Goal: Task Accomplishment & Management: Complete application form

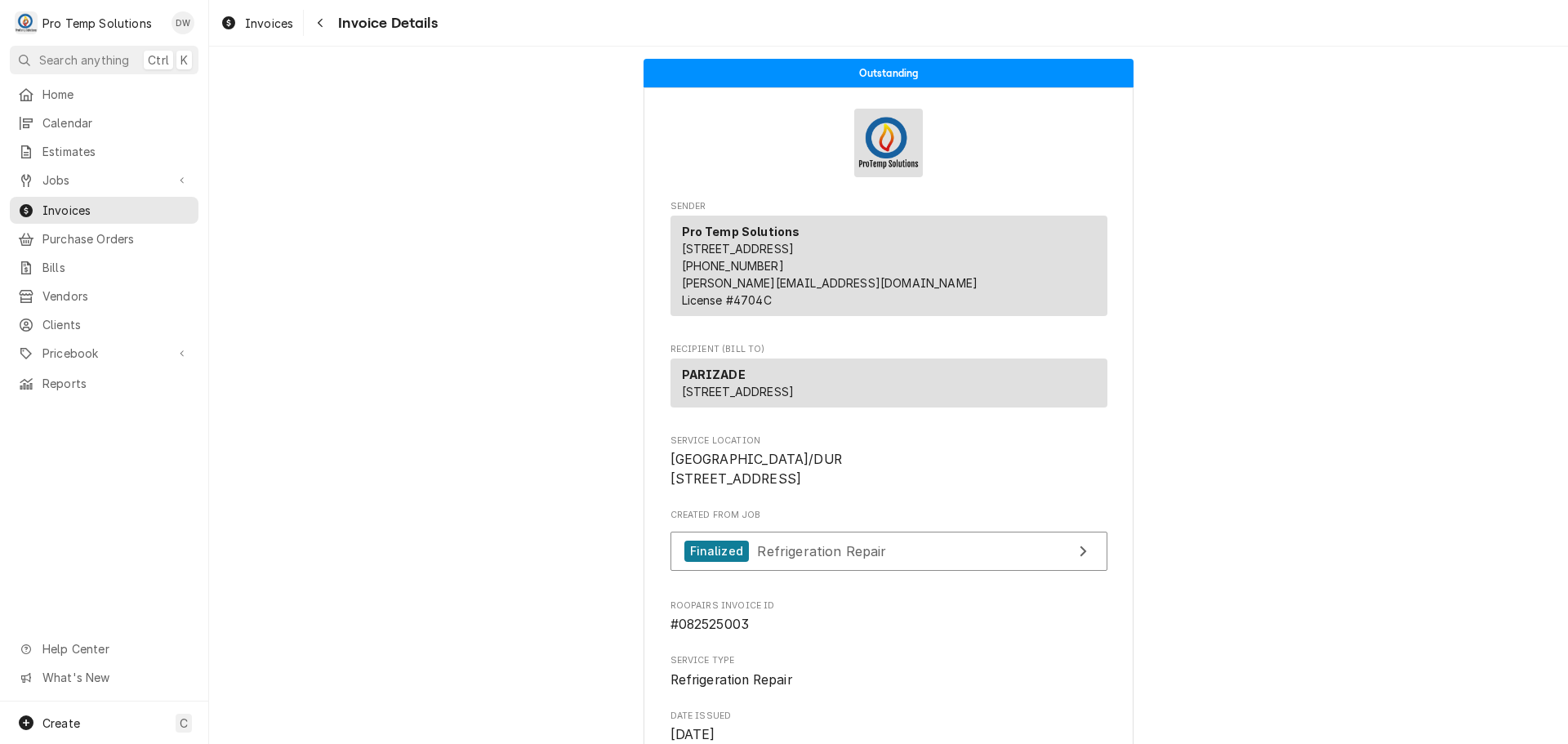
scroll to position [1502, 0]
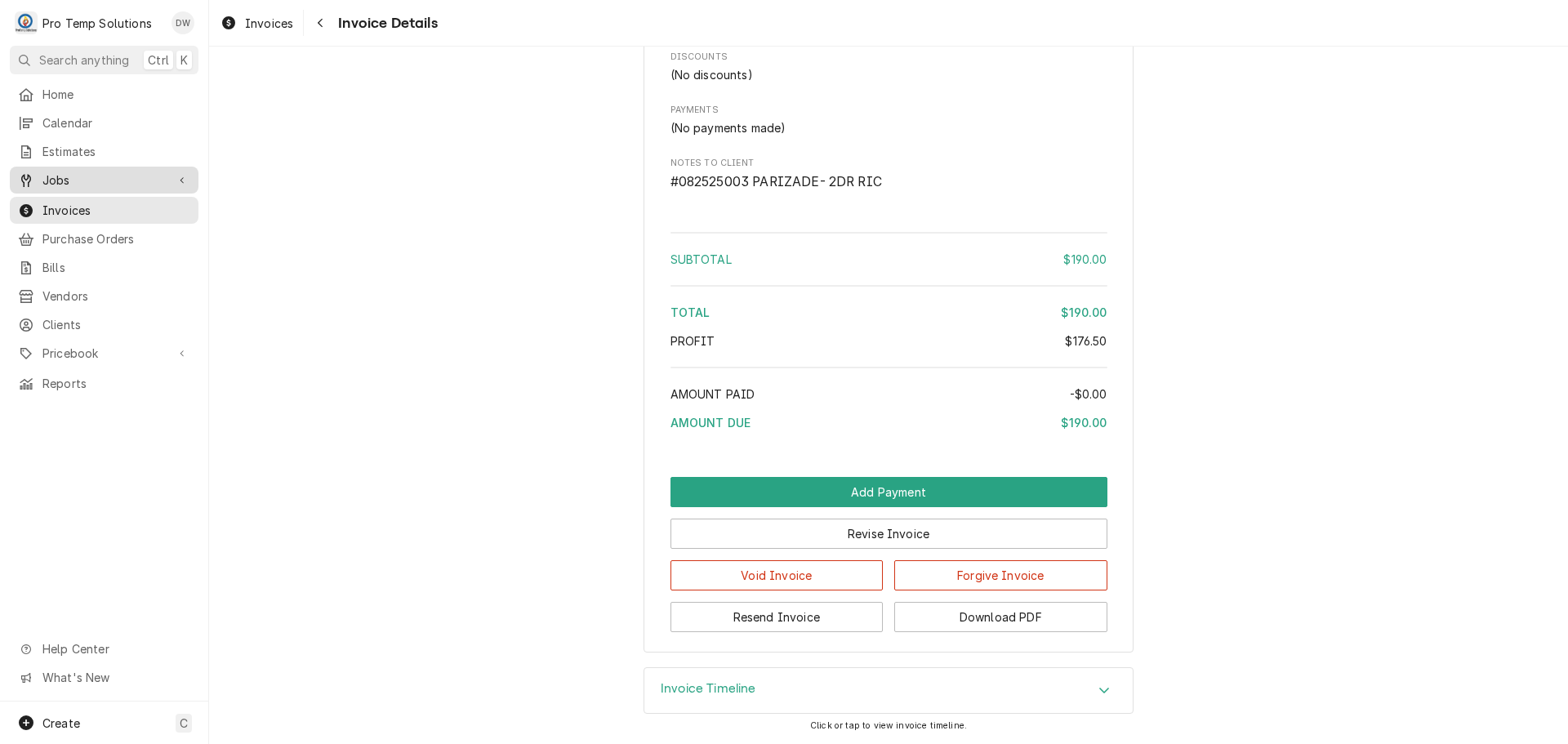
click at [73, 176] on span "Jobs" at bounding box center [103, 180] width 123 height 17
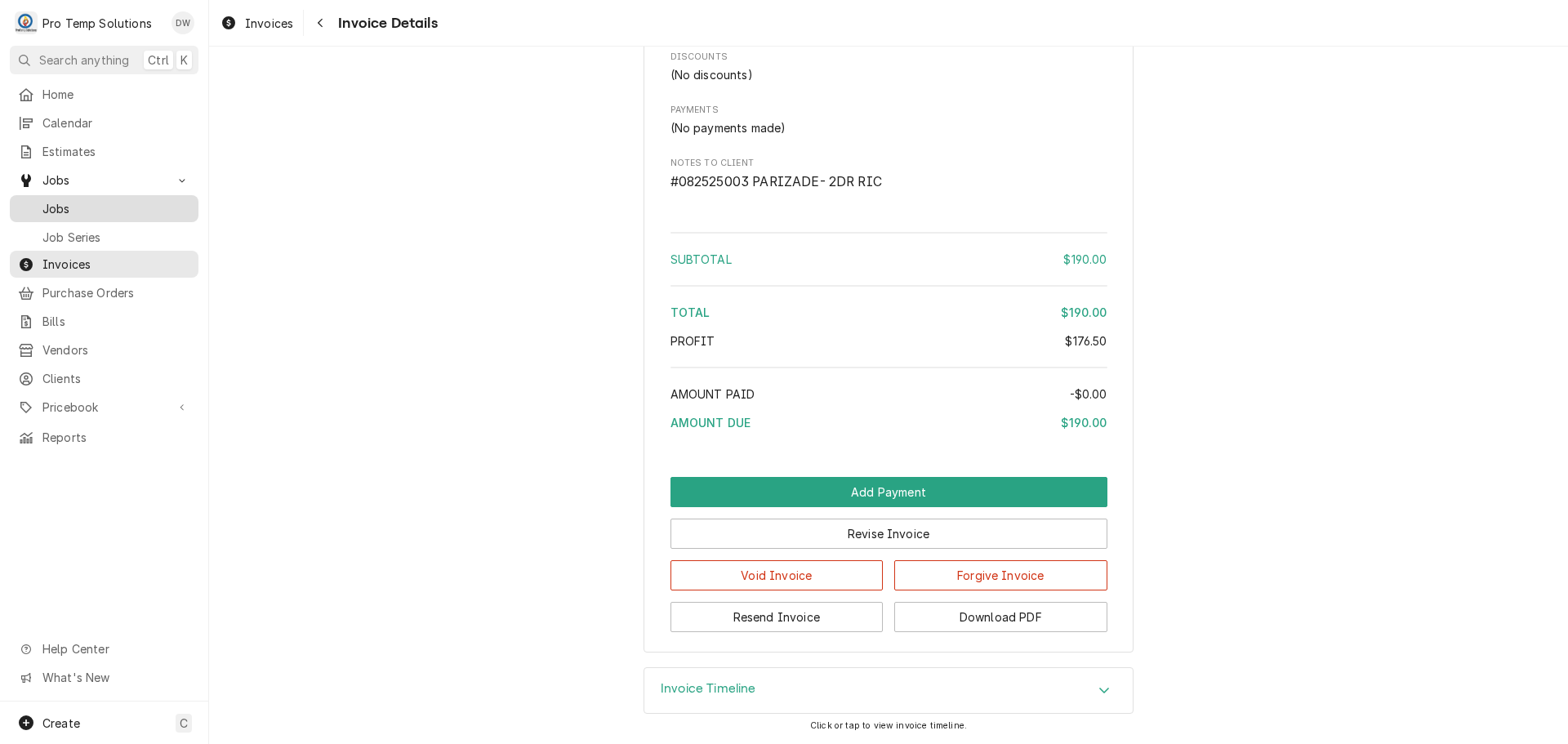
click at [58, 204] on span "Jobs" at bounding box center [116, 209] width 148 height 17
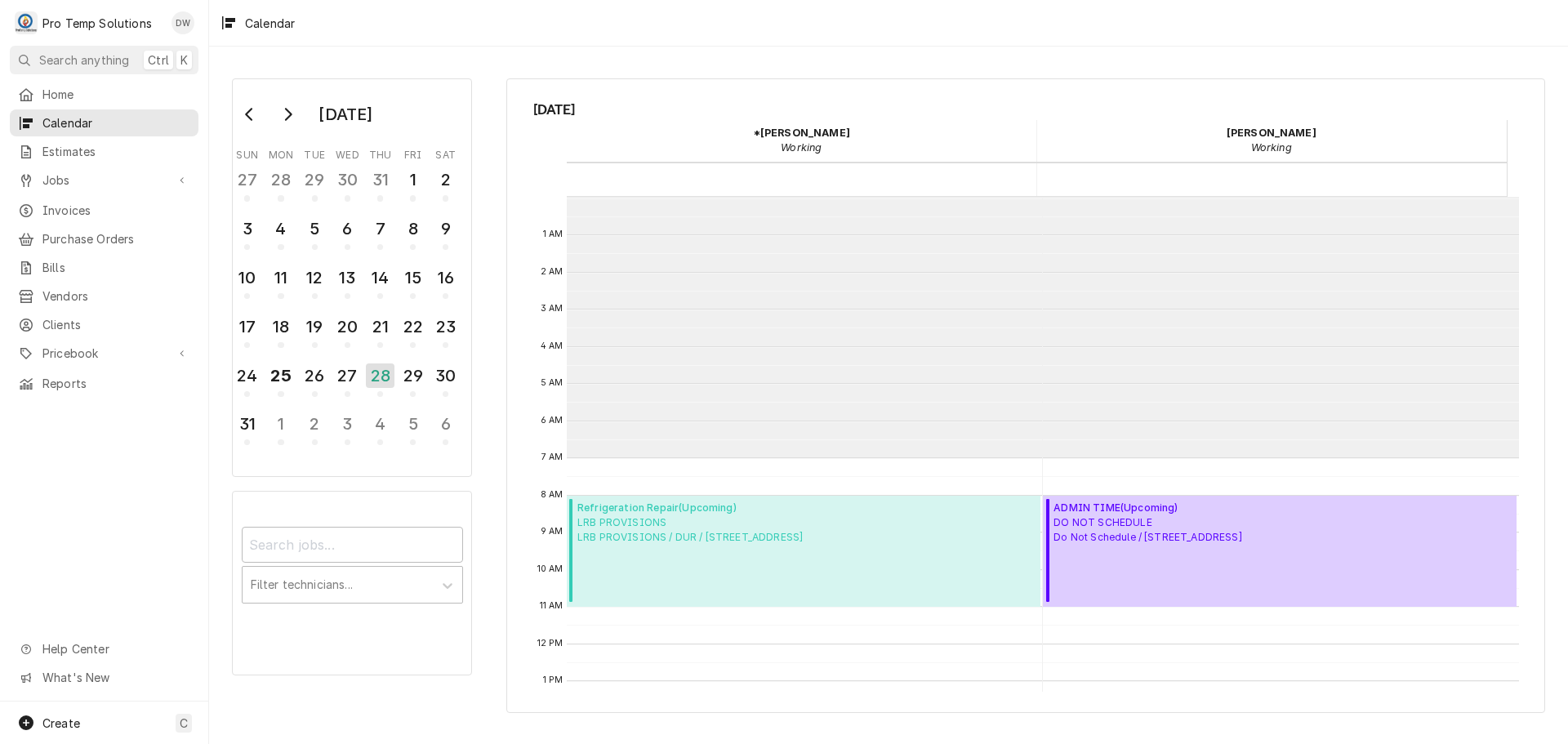
scroll to position [261, 0]
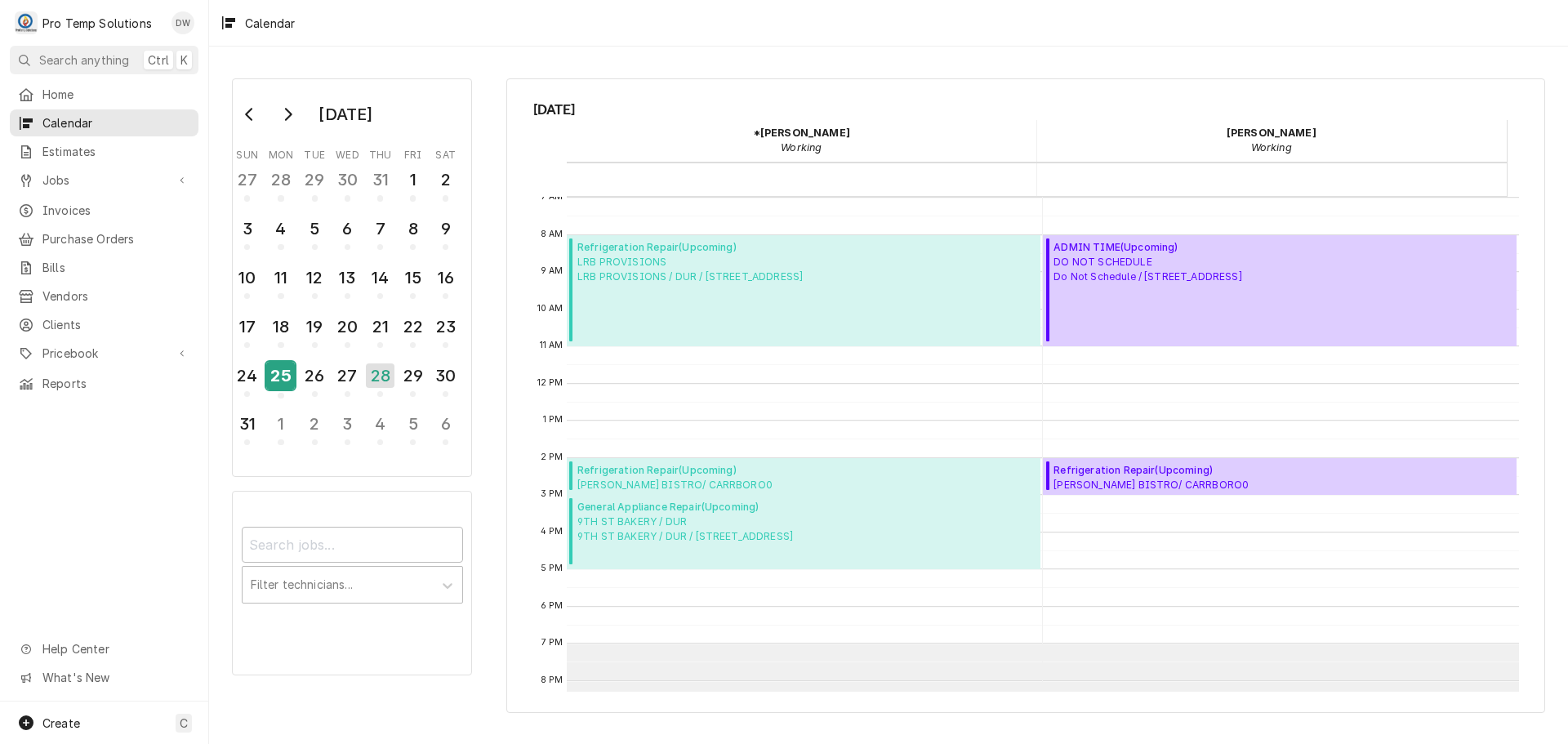
click at [291, 373] on div "25" at bounding box center [280, 376] width 28 height 28
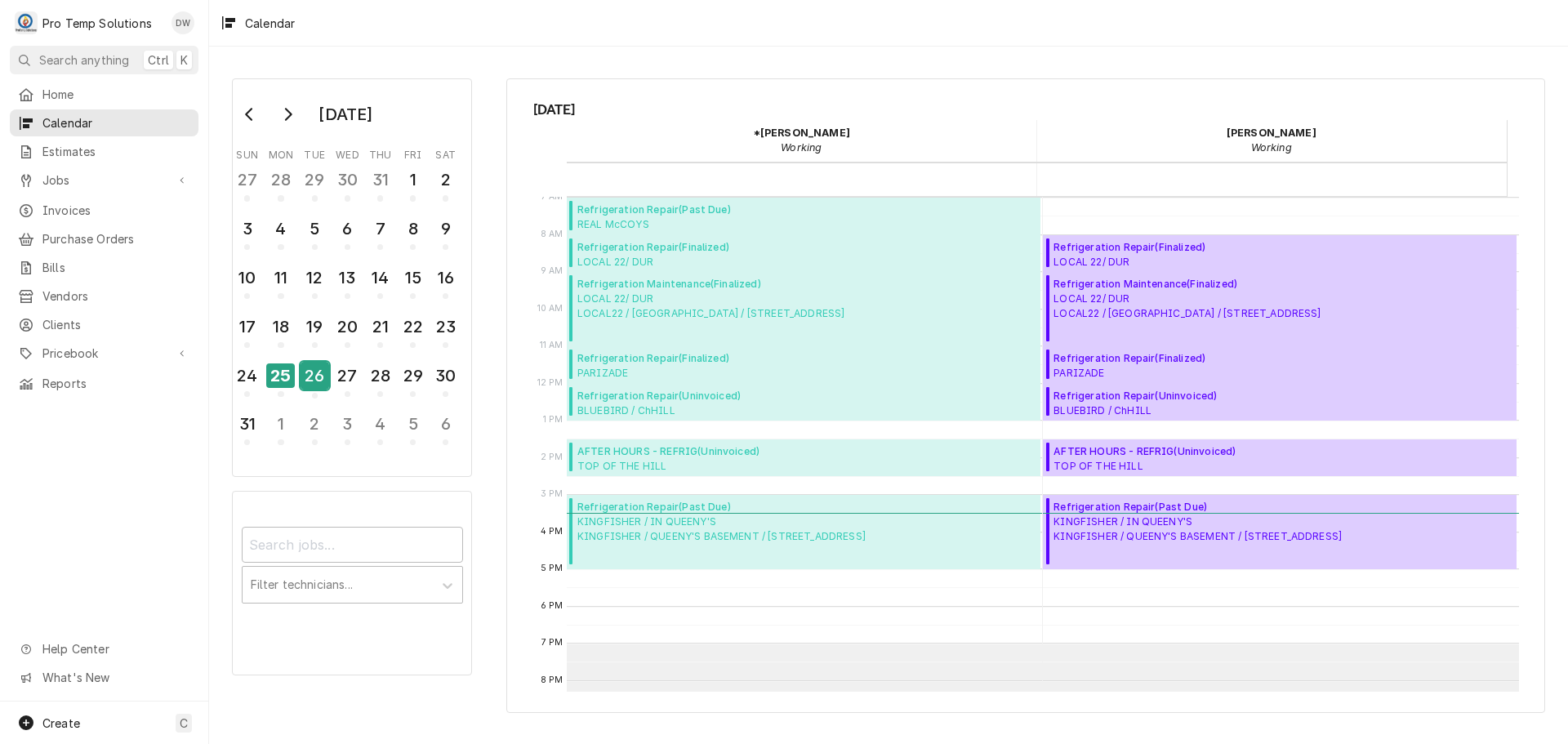
click at [313, 378] on div "26" at bounding box center [314, 376] width 28 height 28
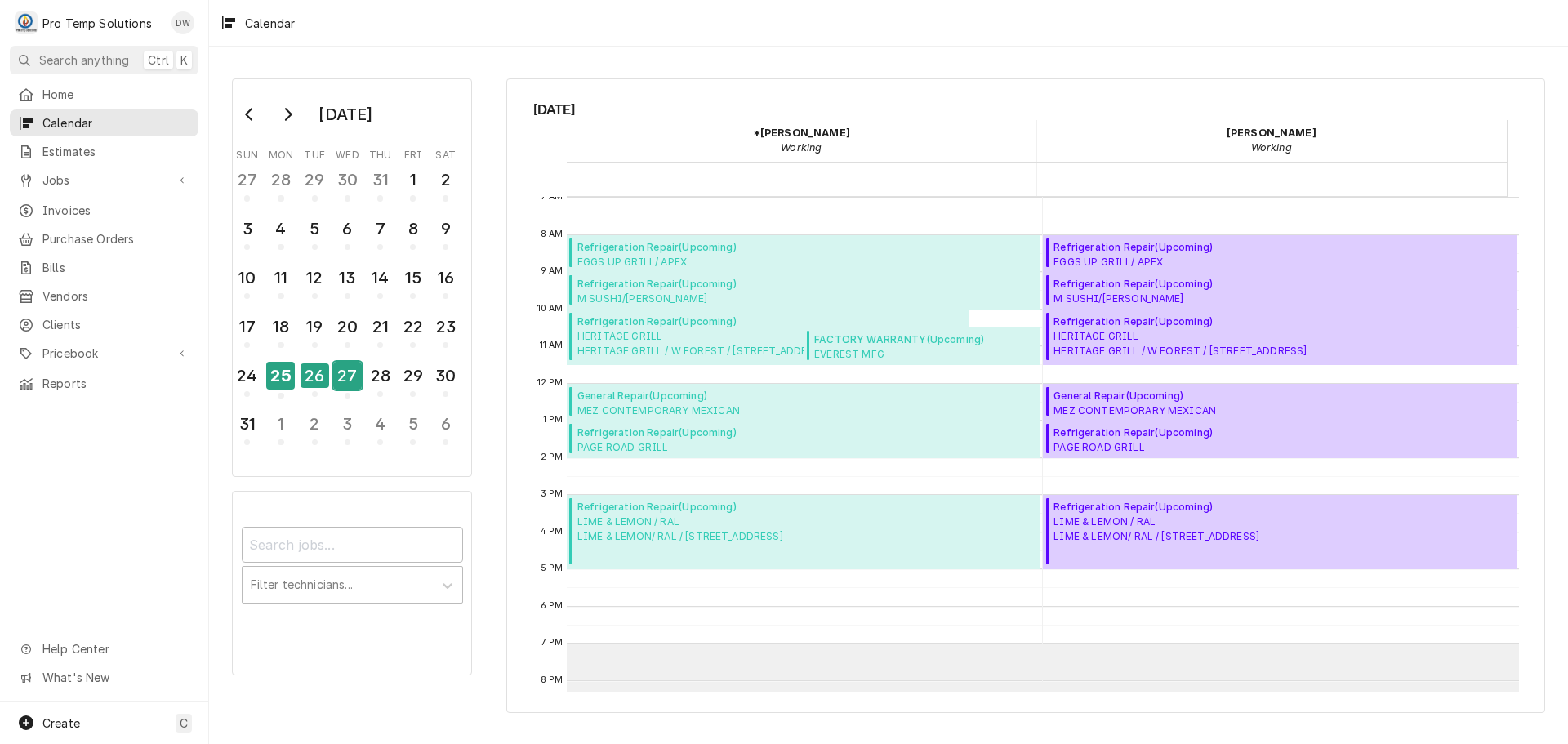
click at [354, 372] on div "27" at bounding box center [347, 376] width 28 height 28
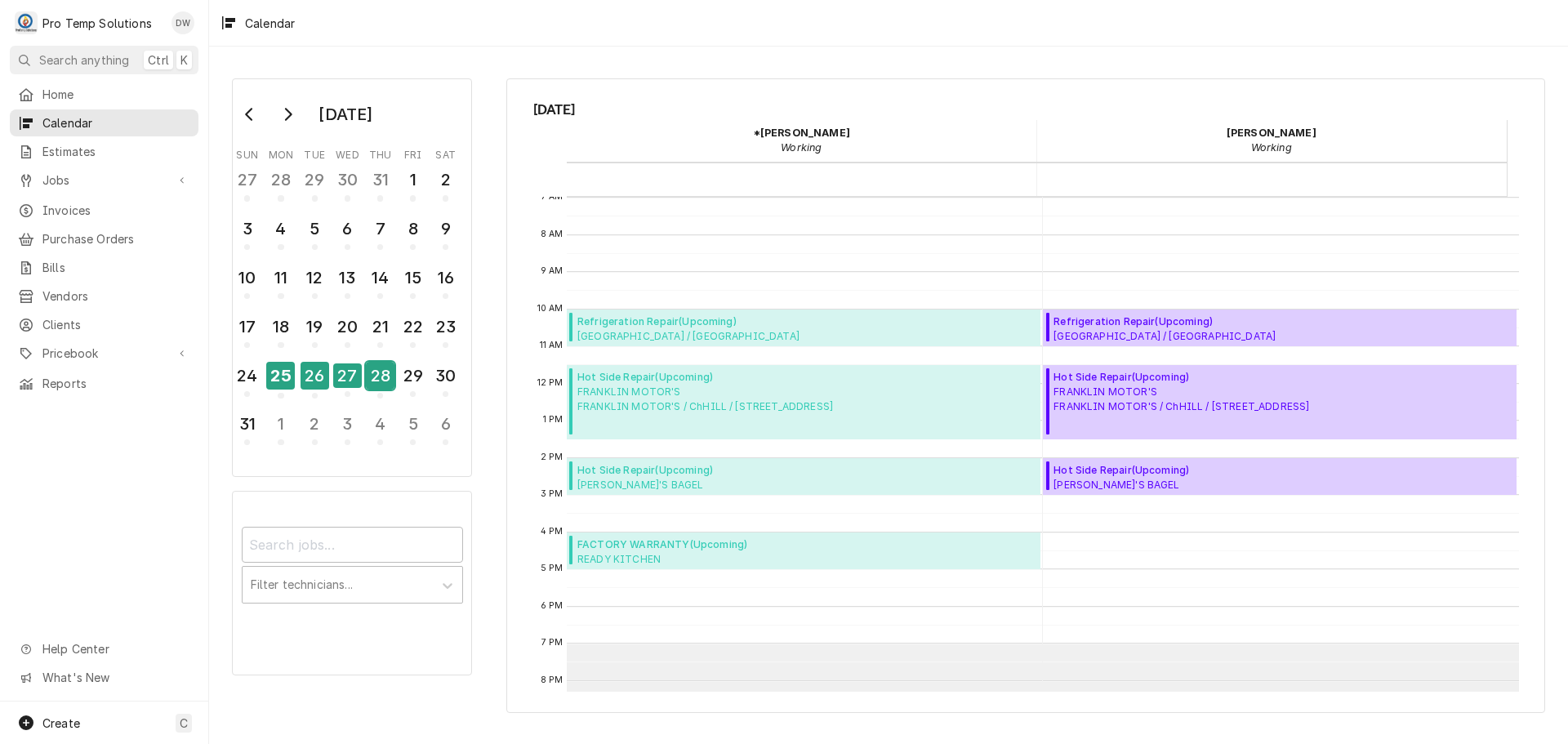
click at [380, 375] on div "28" at bounding box center [379, 376] width 28 height 28
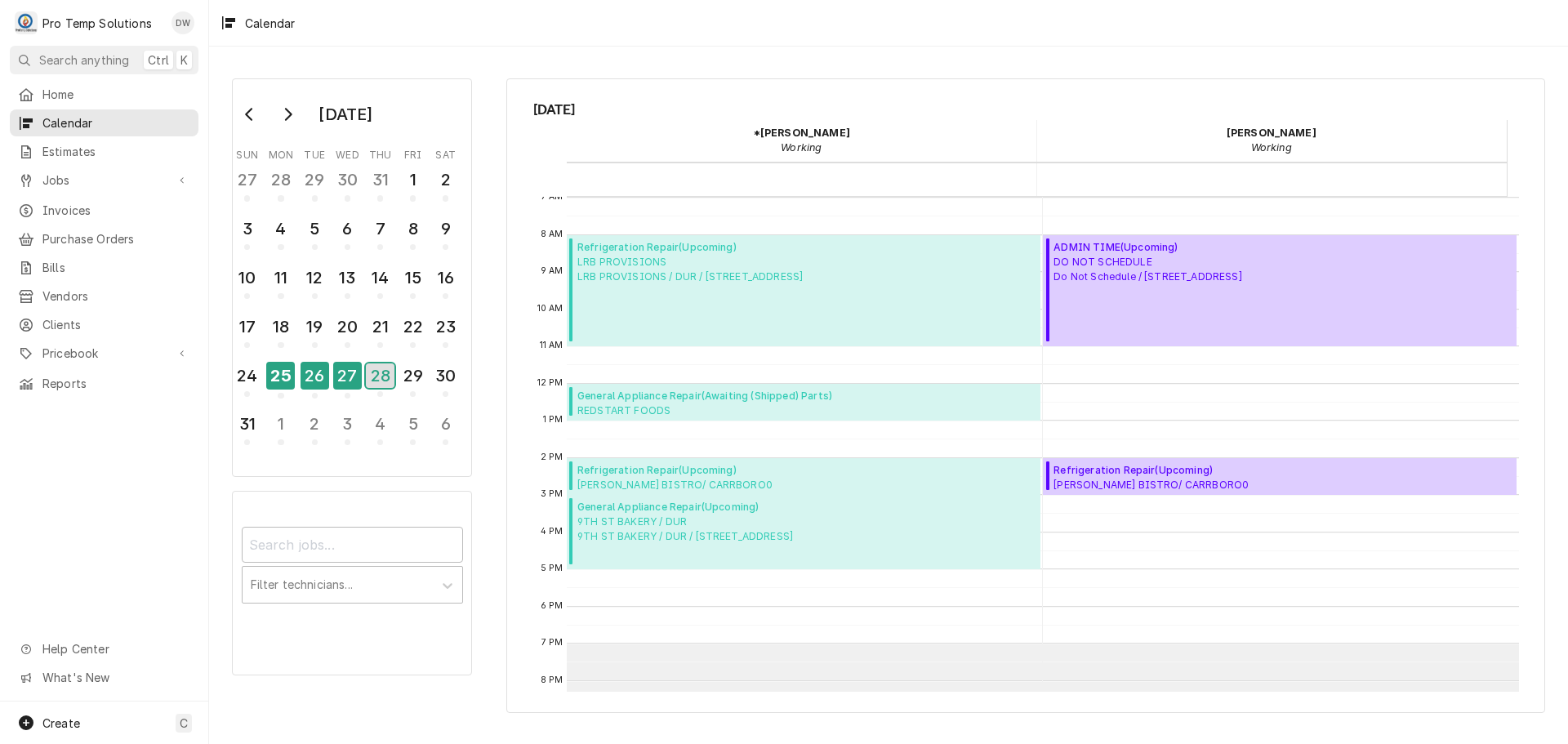
click at [376, 369] on div "28" at bounding box center [379, 375] width 28 height 24
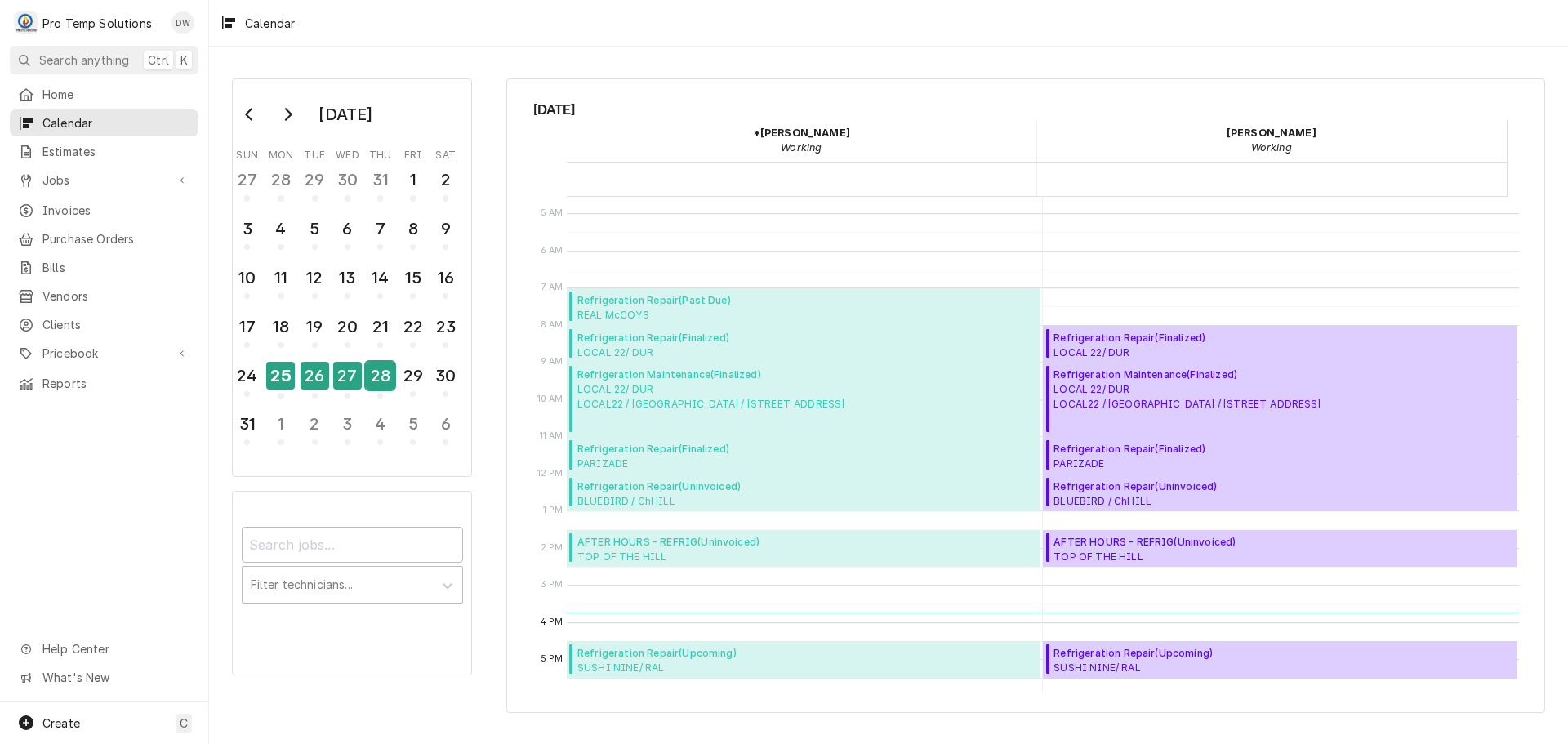
scroll to position [153, 0]
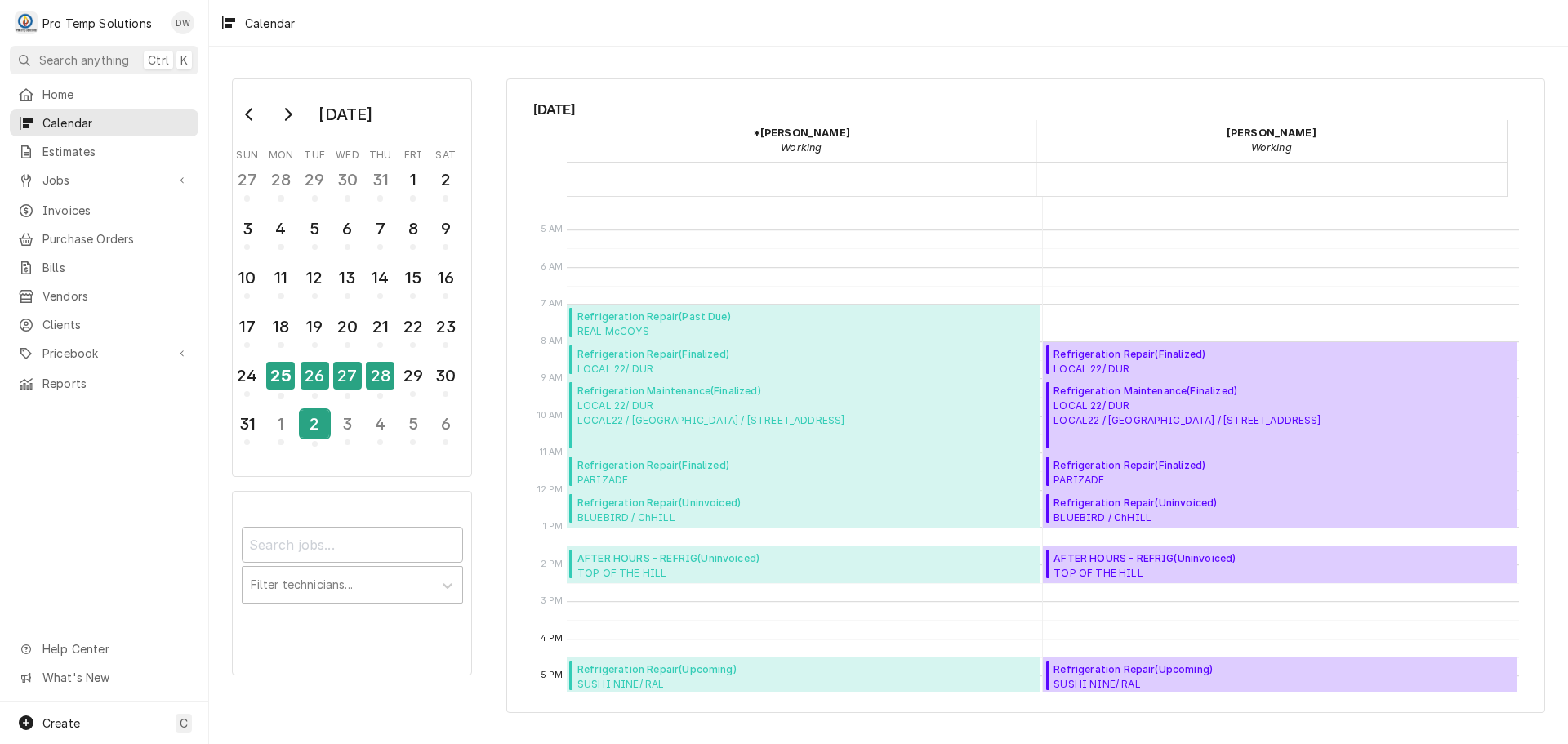
click at [311, 426] on div "2" at bounding box center [314, 424] width 28 height 28
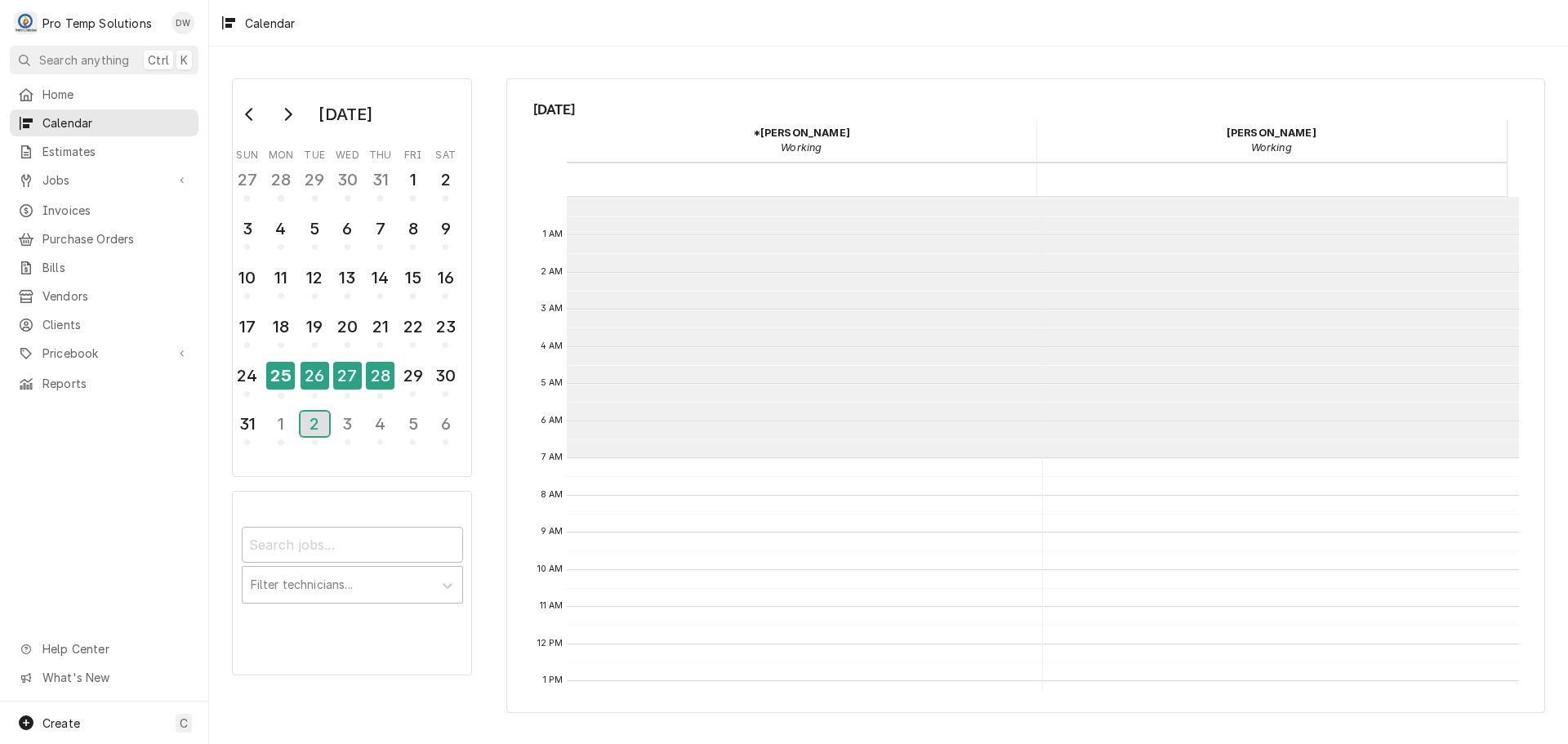
scroll to position [261, 0]
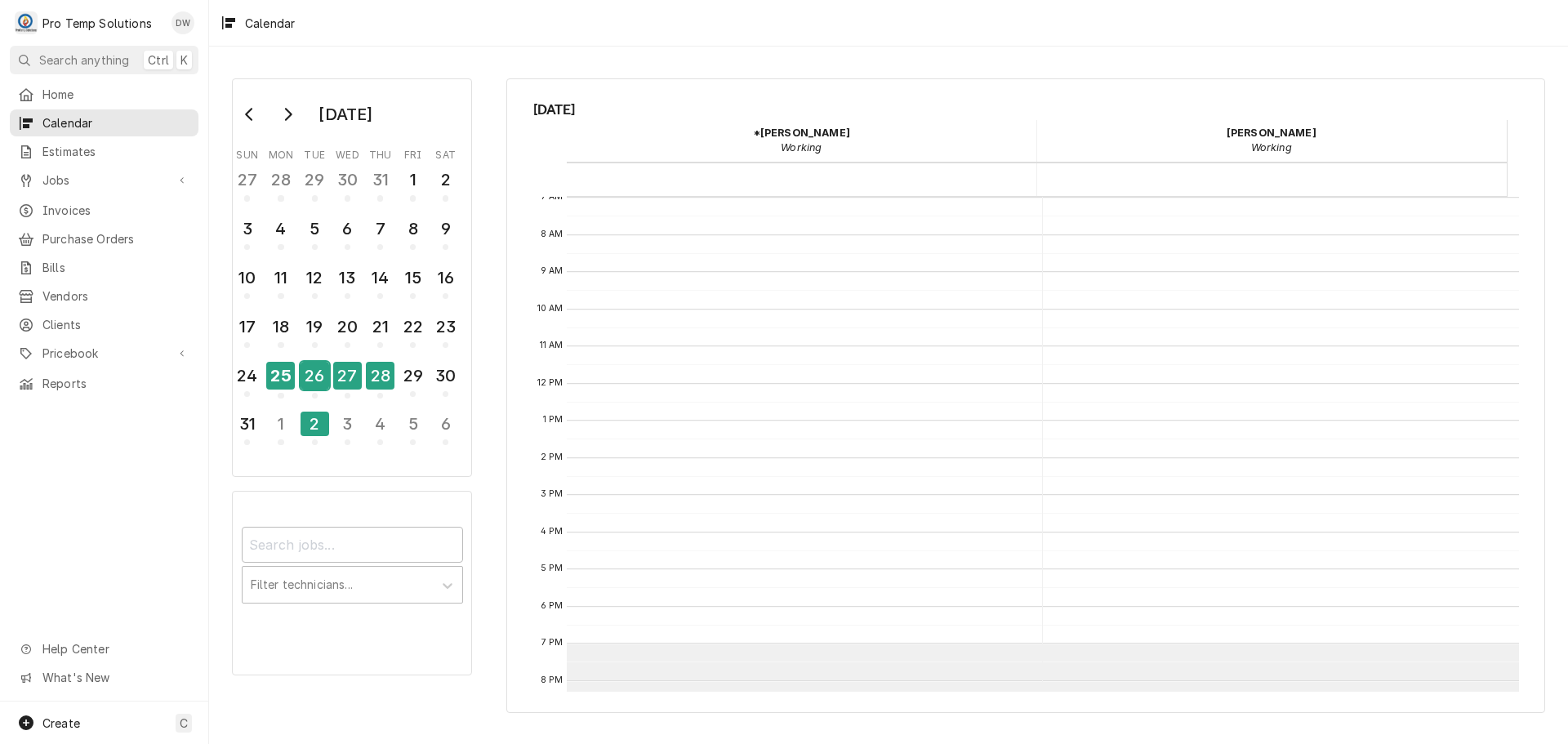
click at [310, 378] on div "26" at bounding box center [314, 376] width 28 height 28
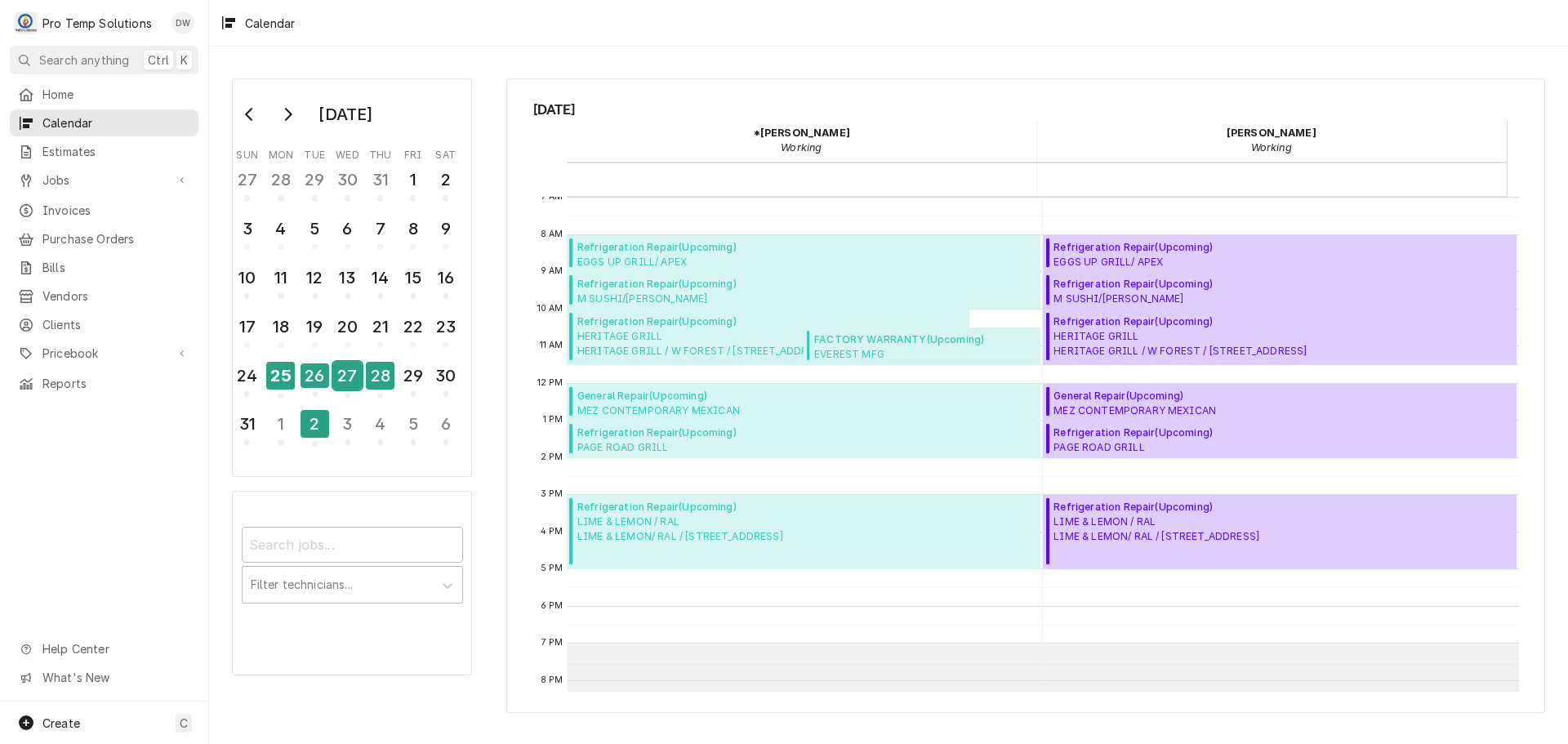
click at [345, 383] on div "27" at bounding box center [347, 376] width 28 height 28
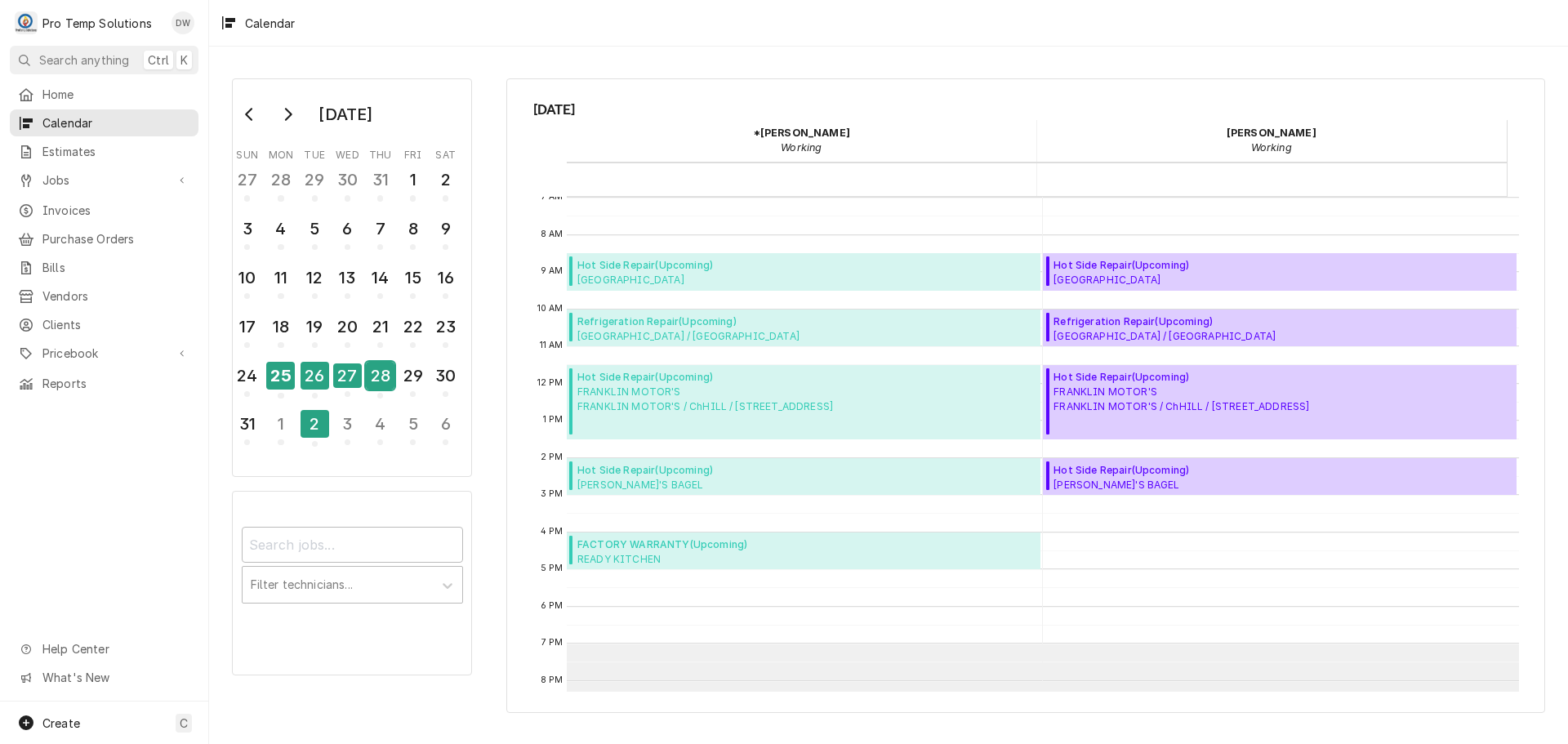
click at [380, 382] on div "28" at bounding box center [379, 376] width 28 height 28
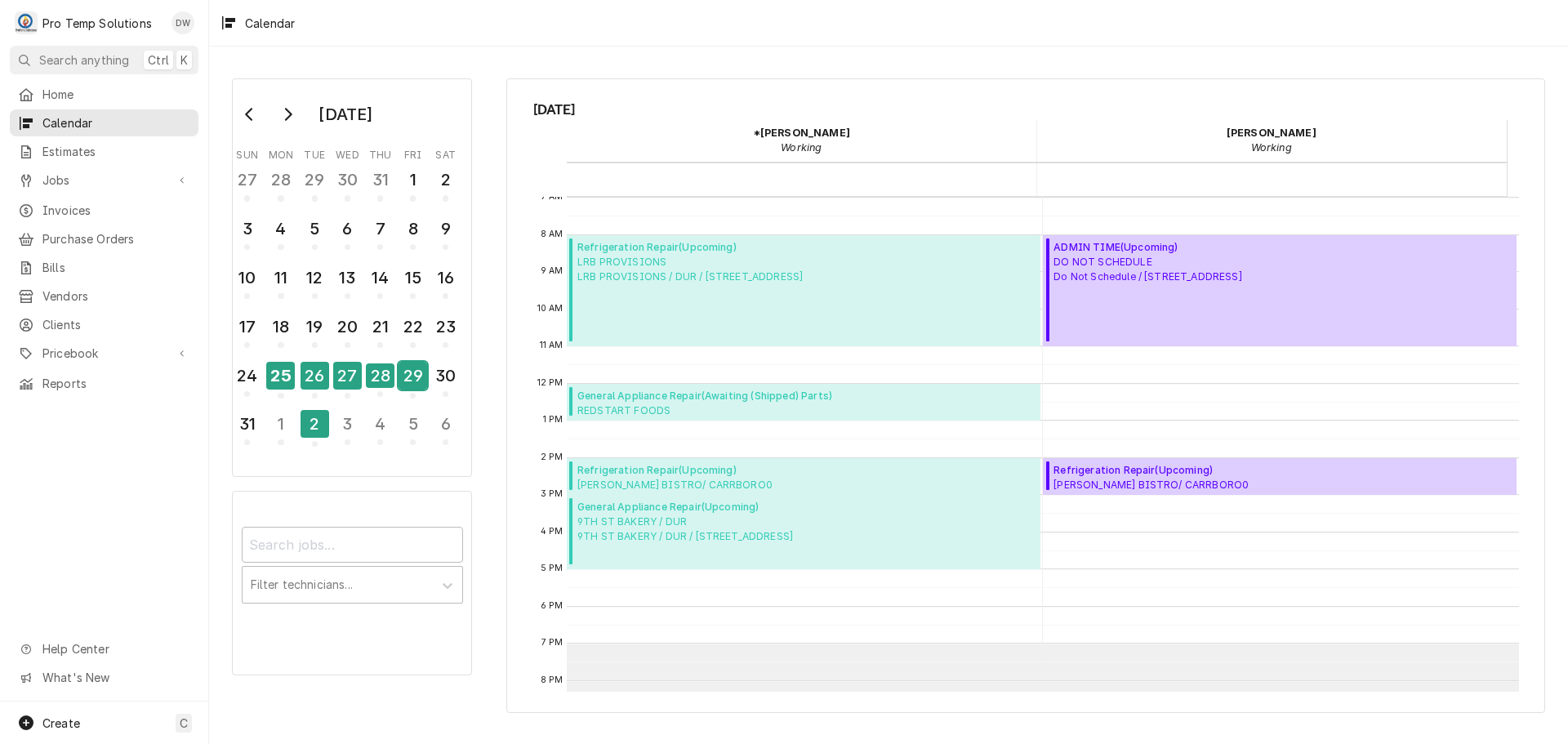
click at [405, 380] on div "29" at bounding box center [412, 376] width 28 height 28
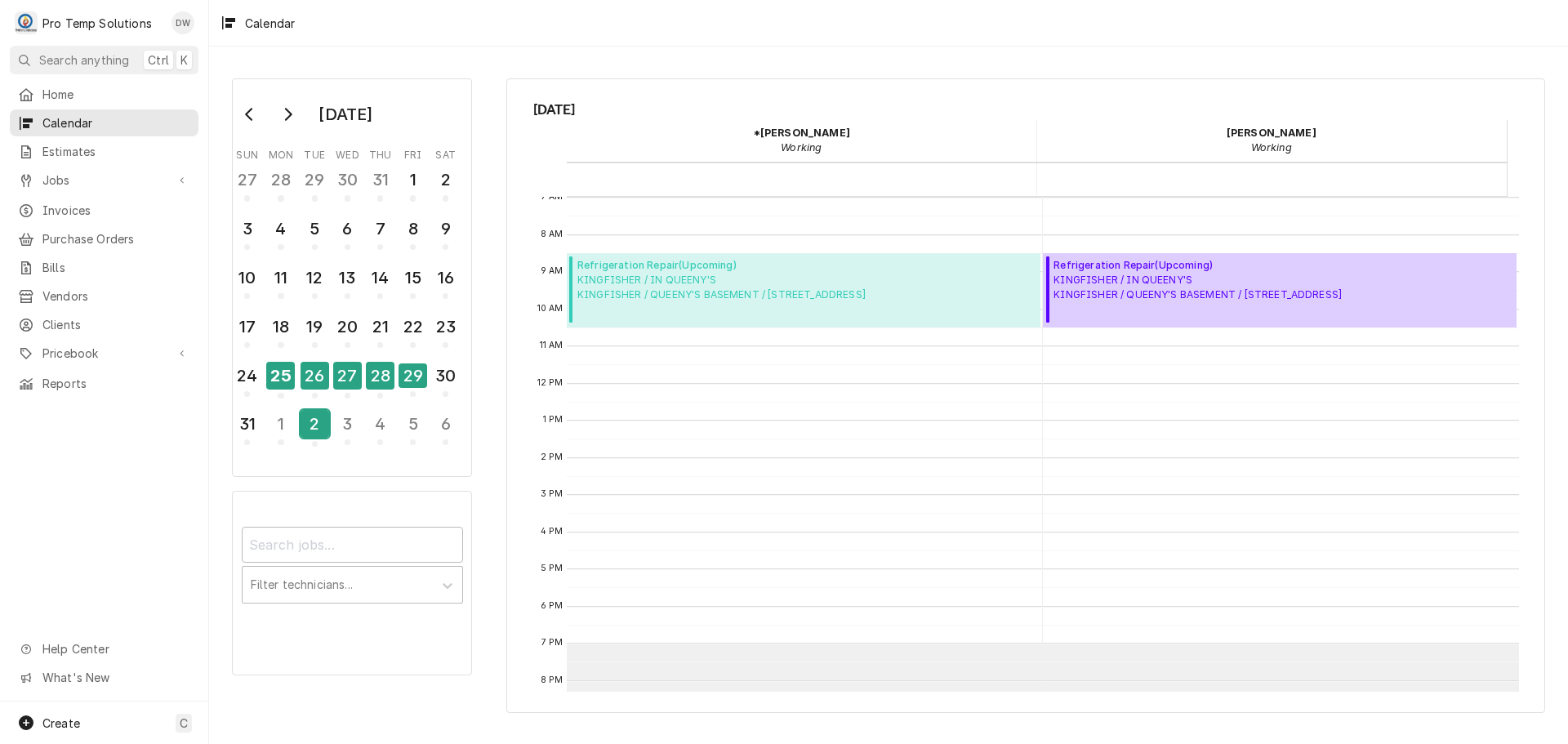
click at [313, 419] on div "2" at bounding box center [314, 424] width 28 height 28
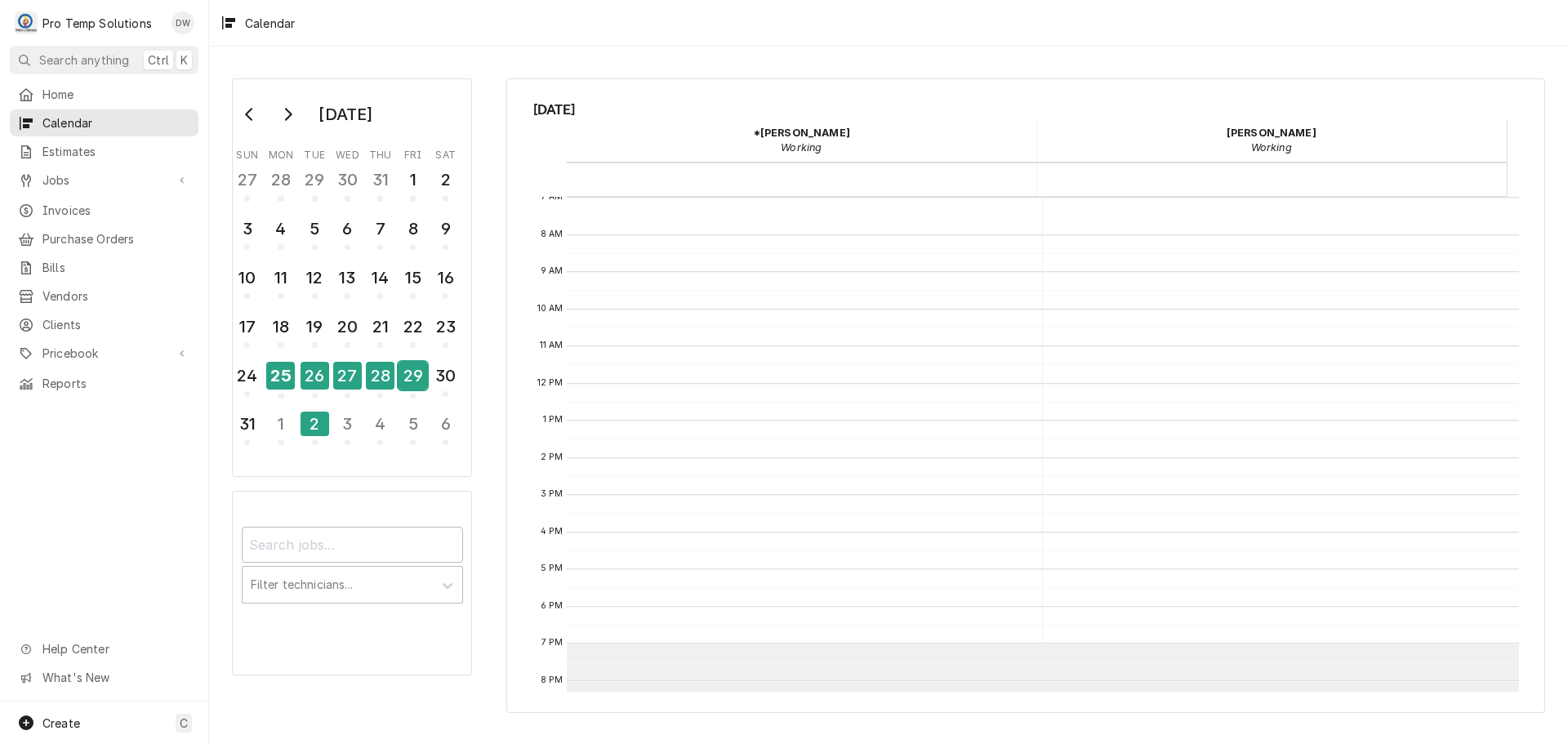
click at [414, 379] on div "29" at bounding box center [412, 376] width 28 height 28
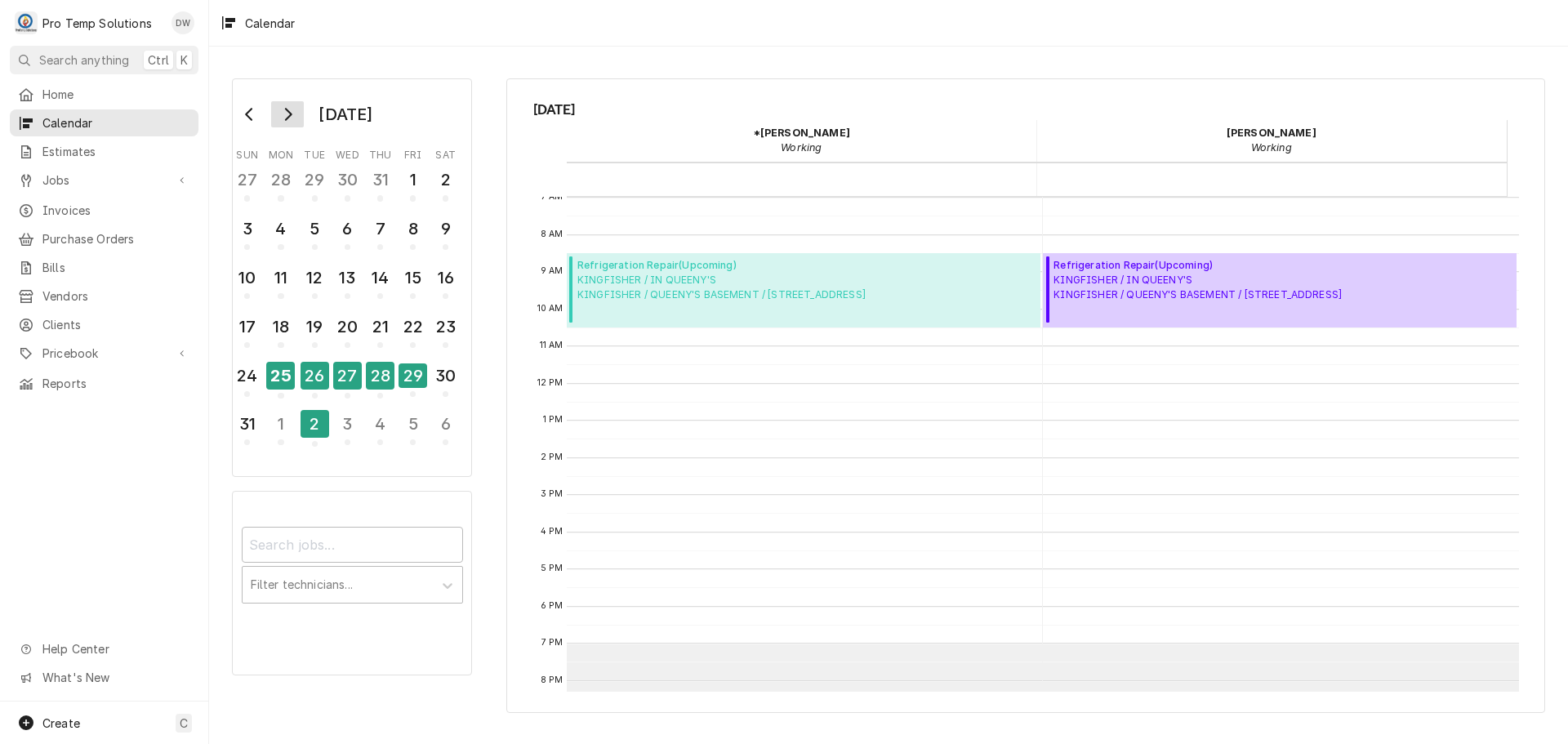
click at [284, 113] on icon "Go to next month" at bounding box center [287, 114] width 13 height 13
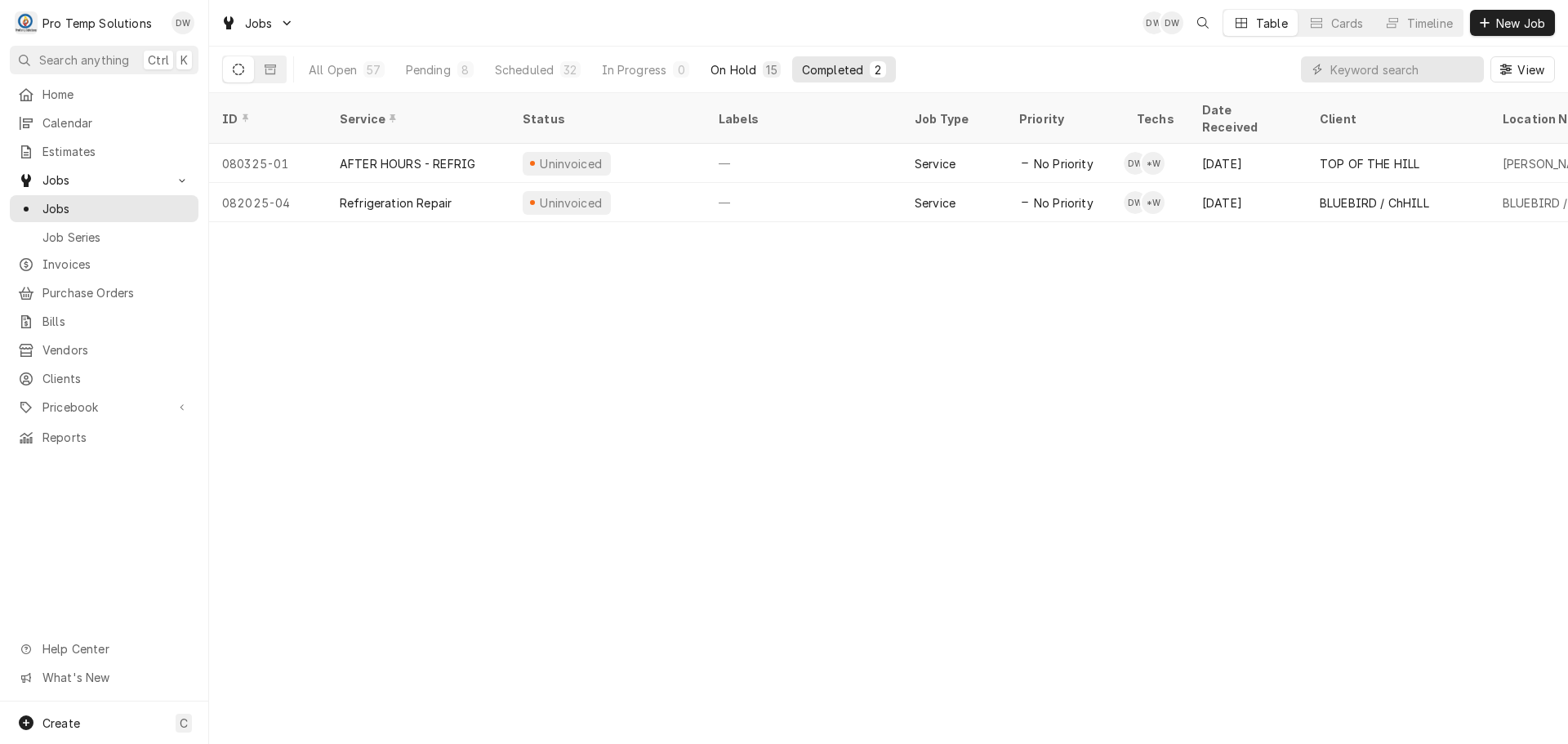
click at [735, 68] on div "On Hold" at bounding box center [733, 70] width 46 height 17
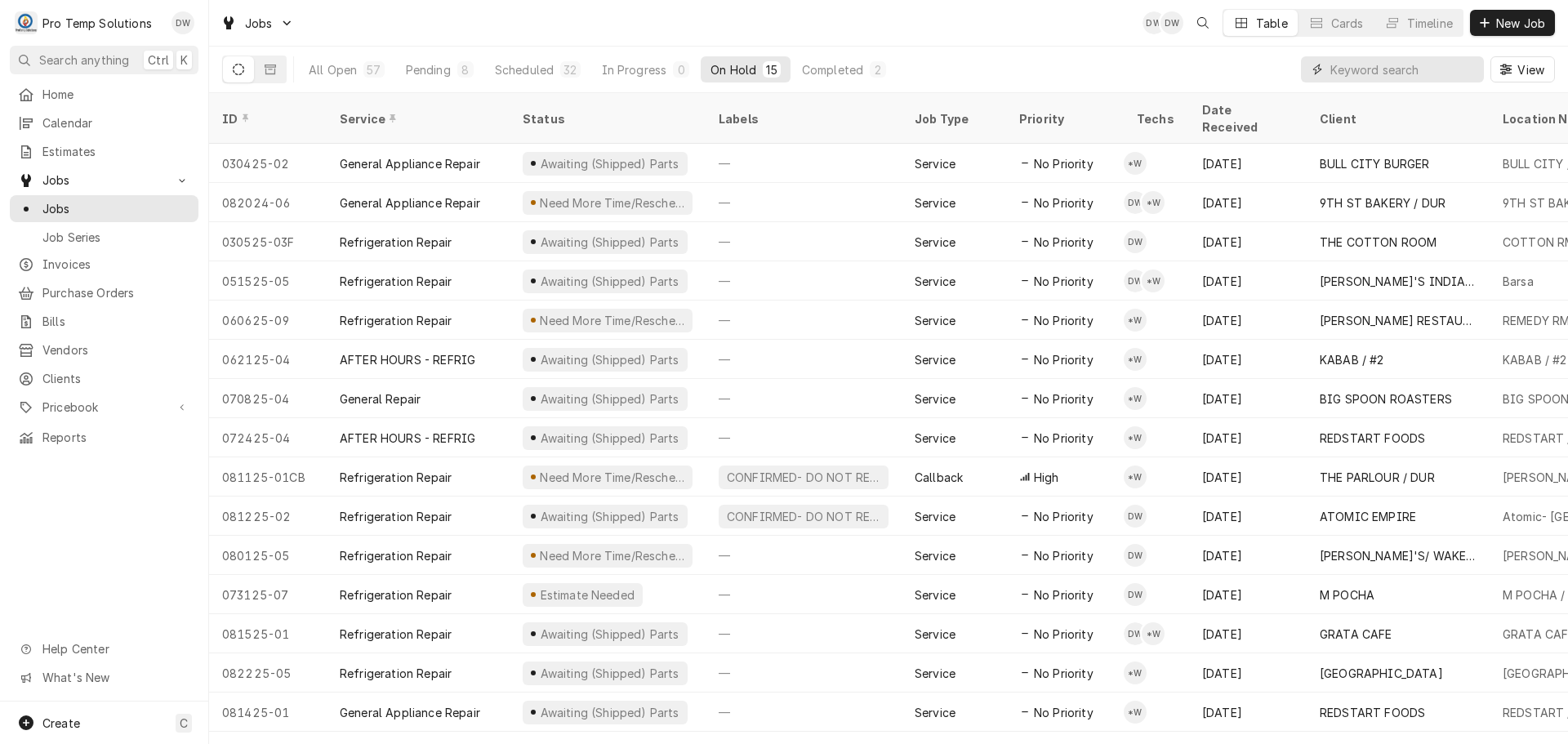
click at [1429, 65] on input "Dynamic Content Wrapper" at bounding box center [1403, 70] width 145 height 26
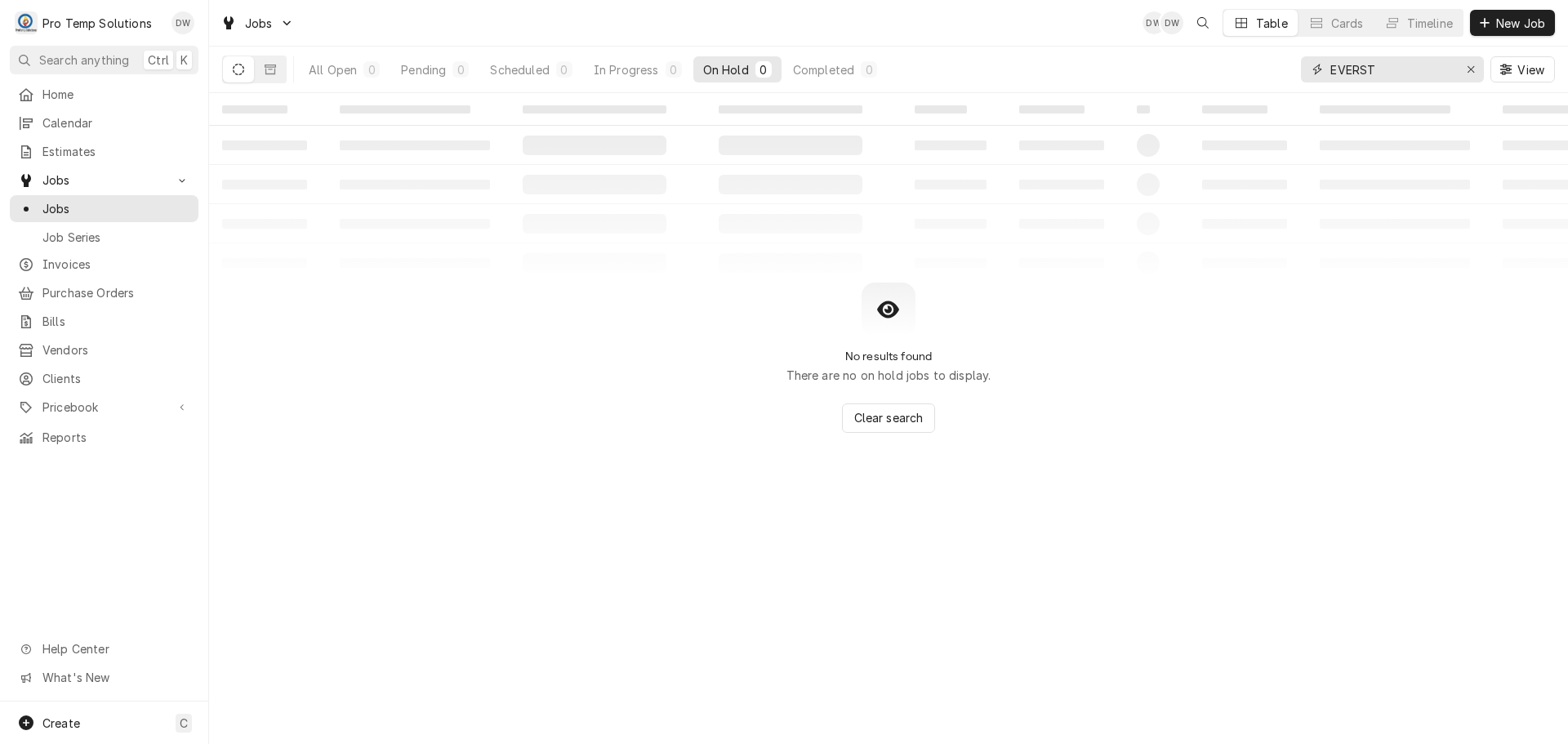
click at [1362, 65] on input "EVERST" at bounding box center [1392, 70] width 122 height 26
type input "EVEREST"
click at [538, 67] on div "Scheduled" at bounding box center [520, 70] width 58 height 17
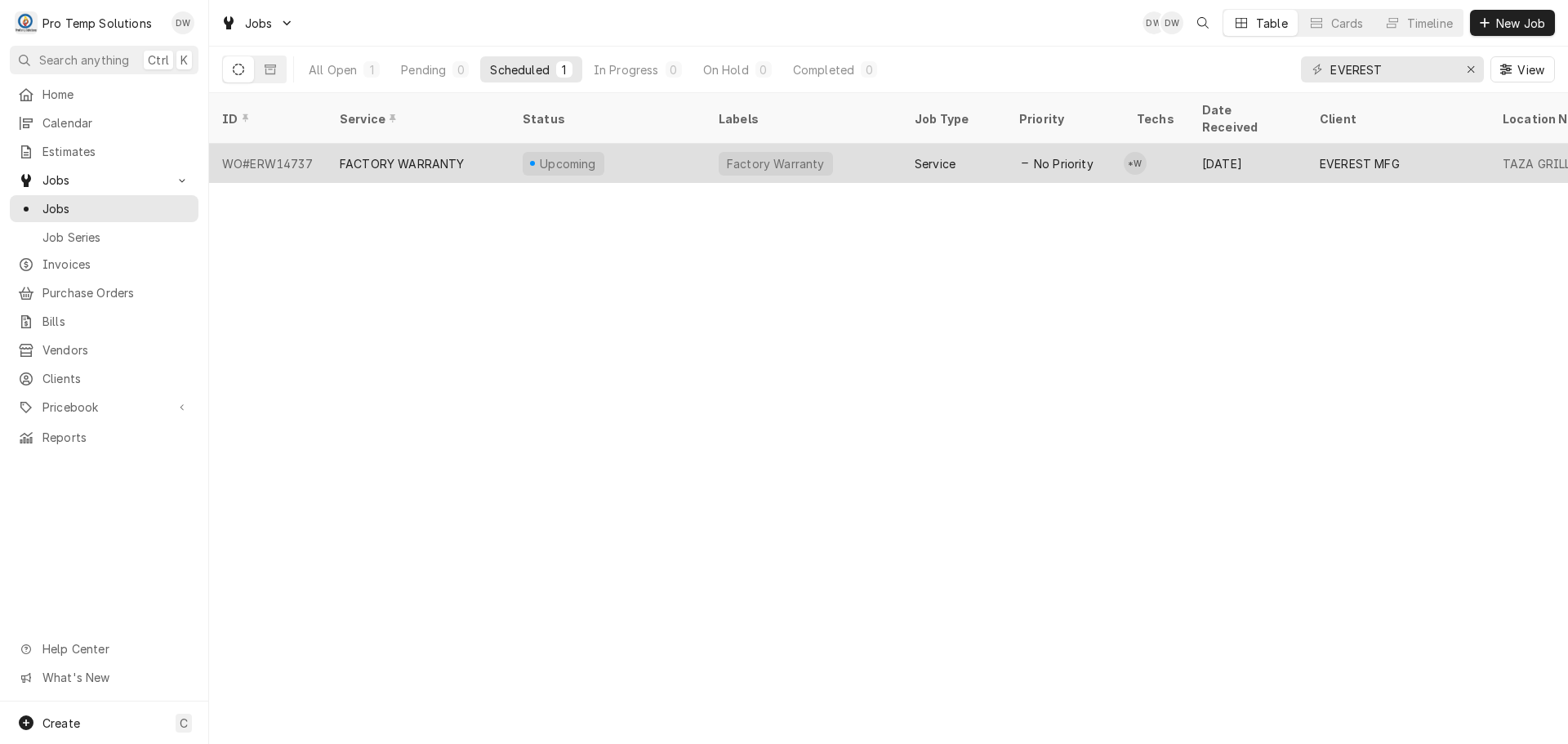
click at [656, 144] on div "Upcoming" at bounding box center [607, 163] width 196 height 40
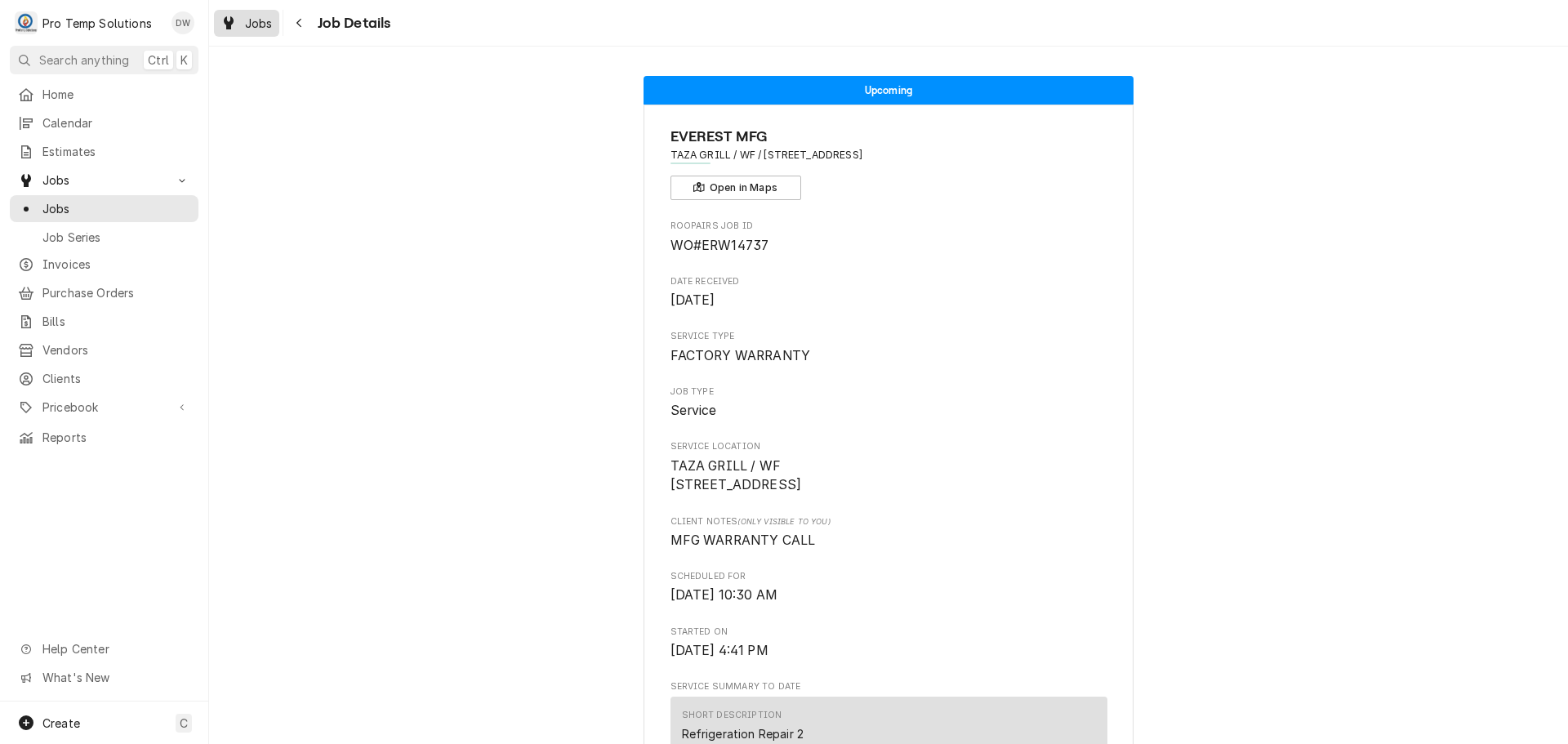
click at [267, 17] on span "Jobs" at bounding box center [259, 23] width 28 height 17
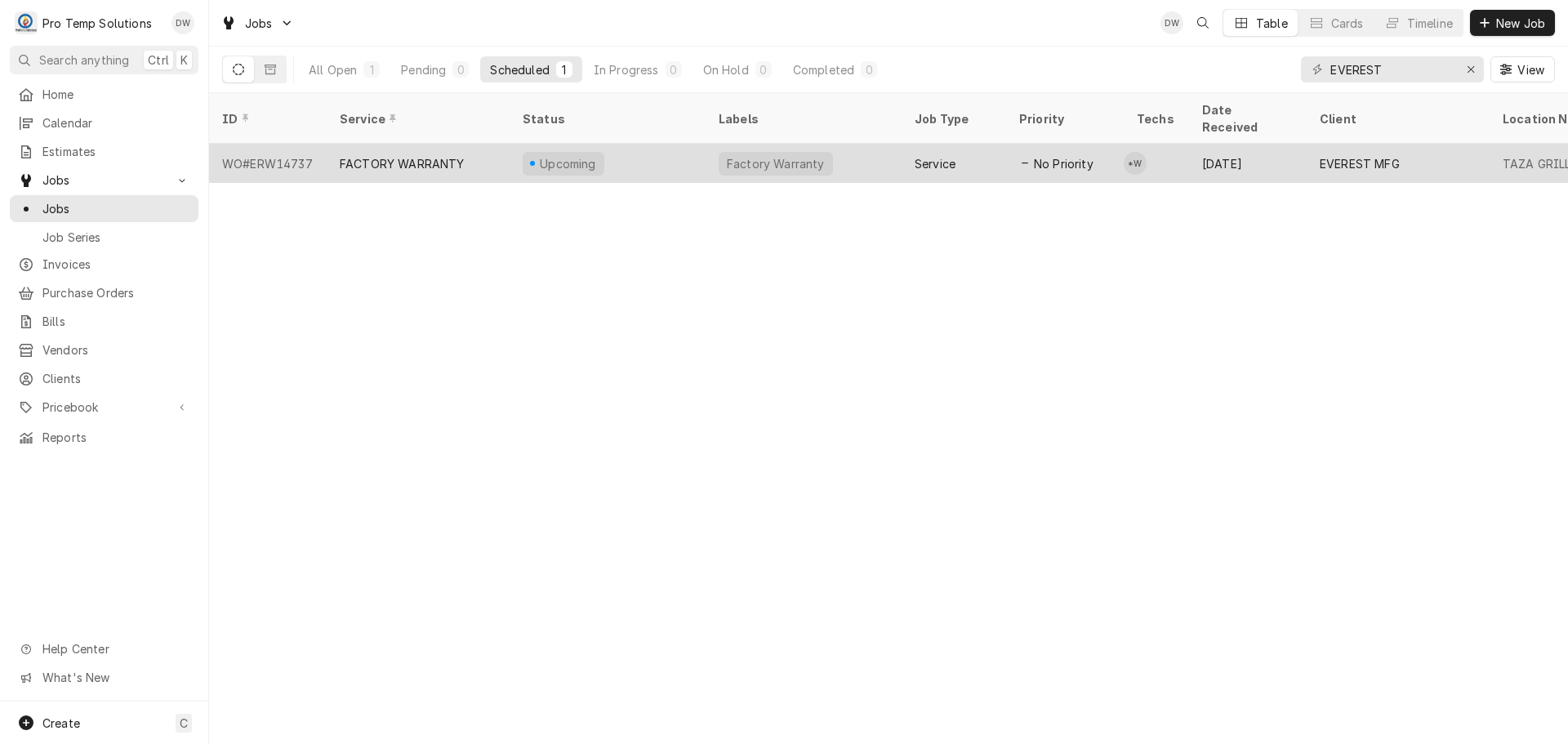
click at [677, 148] on div "Upcoming" at bounding box center [607, 163] width 196 height 40
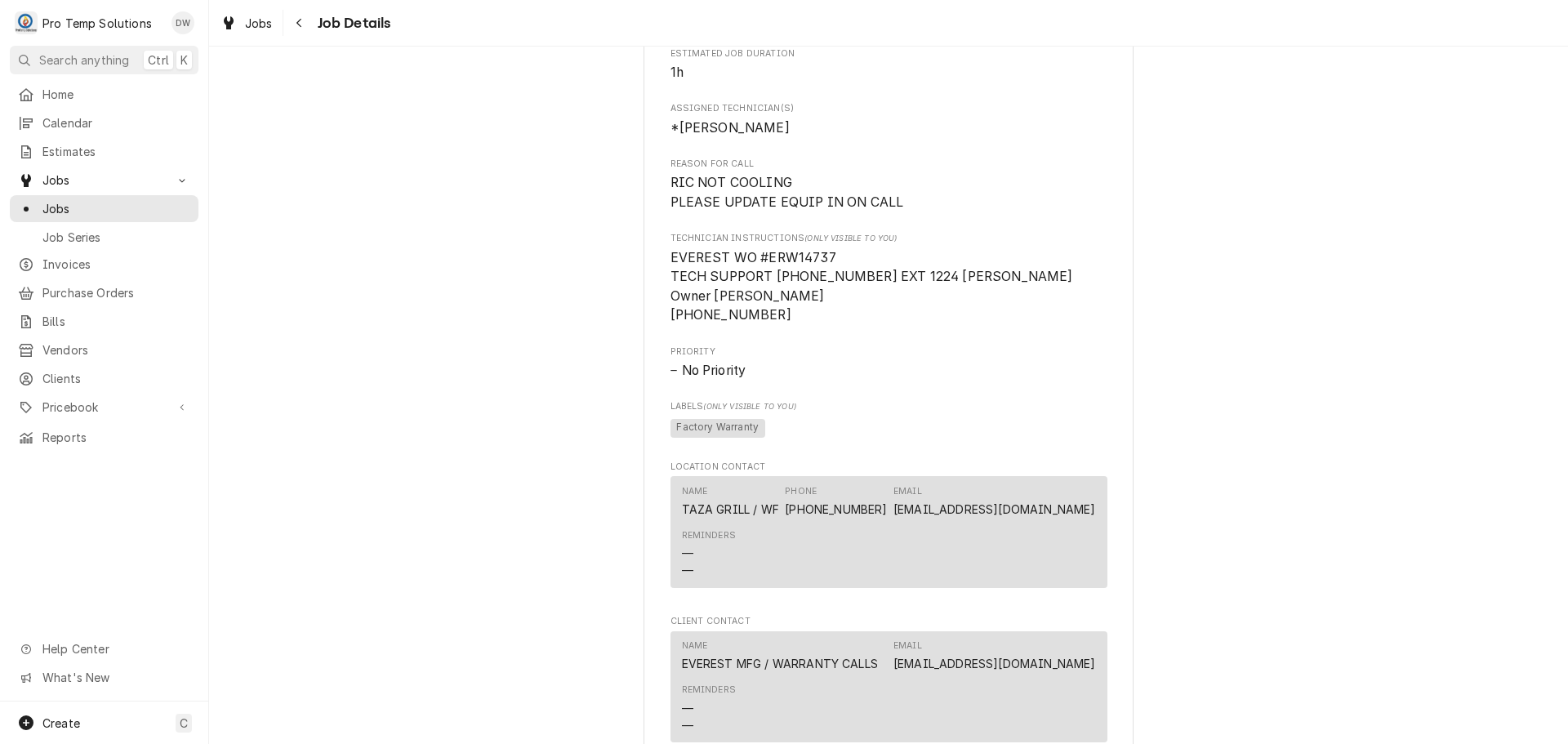
scroll to position [1388, 0]
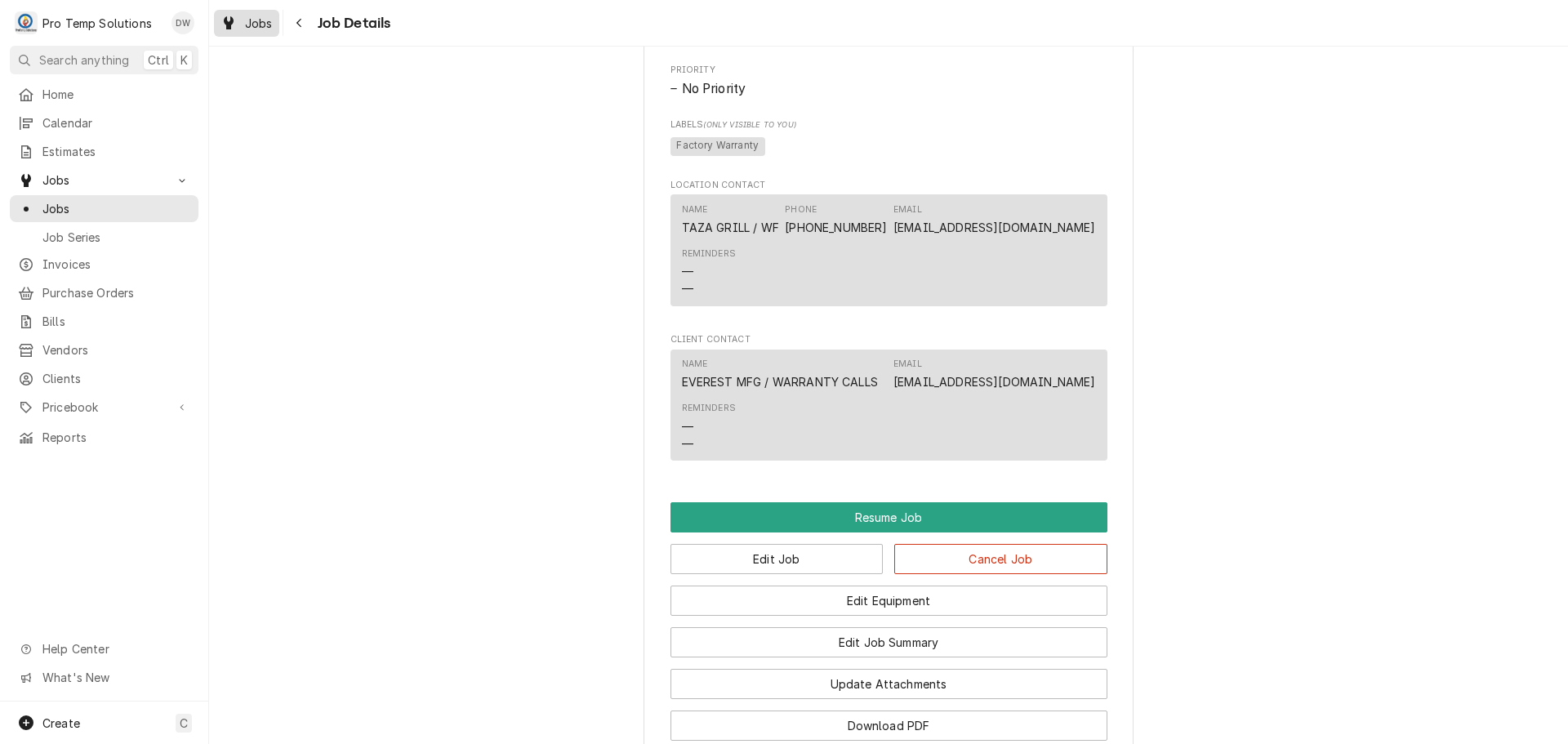
click at [250, 20] on span "Jobs" at bounding box center [259, 23] width 28 height 17
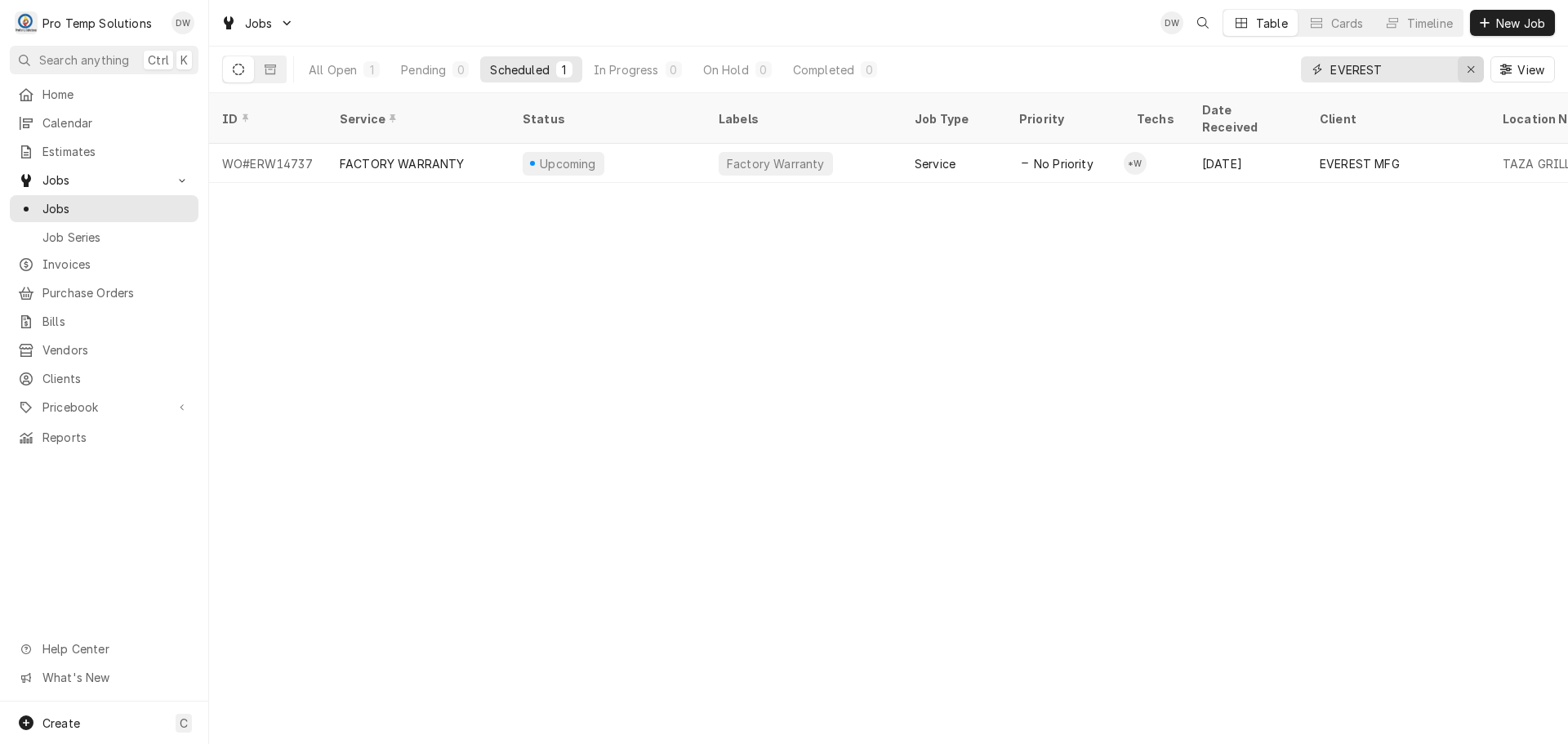
click at [1473, 67] on icon "Erase input" at bounding box center [1471, 69] width 9 height 11
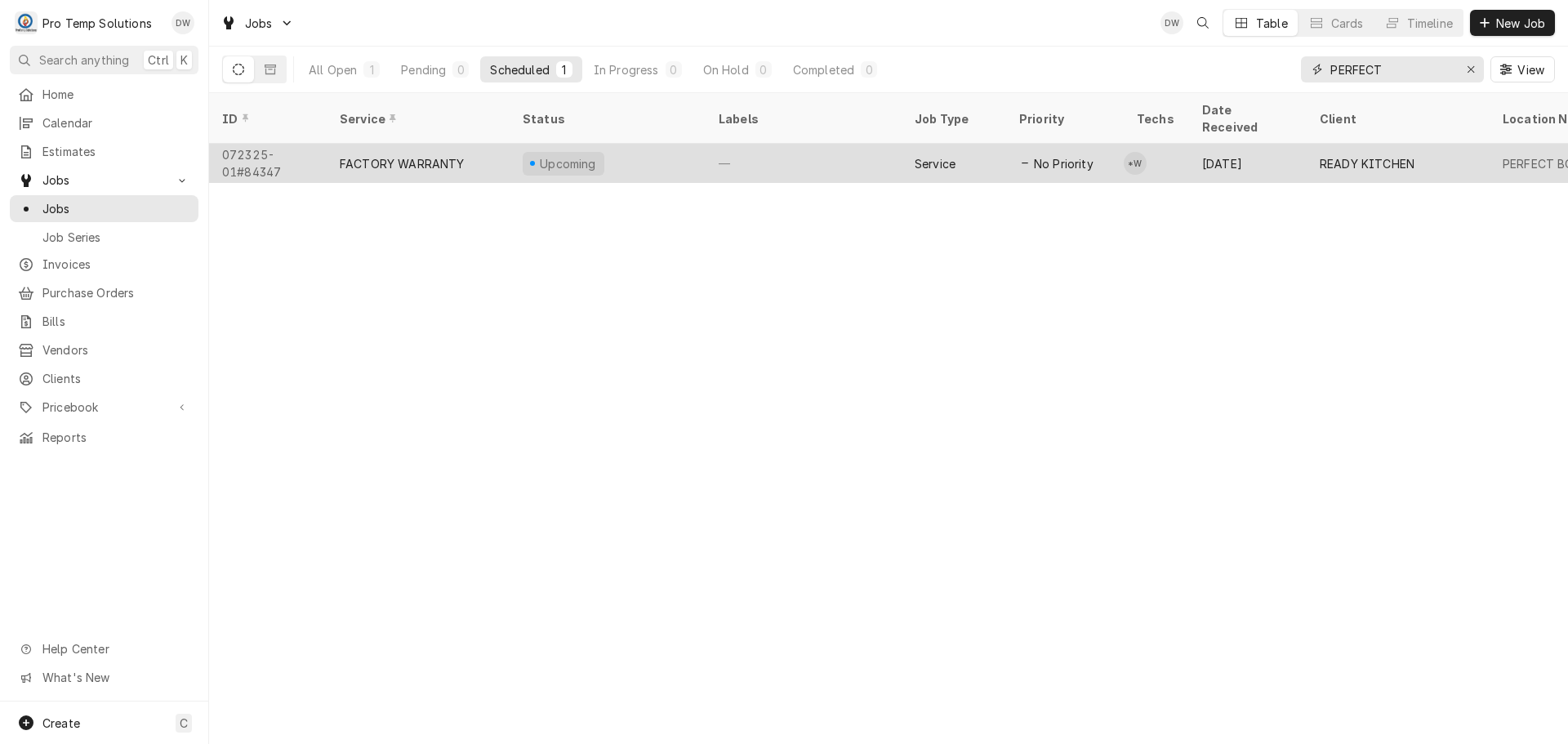
type input "PERFECT"
click at [787, 144] on div "—" at bounding box center [803, 163] width 196 height 40
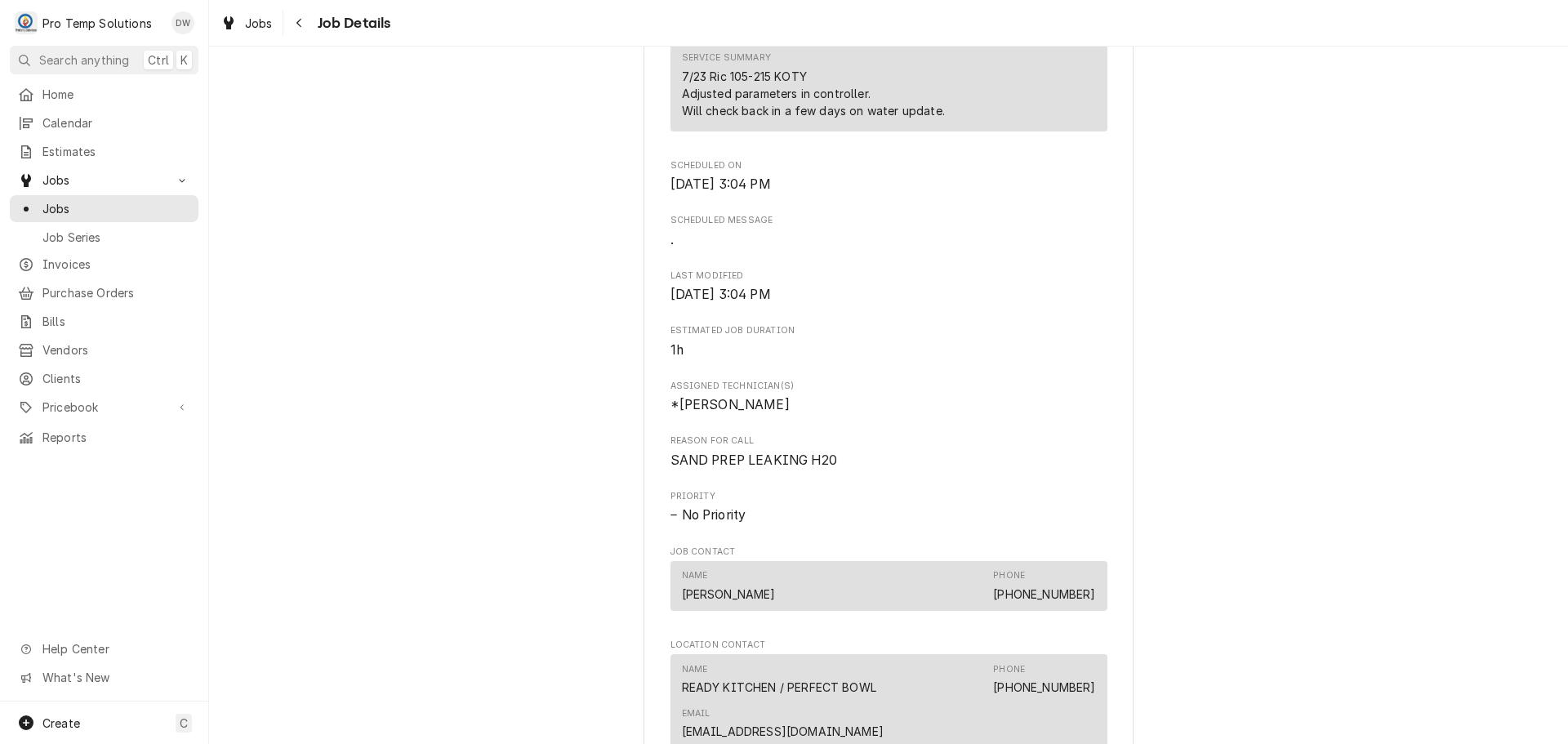
scroll to position [816, 0]
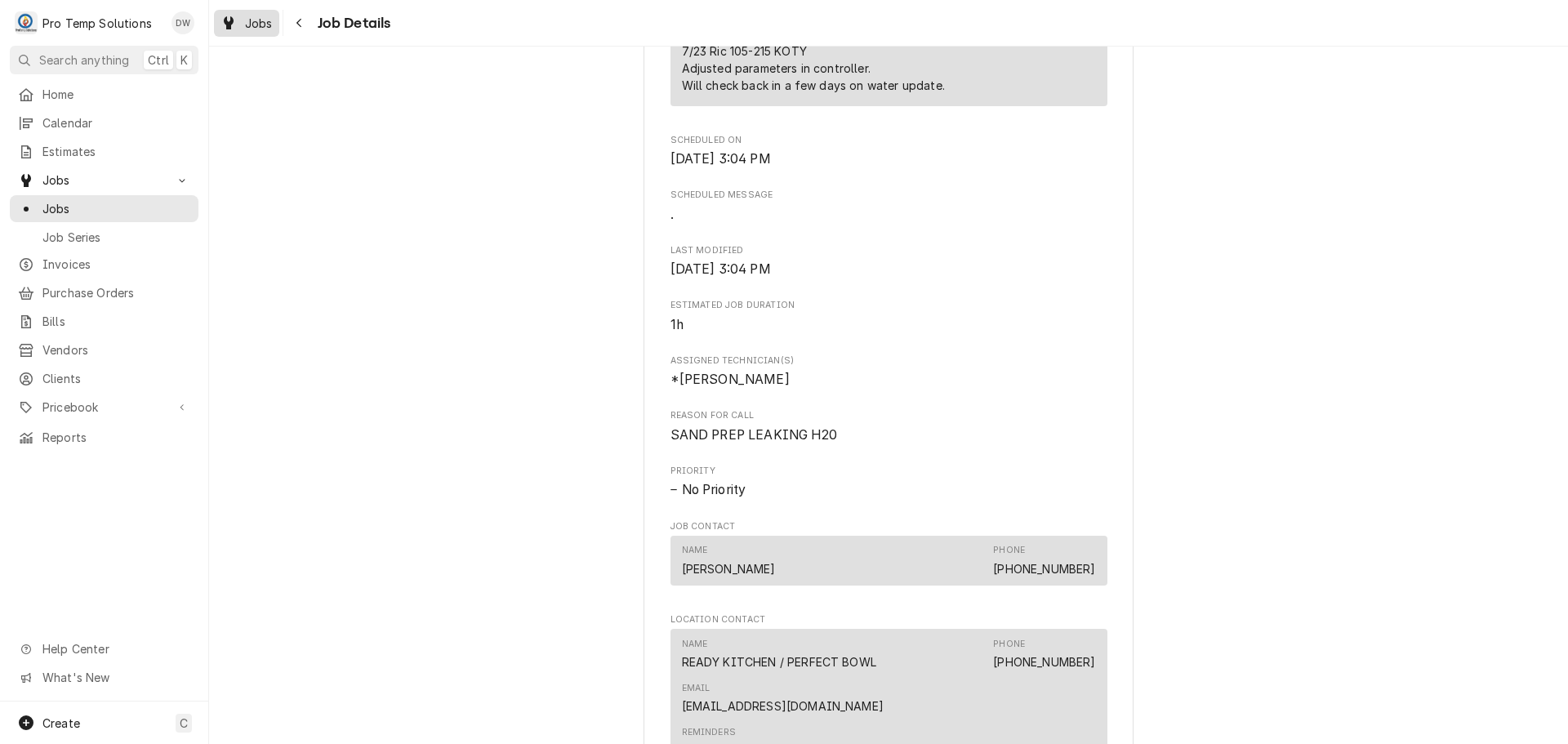
click at [250, 21] on span "Jobs" at bounding box center [259, 23] width 28 height 17
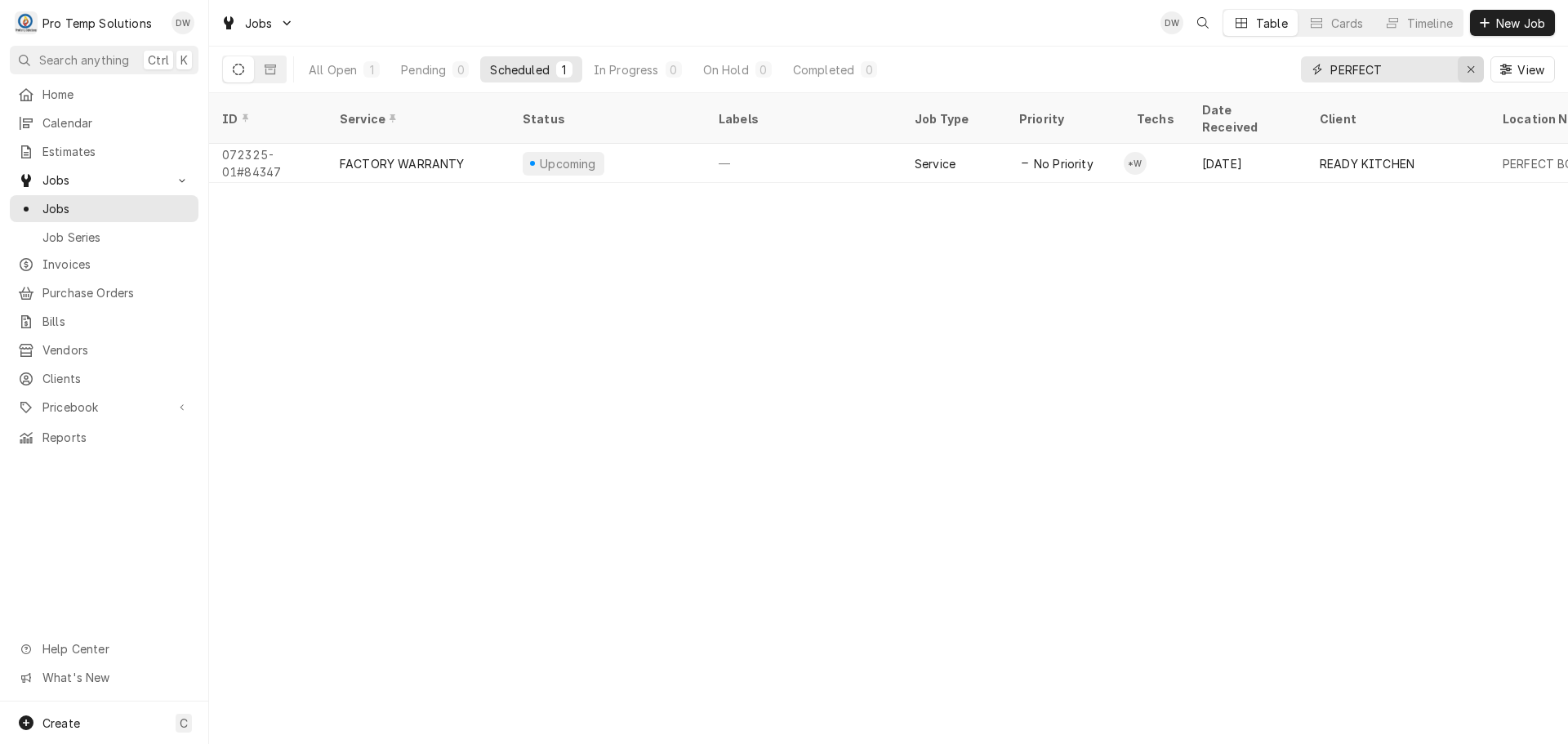
click at [1465, 66] on div "Erase input" at bounding box center [1470, 69] width 16 height 16
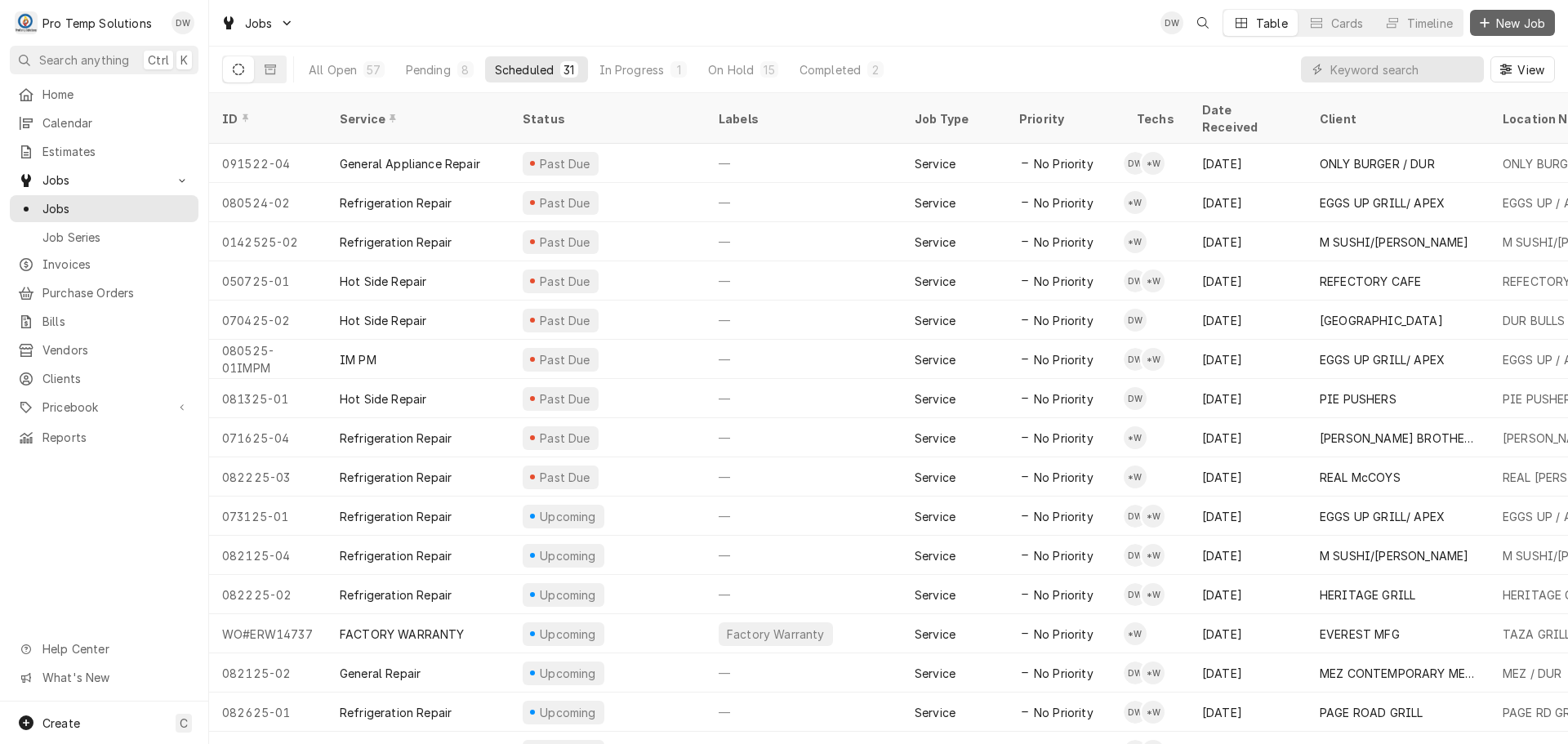
click at [1520, 23] on span "New Job" at bounding box center [1521, 23] width 56 height 17
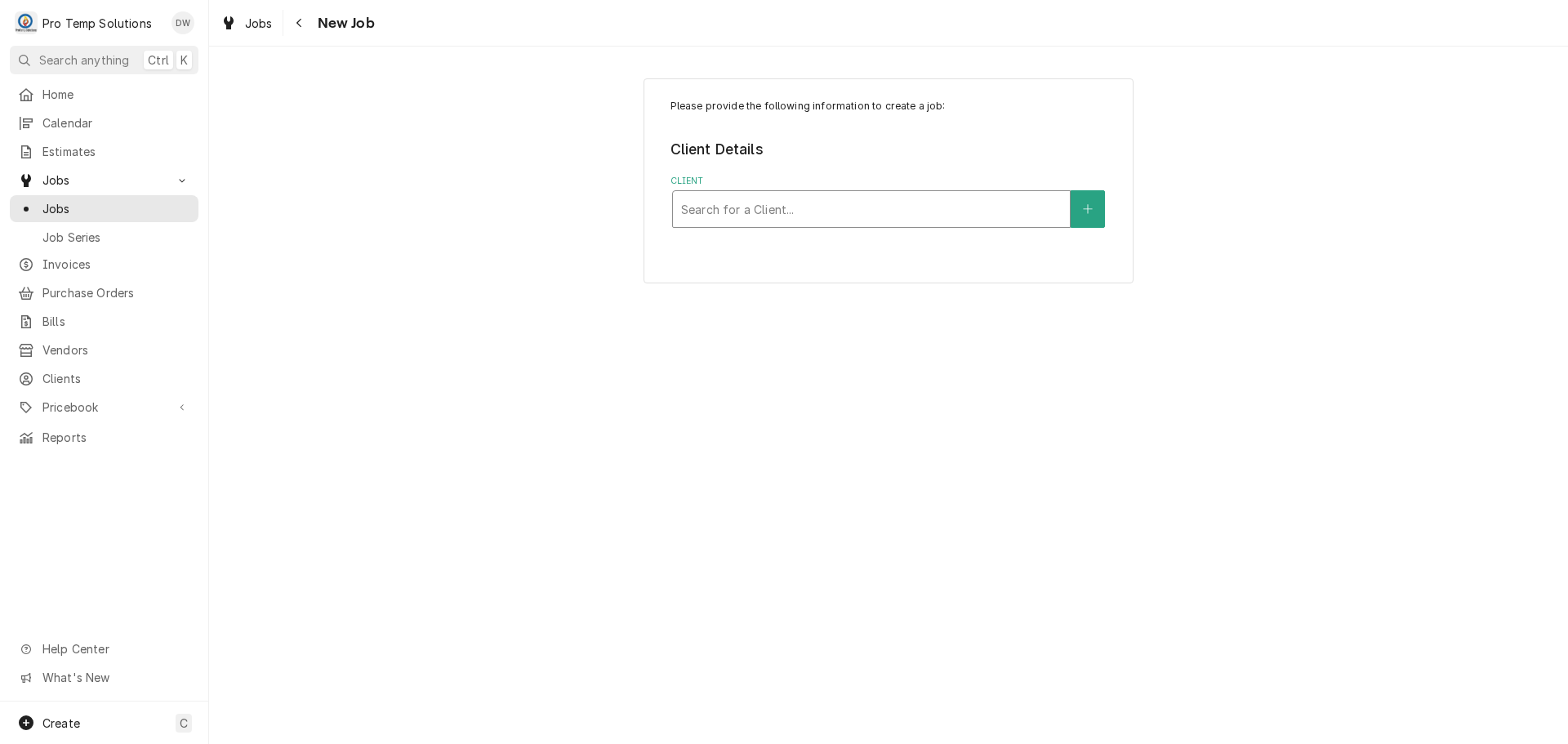
click at [988, 212] on div "Client" at bounding box center [871, 209] width 380 height 29
type input "lake"
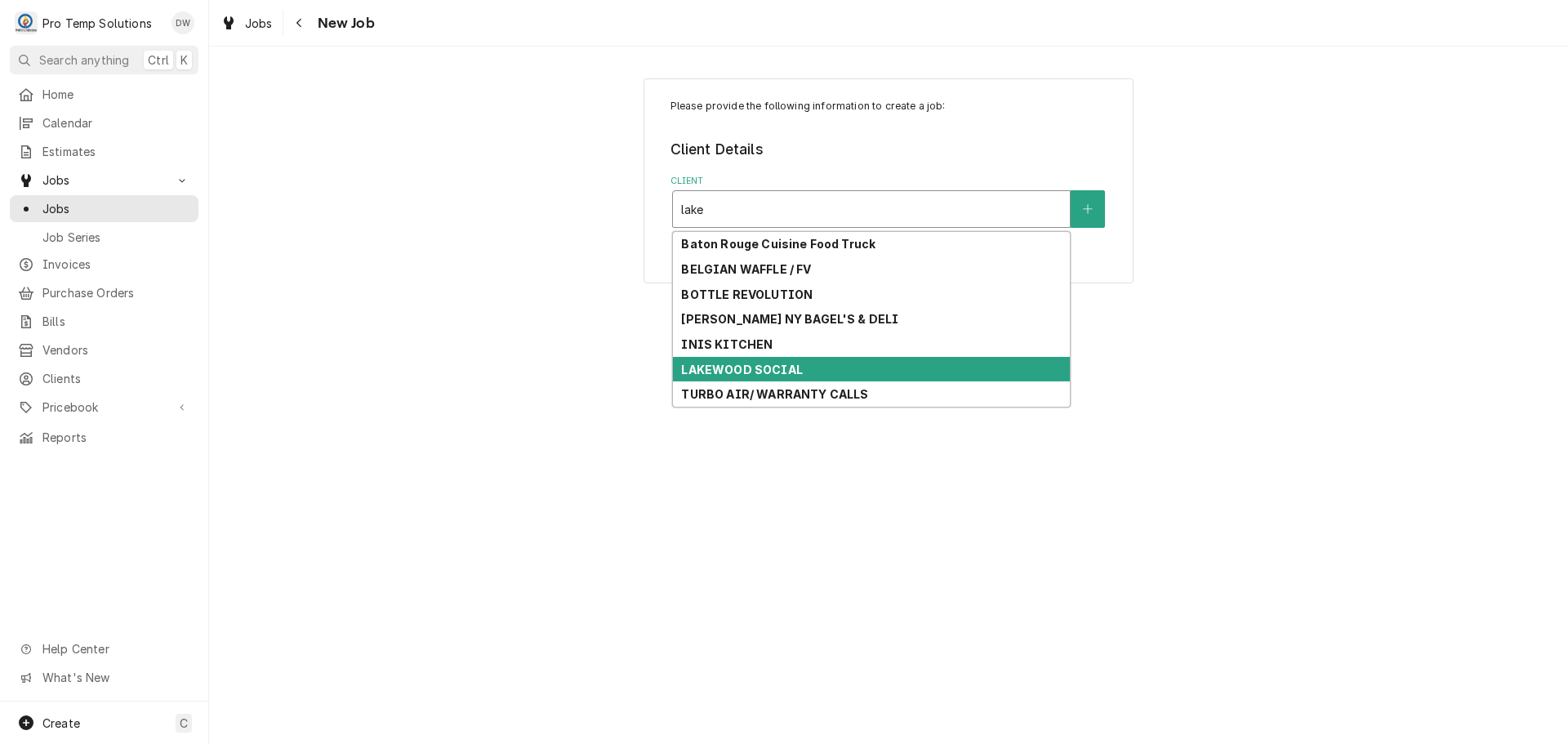
click at [817, 373] on div "LAKEWOOD SOCIAL" at bounding box center [870, 369] width 397 height 25
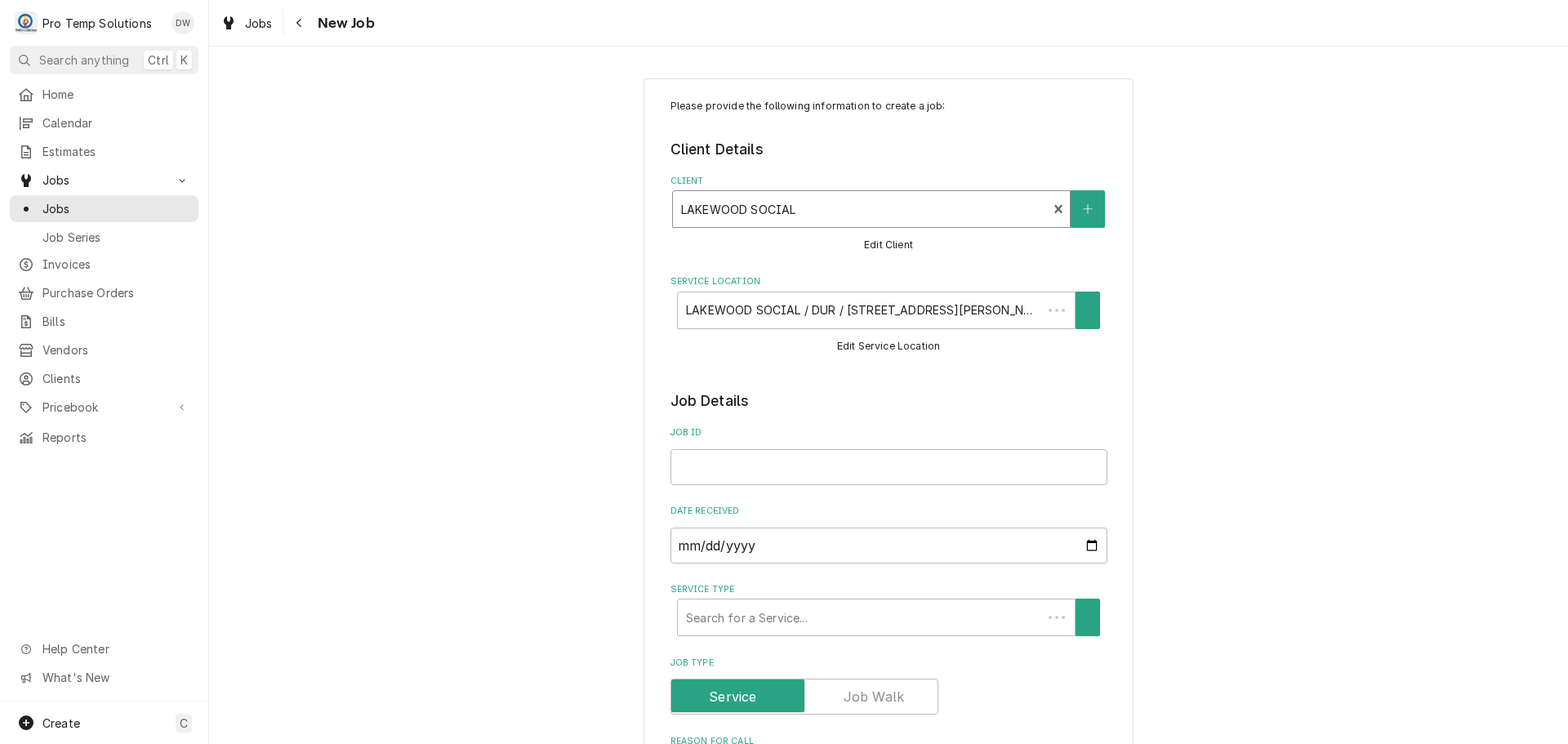
type textarea "x"
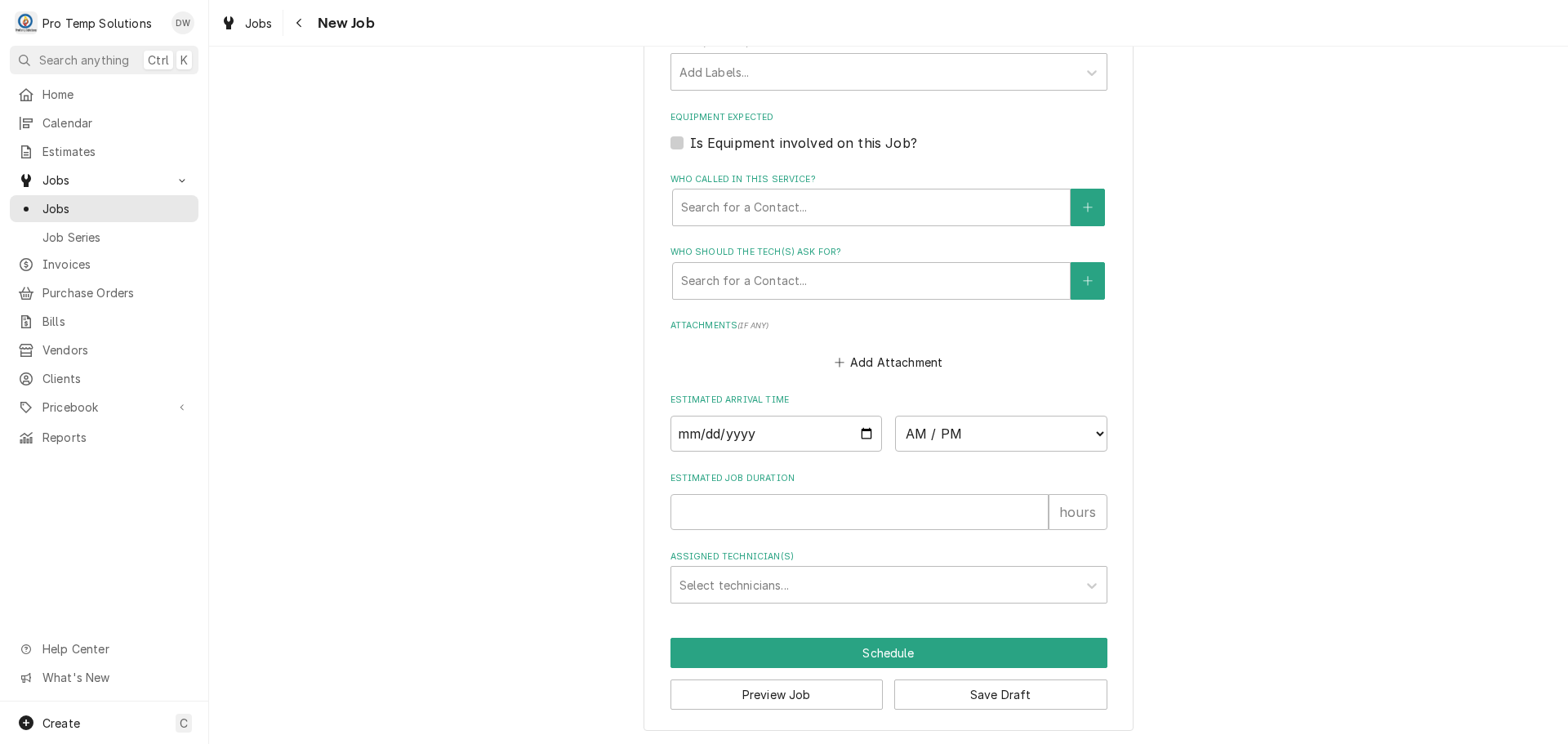
scroll to position [1005, 0]
click at [858, 427] on input "Date" at bounding box center [776, 433] width 212 height 36
type input "2025-08-29"
type textarea "x"
click at [1090, 426] on select "AM / PM 6:00 AM 6:15 AM 6:30 AM 6:45 AM 7:00 AM 7:15 AM 7:30 AM 7:45 AM 8:00 AM…" at bounding box center [1001, 433] width 212 height 36
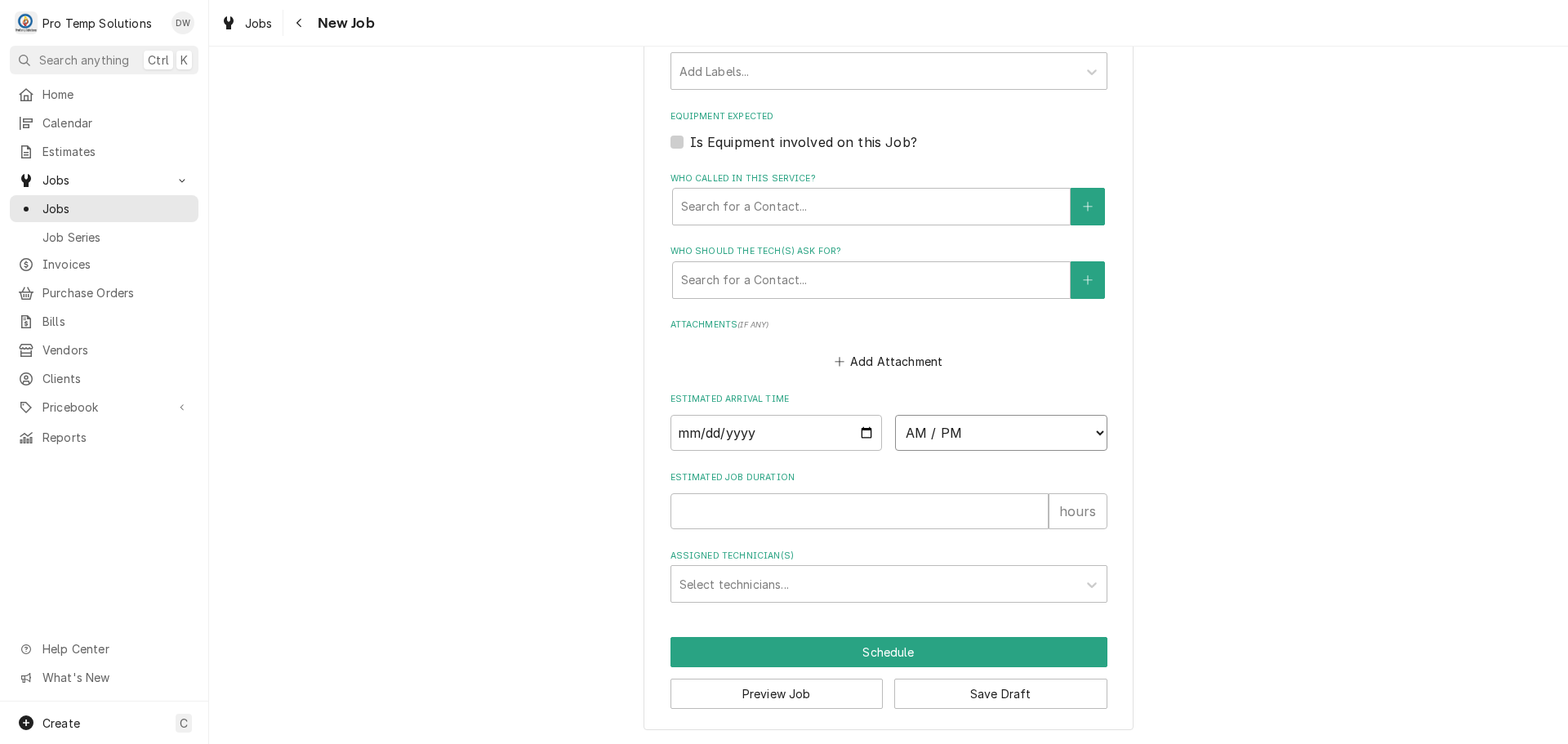
select select "11:00:00"
click at [895, 415] on select "AM / PM 6:00 AM 6:15 AM 6:30 AM 6:45 AM 7:00 AM 7:15 AM 7:30 AM 7:45 AM 8:00 AM…" at bounding box center [1001, 433] width 212 height 36
click at [974, 497] on input "Estimated Job Duration" at bounding box center [859, 511] width 378 height 36
type textarea "x"
type input "3"
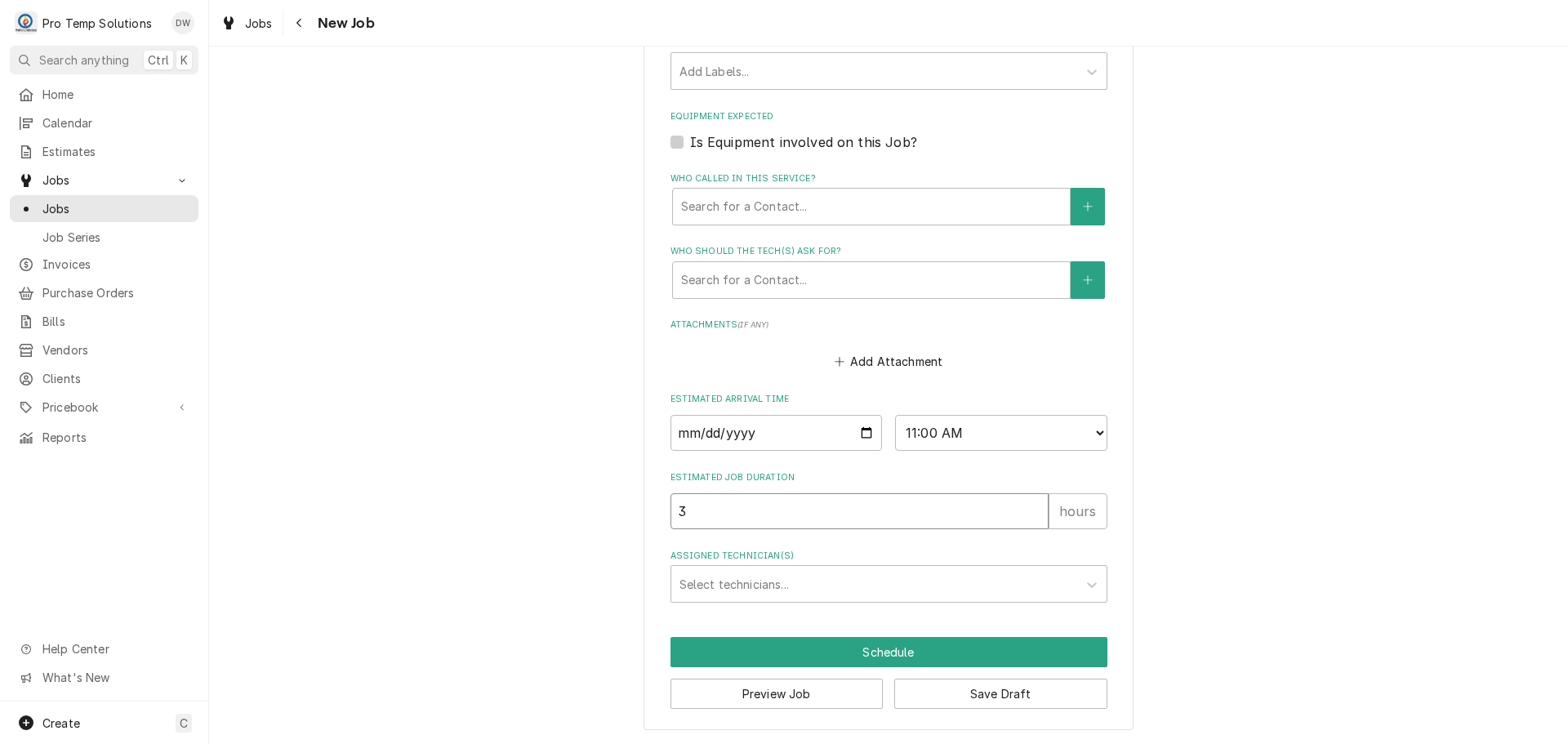
type textarea "x"
type input "3"
type textarea "x"
type input "3"
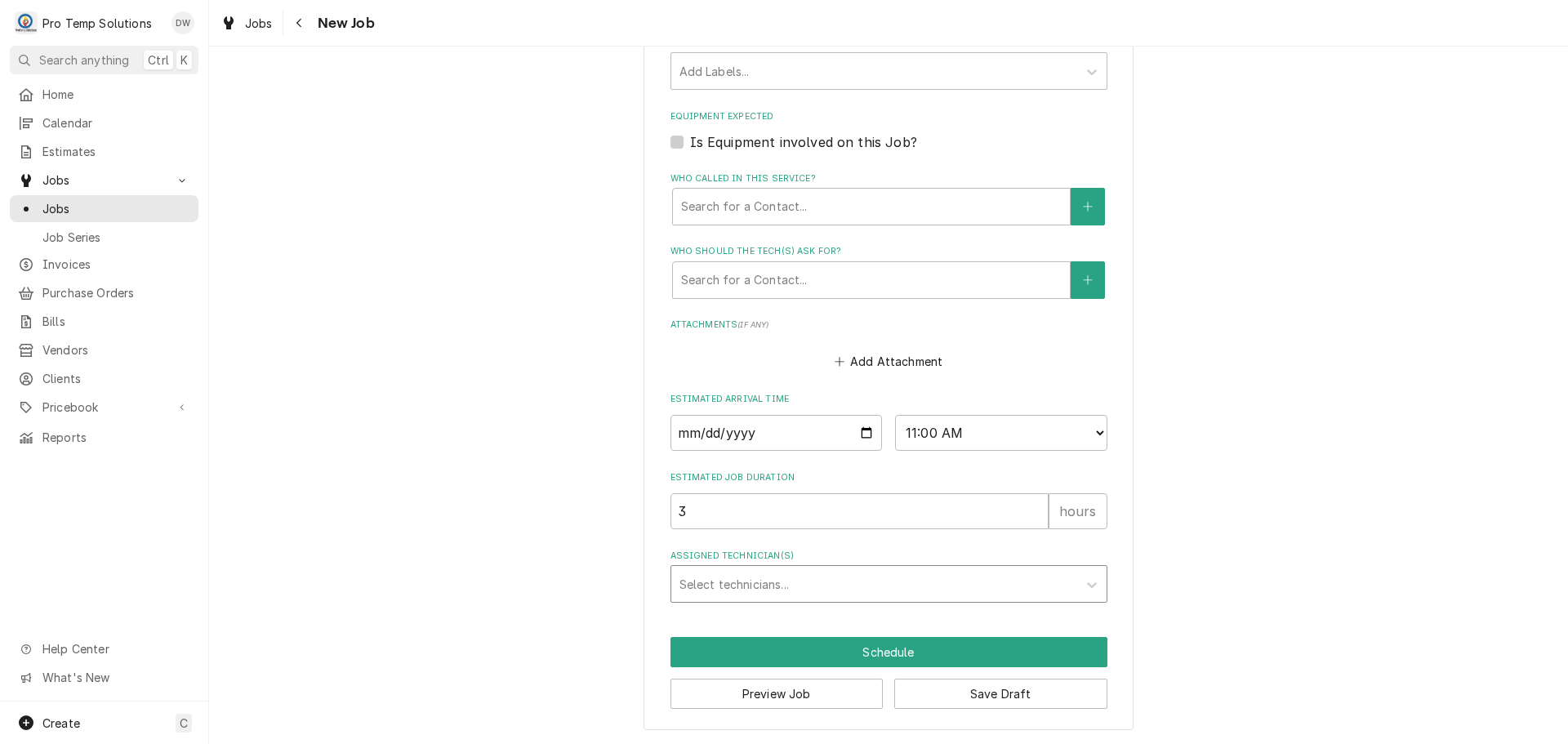
click at [758, 575] on div "Assigned Technician(s)" at bounding box center [874, 584] width 390 height 29
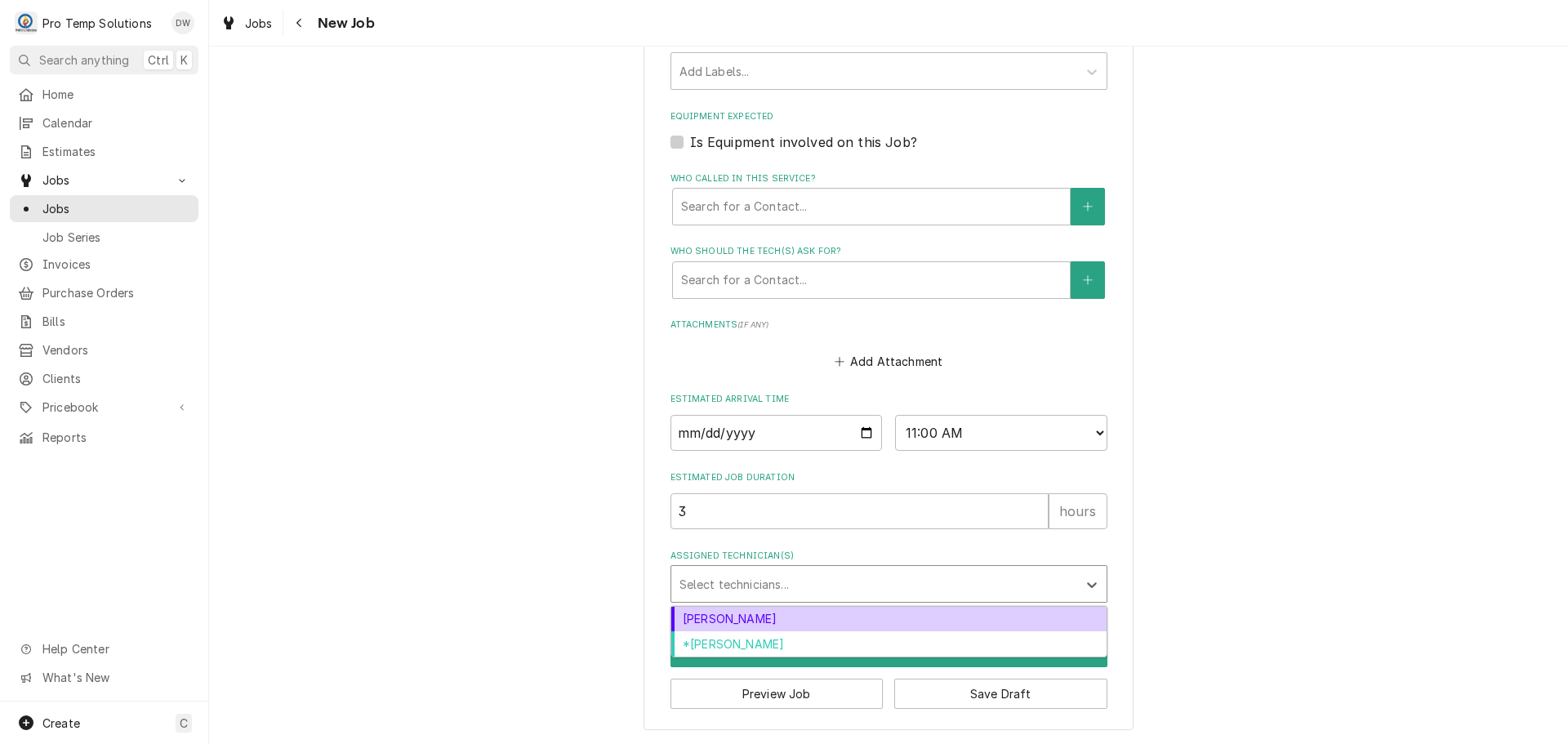
click at [772, 619] on div "Dakota Williams" at bounding box center [889, 618] width 435 height 25
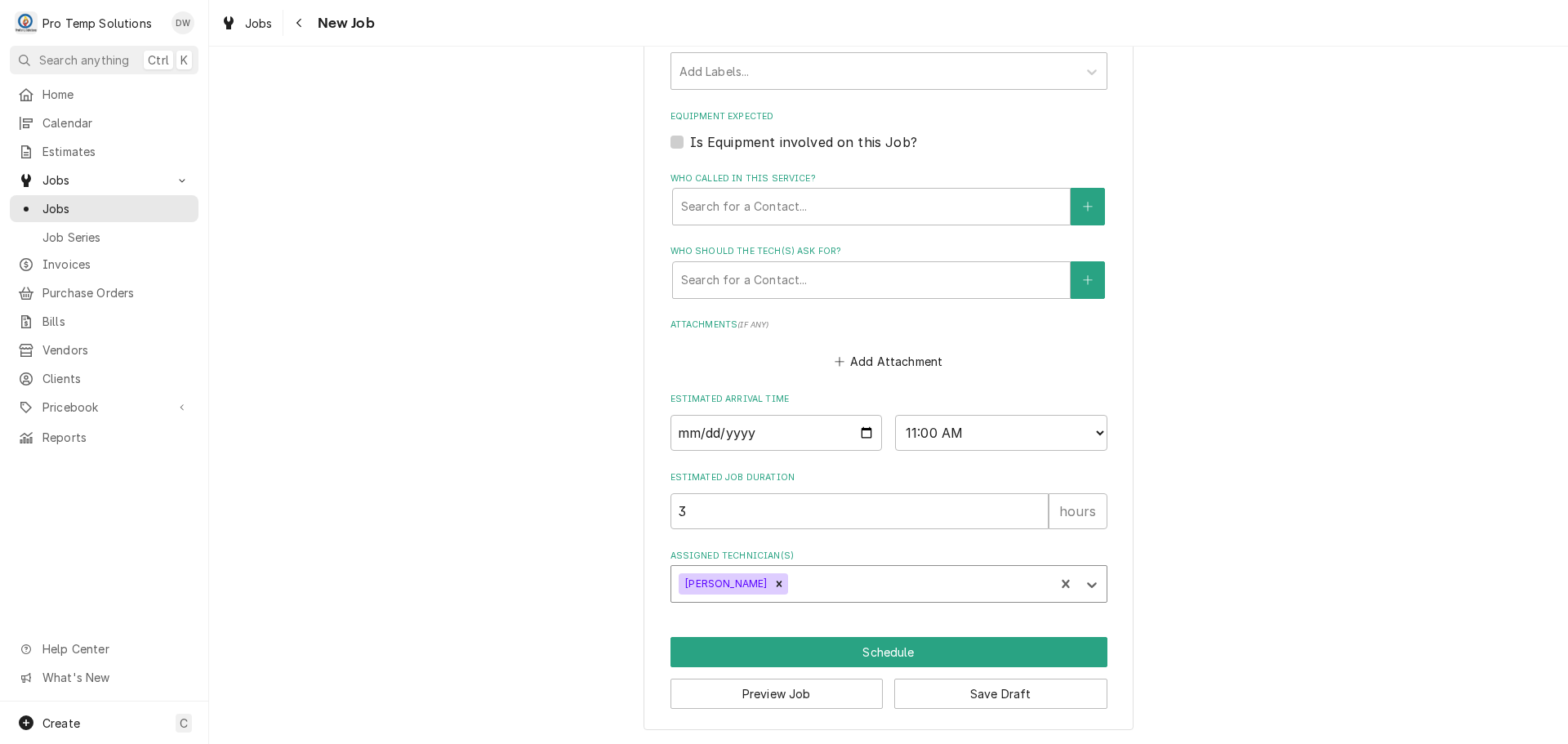
click at [802, 584] on div "Assigned Technician(s)" at bounding box center [919, 584] width 255 height 29
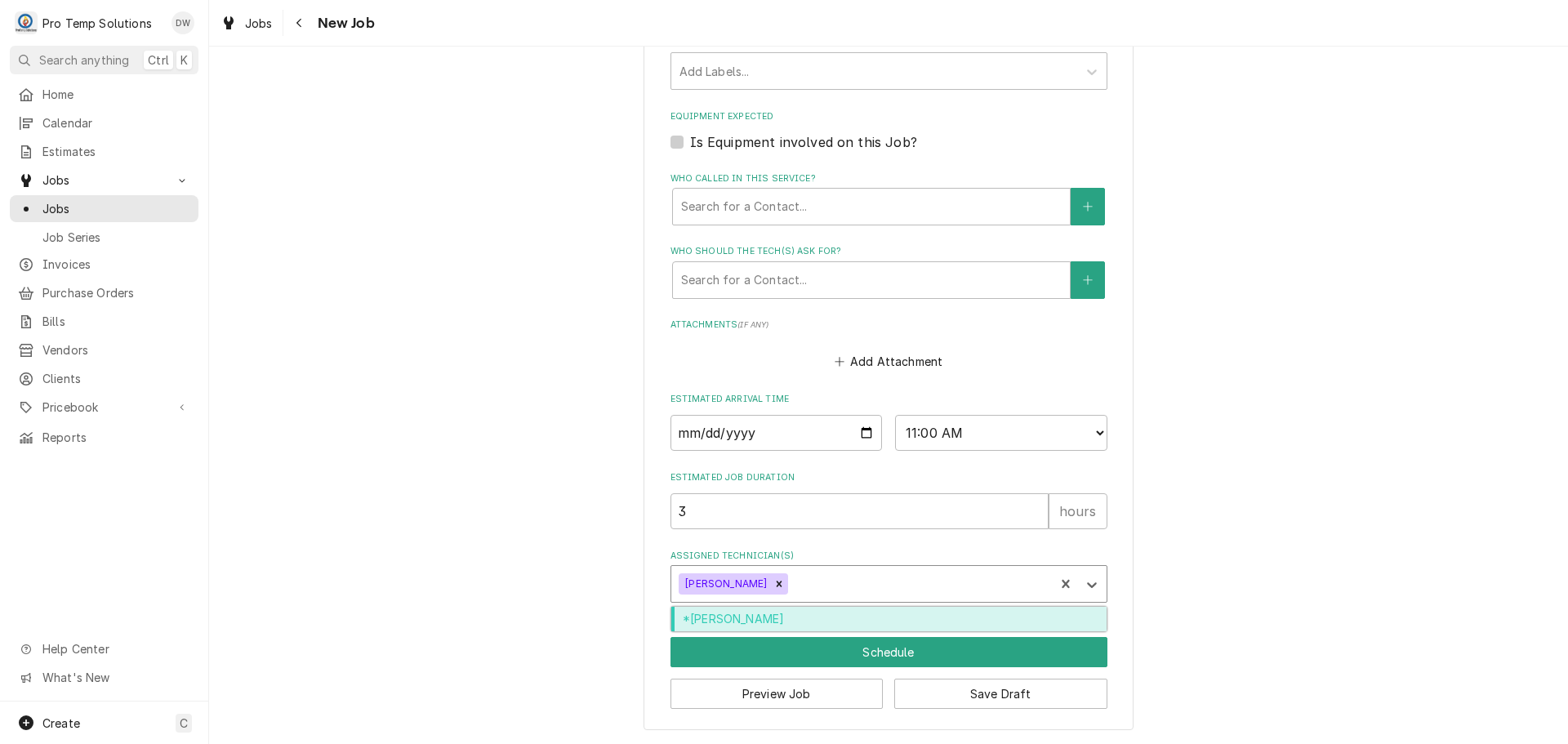
click at [806, 615] on div "*Kevin Williams" at bounding box center [889, 618] width 435 height 25
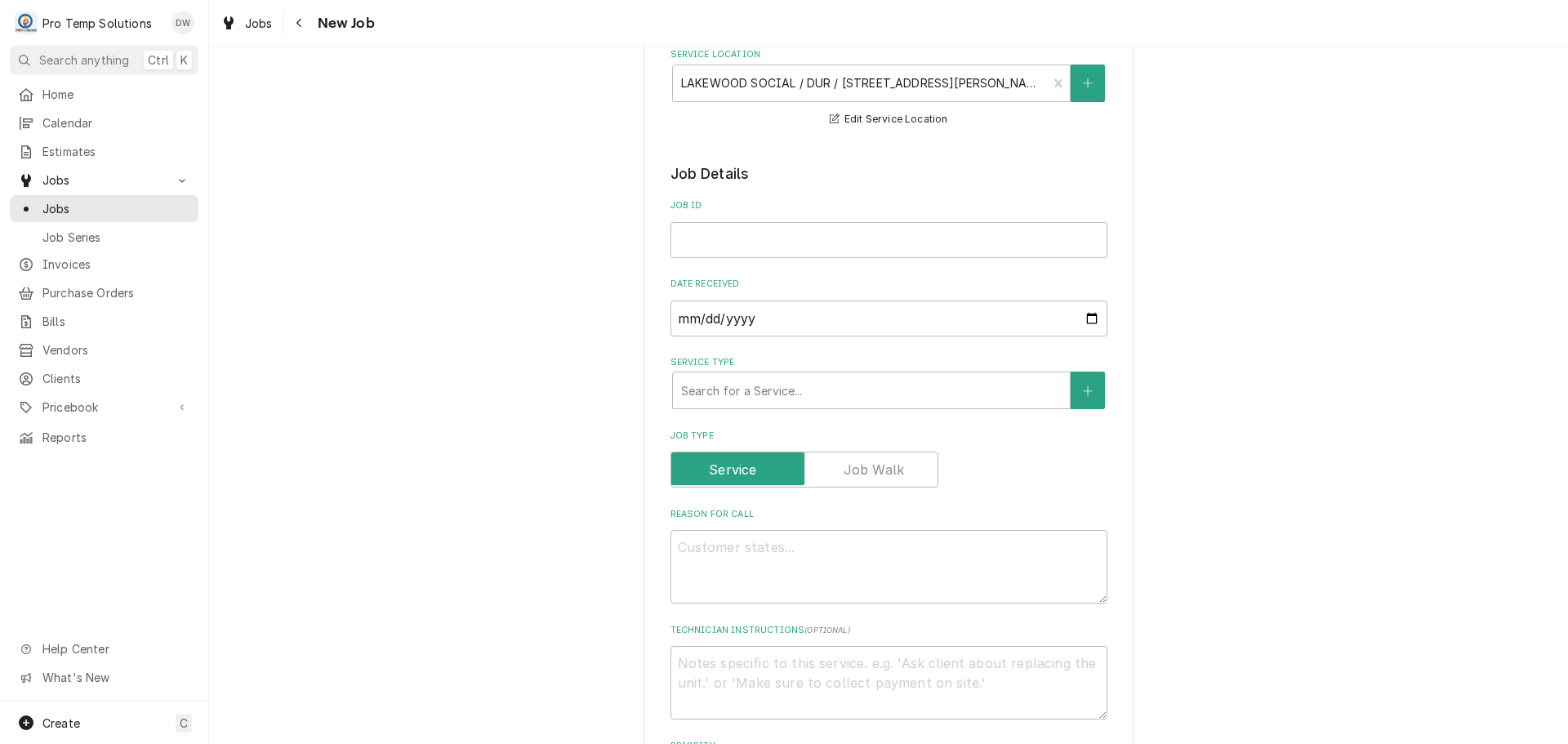
scroll to position [188, 0]
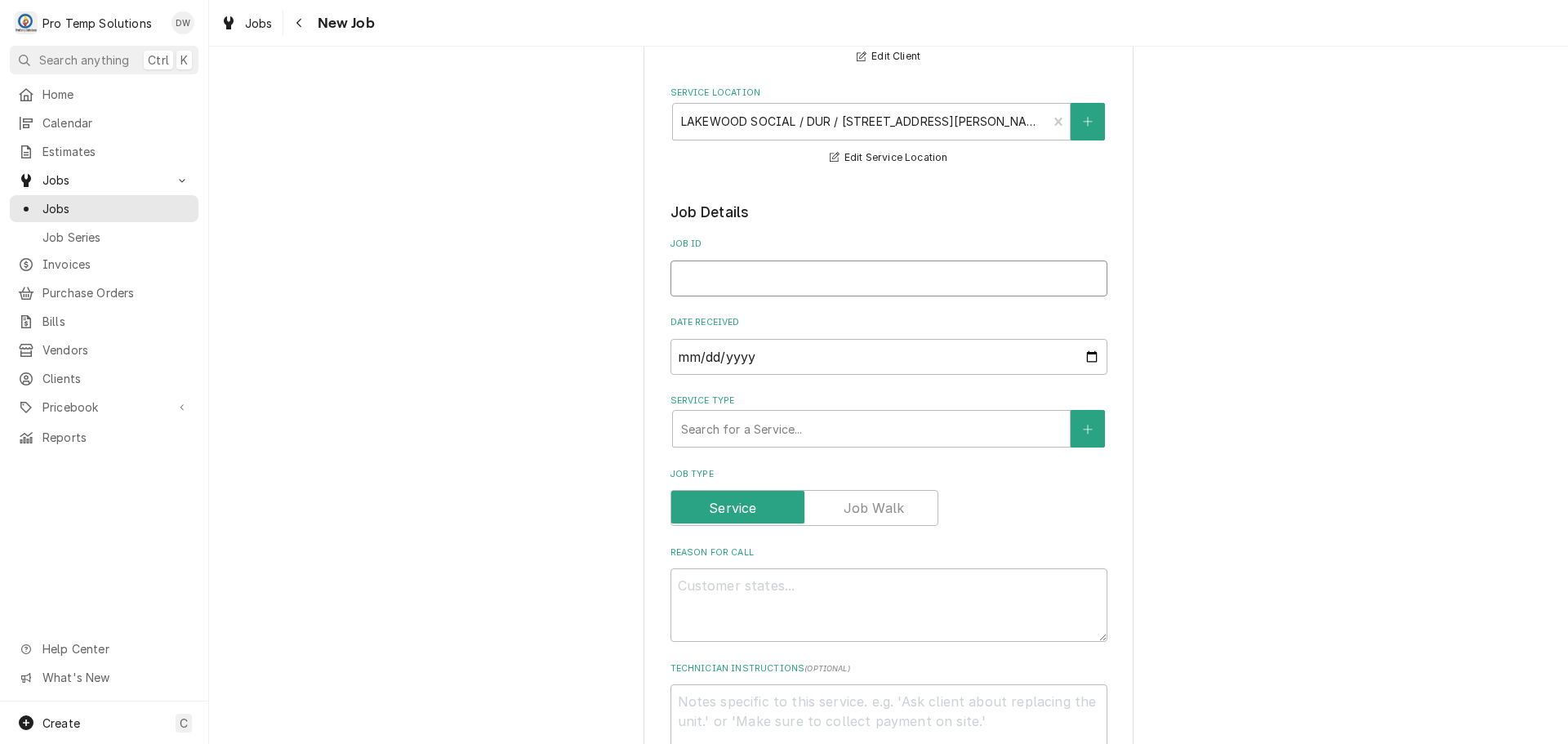
click at [833, 278] on input "Job ID" at bounding box center [889, 279] width 437 height 36
type textarea "x"
type input "0"
type textarea "x"
type input "08"
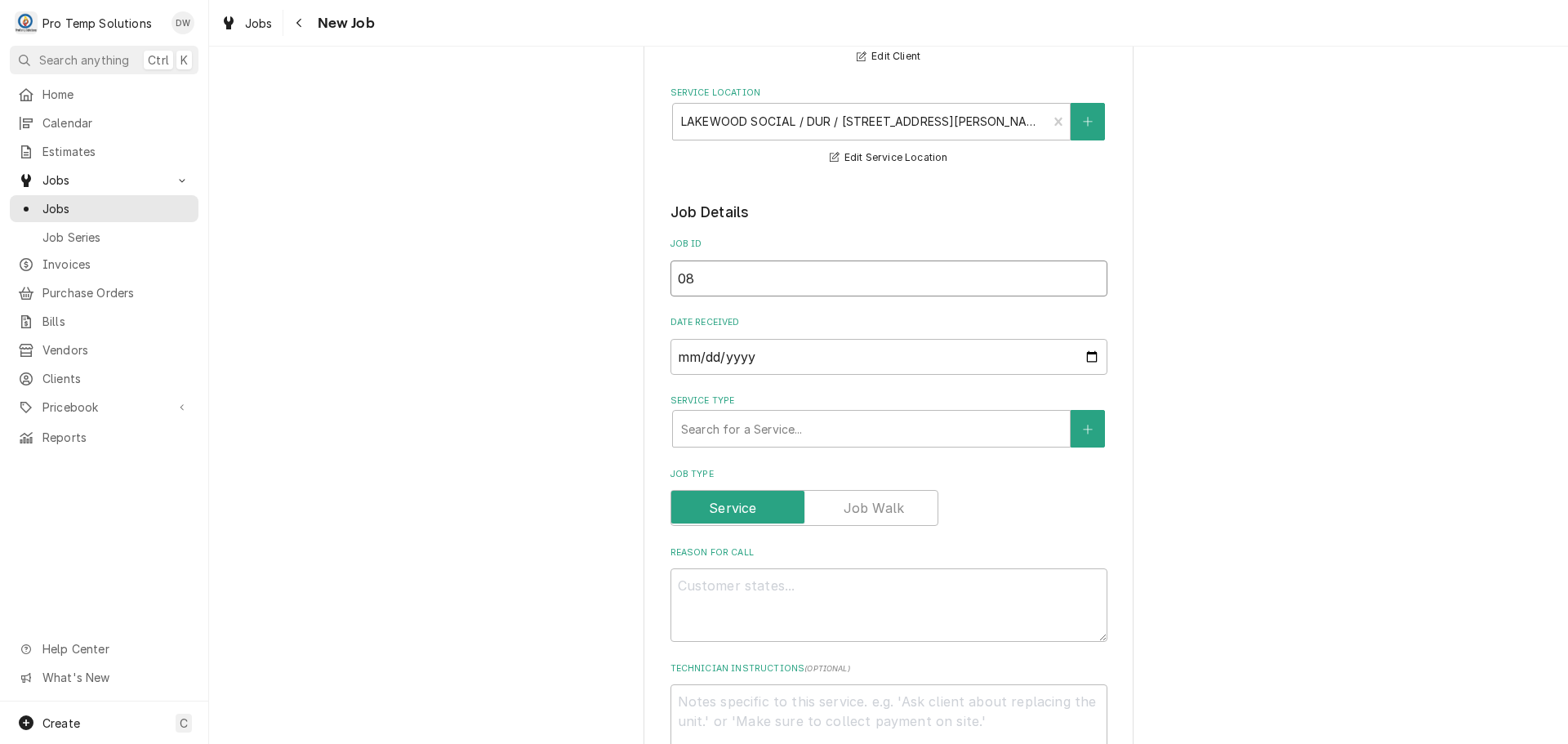
type textarea "x"
type input "082"
type textarea "x"
type input "0829"
type textarea "x"
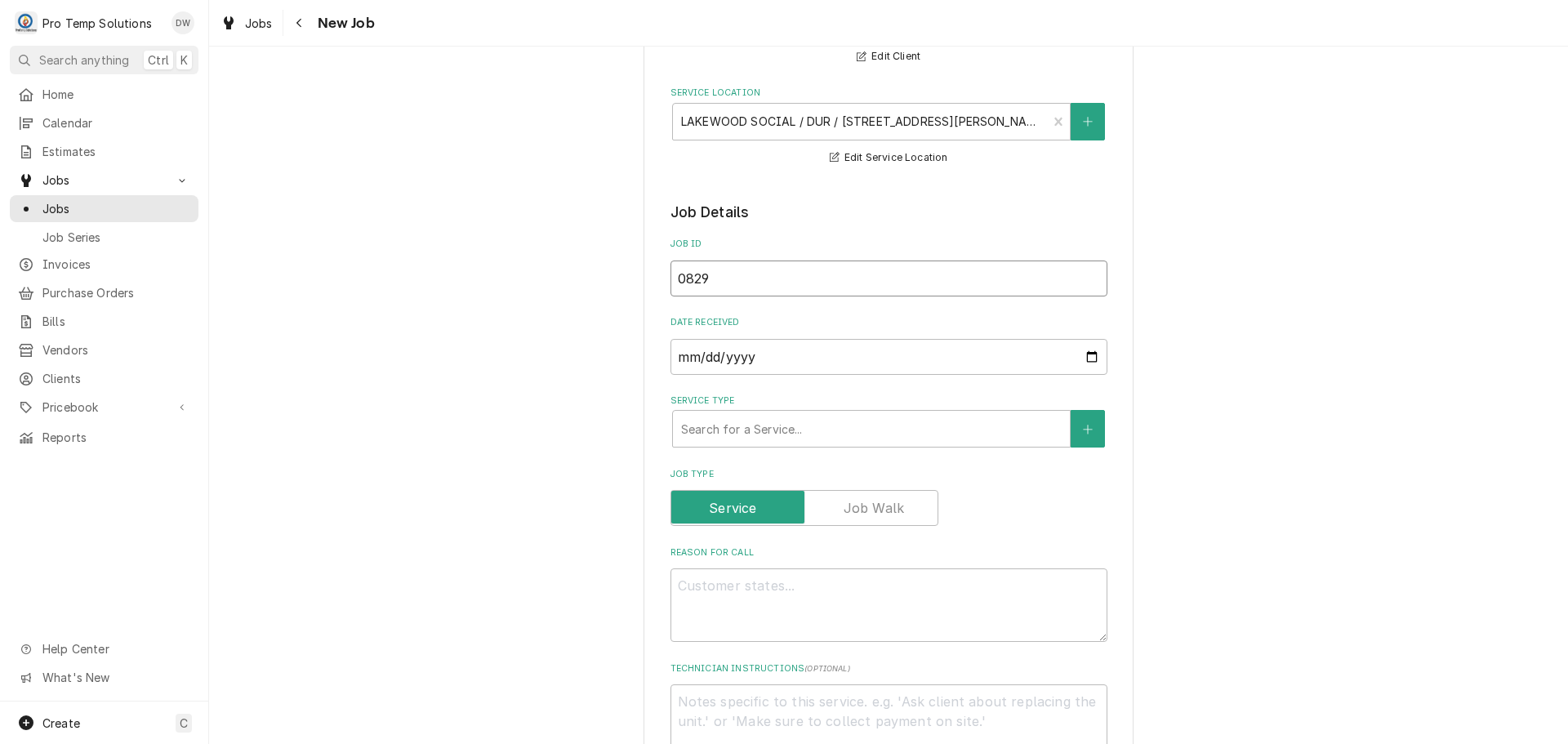
type input "08292"
type textarea "x"
type input "082925"
type textarea "x"
type input "082925-"
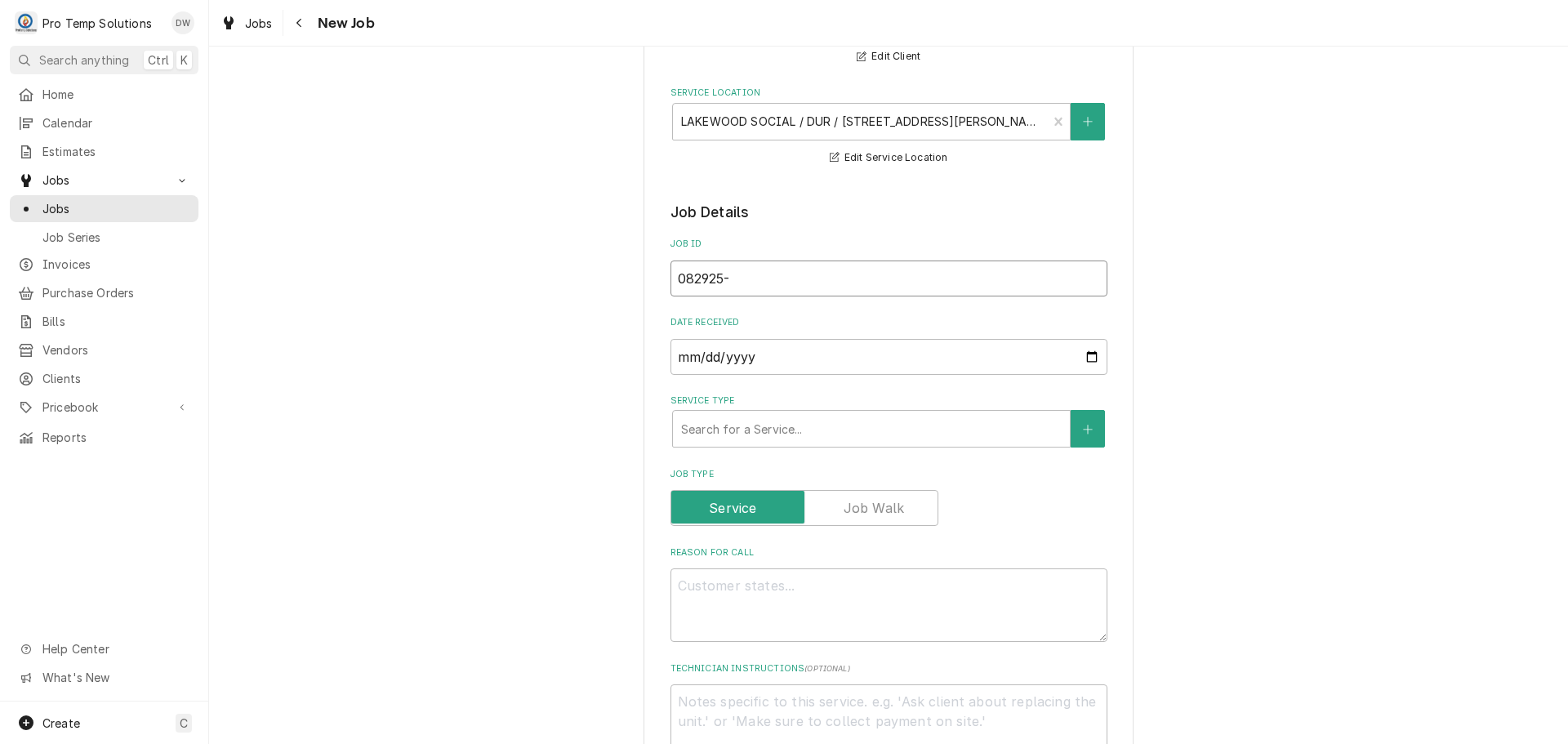
type textarea "x"
type input "082925-0"
type textarea "x"
type input "082925-01"
type textarea "x"
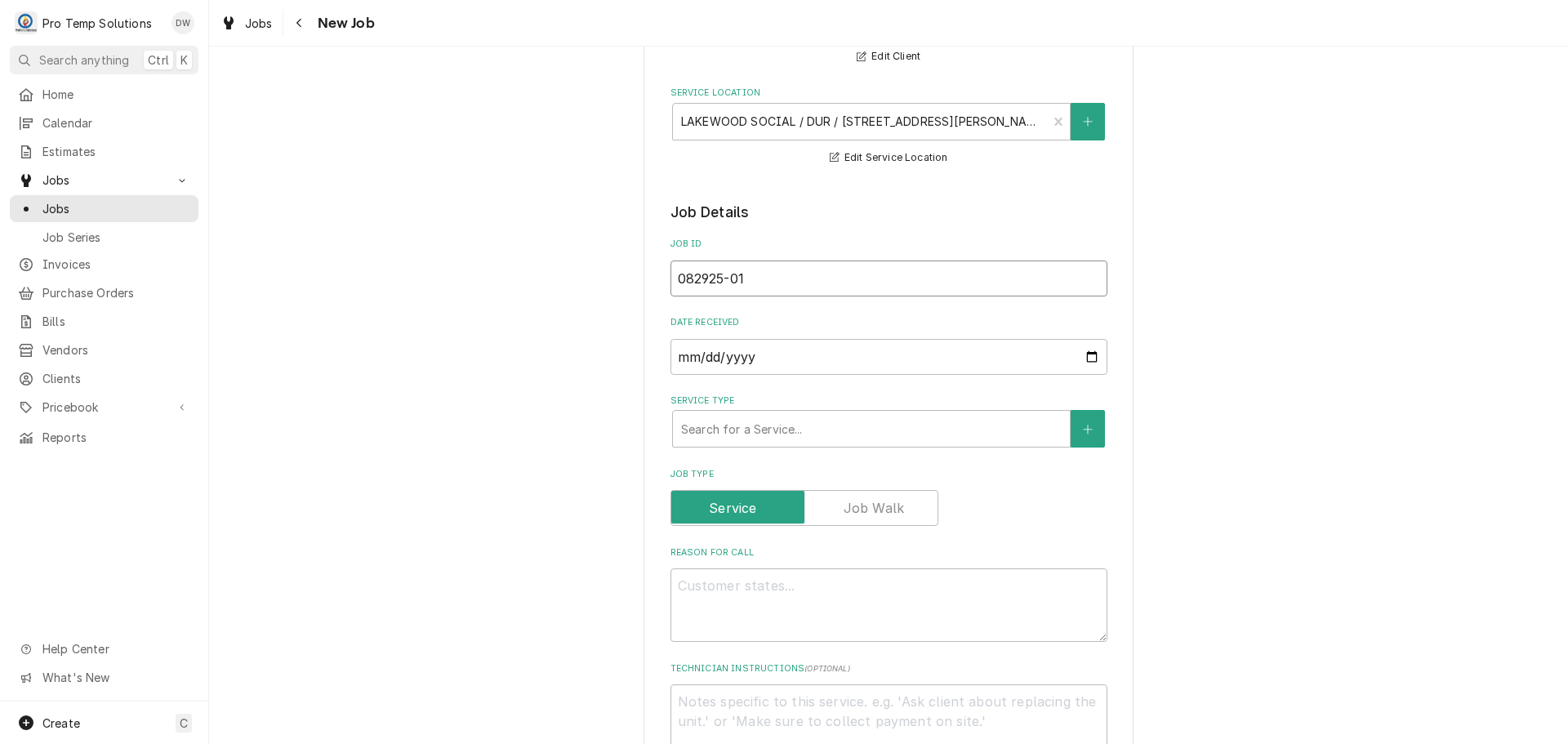
type input "082925-01p"
type textarea "x"
type input "082925-01pm"
type textarea "x"
type input "082925-01pm"
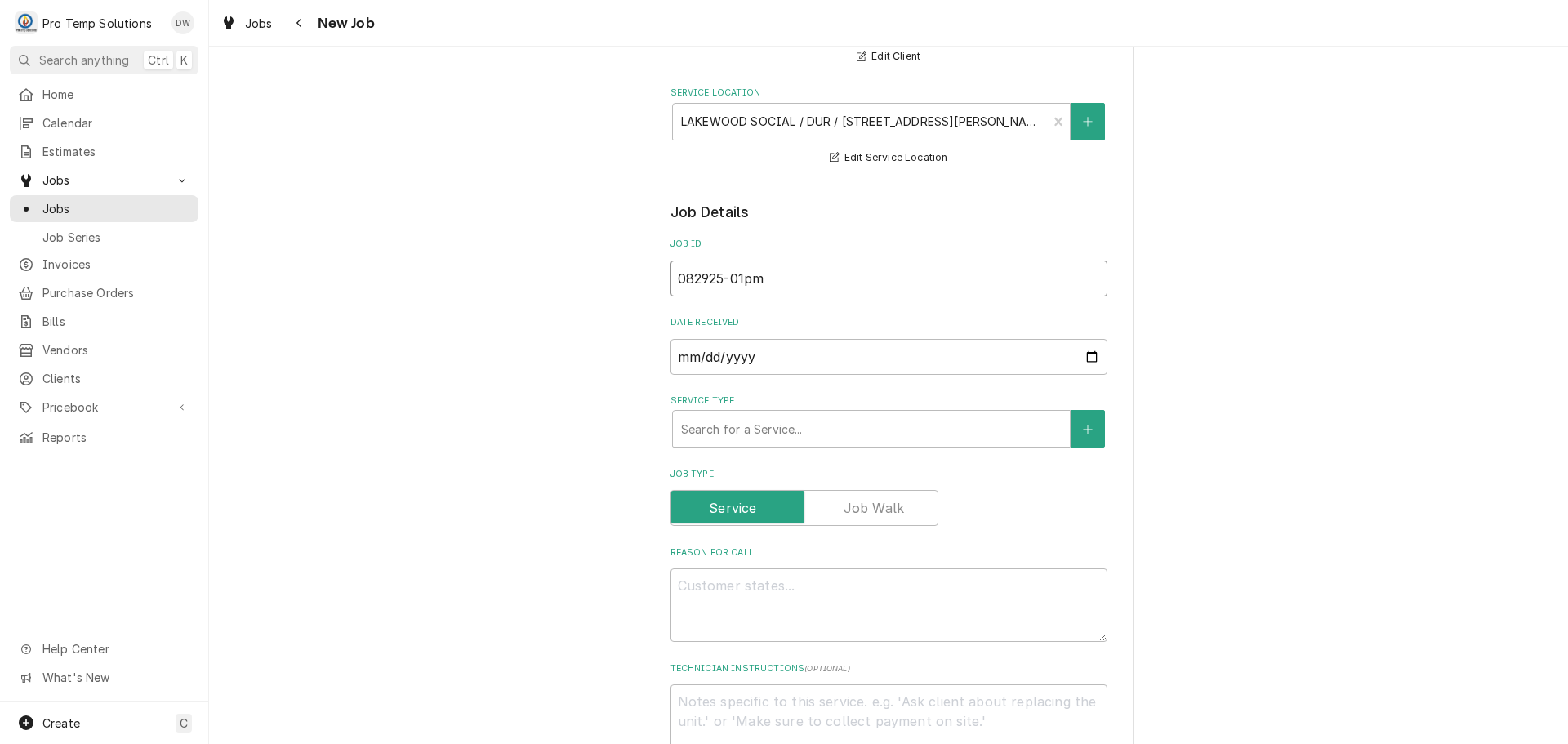
type textarea "x"
type input "082925-01pm"
type textarea "x"
type input "082925-01p"
type textarea "x"
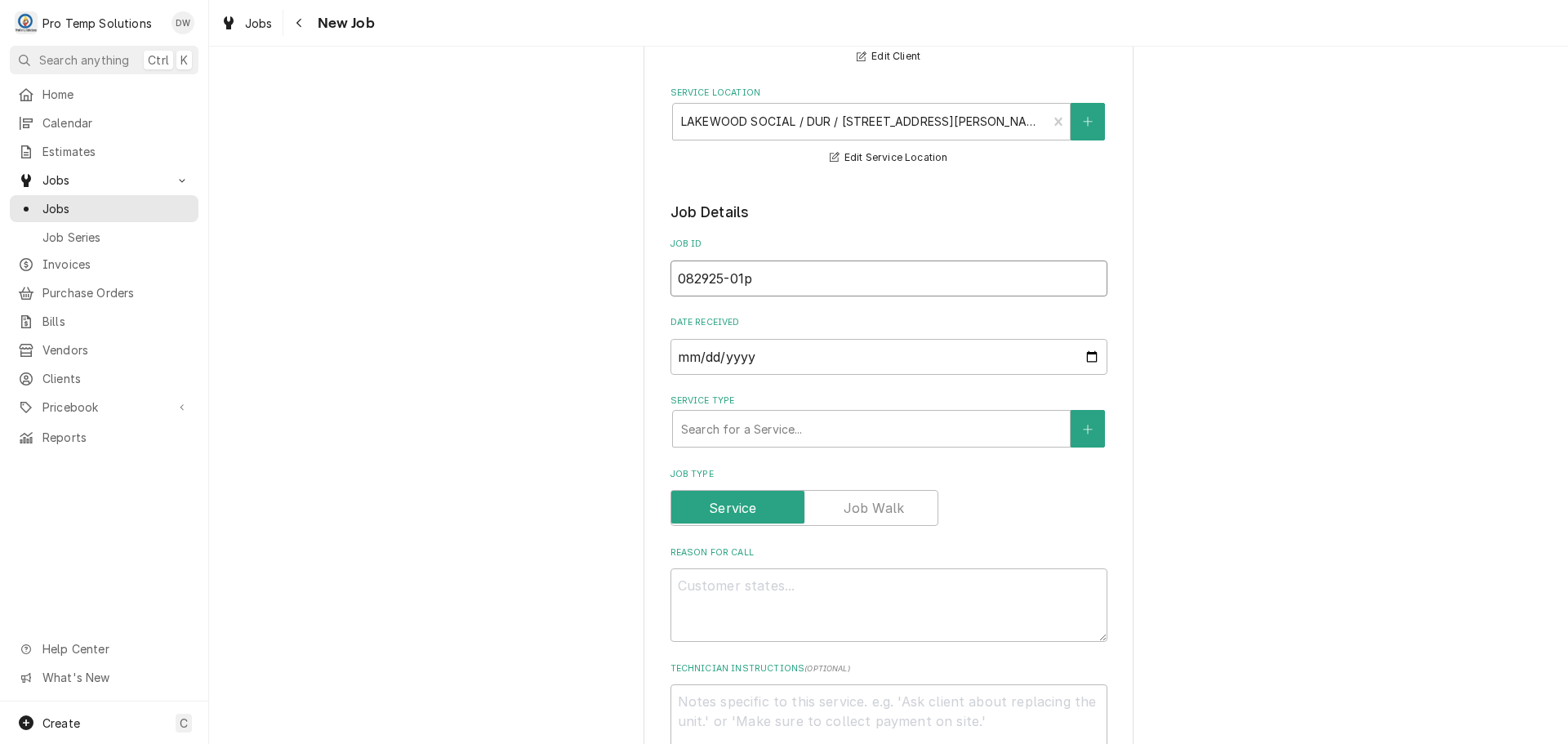
type input "082925-01"
type textarea "x"
type input "082925-01P"
type textarea "x"
type input "082925-01PM"
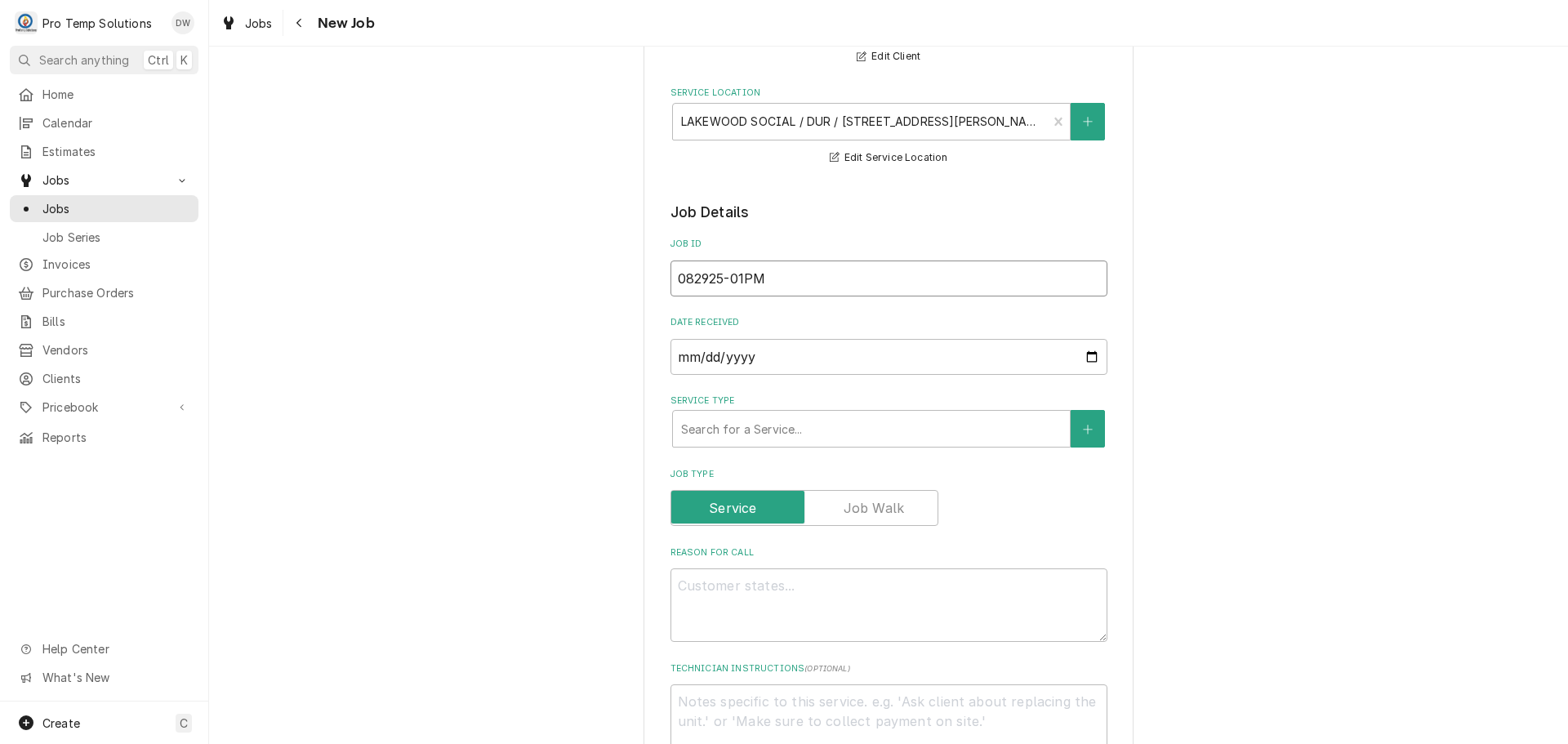
type textarea "x"
type input "082925-01PM"
click at [751, 428] on div "Service Type" at bounding box center [871, 428] width 380 height 29
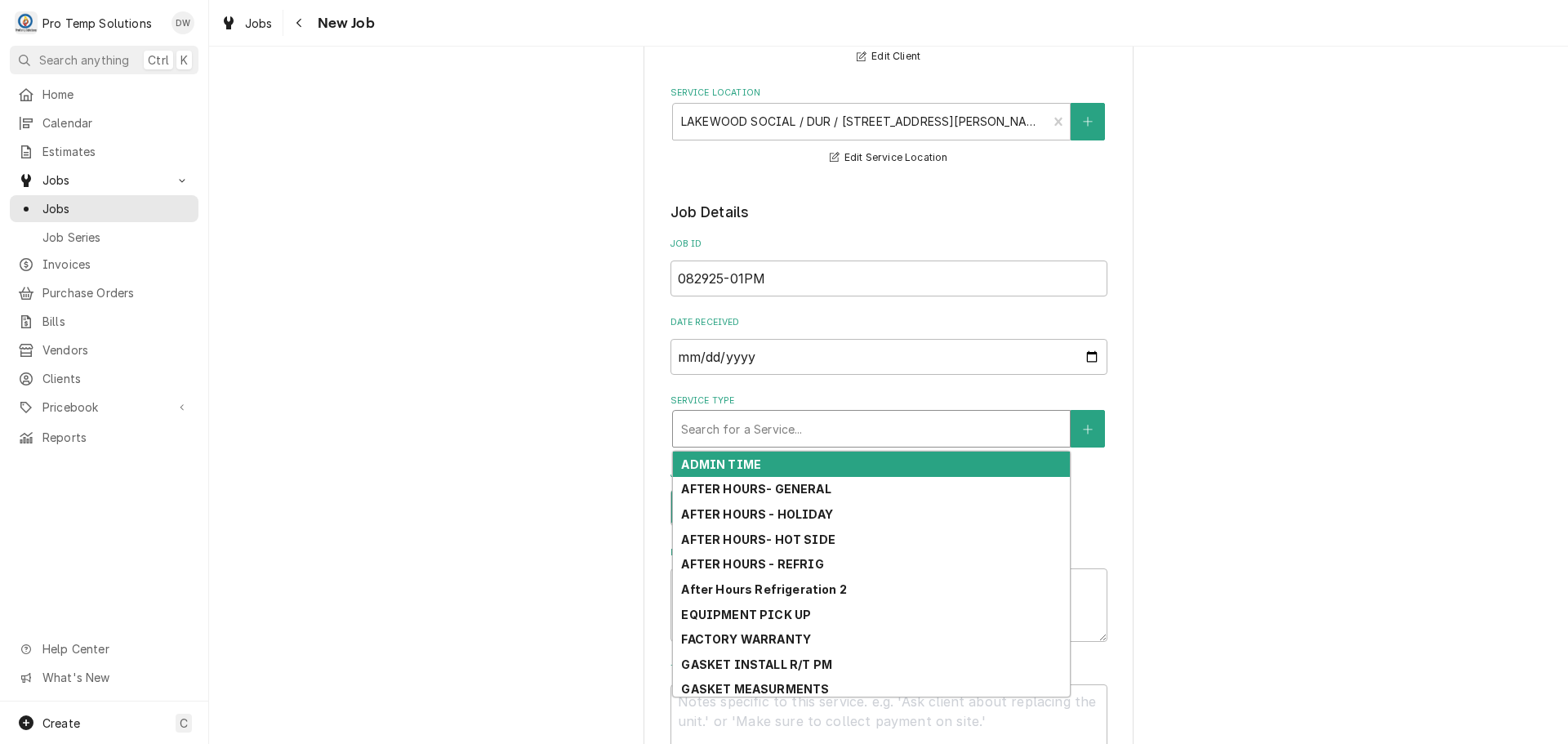
type textarea "x"
type input "R"
type textarea "x"
type input "RE"
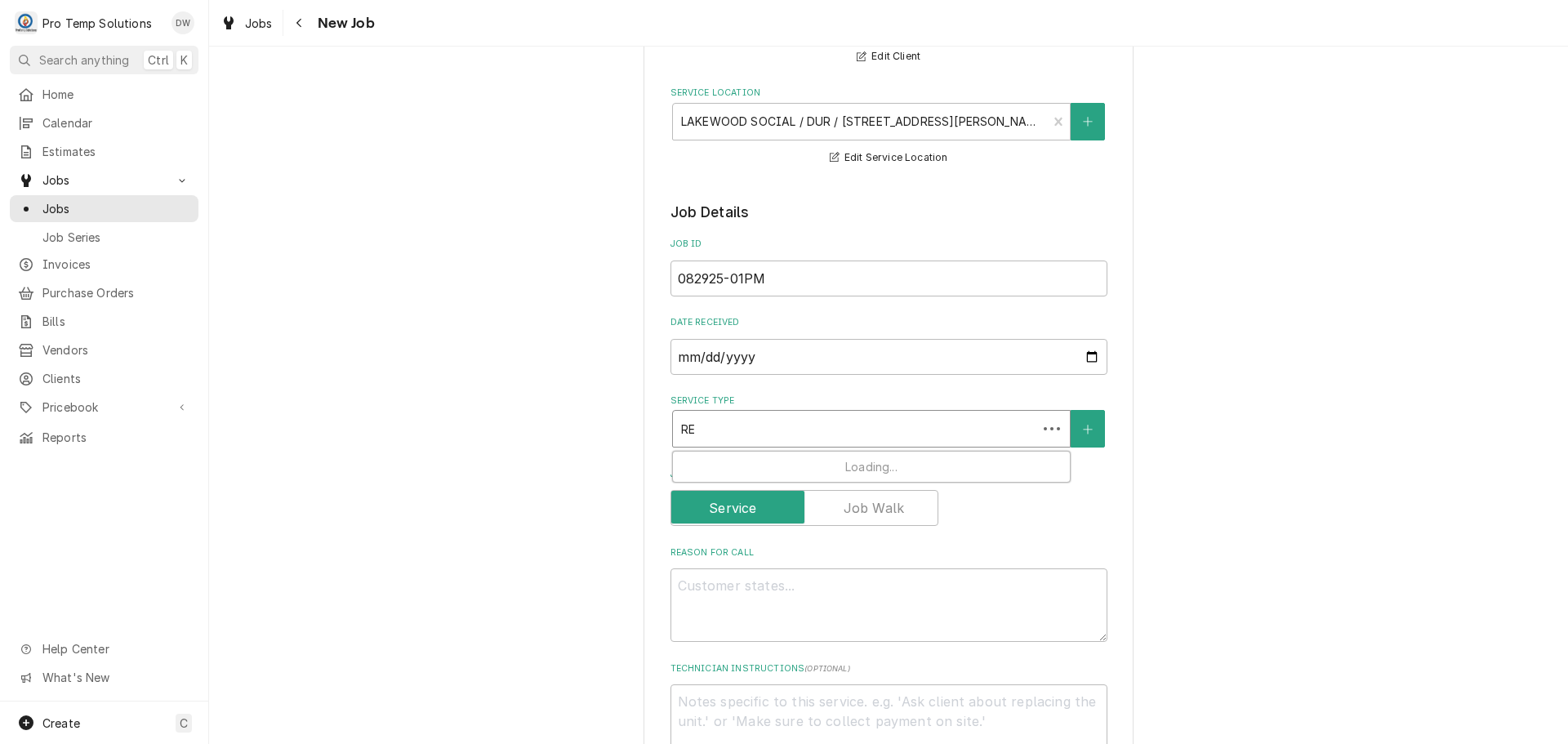
type textarea "x"
type input "REF"
type textarea "x"
type input "REFR"
type textarea "x"
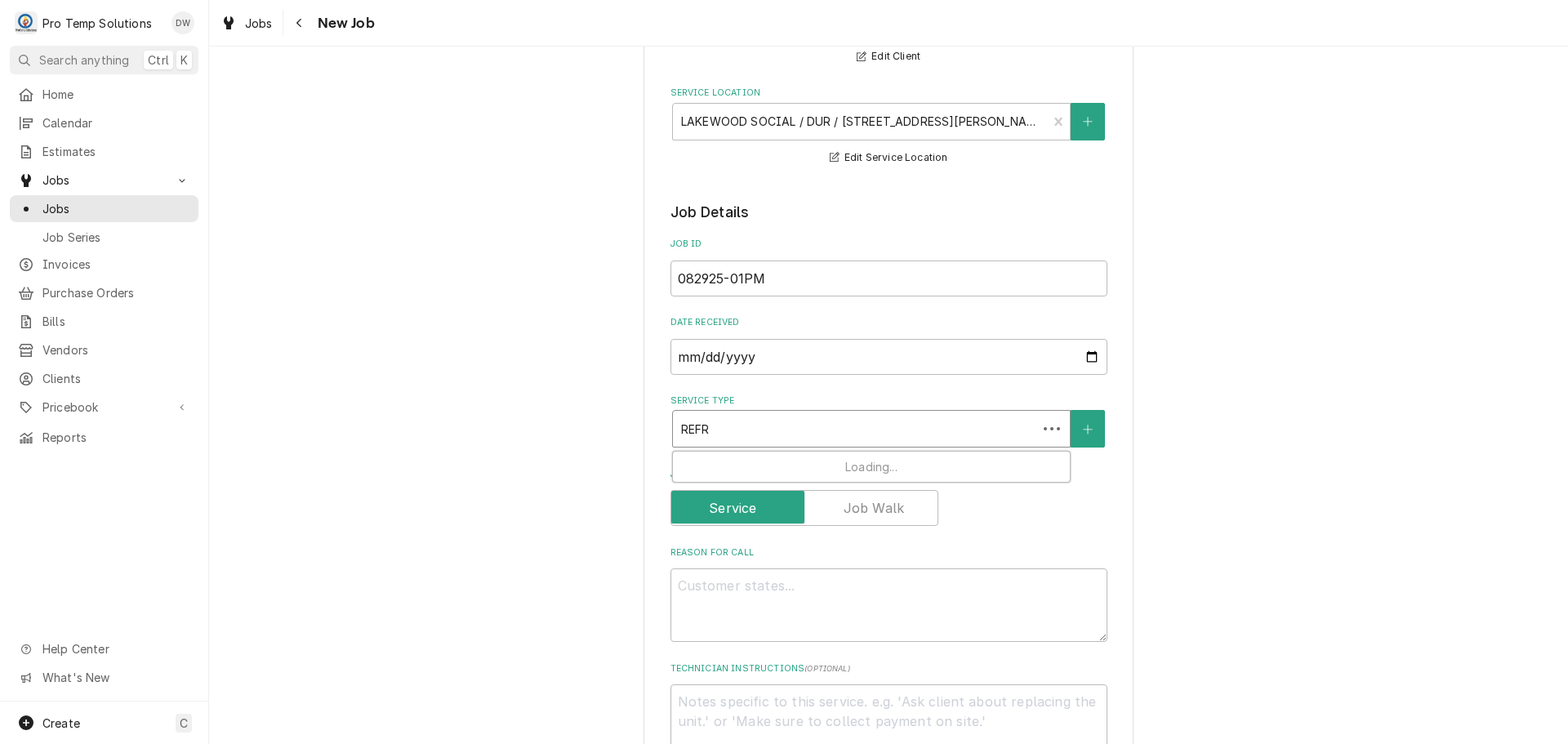
type input "REFRI"
type textarea "x"
type input "REFRIG"
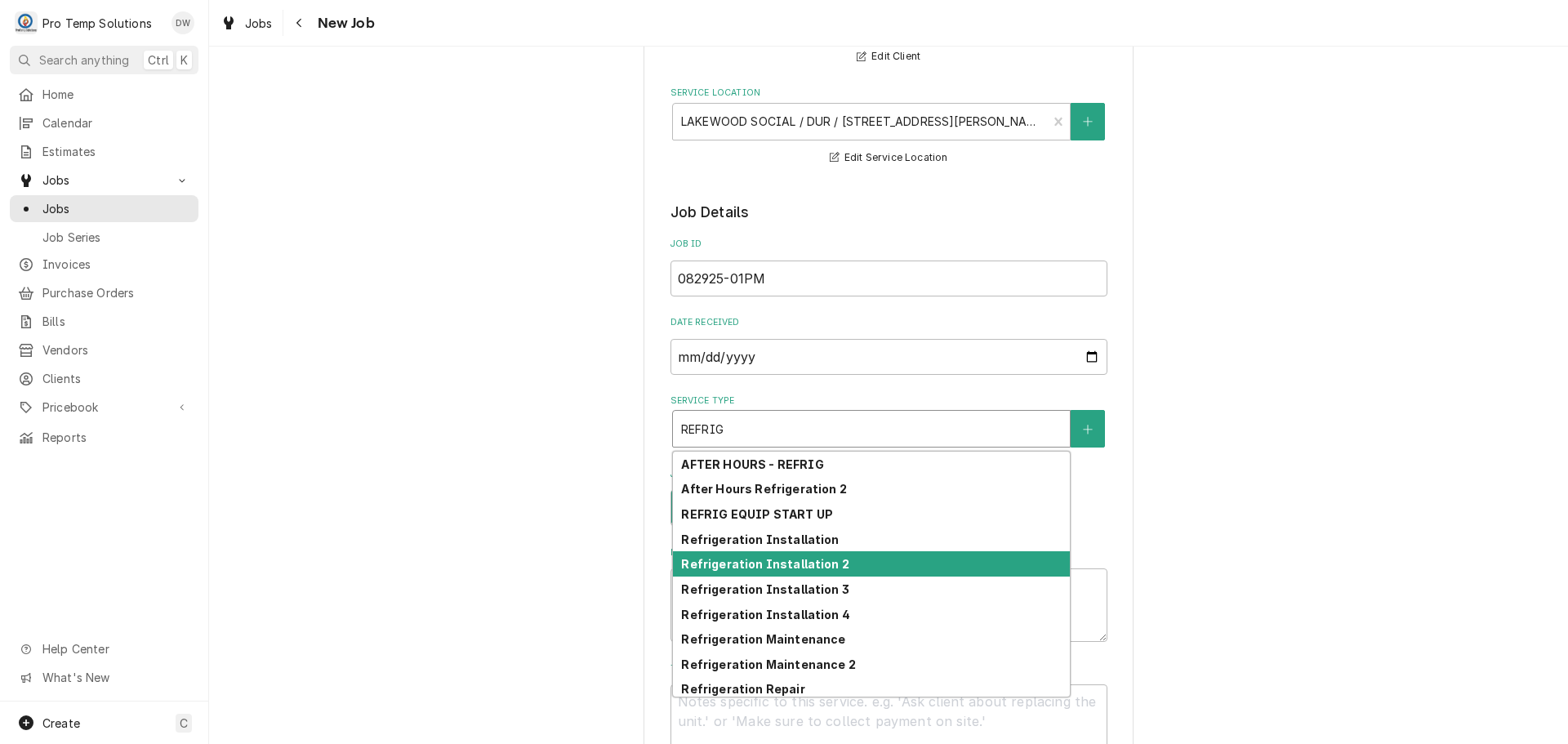
scroll to position [80, 0]
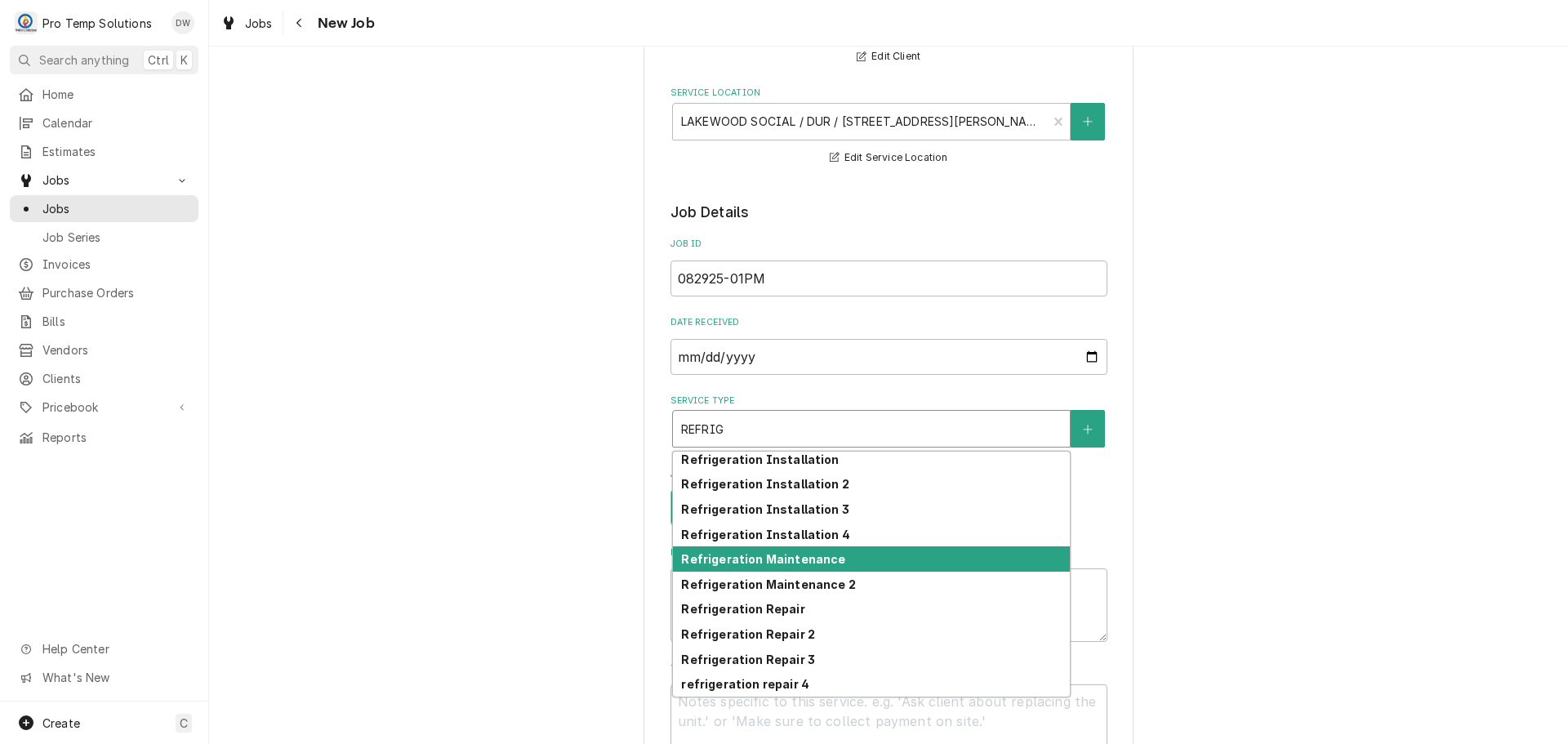
click at [799, 557] on strong "Refrigeration Maintenance" at bounding box center [763, 559] width 164 height 14
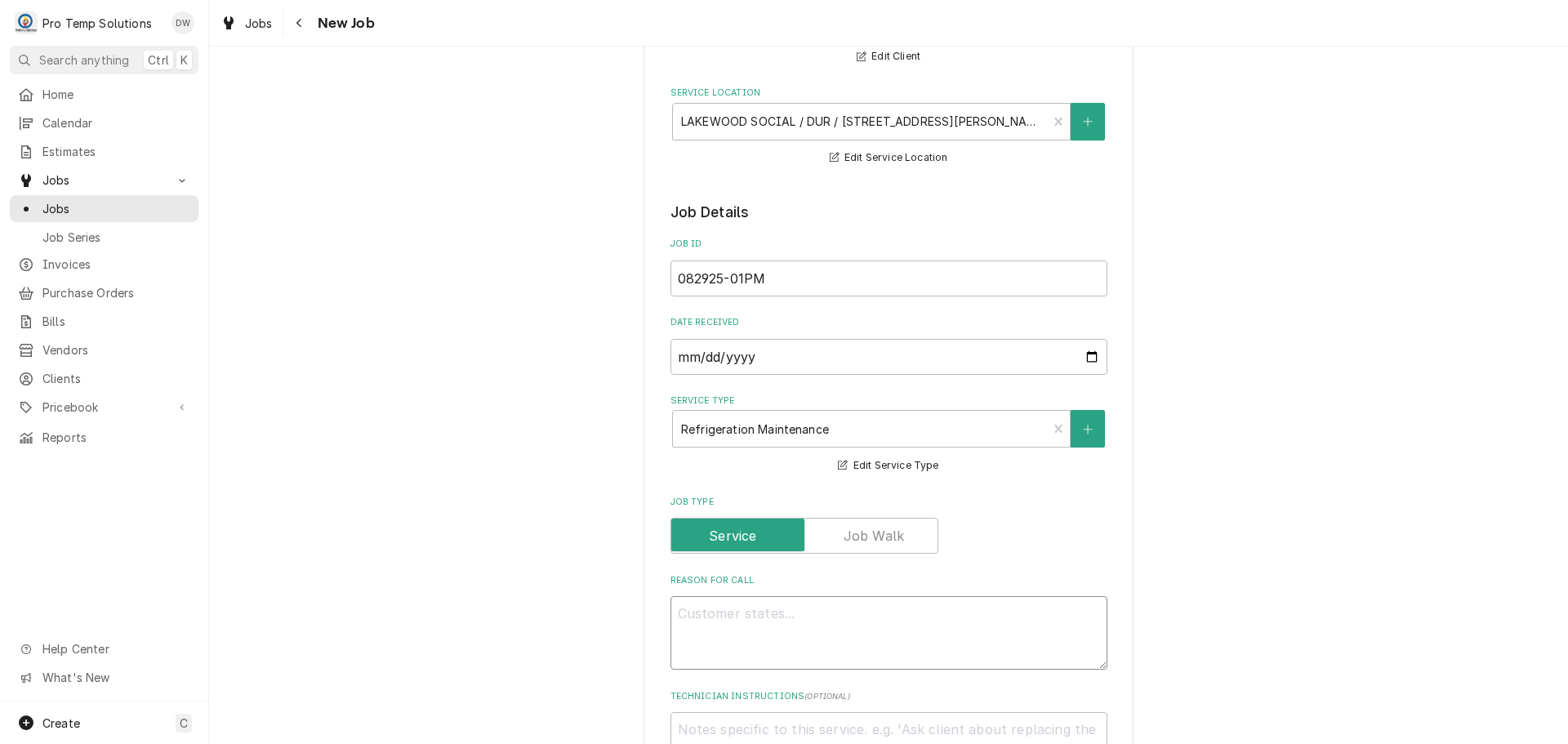
click at [759, 617] on textarea "Reason For Call" at bounding box center [889, 632] width 437 height 73
type textarea "x"
type textarea "P"
type textarea "x"
type textarea "PM"
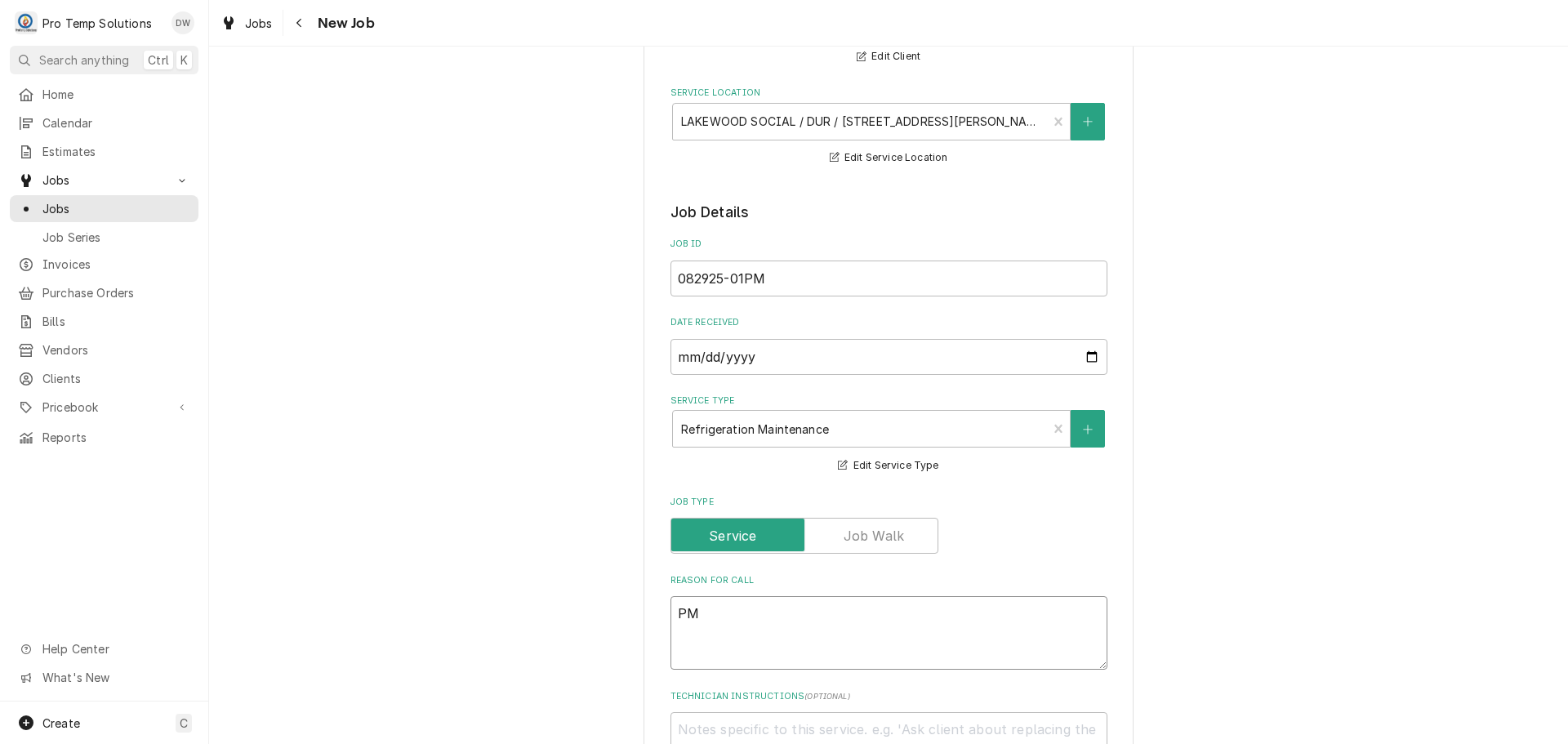
type textarea "x"
type textarea "PM"
type textarea "x"
type textarea "PM O"
type textarea "x"
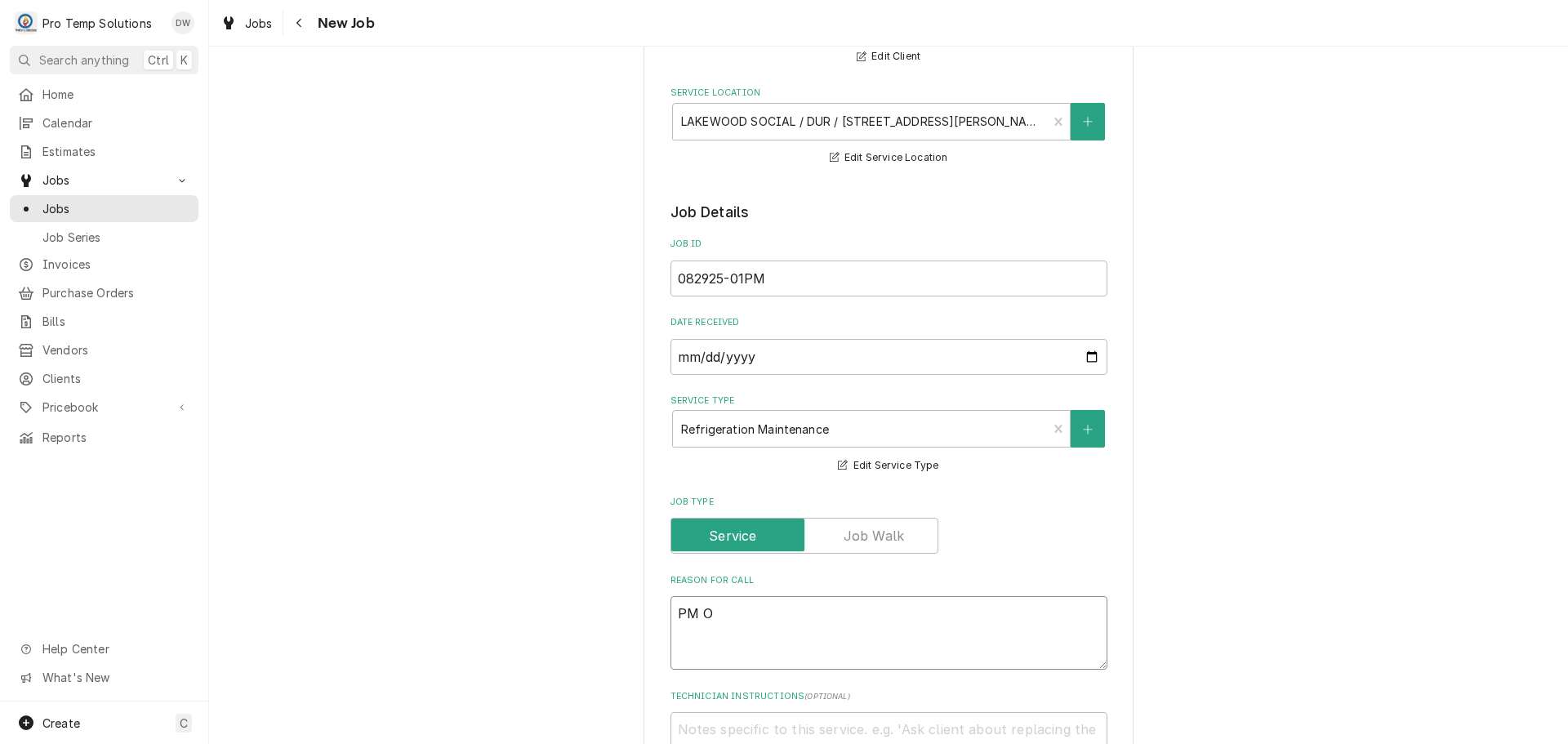
type textarea "PM ON"
type textarea "x"
type textarea "PM ON"
type textarea "x"
type textarea "PM ON ("
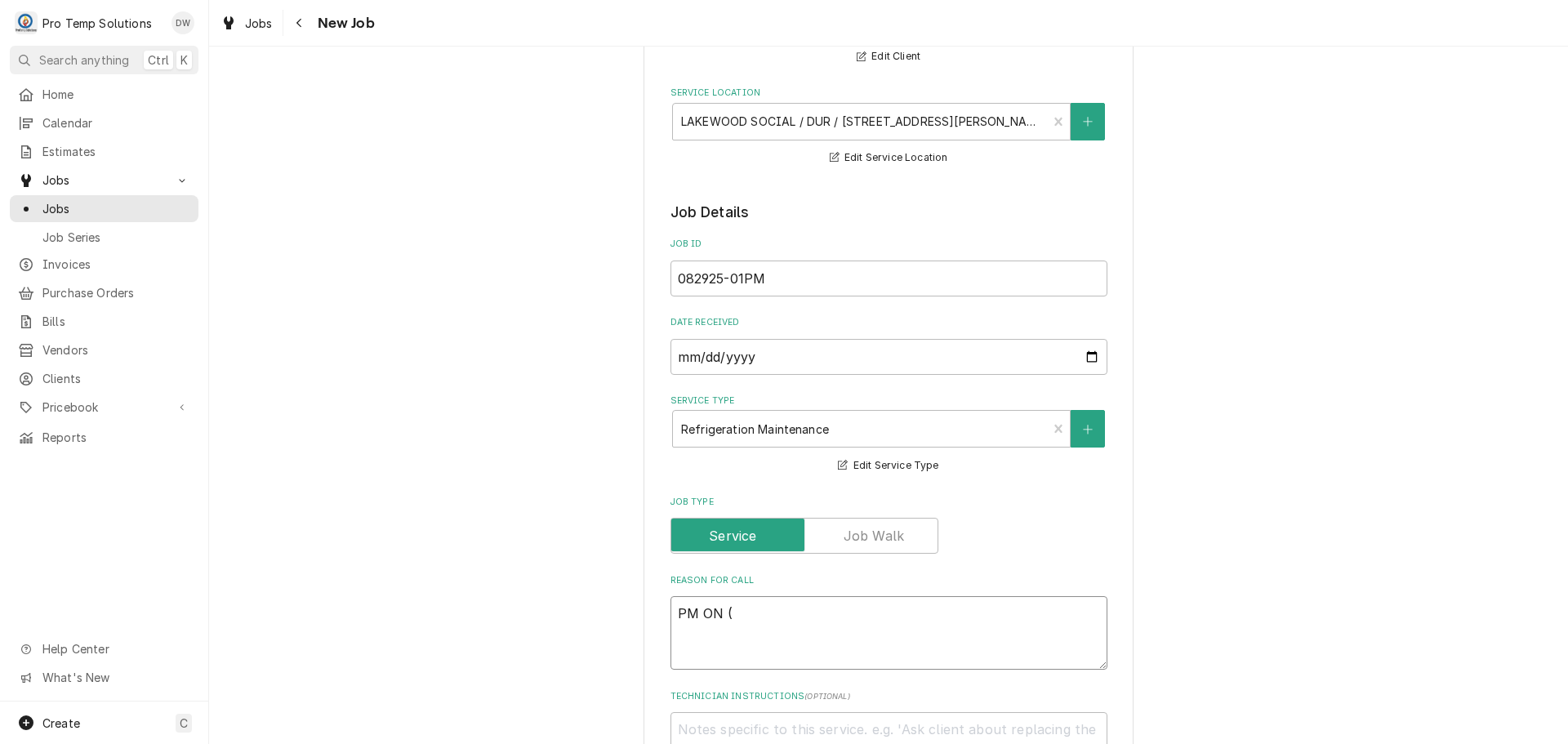
type textarea "x"
type textarea "PM ON (6"
type textarea "x"
type textarea "PM ON (6)"
type textarea "x"
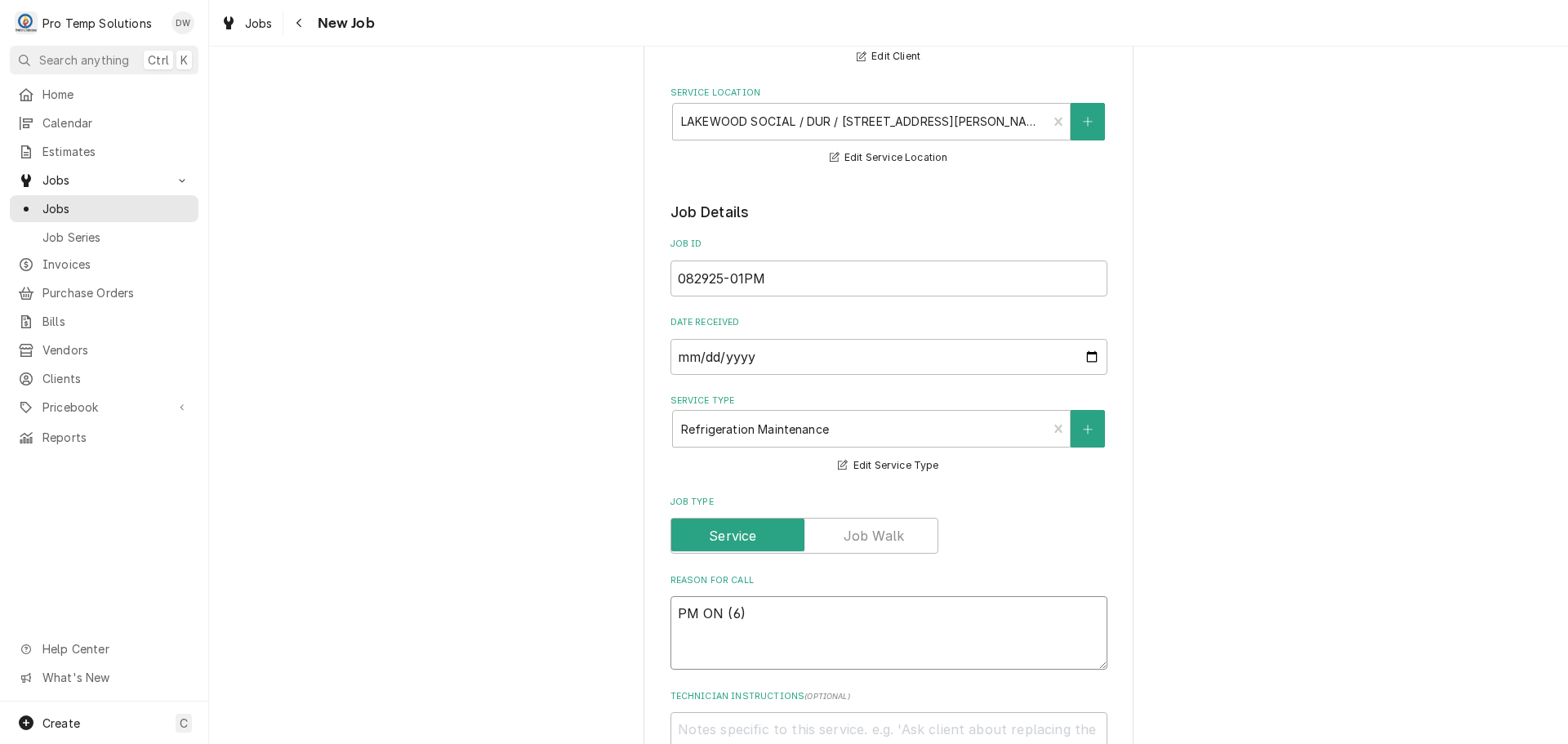
type textarea "PM ON (6)"
type textarea "x"
type textarea "PM ON (6) R"
type textarea "x"
type textarea "PM ON (6) RI"
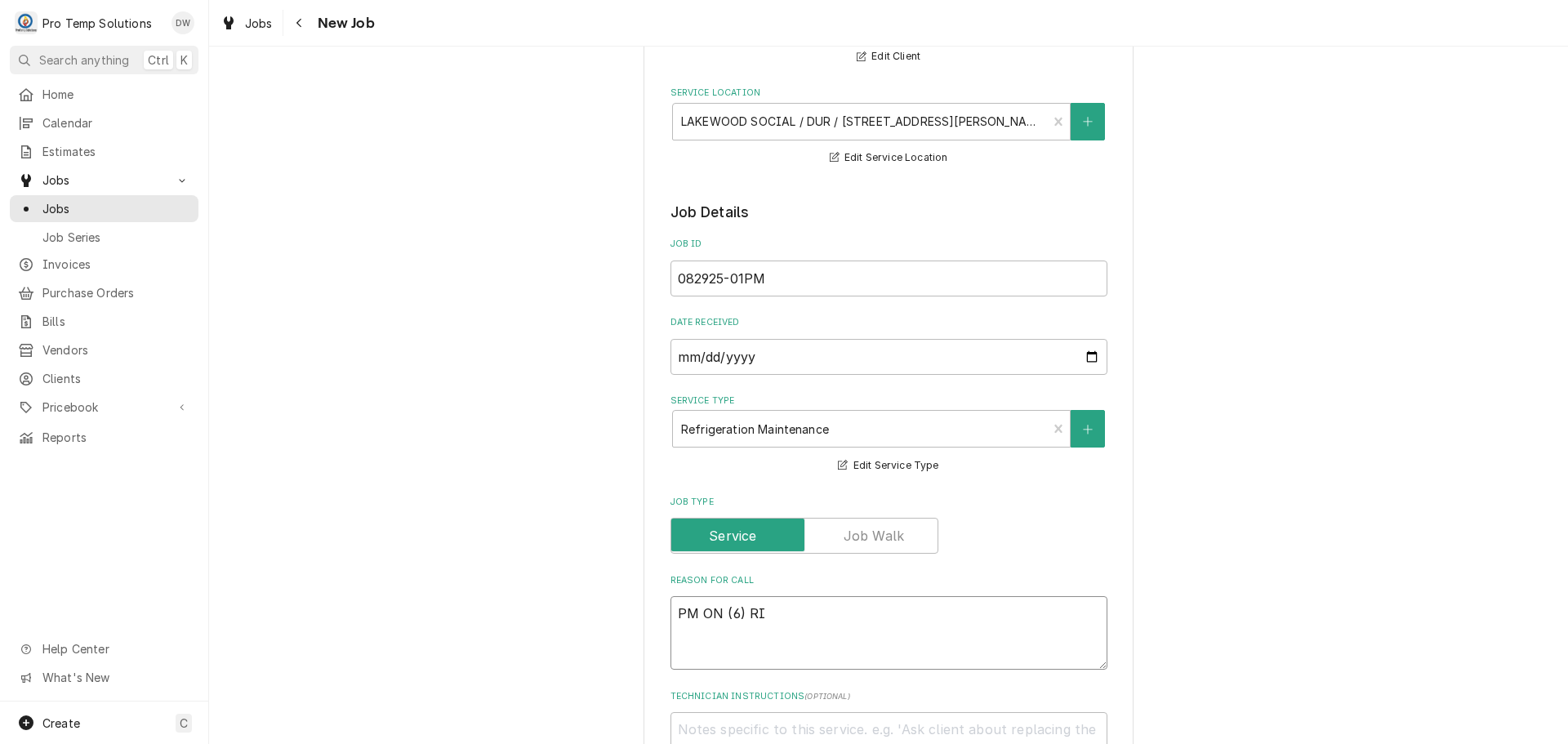
type textarea "x"
type textarea "PM ON (6) RIC"
type textarea "x"
type textarea "PM ON (6) RICS"
type textarea "x"
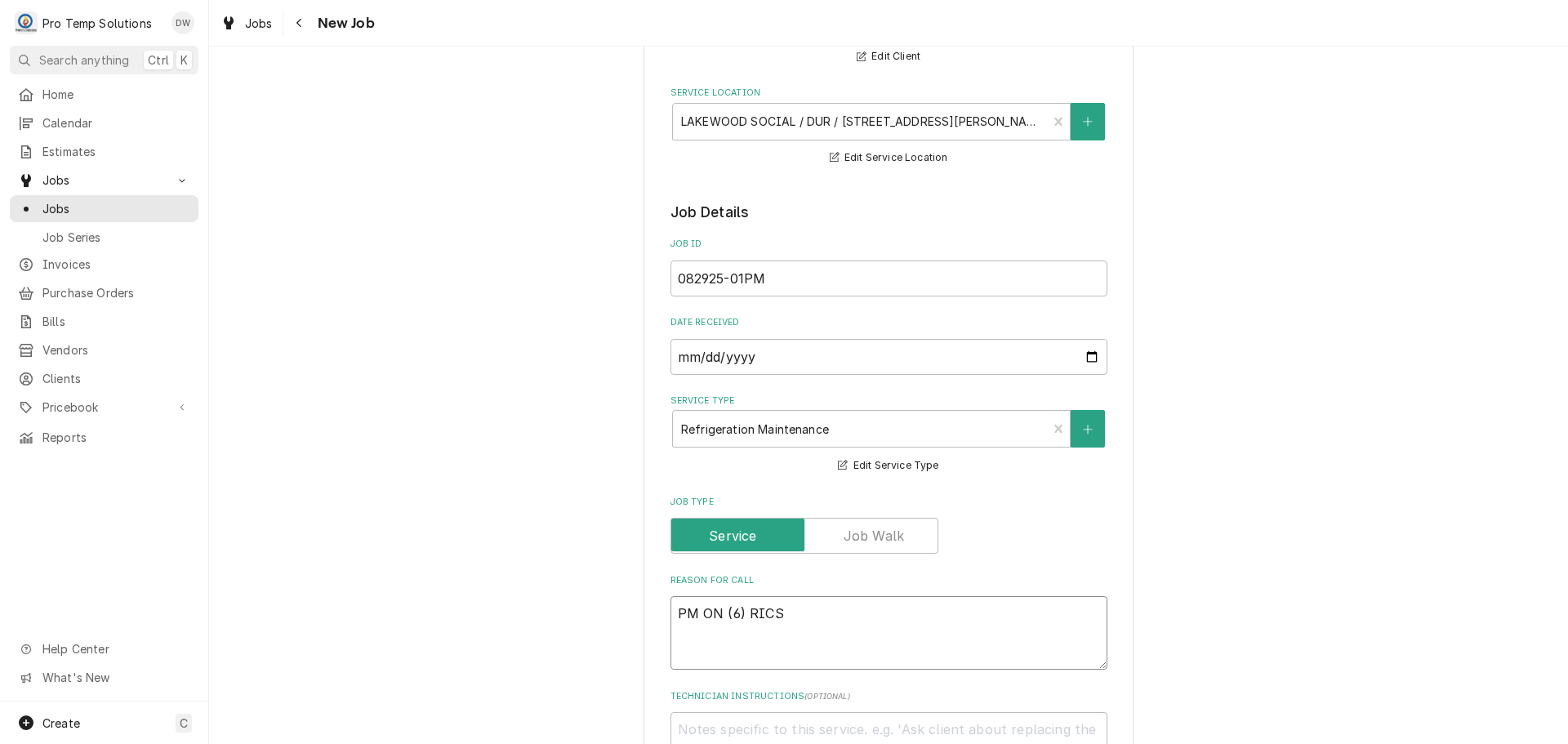
type textarea "PM ON (6) RICS,"
type textarea "x"
type textarea "PM ON (6) RICS,"
type textarea "x"
type textarea "PM ON (6) RICS, ("
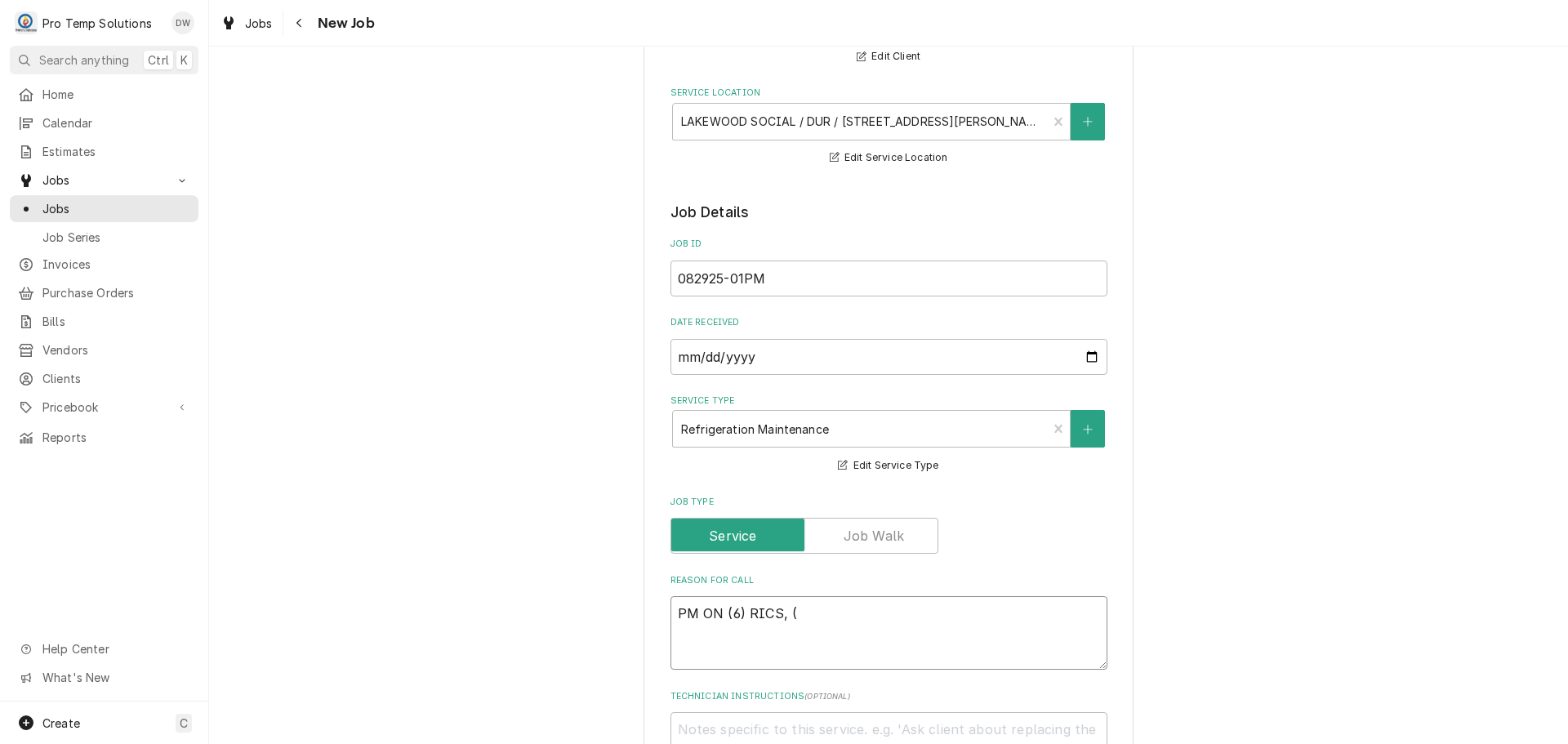
type textarea "x"
type textarea "PM ON (6) RICS, (2"
type textarea "x"
type textarea "PM ON (6) RICS, (2)"
type textarea "x"
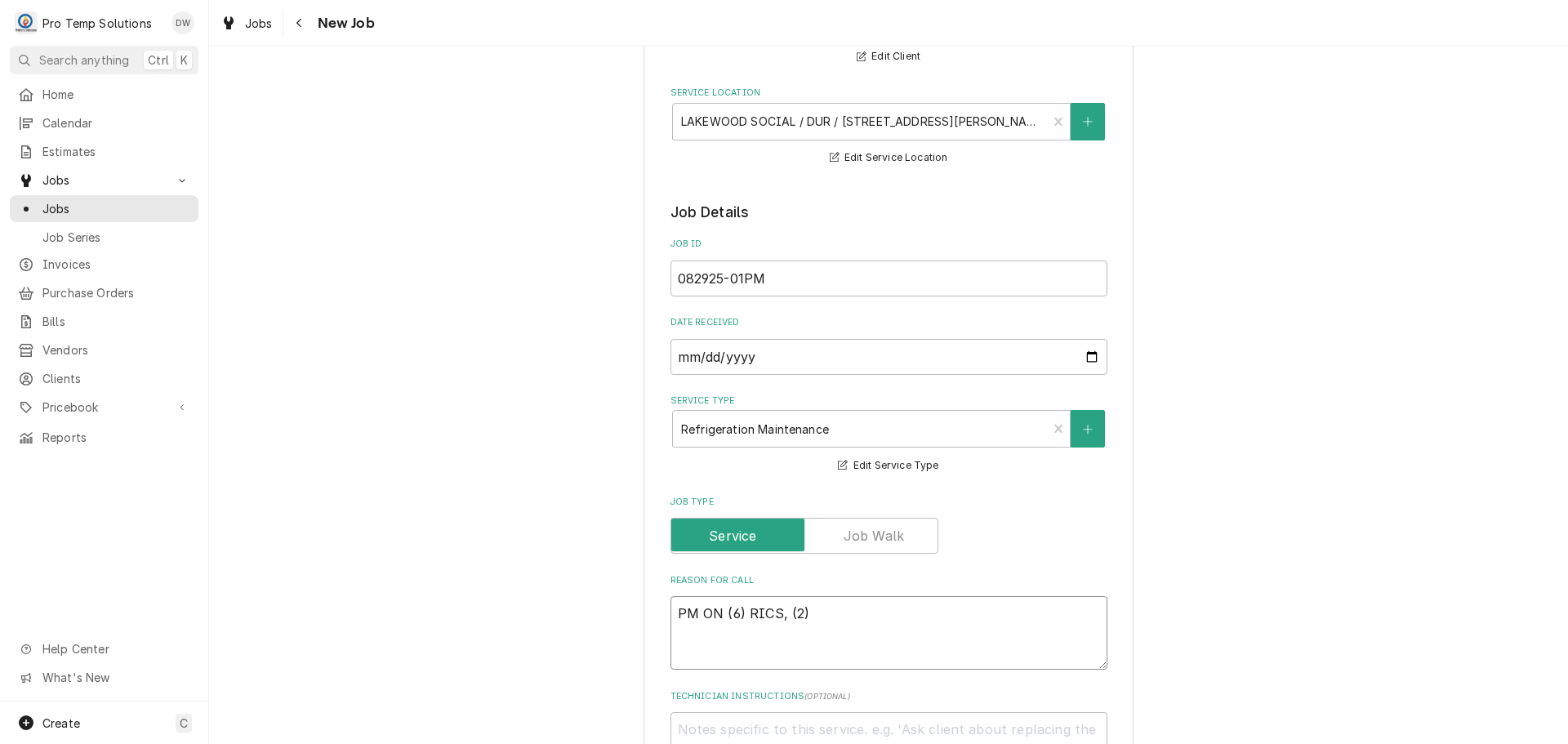
type textarea "PM ON (6) RICS, (2)"
type textarea "x"
type textarea "PM ON (6) RICS, (2) W"
type textarea "x"
type textarea "PM ON (6) RICS, (2) WI"
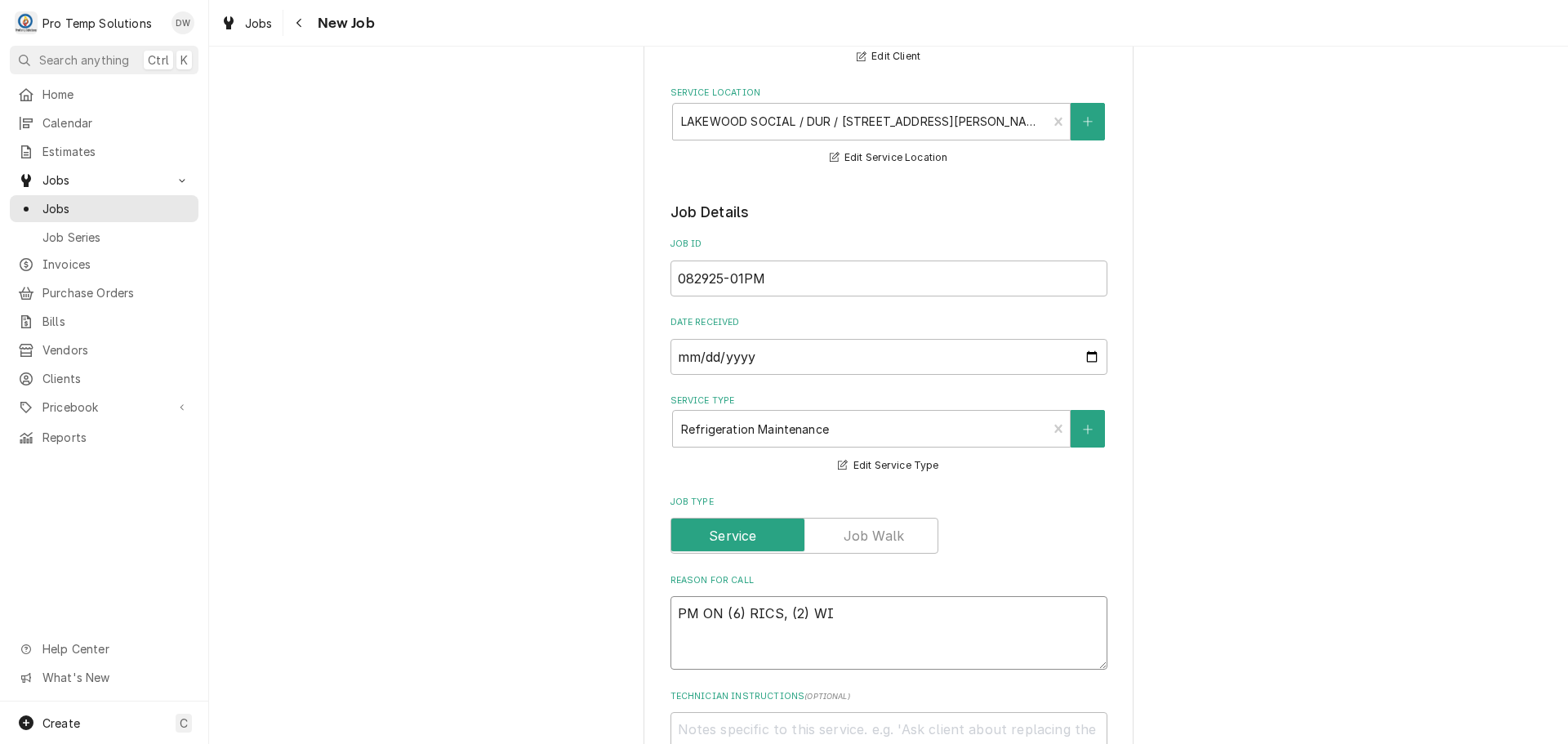
type textarea "x"
type textarea "PM ON (6) RICS, (2) WIC"
type textarea "x"
type textarea "PM ON (6) RICS, (2) WICS"
type textarea "x"
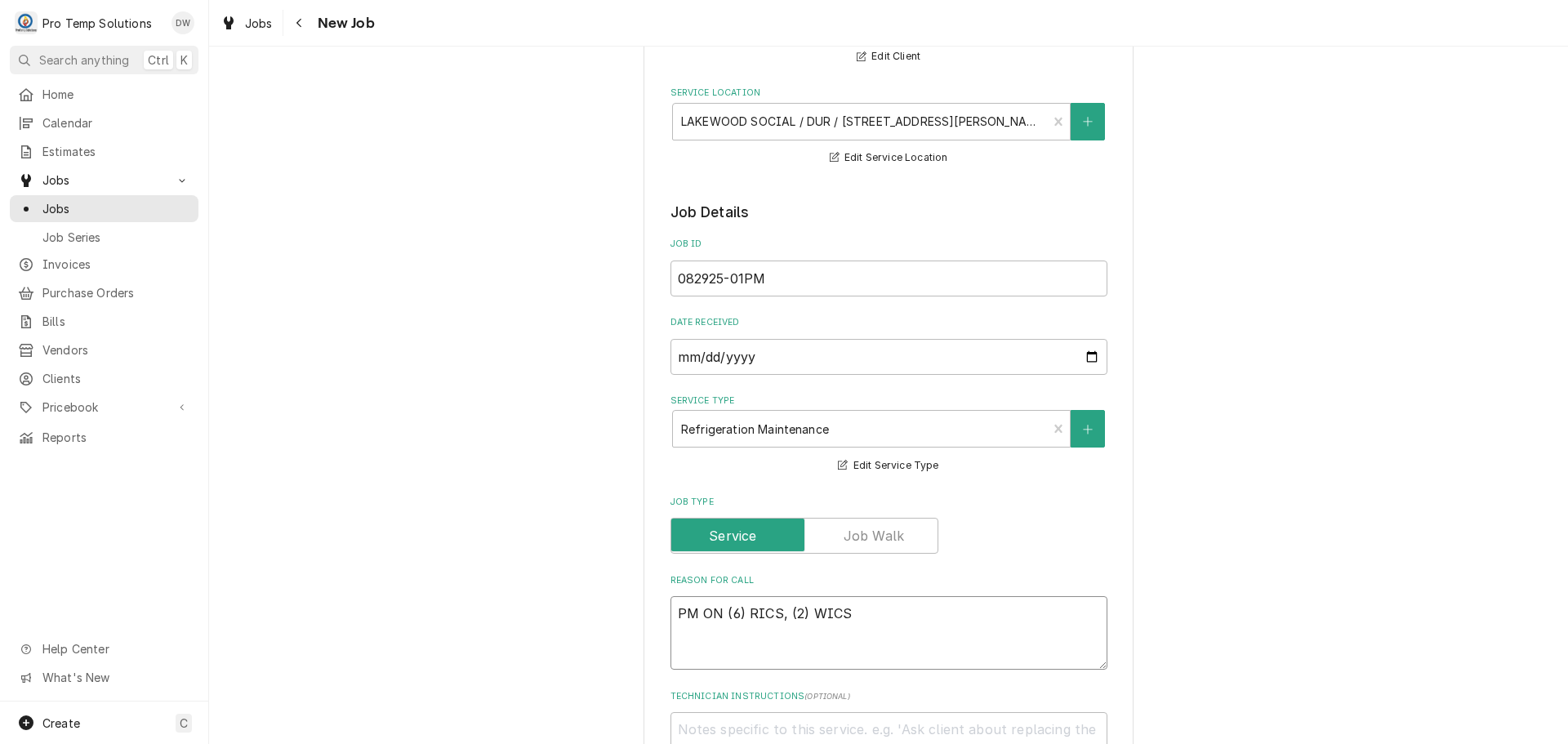
type textarea "PM ON (6) RICS, (2) WICS"
type textarea "x"
type textarea "PM ON (6) RICS, (2) WICS"
type textarea "x"
type textarea "PM ON (6) RICS, (2) WICS ("
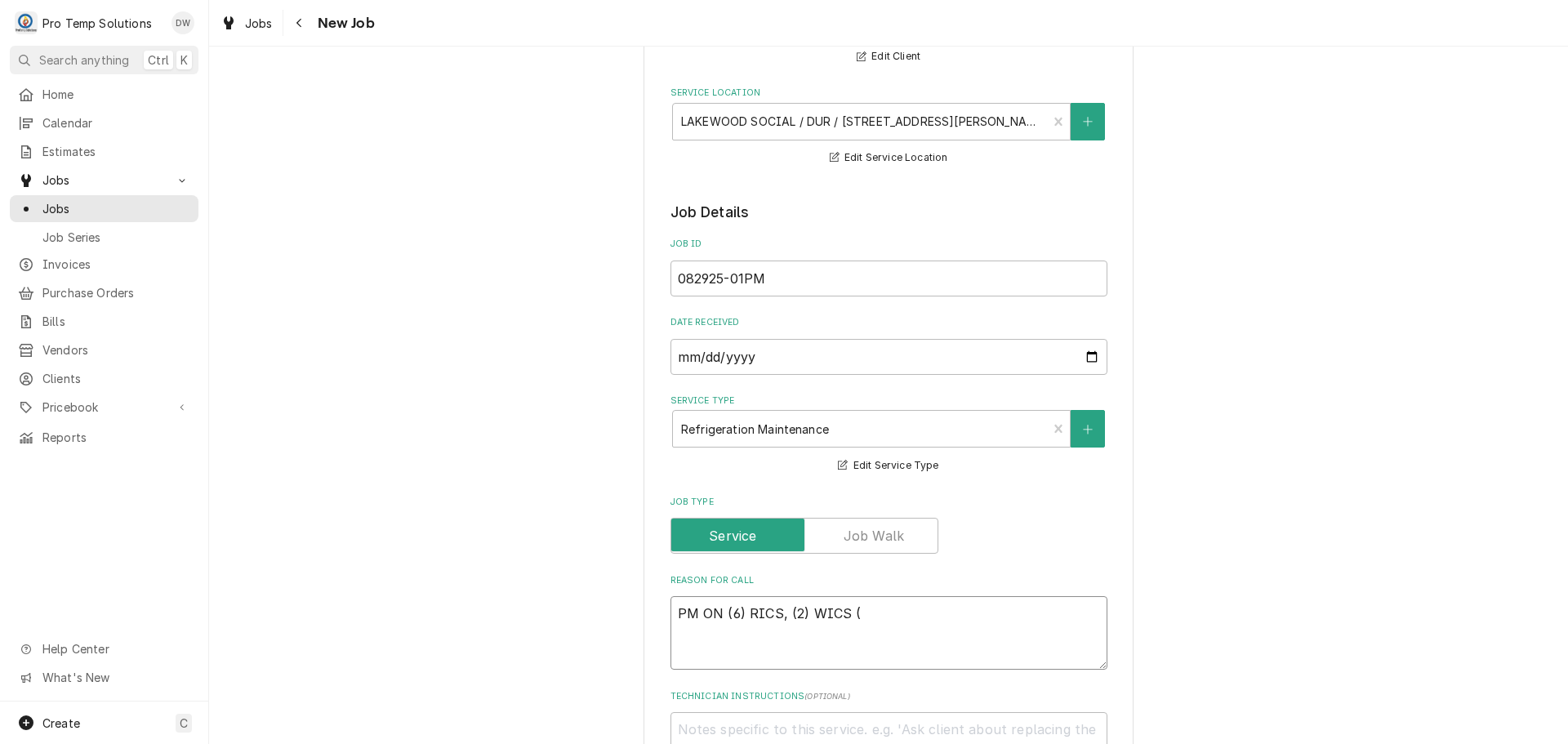
type textarea "x"
type textarea "PM ON (6) RICS, (2) WICS (2"
type textarea "x"
type textarea "PM ON (6) RICS, (2) WICS (2)"
type textarea "x"
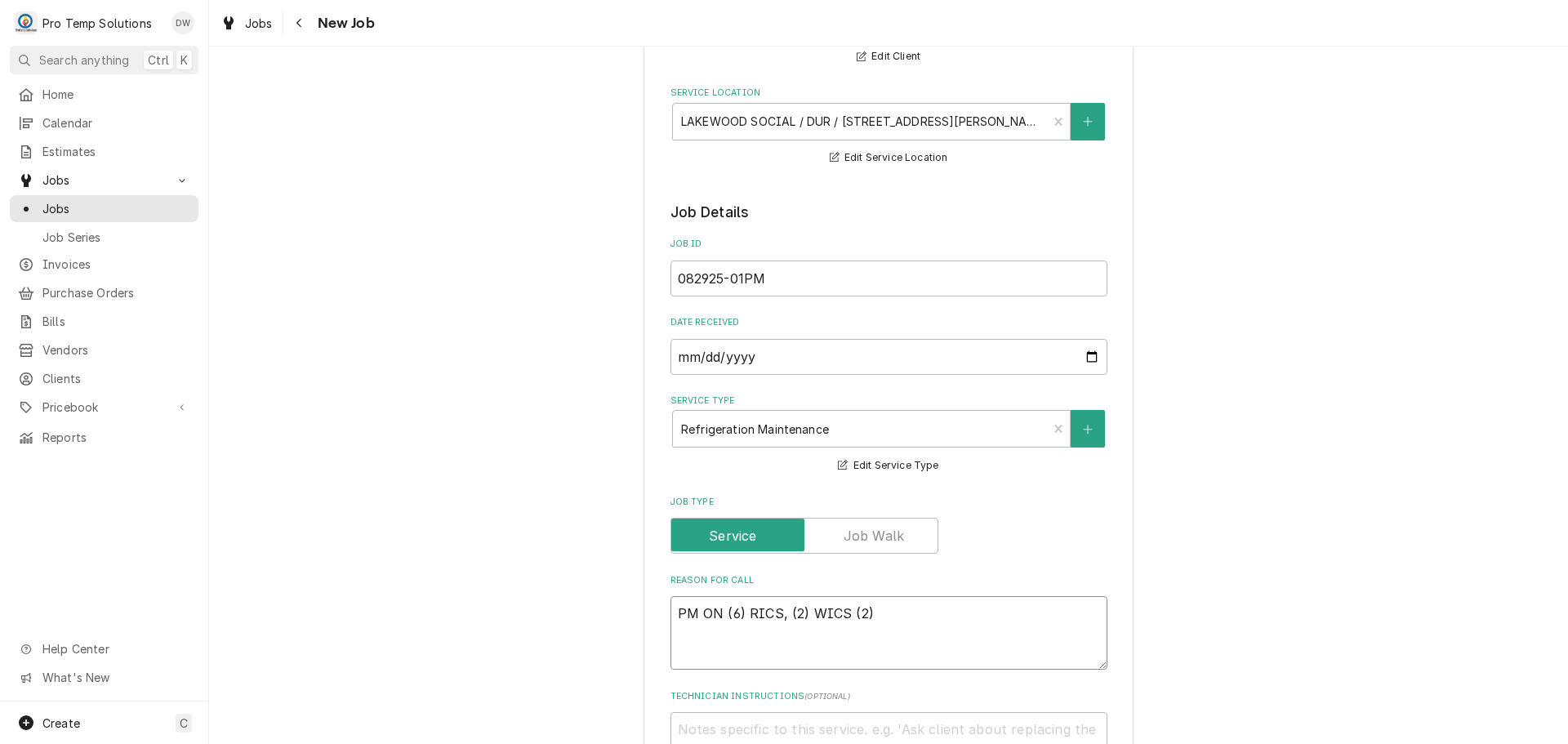
type textarea "PM ON (6) RICS, (2) WICS (2)"
type textarea "x"
type textarea "PM ON (6) RICS, (2) WICS (2) R"
type textarea "x"
type textarea "PM ON (6) RICS, (2) WICS (2) RI"
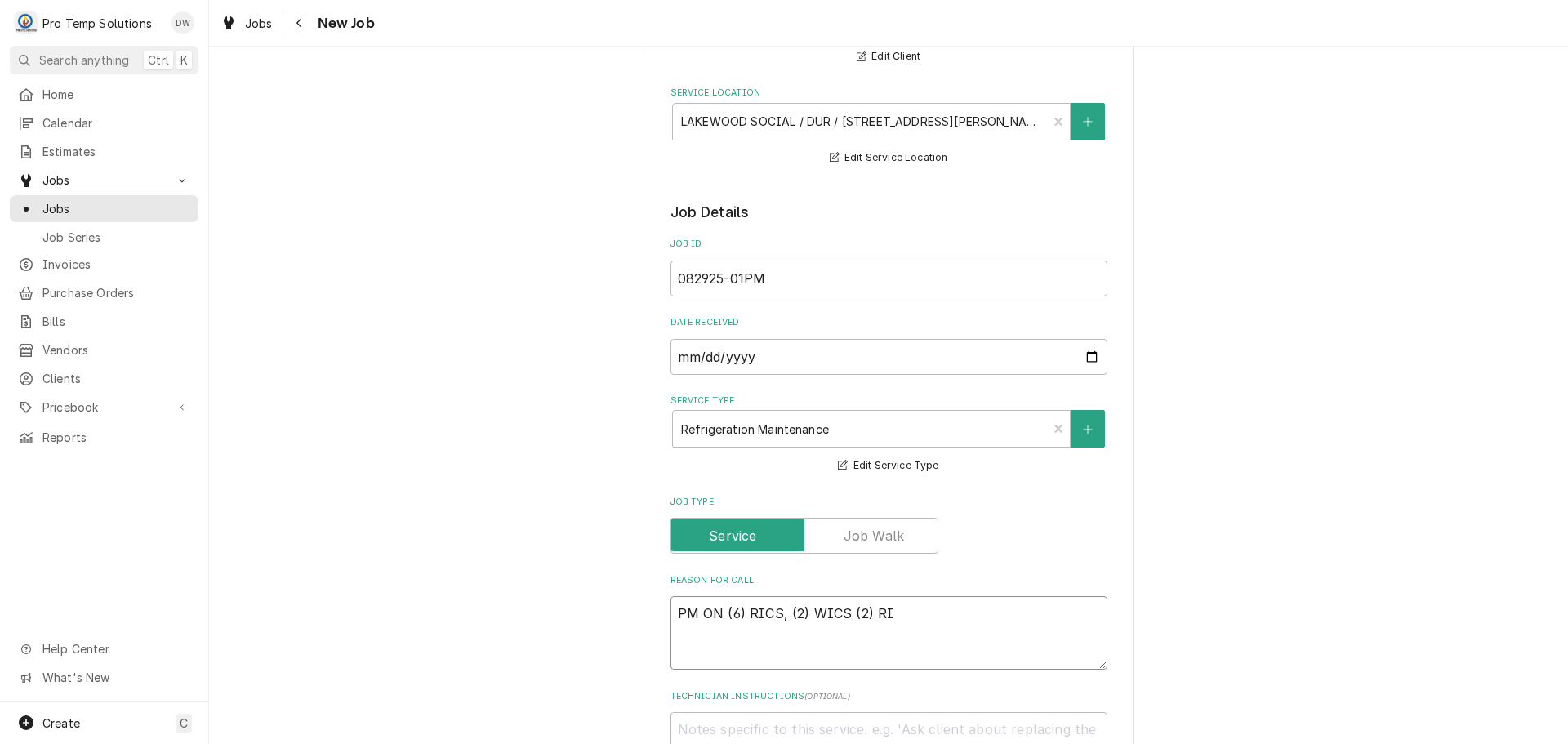
type textarea "x"
type textarea "PM ON (6) RICS, (2) WICS (2) RIF"
type textarea "x"
type textarea "PM ON (6) RICS, (2) WICS (2) RIFS"
type textarea "x"
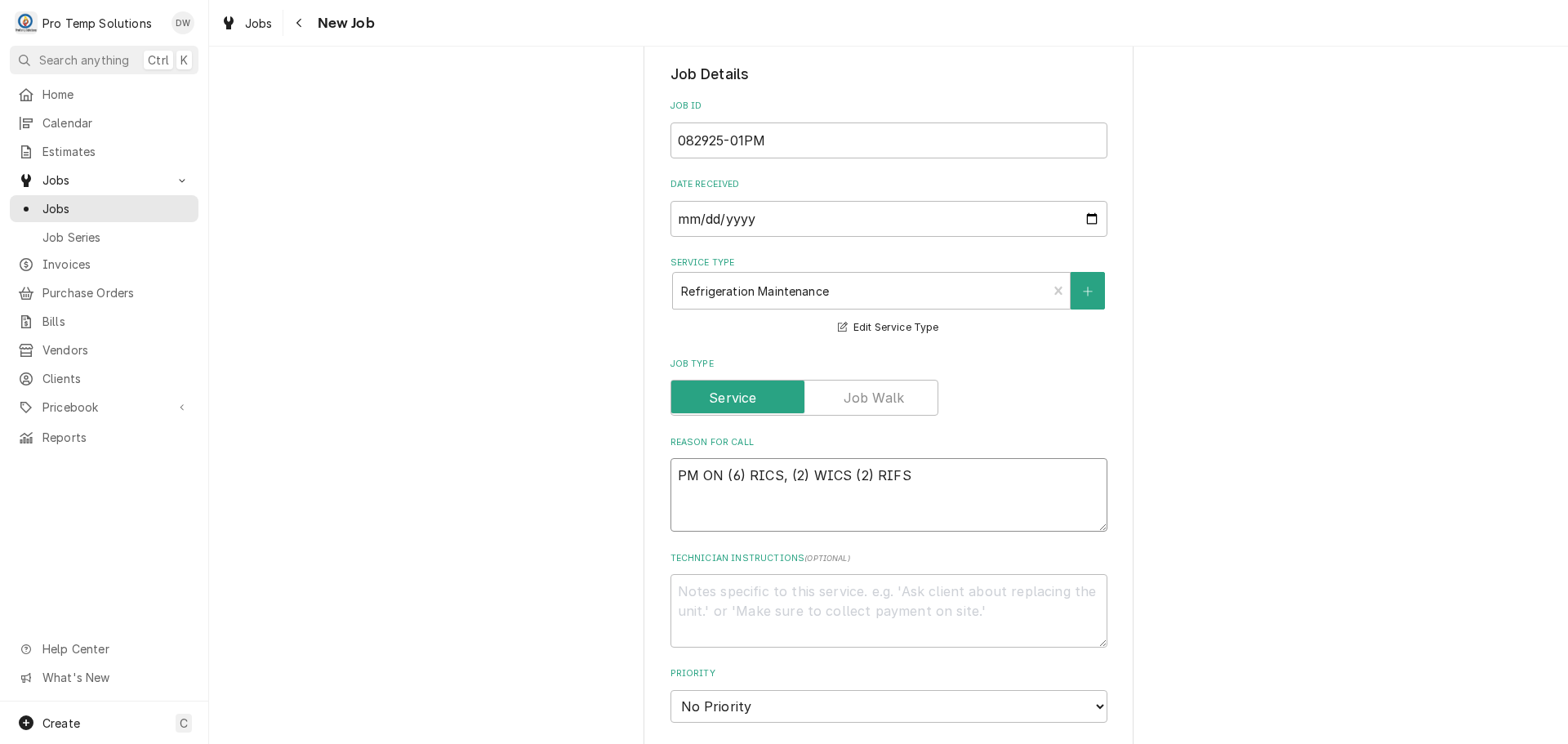
scroll to position [597, 0]
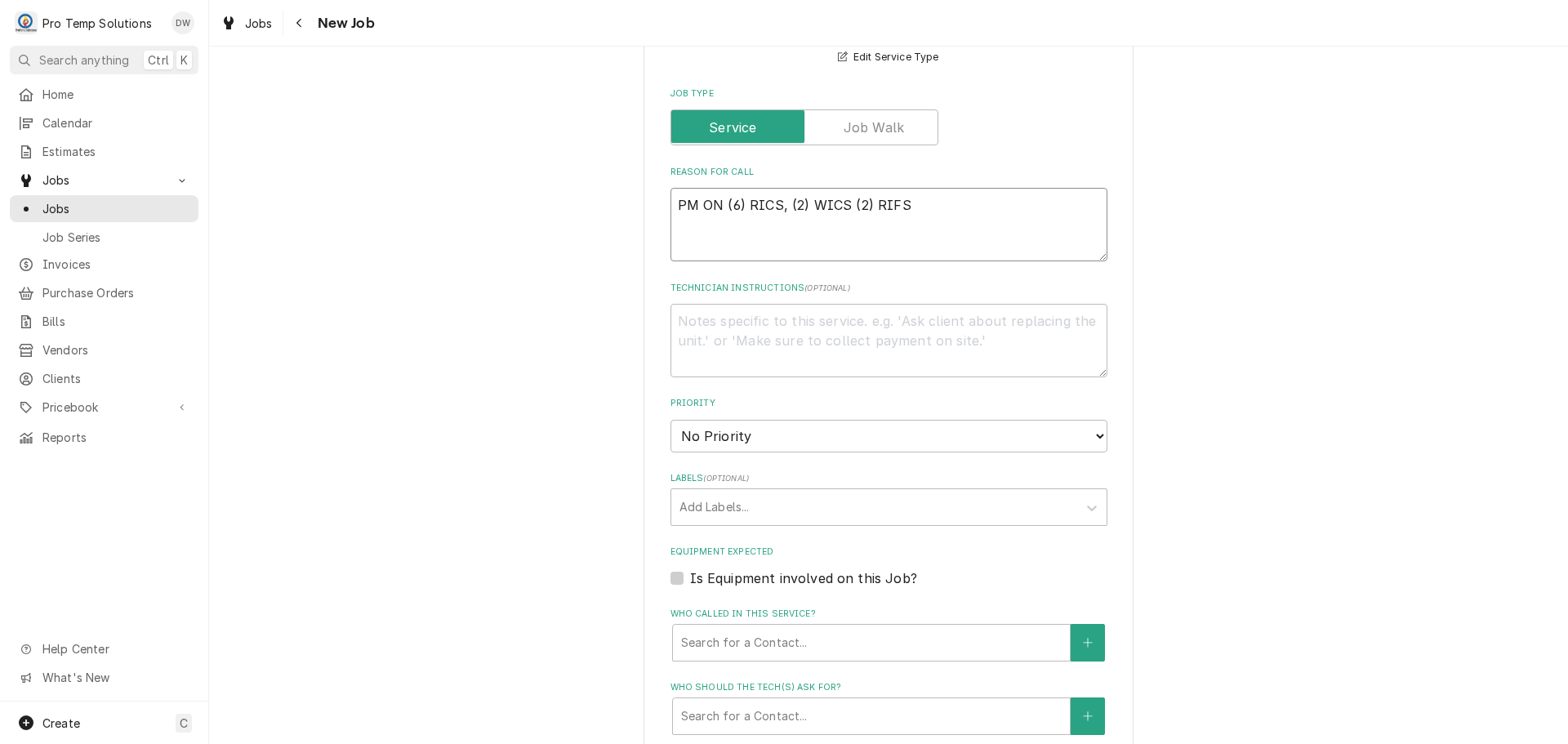
type textarea "PM ON (6) RICS, (2) WICS (2) RIFS"
click at [691, 308] on textarea "Technician Instructions ( optional )" at bounding box center [889, 340] width 437 height 73
type textarea "x"
type textarea "P"
type textarea "x"
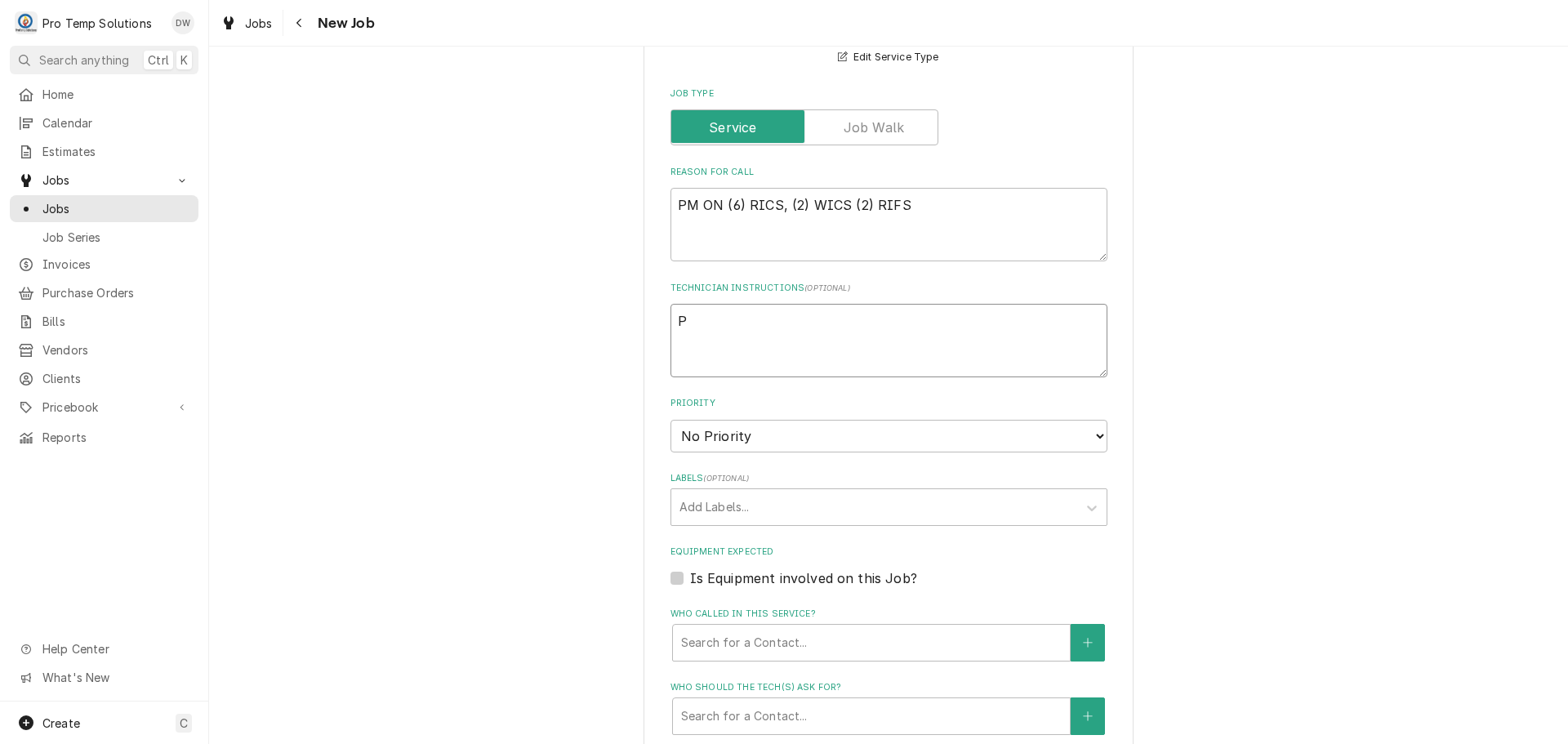
type textarea "PL"
type textarea "x"
type textarea "PLE"
type textarea "x"
type textarea "PLEA"
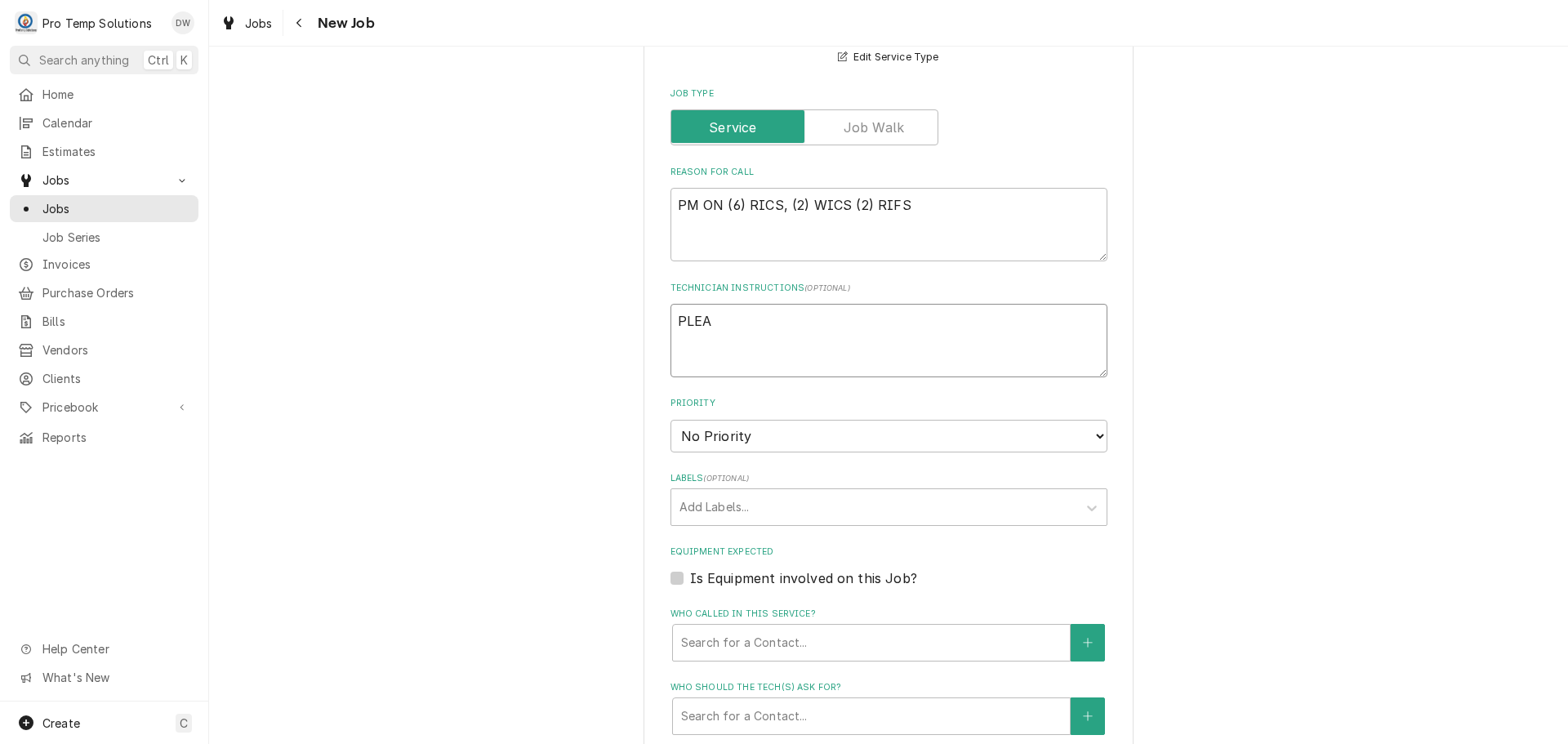
type textarea "x"
type textarea "PLEAS"
type textarea "x"
type textarea "PLEASE"
type textarea "x"
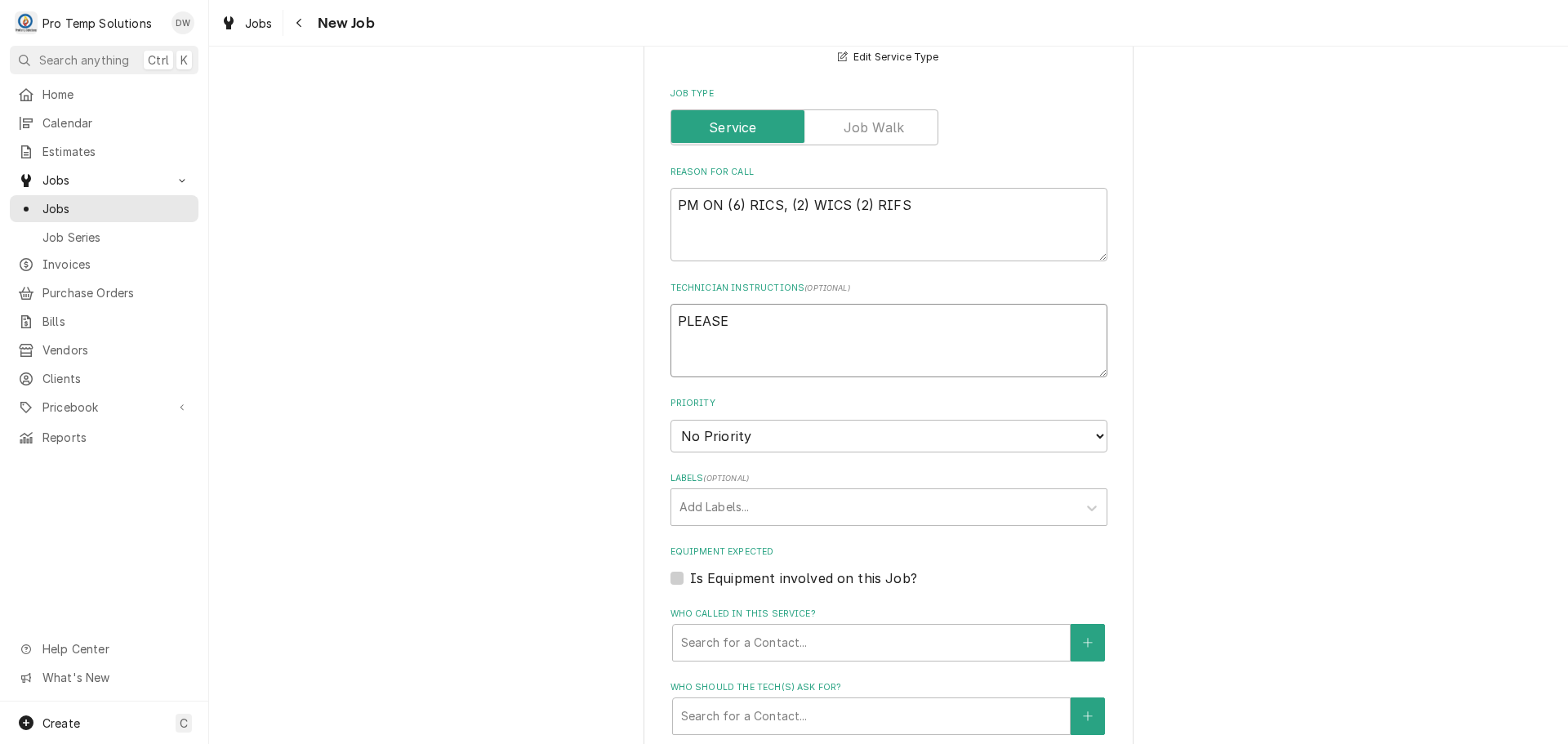
type textarea "PLEASE"
type textarea "x"
type textarea "PLEASE A"
type textarea "x"
type textarea "PLEASE AD"
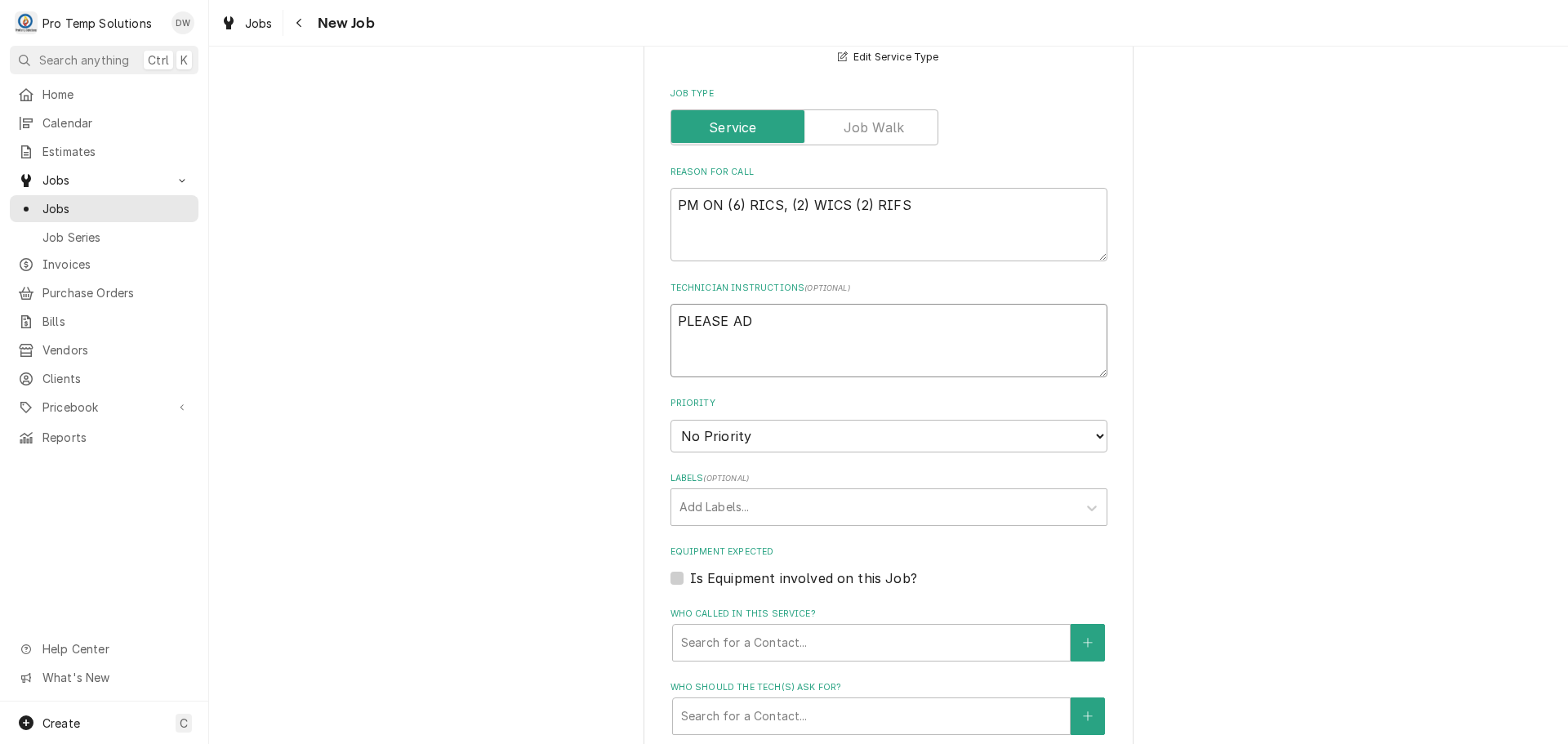
type textarea "x"
type textarea "PLEASE ADD"
type textarea "x"
type textarea "PLEASE ADD"
type textarea "x"
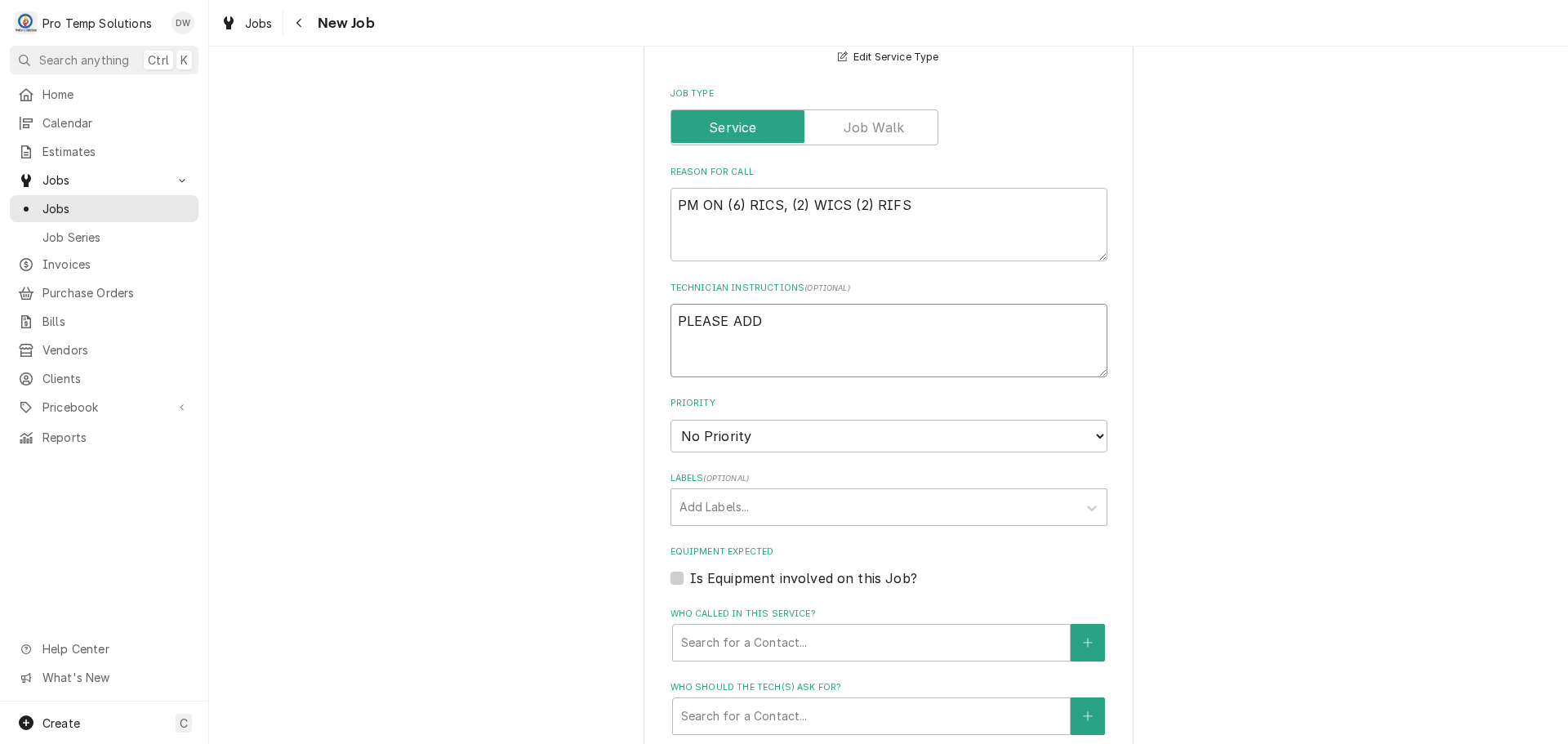
type textarea "PLEASE ADD E"
type textarea "x"
type textarea "PLEASE ADD EQU"
type textarea "x"
type textarea "PLEASE ADD EQUI"
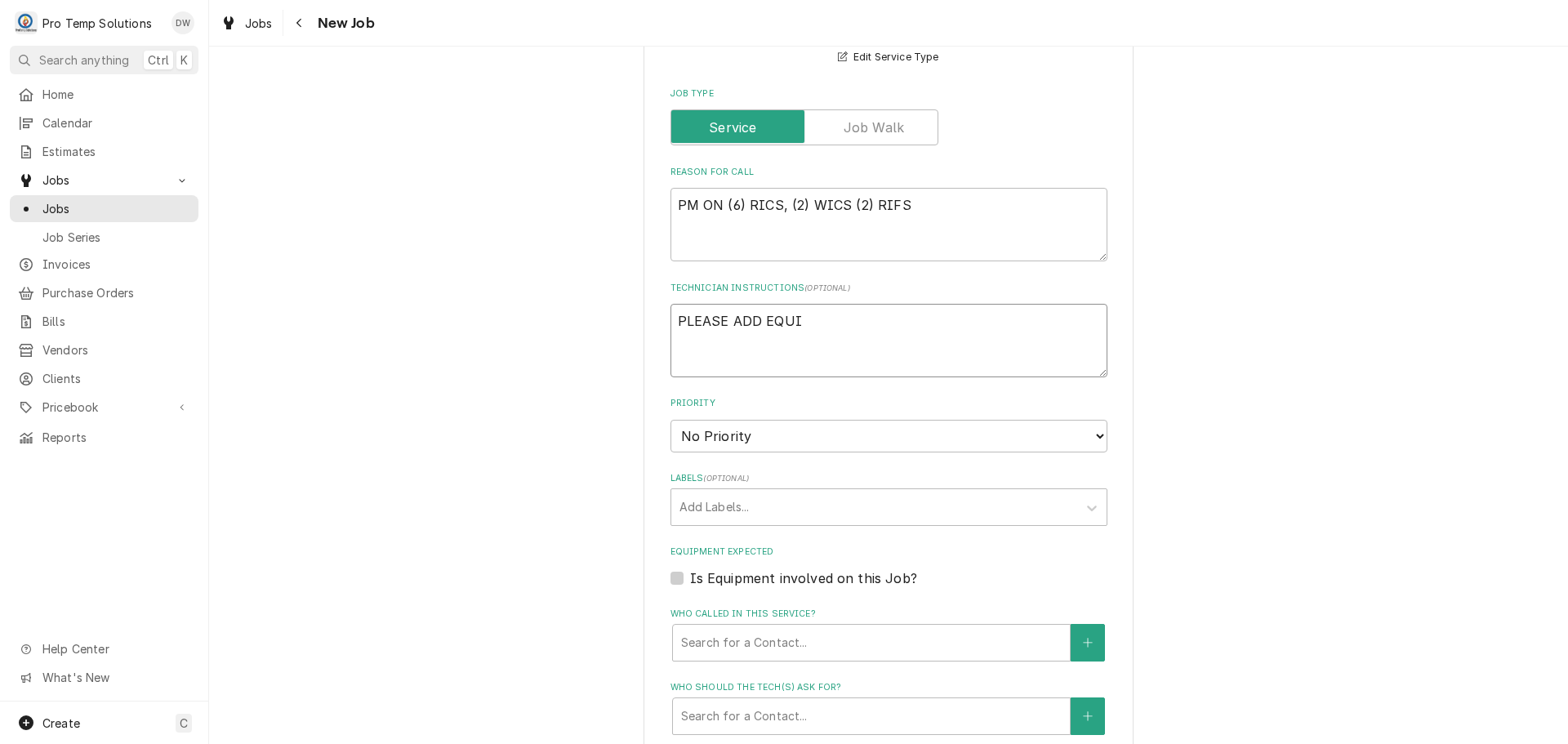
type textarea "x"
type textarea "PLEASE ADD EQUIP"
type textarea "x"
type textarea "PLEASE ADD EQUIPM"
type textarea "x"
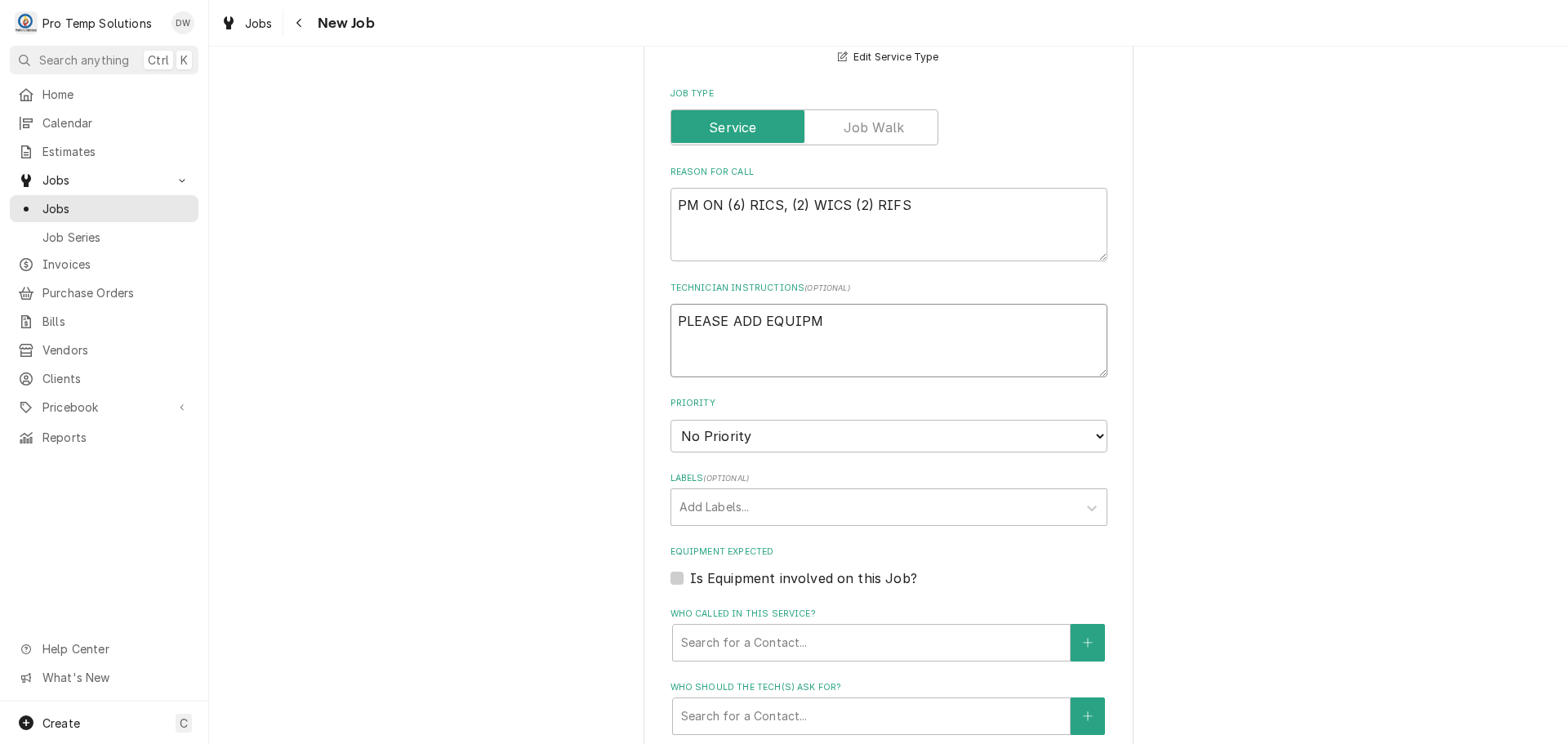
type textarea "PLEASE ADD EQUIPME"
type textarea "x"
type textarea "PLEASE ADD EQUIPMEN"
type textarea "x"
type textarea "PLEASE ADD EQUIPMENT"
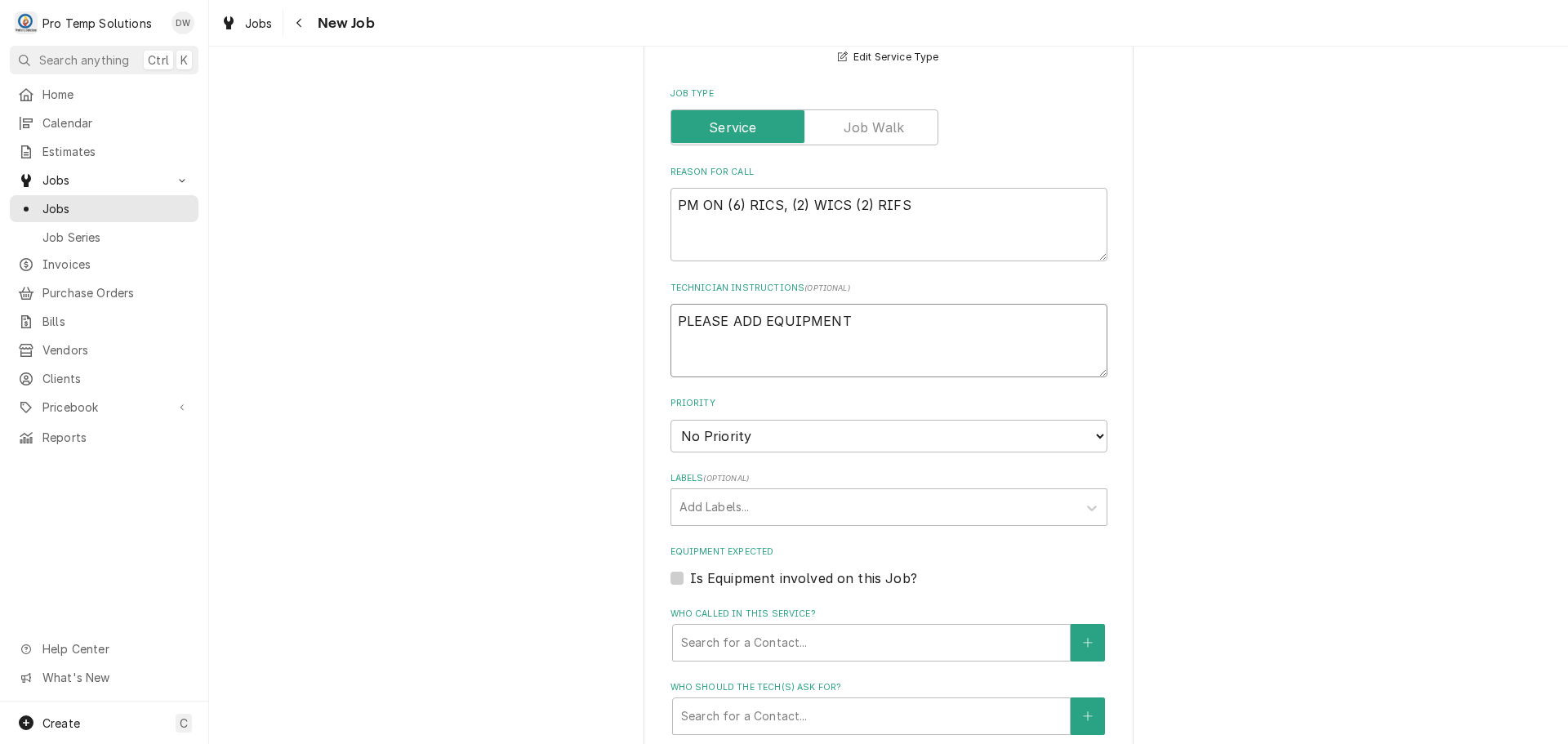
type textarea "x"
type textarea "PLEASE ADD EQUIPMENT"
type textarea "x"
type textarea "PLEASE ADD EQUIPMENT T"
type textarea "x"
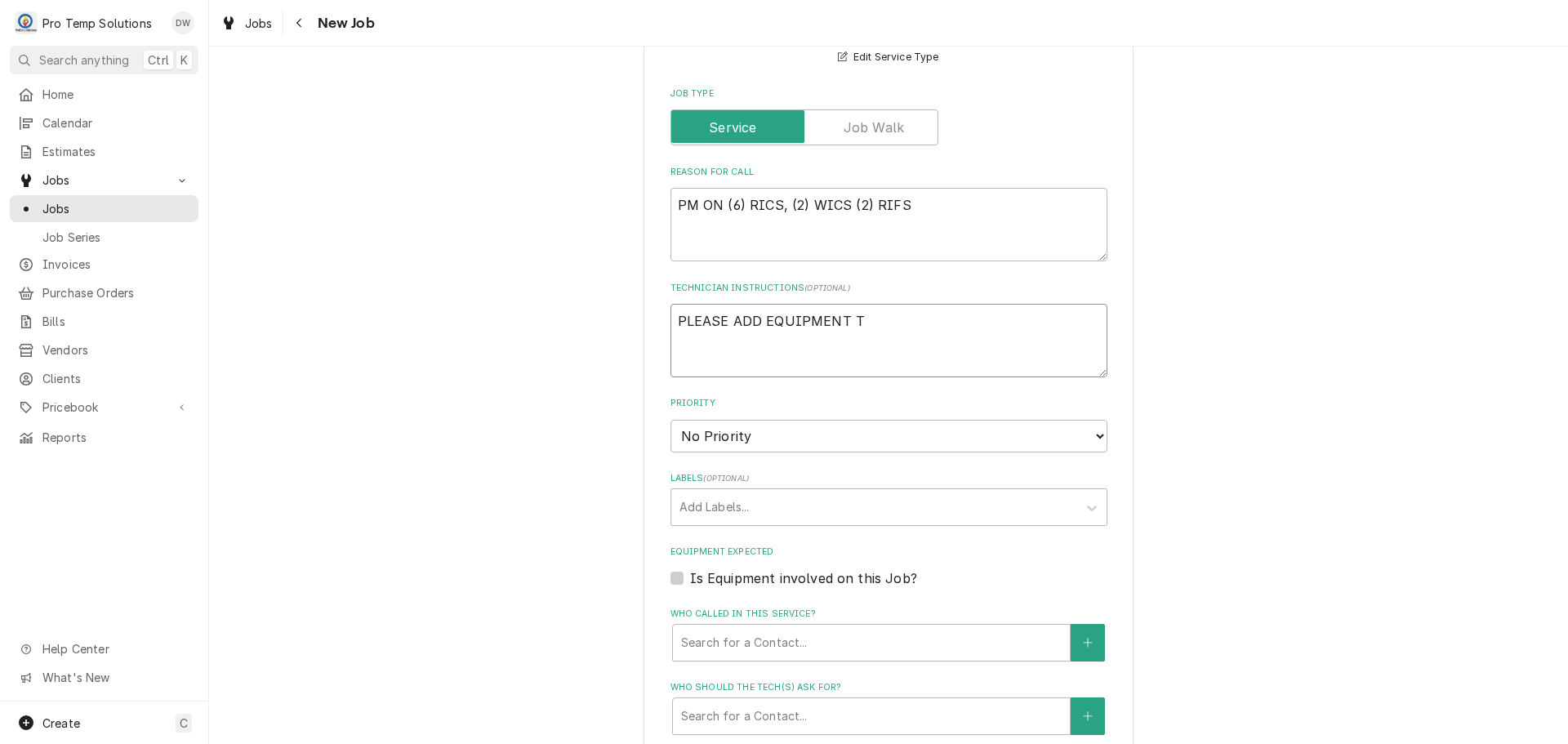
type textarea "PLEASE ADD EQUIPMENT TO"
type textarea "x"
type textarea "PLEASE ADD EQUIPMENT TO"
type textarea "x"
type textarea "PLEASE ADD EQUIPMENT TO C"
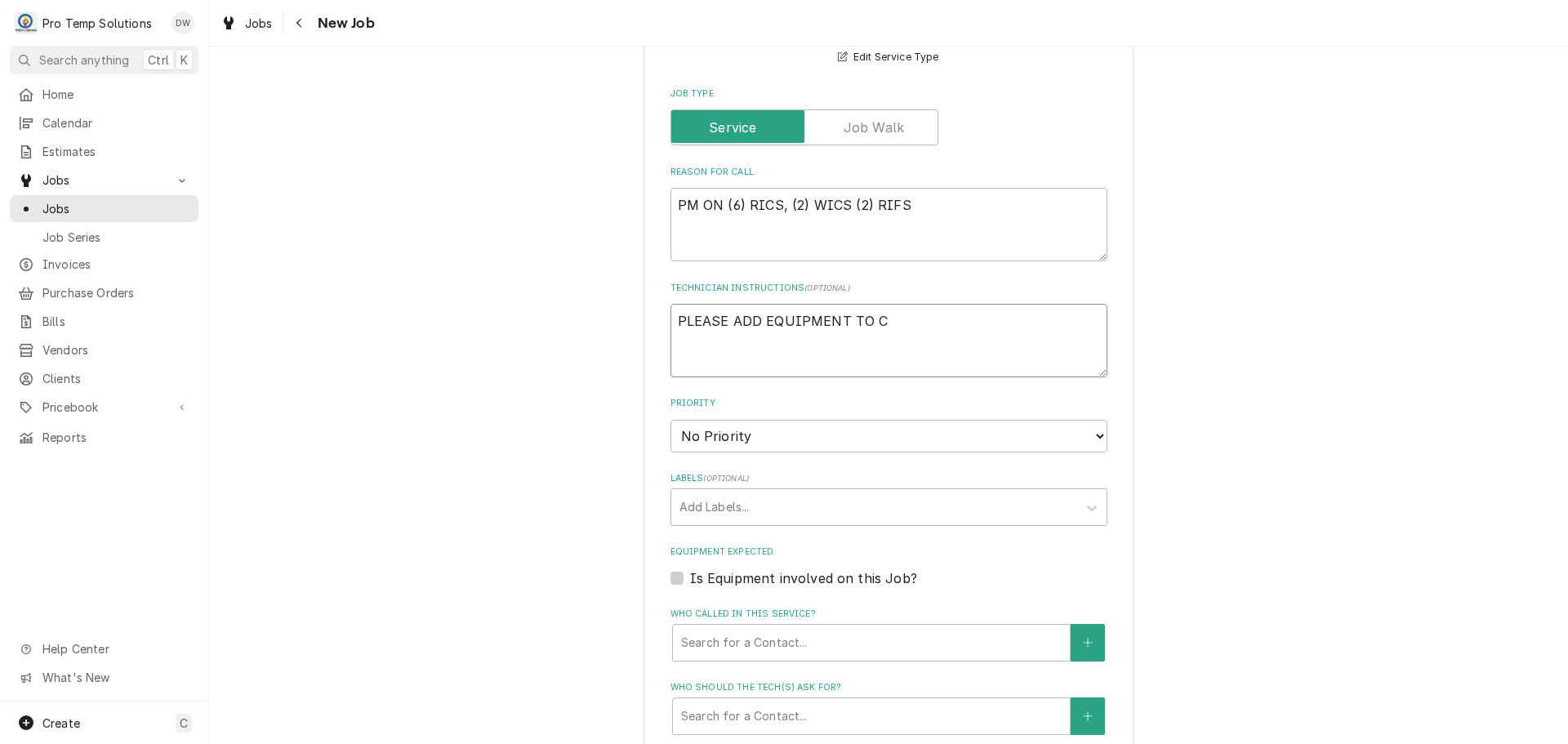
type textarea "x"
type textarea "PLEASE ADD EQUIPMENT TO CA"
type textarea "x"
type textarea "PLEASE ADD EQUIPMENT TO CAL"
type textarea "x"
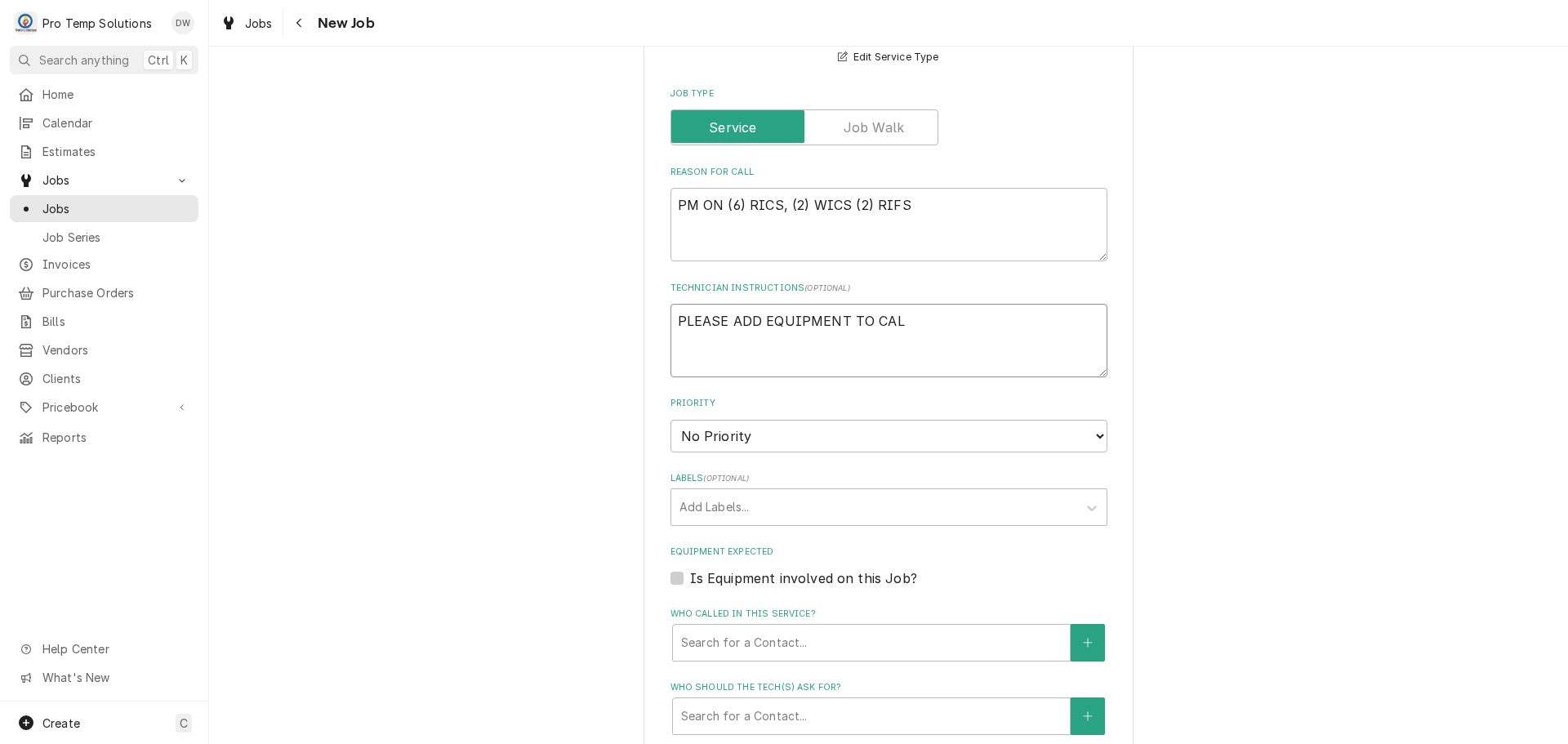
type textarea "PLEASE ADD EQUIPMENT TO CALL"
type textarea "x"
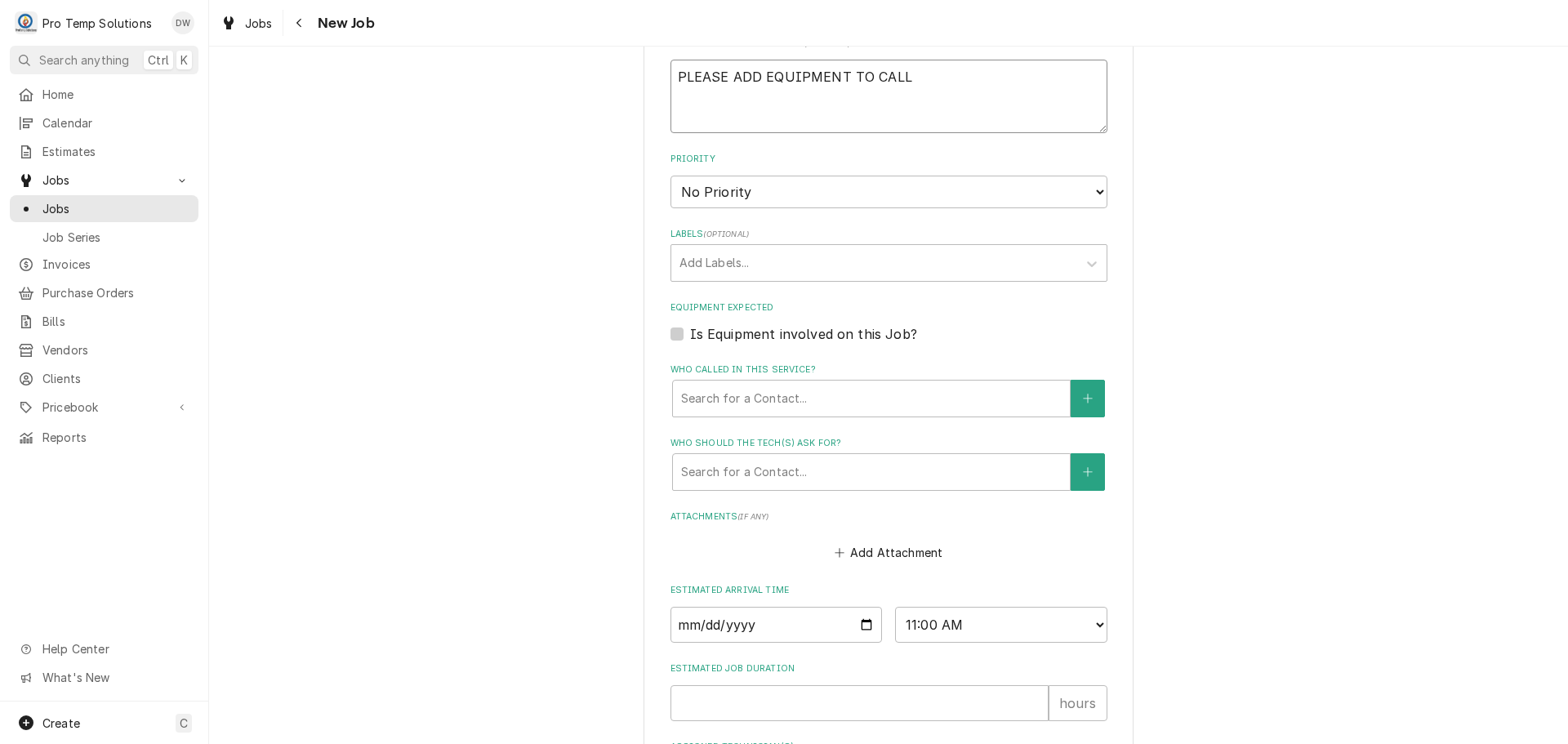
scroll to position [842, 0]
type textarea "PLEASE ADD EQUIPMENT TO CALL"
click at [690, 331] on label "Is Equipment involved on this Job?" at bounding box center [803, 333] width 227 height 20
click at [690, 331] on input "Equipment Expected" at bounding box center [908, 341] width 437 height 36
checkbox input "true"
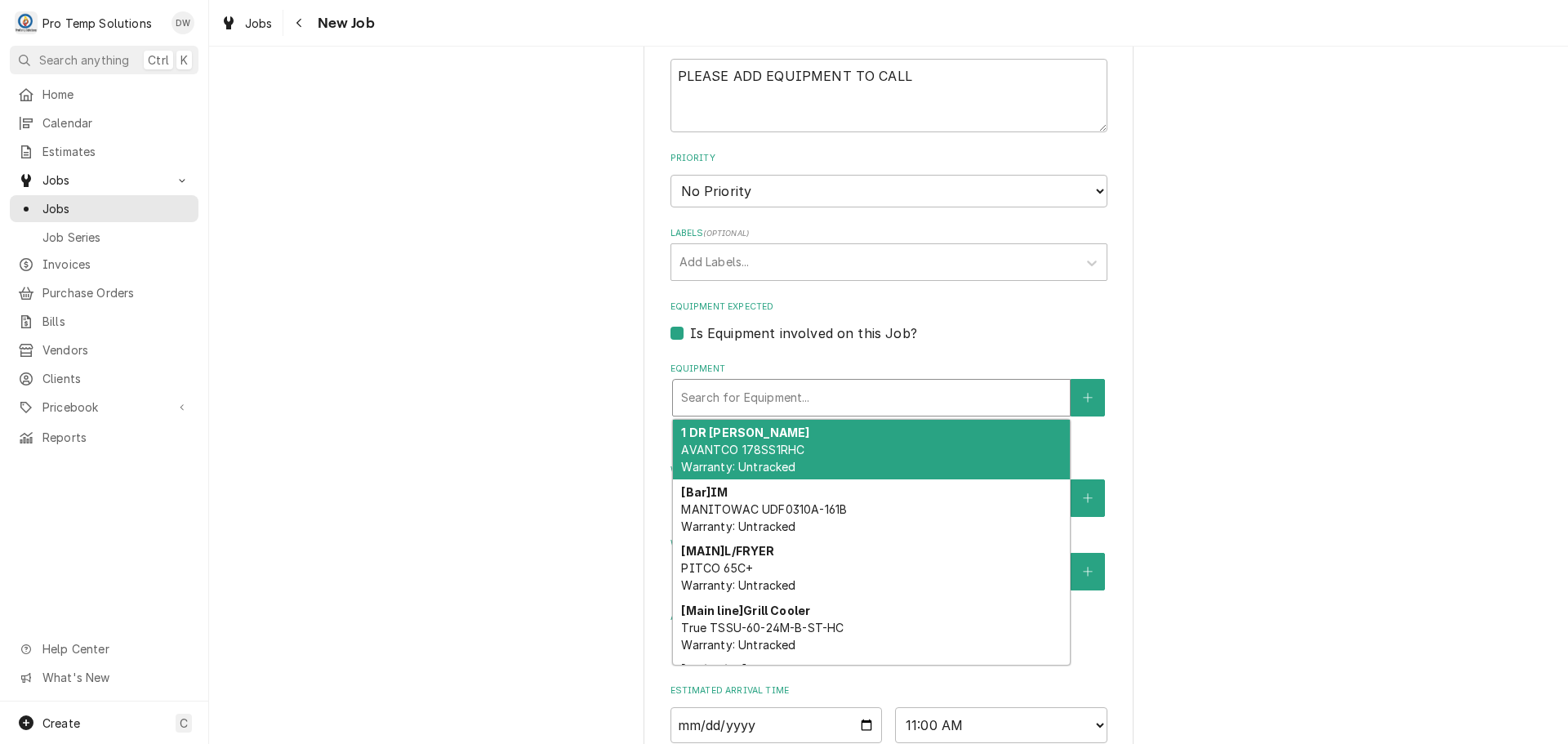
click at [821, 391] on div "Equipment" at bounding box center [871, 397] width 380 height 29
click at [793, 438] on div "1 DR RIC AVANTCO 178SS1RHC Warranty: Untracked" at bounding box center [870, 449] width 397 height 59
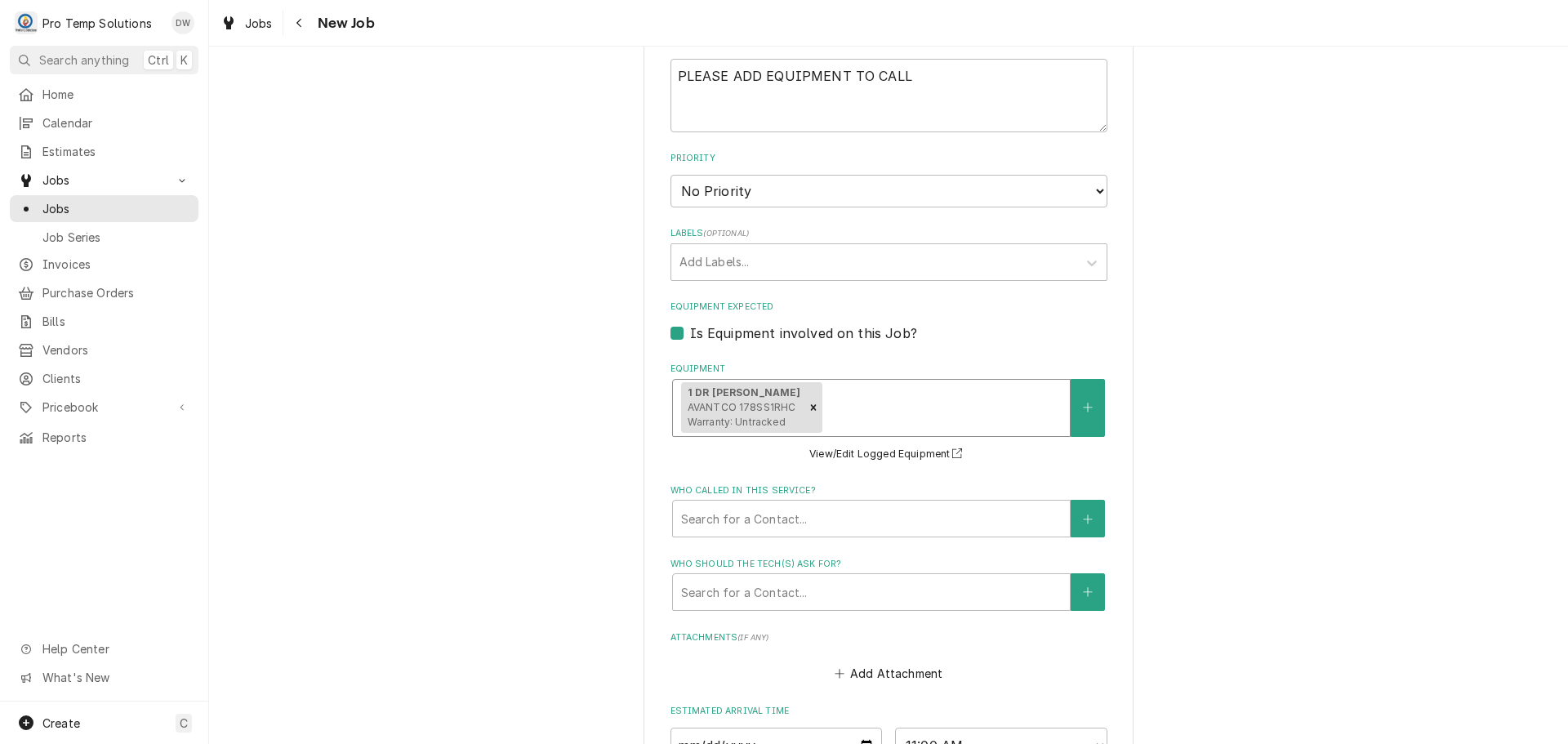
click at [829, 397] on div "Equipment" at bounding box center [943, 408] width 236 height 29
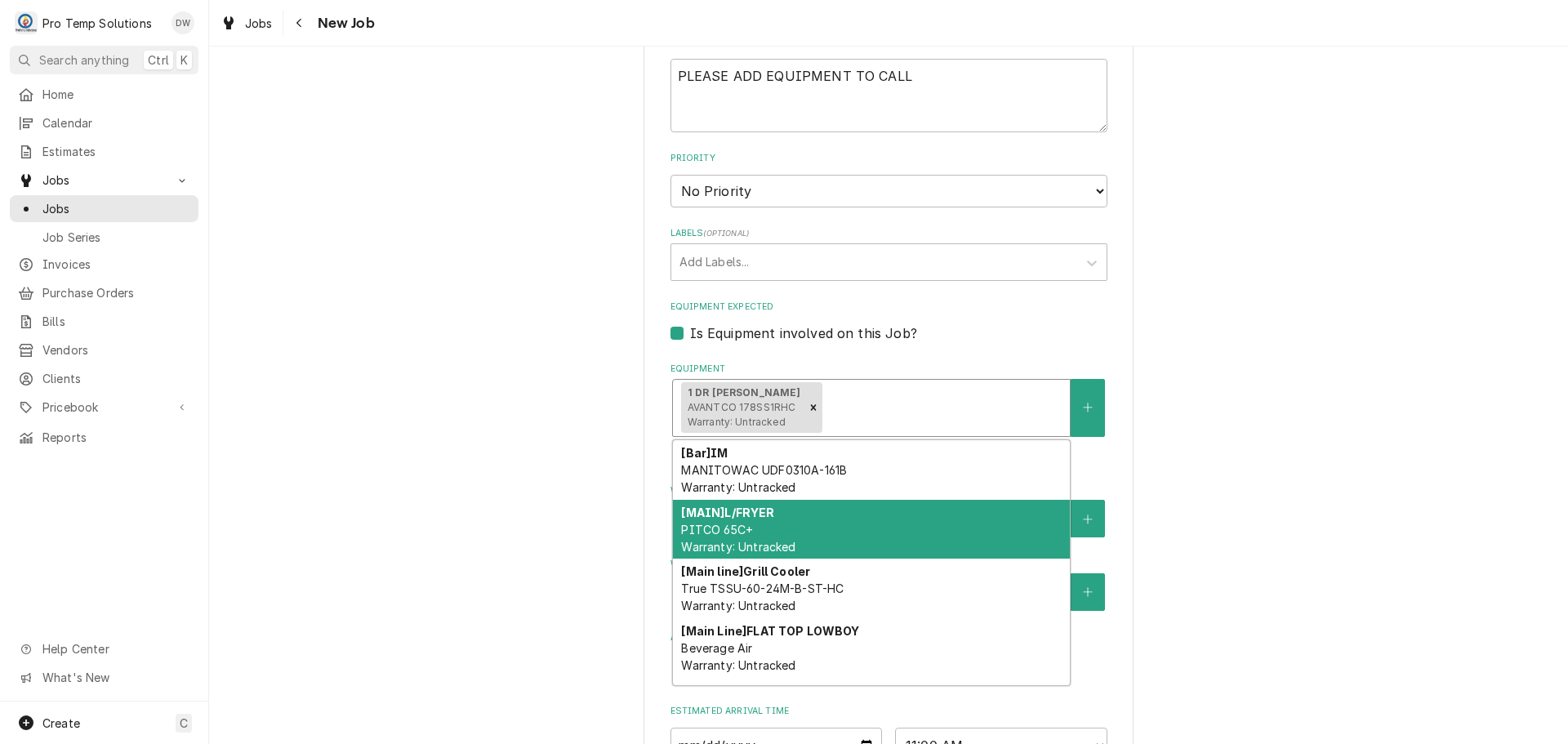
scroll to position [52, 0]
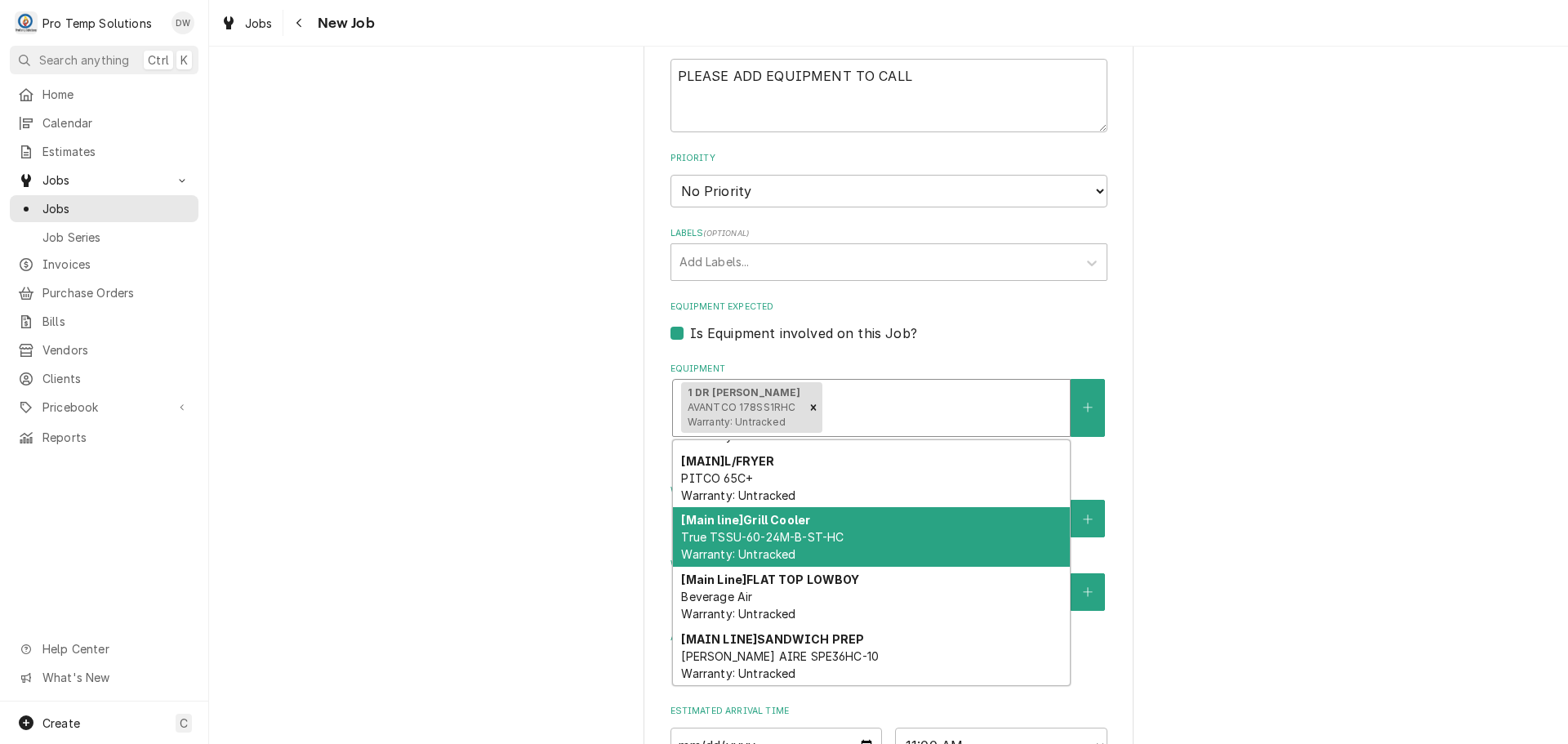
click at [795, 524] on strong "[Main line] Grill Cooler" at bounding box center [746, 520] width 129 height 14
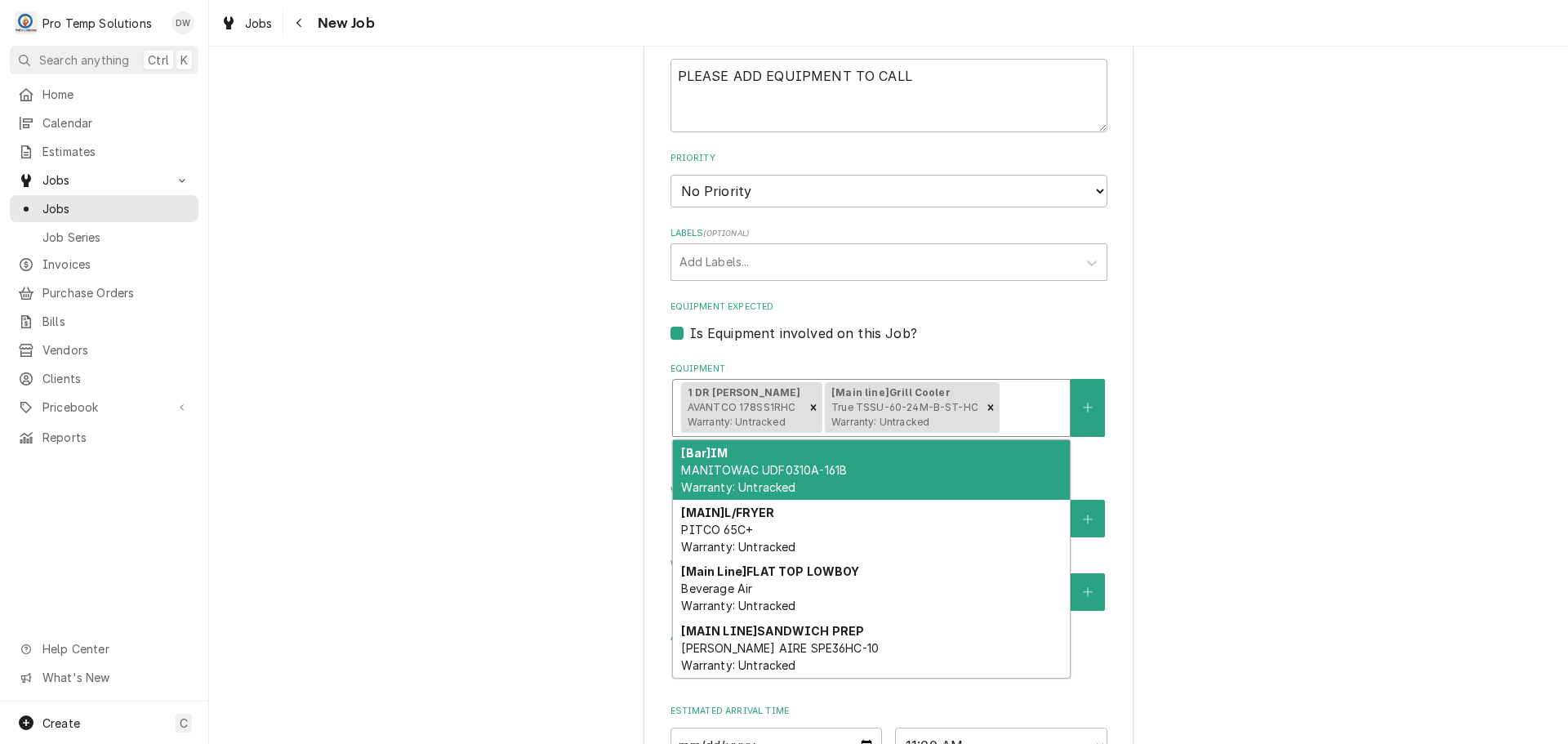
click at [1019, 404] on div "Equipment" at bounding box center [1032, 408] width 58 height 29
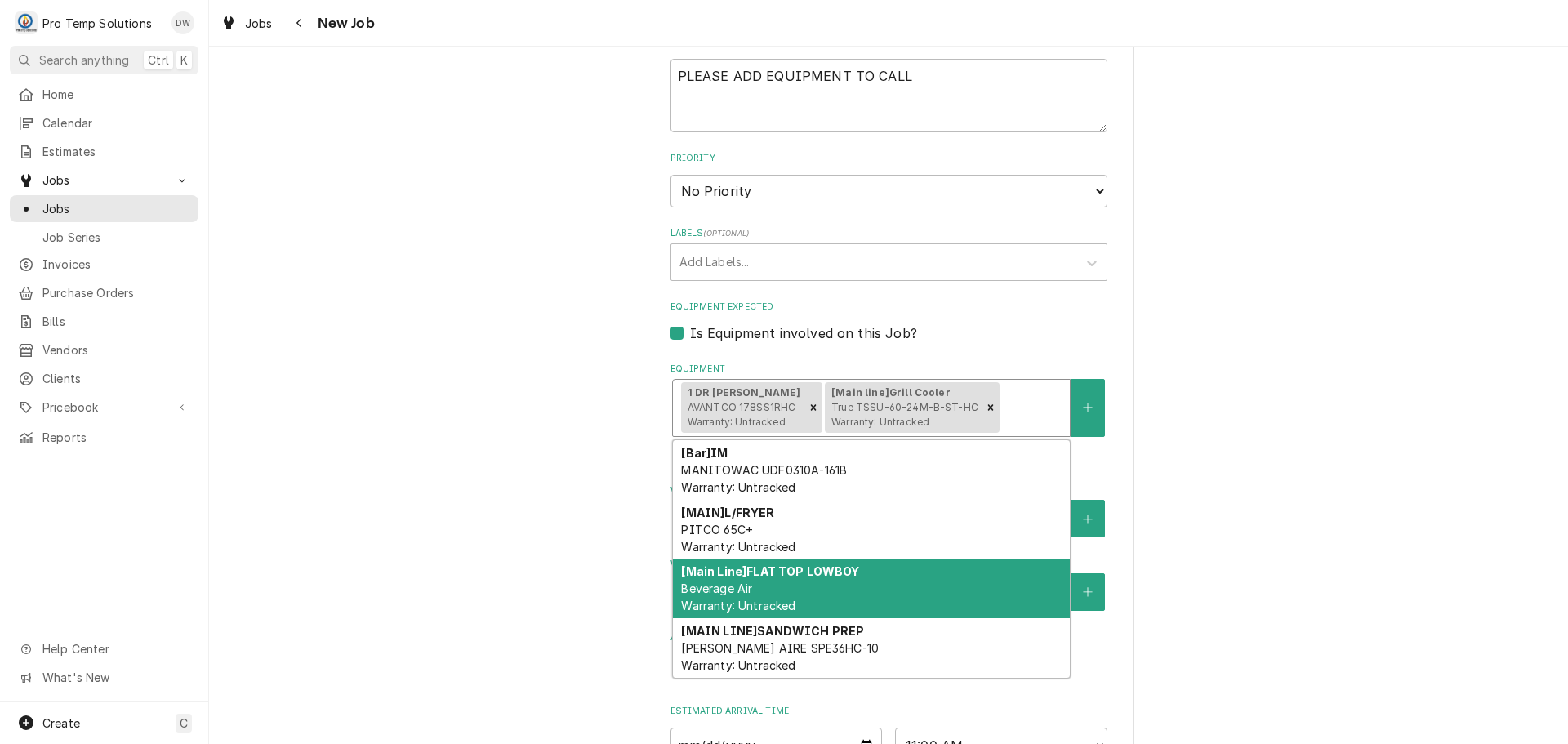
click at [906, 574] on div "[Main Line] FLAT TOP LOWBOY Beverage Air Warranty: Untracked" at bounding box center [870, 587] width 397 height 59
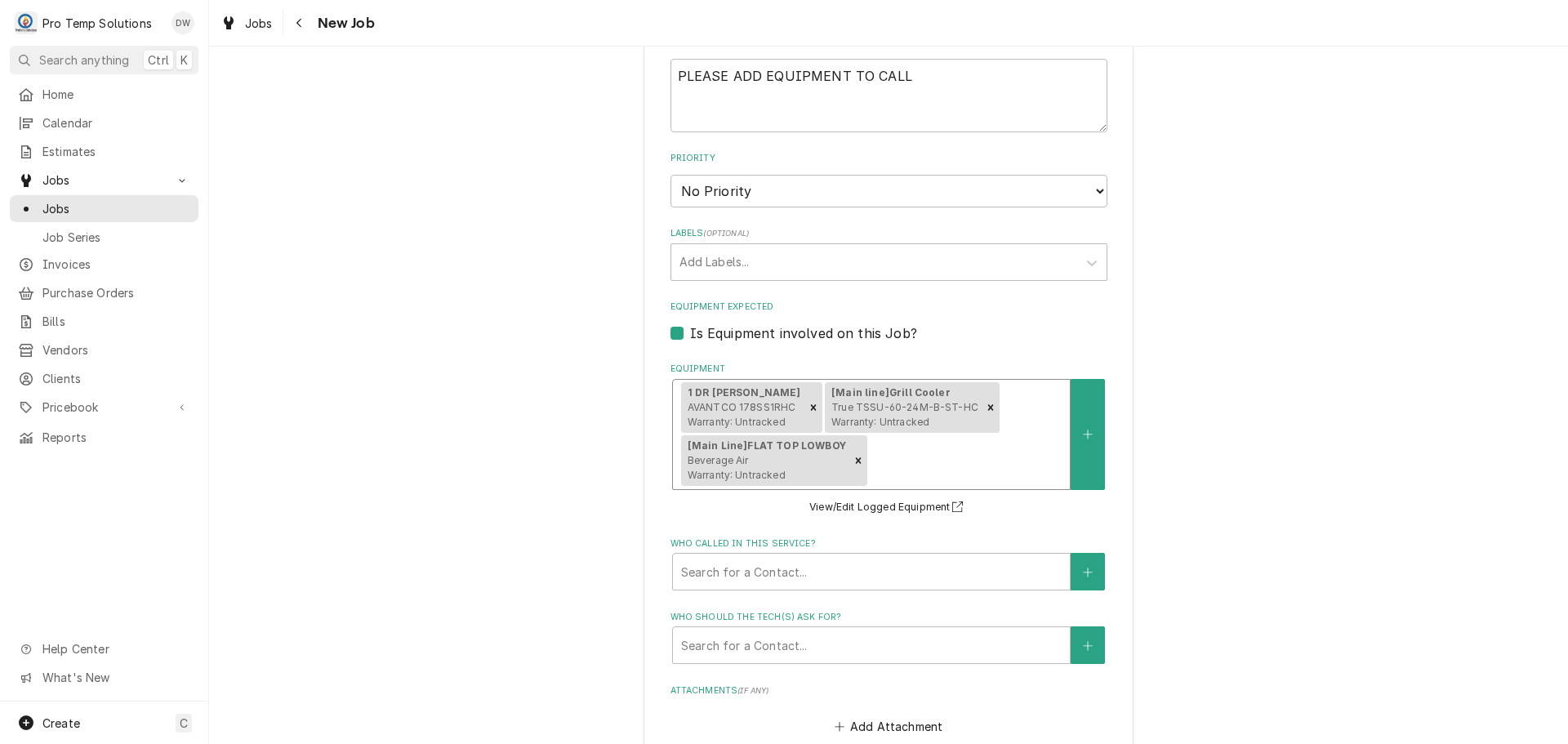
click at [995, 447] on div "Equipment" at bounding box center [966, 460] width 191 height 29
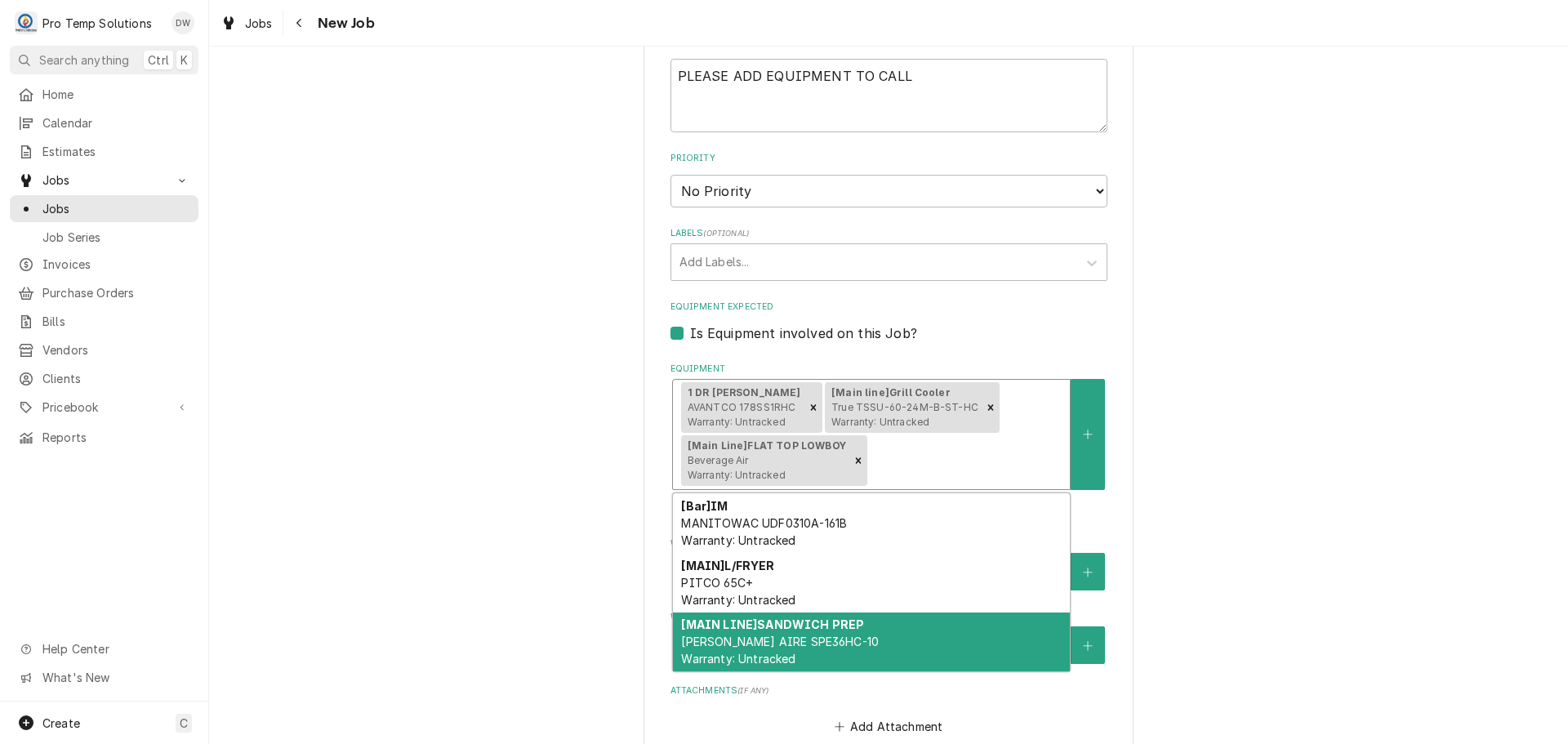
click at [840, 630] on strong "[MAIN LINE] SANDWICH PREP" at bounding box center [772, 624] width 183 height 14
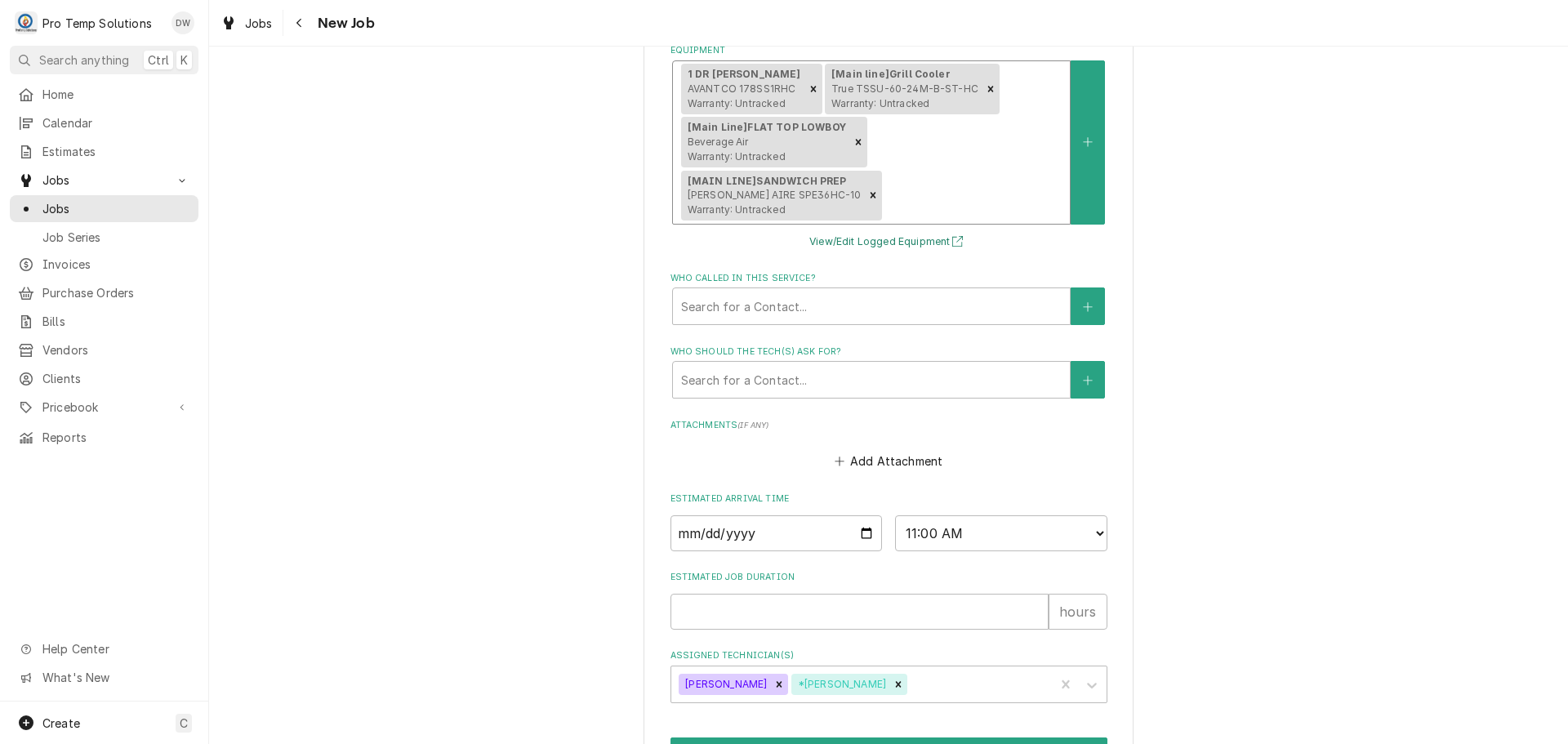
scroll to position [1169, 0]
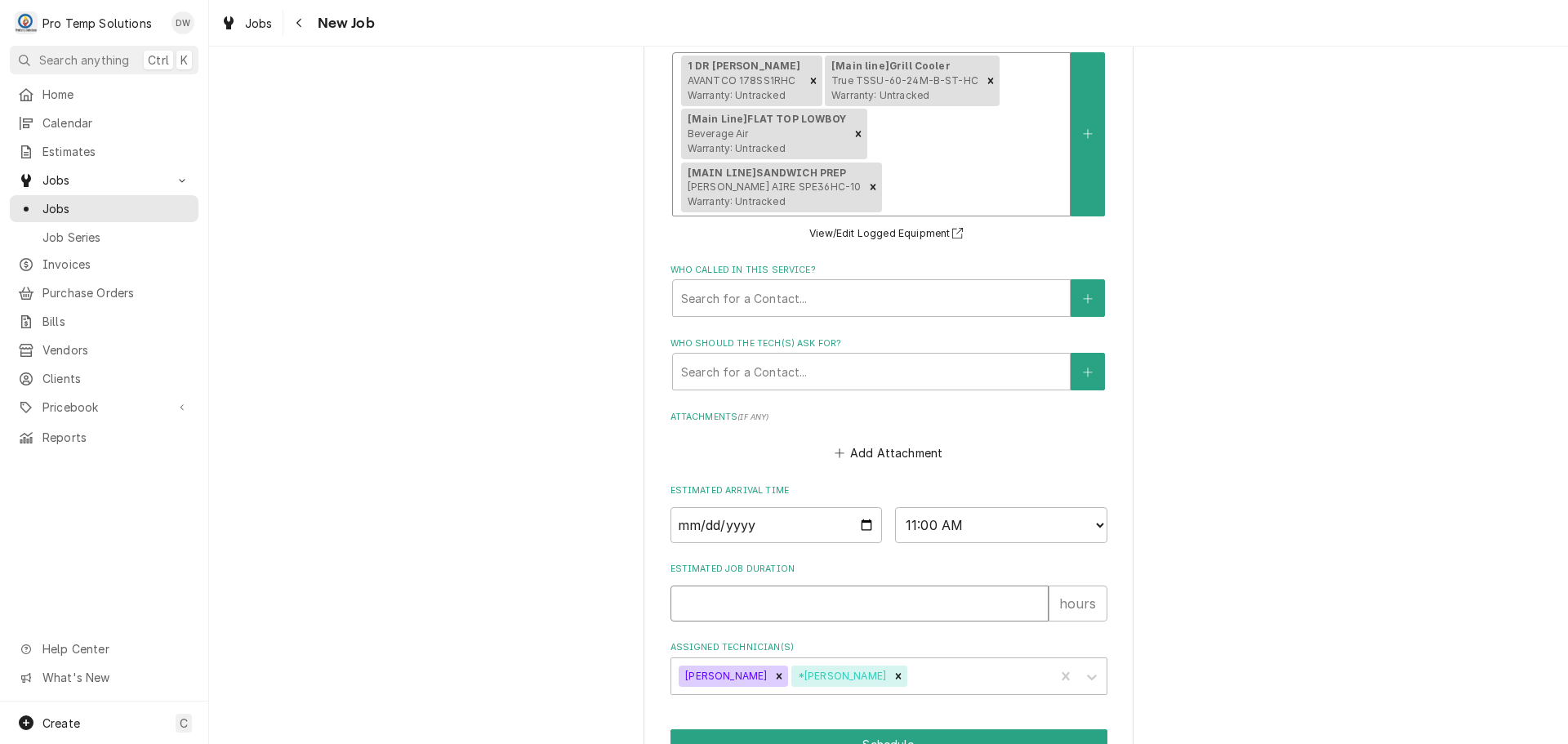
click at [925, 586] on input "Estimated Job Duration" at bounding box center [859, 604] width 378 height 36
type textarea "x"
type input "3"
type textarea "x"
type input "3"
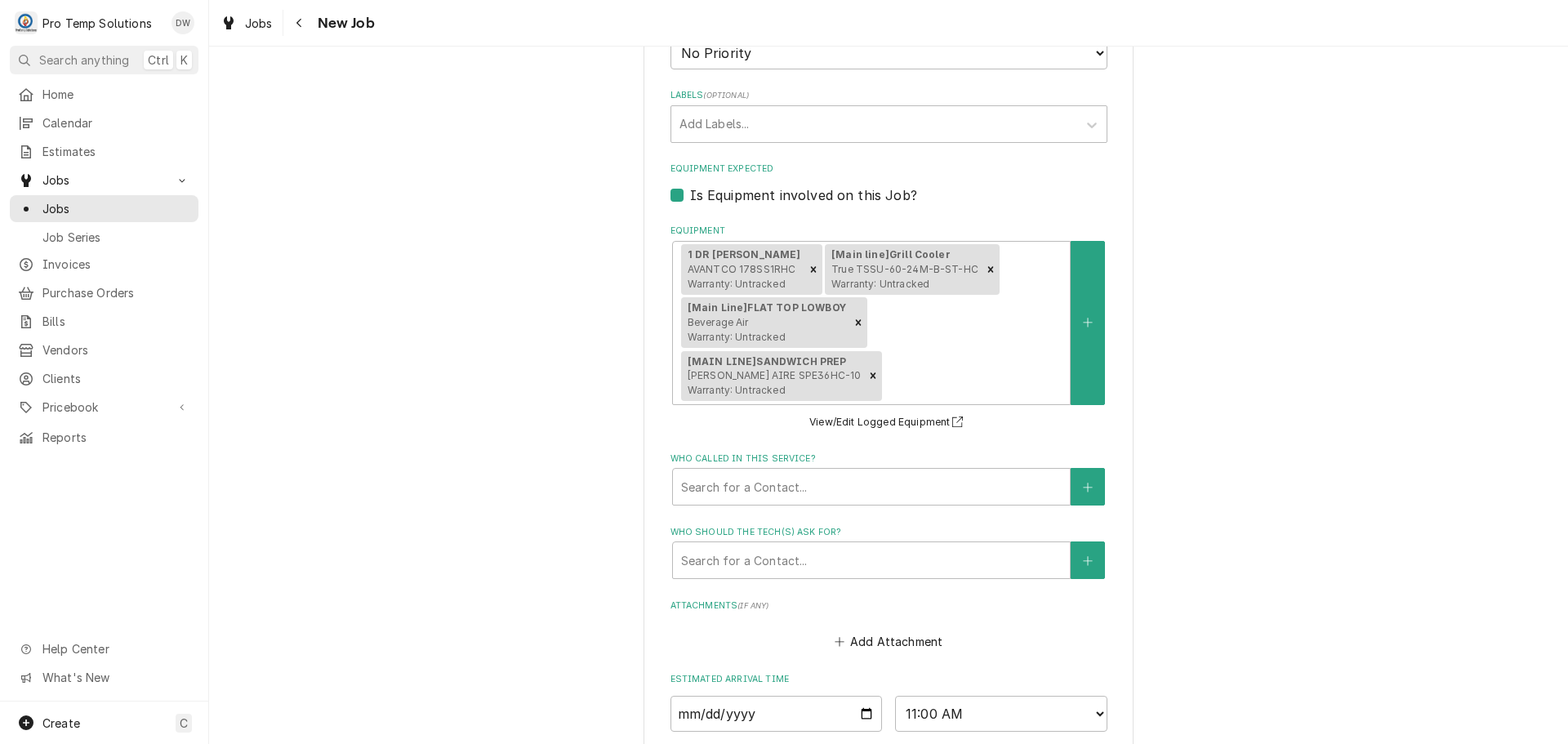
scroll to position [1208, 0]
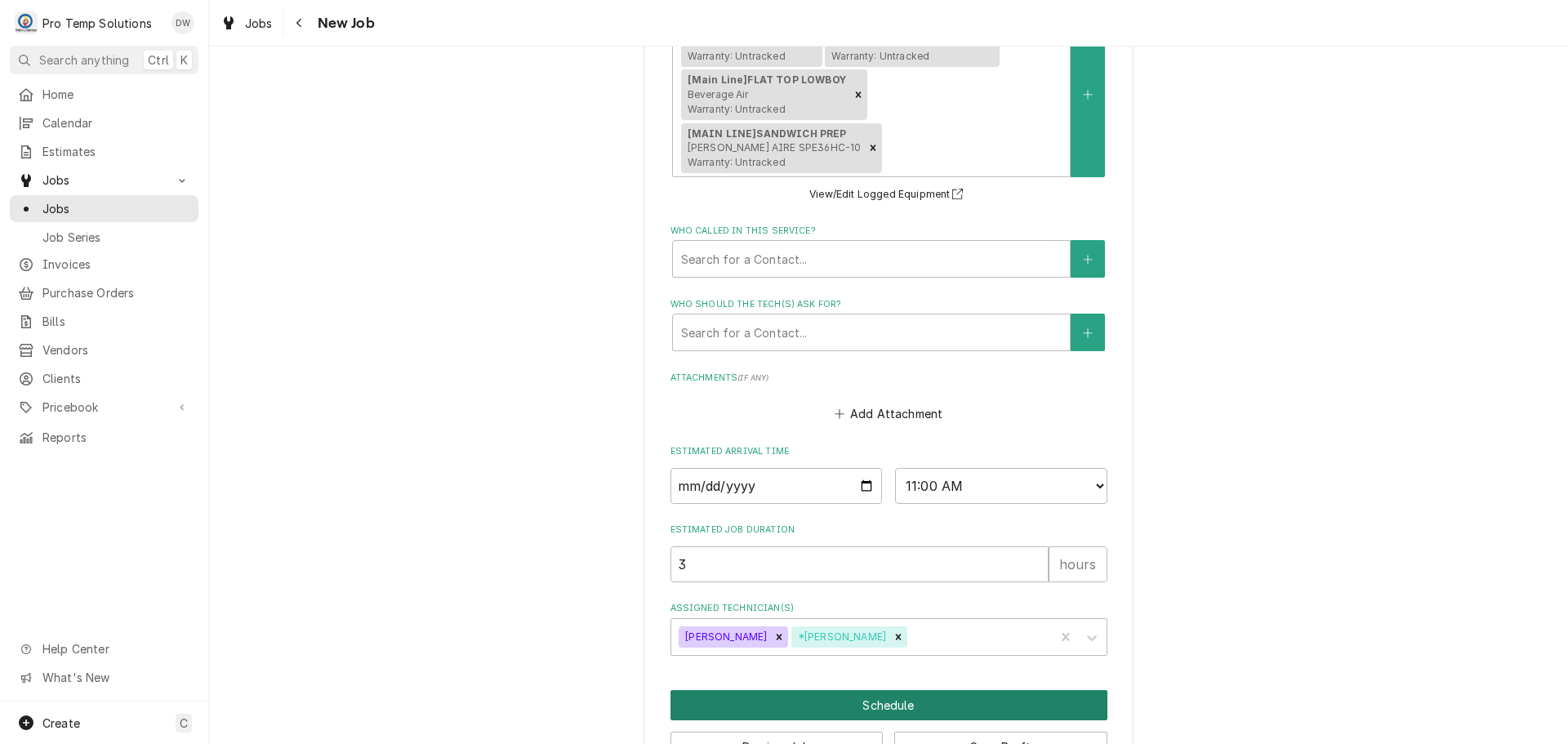
click at [876, 690] on button "Schedule" at bounding box center [889, 704] width 437 height 30
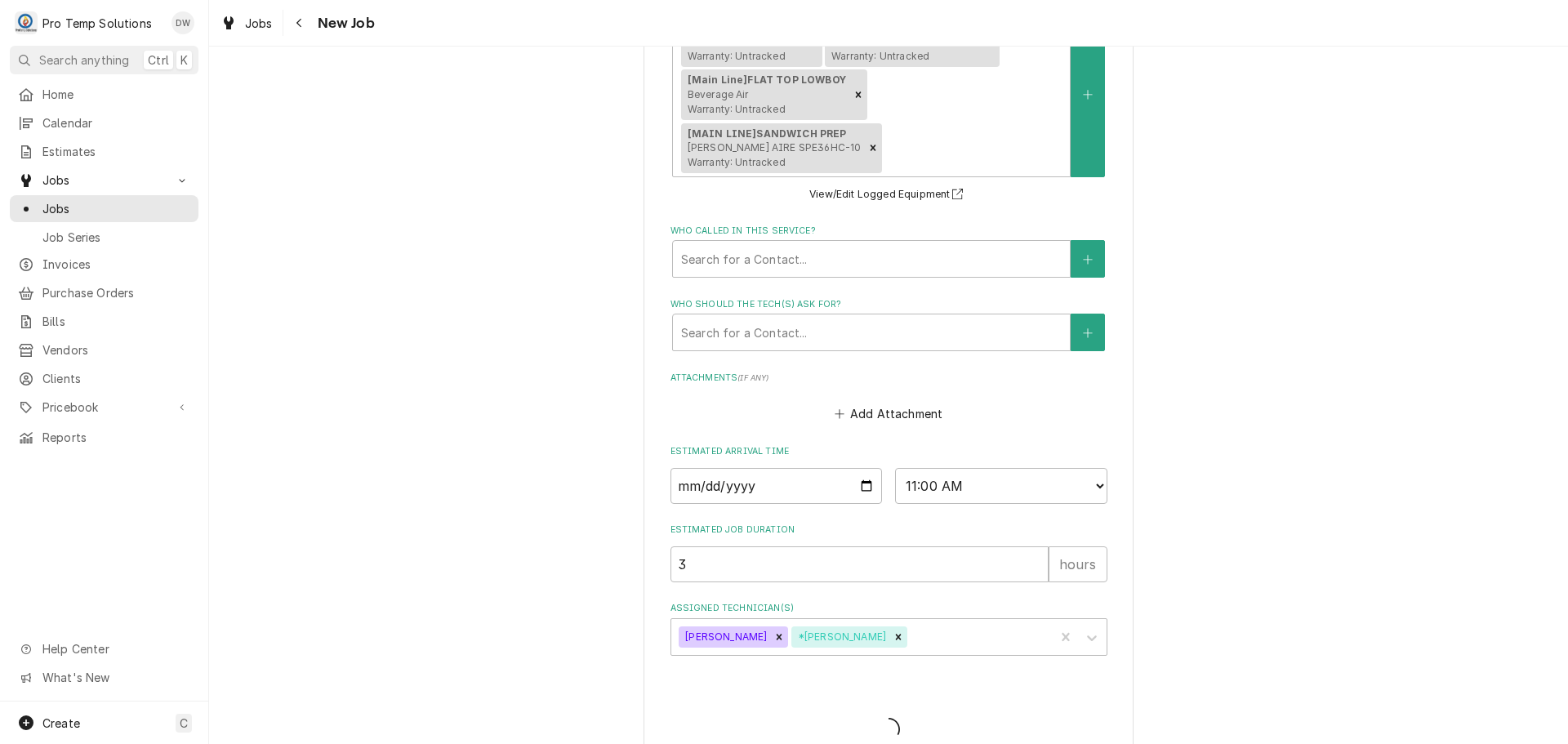
scroll to position [1193, 0]
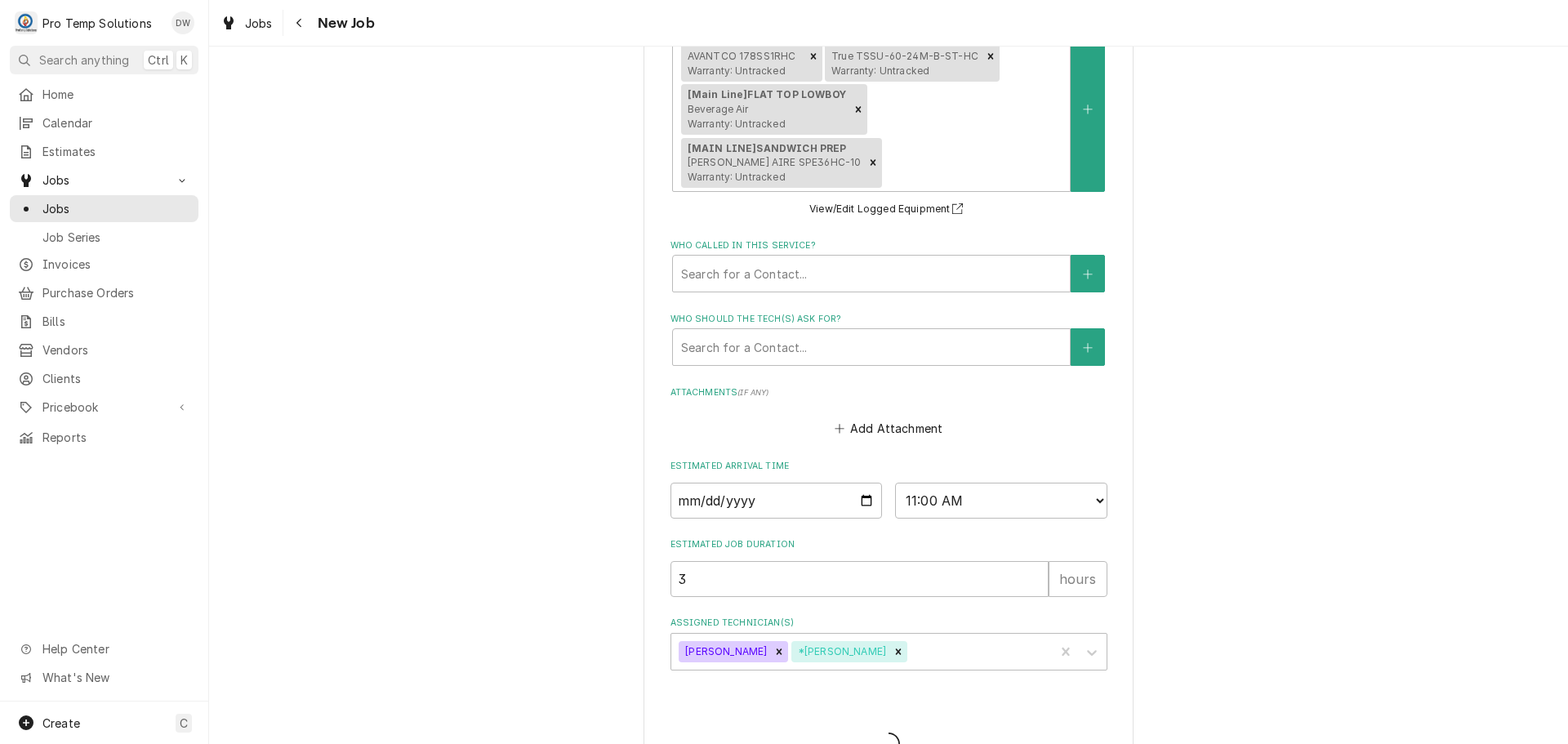
type textarea "x"
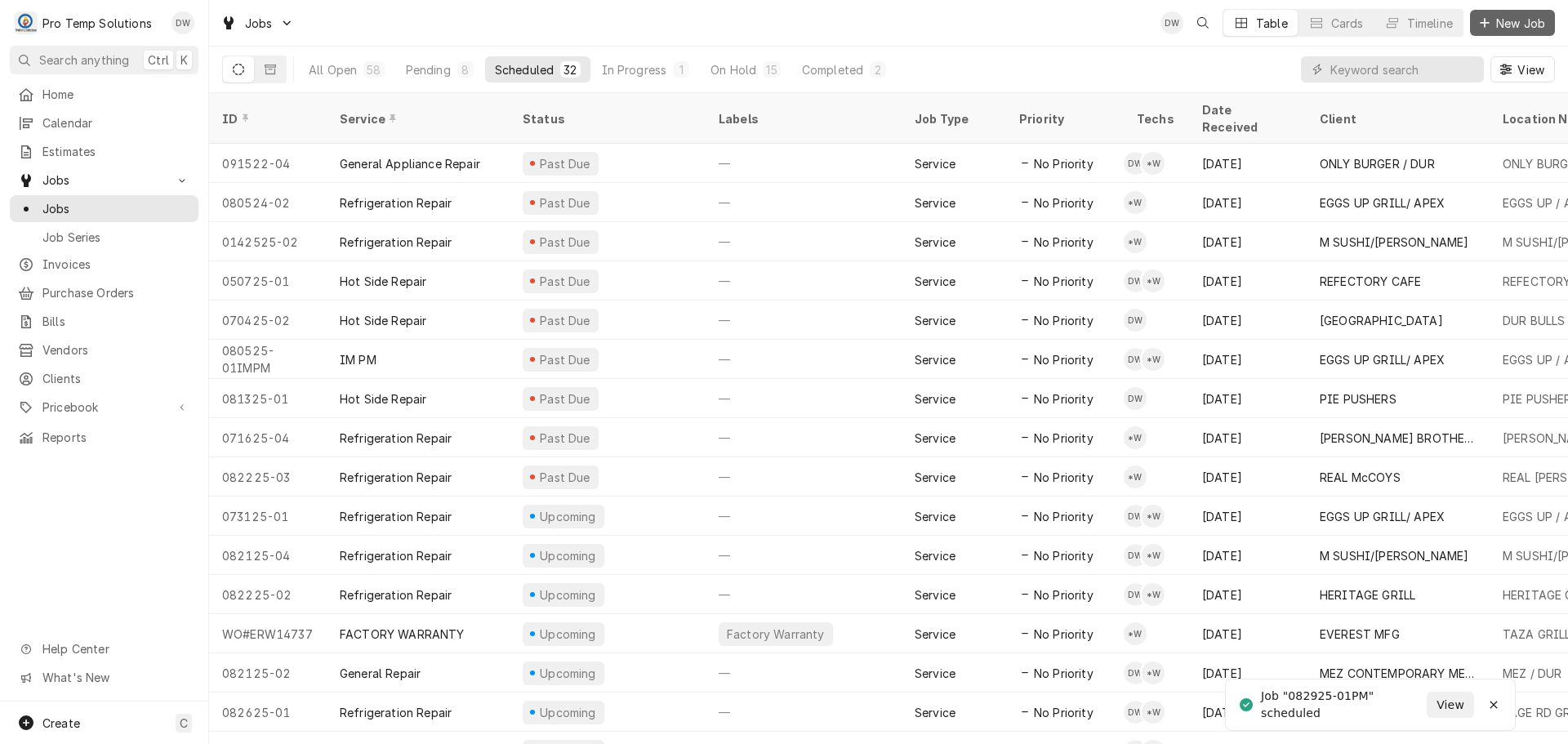
click at [1515, 15] on span "New Job" at bounding box center [1521, 23] width 56 height 17
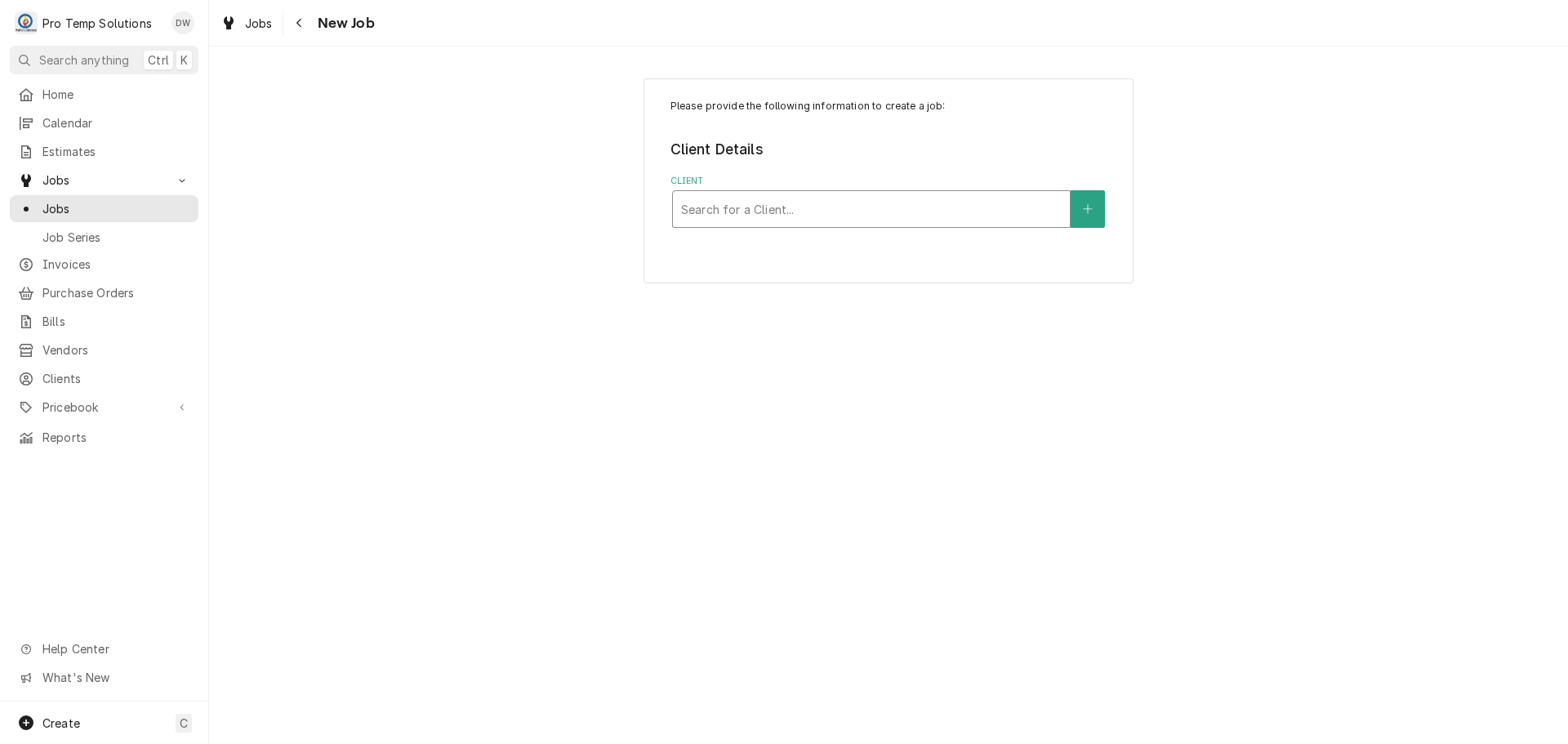
click at [900, 200] on div "Client" at bounding box center [871, 209] width 380 height 29
type input "LAKE"
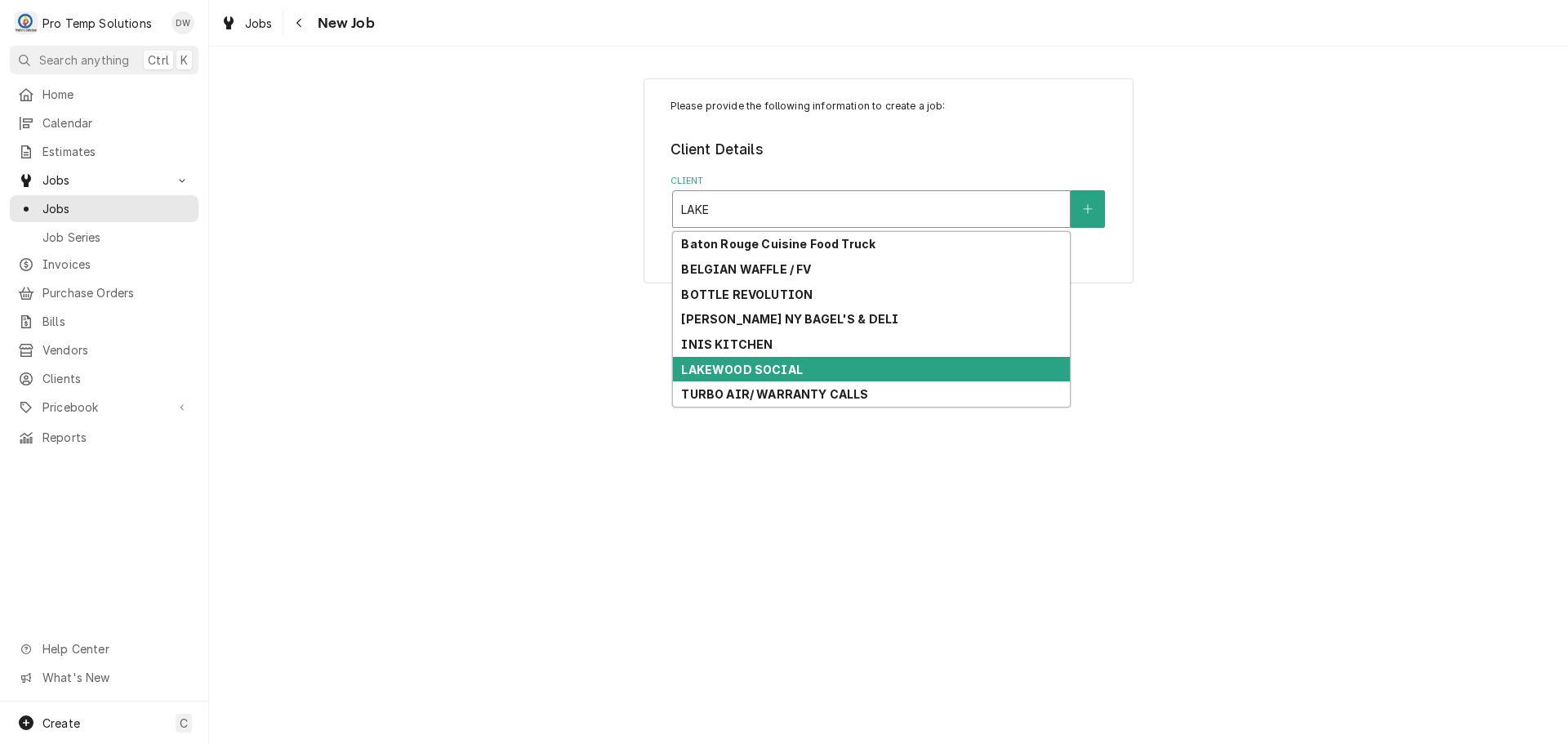
click at [799, 369] on strong "LAKEWOOD SOCIAL" at bounding box center [741, 370] width 121 height 14
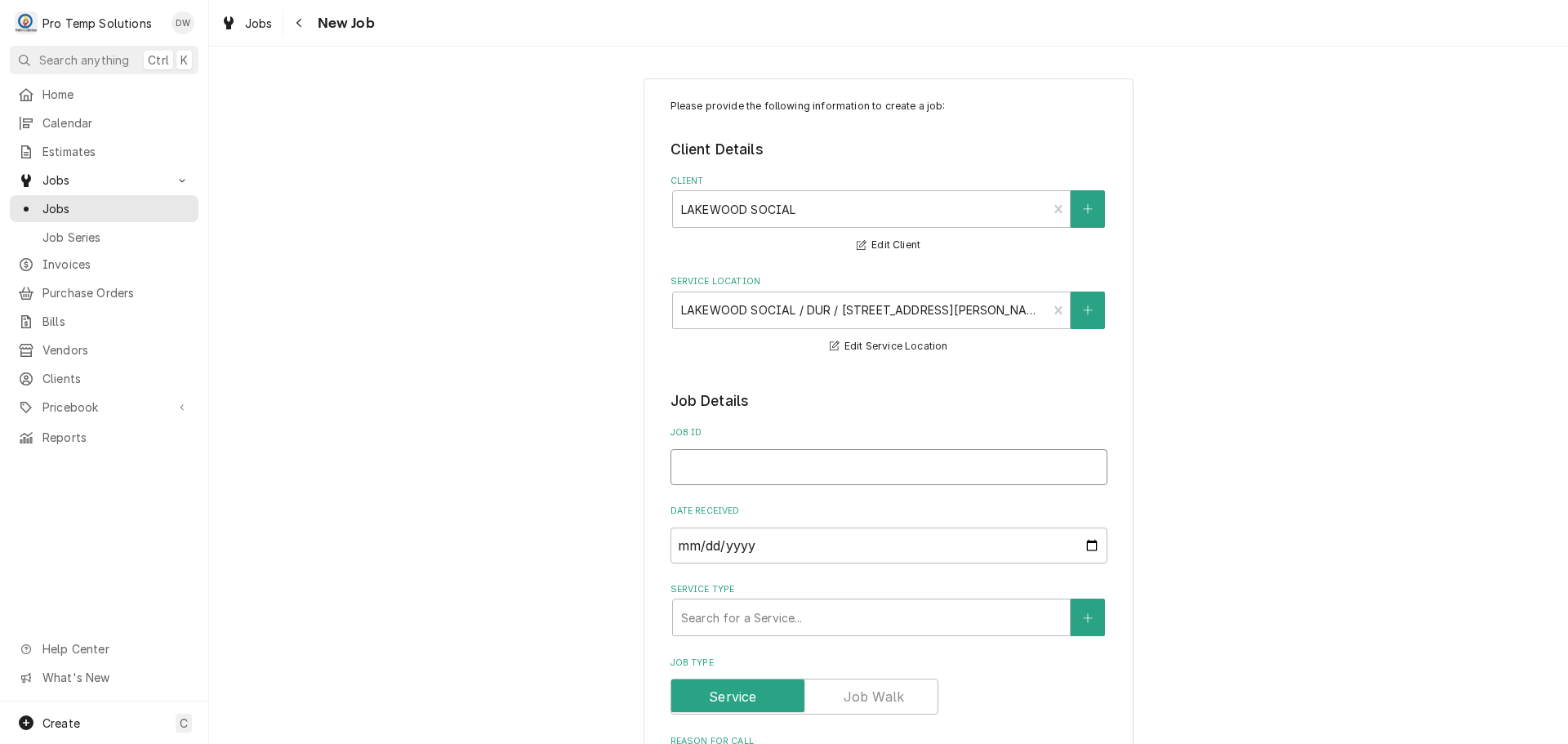
click at [758, 468] on input "Job ID" at bounding box center [889, 467] width 437 height 36
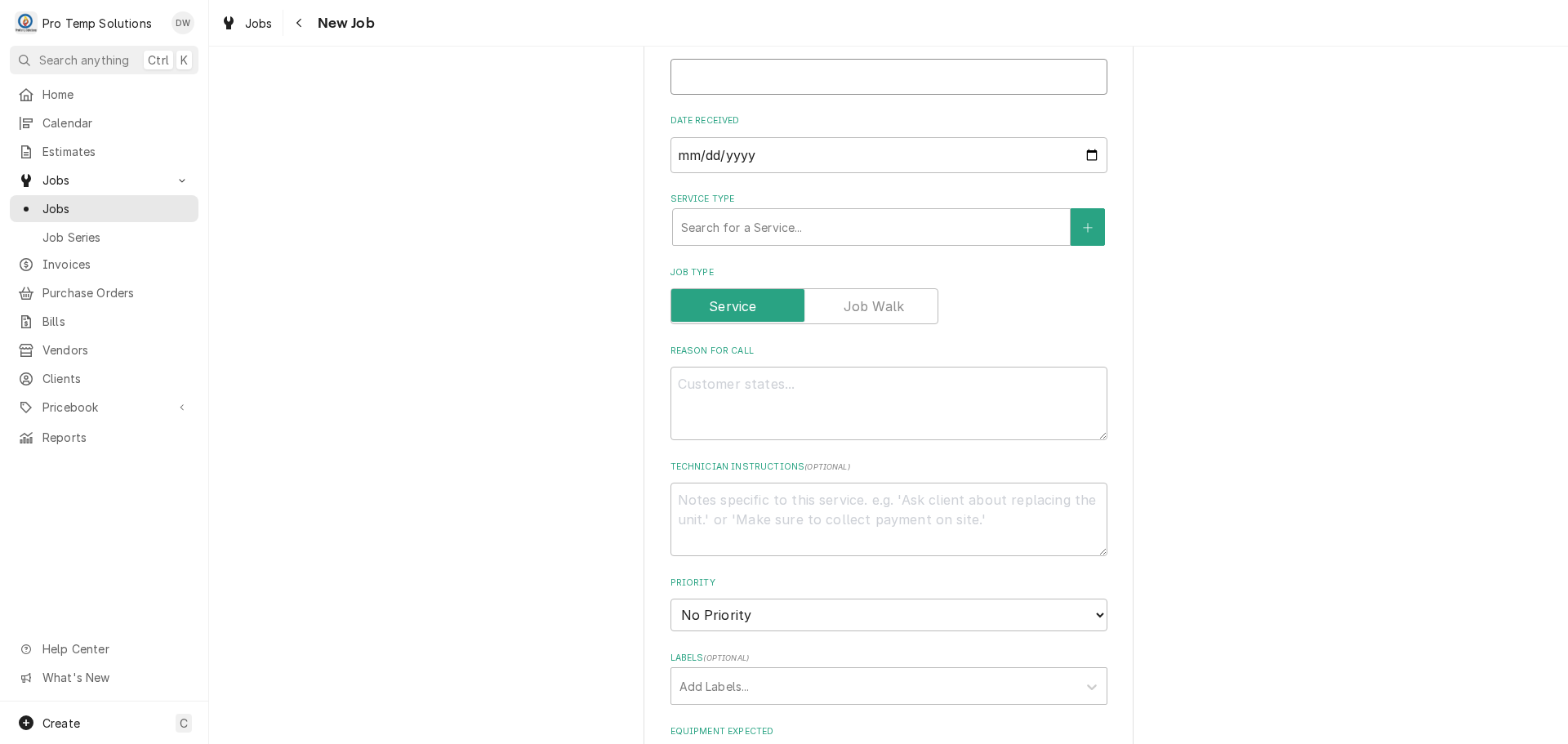
scroll to position [409, 0]
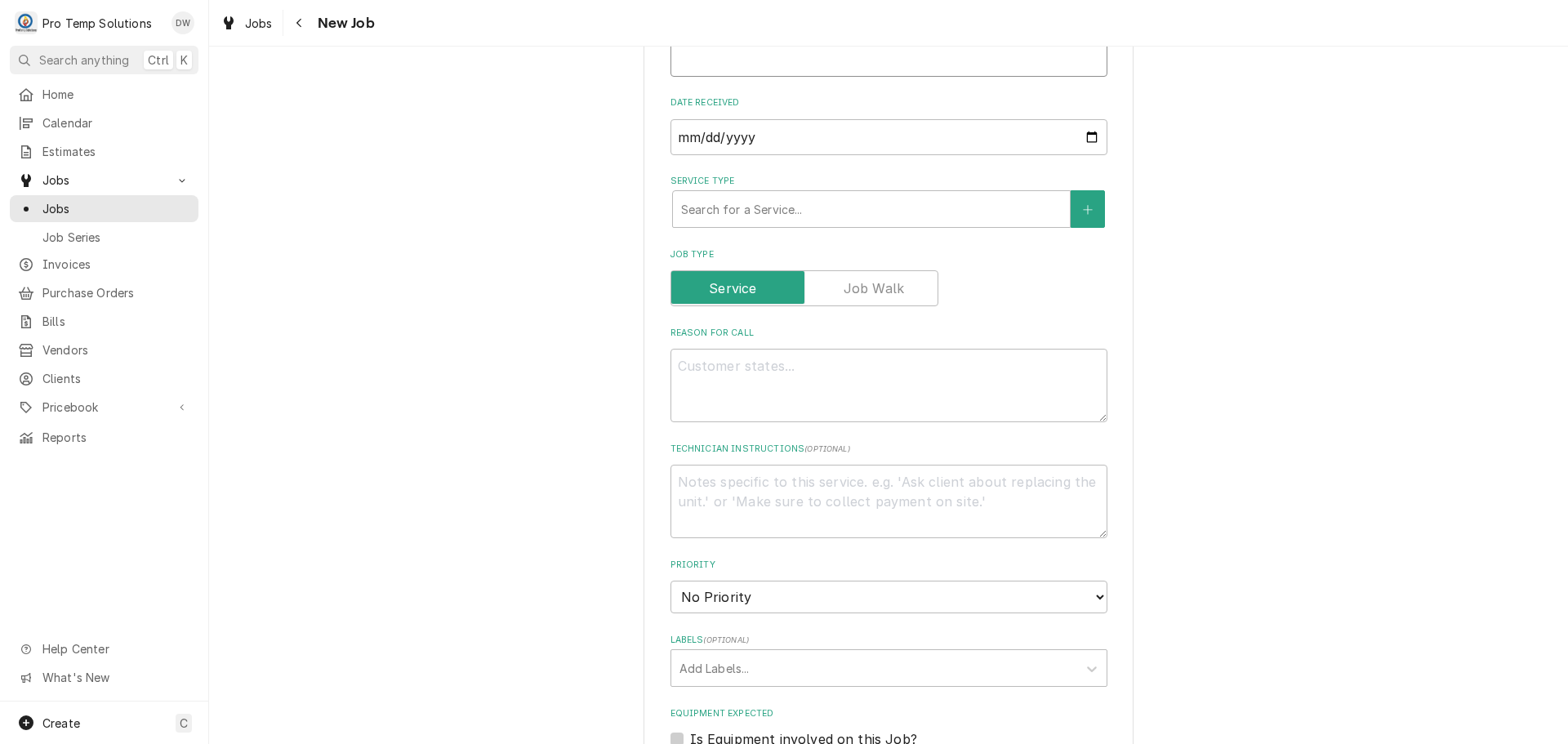
type textarea "x"
type input "0"
type textarea "x"
type input "09"
type textarea "x"
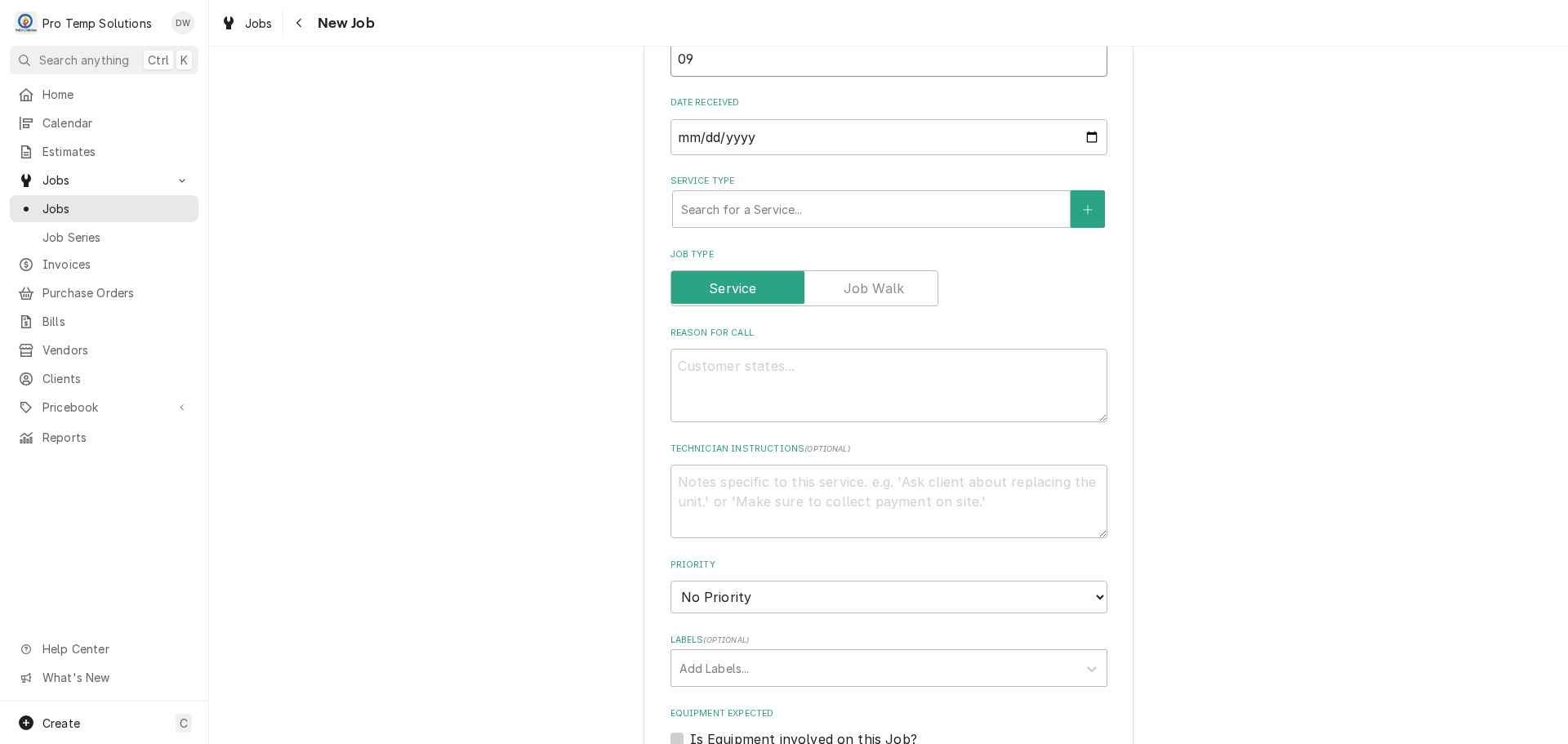
type input "090"
type textarea "x"
type input "0902"
type textarea "x"
type input "09022"
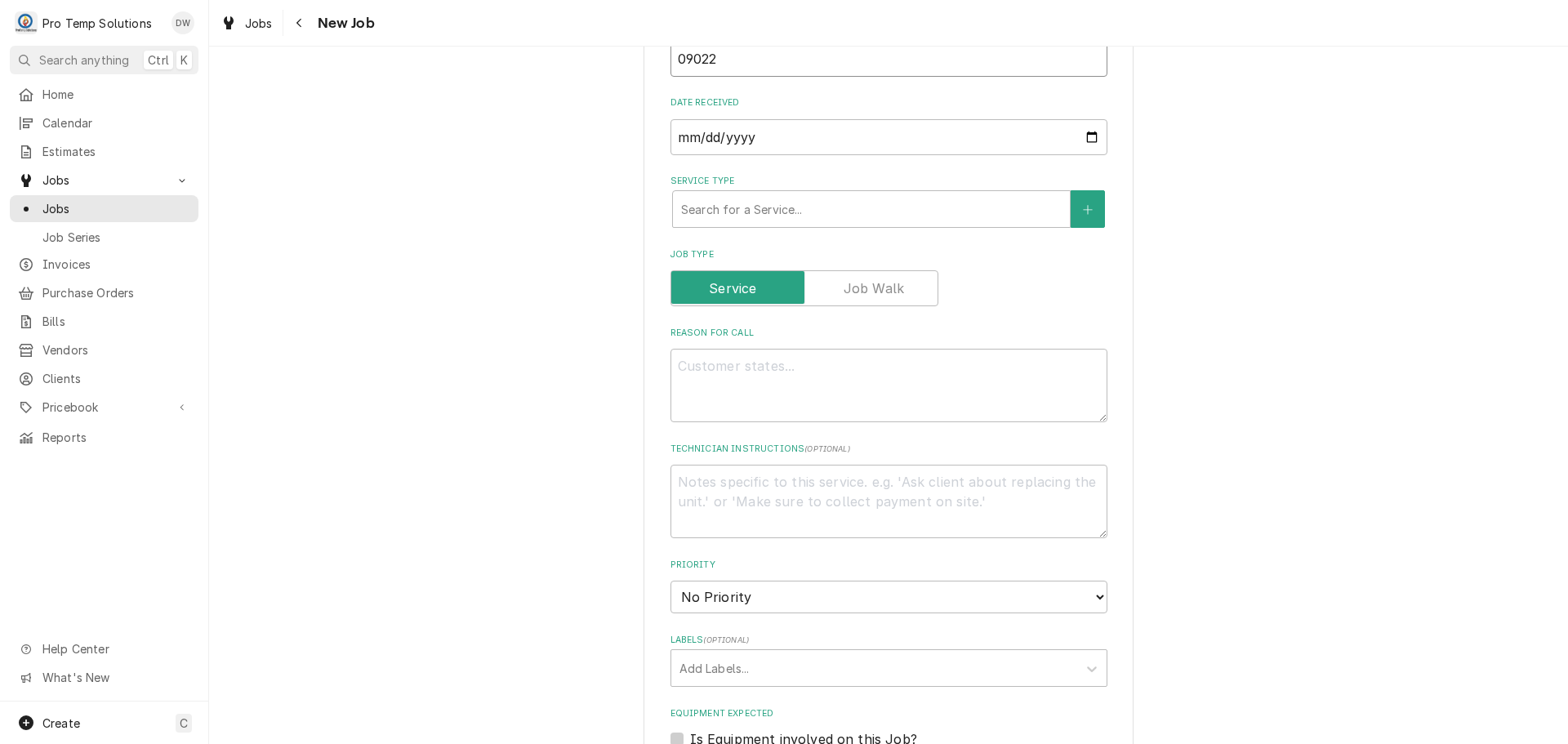
type textarea "x"
type input "090225"
type textarea "x"
type input "090225-"
type textarea "x"
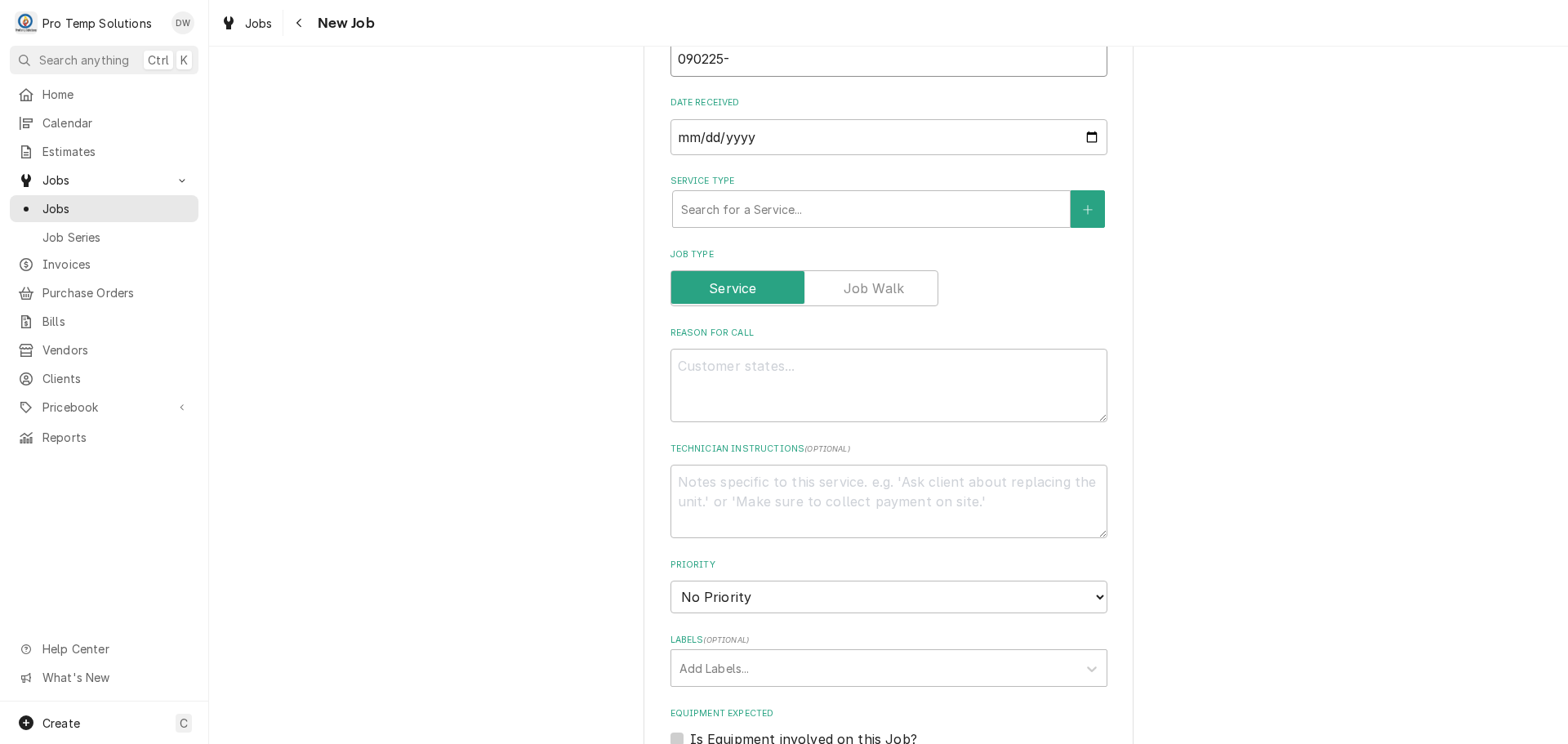
type input "090225-0"
type textarea "x"
type input "090225-01"
type textarea "x"
type input "090225-01I"
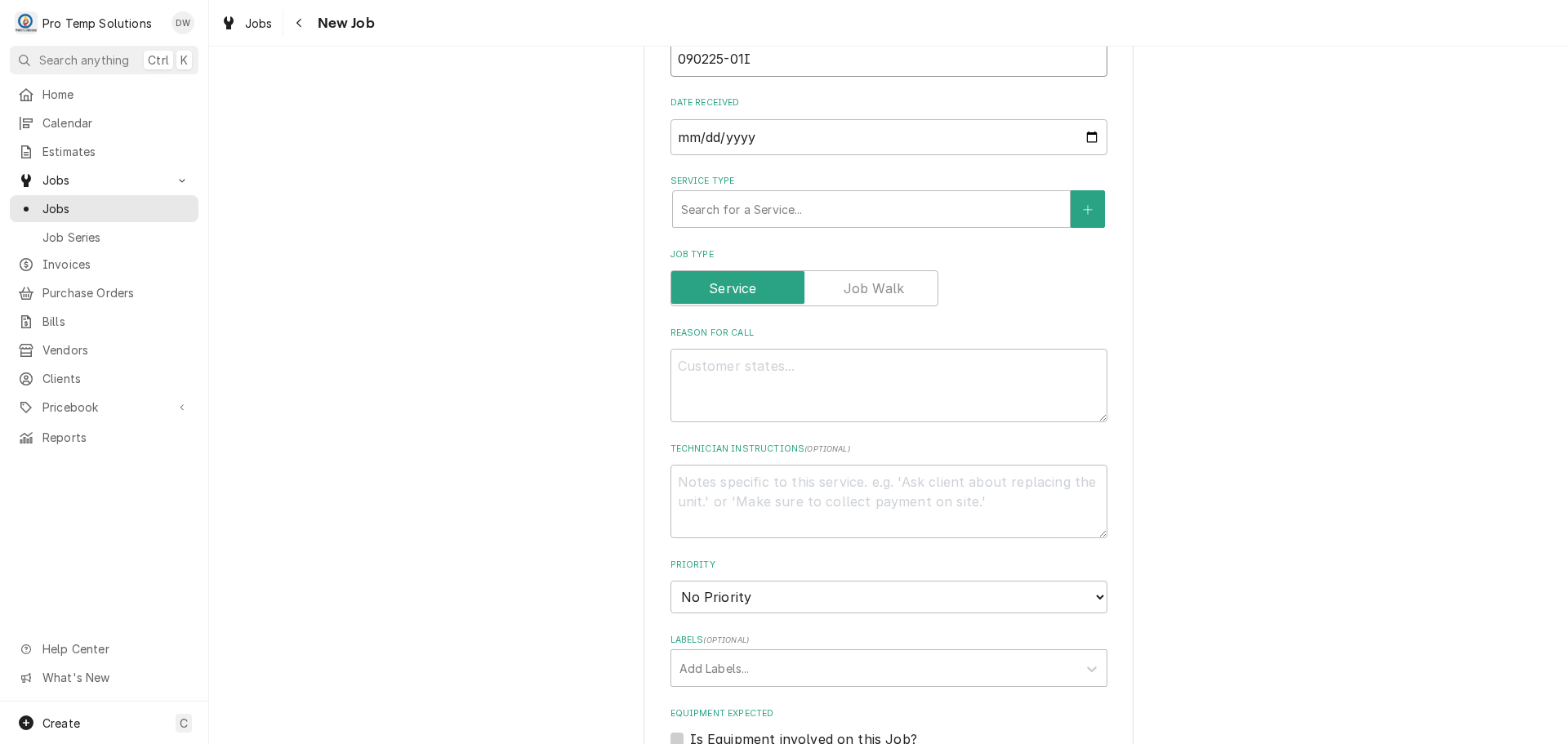
type textarea "x"
type input "090225-01IM"
type textarea "x"
type input "090225-01IMP"
type textarea "x"
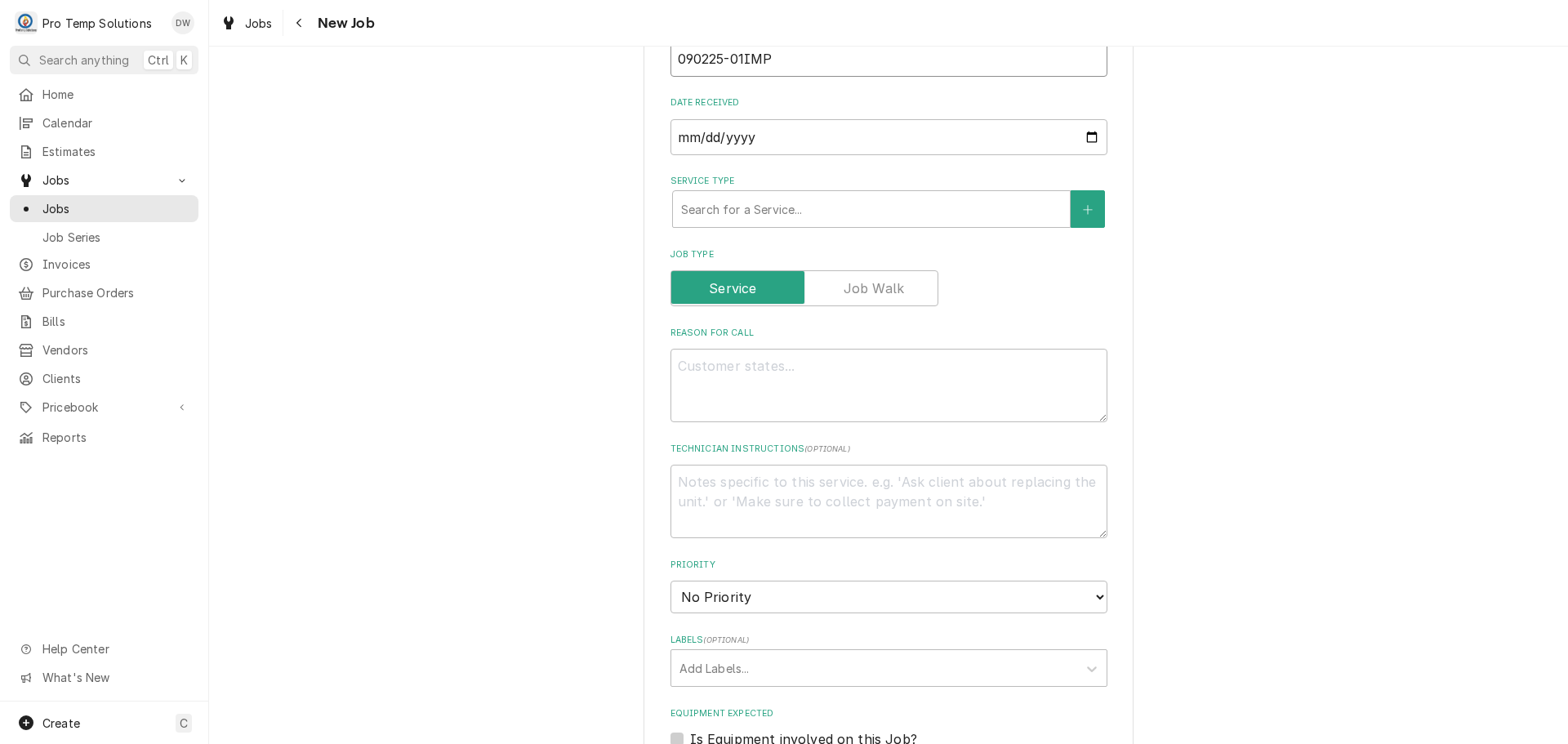
type input "090225-01IMPM"
type textarea "x"
type input "090225-01IMPM"
type textarea "x"
type input "090225-01IMPM"
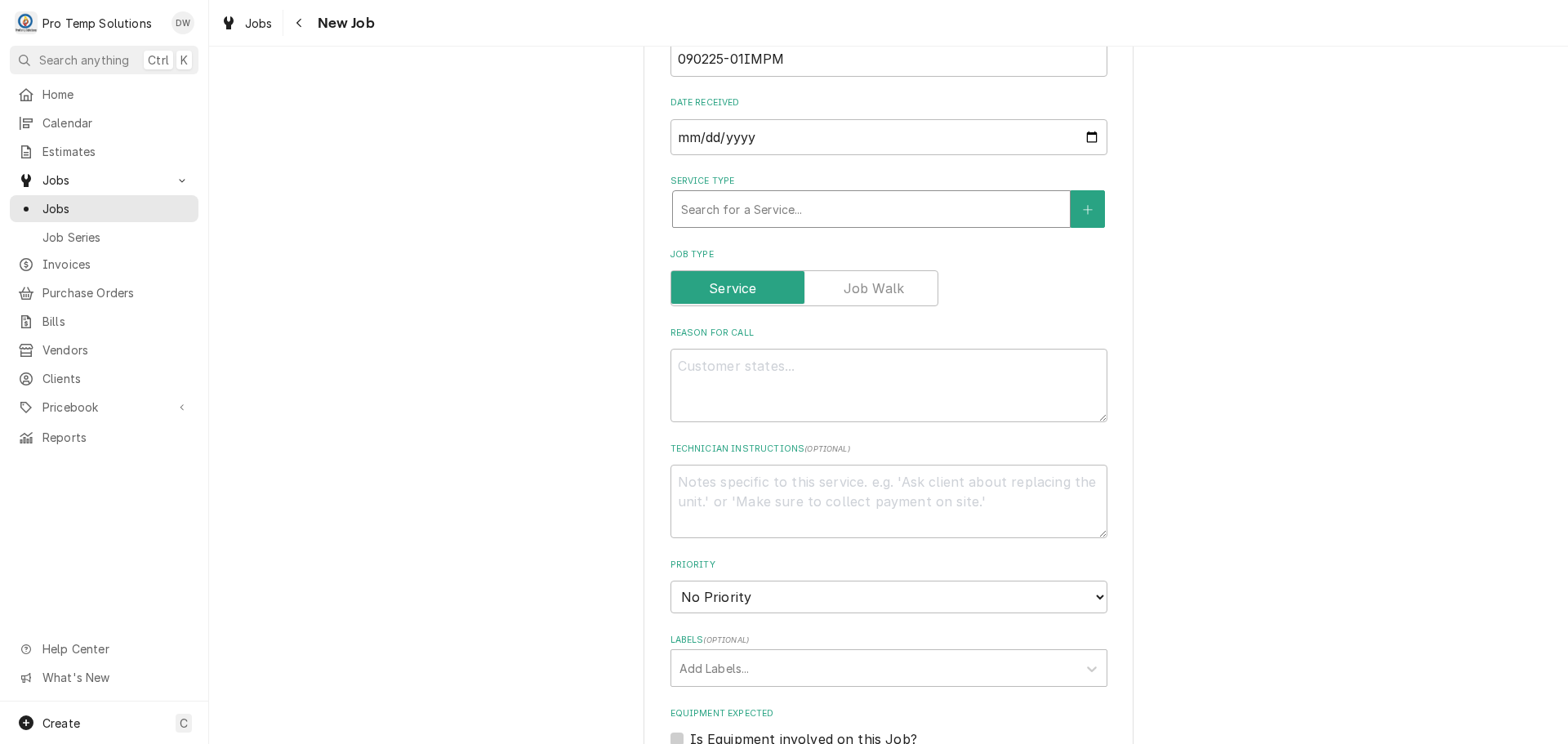
click at [827, 210] on div "Service Type" at bounding box center [871, 209] width 380 height 29
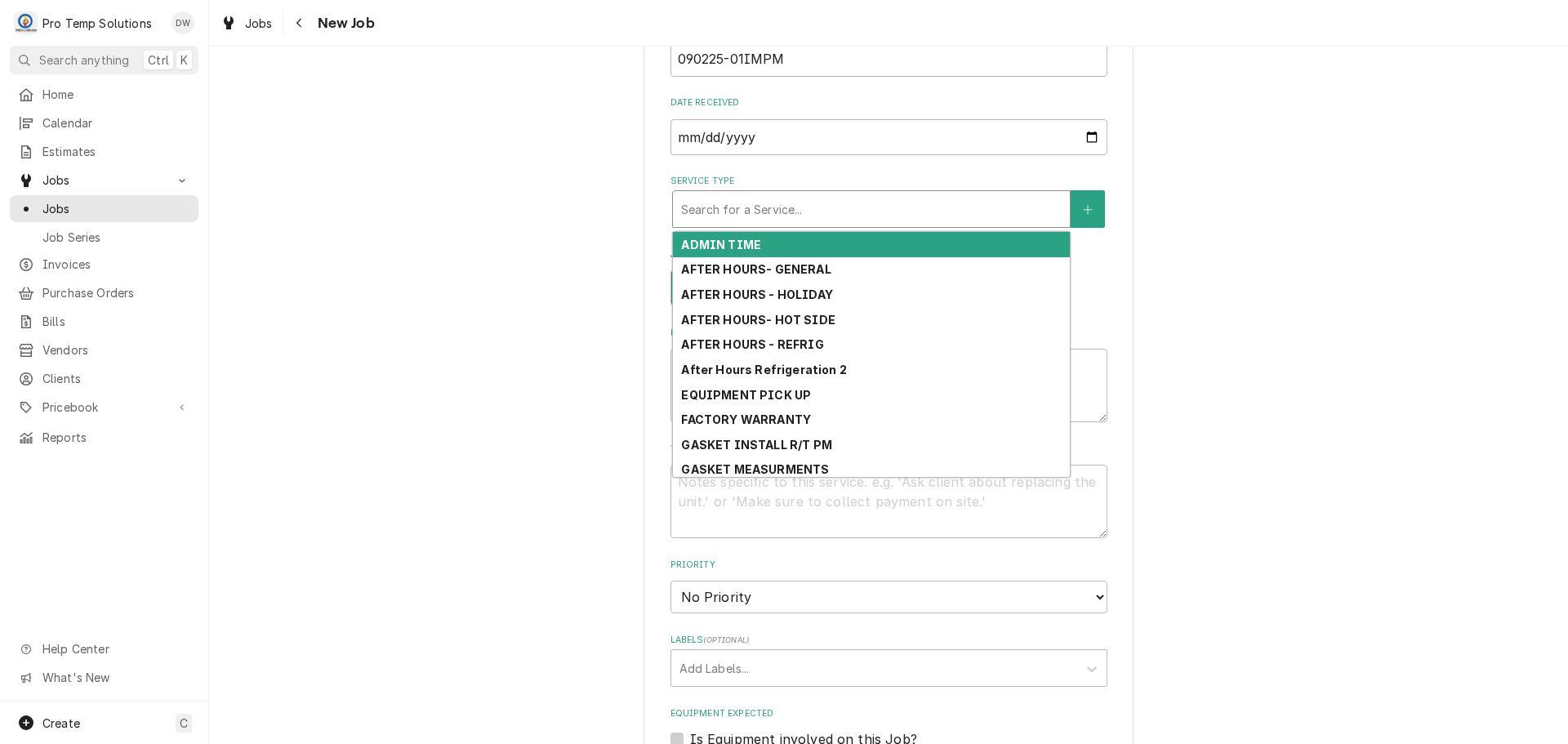
type textarea "x"
type input "I"
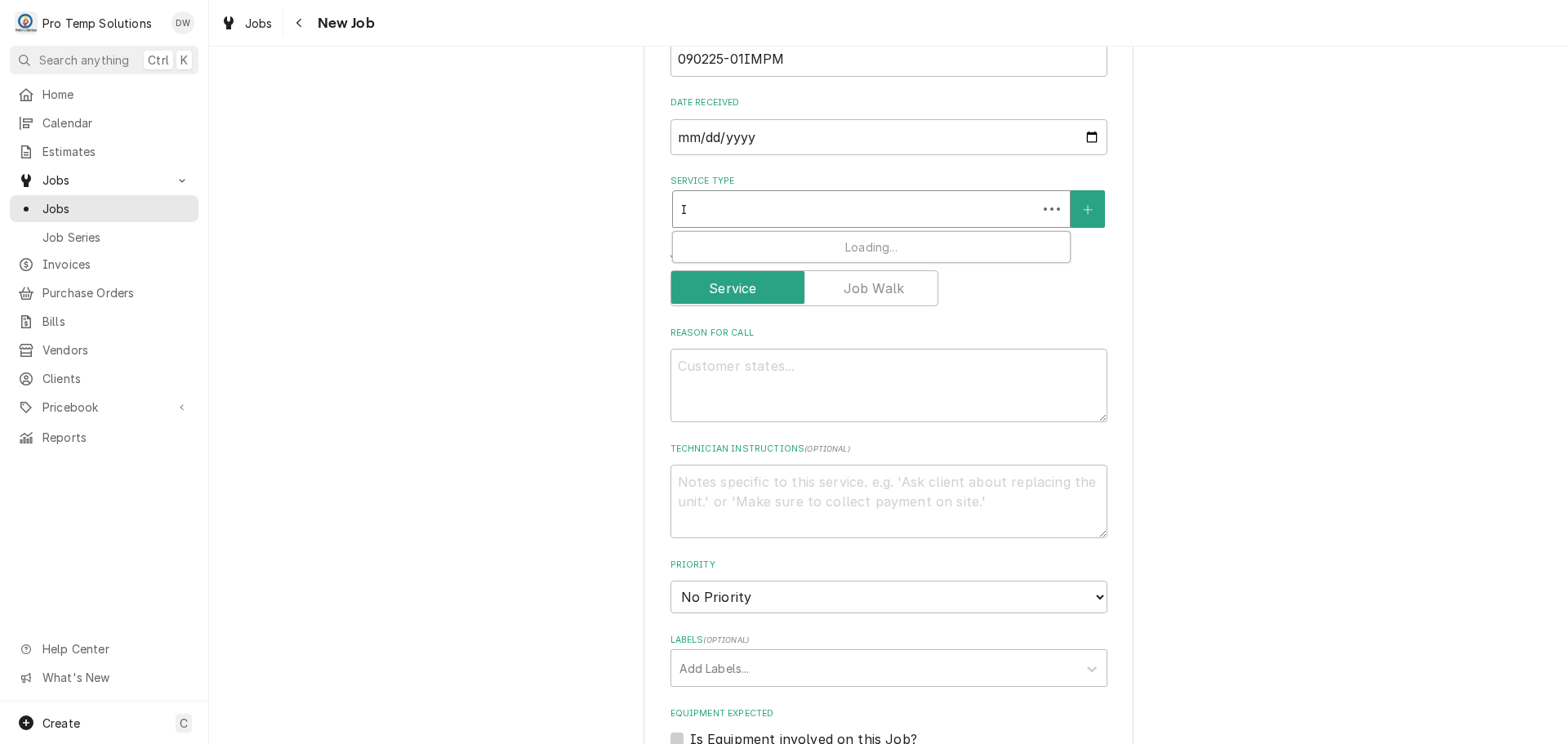
type textarea "x"
type input "IM"
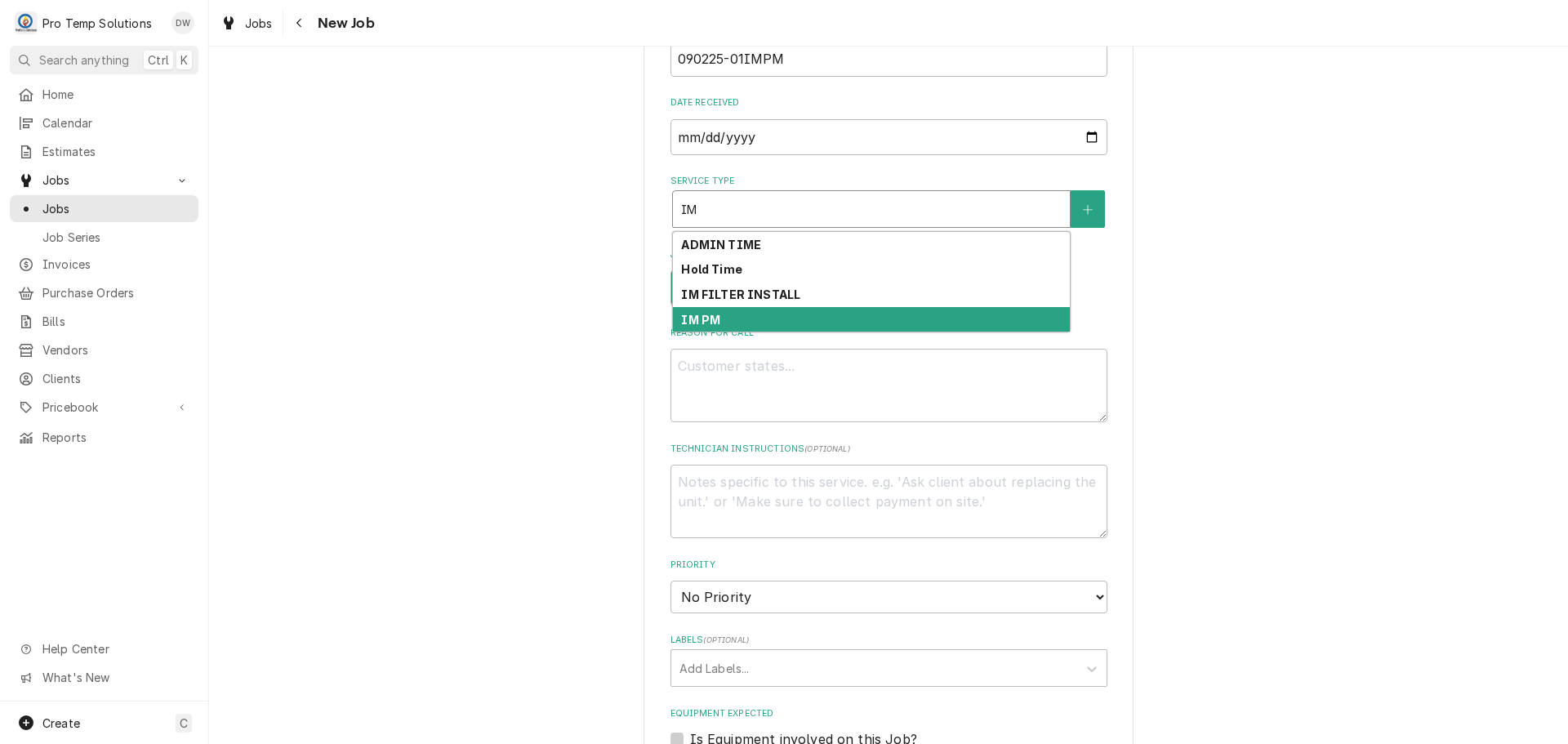
click at [774, 323] on div "IM PM" at bounding box center [870, 319] width 397 height 25
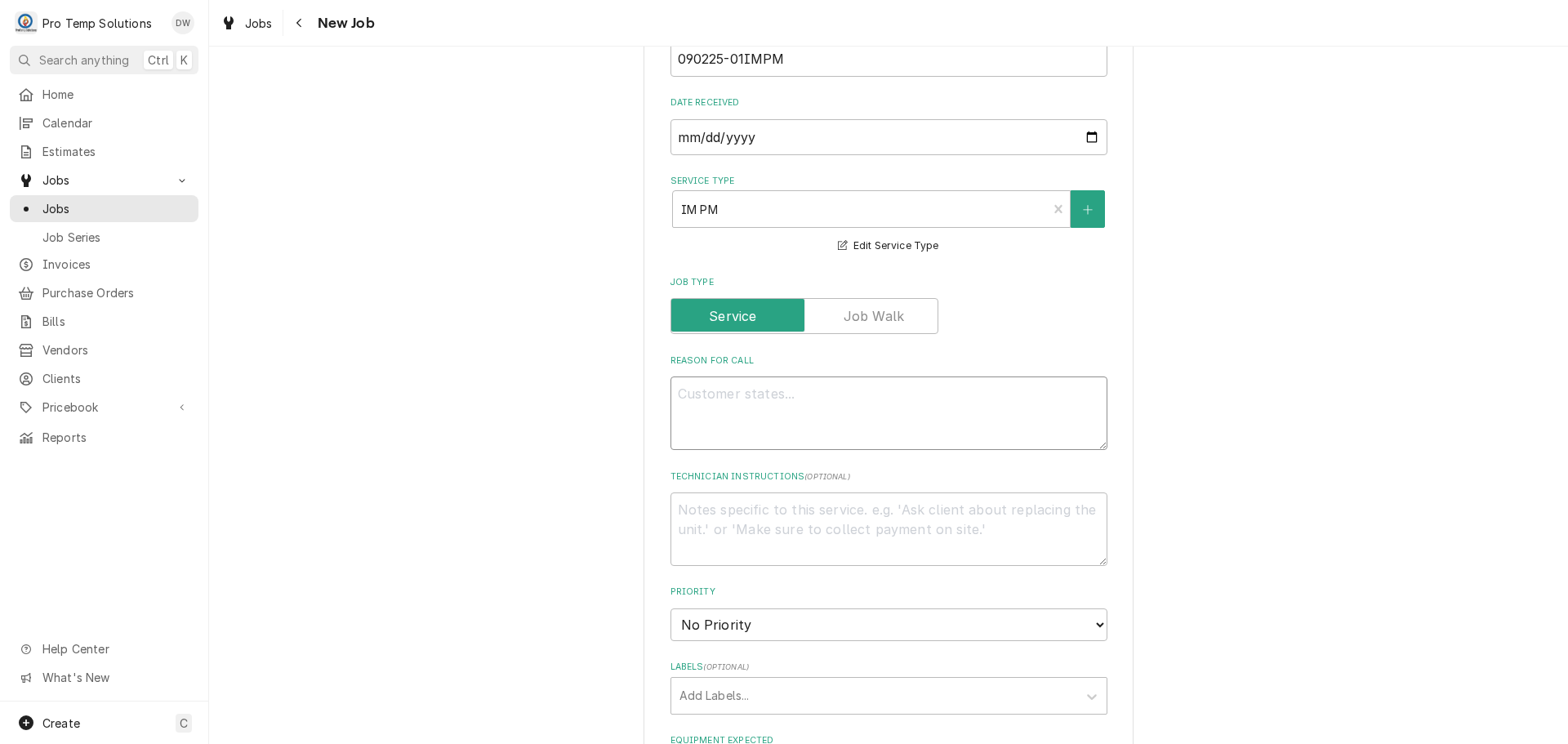
click at [736, 402] on textarea "Reason For Call" at bounding box center [889, 413] width 437 height 73
type textarea "x"
type textarea "P"
type textarea "x"
type textarea "PM"
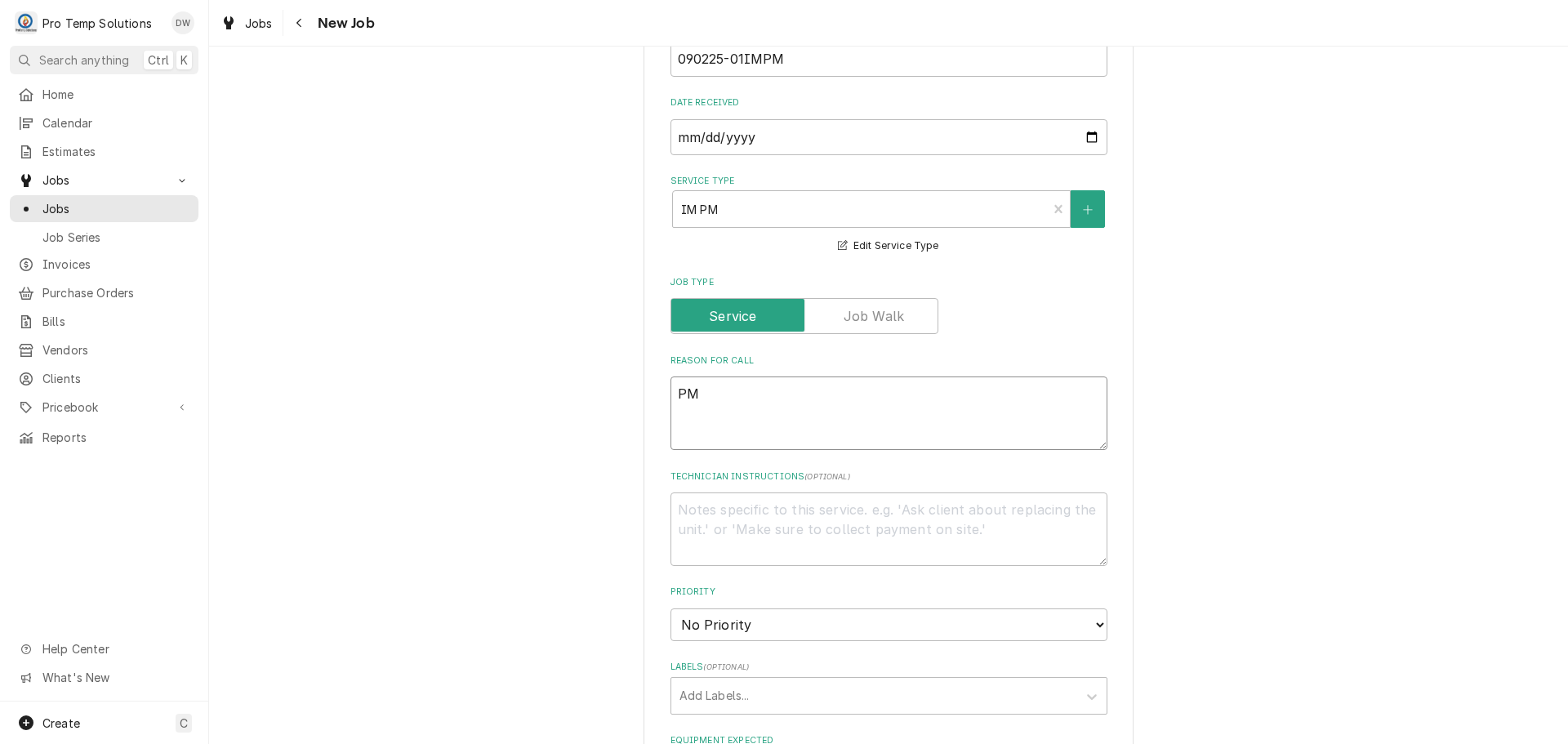
type textarea "x"
type textarea "PM"
type textarea "x"
type textarea "PM O"
type textarea "x"
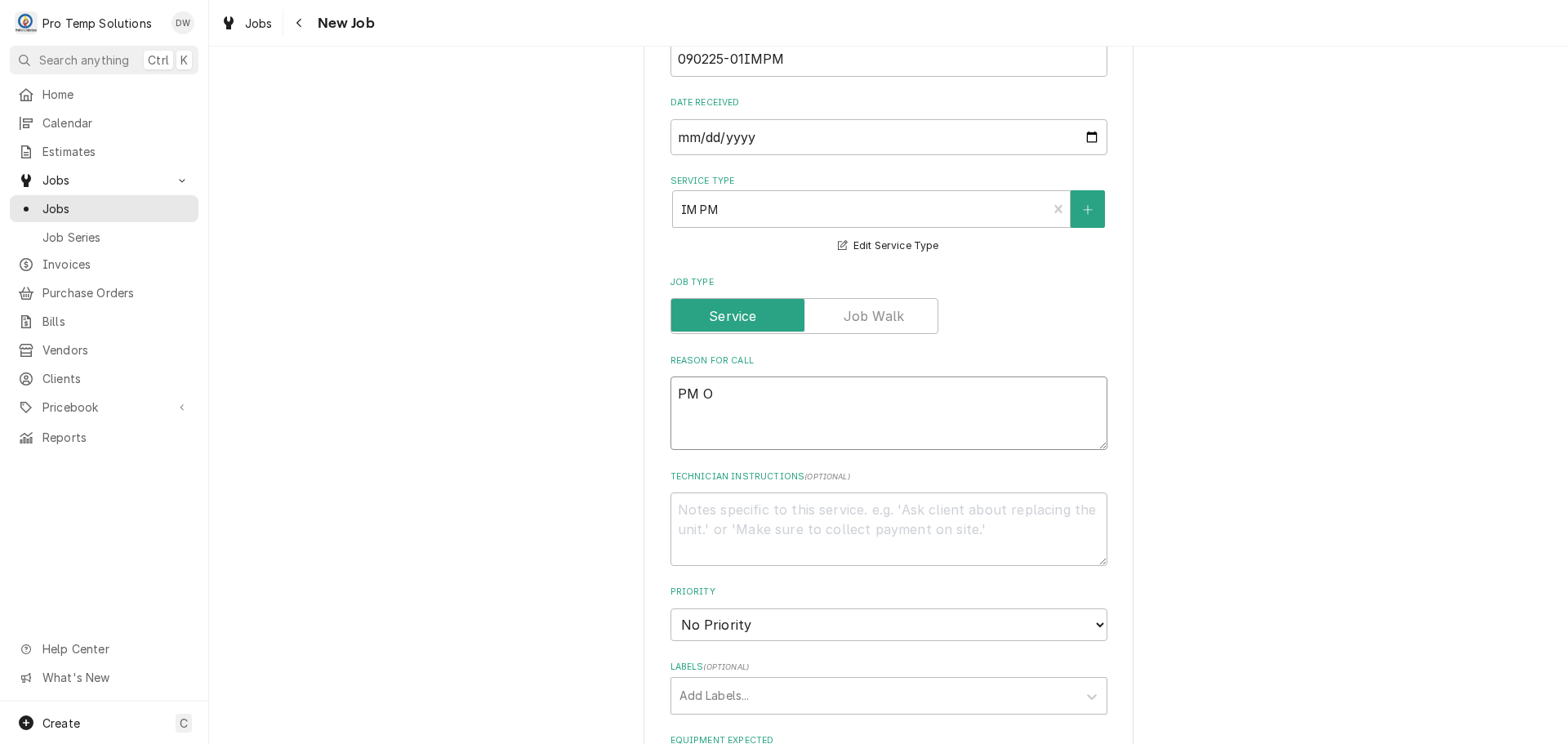
type textarea "PM ON"
type textarea "x"
type textarea "PM ON"
type textarea "x"
type textarea "PM ON 2"
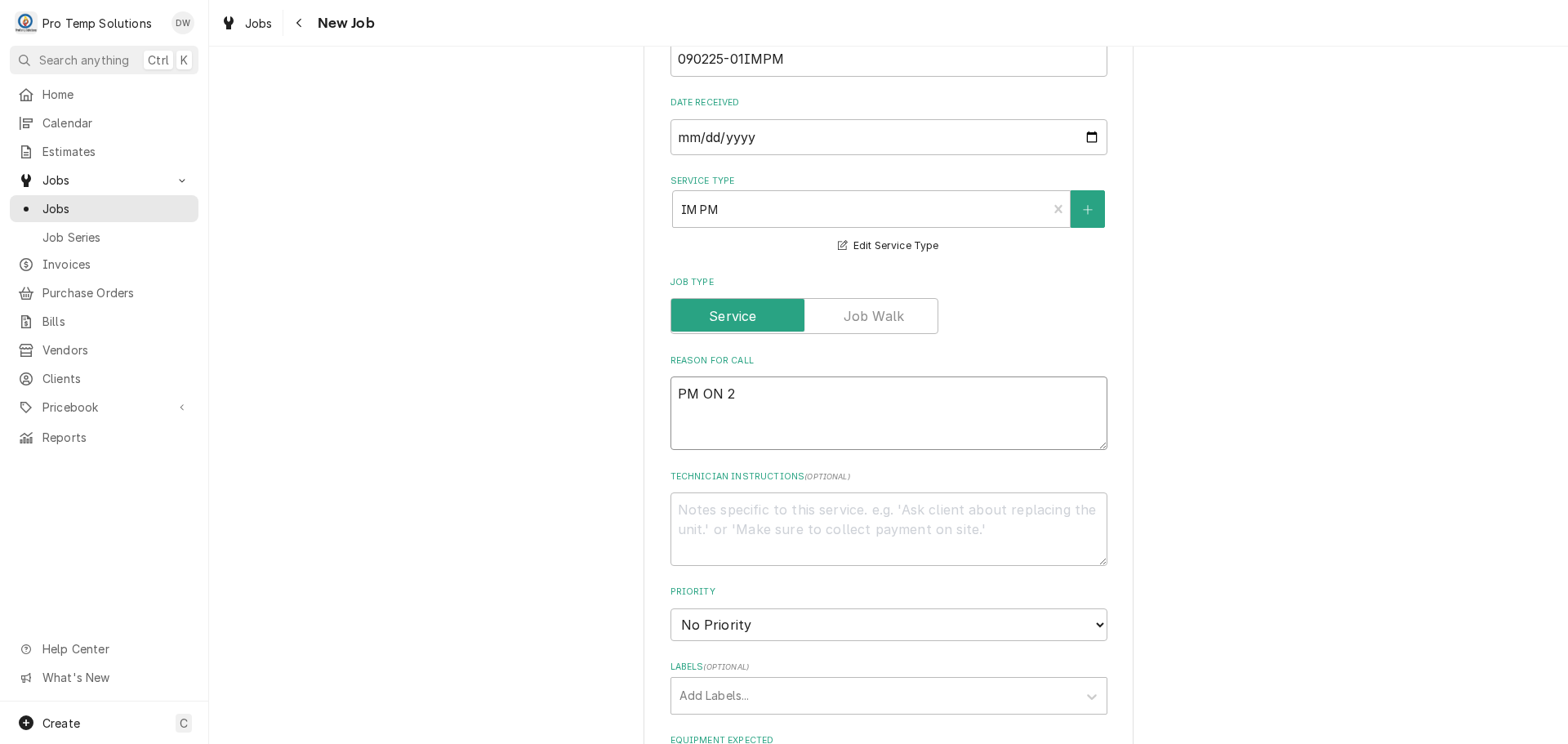
type textarea "x"
type textarea "PM ON 2"
type textarea "x"
type textarea "PM ON 2 I"
type textarea "x"
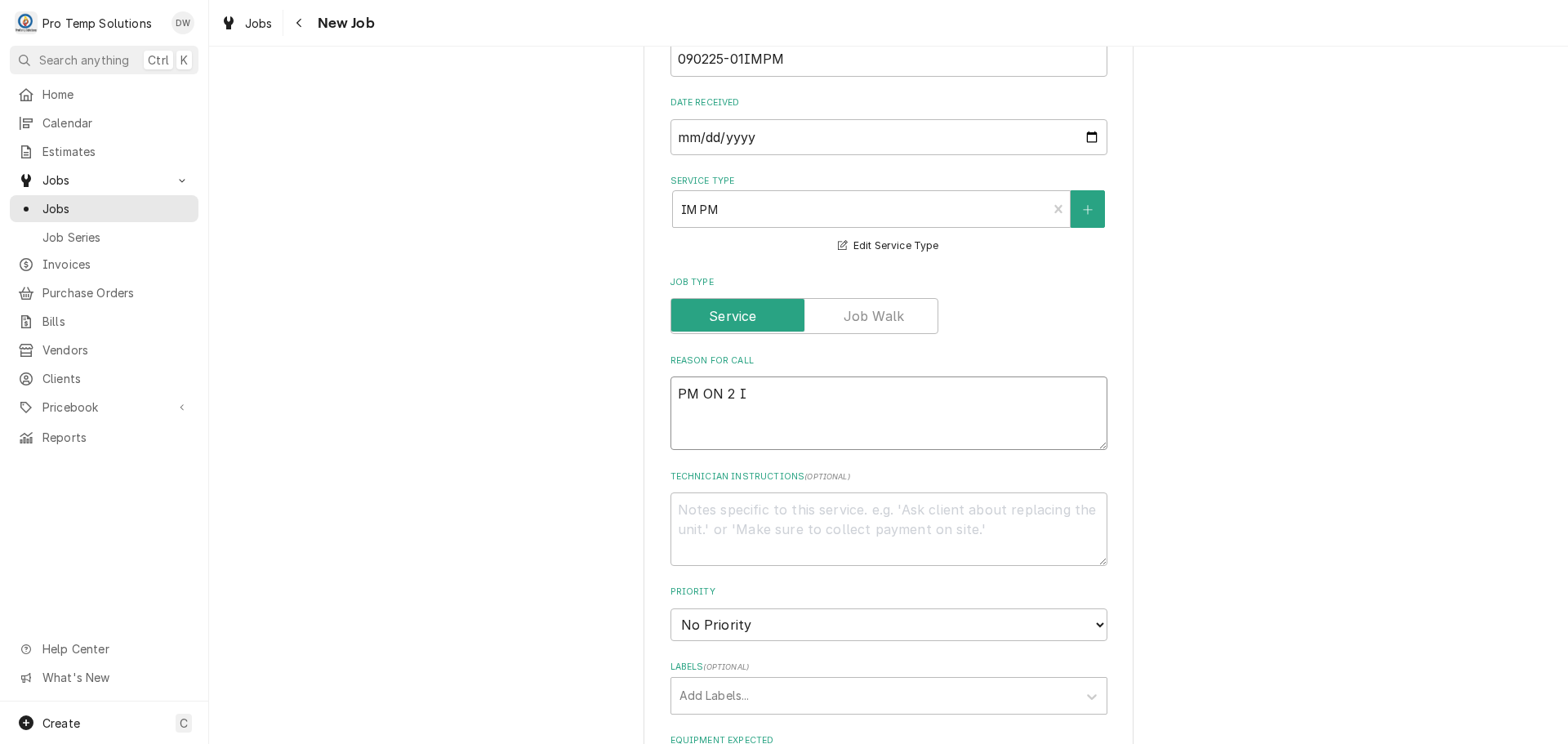
type textarea "PM ON 2 IM"
type textarea "x"
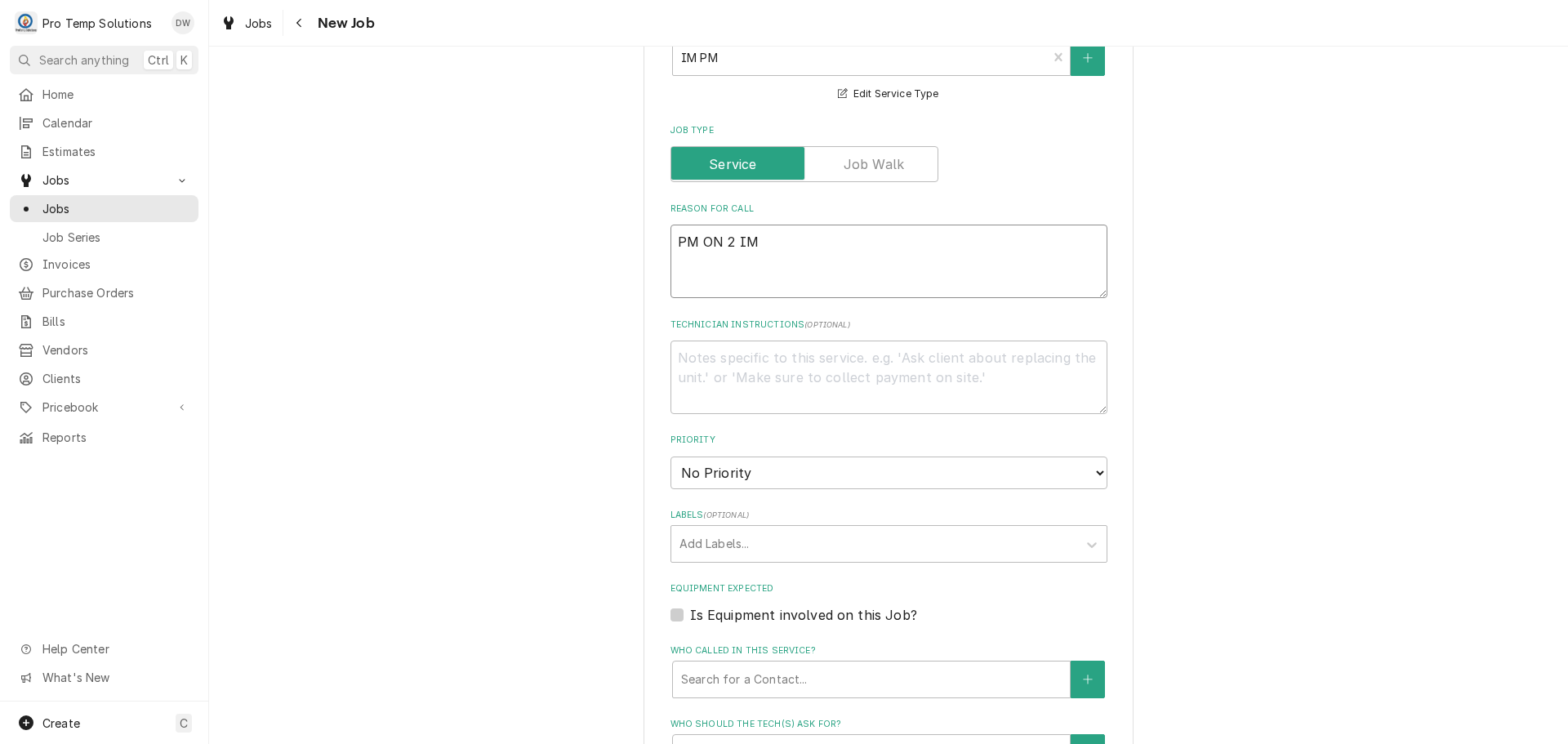
scroll to position [572, 0]
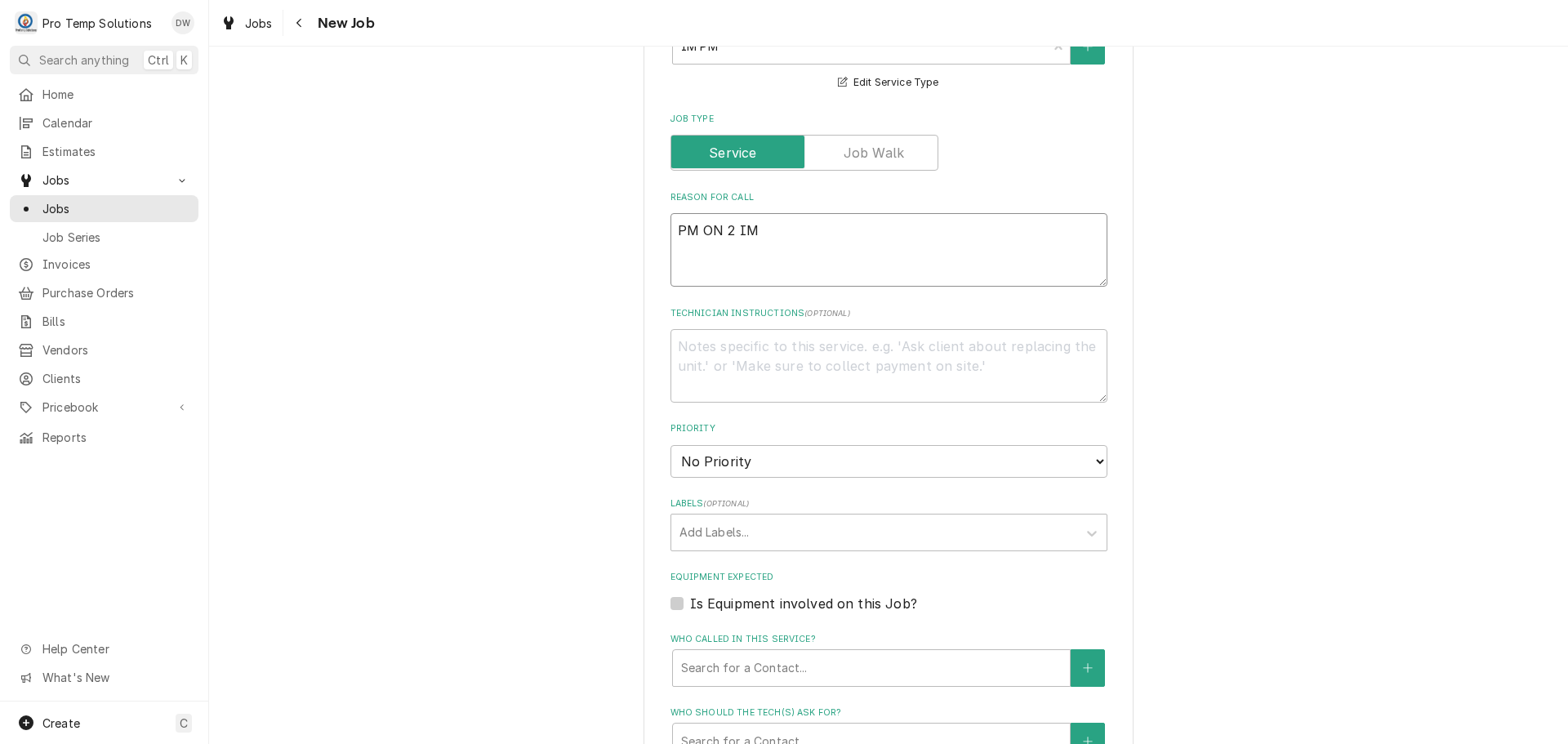
type textarea "PM ON 2 IM"
click at [771, 353] on textarea "Technician Instructions ( optional )" at bounding box center [889, 366] width 437 height 73
type textarea "x"
type textarea "P"
type textarea "x"
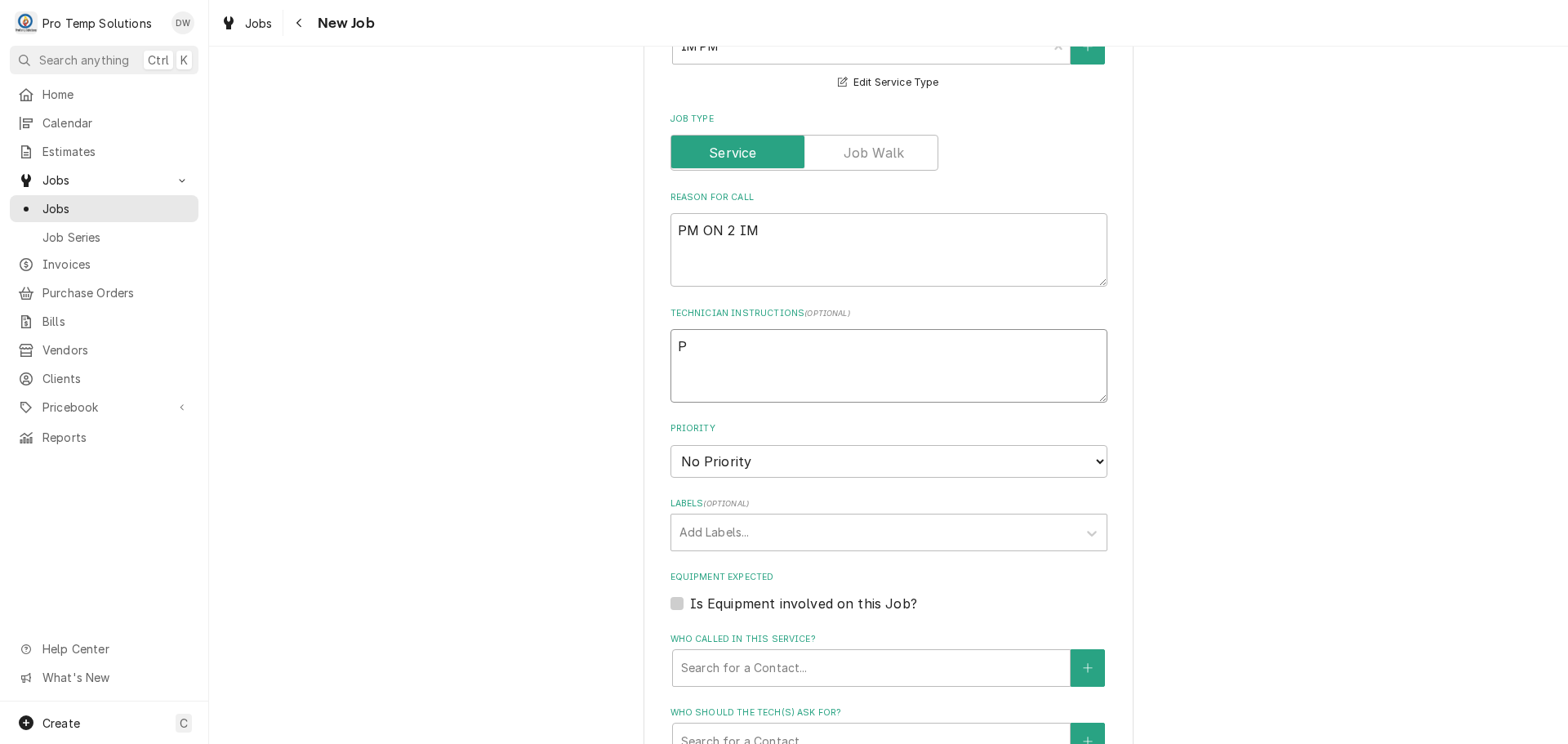
type textarea "PL"
type textarea "x"
type textarea "PLE"
type textarea "x"
type textarea "PLEA"
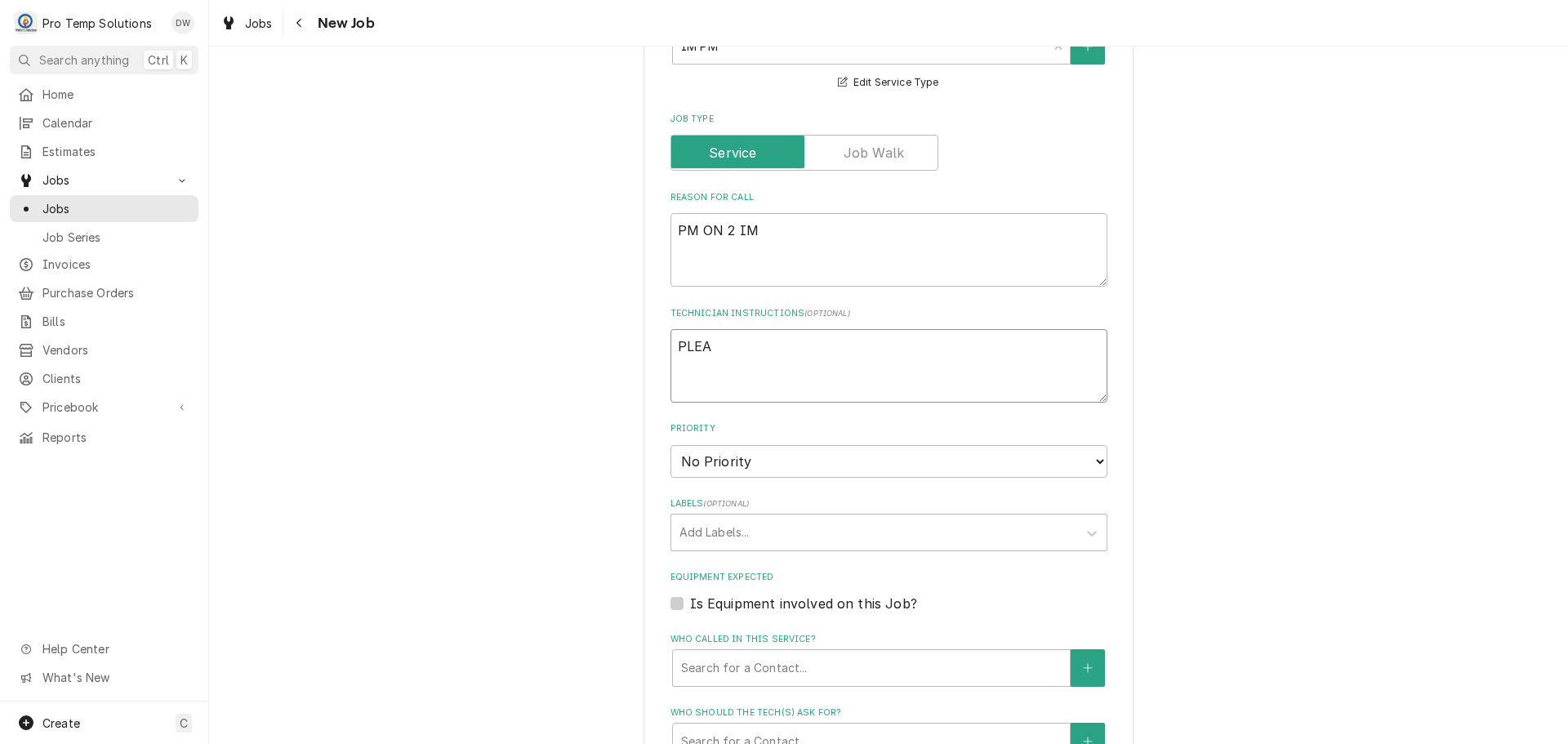
type textarea "x"
type textarea "PLEAS"
type textarea "x"
type textarea "PLEASE"
type textarea "x"
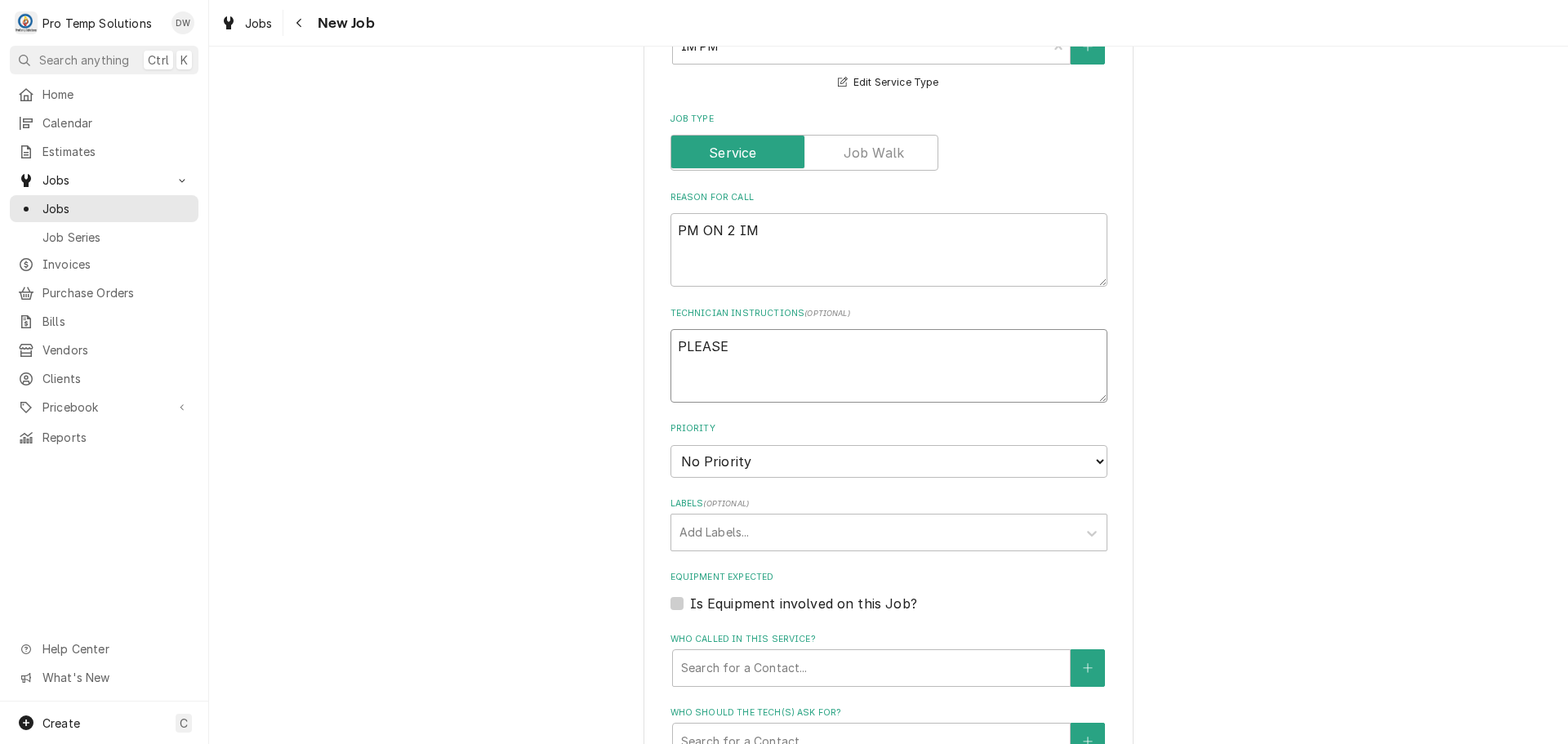
type textarea "PLEASE"
type textarea "x"
type textarea "PLEASE A"
type textarea "x"
type textarea "PLEASE AD"
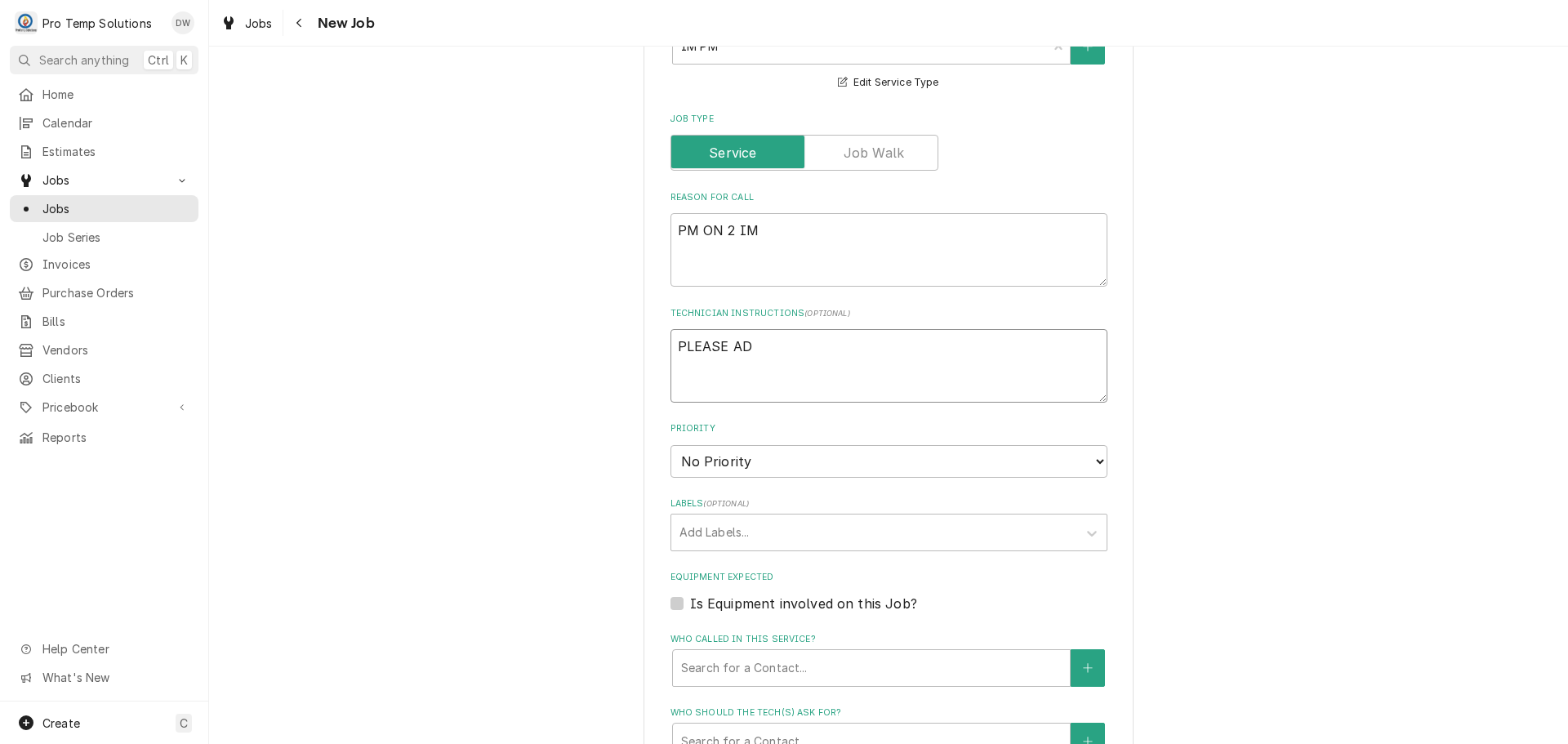
type textarea "x"
type textarea "PLEASE ADD"
type textarea "x"
type textarea "PLEASE ADD"
type textarea "x"
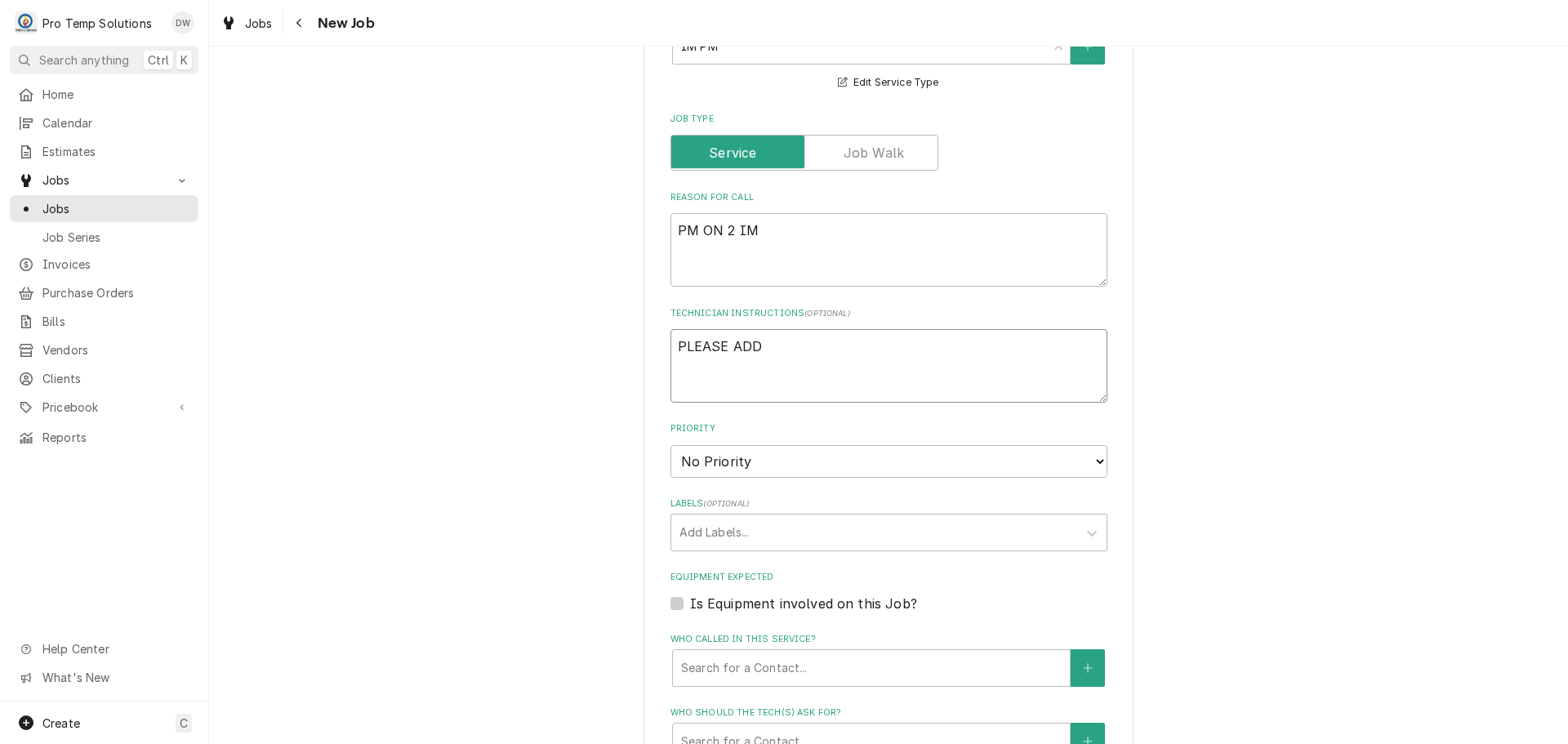
type textarea "PLEASE ADD E"
type textarea "x"
type textarea "PLEASE ADD EQ"
type textarea "x"
type textarea "PLEASE ADD EQU"
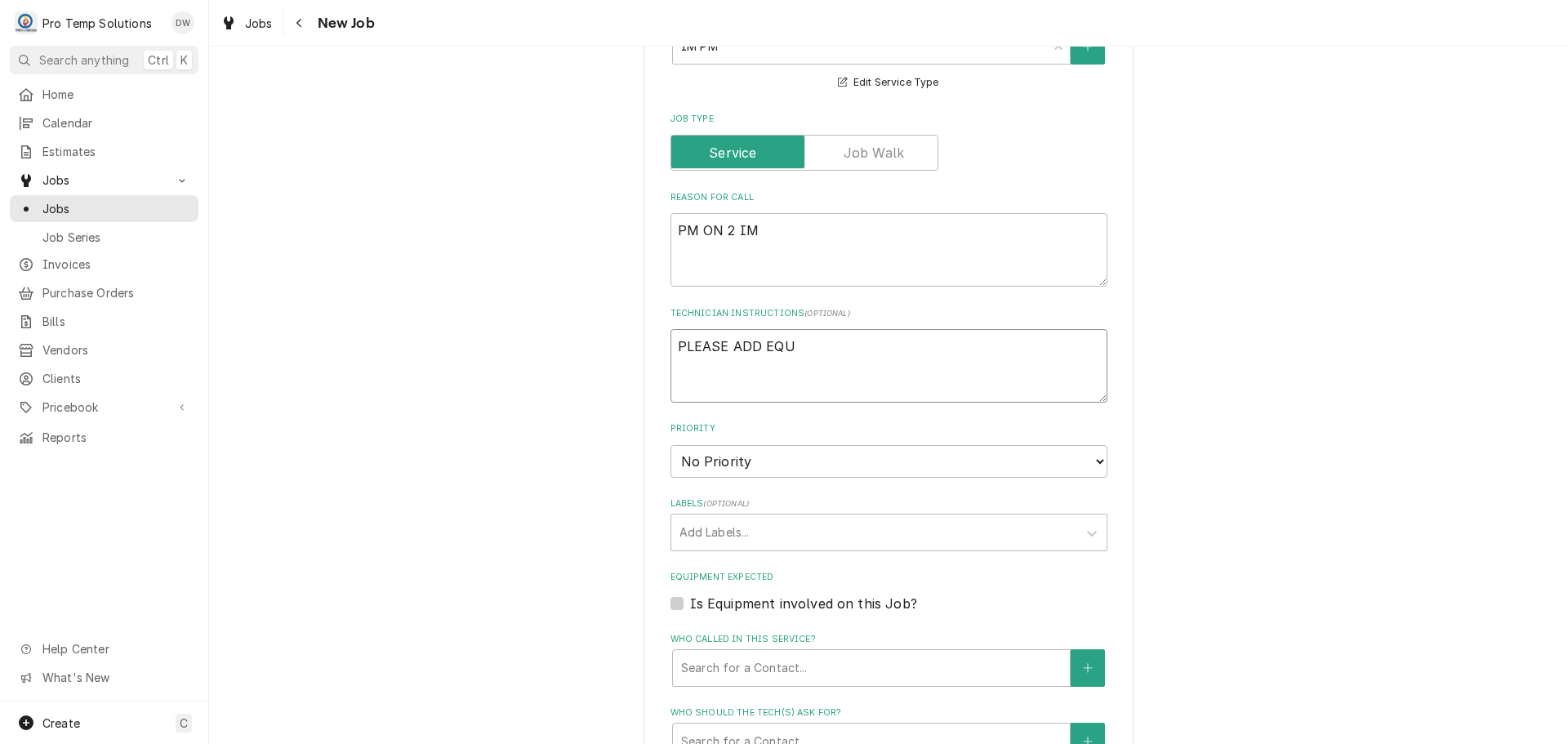
type textarea "x"
type textarea "PLEASE ADD EQUI"
type textarea "x"
type textarea "PLEASE ADD EQUIP"
type textarea "x"
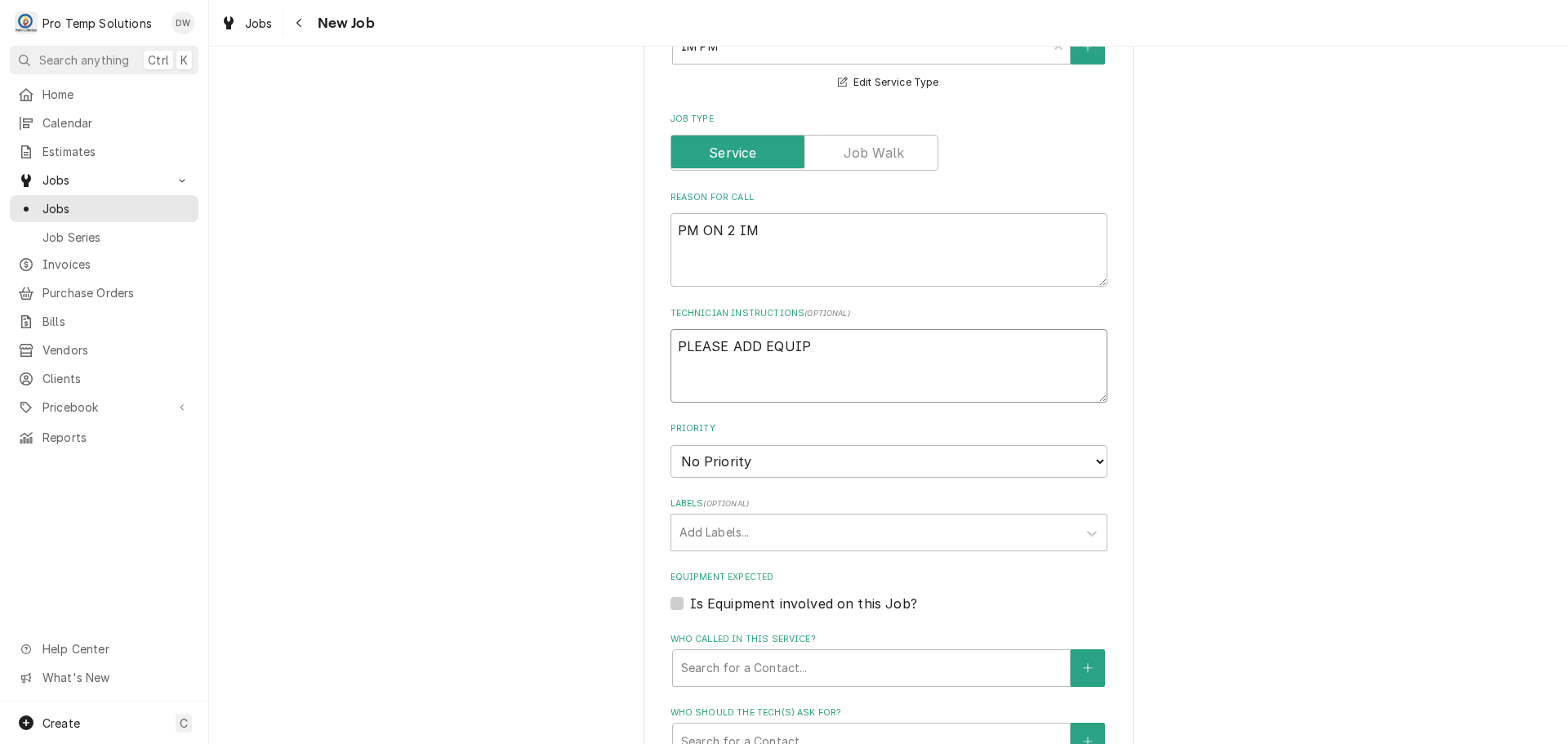
type textarea "PLEASE ADD EQUIP"
type textarea "x"
type textarea "PLEASE ADD EQUIP T"
type textarea "x"
type textarea "PLEASE ADD EQUIP TO"
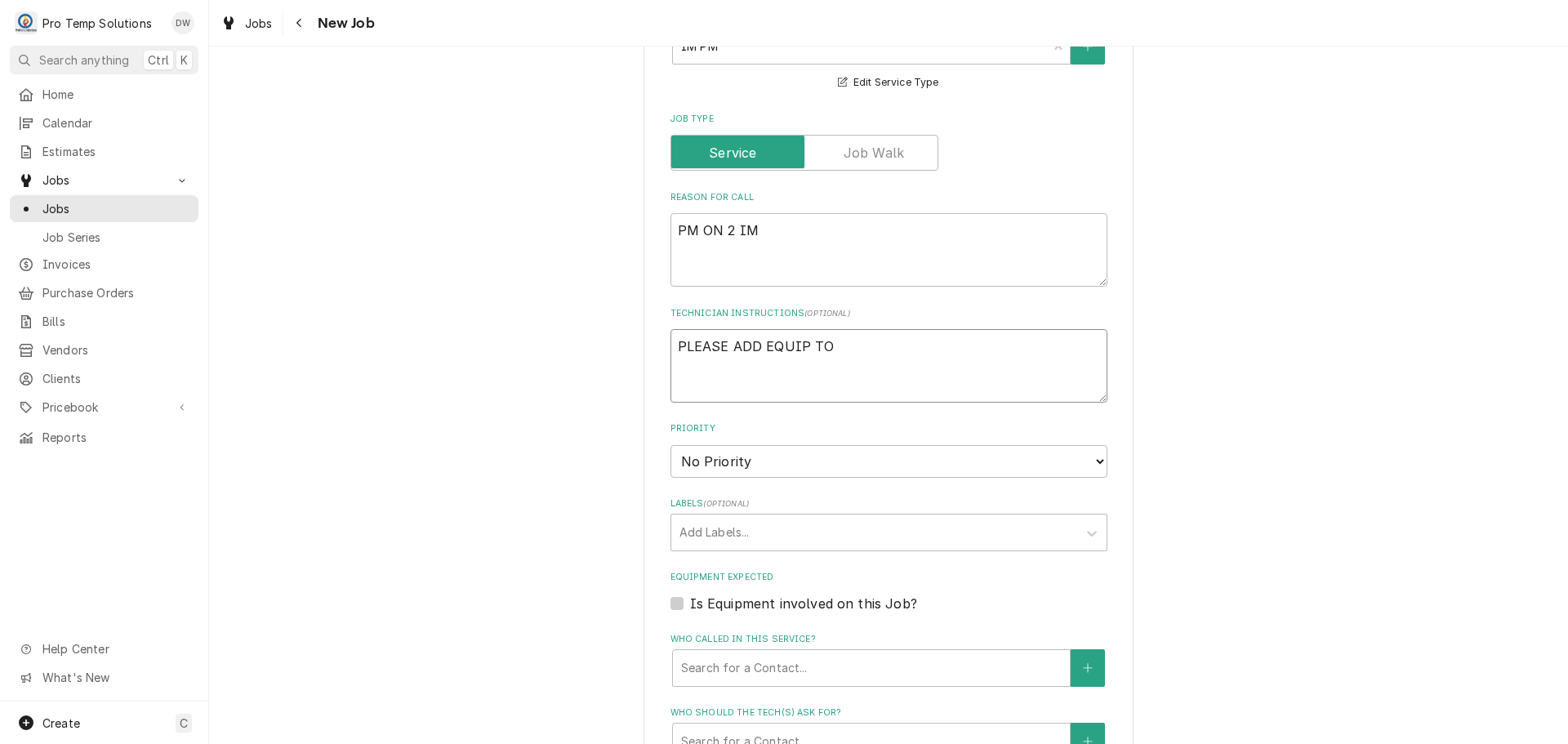
type textarea "x"
type textarea "PLEASE ADD EQUIP TO"
type textarea "x"
type textarea "PLEASE ADD EQUIP TO C"
type textarea "x"
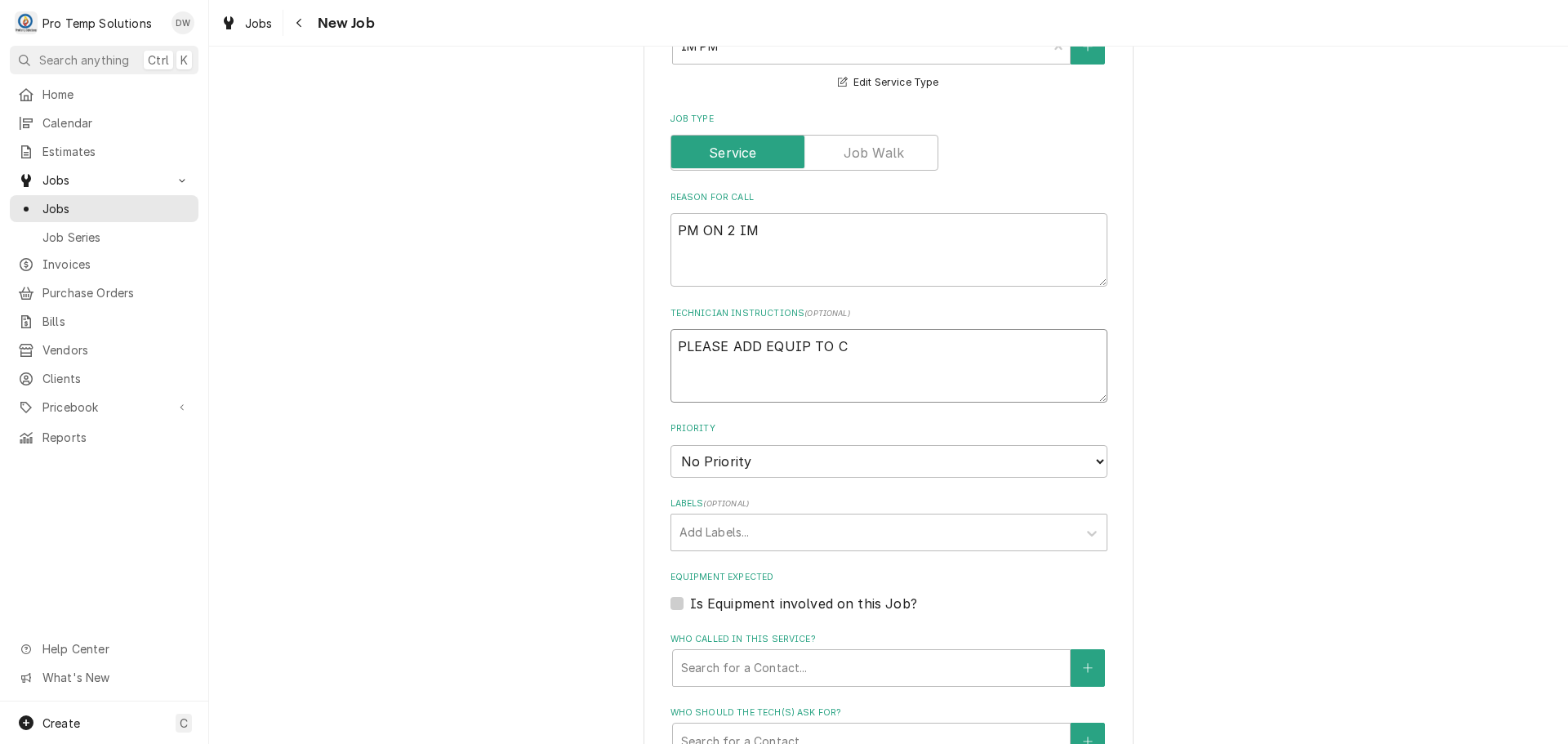
type textarea "PLEASE ADD EQUIP TO CA"
type textarea "x"
type textarea "PLEASE ADD EQUIP TO CAL"
type textarea "x"
type textarea "PLEASE ADD EQUIP TO CALL"
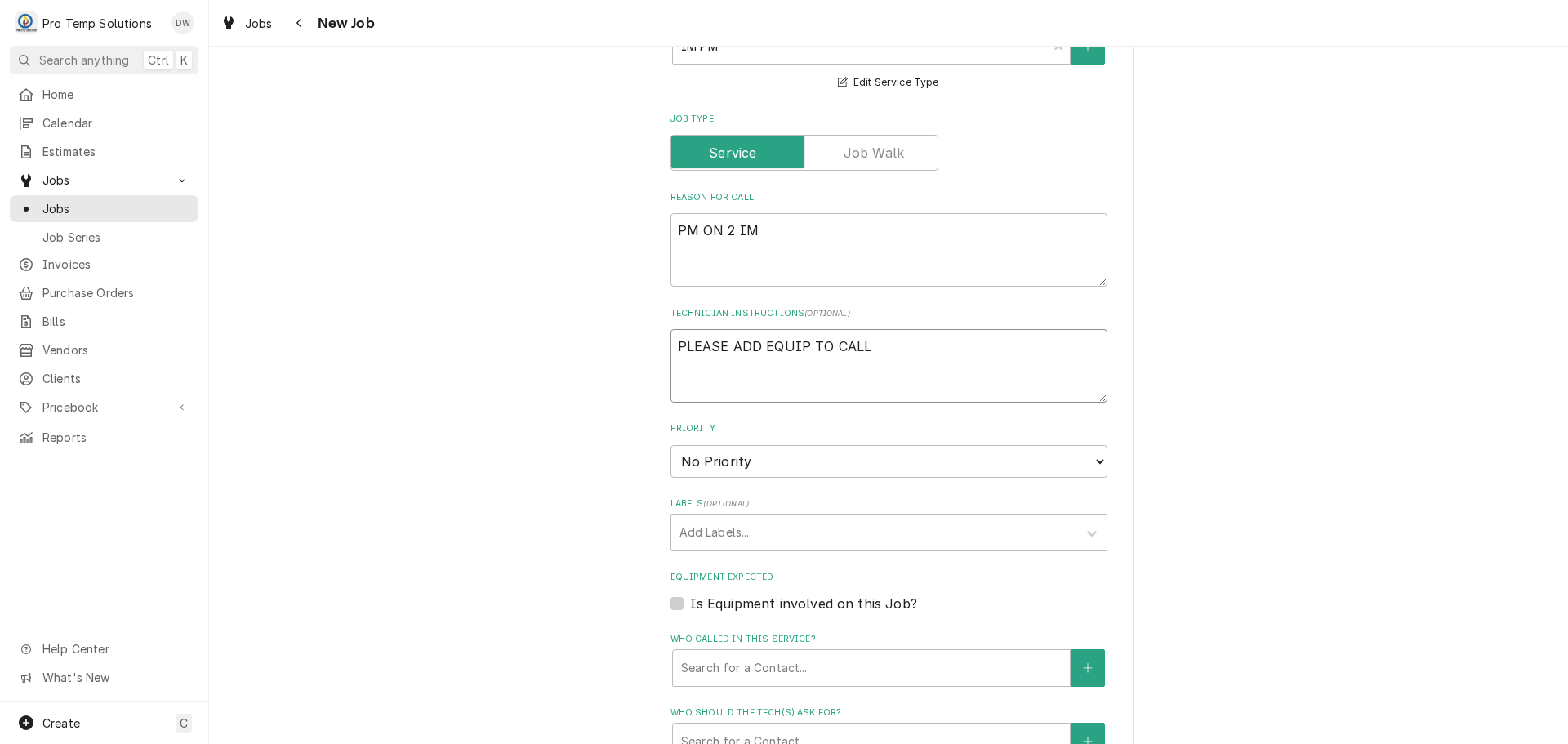
type textarea "x"
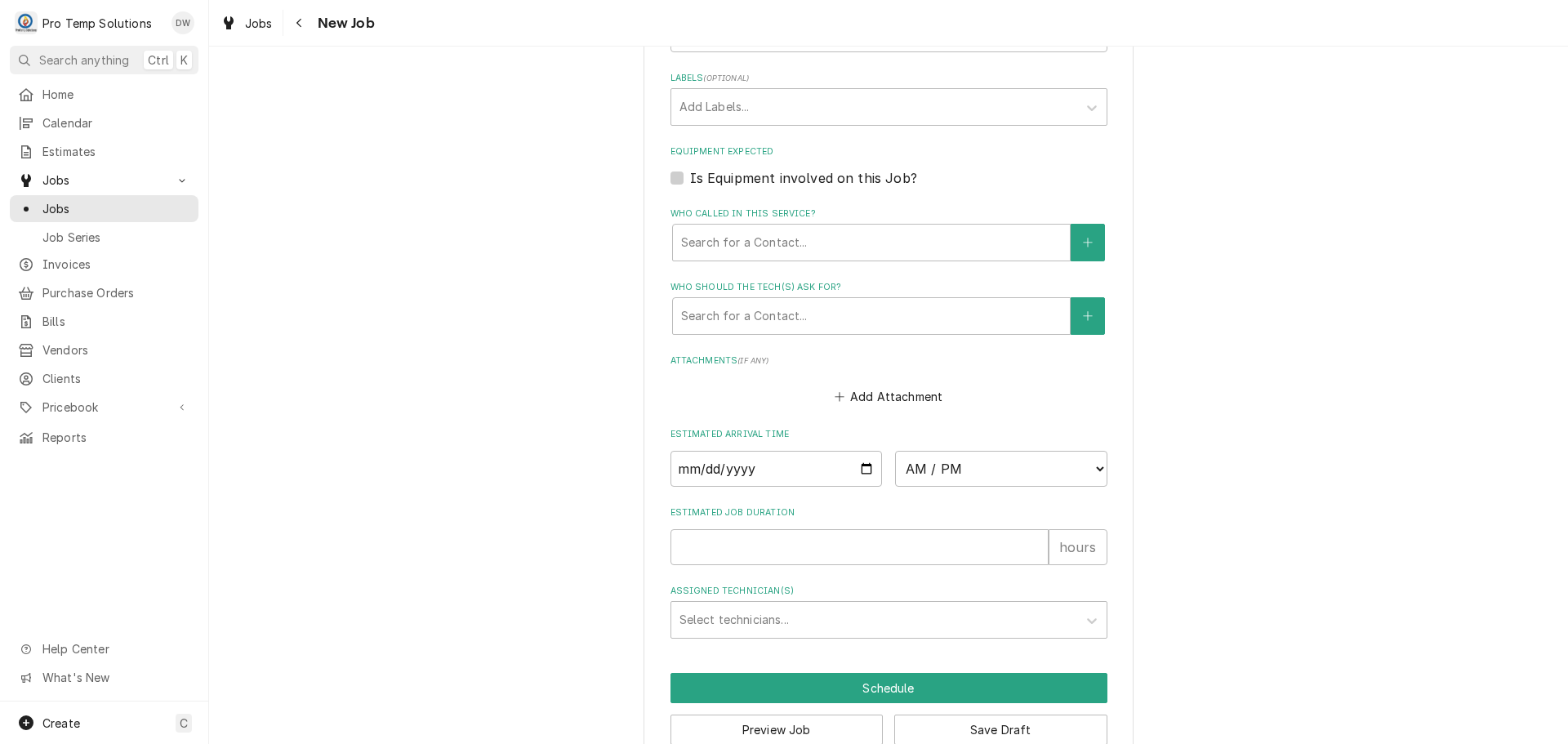
scroll to position [1033, 0]
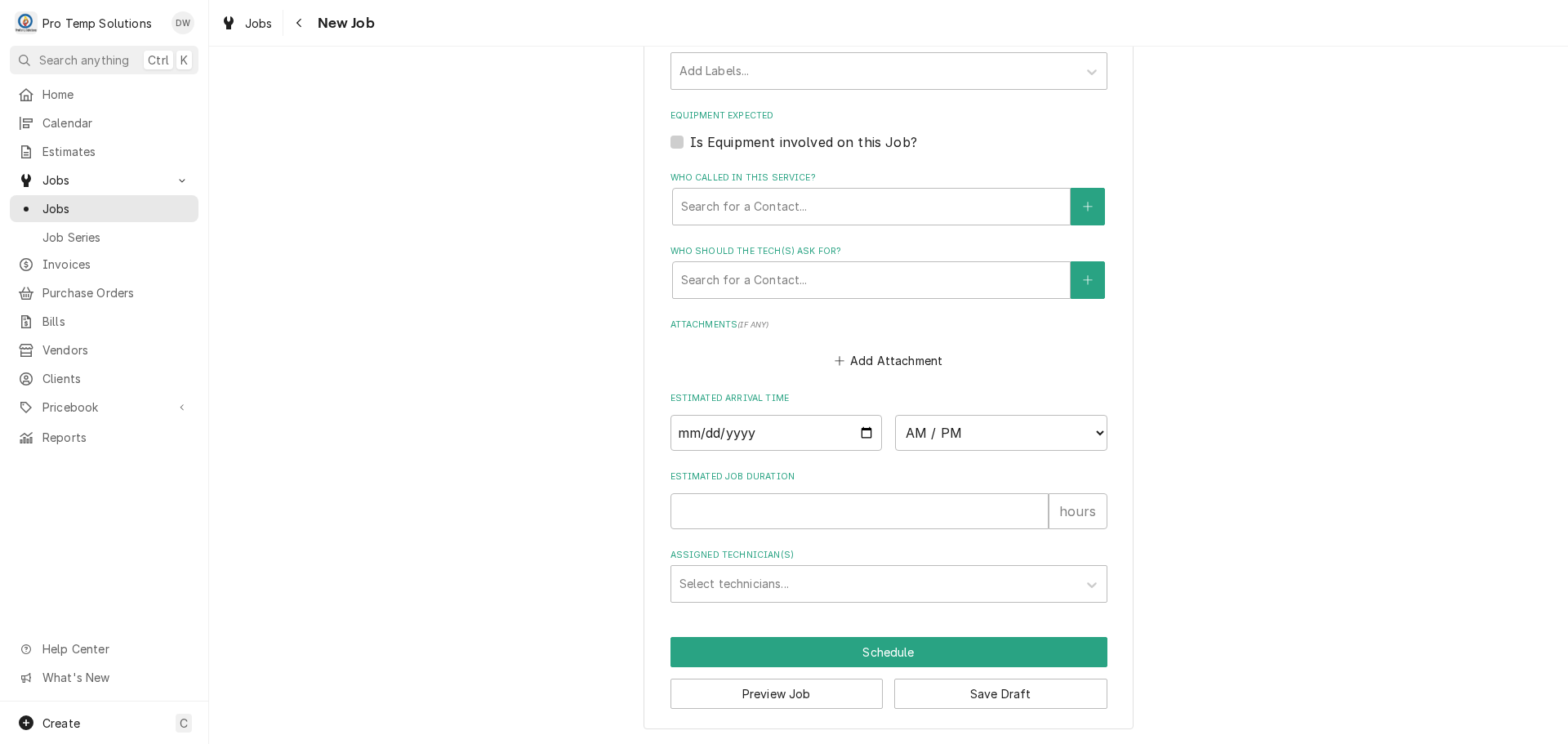
type textarea "PLEASE ADD EQUIP TO CALL"
click at [859, 434] on input "Date" at bounding box center [776, 433] width 212 height 36
type textarea "x"
type input "2025-09-02"
type textarea "x"
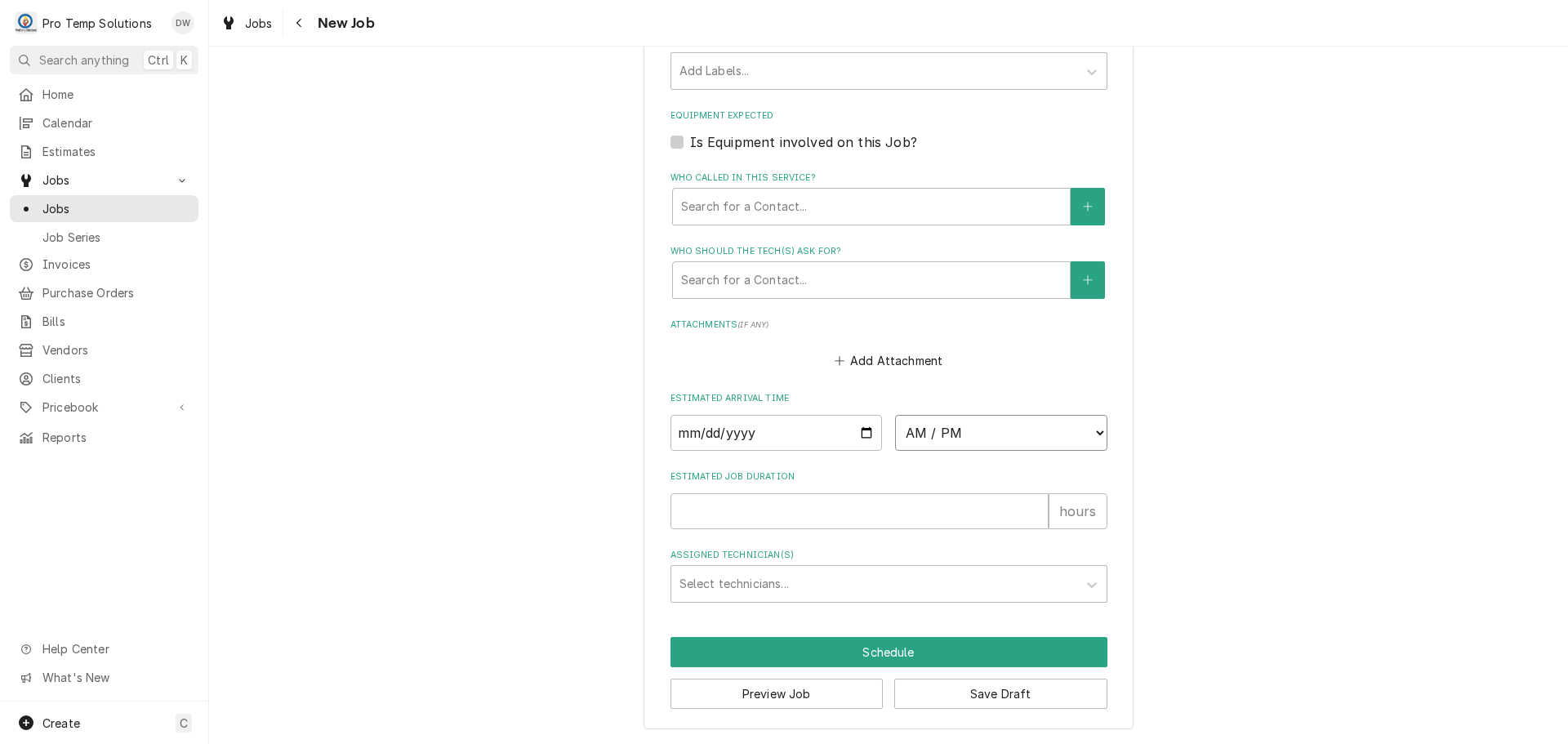
click at [1080, 427] on select "AM / PM 6:00 AM 6:15 AM 6:30 AM 6:45 AM 7:00 AM 7:15 AM 7:30 AM 7:45 AM 8:00 AM…" at bounding box center [1001, 433] width 212 height 36
select select "10:00:00"
click at [895, 415] on select "AM / PM 6:00 AM 6:15 AM 6:30 AM 6:45 AM 7:00 AM 7:15 AM 7:30 AM 7:45 AM 8:00 AM…" at bounding box center [1001, 433] width 212 height 36
click at [956, 524] on input "Estimated Job Duration" at bounding box center [859, 511] width 378 height 36
type textarea "x"
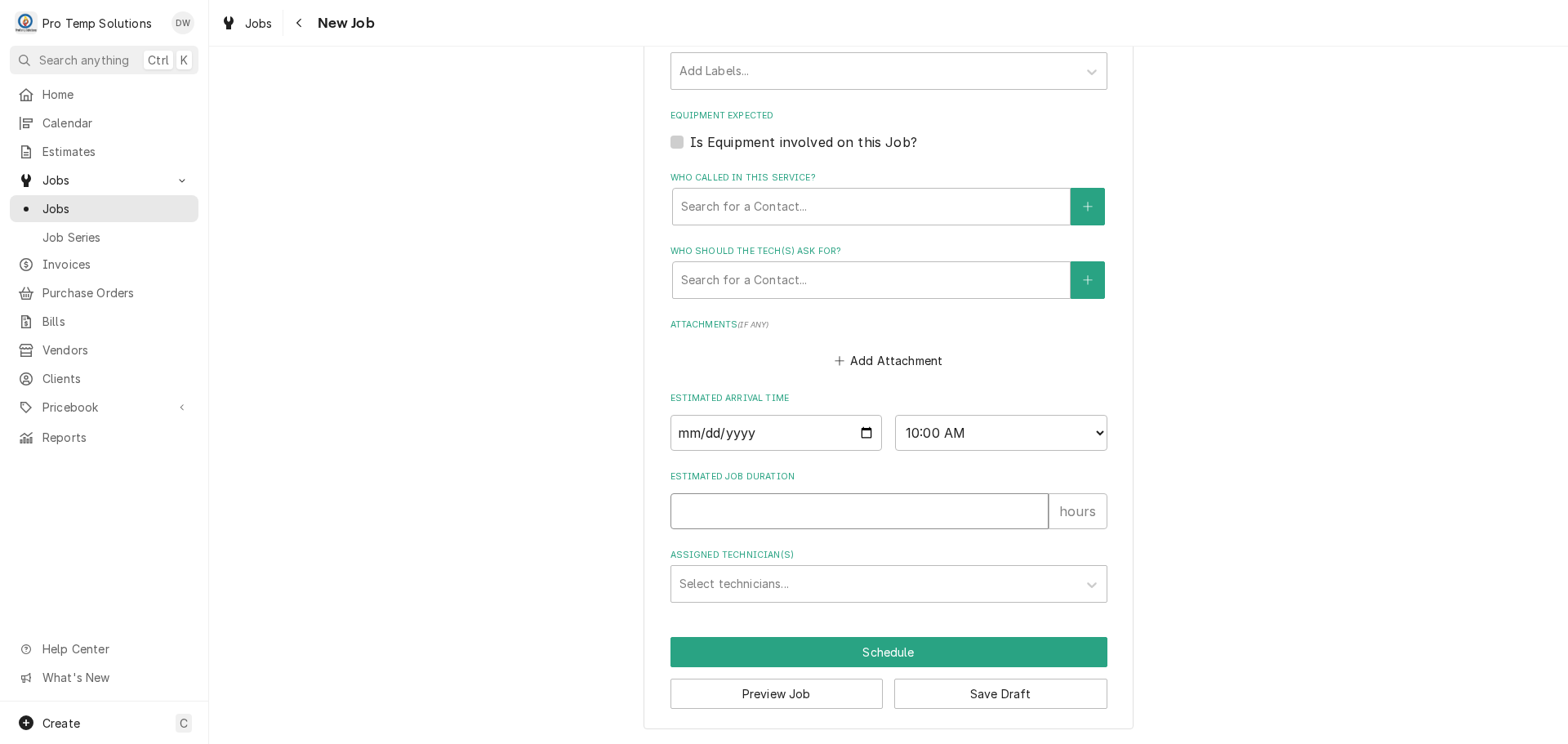
type input "3"
type textarea "x"
type input "3"
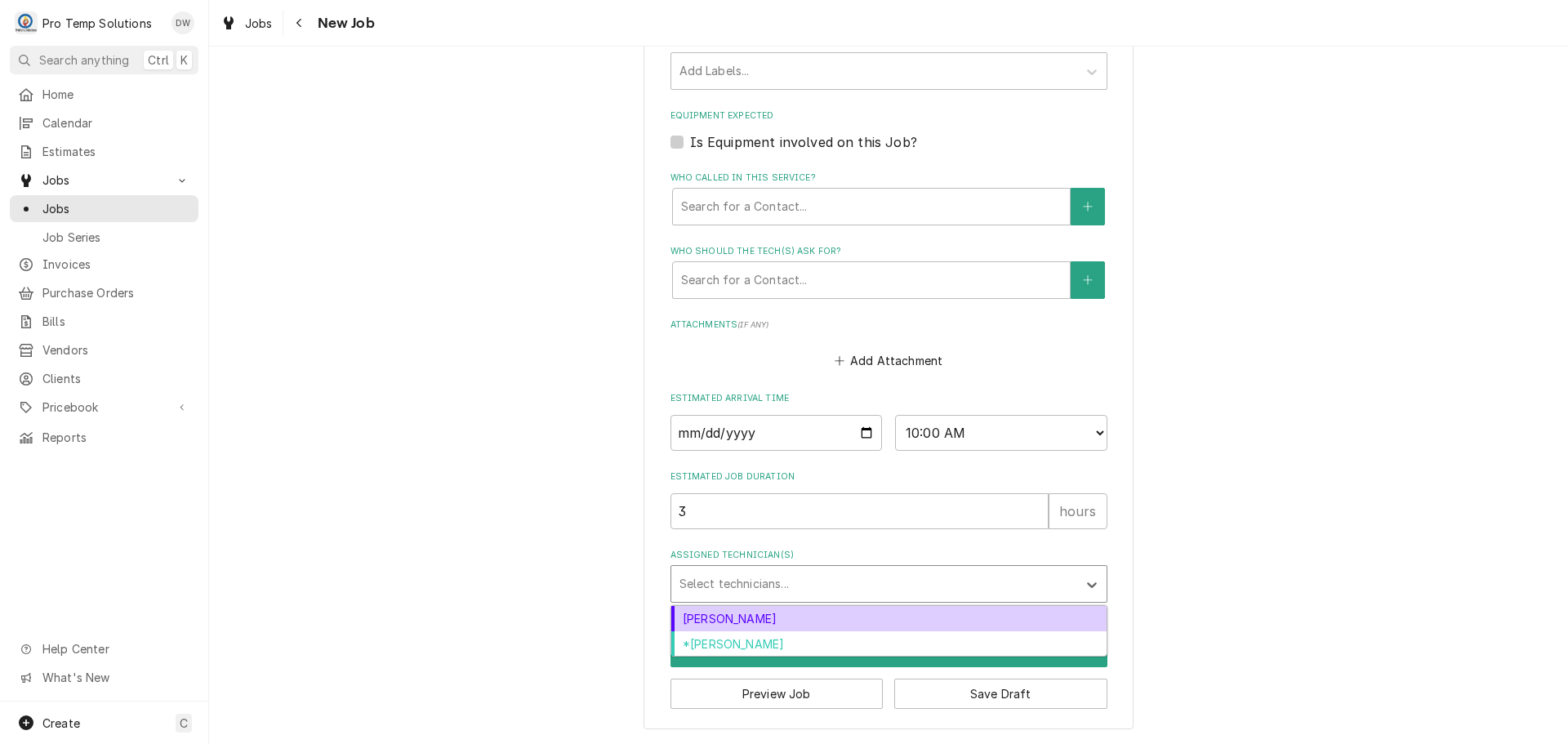
click at [851, 581] on div "Assigned Technician(s)" at bounding box center [874, 584] width 390 height 29
click at [812, 616] on div "Dakota Williams" at bounding box center [889, 618] width 435 height 25
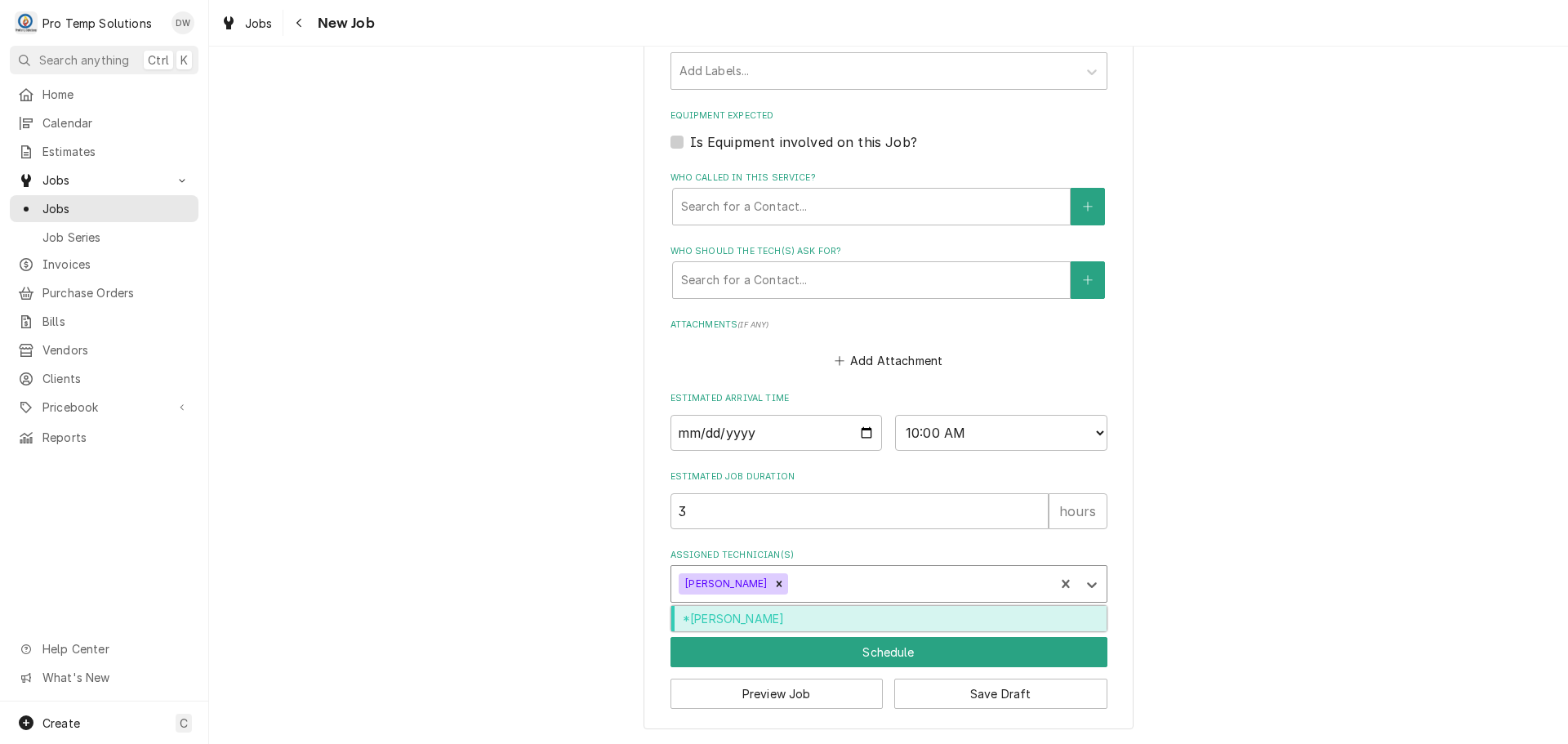
click at [832, 581] on div "Assigned Technician(s)" at bounding box center [919, 584] width 255 height 29
click at [823, 622] on div "*Kevin Williams" at bounding box center [889, 618] width 435 height 25
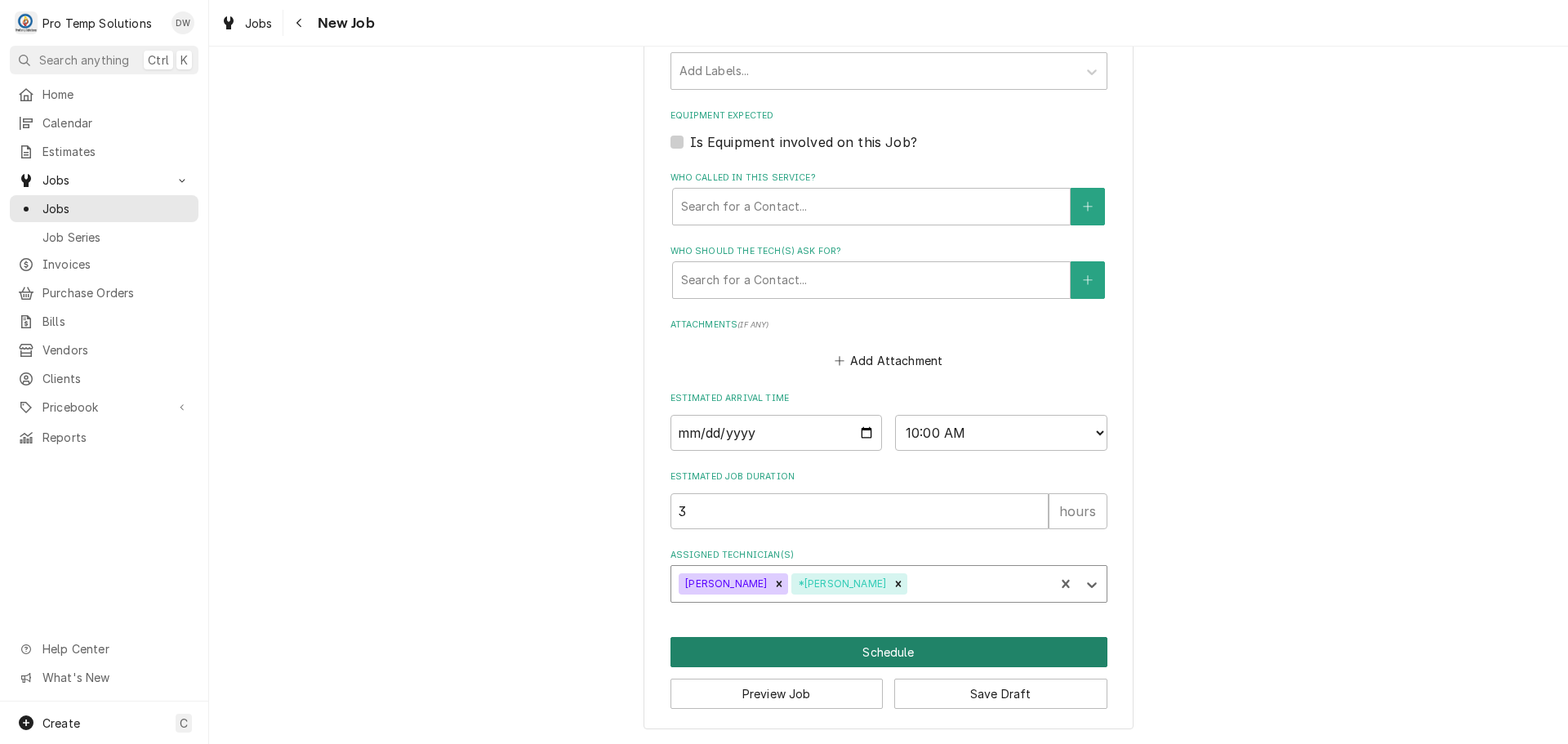
click at [895, 656] on button "Schedule" at bounding box center [889, 652] width 437 height 30
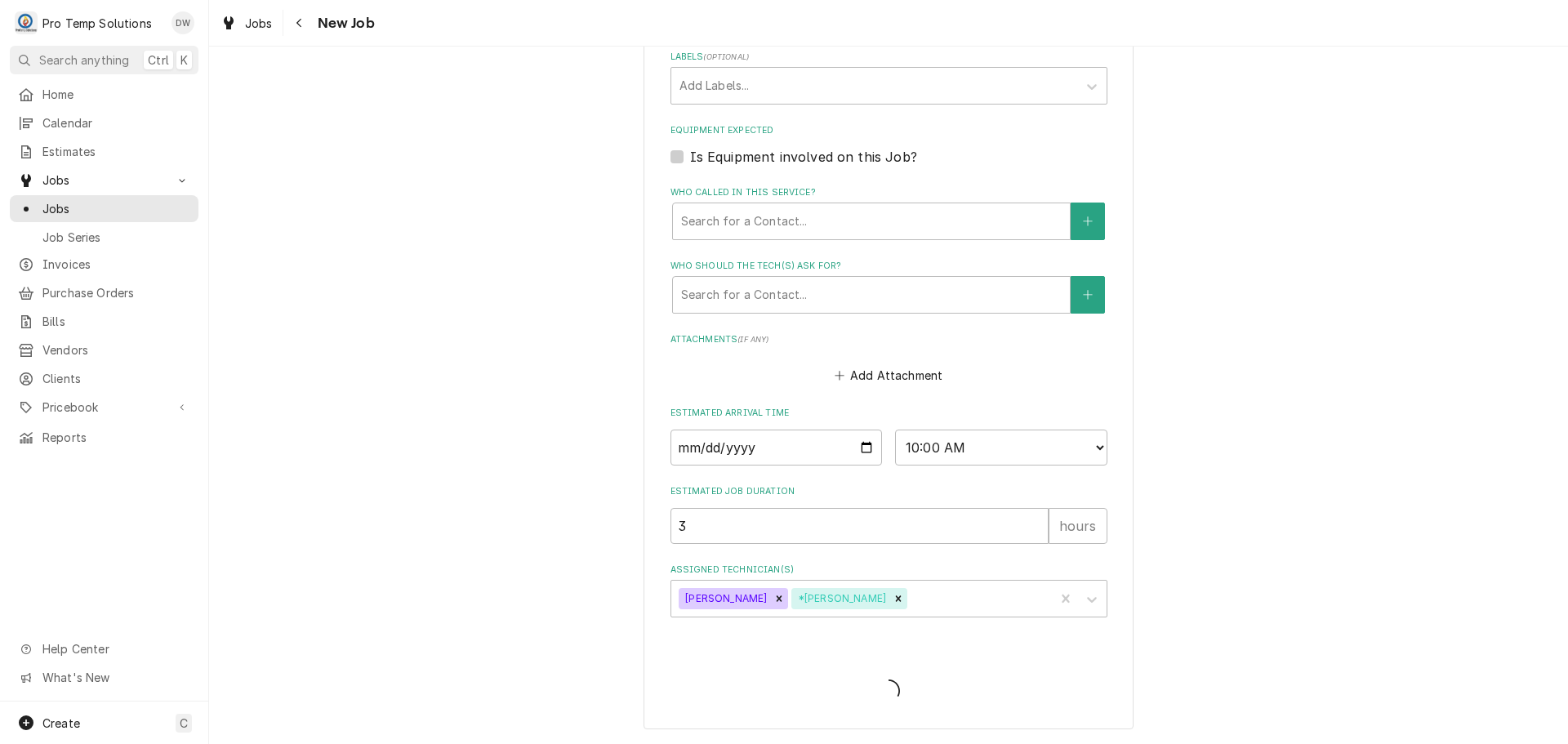
scroll to position [1018, 0]
type textarea "x"
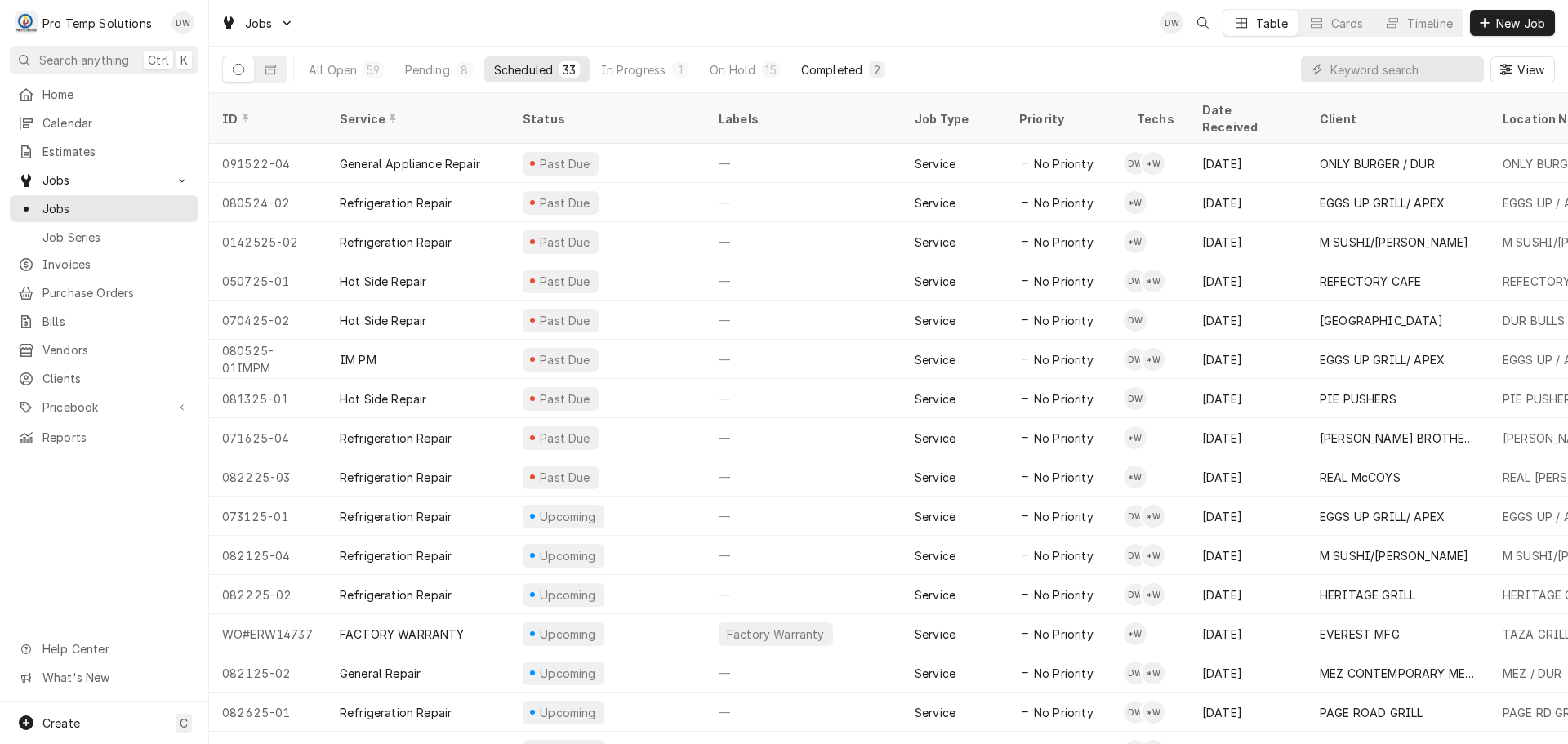
click at [830, 69] on div "Completed" at bounding box center [831, 70] width 61 height 17
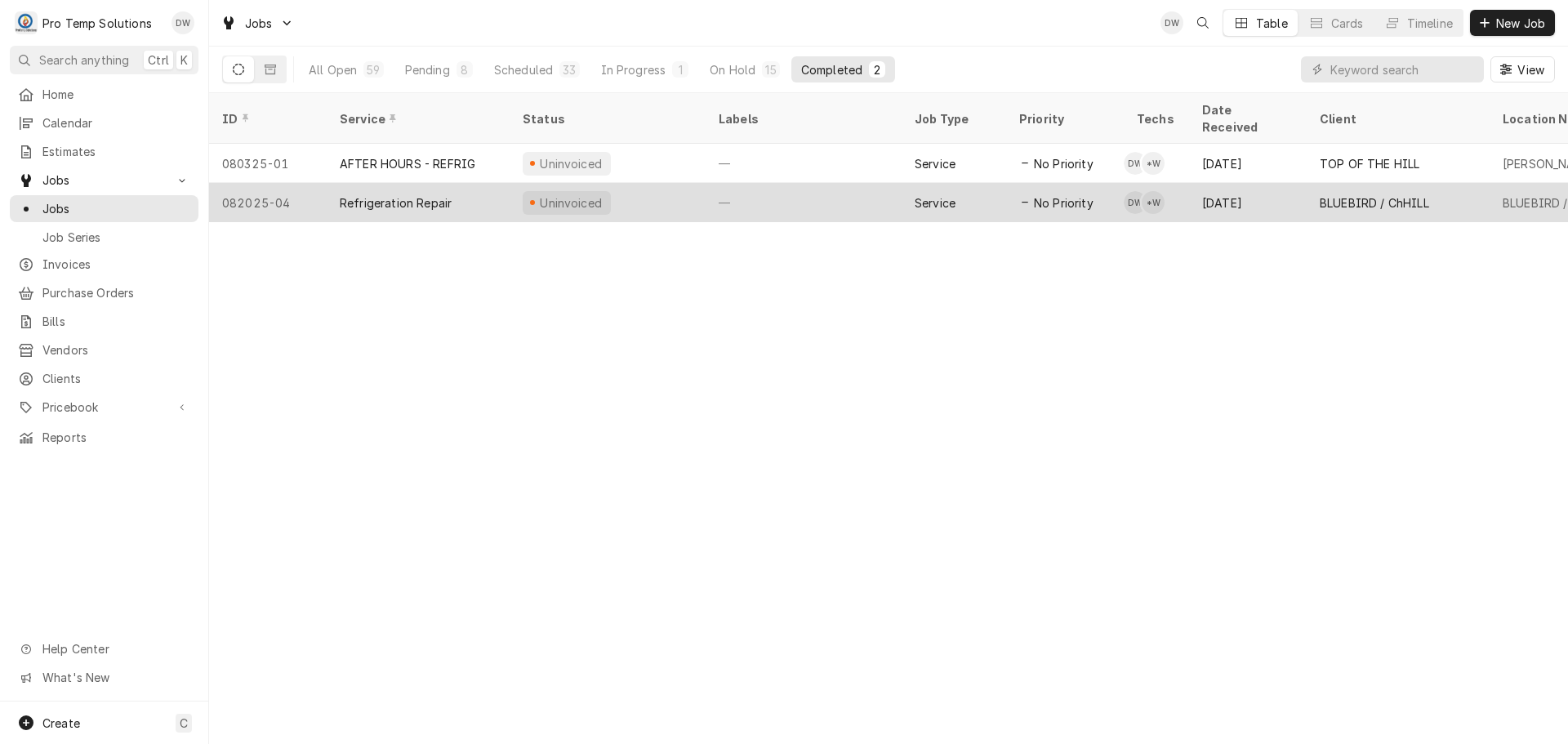
click at [794, 183] on div "—" at bounding box center [803, 203] width 196 height 40
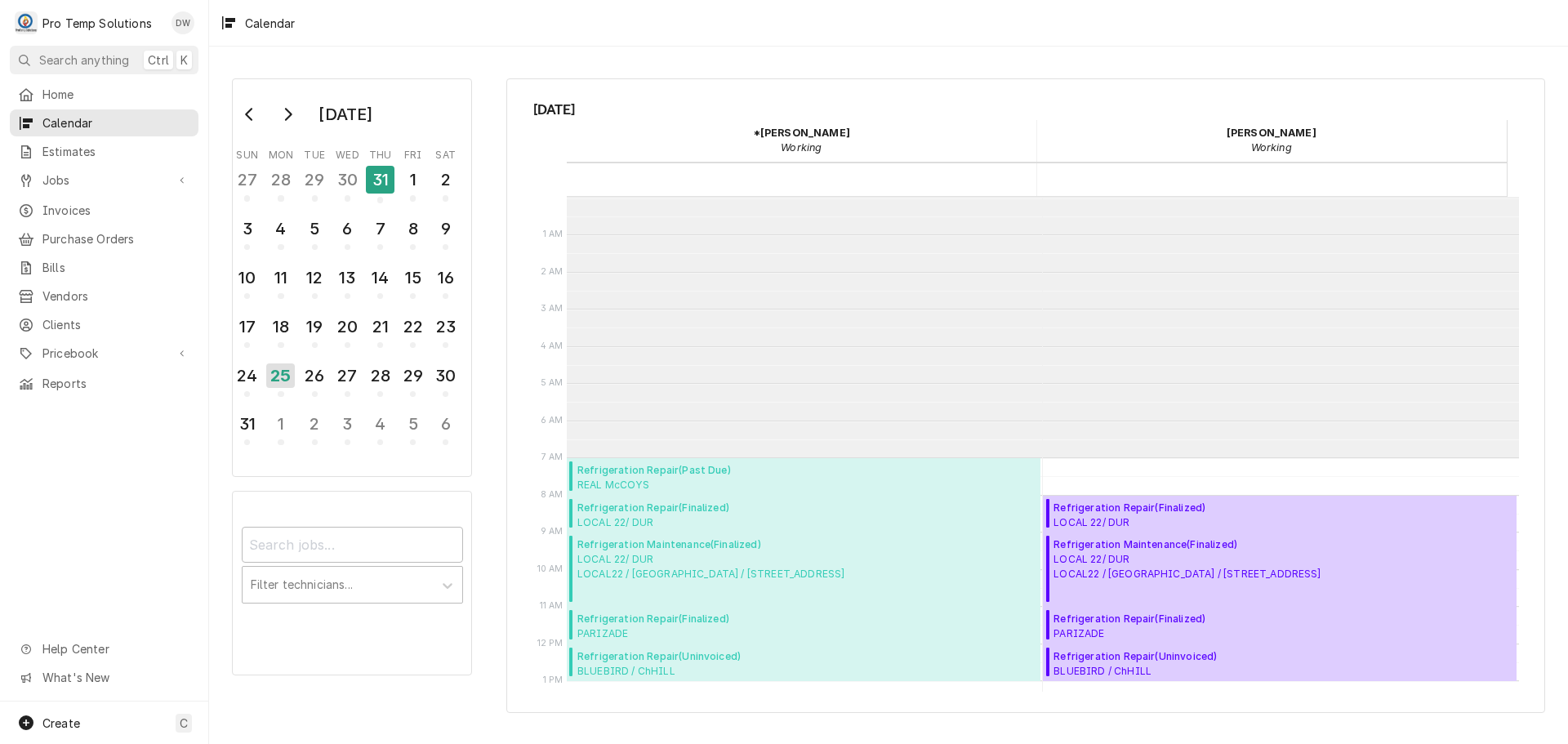
scroll to position [261, 0]
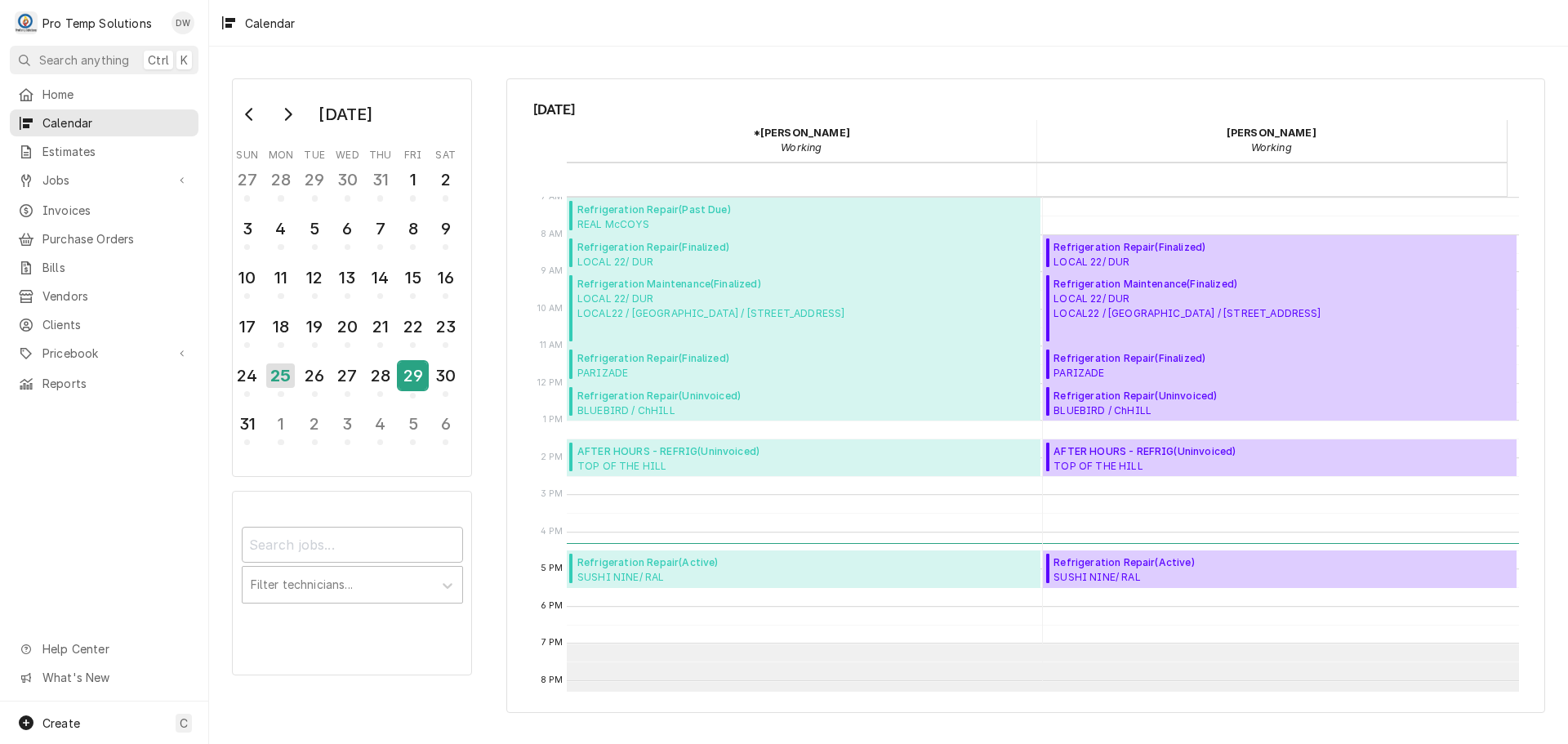
click at [413, 371] on div "29" at bounding box center [412, 376] width 28 height 28
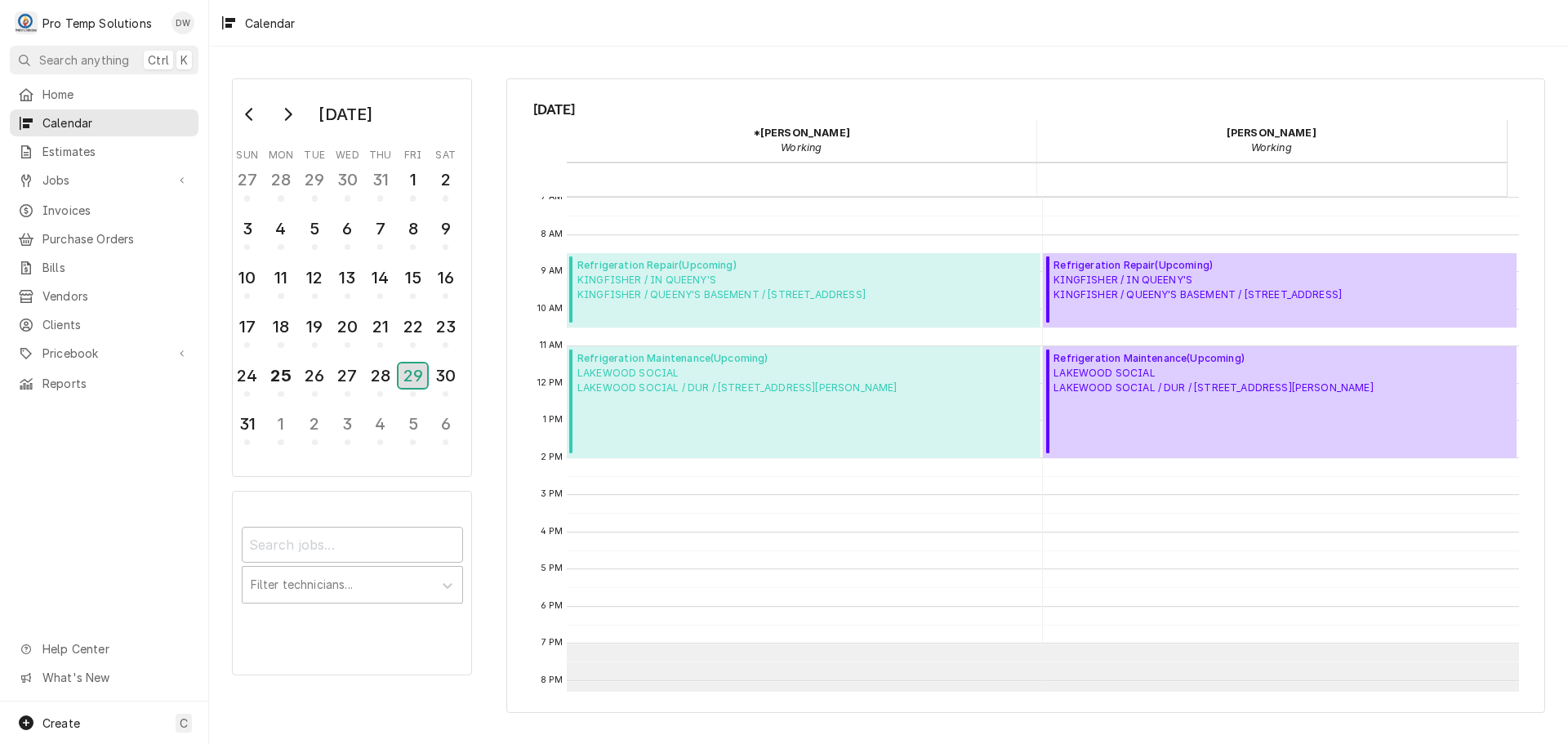
click at [417, 379] on div "29" at bounding box center [412, 375] width 28 height 24
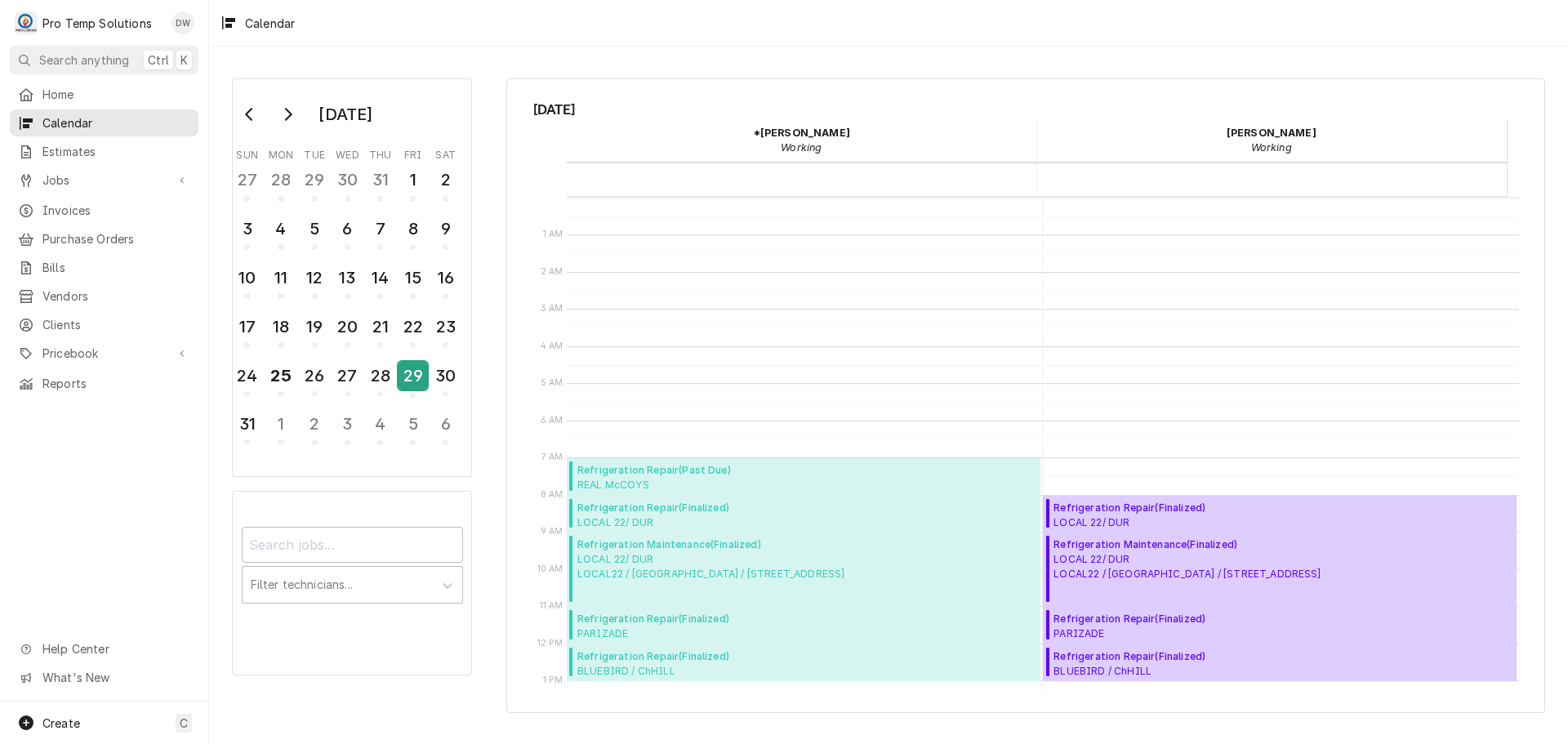
click at [416, 378] on div "29" at bounding box center [412, 376] width 28 height 28
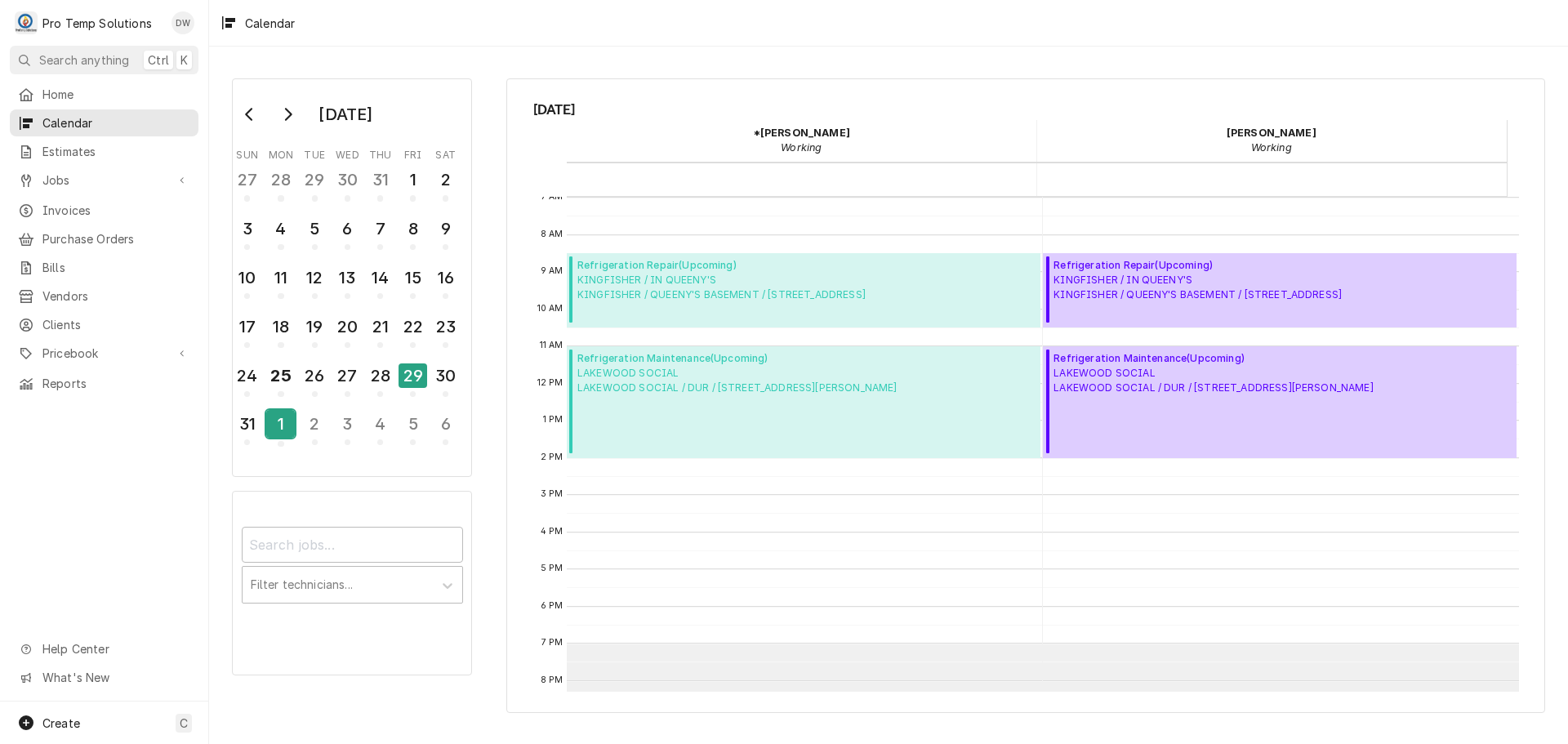
click at [274, 421] on div "1" at bounding box center [280, 424] width 28 height 28
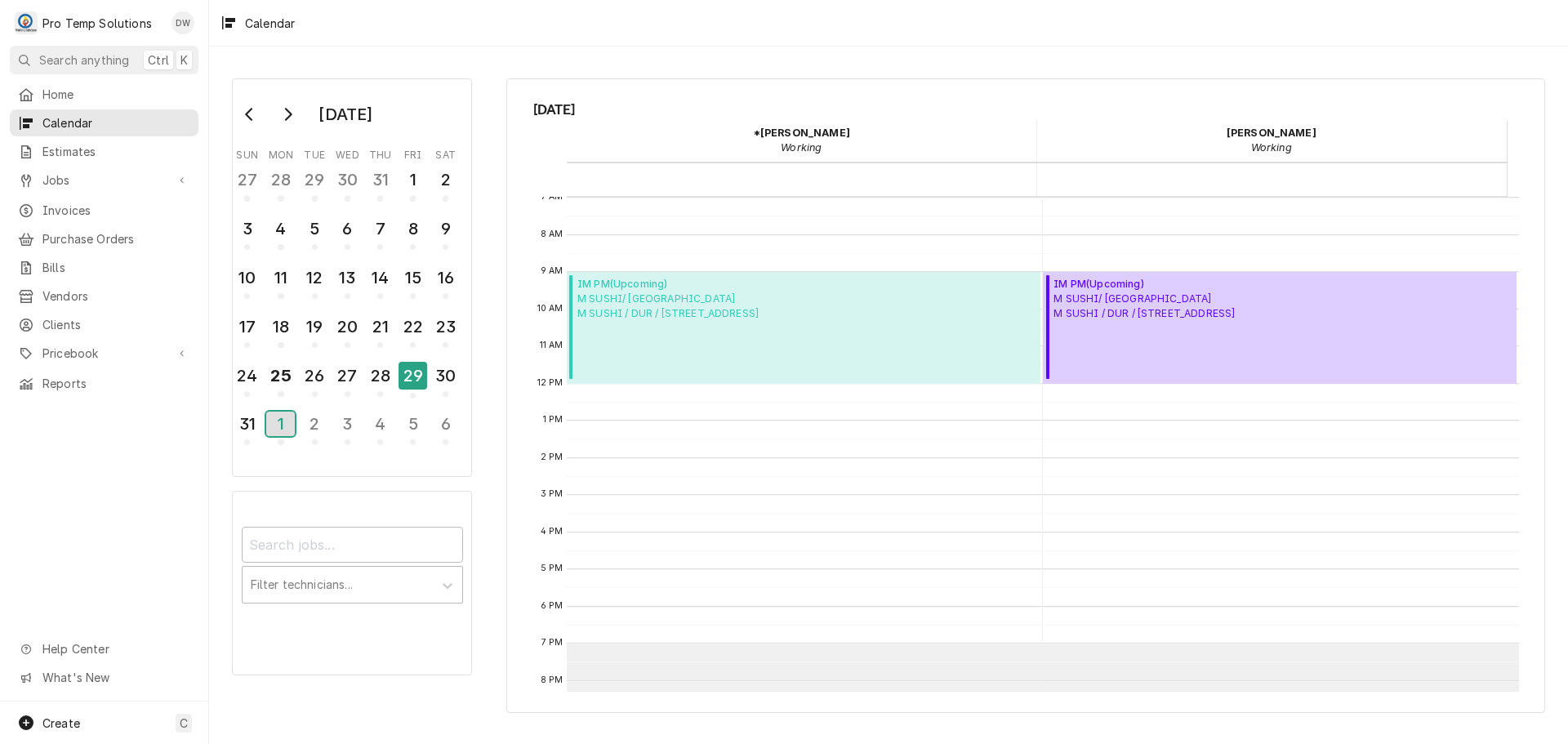
click at [286, 419] on div "1" at bounding box center [280, 424] width 28 height 24
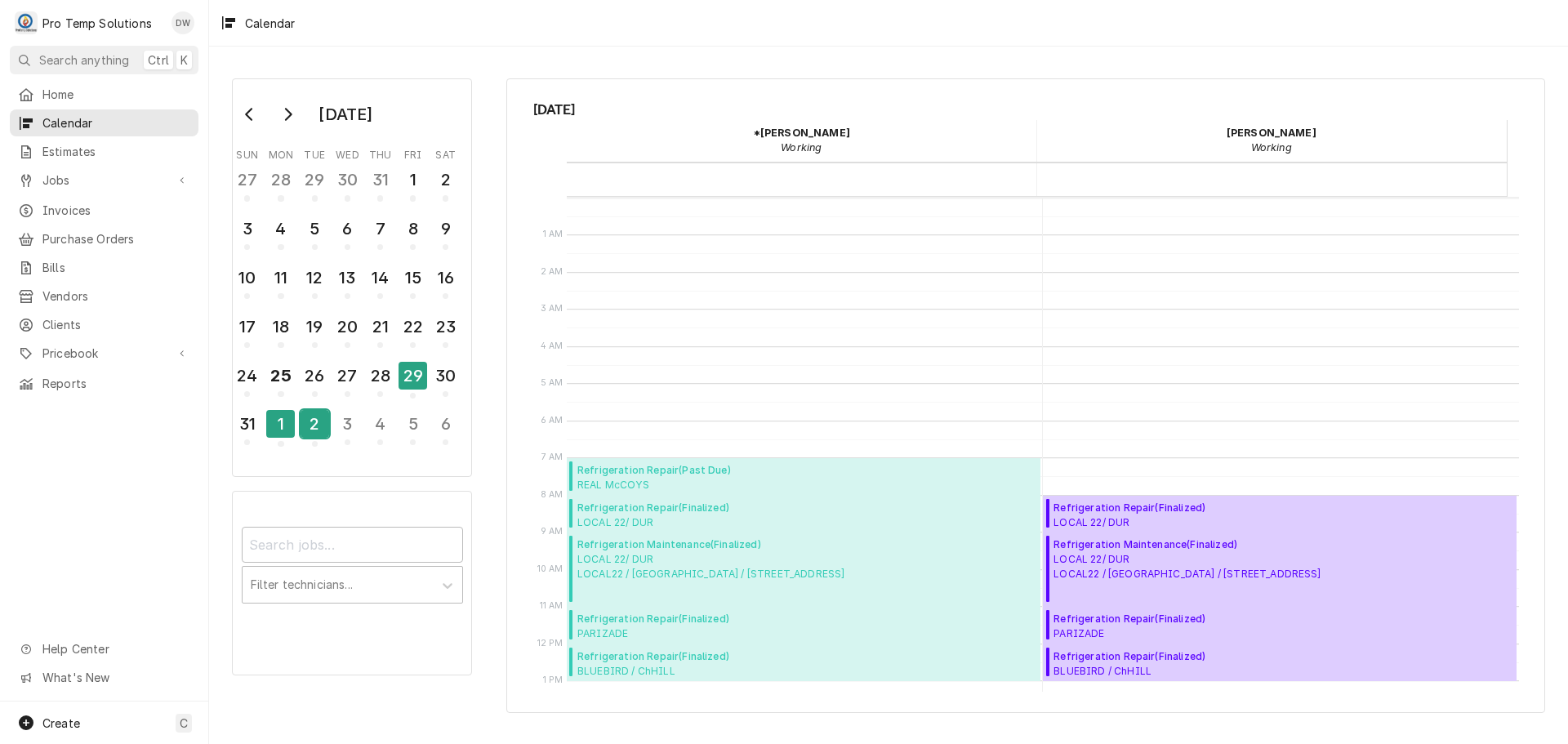
click at [309, 422] on div "2" at bounding box center [314, 424] width 28 height 28
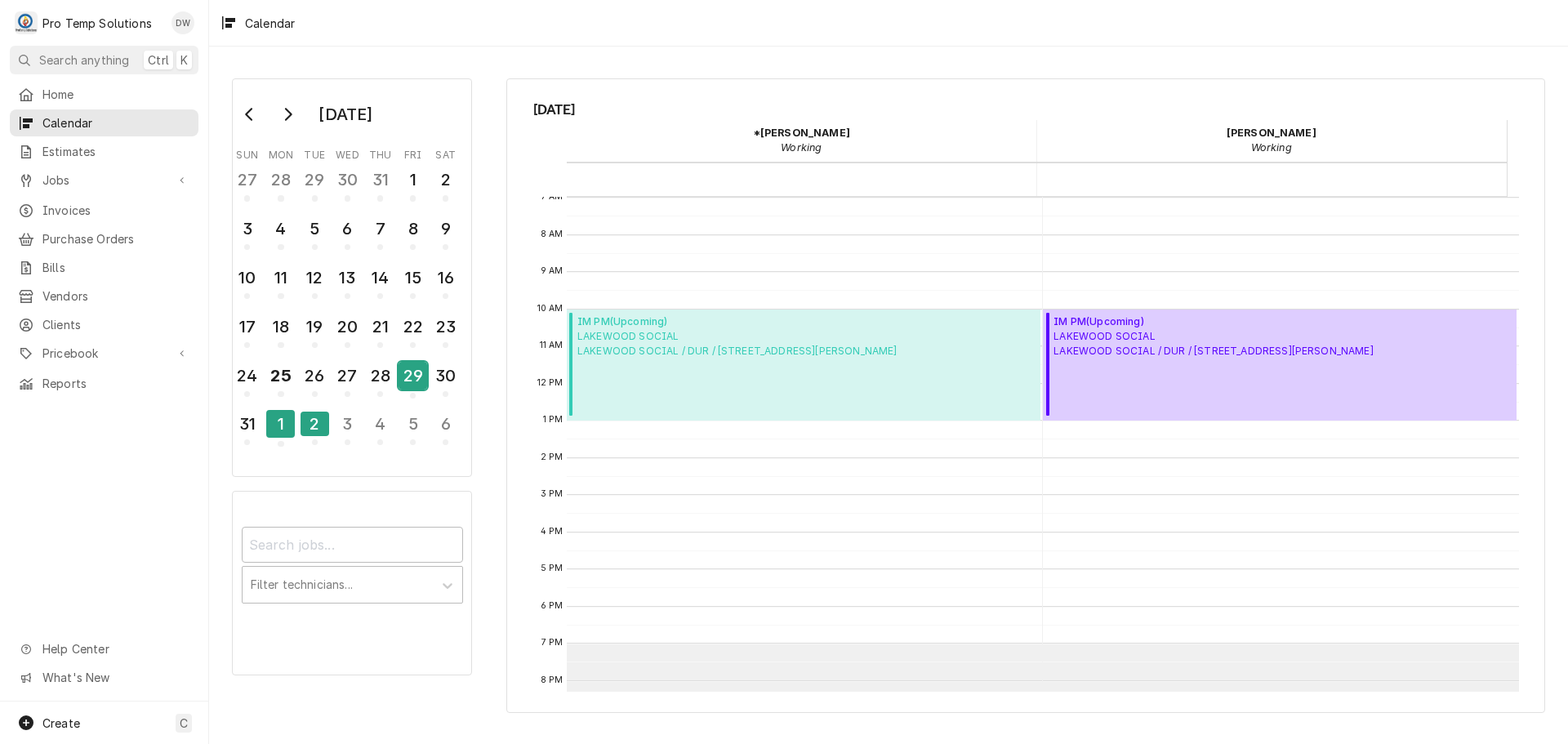
click at [419, 377] on div "29" at bounding box center [412, 376] width 28 height 28
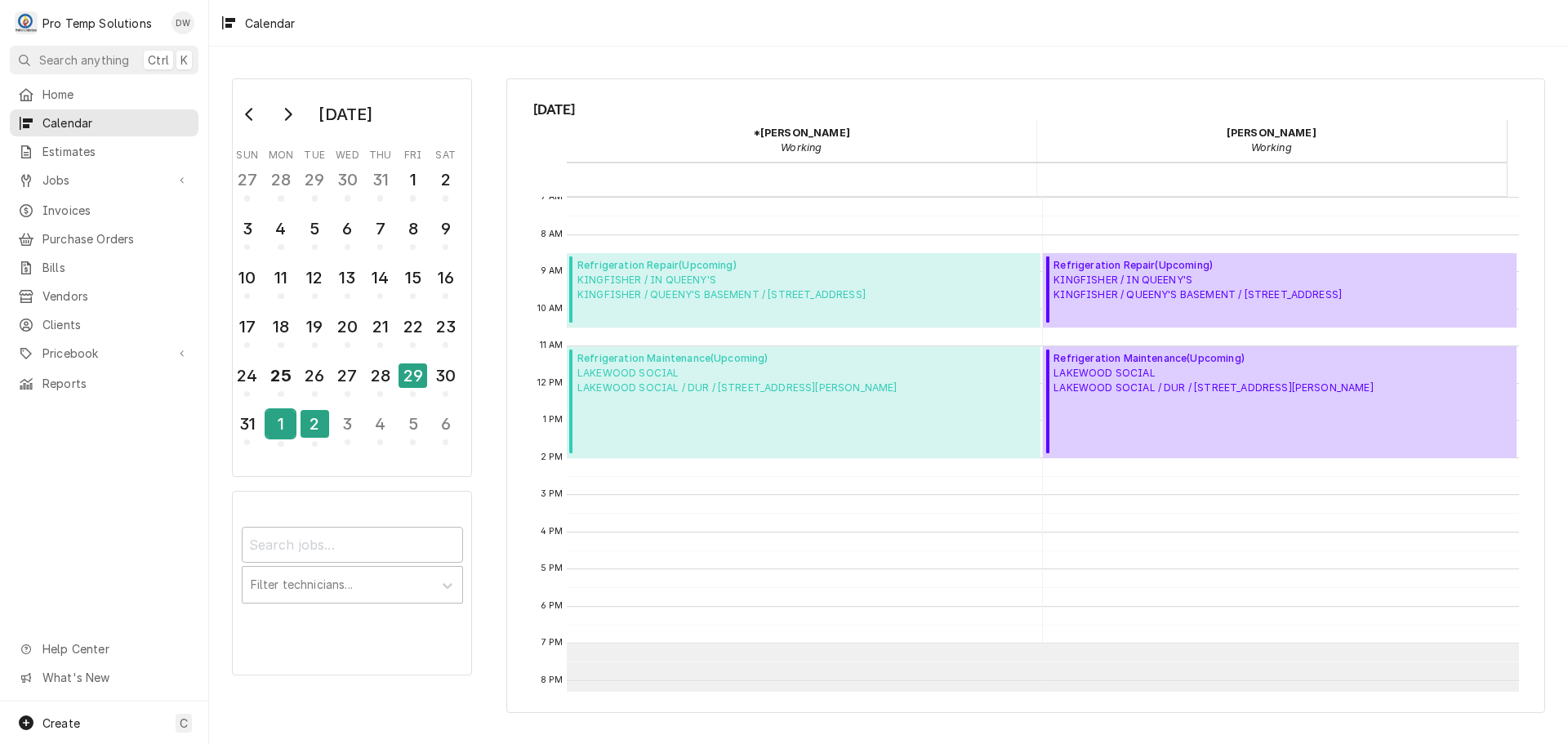
click at [279, 428] on div "1" at bounding box center [280, 424] width 28 height 28
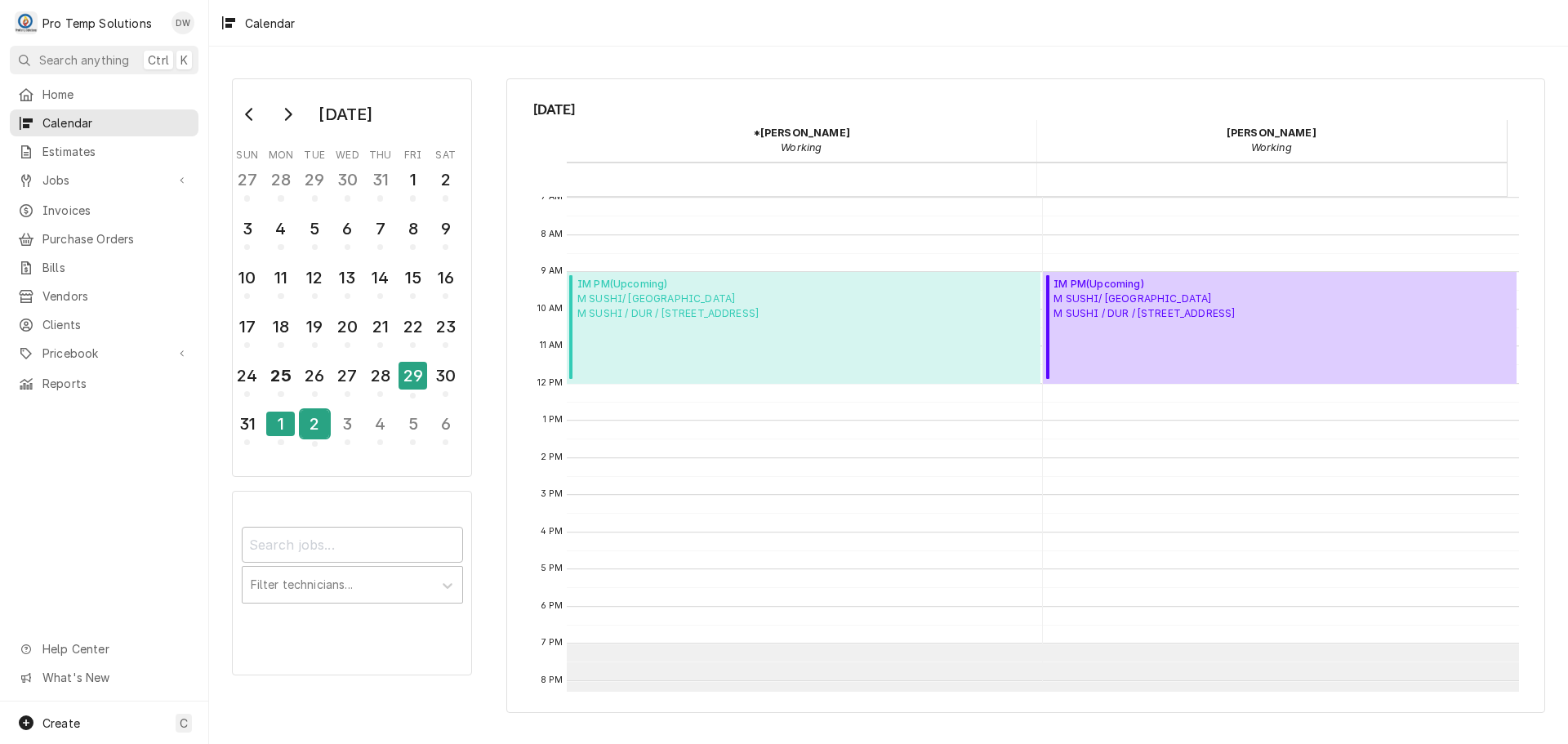
click at [315, 427] on div "2" at bounding box center [314, 424] width 28 height 28
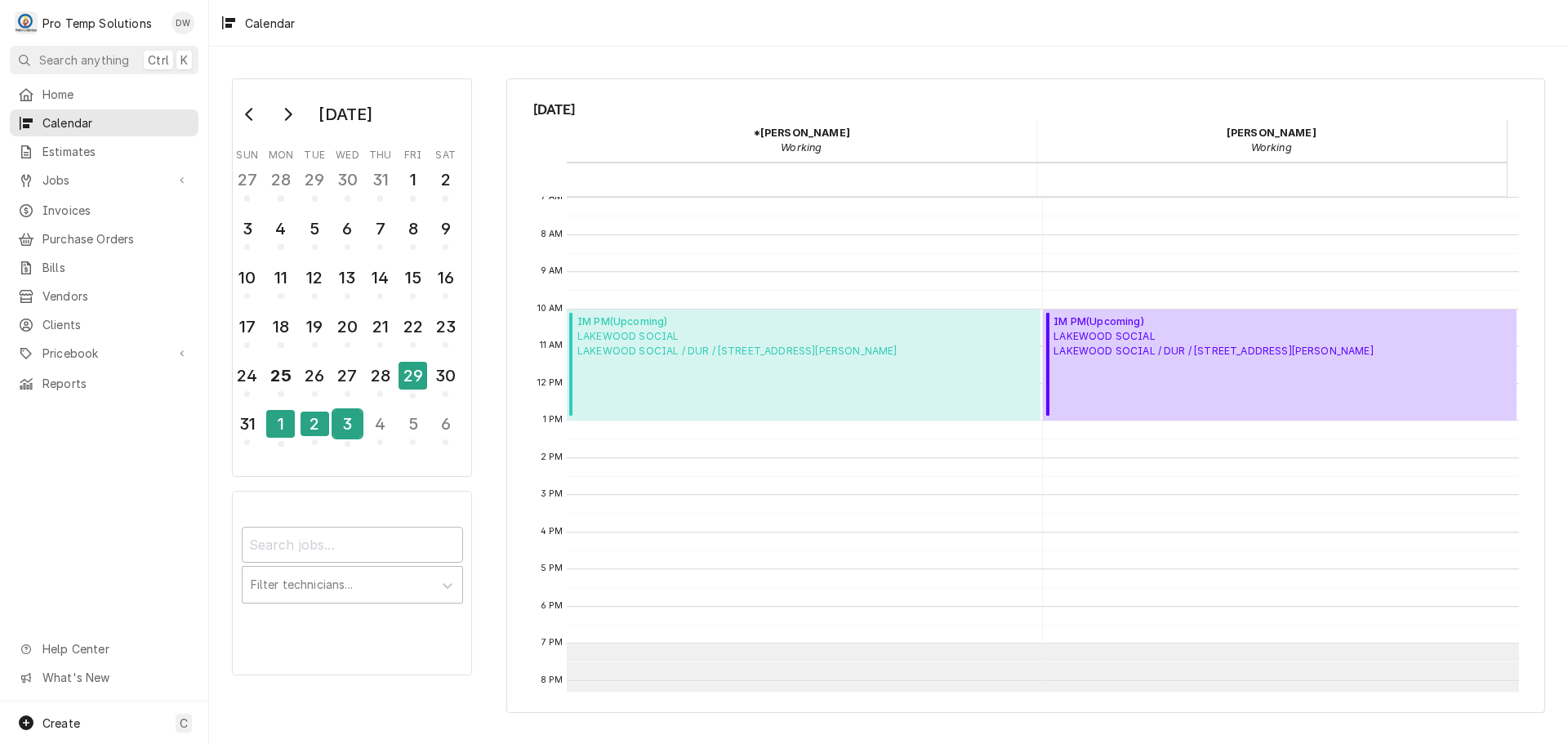
click at [343, 423] on div "3" at bounding box center [347, 424] width 28 height 28
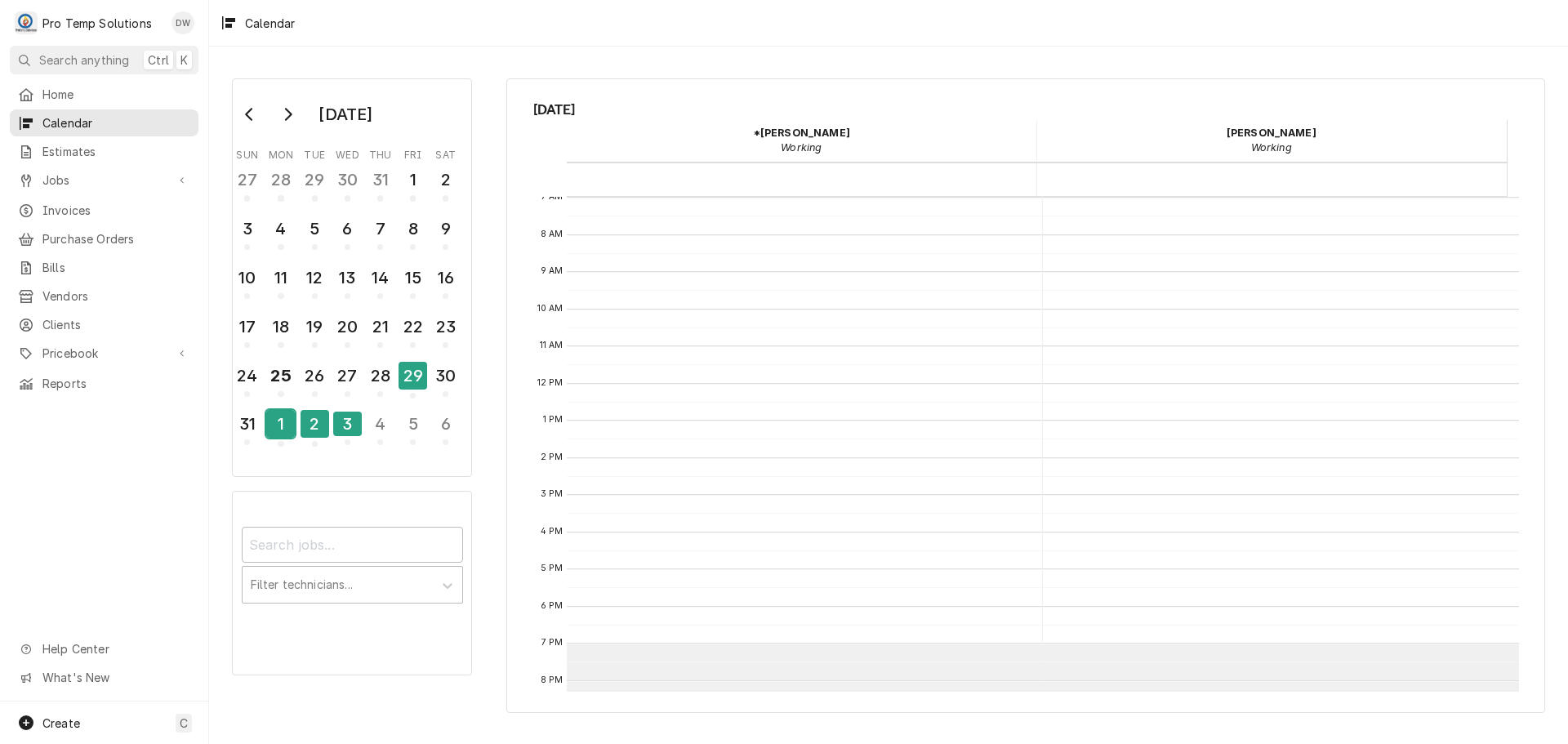
click at [282, 427] on div "1" at bounding box center [280, 424] width 28 height 28
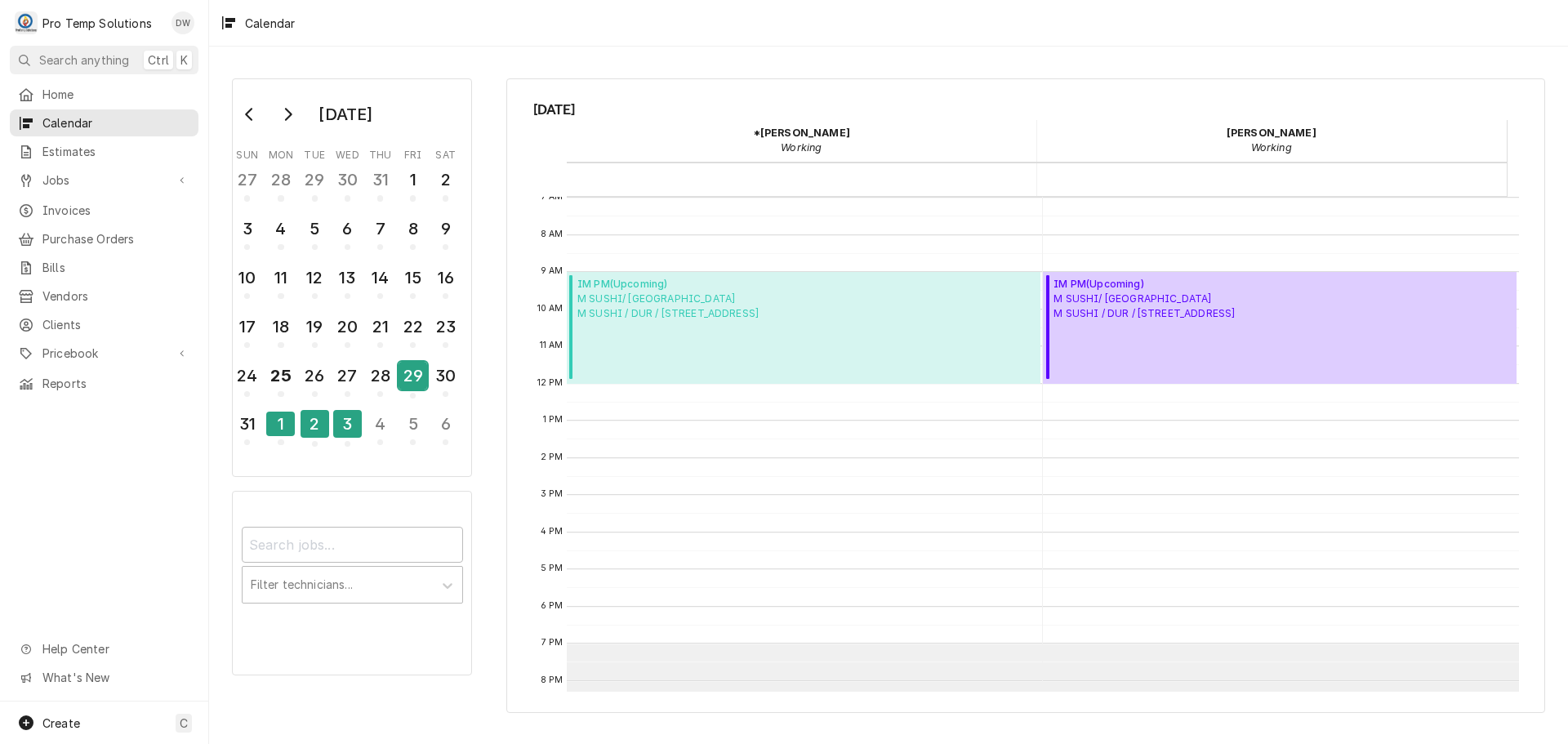
click at [414, 378] on div "29" at bounding box center [412, 376] width 28 height 28
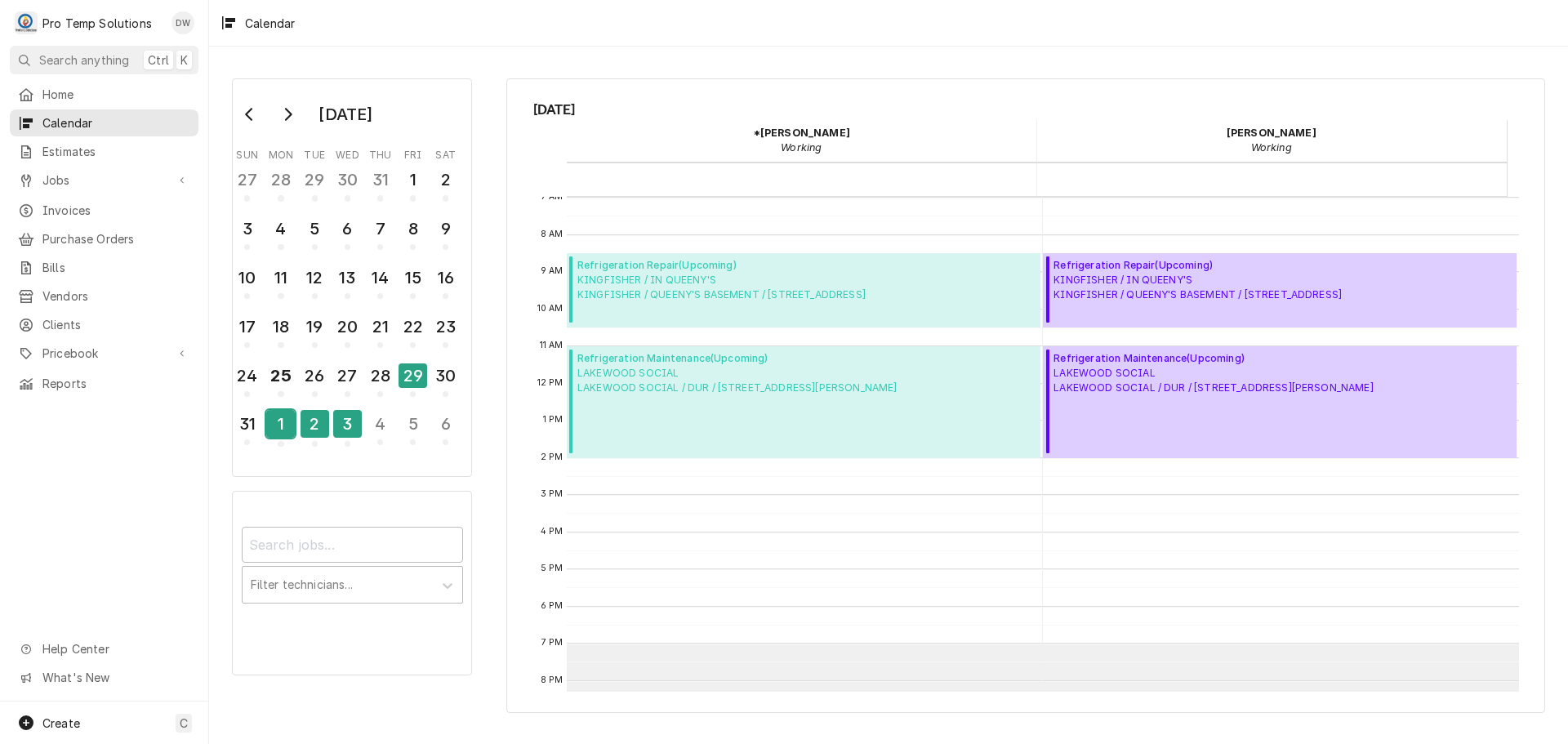
click at [284, 433] on div "1" at bounding box center [280, 424] width 28 height 28
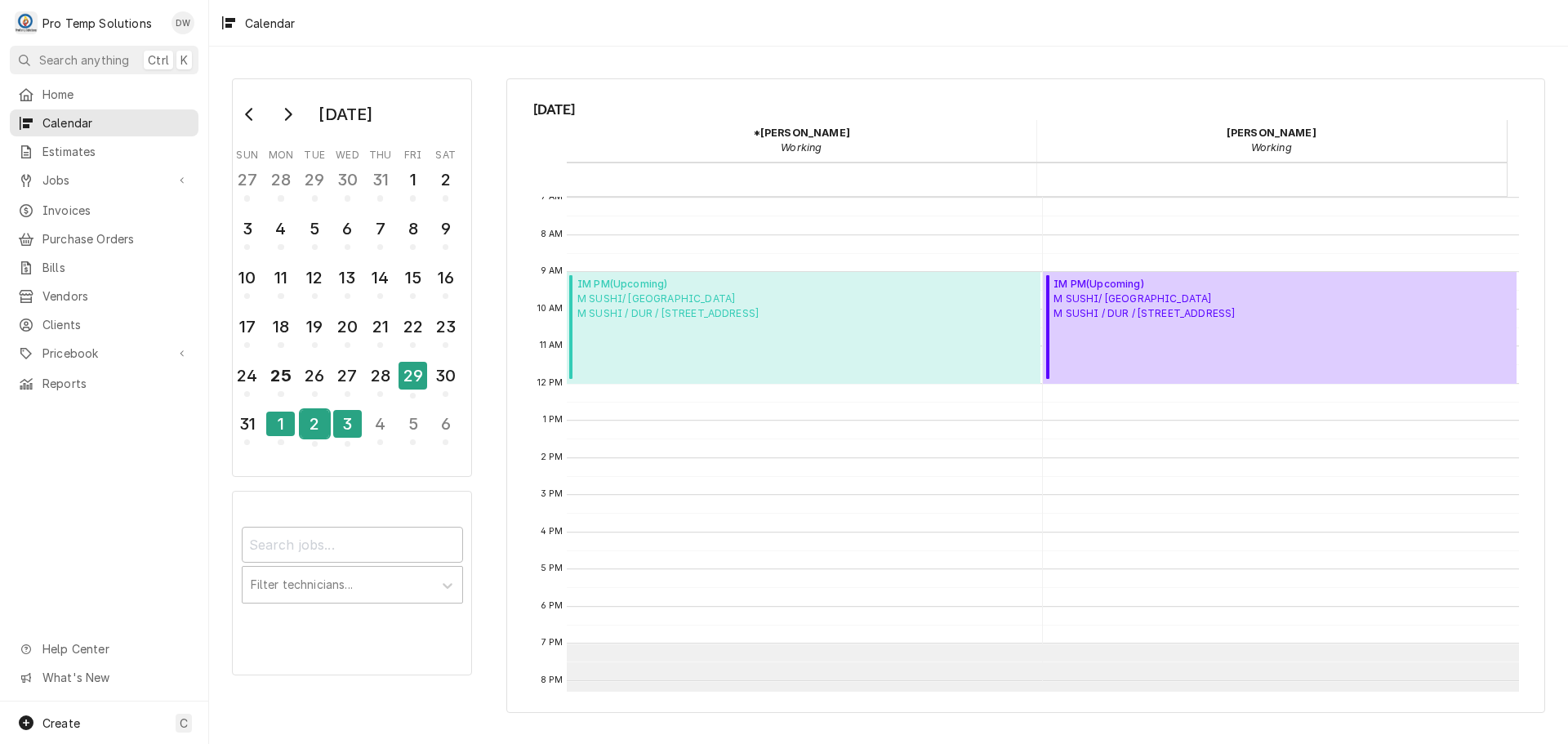
click at [304, 425] on div "2" at bounding box center [314, 424] width 28 height 28
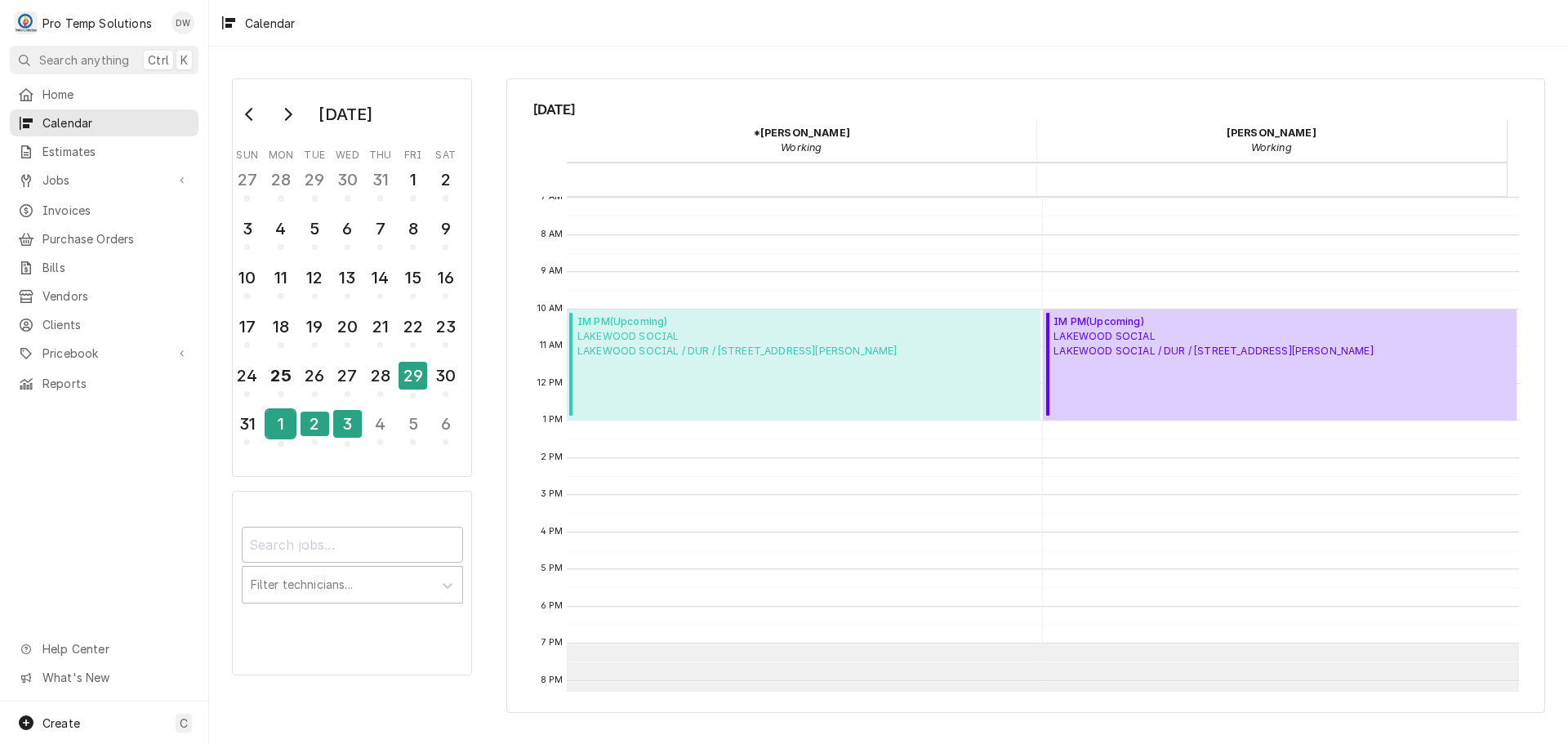
click at [282, 425] on div "1" at bounding box center [280, 424] width 28 height 28
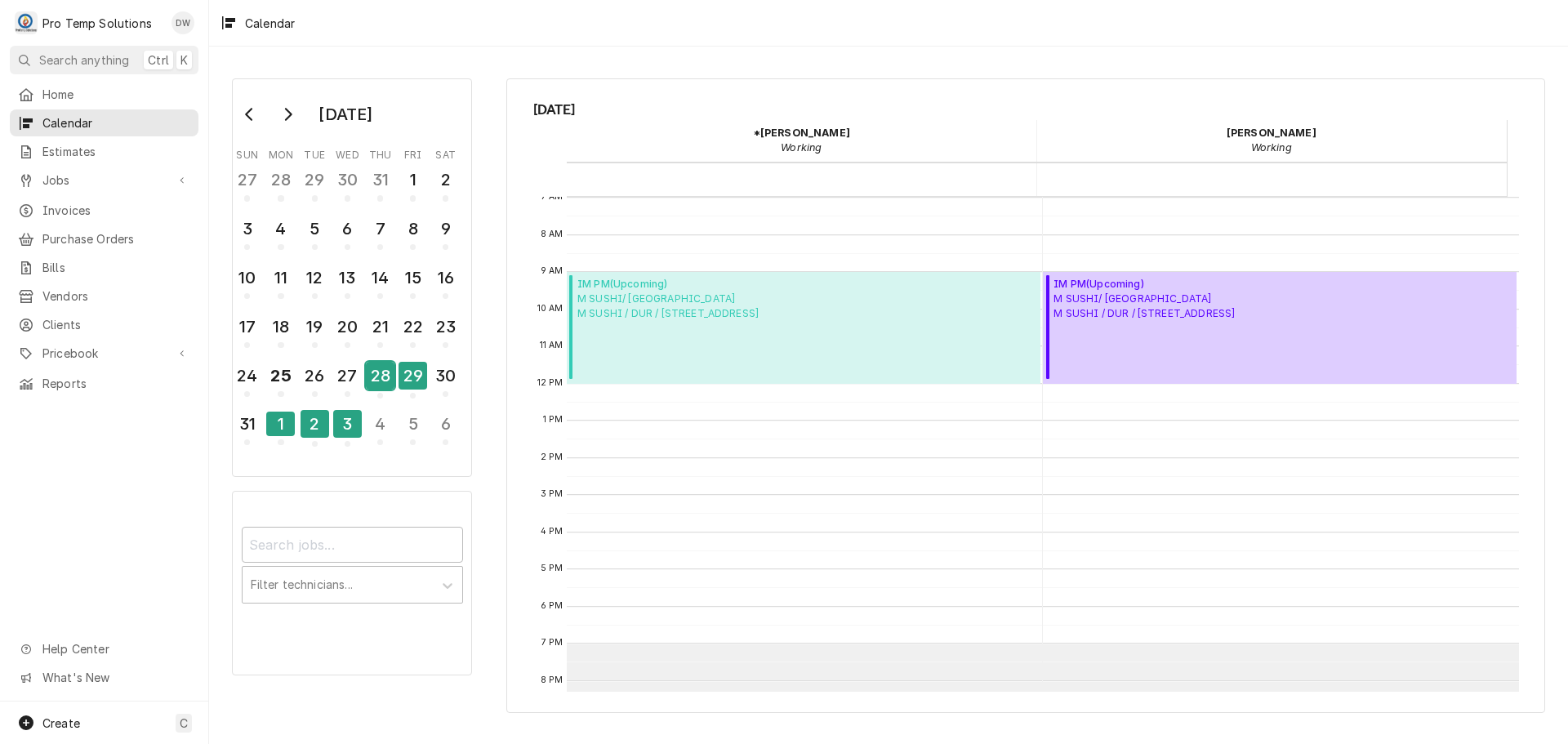
click at [374, 378] on div "28" at bounding box center [379, 376] width 28 height 28
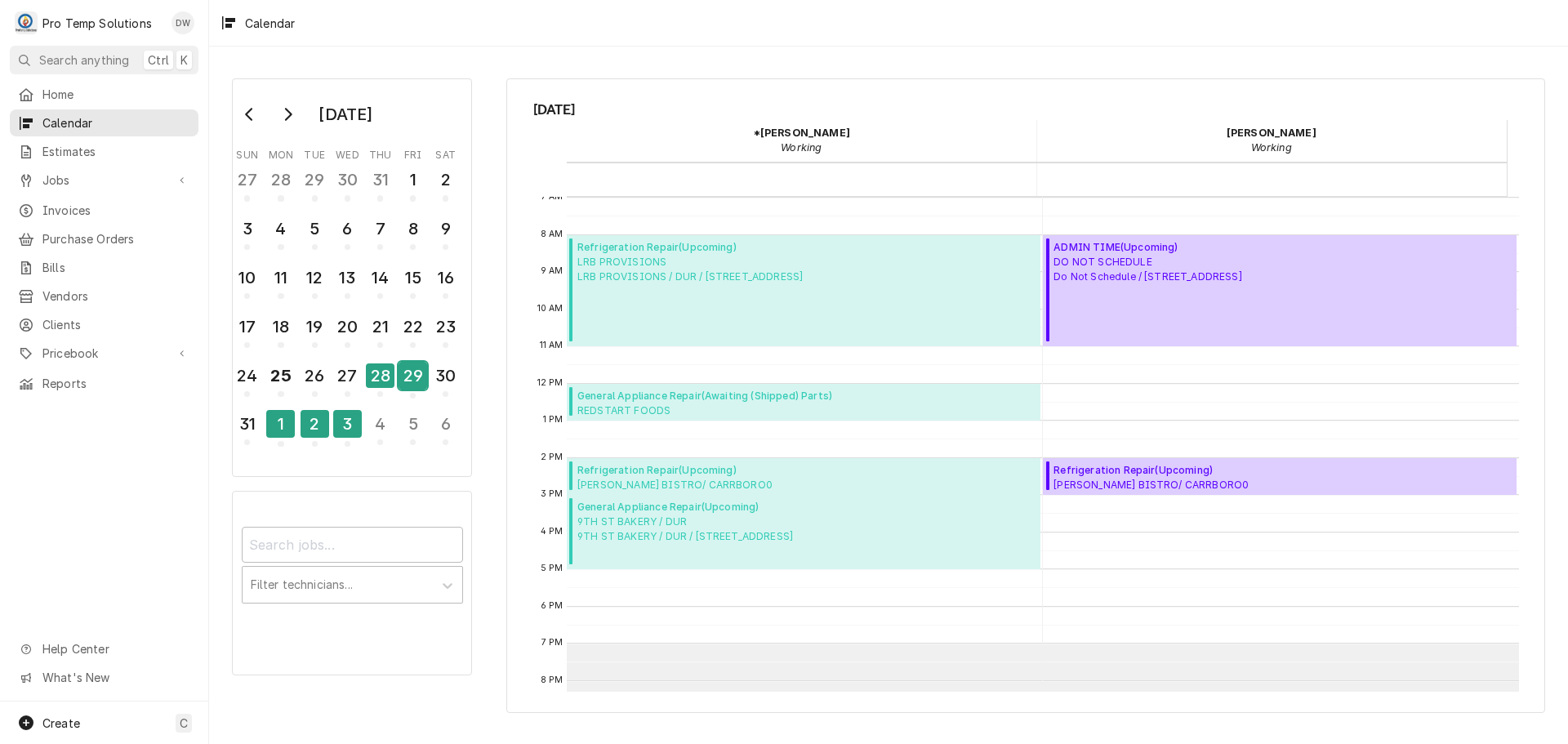
click at [421, 379] on div "29" at bounding box center [412, 376] width 28 height 28
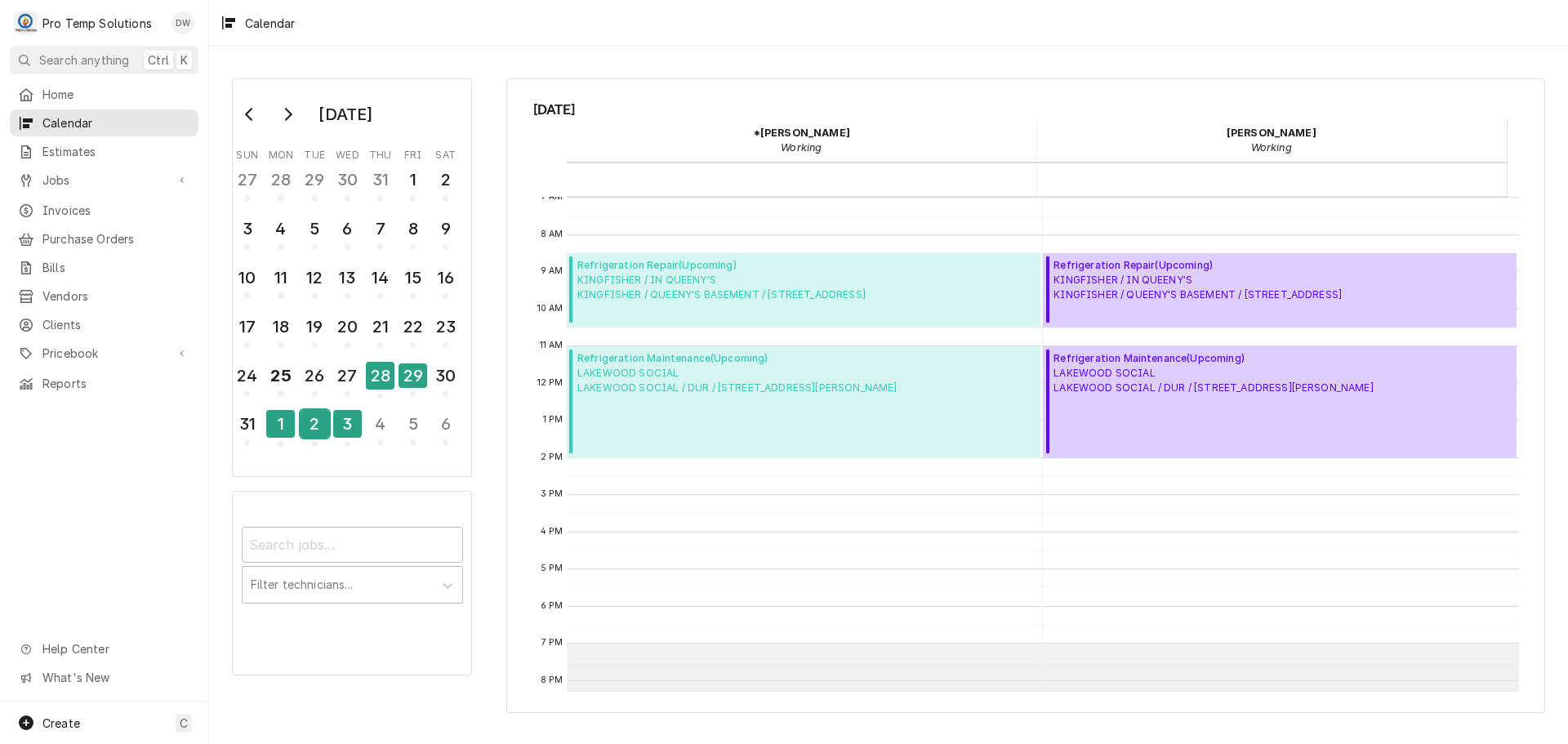
click at [306, 421] on div "2" at bounding box center [314, 424] width 28 height 28
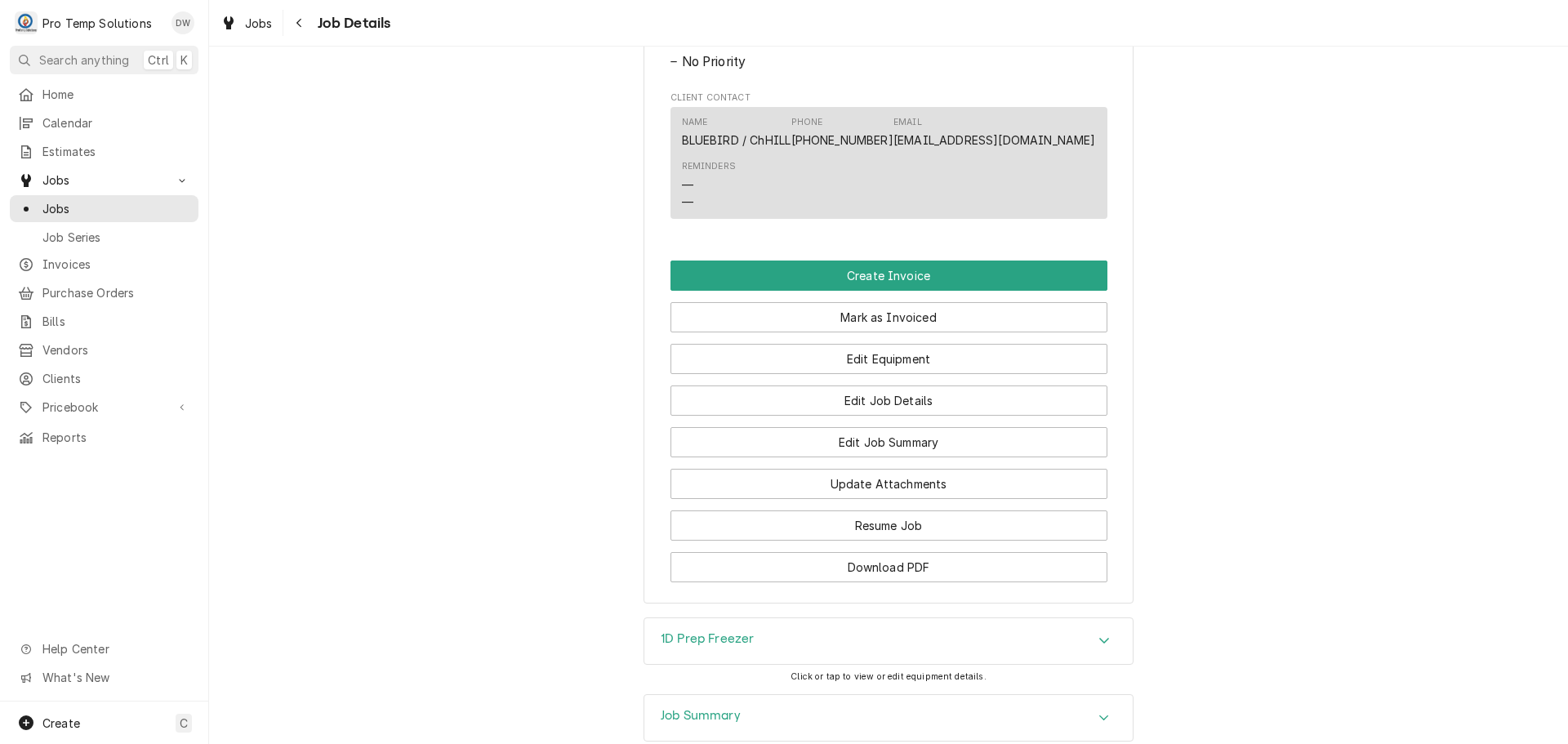
scroll to position [980, 0]
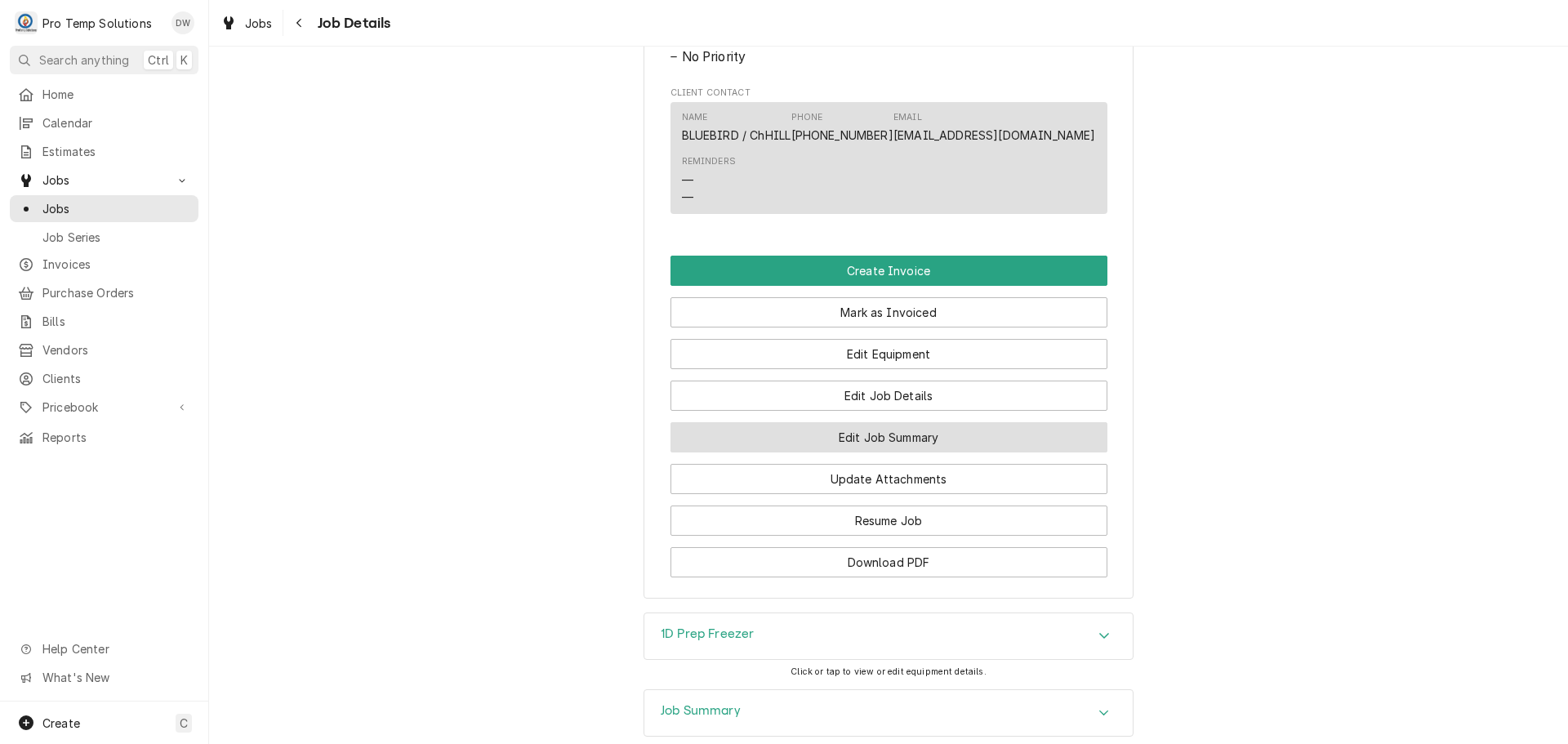
click at [875, 452] on button "Edit Job Summary" at bounding box center [889, 437] width 437 height 30
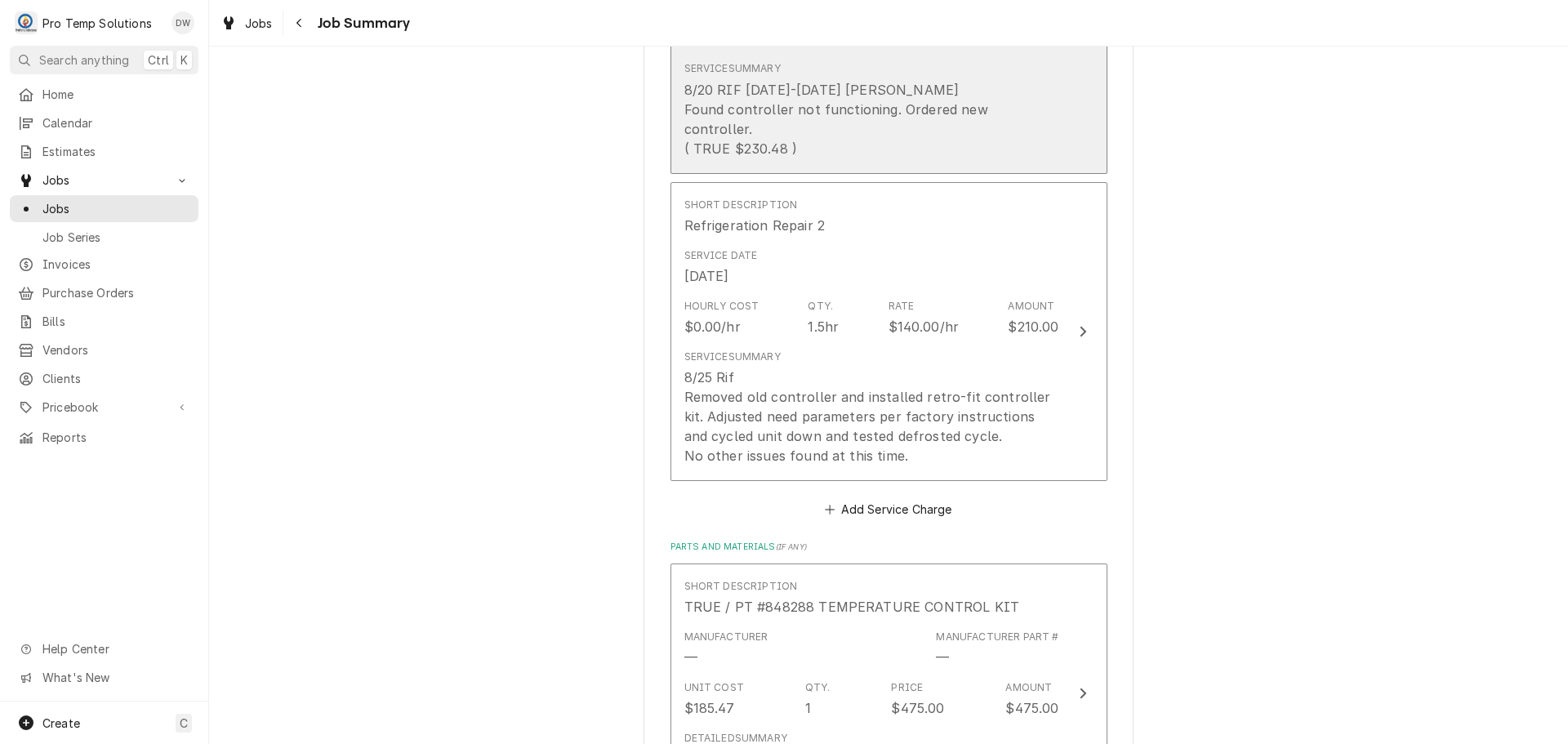
scroll to position [654, 0]
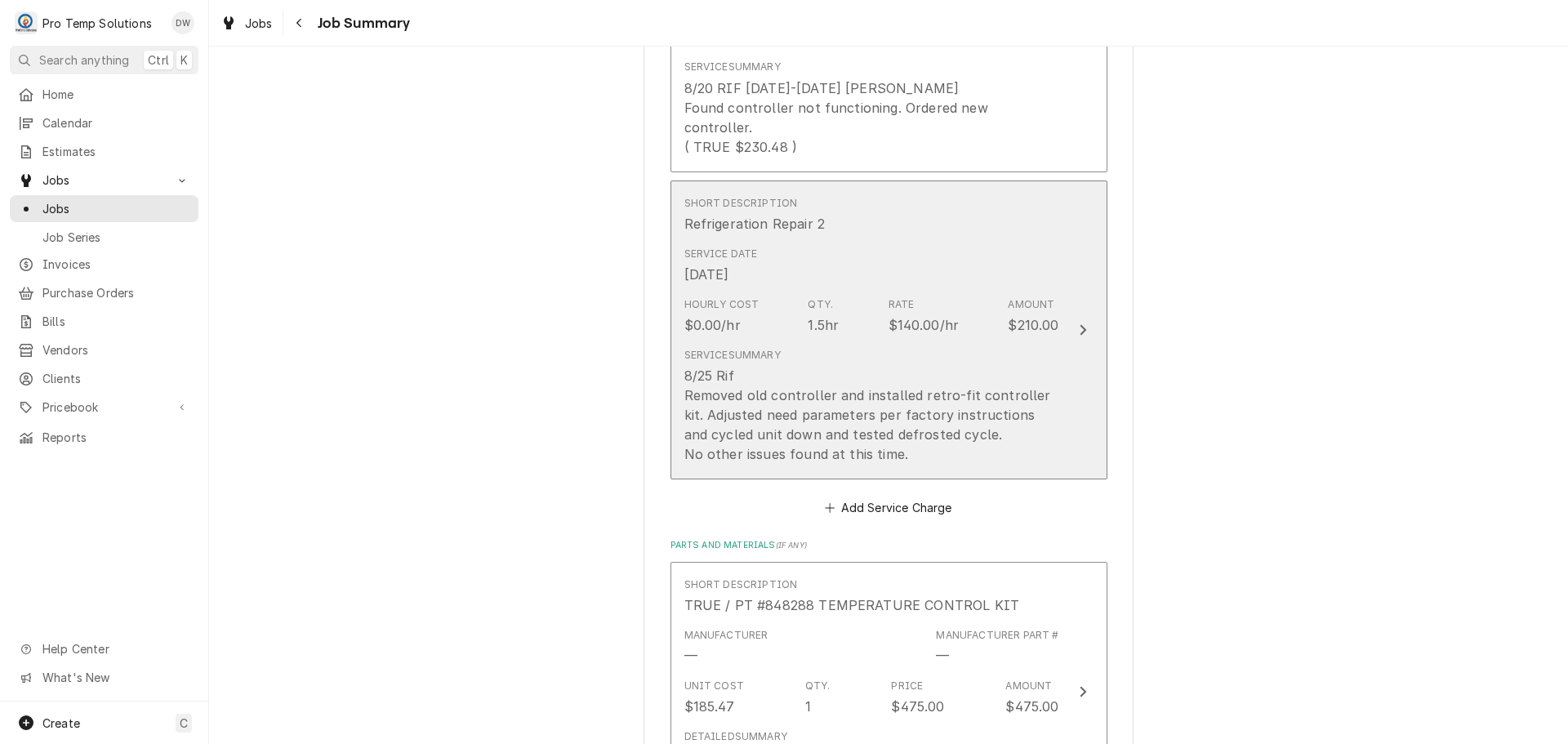
click at [1079, 323] on icon "Update Line Item" at bounding box center [1082, 329] width 8 height 13
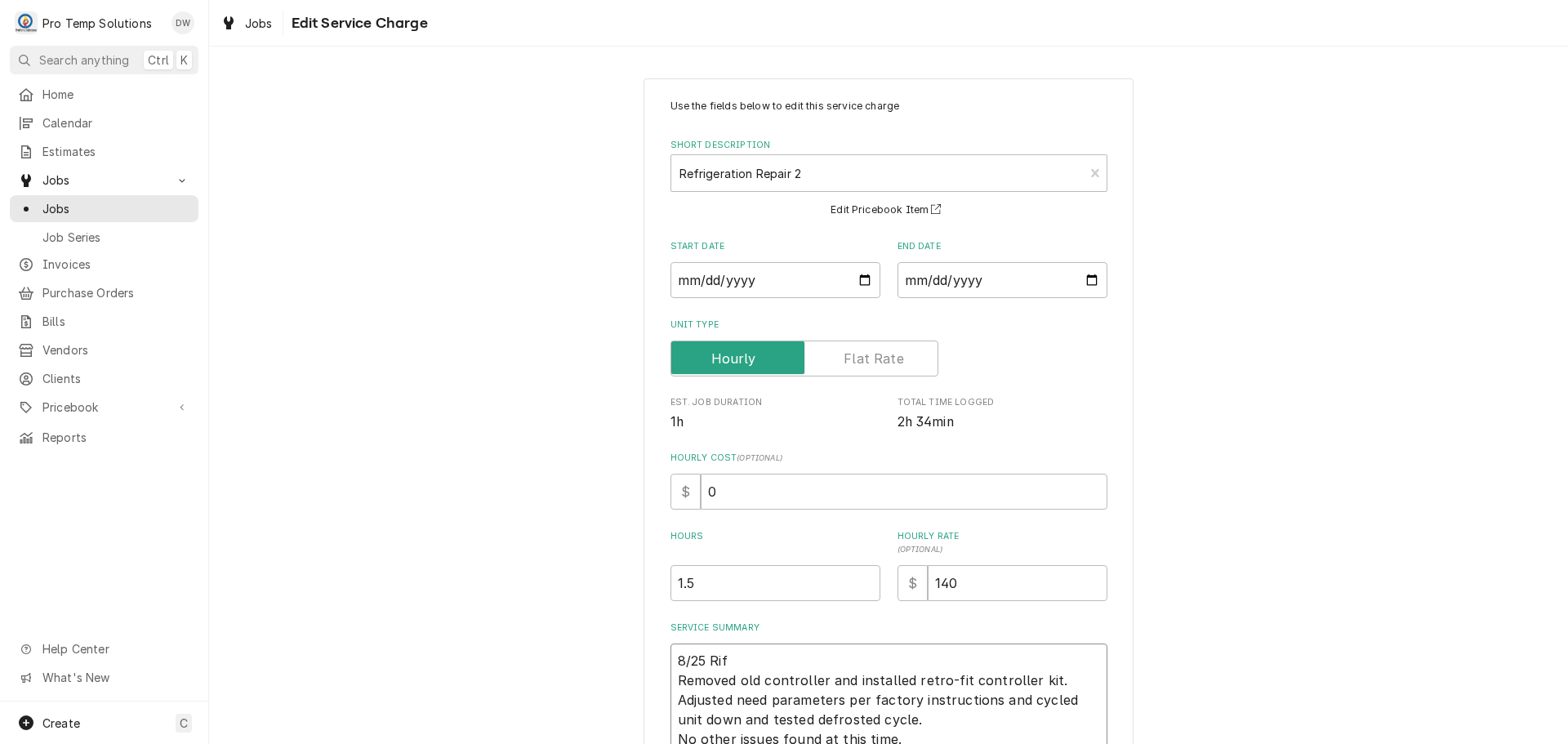
click at [764, 658] on textarea "8/25 Rif Removed old controller and installed retro-fit controller kit. Adjuste…" at bounding box center [889, 699] width 437 height 113
type textarea "x"
type textarea "8/25 Rif Removed old controller and installed retro-fit controller kit. Adjuste…"
click at [716, 485] on input "0" at bounding box center [904, 492] width 407 height 36
type textarea "x"
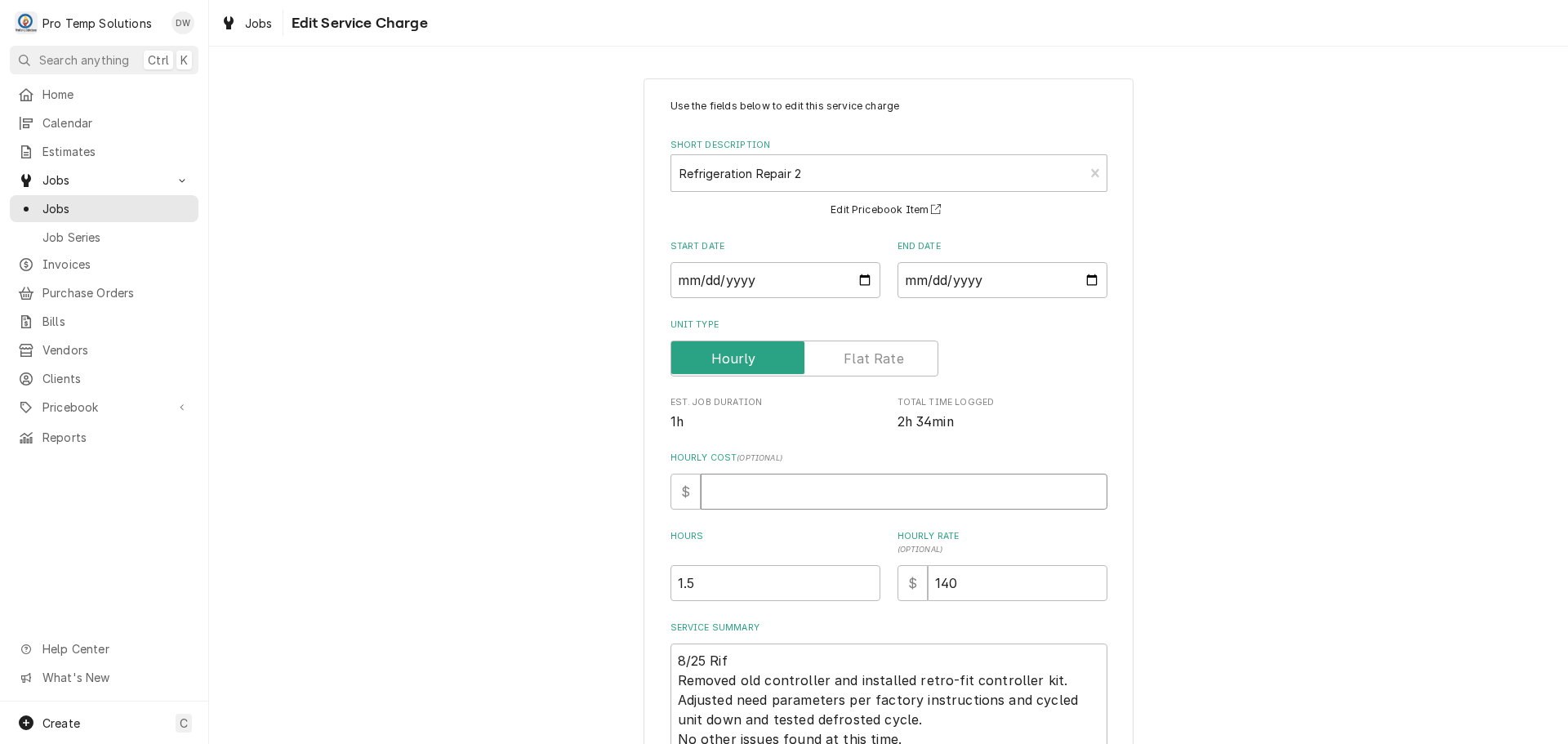
type textarea "x"
type input "1"
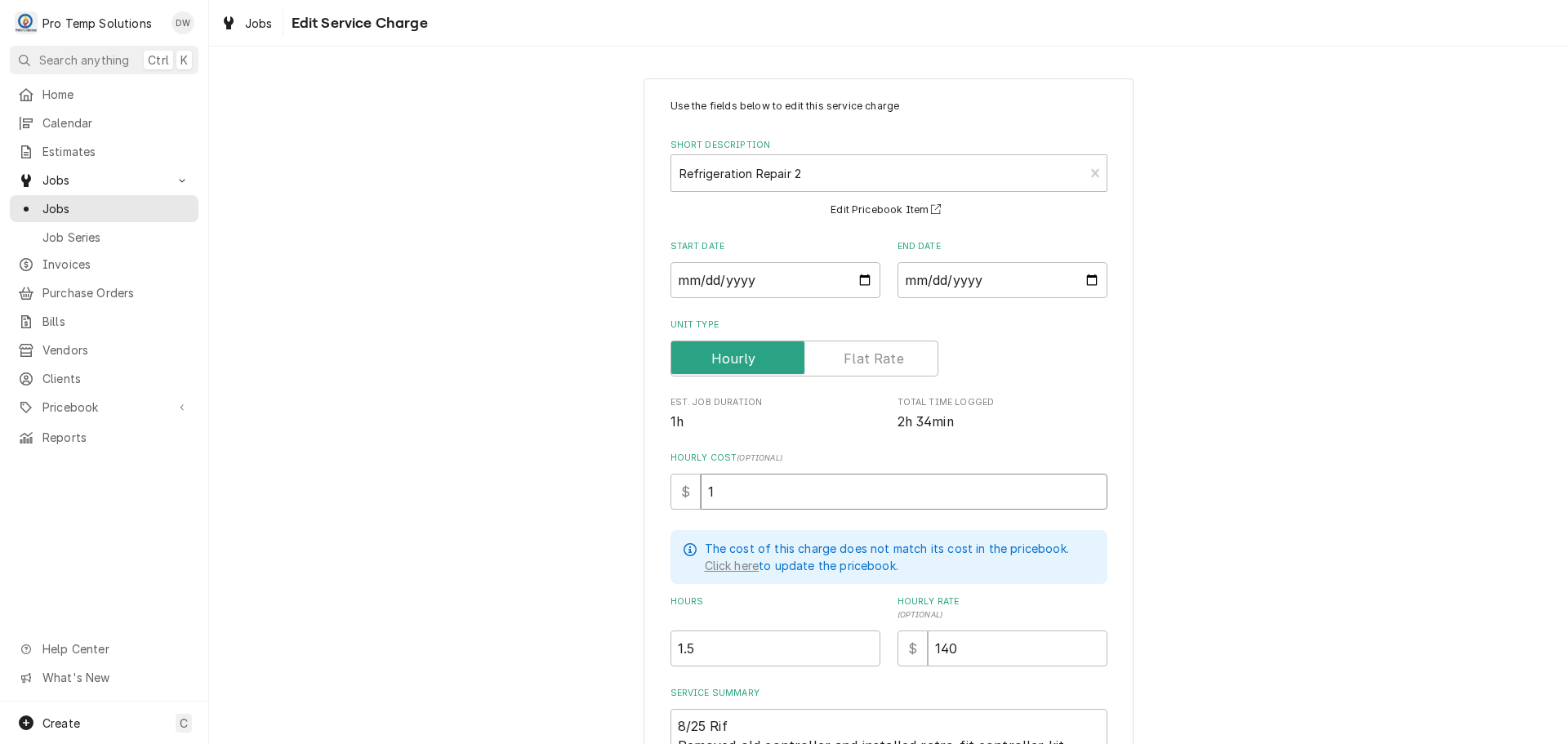
type textarea "x"
type input "18"
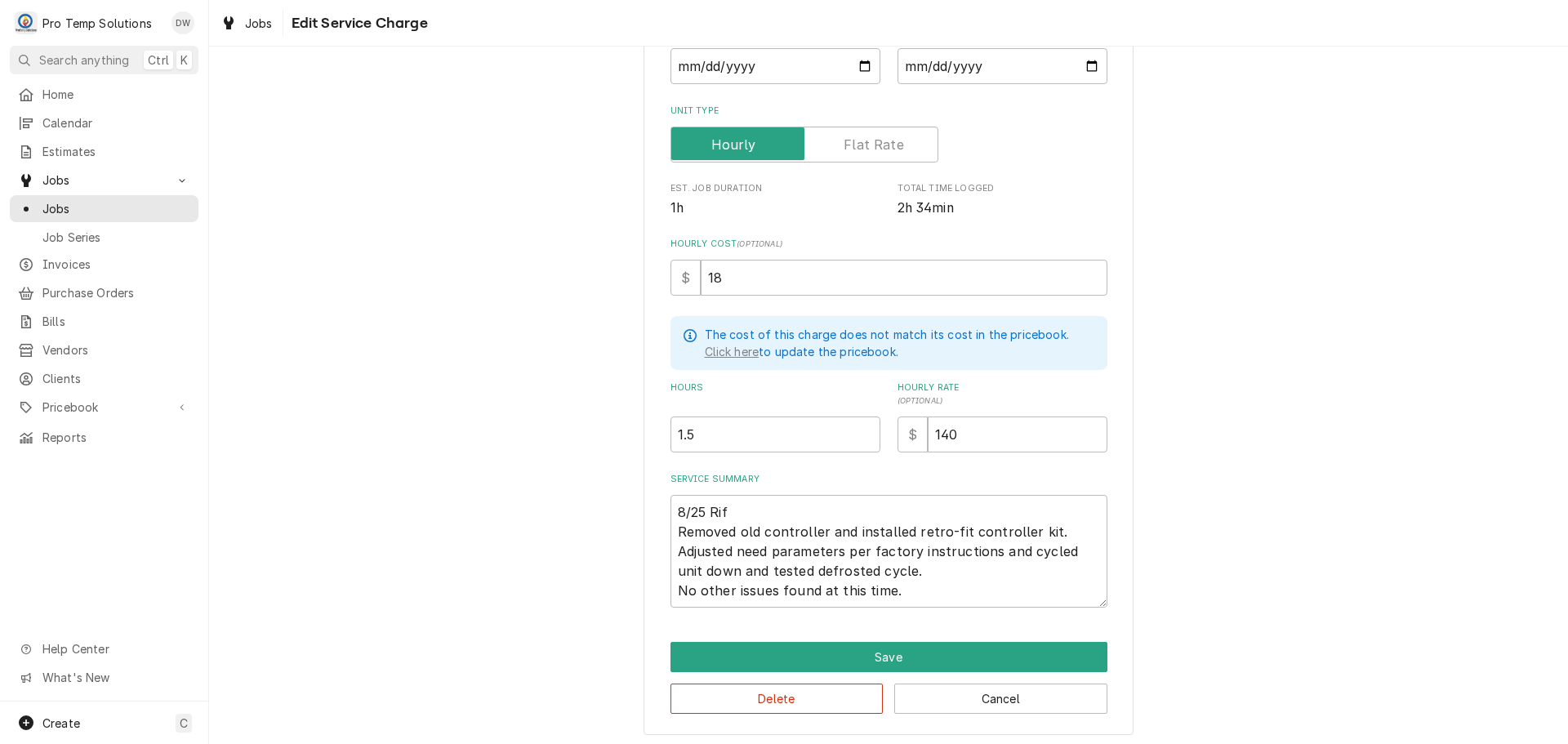
scroll to position [218, 0]
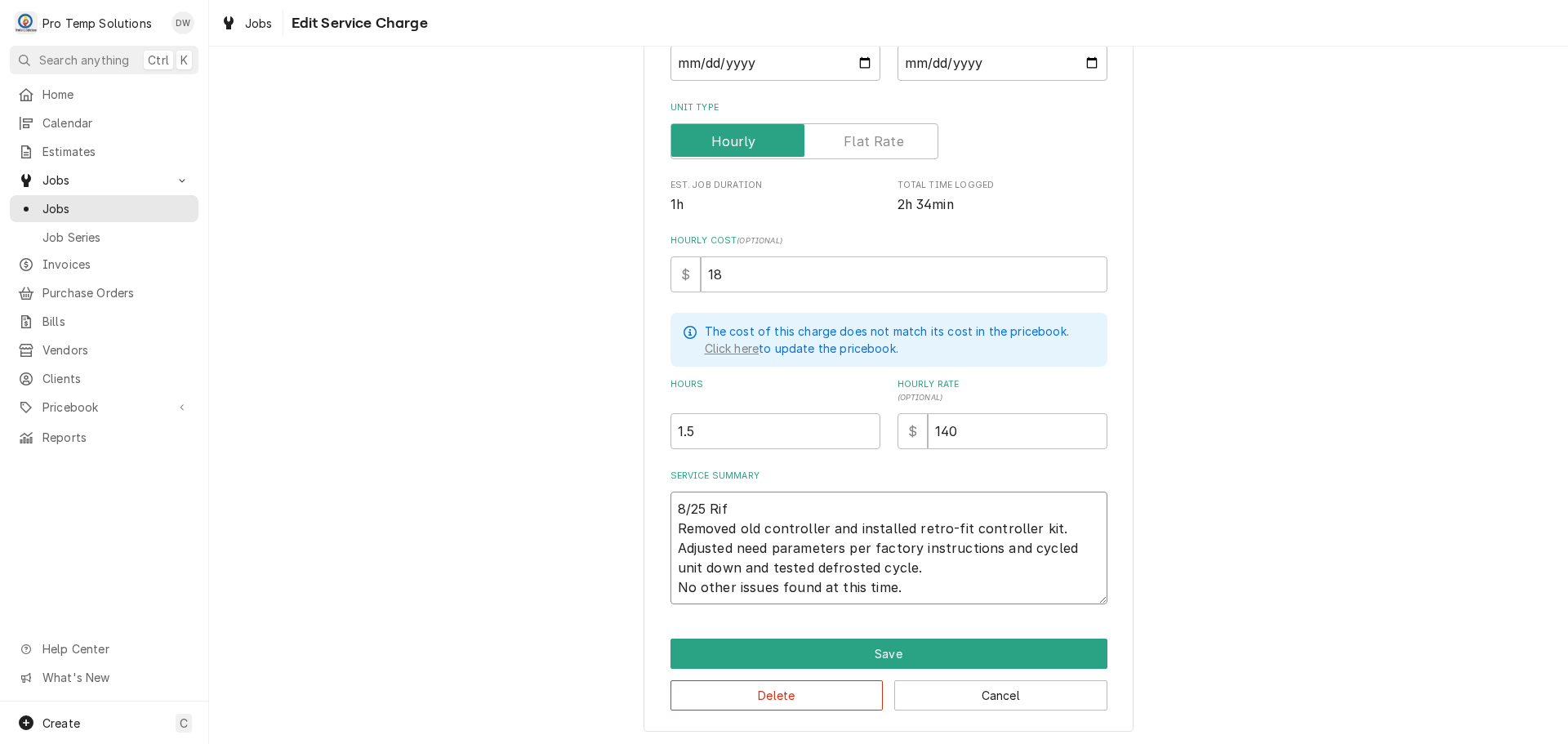
click at [767, 503] on textarea "8/25 Rif Removed old controller and installed retro-fit controller kit. Adjuste…" at bounding box center [889, 548] width 437 height 113
type textarea "x"
type textarea "8/25 Rif 1 Removed old controller and installed retro-fit controller kit. Adjus…"
type textarea "x"
type textarea "8/25 Rif 12 Removed old controller and installed retro-fit controller kit. Adju…"
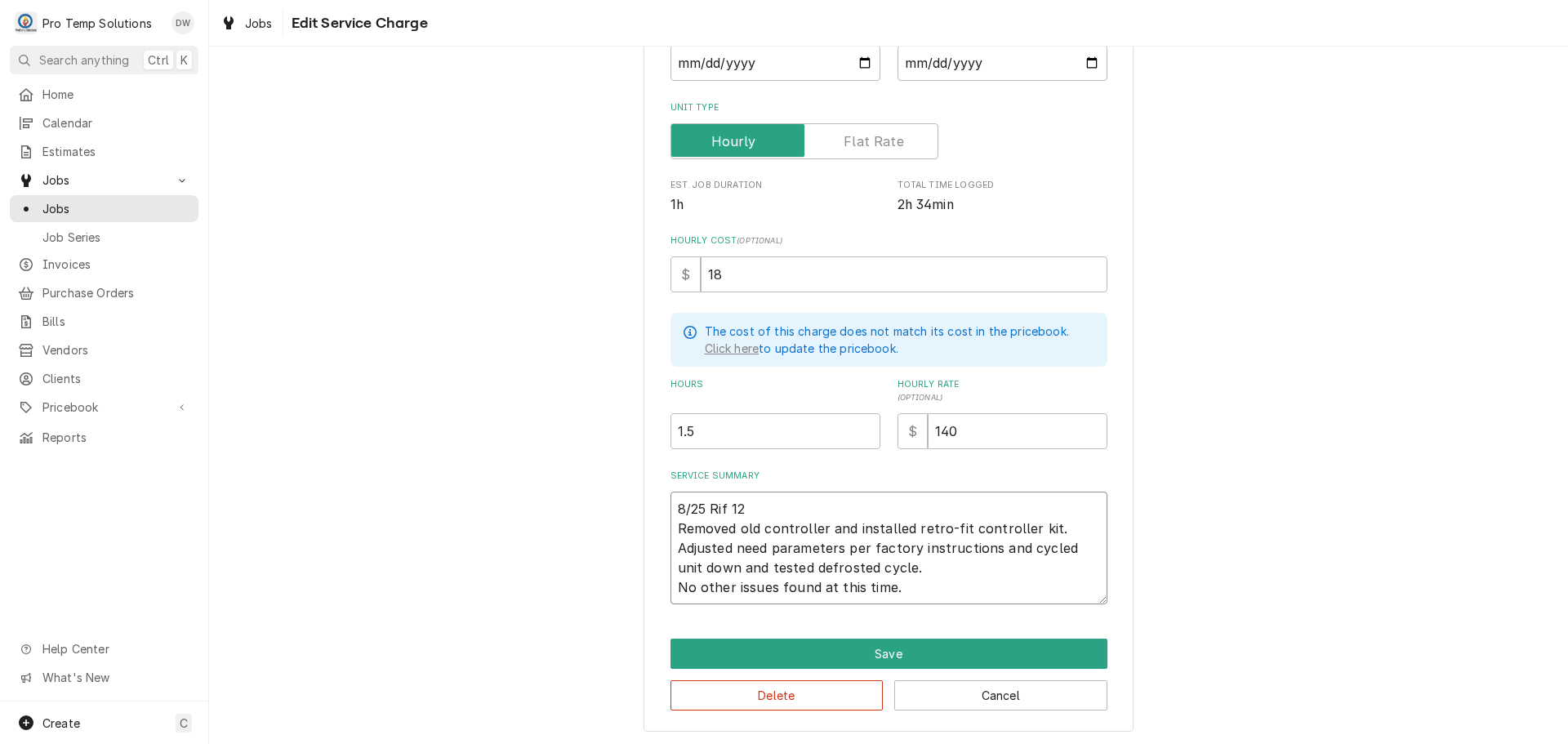
type textarea "x"
type textarea "8/25 Rif 120 Removed old controller and installed retro-fit controller kit. Adj…"
type textarea "x"
type textarea "8/25 Rif 1200 Removed old controller and installed retro-fit controller kit. Ad…"
type textarea "x"
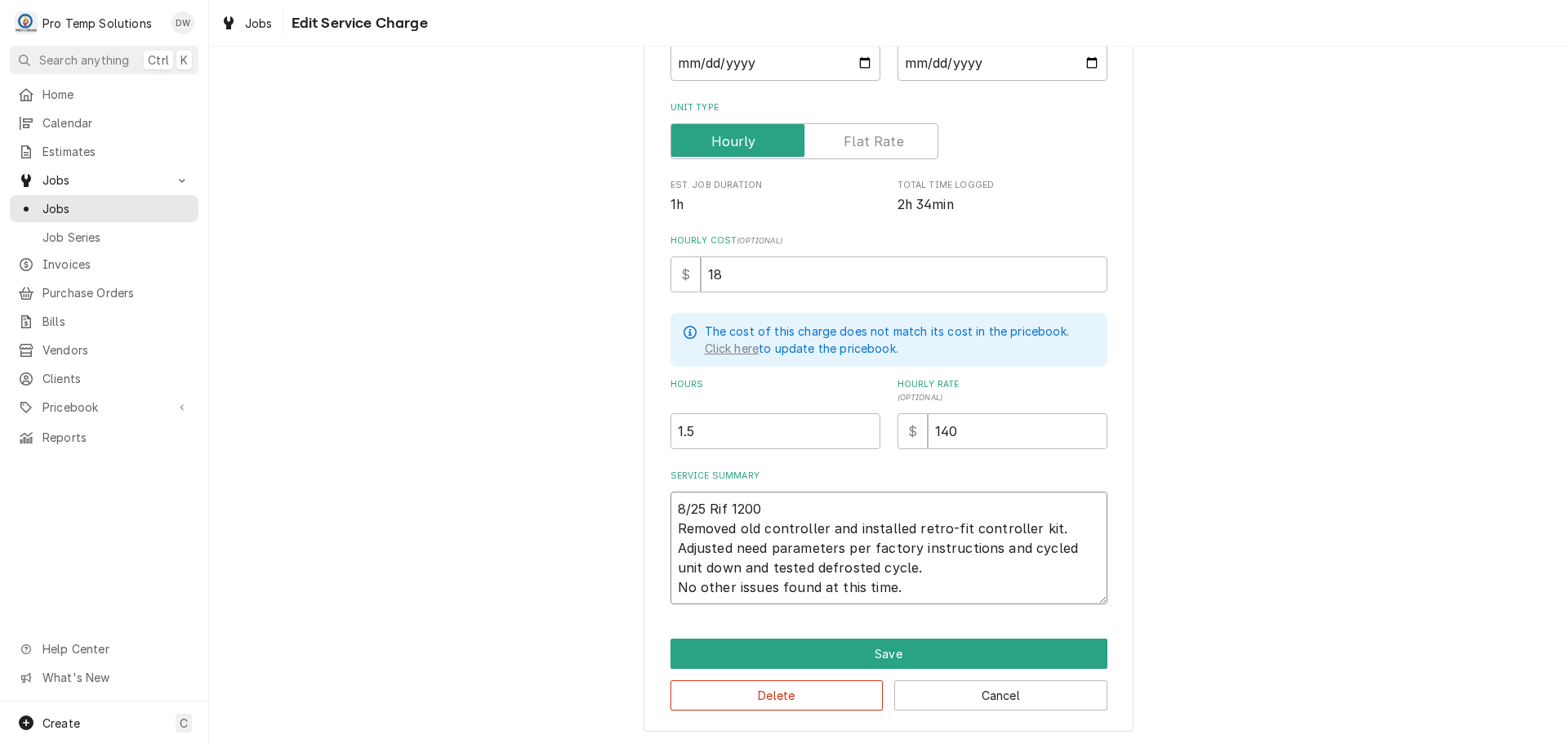
type textarea "8/25 Rif 1200- Removed old controller and installed retro-fit controller kit. A…"
type textarea "x"
type textarea "8/25 Rif 1200-1 Removed old controller and installed retro-fit controller kit. …"
type textarea "x"
type textarea "8/25 Rif 1200-13 Removed old controller and installed retro-fit controller kit.…"
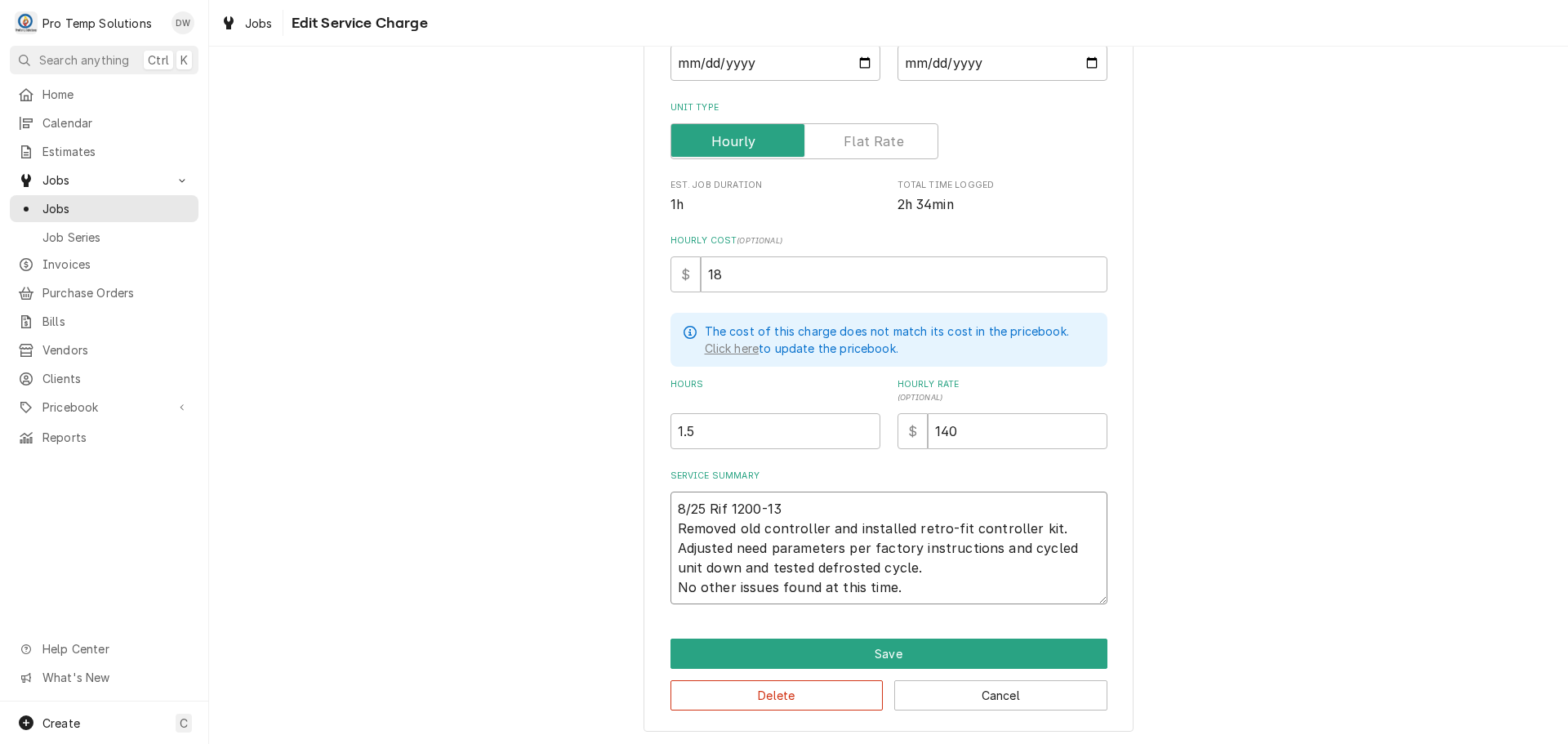
type textarea "x"
type textarea "8/25 Rif 1200-135 Removed old controller and installed retro-fit controller kit…"
type textarea "x"
type textarea "8/25 Rif 1200-135 Removed old controller and installed retro-fit controller kit…"
type textarea "x"
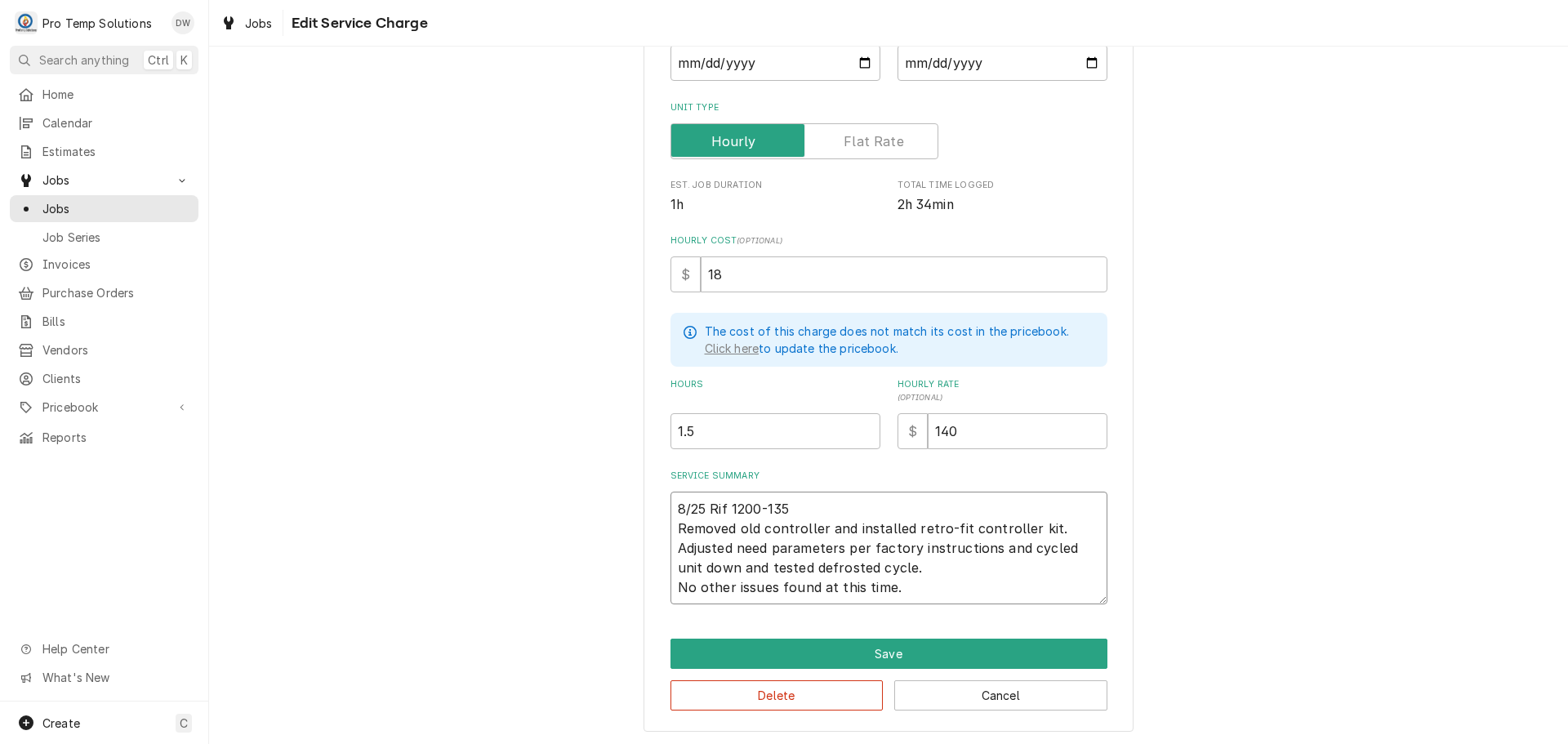
type textarea "8/25 Rif 1200-135 K Removed old controller and installed retro-fit controller k…"
type textarea "x"
type textarea "8/25 Rif 1200-135 KE Removed old controller and installed retro-fit controller …"
type textarea "x"
type textarea "8/25 Rif 1200-135 KEV Removed old controller and installed retro-fit controller…"
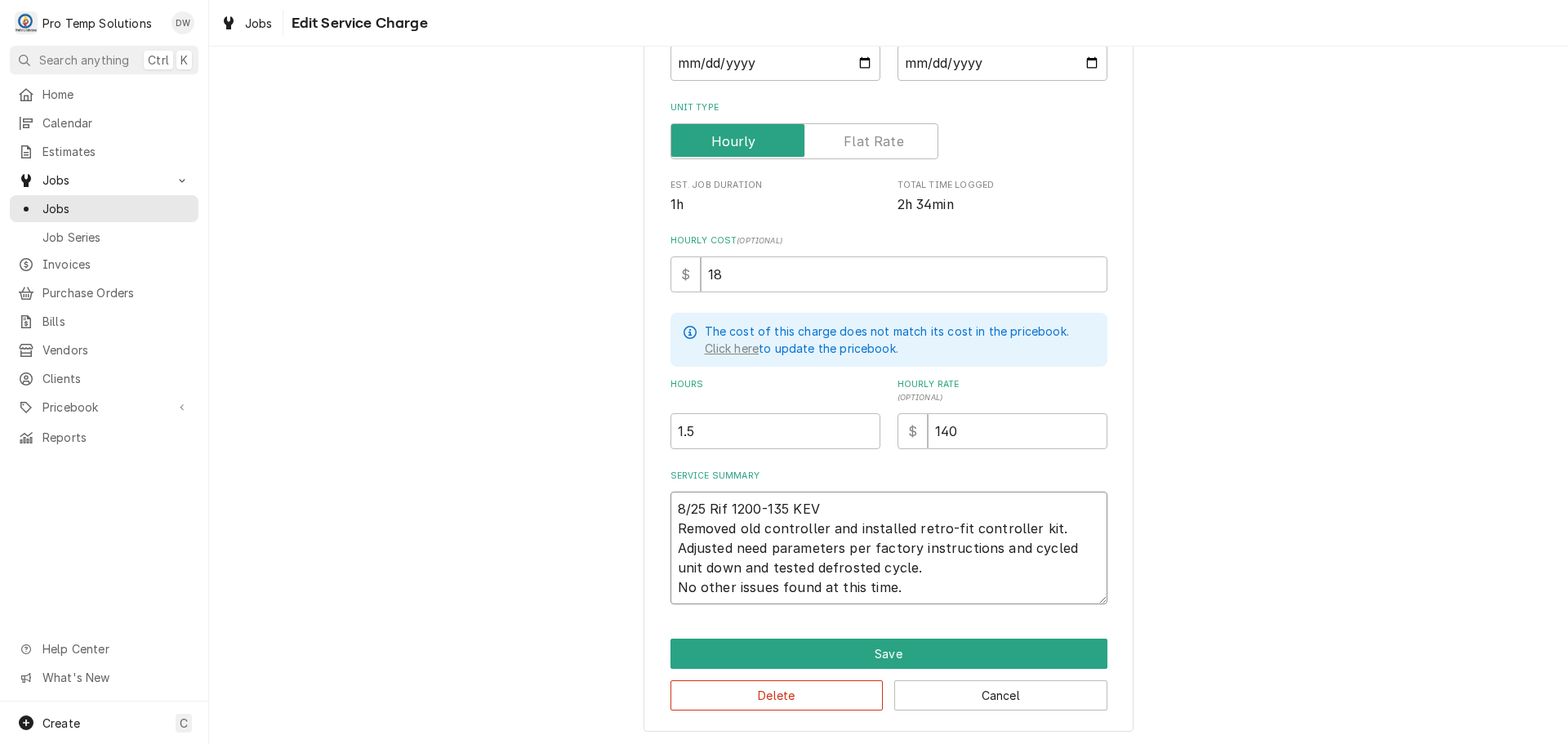
type textarea "x"
type textarea "8/25 Rif 1200-135 KEVI Removed old controller and installed retro-fit controlle…"
type textarea "x"
type textarea "8/25 Rif 1200-135 KEVIN Removed old controller and installed retro-fit controll…"
type textarea "x"
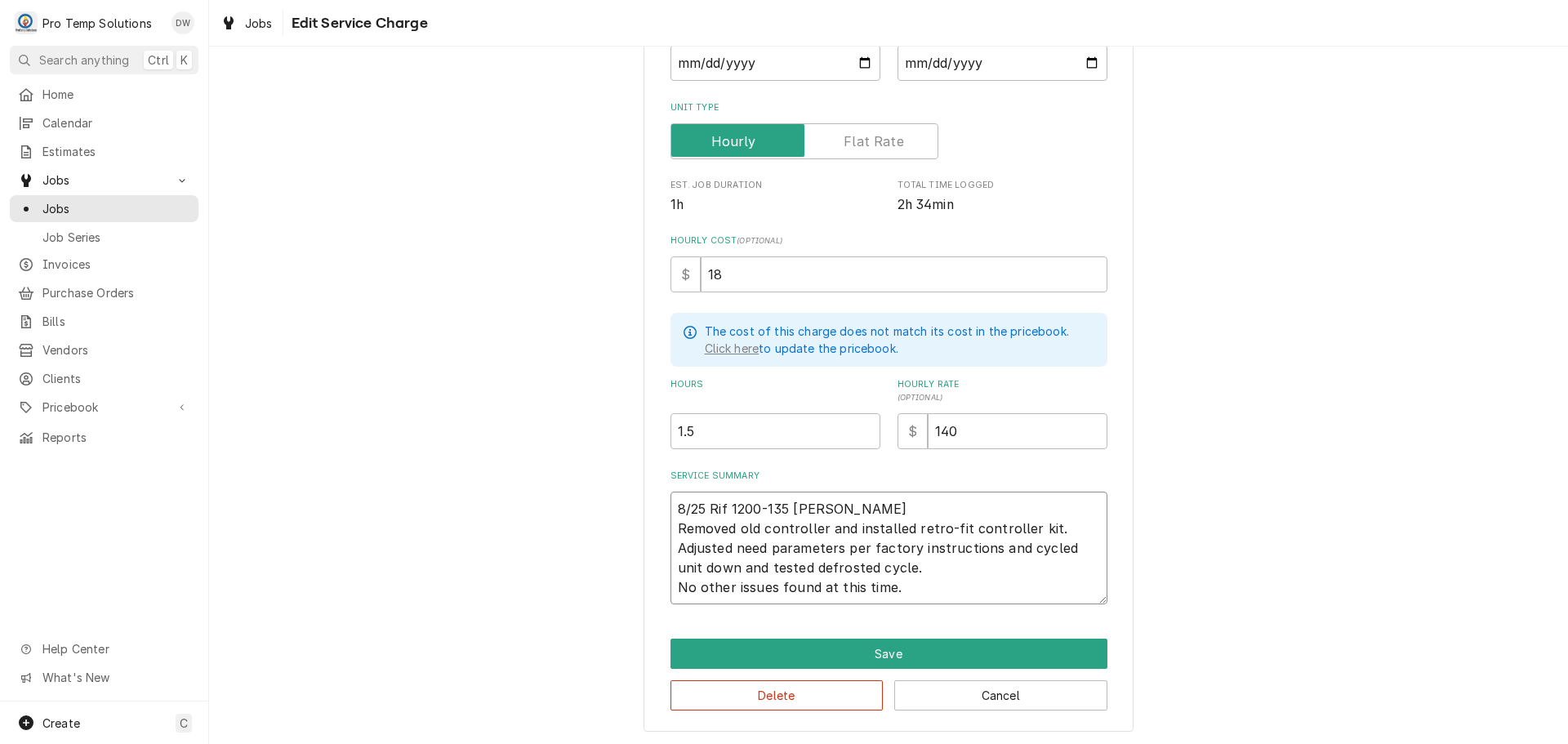
type textarea "8/25 Rif 1200-135 KEVIN Removed old controller and installed retro-fit controll…"
type textarea "x"
type textarea "8/25 Rif 1200-135 KEVIN K Removed old controller and installed retro-fit contro…"
type textarea "x"
type textarea "8/25 Rif 1200-135 KEVIN KO Removed old controller and installed retro-fit contr…"
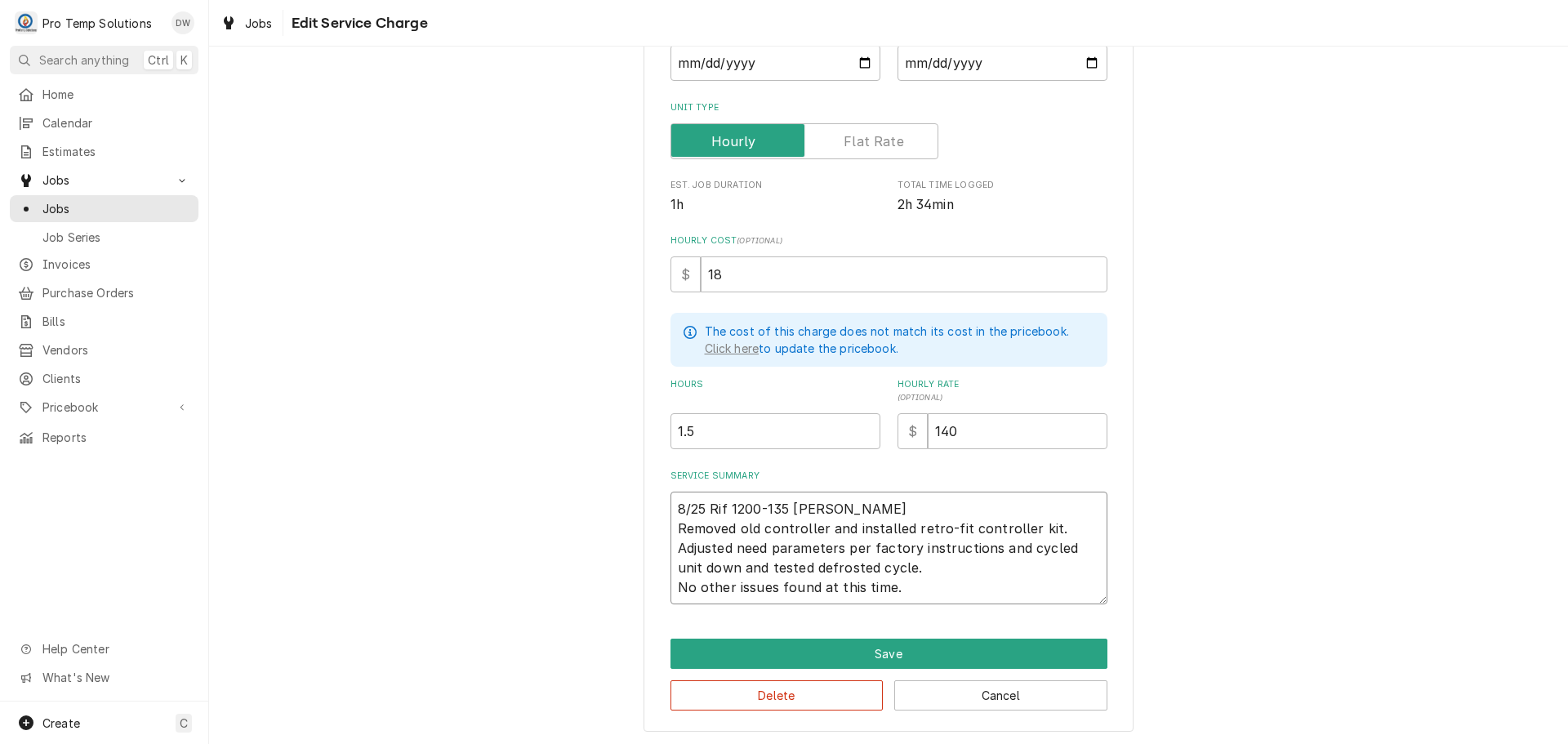
type textarea "x"
type textarea "8/25 Rif 1200-135 KEVIN KOT Removed old controller and installed retro-fit cont…"
type textarea "x"
type textarea "8/25 Rif 1200-135 KEVIN KOTY Removed old controller and installed retro-fit con…"
type textarea "x"
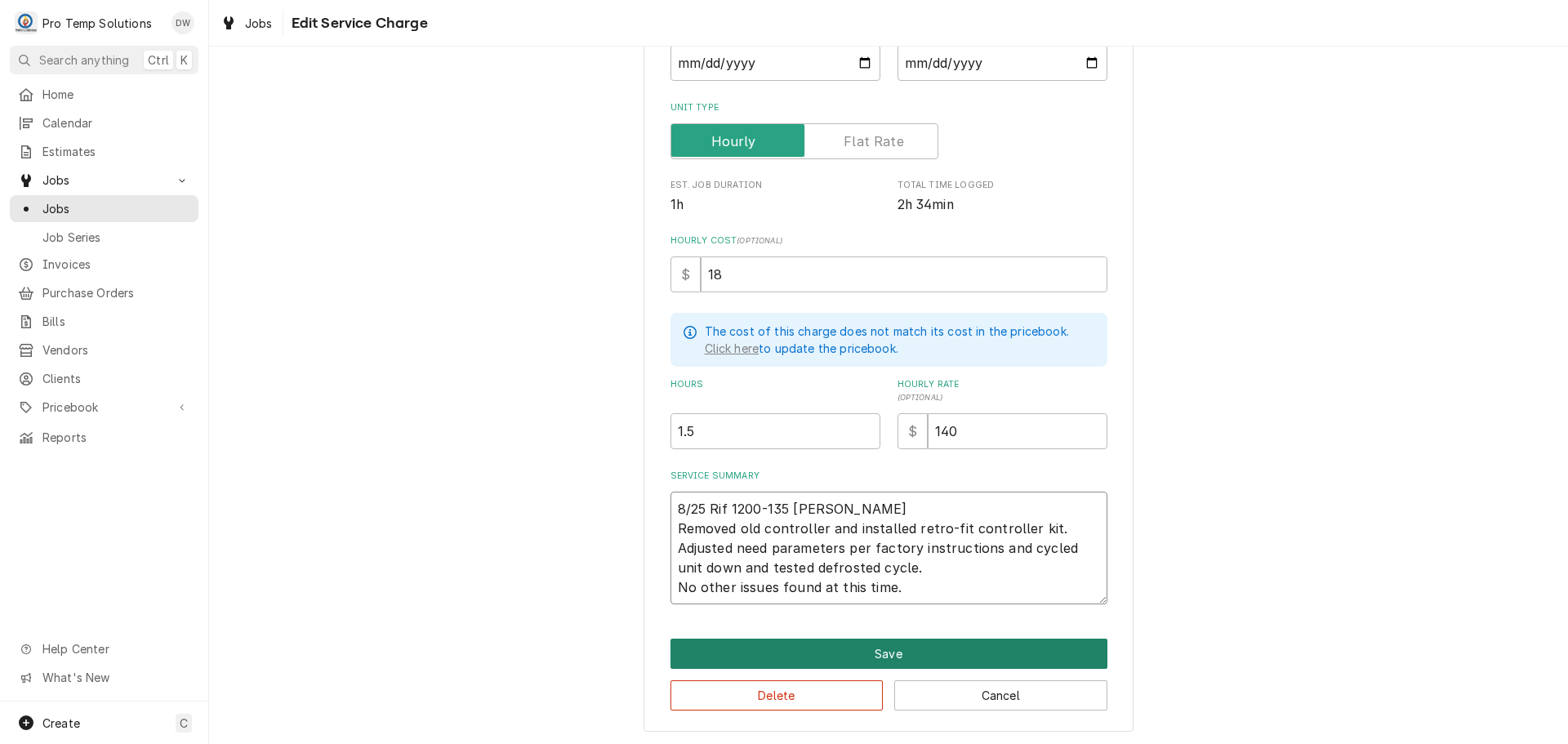
type textarea "8/25 Rif 1200-135 [PERSON_NAME] Removed old controller and installed retro-fit …"
click at [880, 650] on button "Save" at bounding box center [889, 653] width 437 height 30
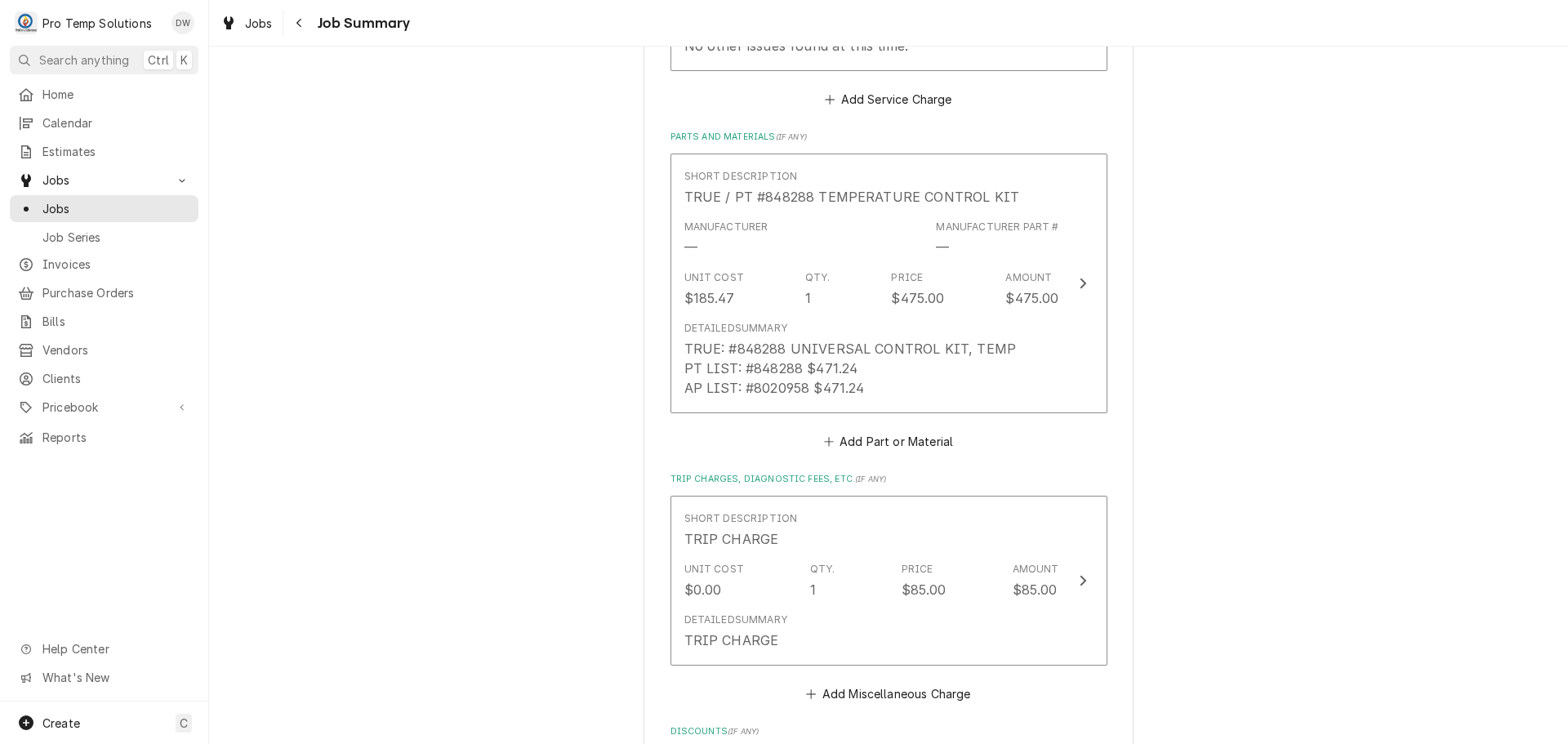
scroll to position [1470, 0]
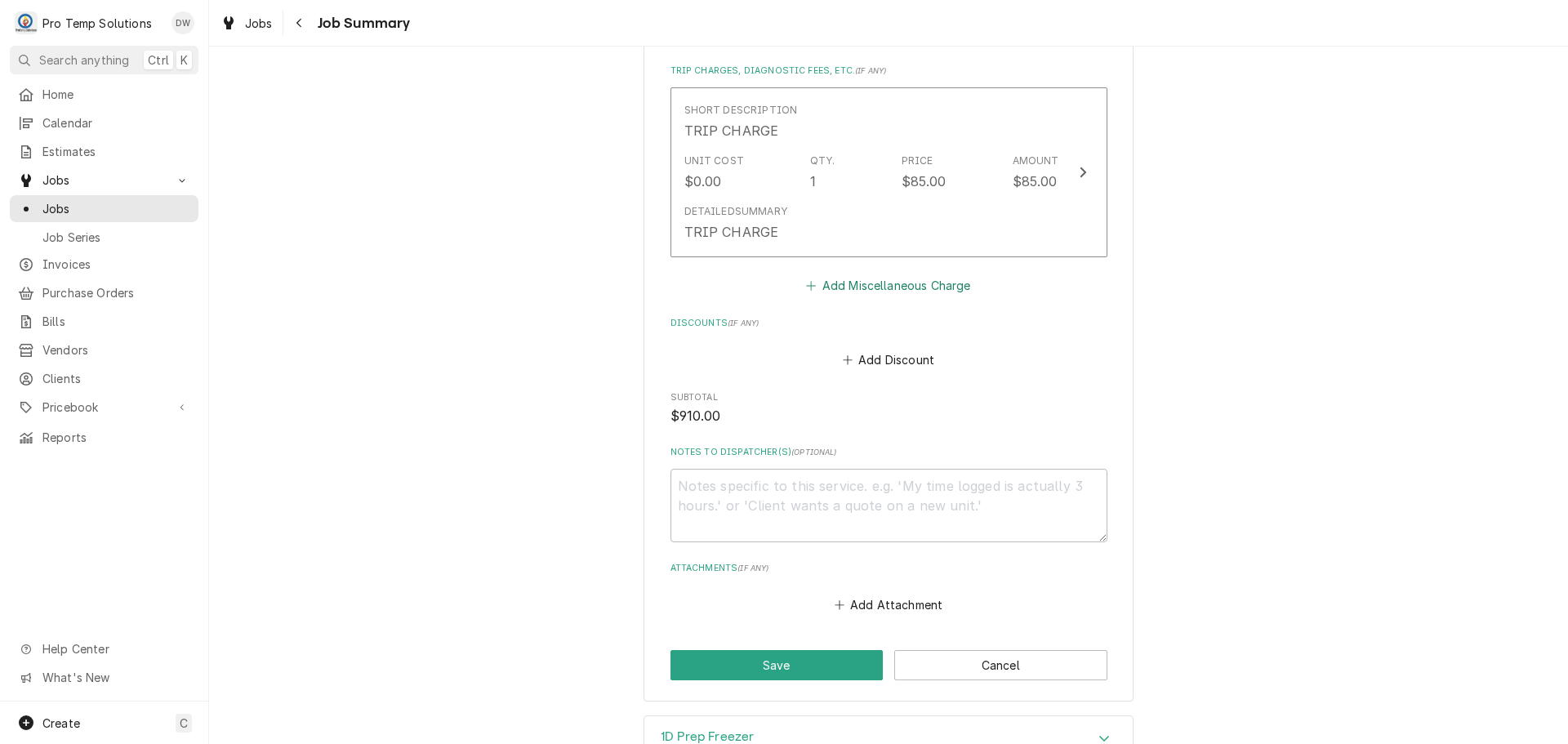
click at [901, 274] on button "Add Miscellaneous Charge" at bounding box center [888, 286] width 169 height 23
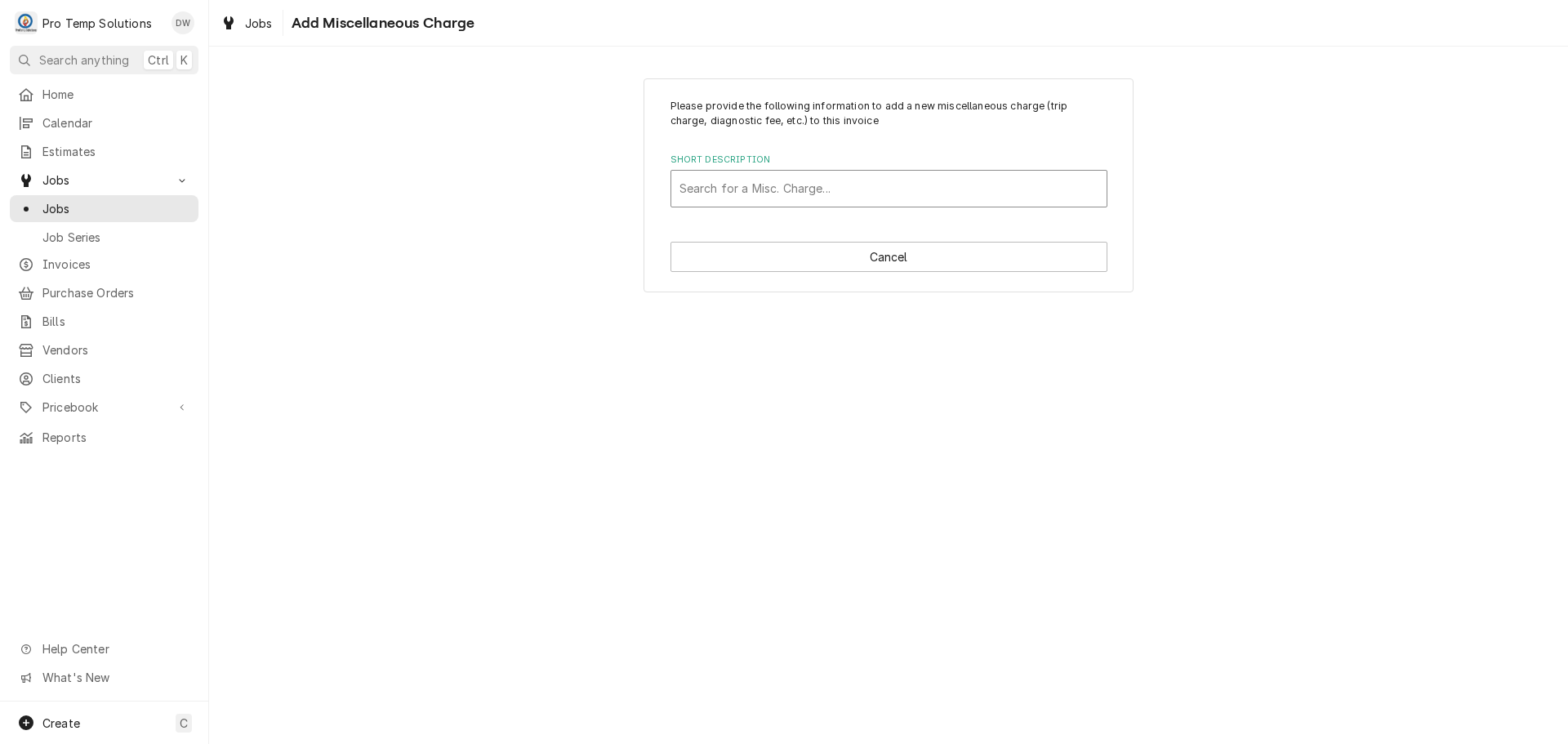
click at [863, 175] on div "Short Description" at bounding box center [889, 188] width 419 height 29
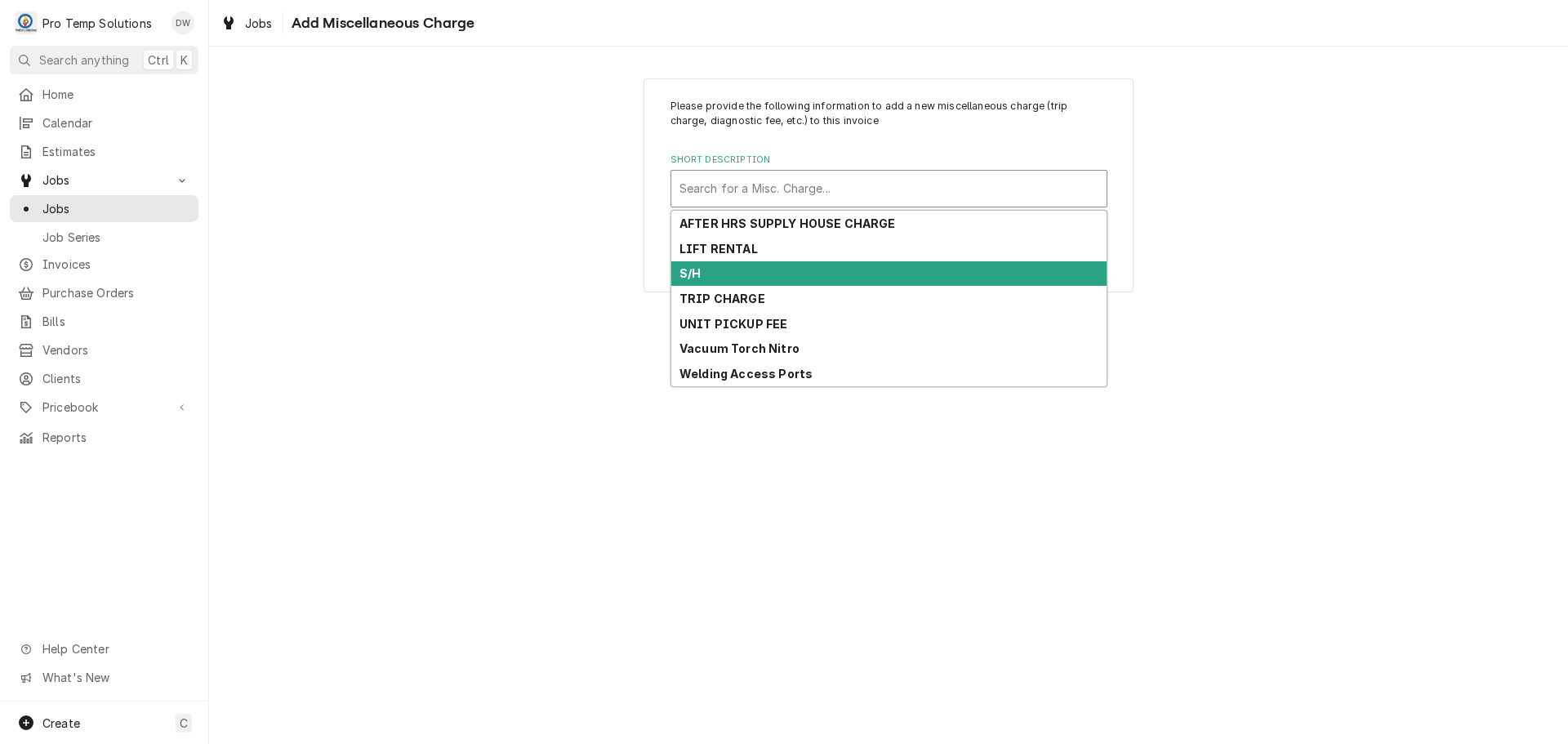
click at [838, 283] on div "S/H" at bounding box center [889, 274] width 435 height 25
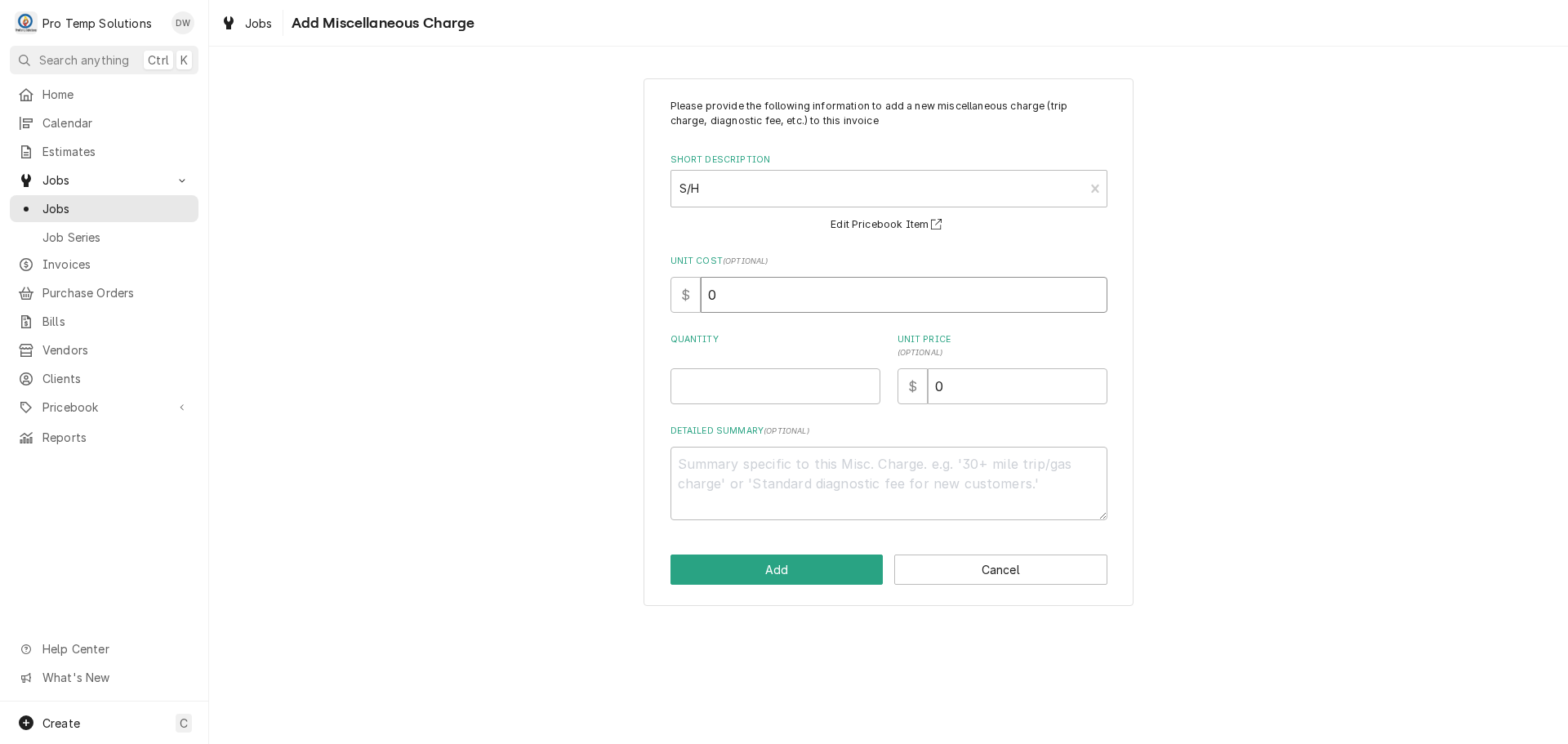
click at [751, 289] on input "0" at bounding box center [904, 295] width 407 height 36
type textarea "x"
type input "4"
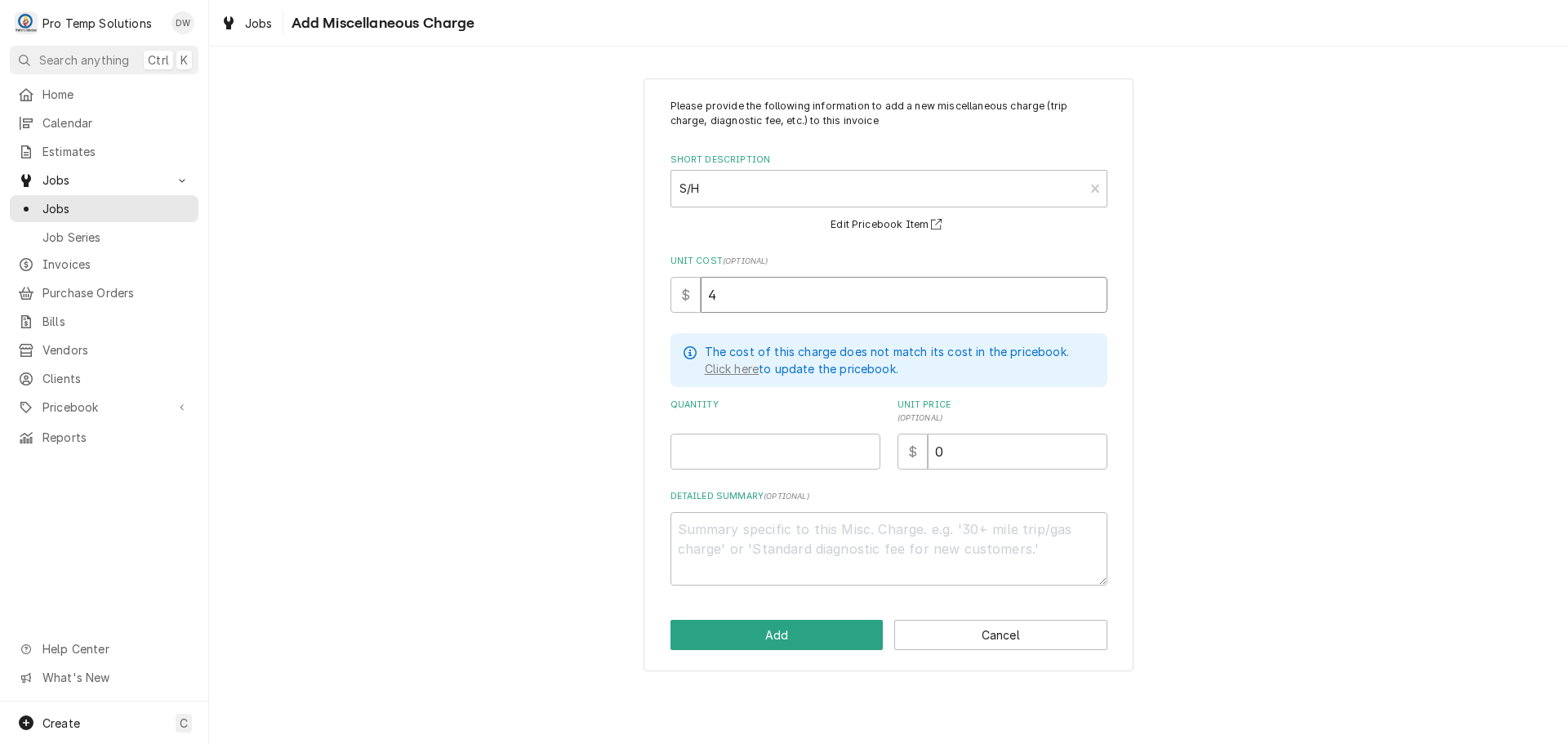
type textarea "x"
type input "45"
type textarea "x"
type input "45.0"
type textarea "x"
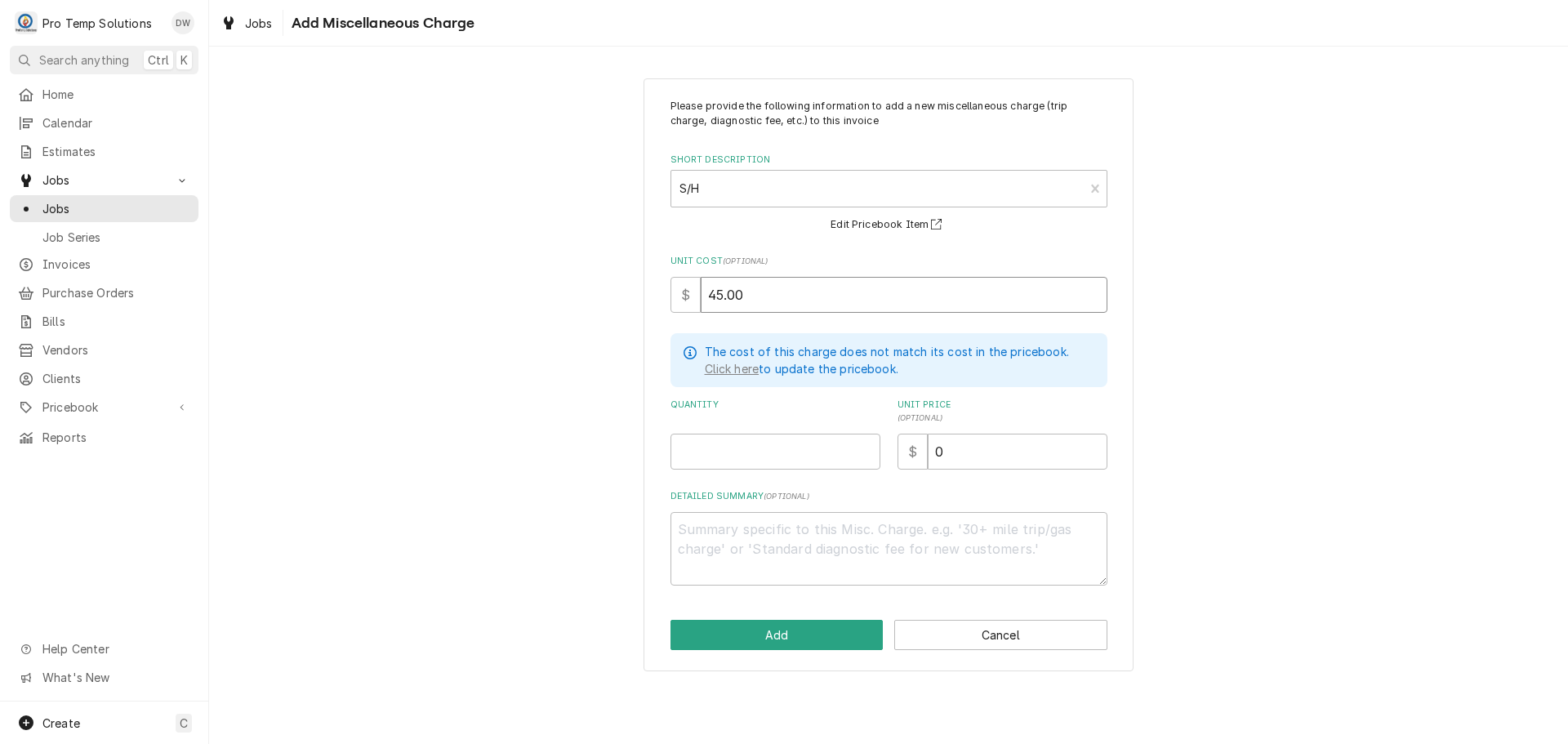
type input "45.00"
click at [802, 447] on input "Quantity" at bounding box center [775, 452] width 210 height 36
type textarea "x"
type input "1"
click at [962, 449] on input "0" at bounding box center [1018, 452] width 180 height 36
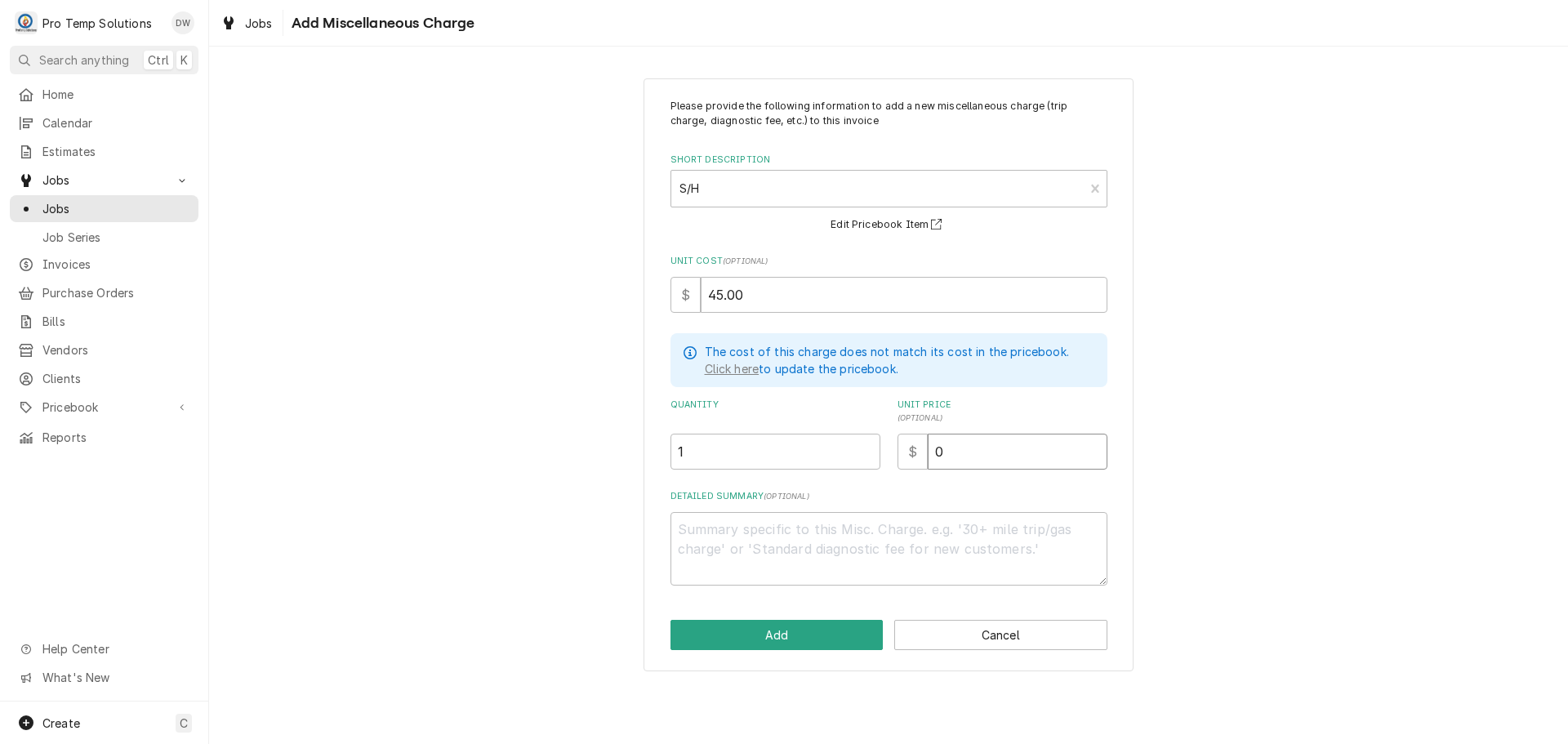
type textarea "x"
type input "4"
type textarea "x"
type input "45"
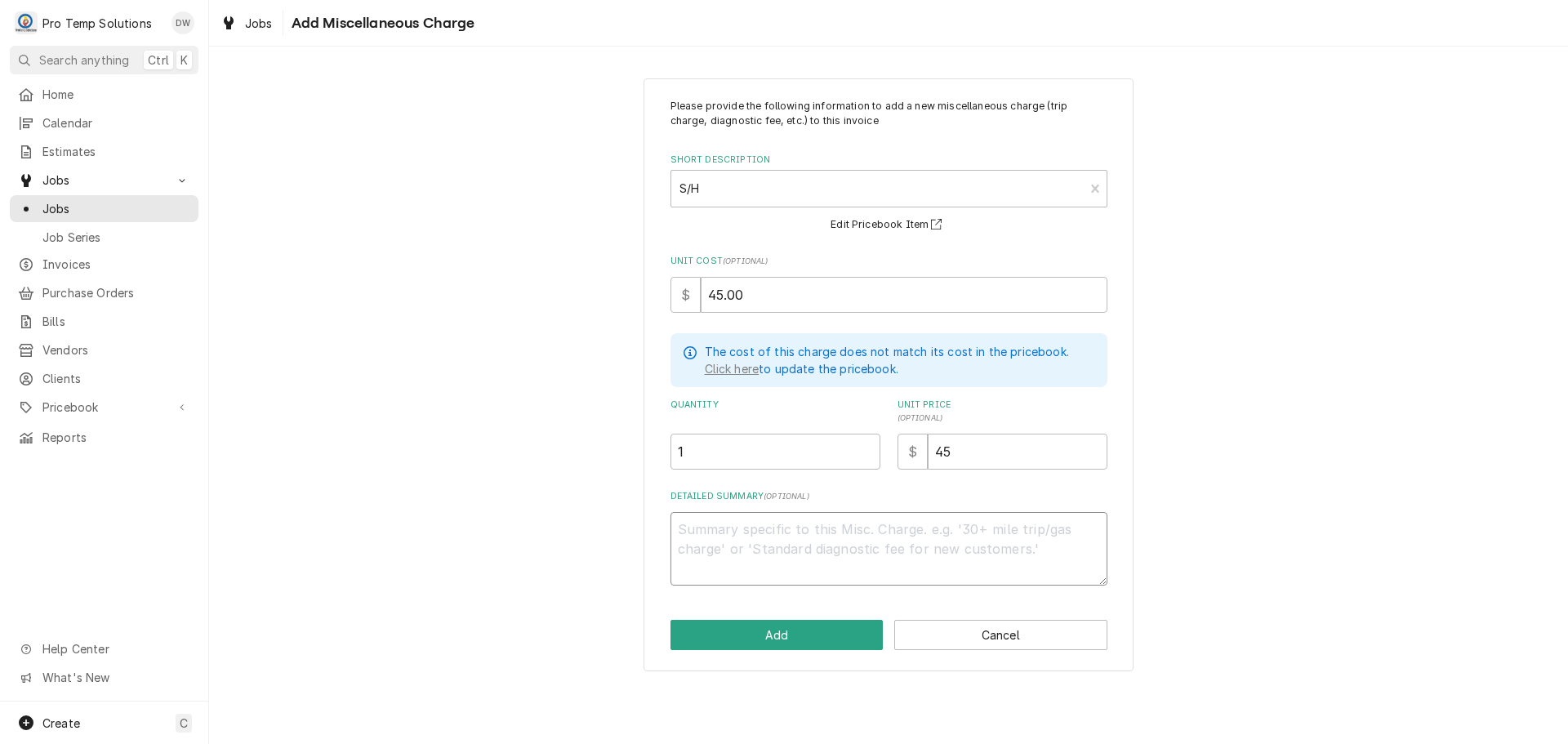
click at [704, 521] on textarea "Detailed Summary ( optional )" at bounding box center [889, 548] width 437 height 73
type textarea "x"
type textarea "T"
type textarea "x"
type textarea "TR"
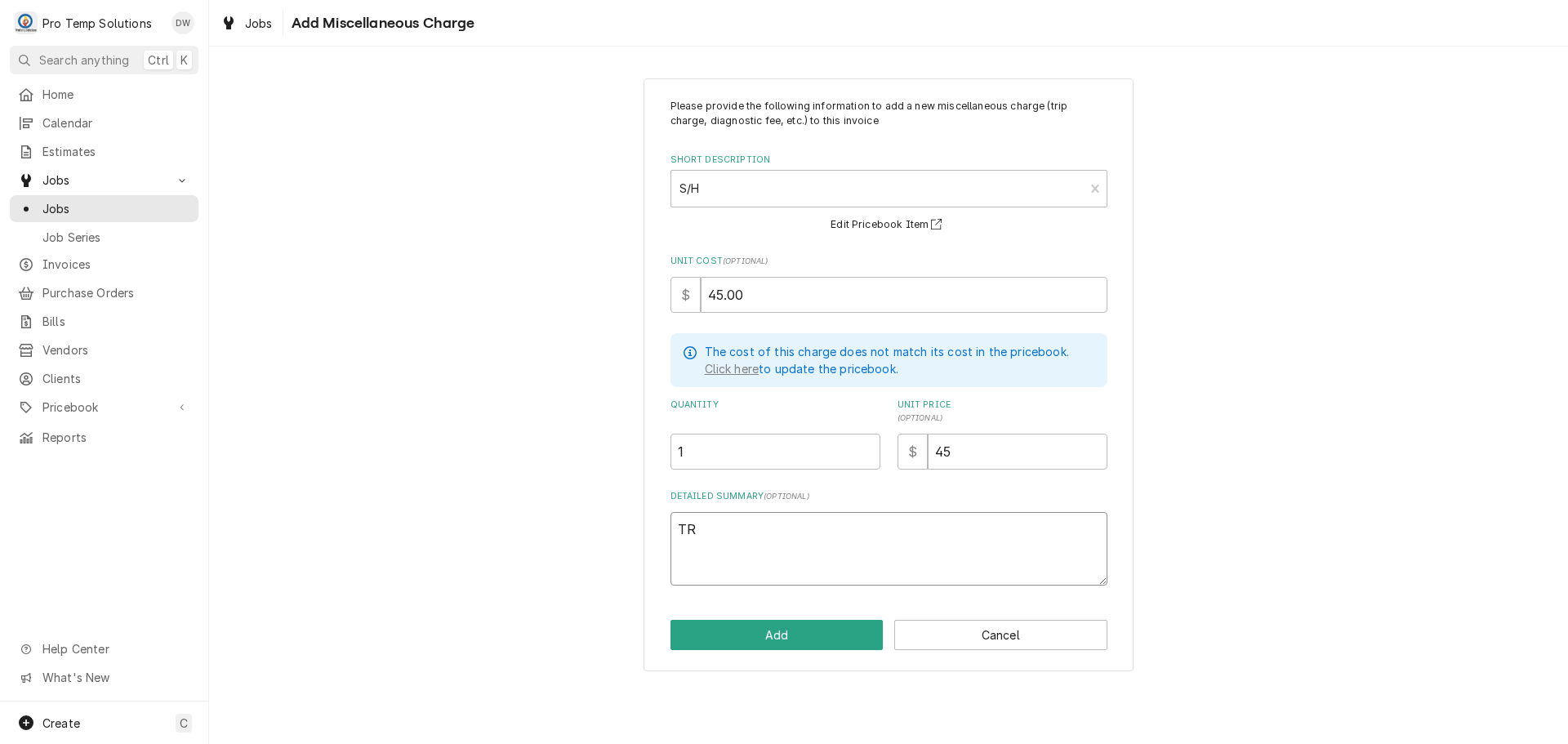
type textarea "x"
type textarea "TRU"
type textarea "x"
type textarea "TRUE"
type textarea "x"
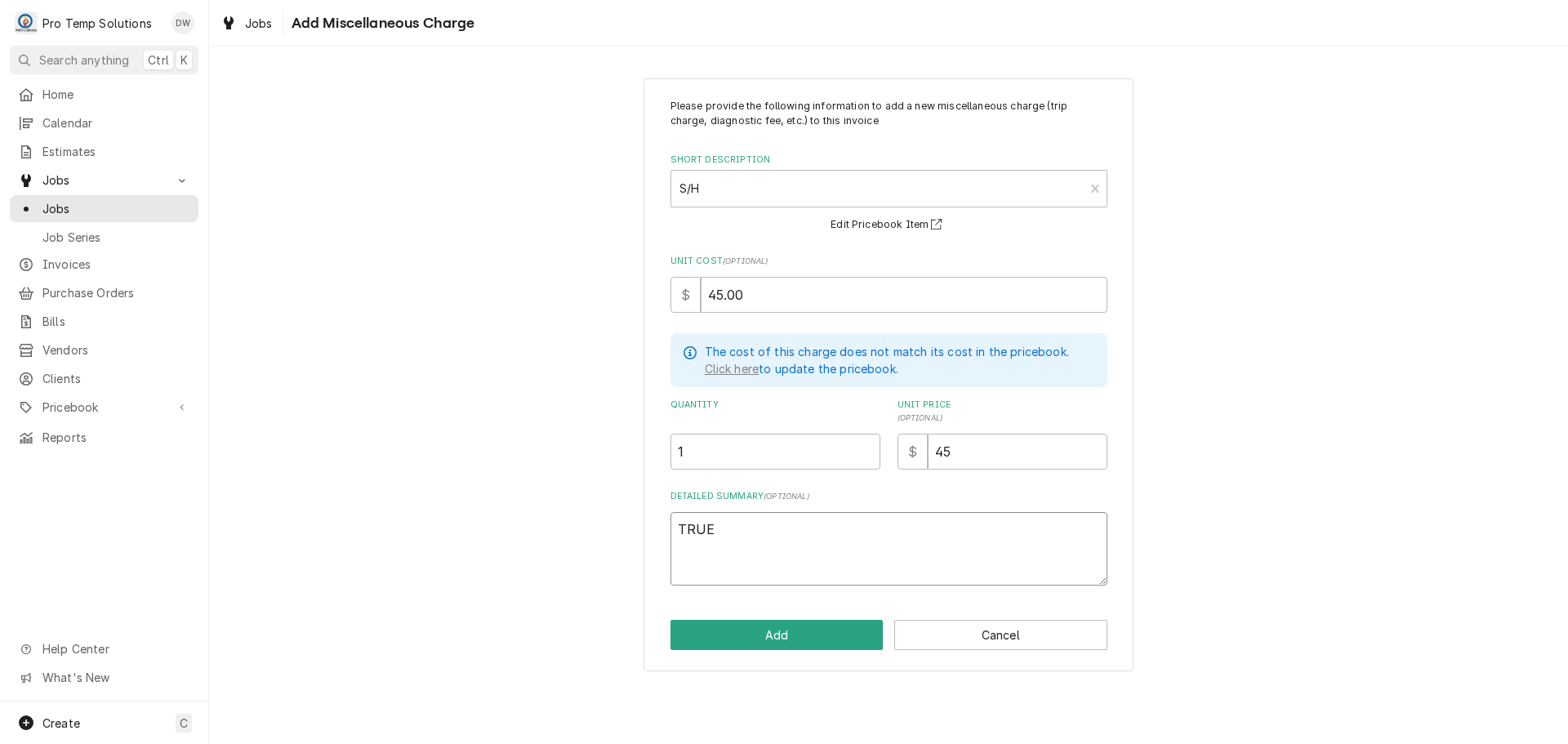
type textarea "TRUE"
type textarea "x"
type textarea "TRUE I"
type textarea "x"
type textarea "TRUE IN"
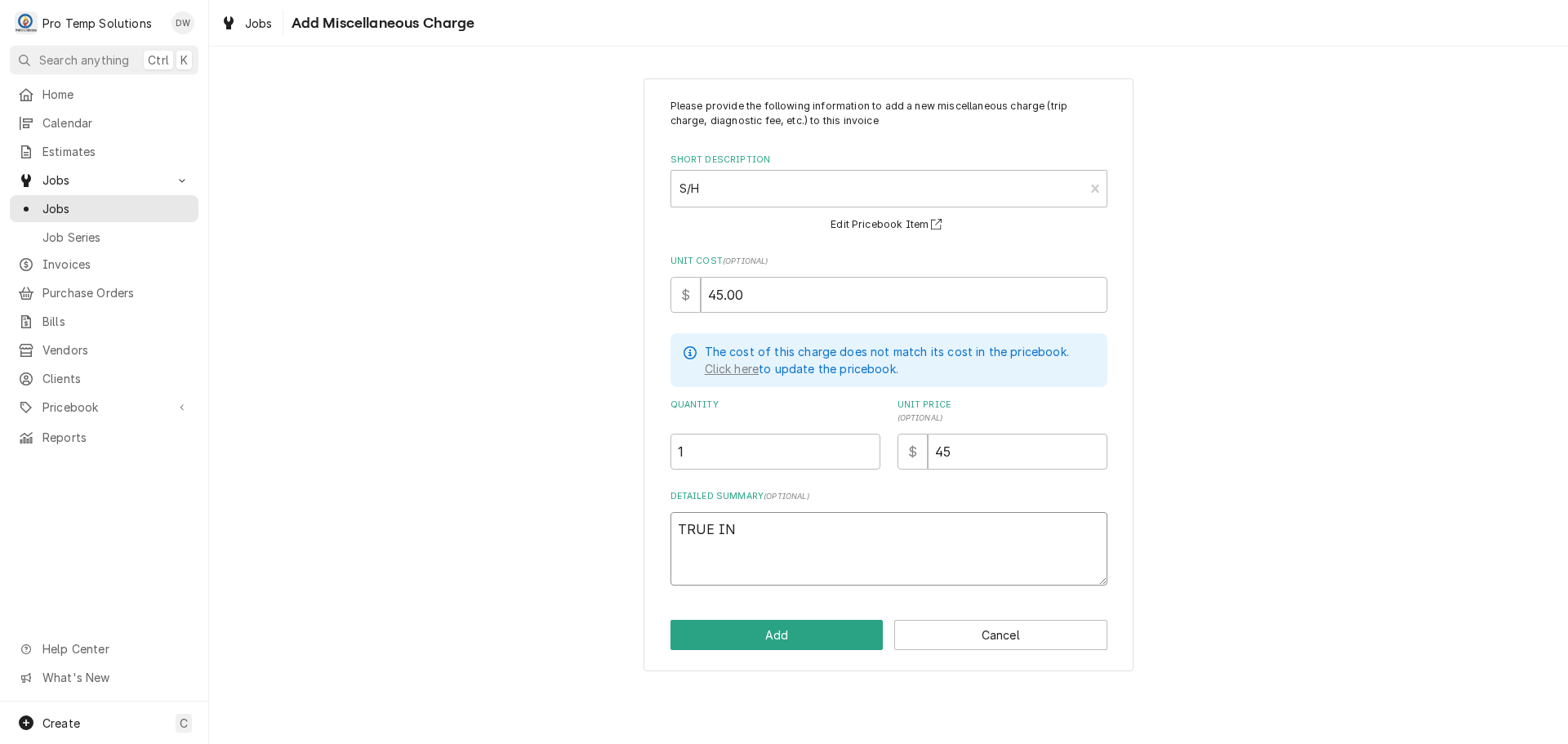
type textarea "x"
type textarea "TRUE INV"
type textarea "x"
type textarea "TRUE INV"
type textarea "x"
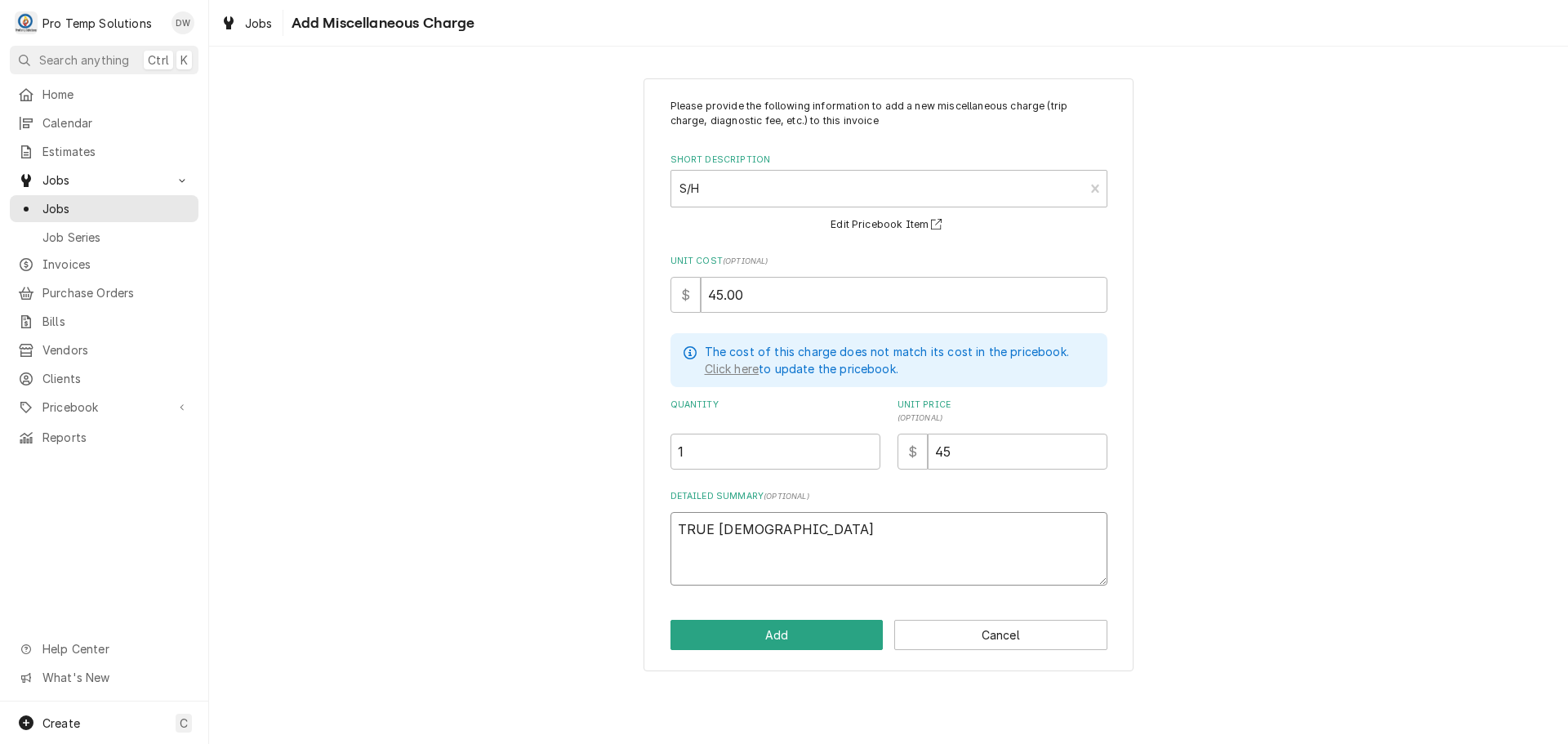
type textarea "TRUE INV #"
type textarea "x"
type textarea "TRUE INV #6"
type textarea "x"
type textarea "TRUE INV #68"
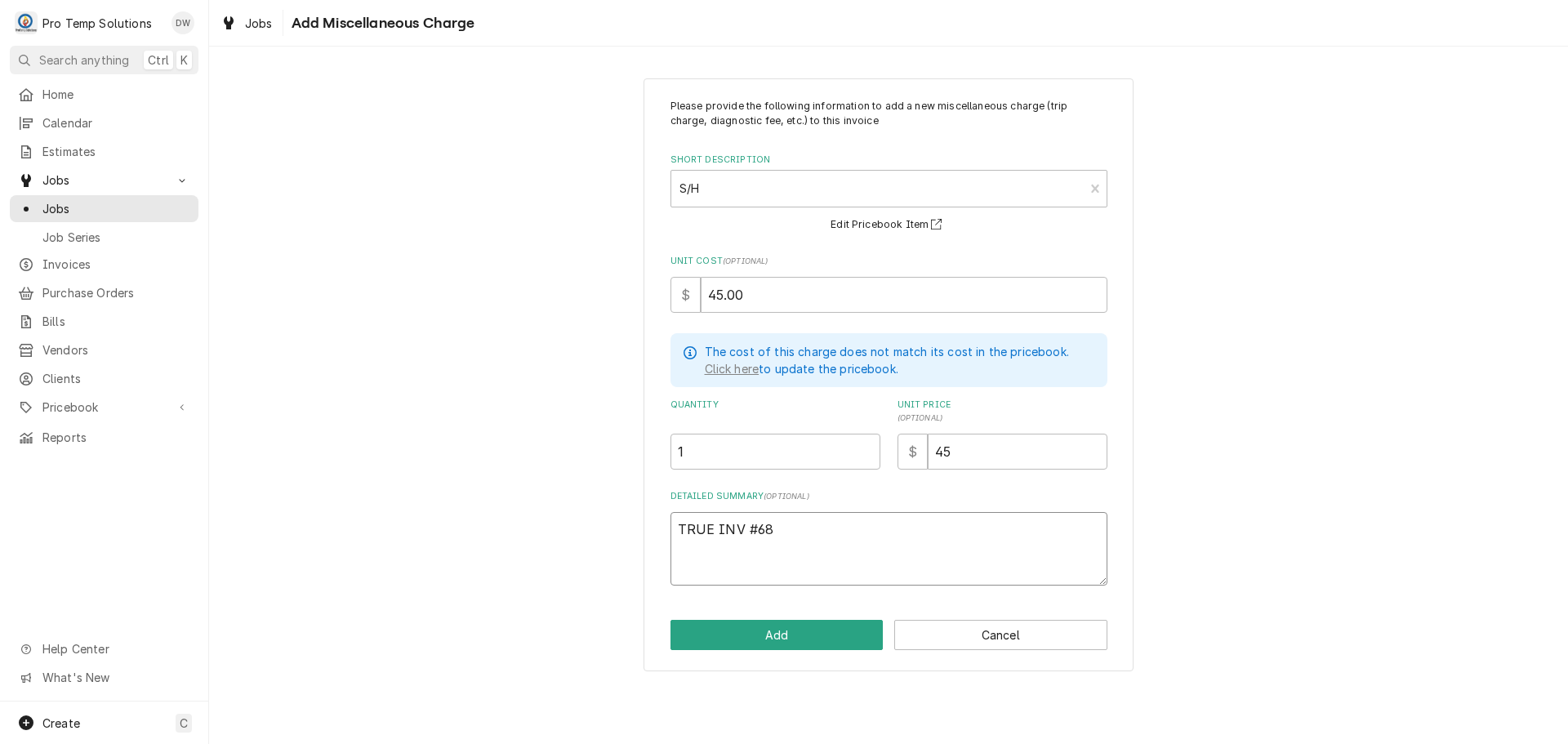
type textarea "x"
type textarea "TRUE INV #681"
type textarea "x"
type textarea "TRUE INV #6817"
type textarea "x"
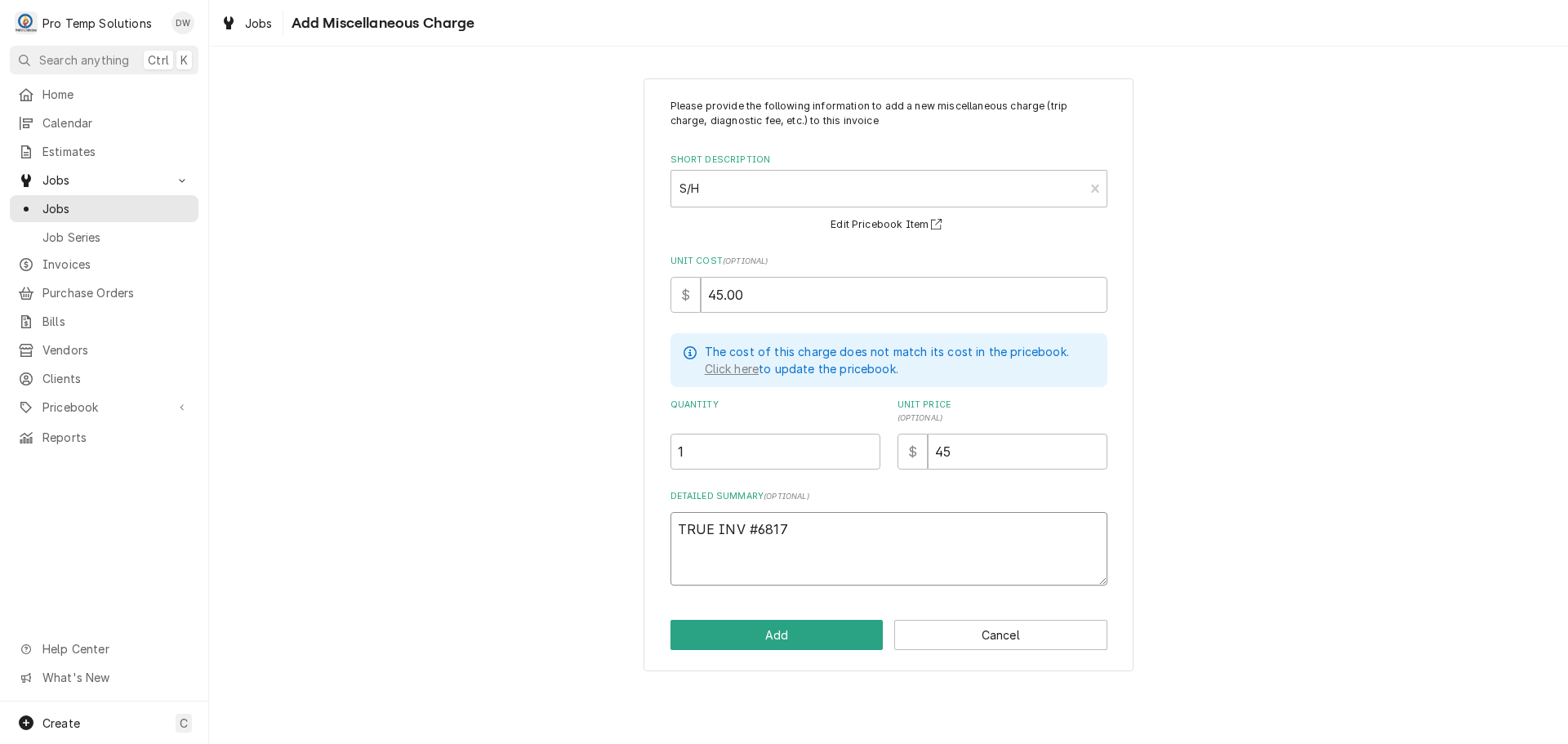
type textarea "TRUE INV #68175"
type textarea "x"
type textarea "TRUE INV #681756"
type textarea "x"
type textarea "TRUE INV #6817569"
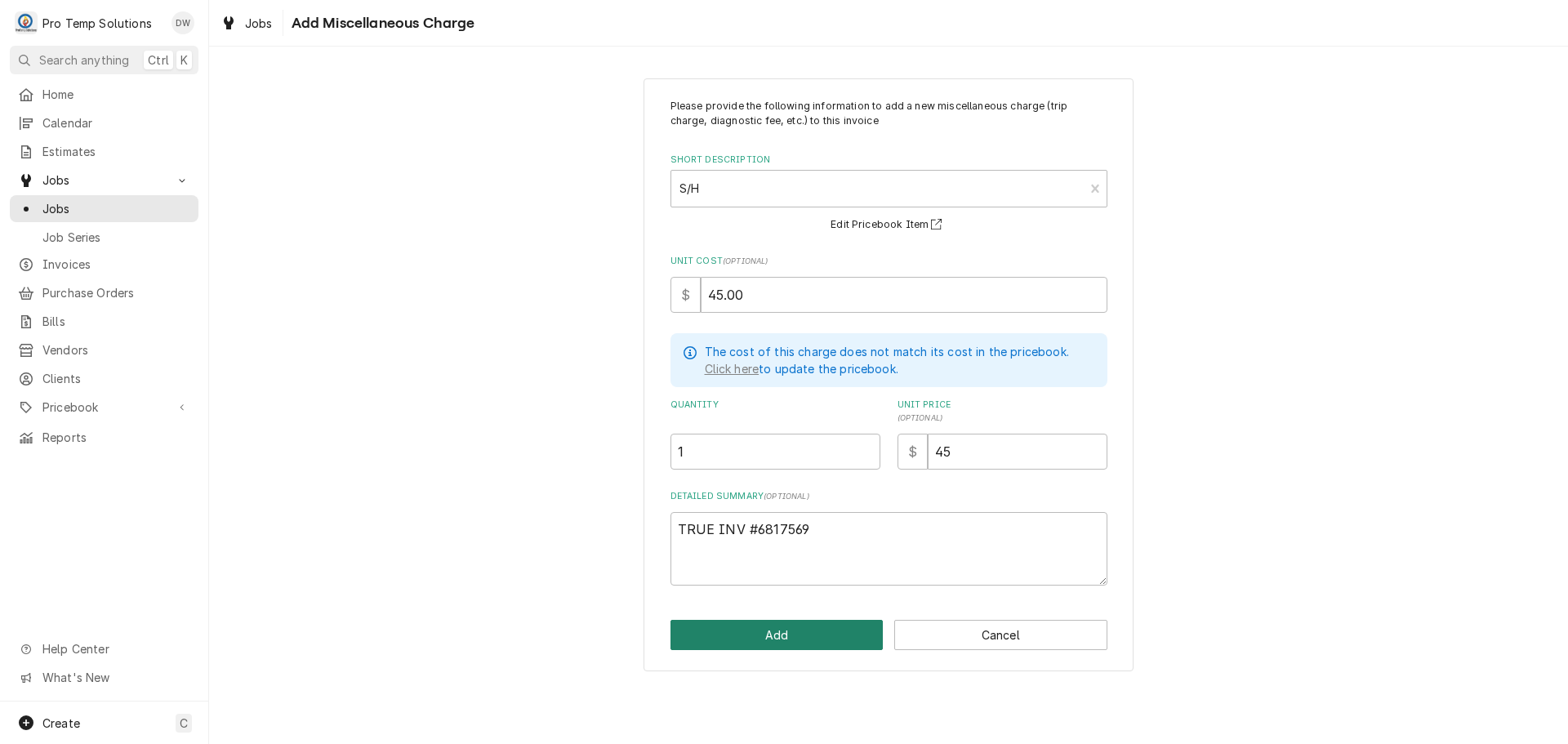
click at [767, 629] on button "Add" at bounding box center [777, 635] width 213 height 30
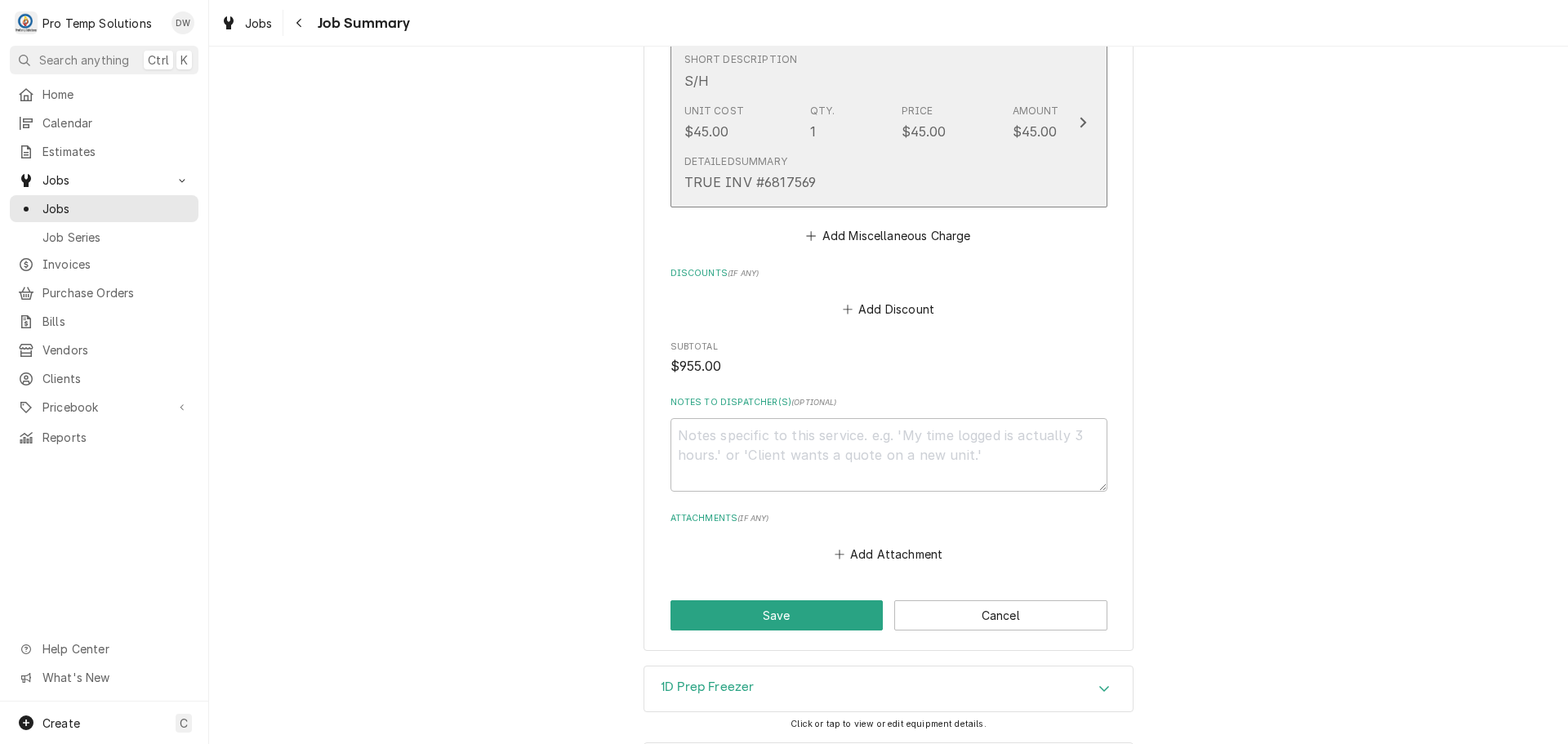
scroll to position [1715, 0]
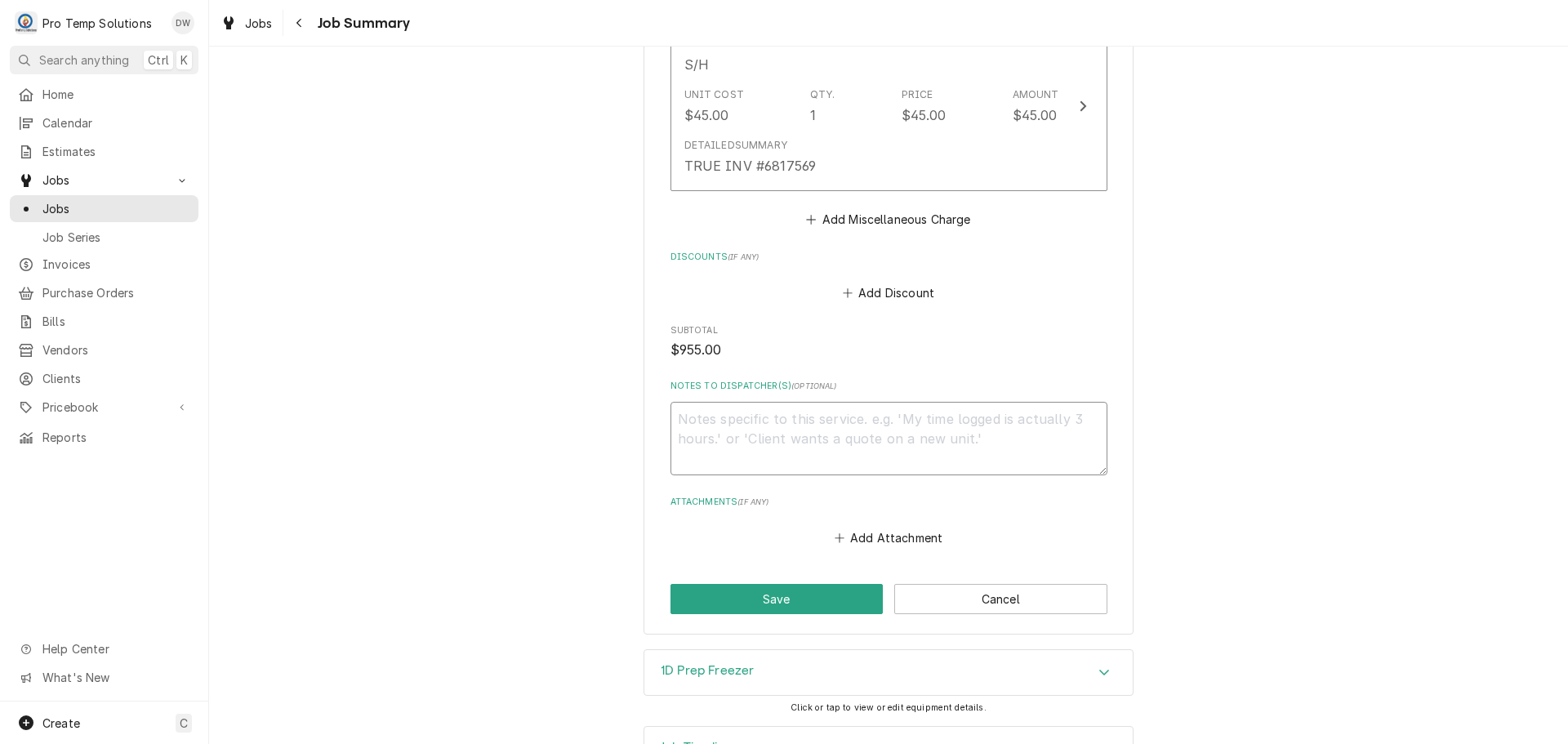
click at [729, 402] on textarea "Notes to Dispatcher(s) ( optional )" at bounding box center [889, 438] width 437 height 73
type textarea "x"
type textarea "#"
type textarea "x"
type textarea "#0"
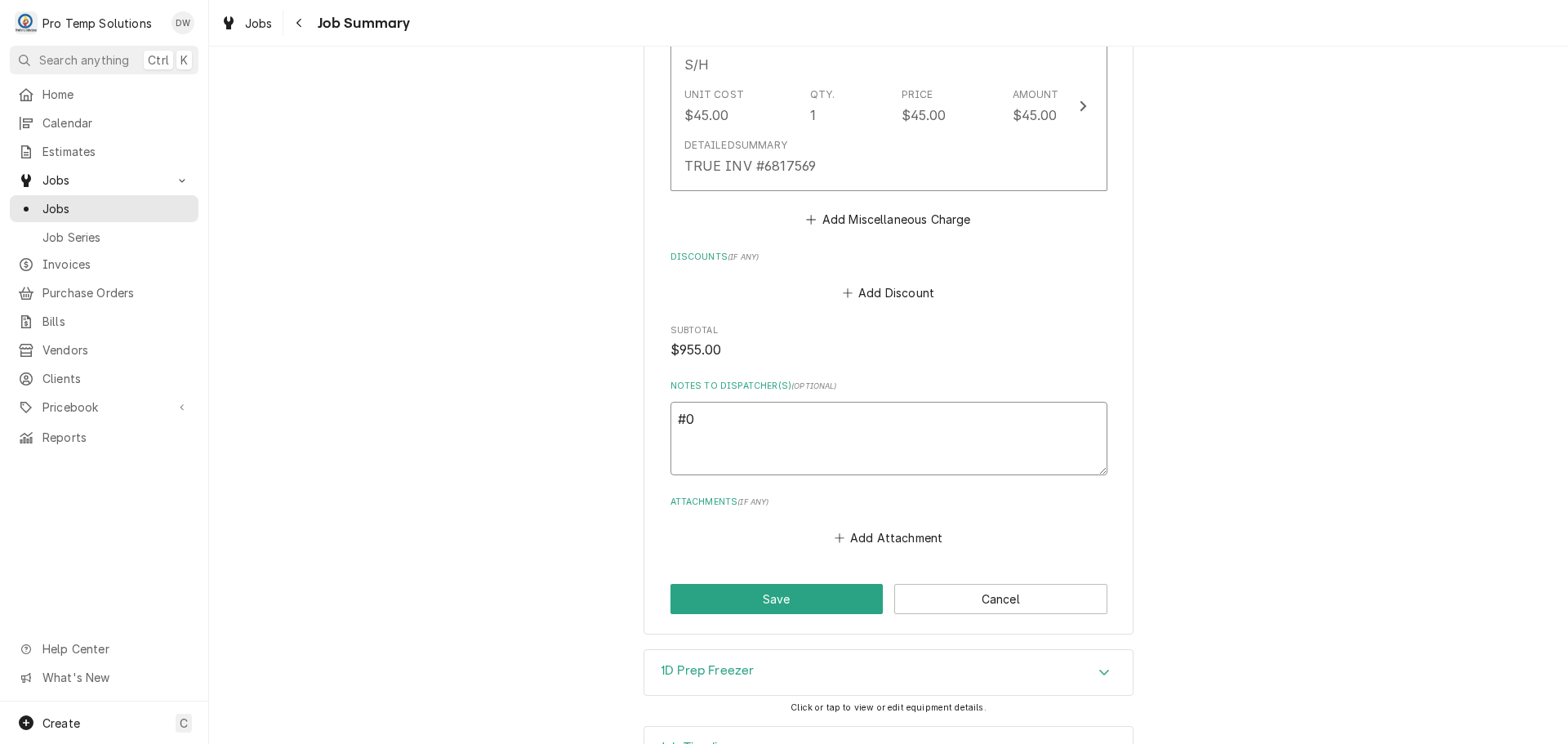
type textarea "x"
type textarea "#08"
type textarea "x"
type textarea "#082"
type textarea "x"
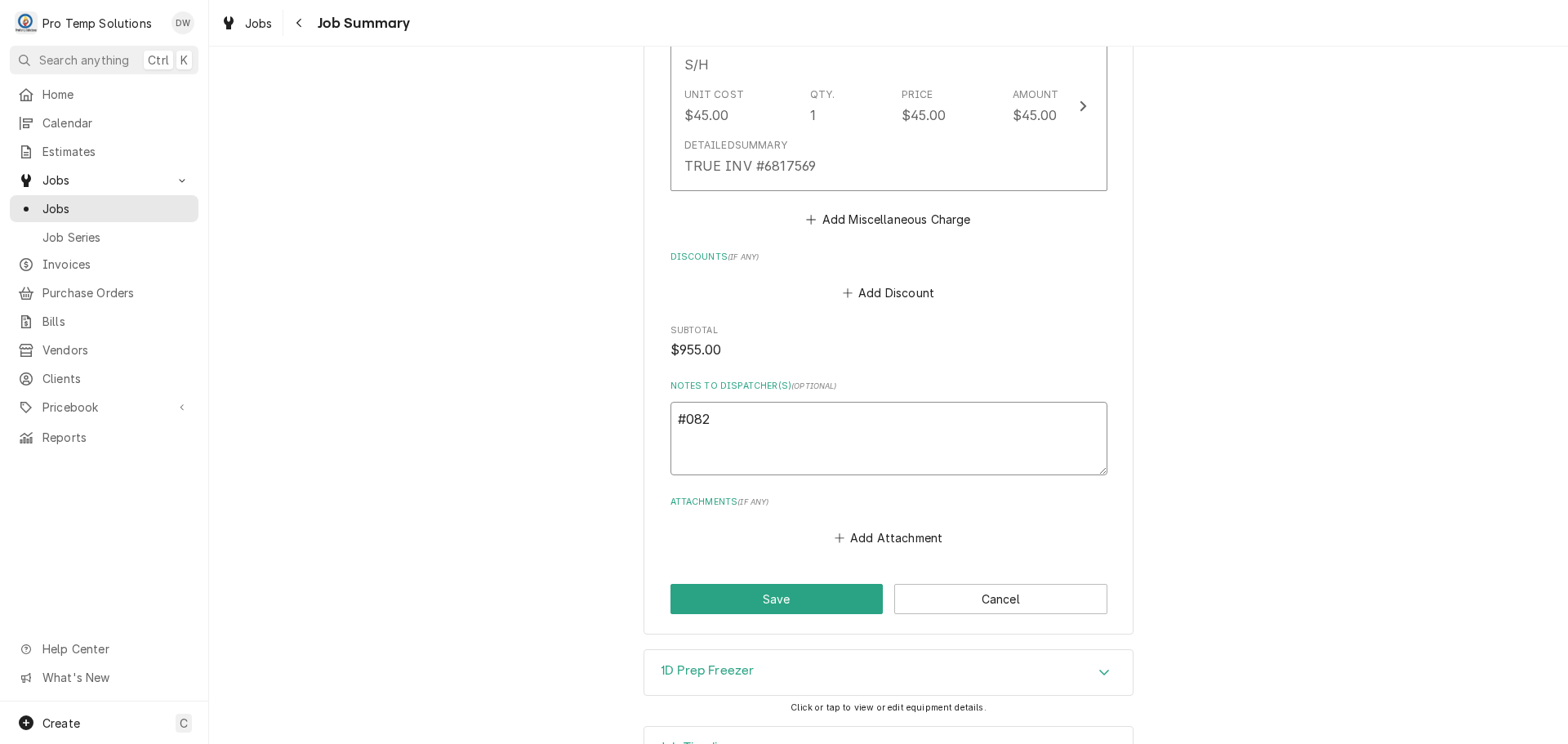
type textarea "#0825"
type textarea "x"
type textarea "#08252"
type textarea "x"
type textarea "#082525"
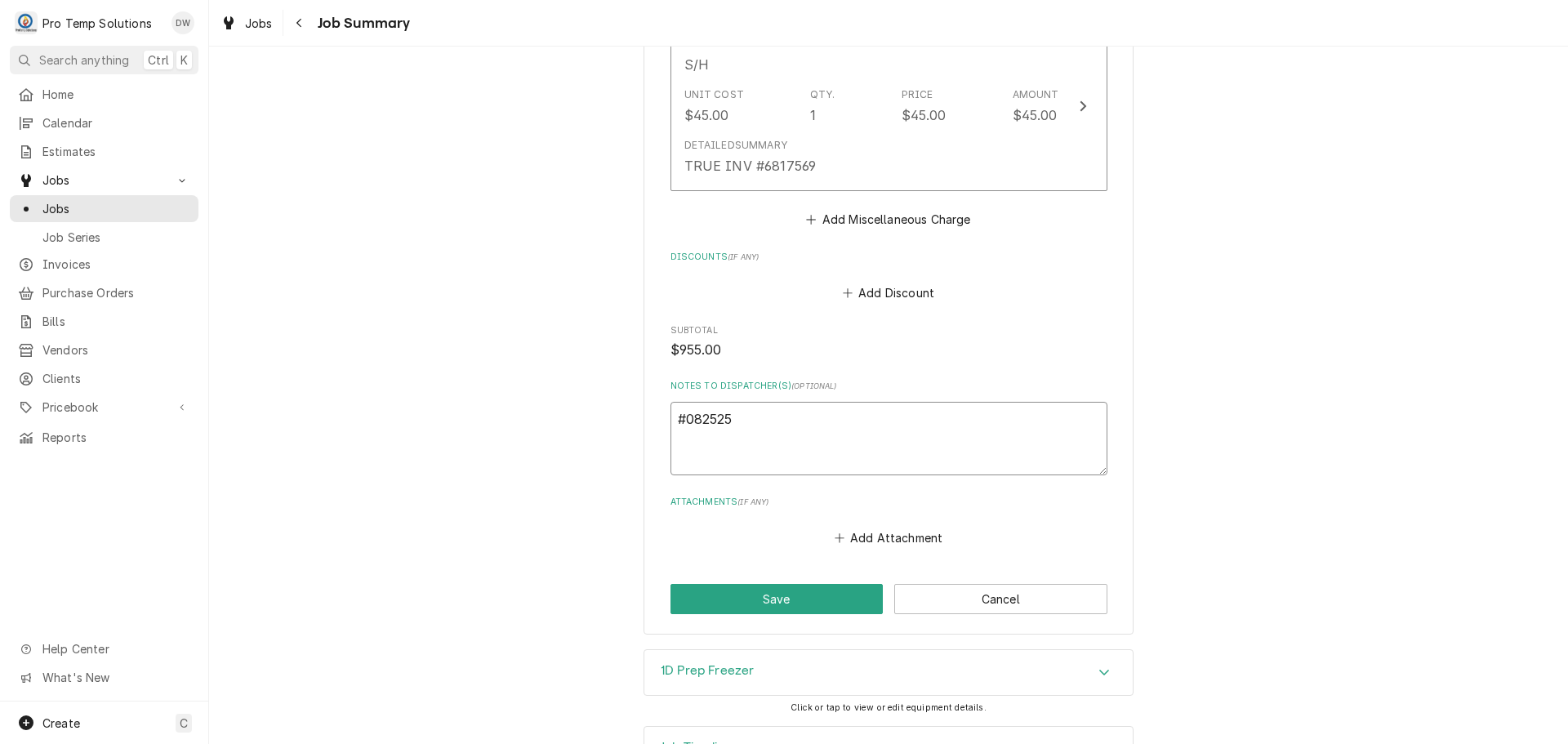
type textarea "x"
type textarea "#0825250"
type textarea "x"
type textarea "#08252500"
type textarea "x"
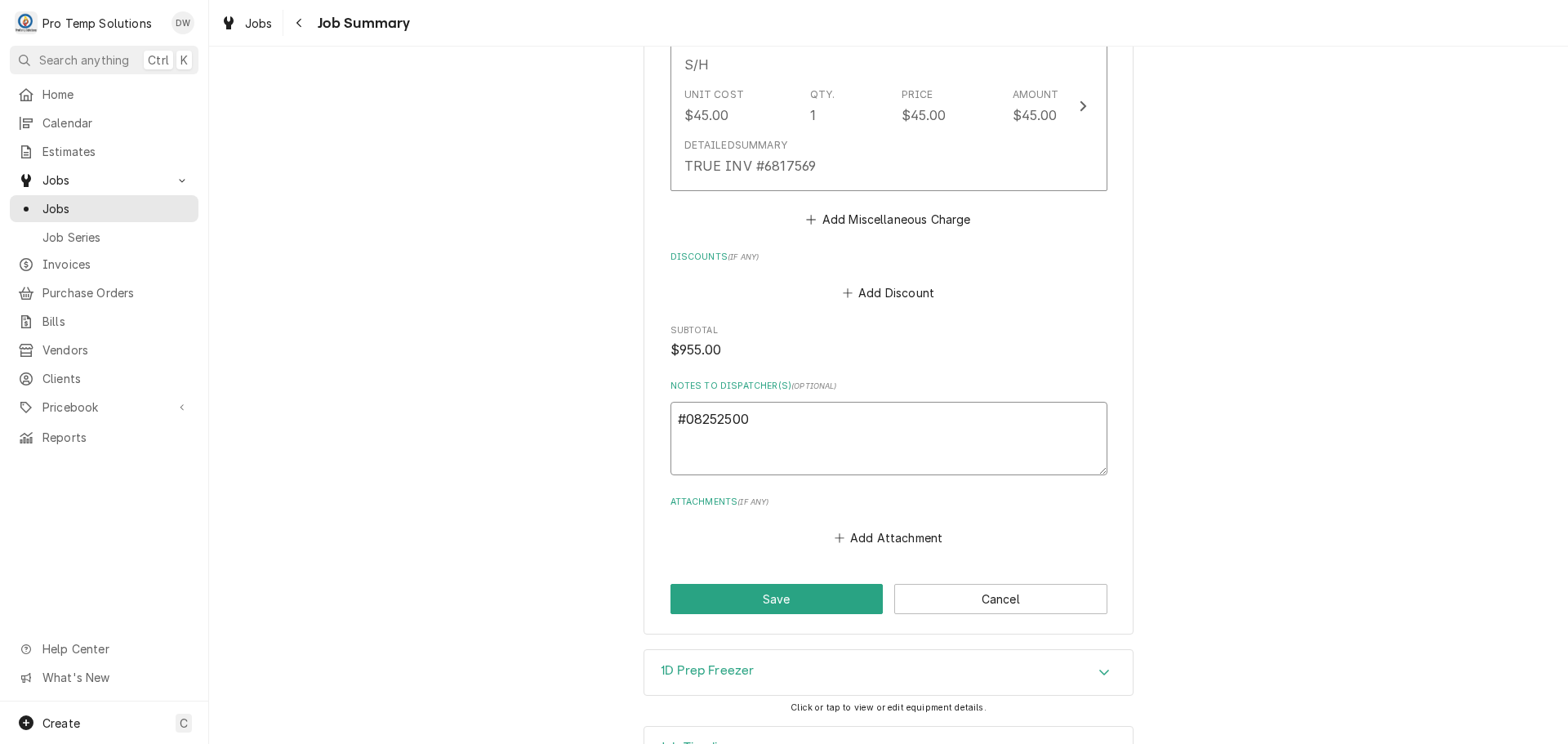
type textarea "#082525004"
type textarea "x"
type textarea "#082525004"
type textarea "x"
type textarea "#082525004 B"
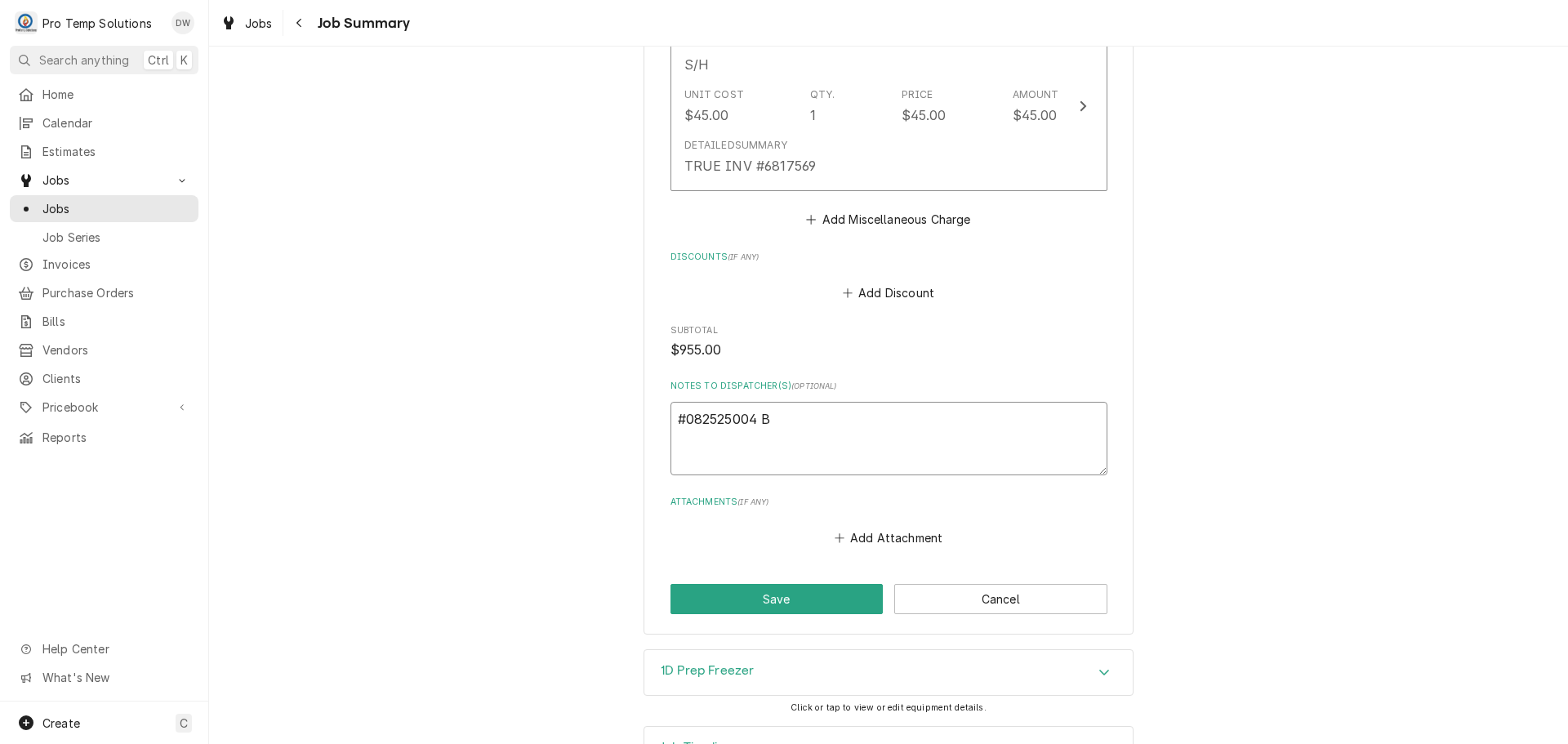
type textarea "x"
type textarea "#082525004 BL"
type textarea "x"
type textarea "#082525004 BLU"
type textarea "x"
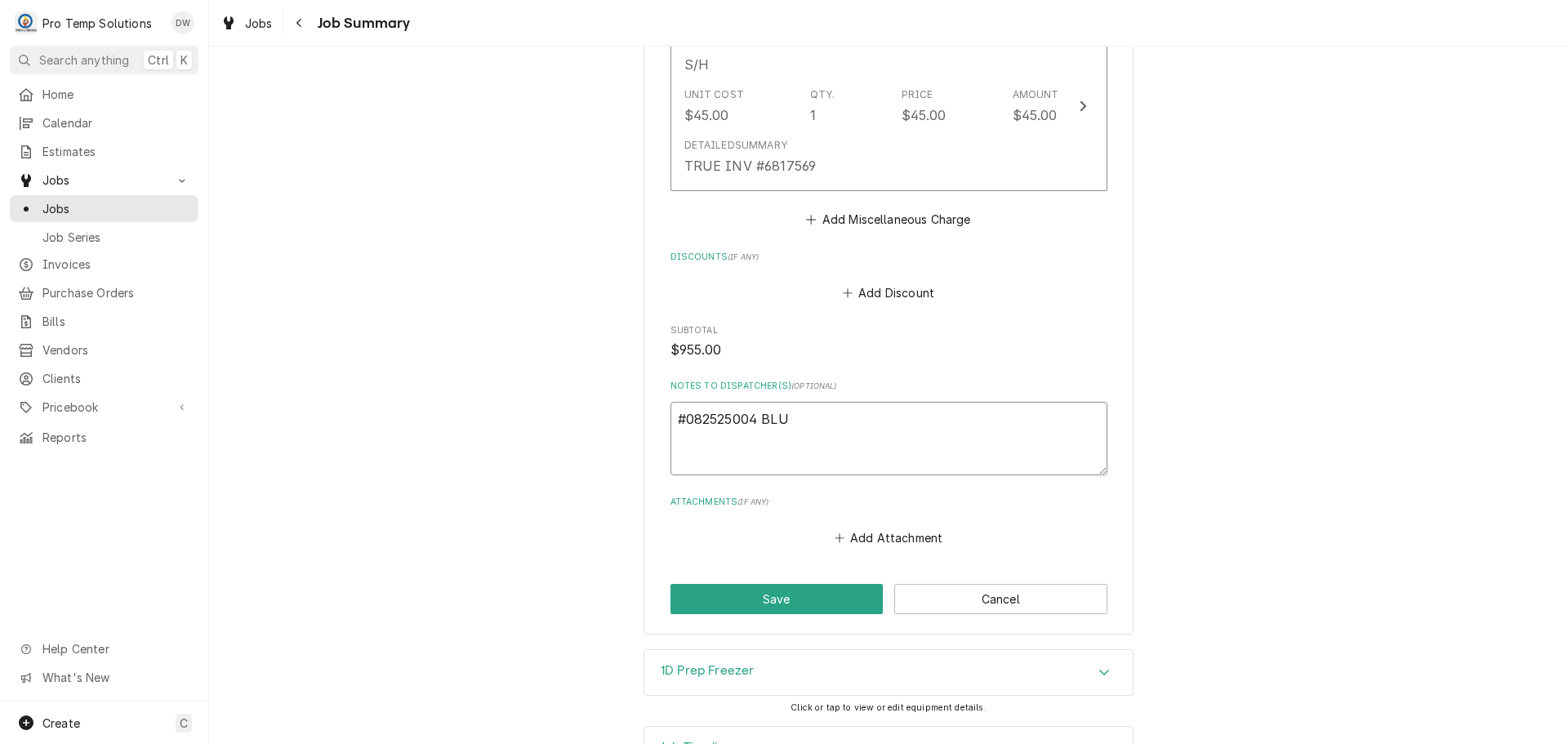
type textarea "#082525004 BLUE"
type textarea "x"
type textarea "#082525004 BLUEB"
type textarea "x"
type textarea "#082525004 BLUEBI"
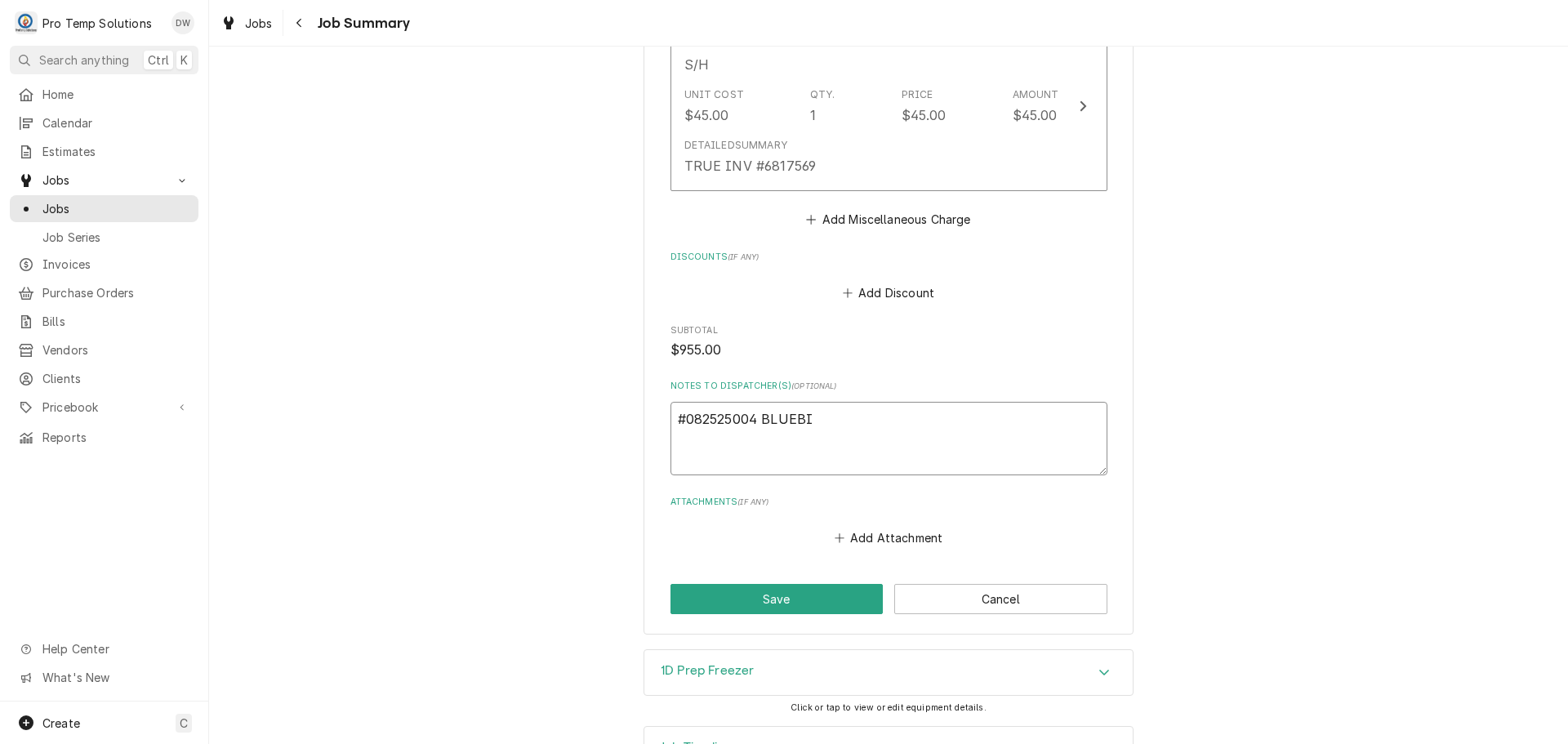
type textarea "x"
type textarea "#082525004 BLUEBIR"
type textarea "x"
type textarea "#082525004 BLUEBIRD"
type textarea "x"
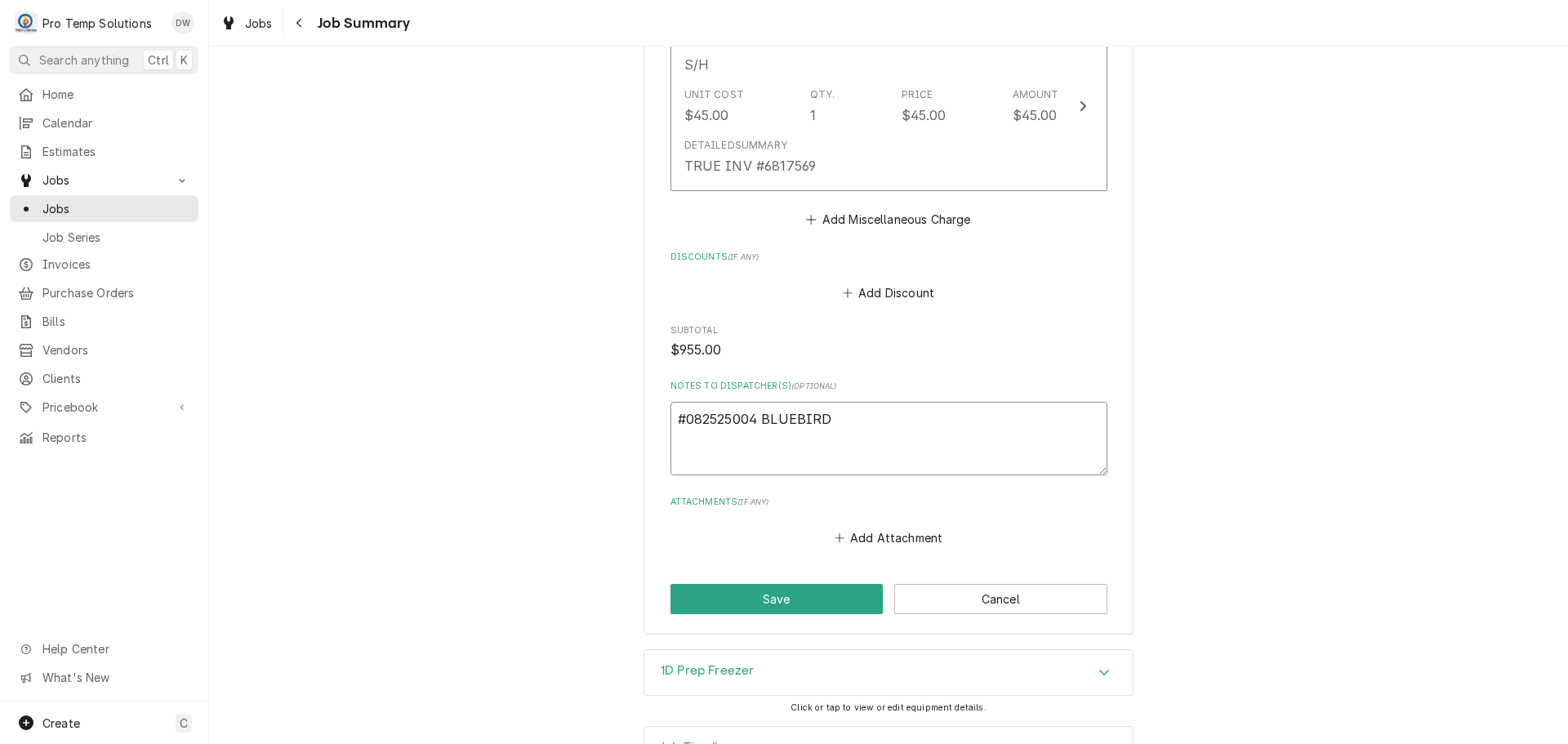
type textarea "#082525004 BLUEBIRD-"
type textarea "x"
type textarea "#082525004 BLUEBIRD-"
type textarea "x"
type textarea "#082525004 BLUEBIRD- R"
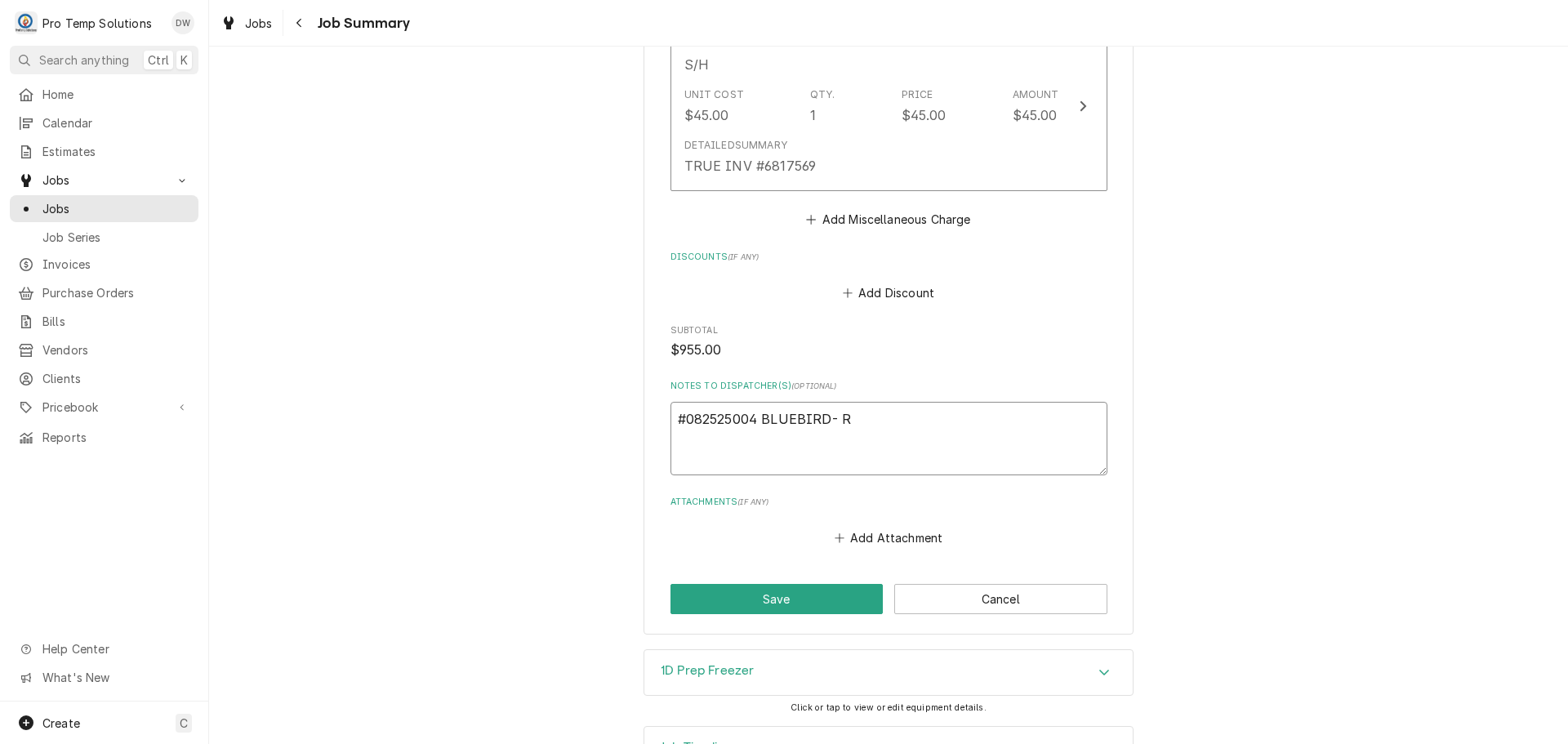
type textarea "x"
type textarea "#082525004 BLUEBIRD- RI"
type textarea "x"
type textarea "#082525004 BLUEBIRD- RIF"
type textarea "x"
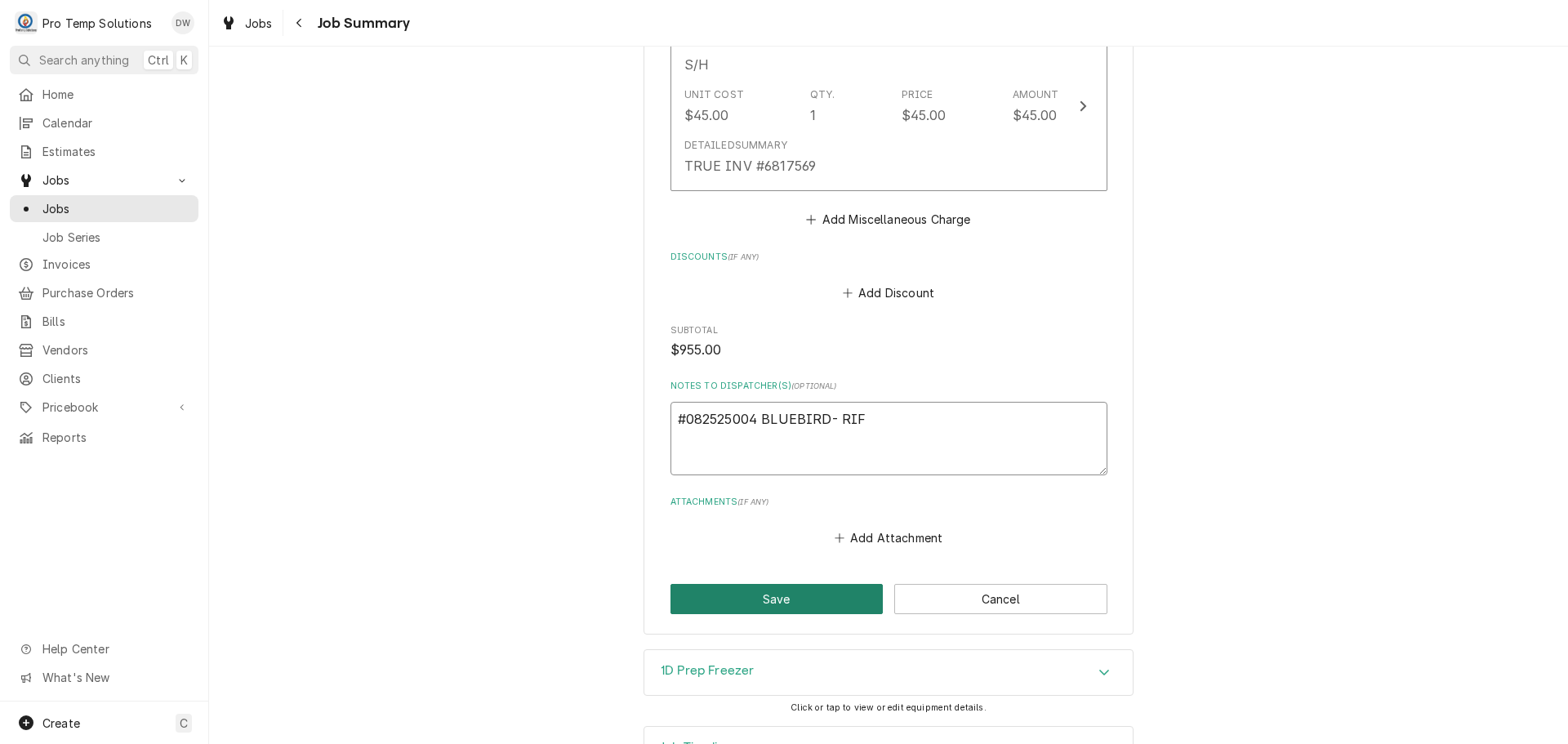
type textarea "#082525004 BLUEBIRD- RIF"
click at [753, 584] on button "Save" at bounding box center [777, 599] width 213 height 30
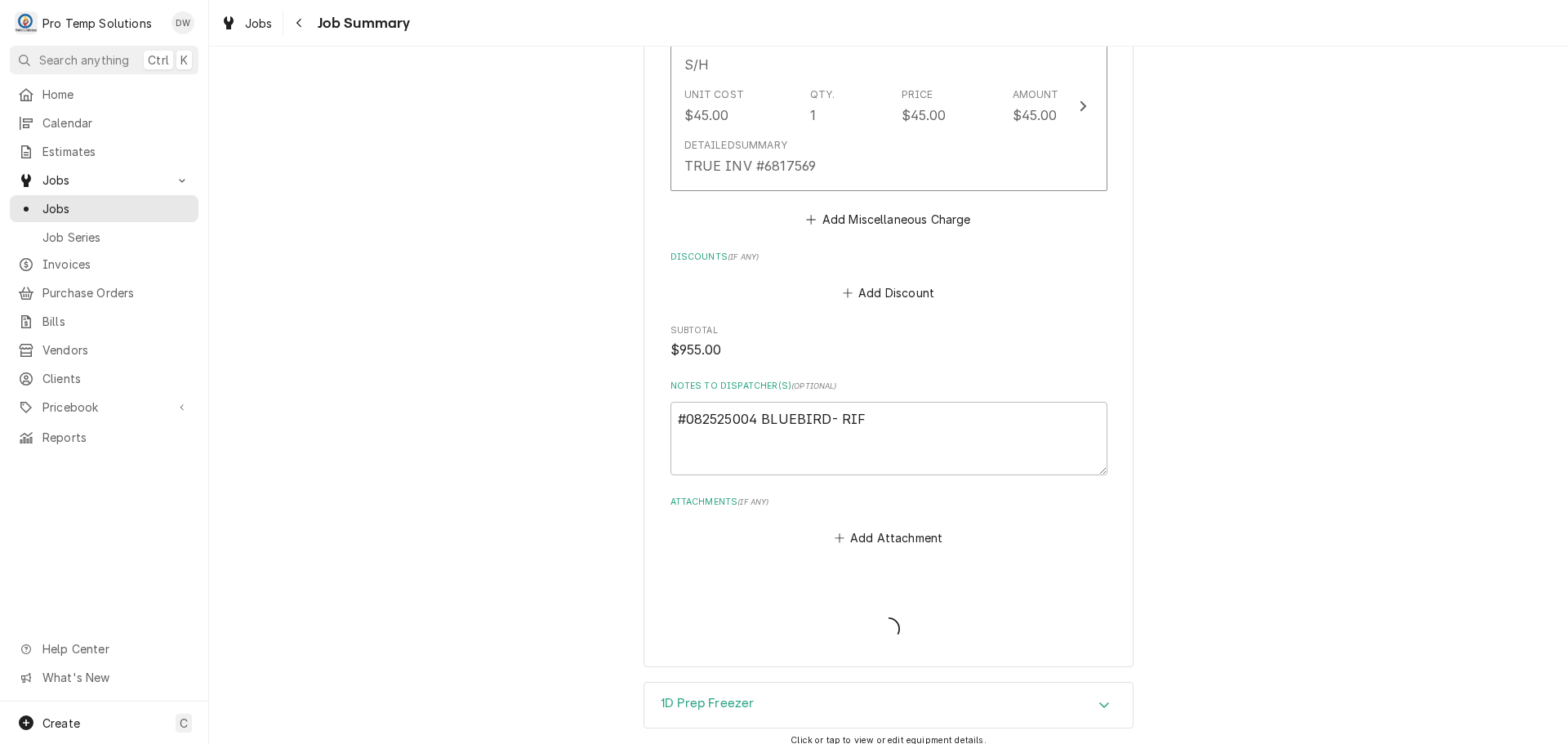
type textarea "x"
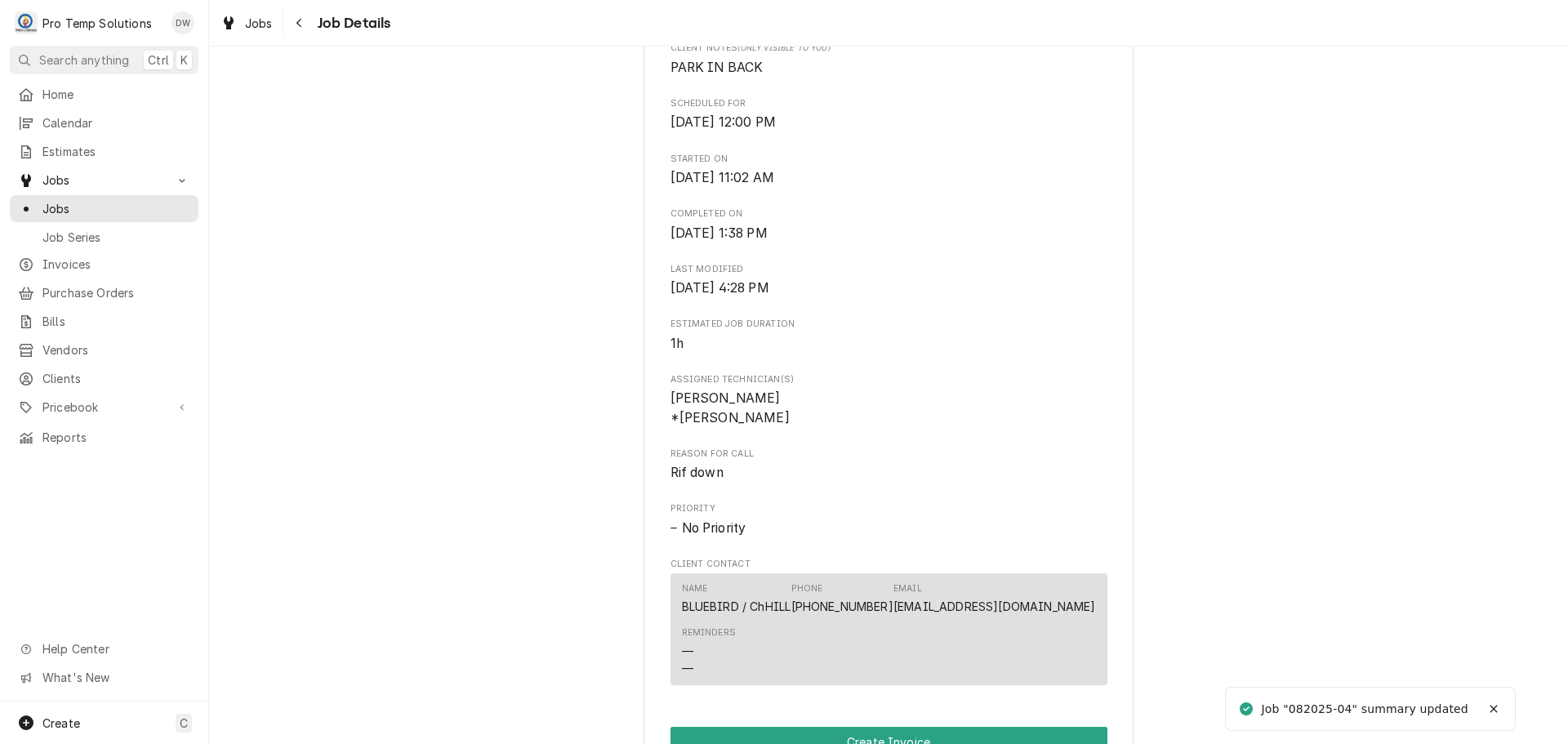
scroll to position [816, 0]
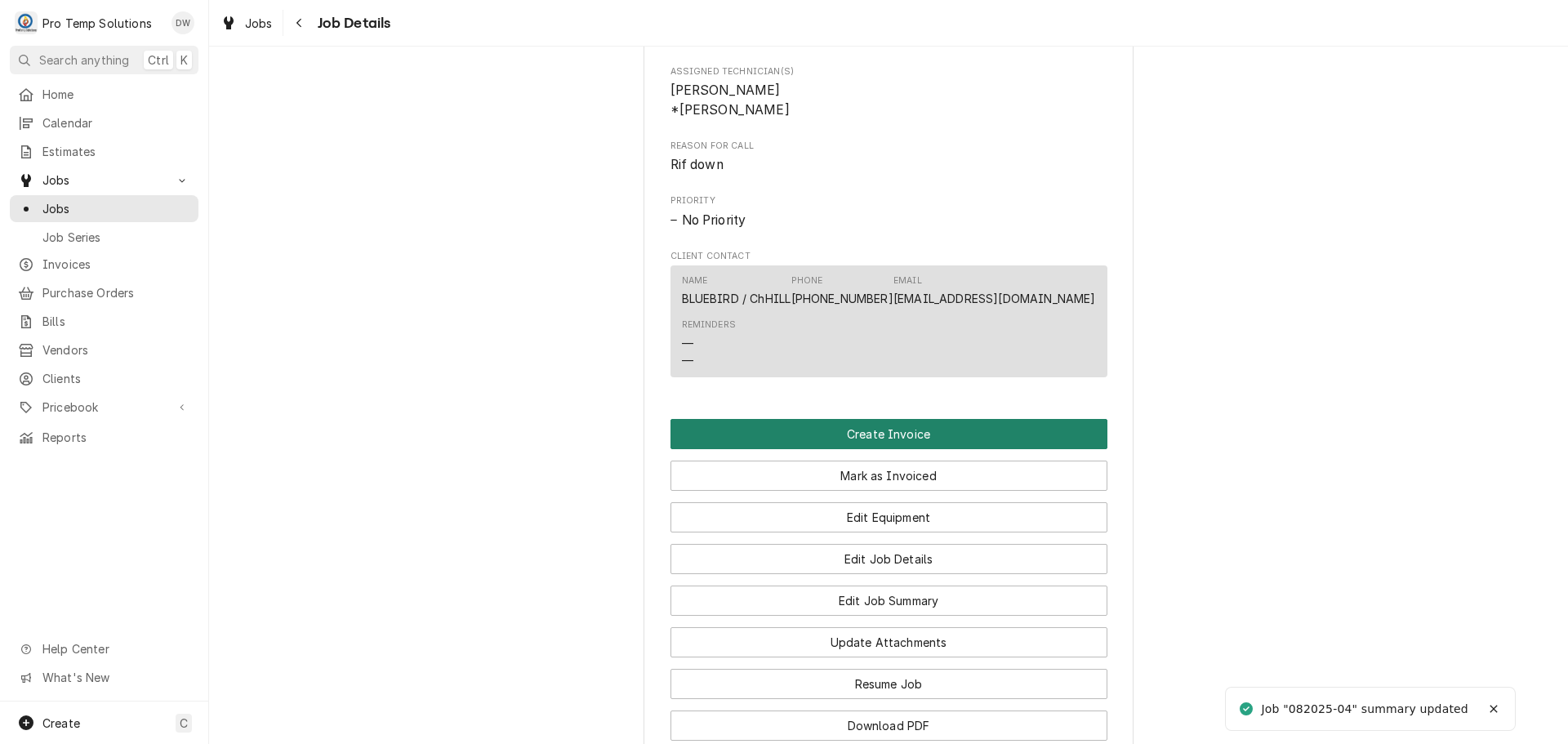
click at [874, 449] on button "Create Invoice" at bounding box center [889, 433] width 437 height 30
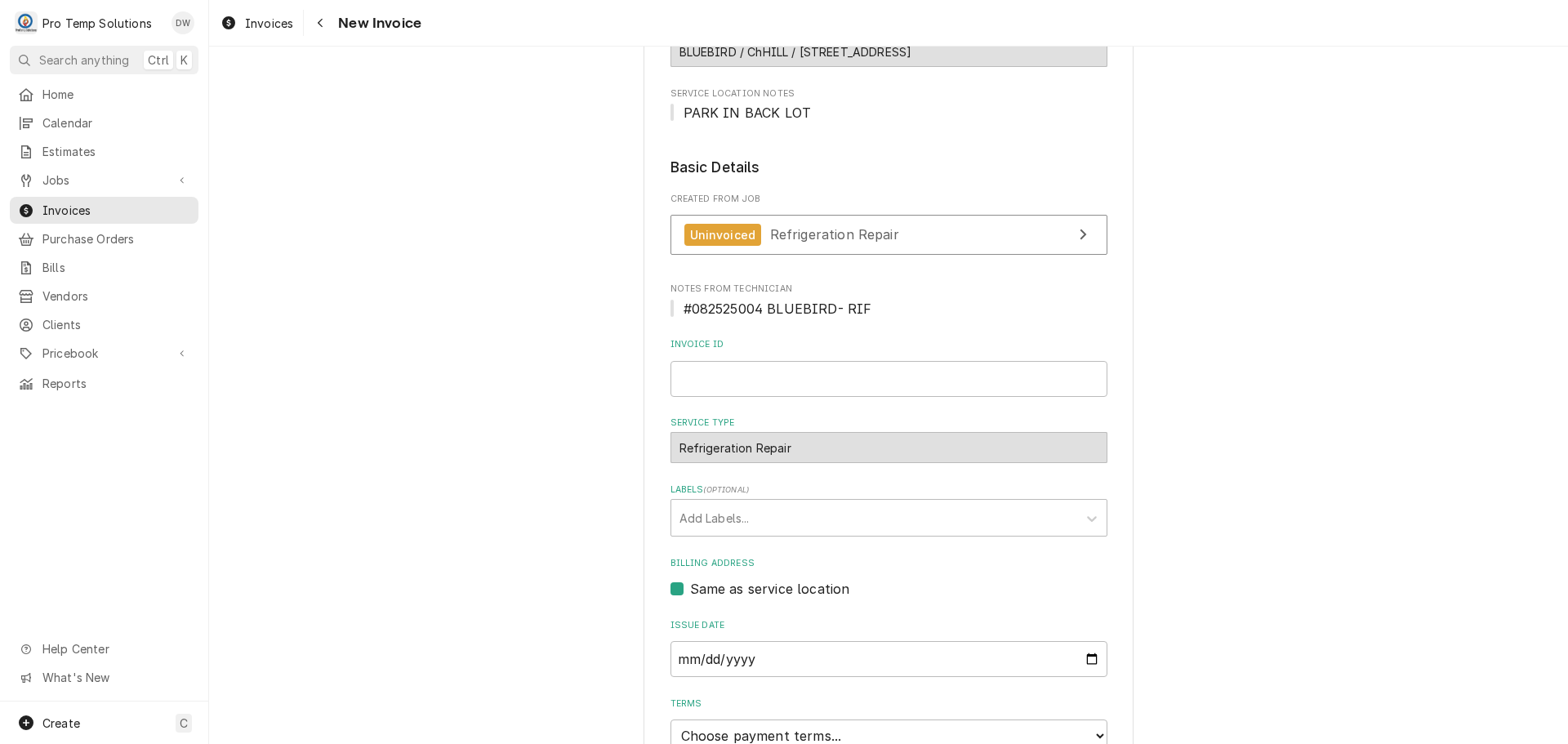
scroll to position [327, 0]
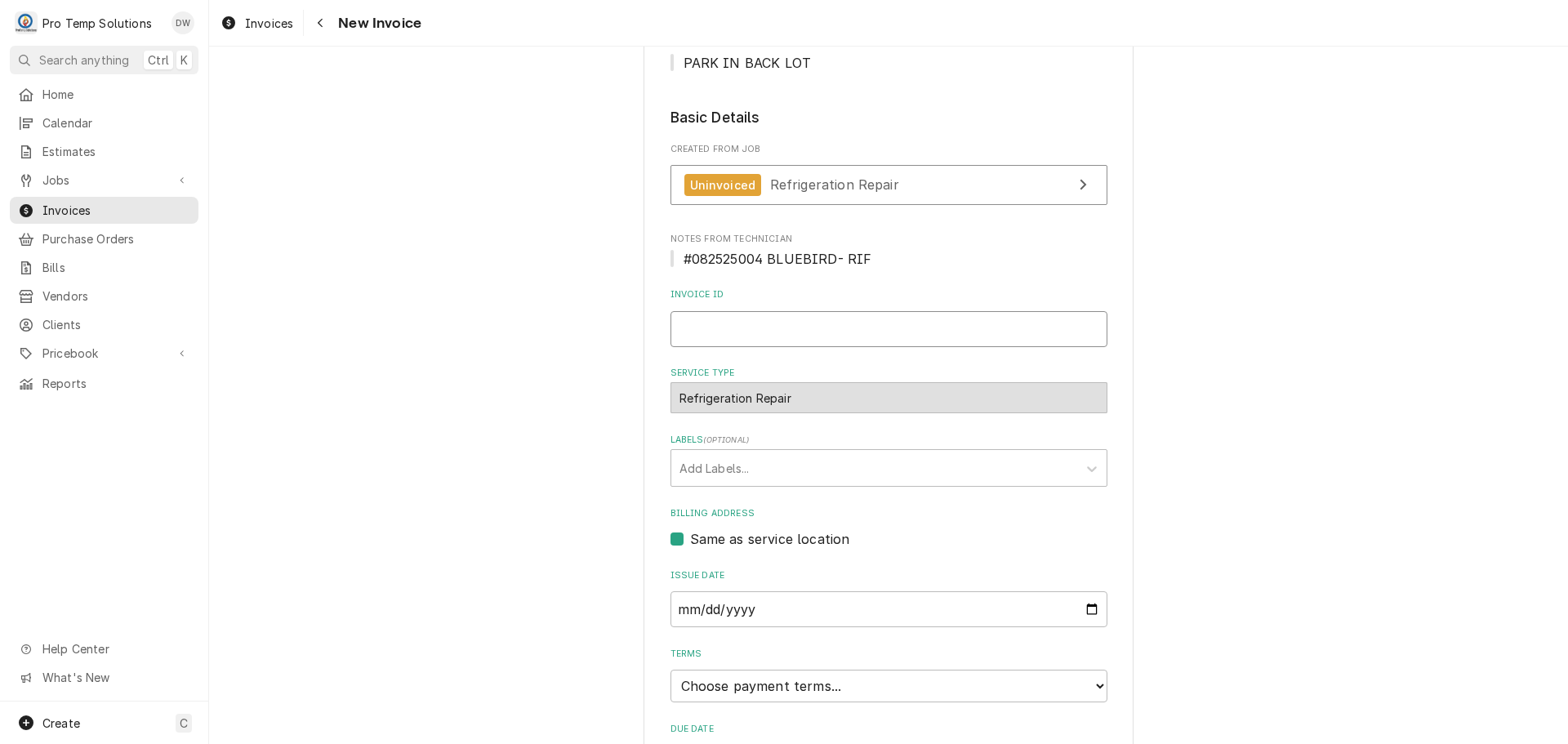
click at [741, 327] on input "Invoice ID" at bounding box center [889, 329] width 437 height 36
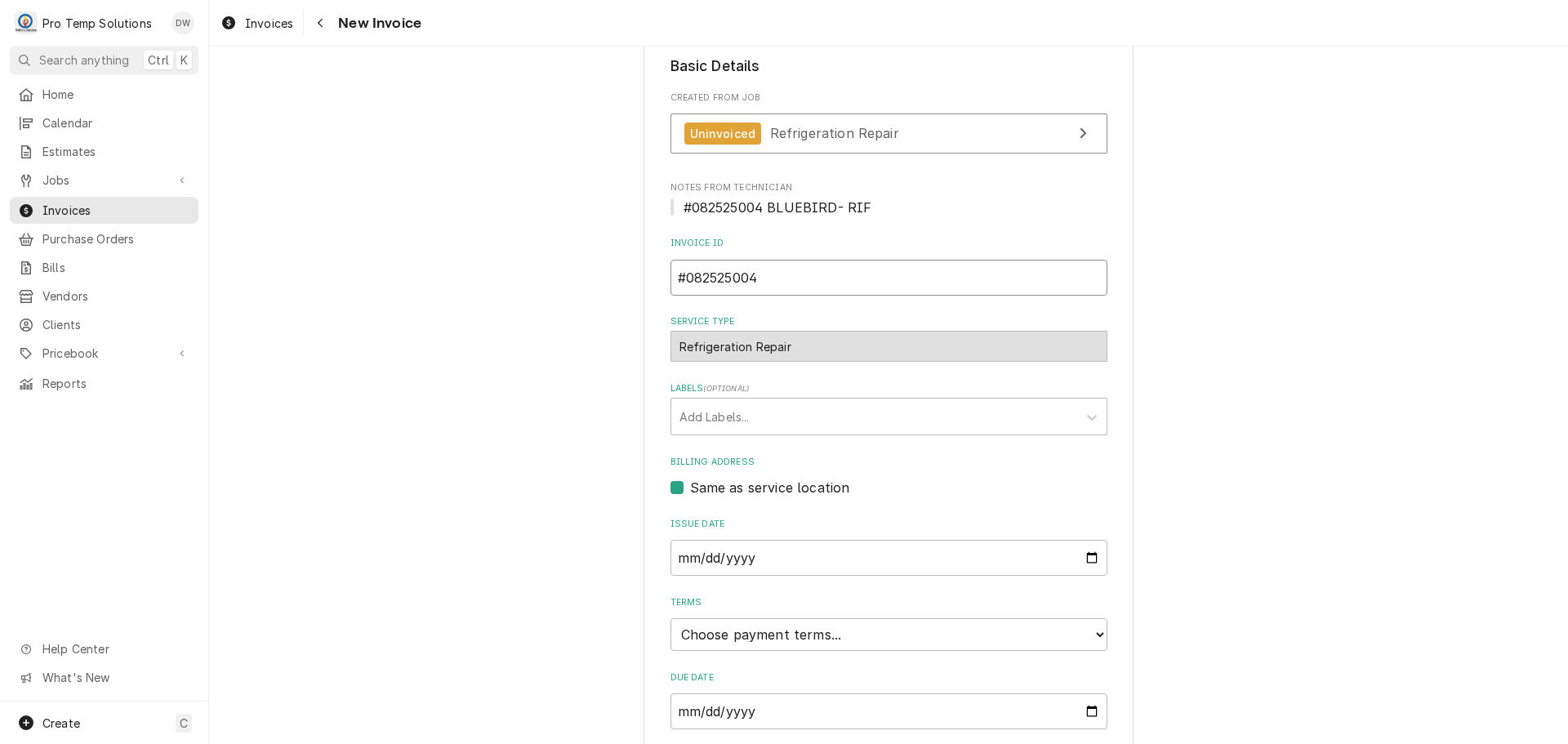
scroll to position [433, 0]
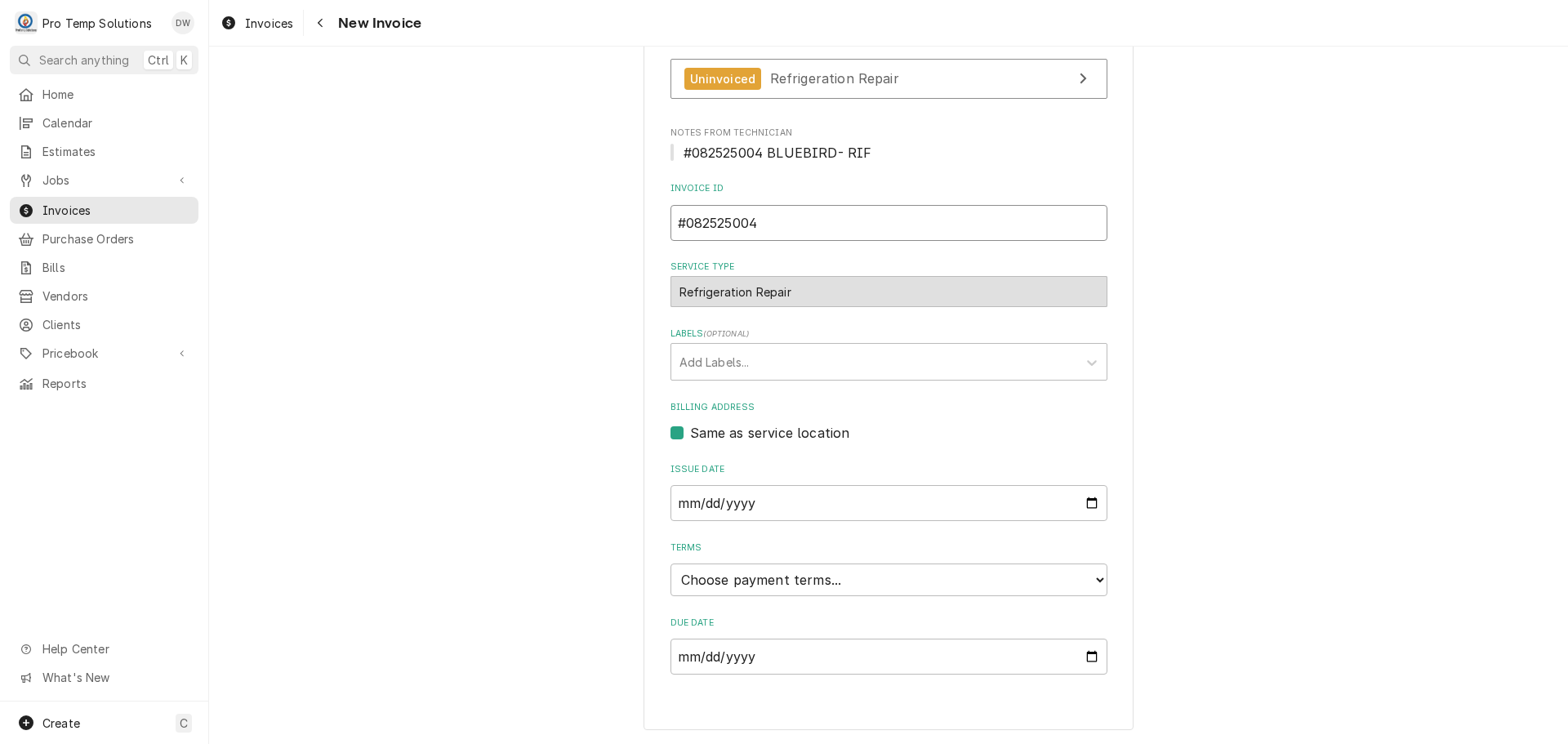
type input "#082525004"
click at [688, 581] on select "Choose payment terms... Same Day Net 7 Net 14 Net 21 Net 30 Net 45 Net 60 Net 90" at bounding box center [889, 580] width 437 height 33
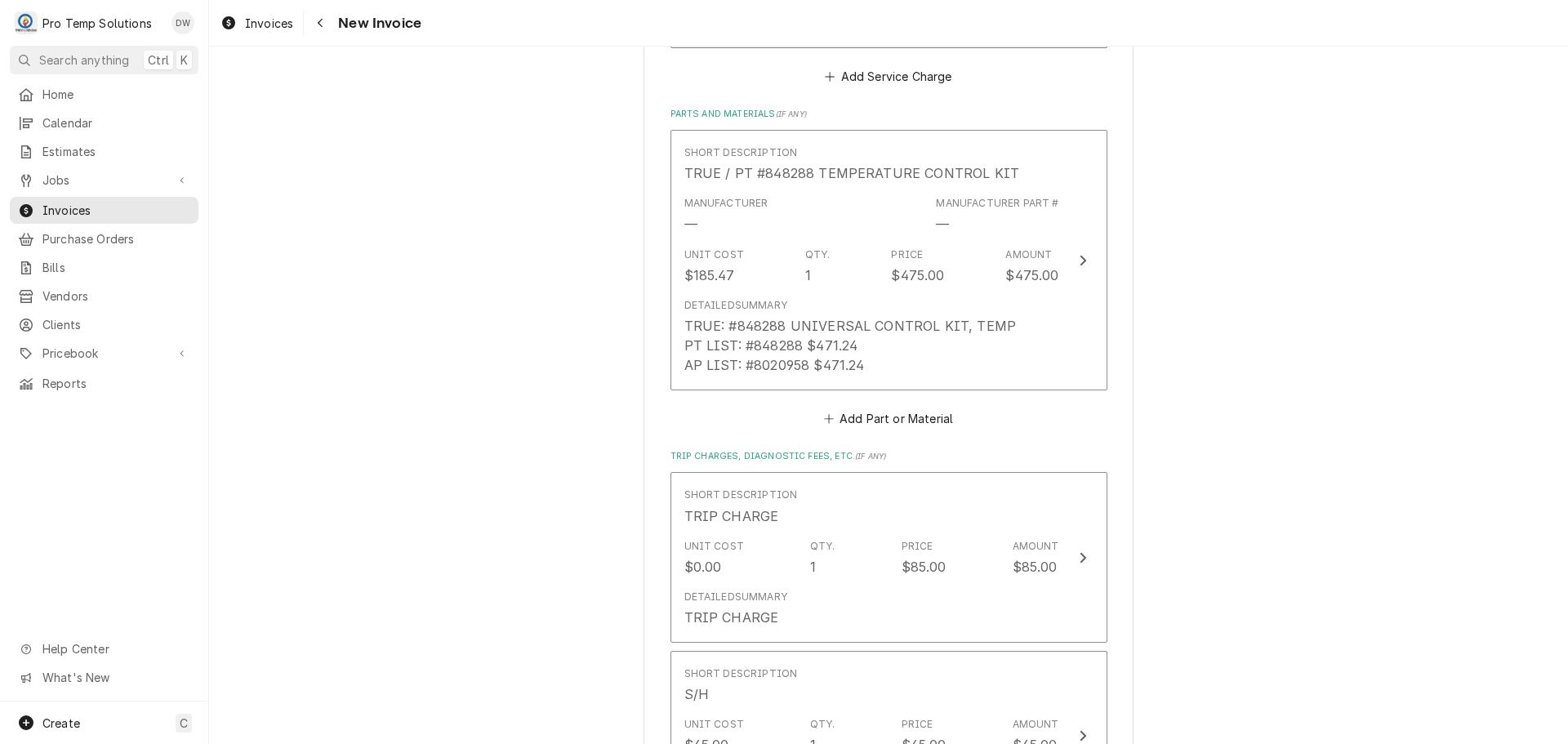
scroll to position [2148, 0]
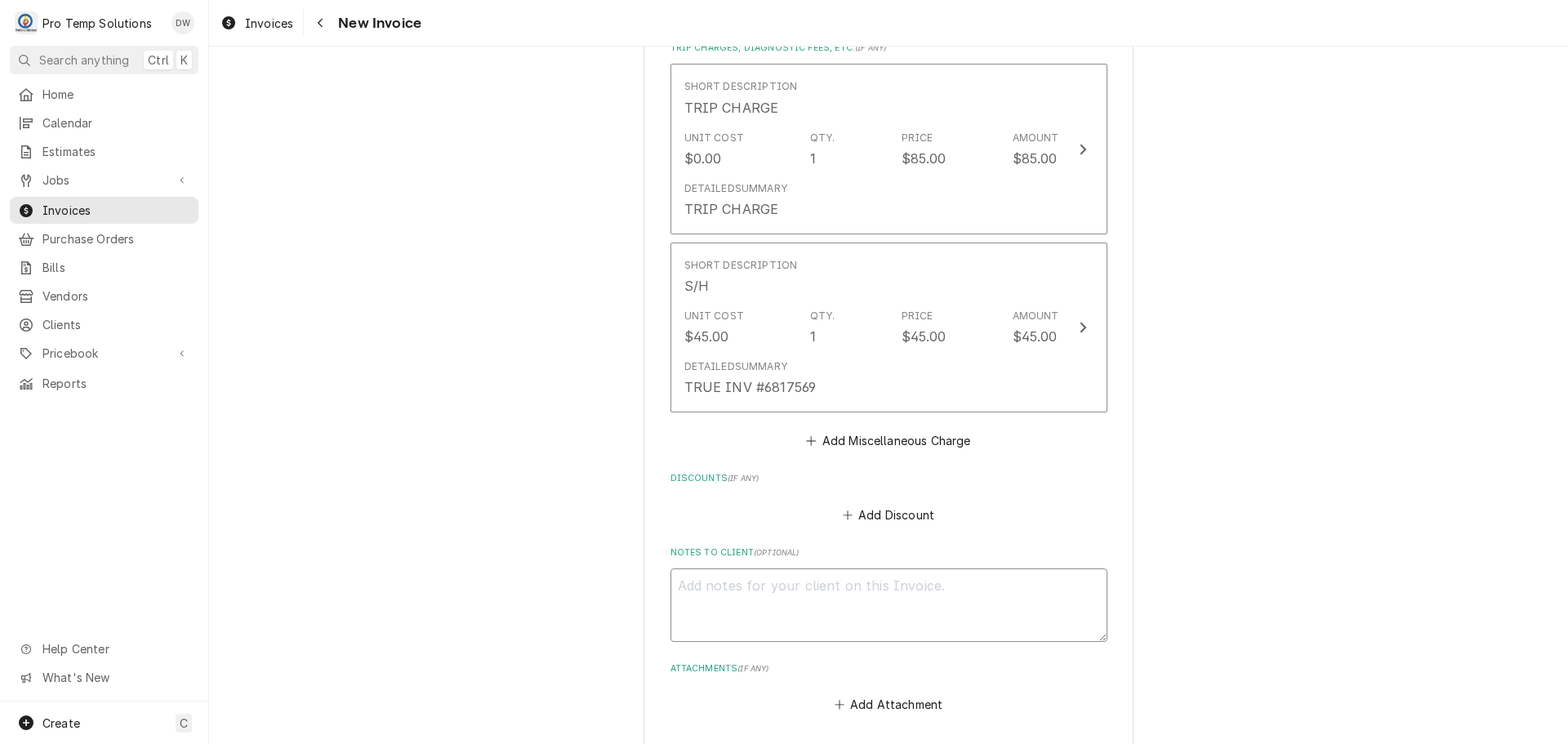
click at [702, 569] on textarea "Notes to Client ( optional )" at bounding box center [889, 605] width 437 height 73
type textarea "x"
type textarea "#"
type textarea "x"
type textarea "#0"
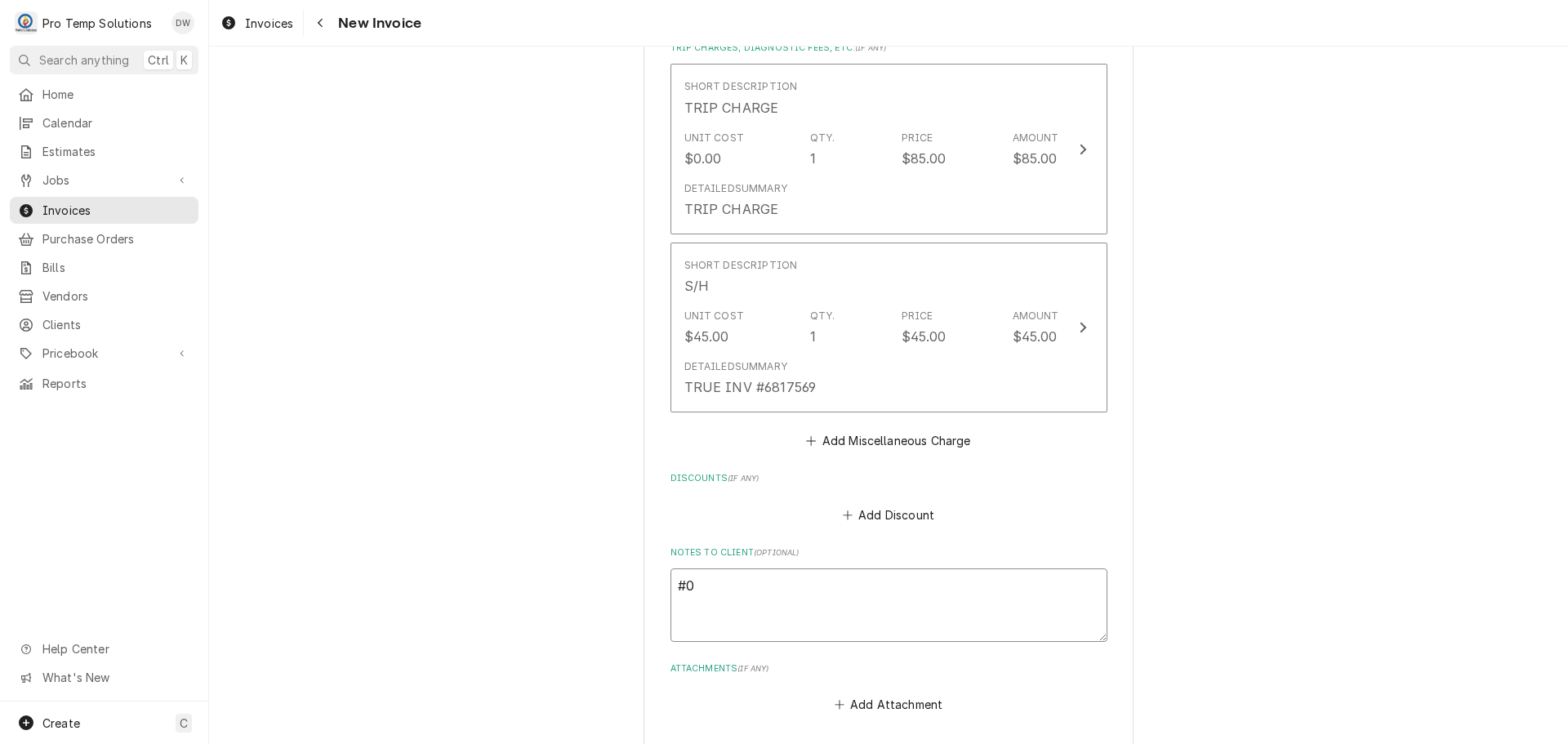
type textarea "x"
type textarea "#08"
type textarea "x"
type textarea "#082"
type textarea "x"
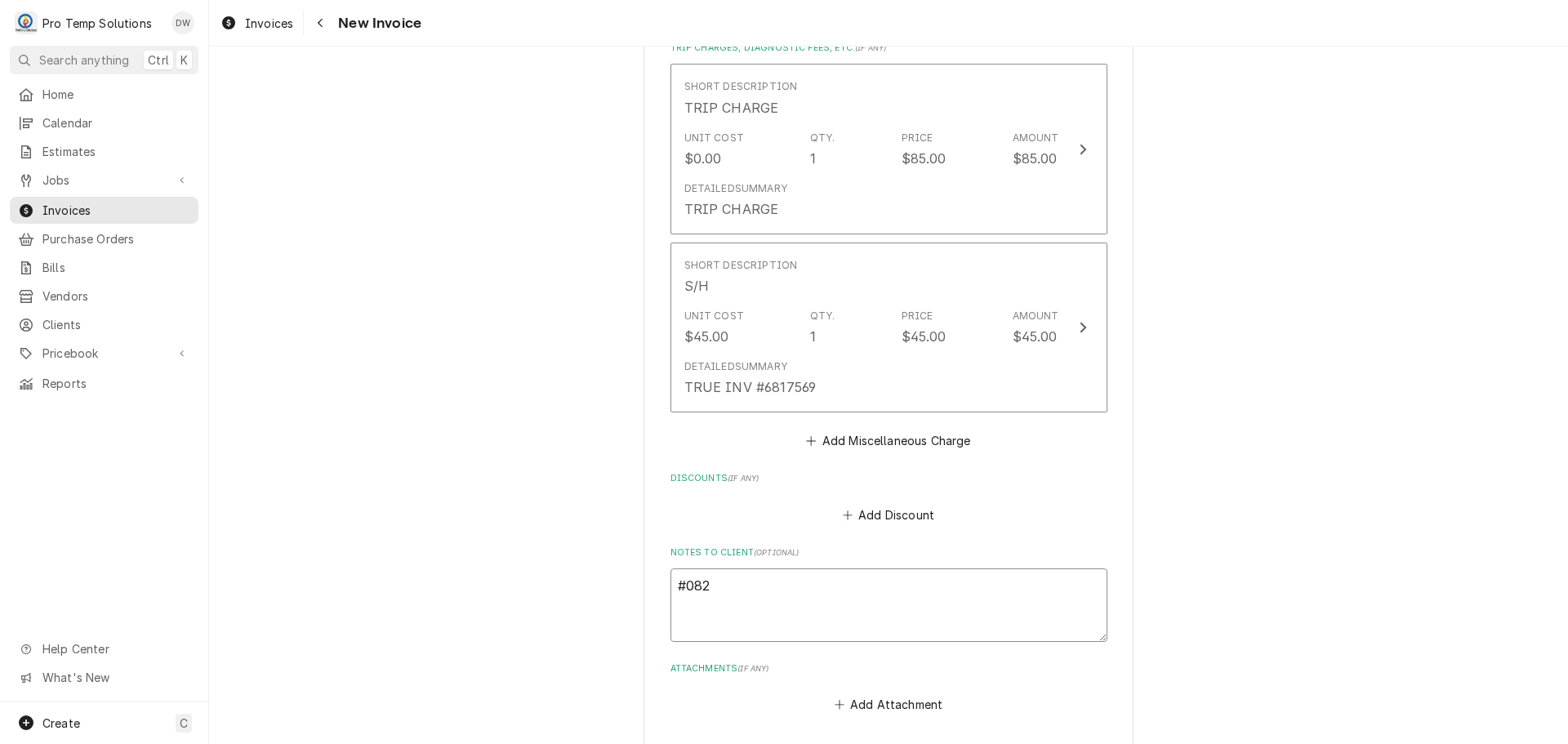
type textarea "#0825"
type textarea "x"
type textarea "#08252"
type textarea "x"
type textarea "#082525"
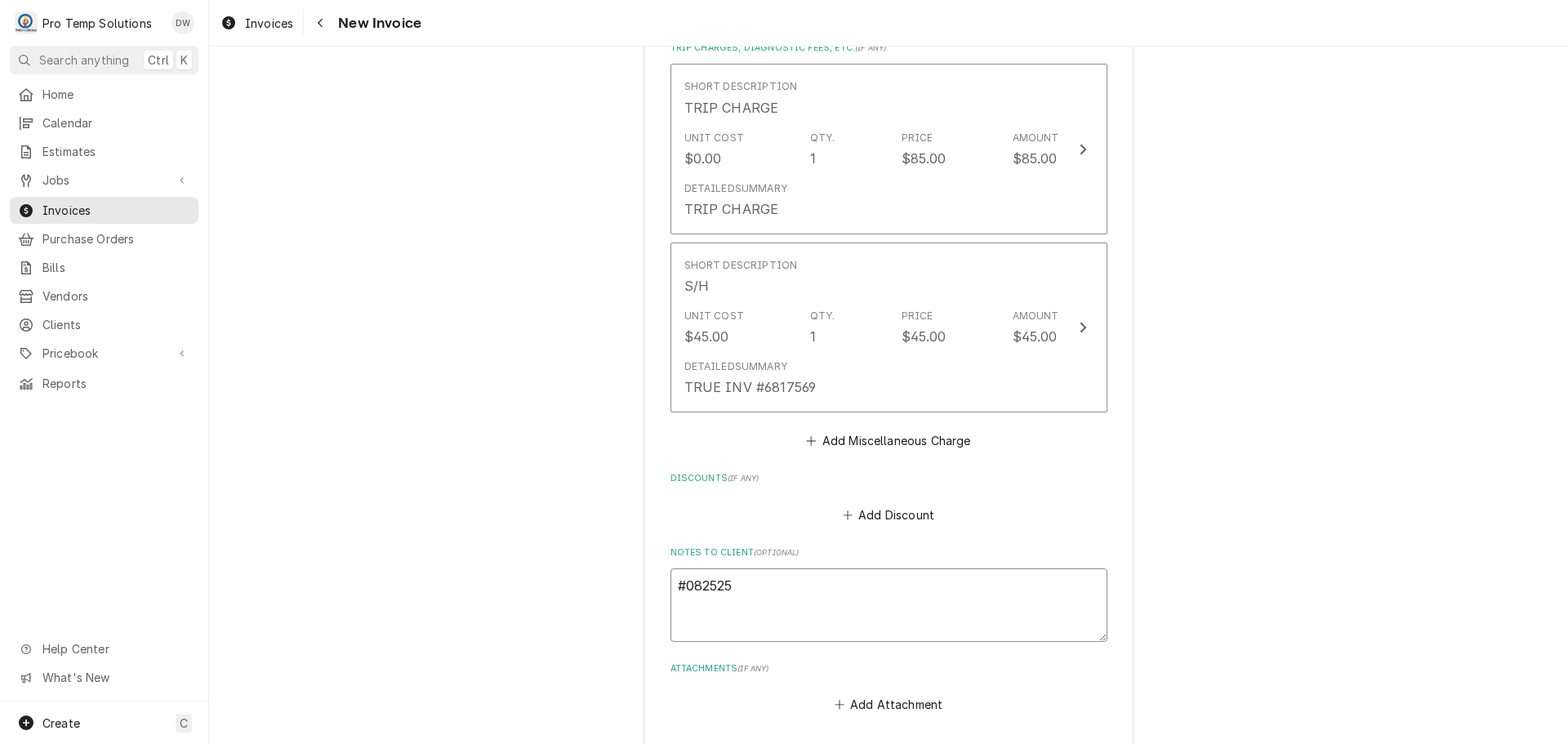
type textarea "x"
type textarea "#0825250"
type textarea "x"
type textarea "#08252500"
type textarea "x"
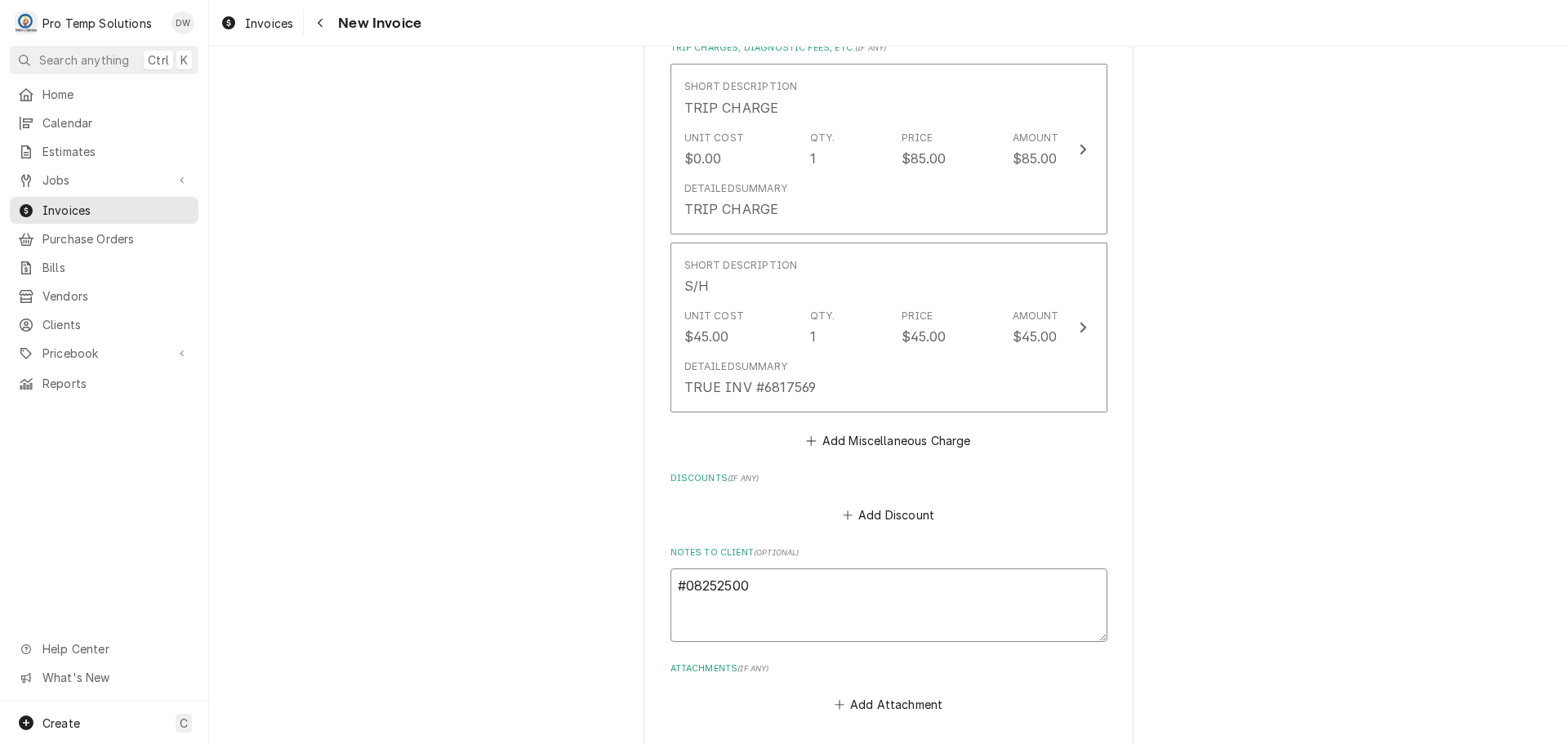
type textarea "#082525004"
type textarea "x"
type textarea "#082525004"
type textarea "x"
type textarea "#082525004 B"
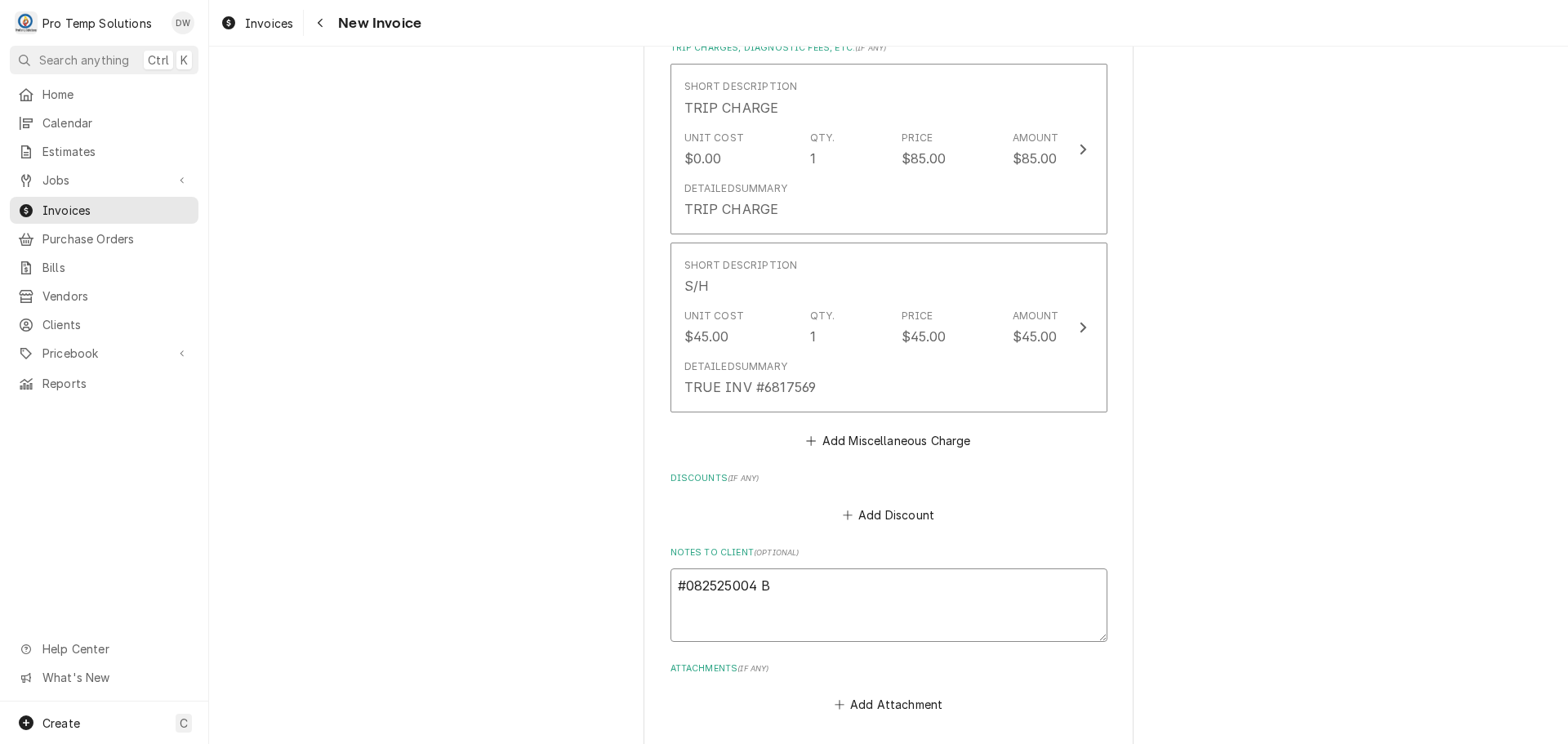
type textarea "x"
type textarea "#082525004 BL"
type textarea "x"
type textarea "#082525004 BLU"
type textarea "x"
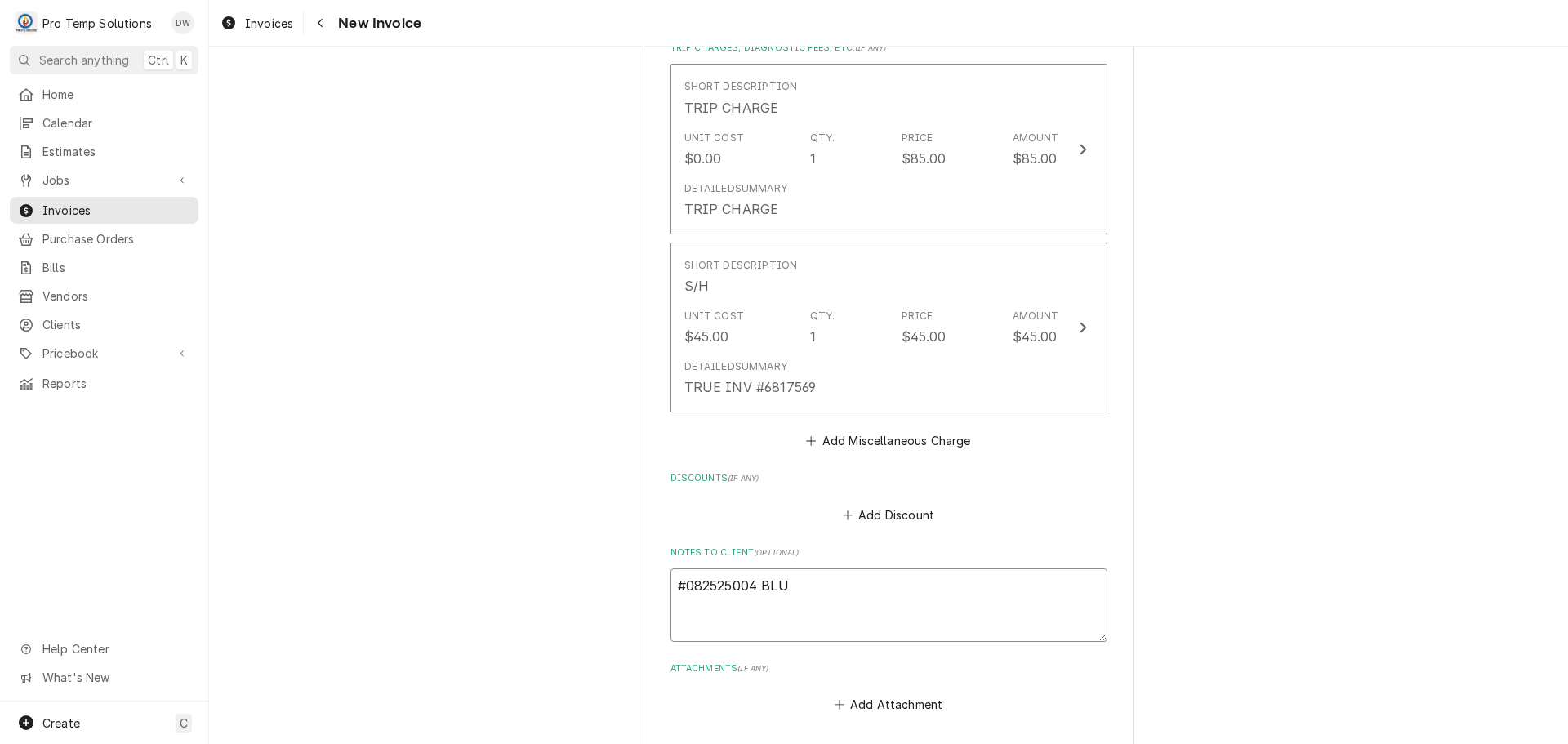
type textarea "#082525004 BLUE"
type textarea "x"
type textarea "#082525004 BLUEB"
type textarea "x"
type textarea "#082525004 BLUEBI"
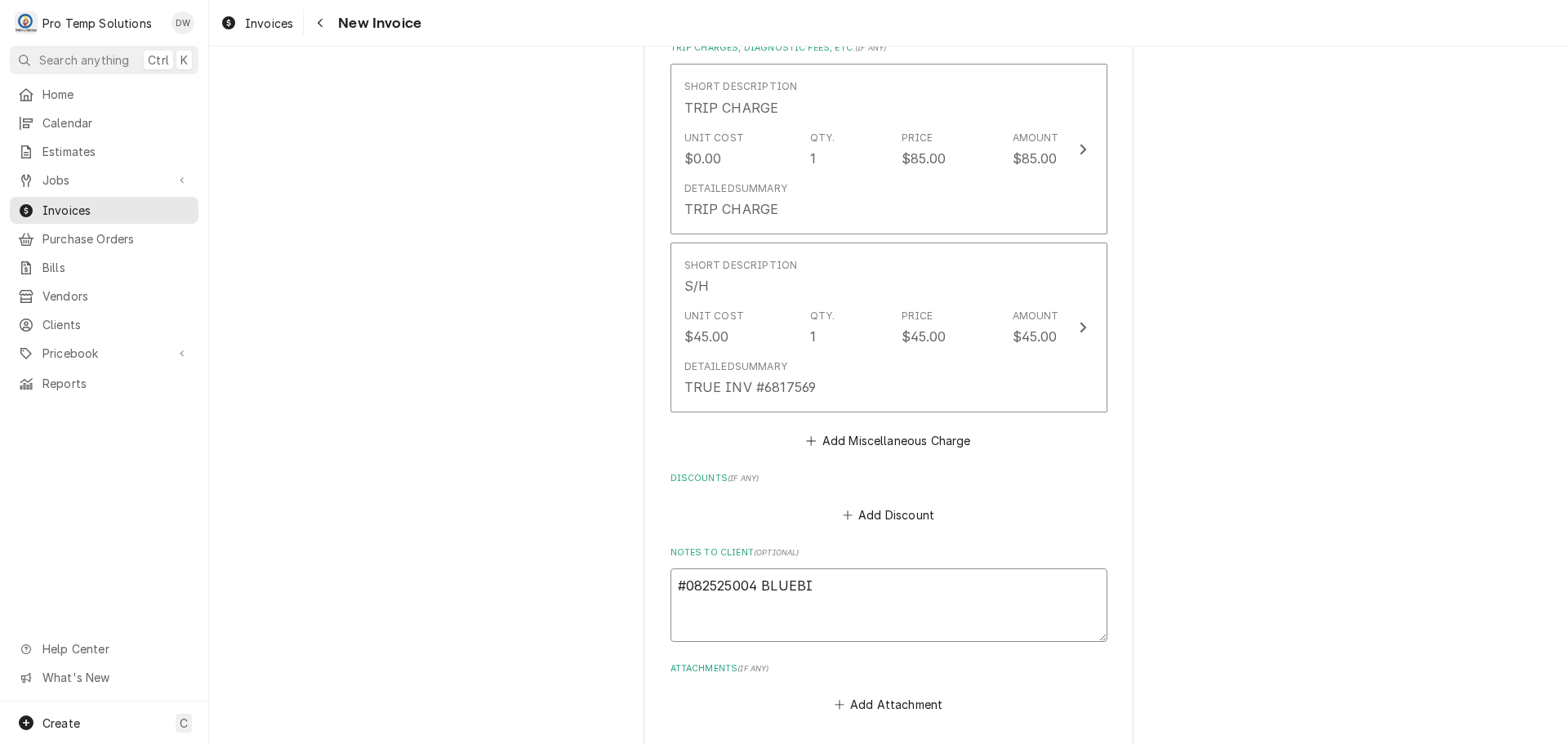
type textarea "x"
type textarea "#082525004 BLUEBIR"
type textarea "x"
type textarea "#082525004 BLUEBIRD"
type textarea "x"
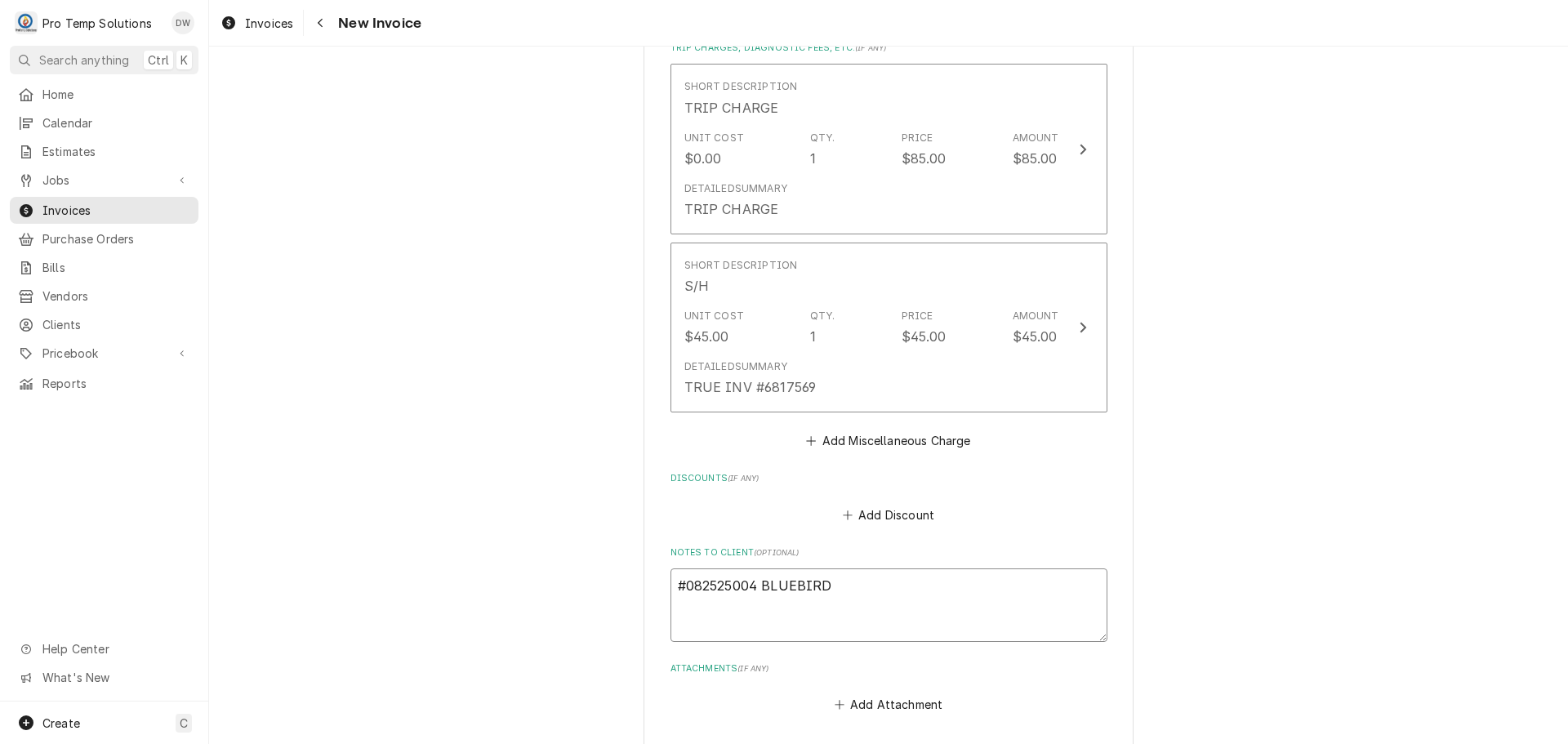
type textarea "#082525004 BLUEBIRD-"
type textarea "x"
type textarea "#082525004 BLUEBIRD-"
type textarea "x"
type textarea "#082525004 BLUEBIRD- P"
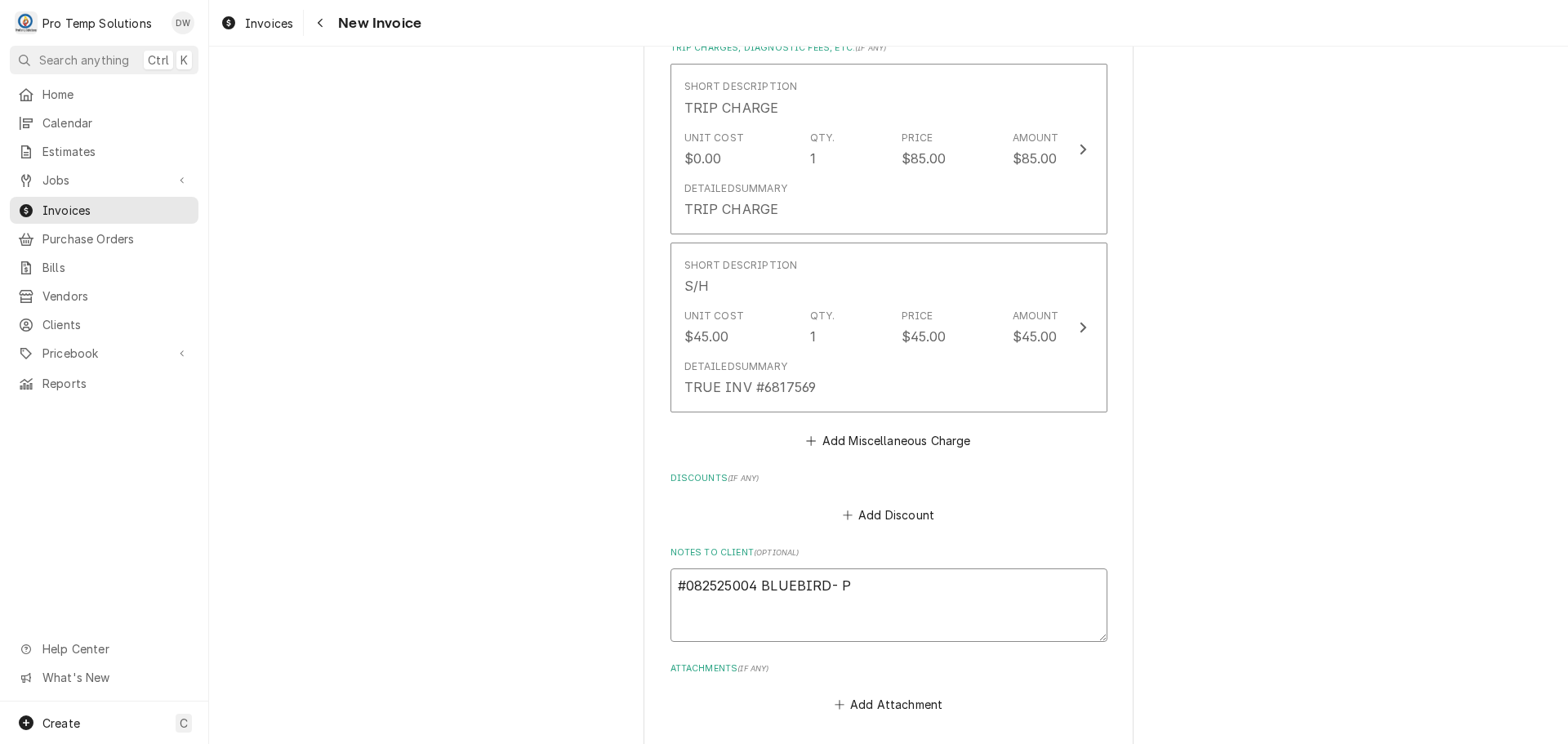
type textarea "x"
type textarea "#082525004 BLUEBIRD- PR"
type textarea "x"
type textarea "#082525004 BLUEBIRD- PRE"
type textarea "x"
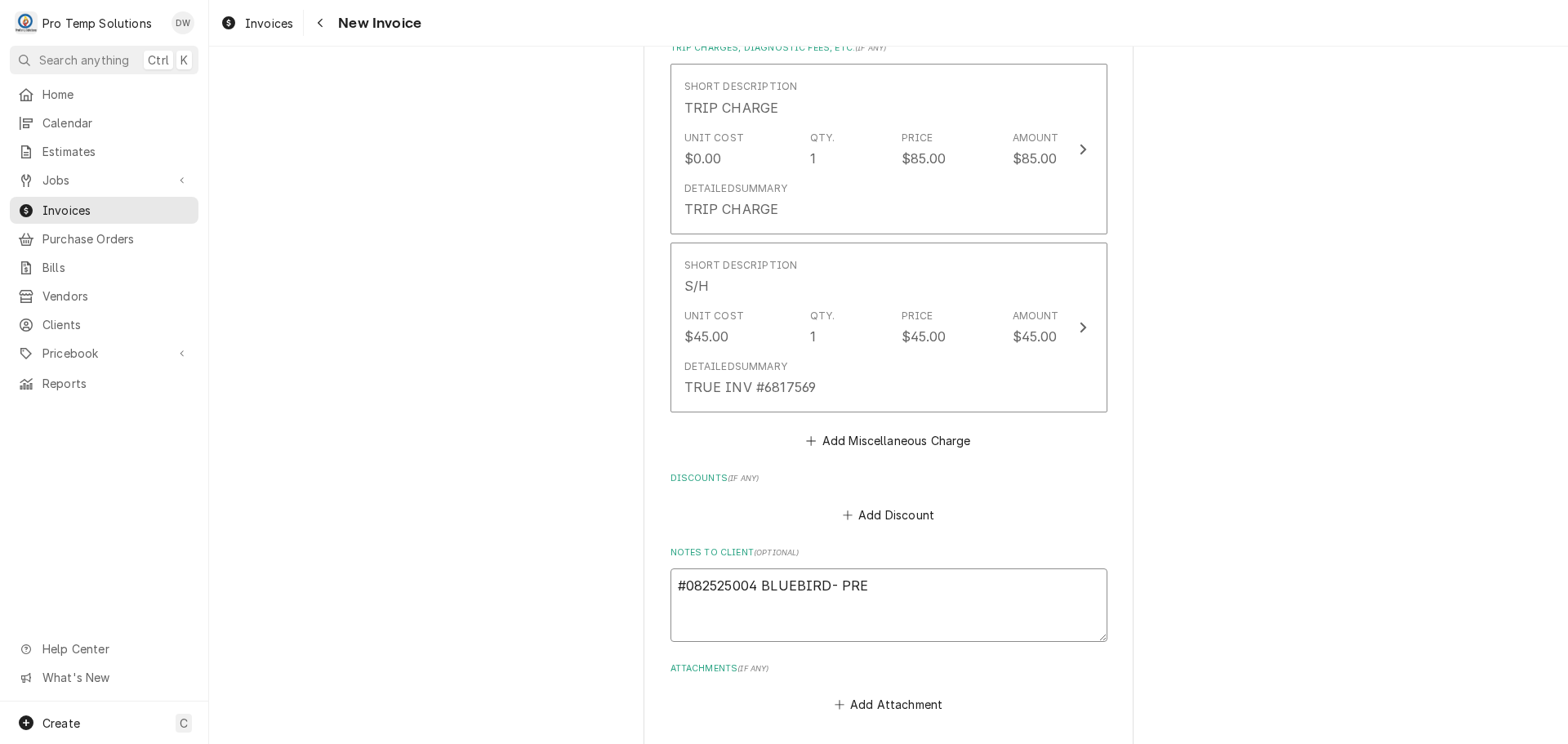
type textarea "#082525004 BLUEBIRD- PREP"
type textarea "x"
type textarea "#082525004 BLUEBIRD- PREP"
type textarea "x"
type textarea "#082525004 BLUEBIRD- PREP R"
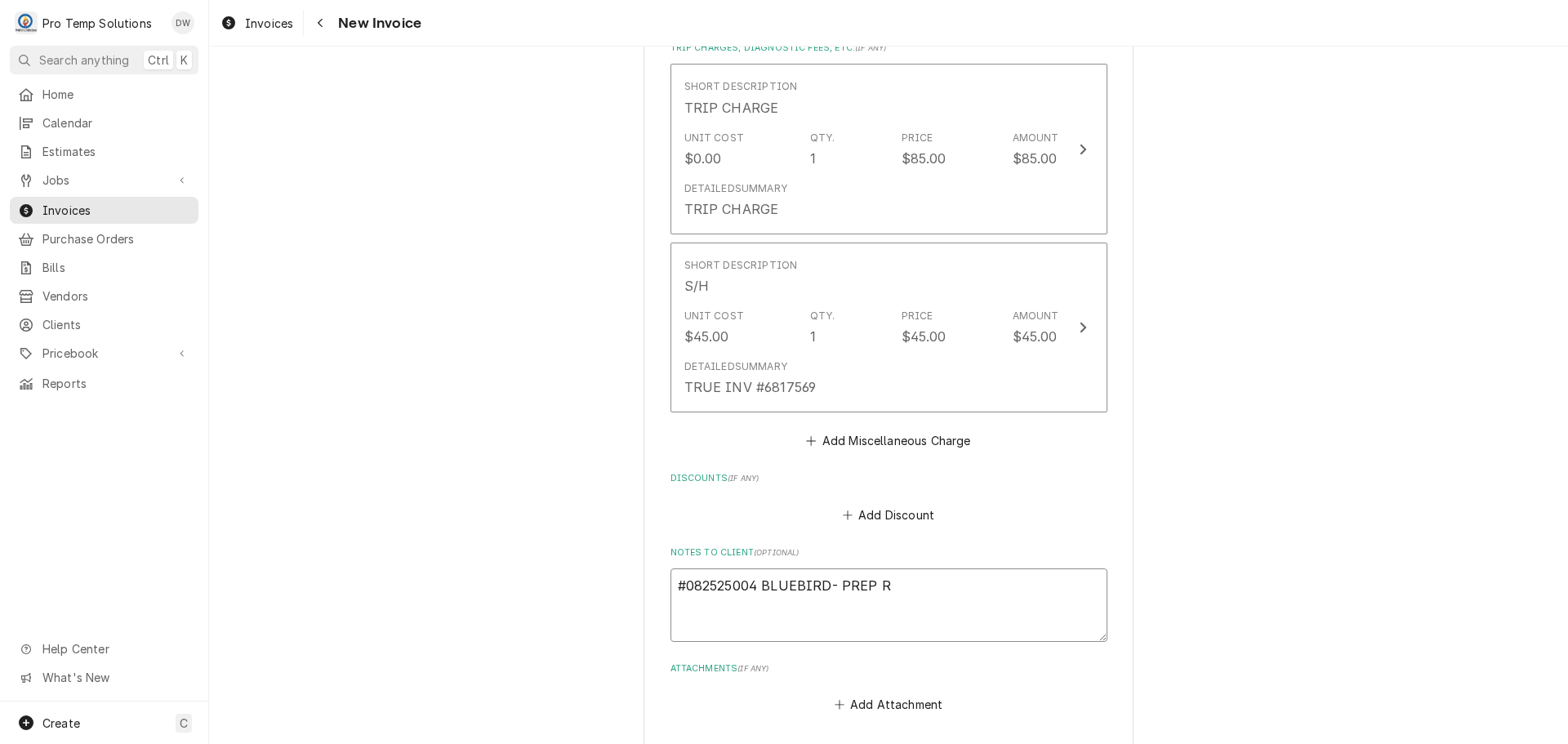
type textarea "x"
type textarea "#082525004 BLUEBIRD- PREP RI"
type textarea "x"
type textarea "#082525004 BLUEBIRD- PREP RIF"
type textarea "x"
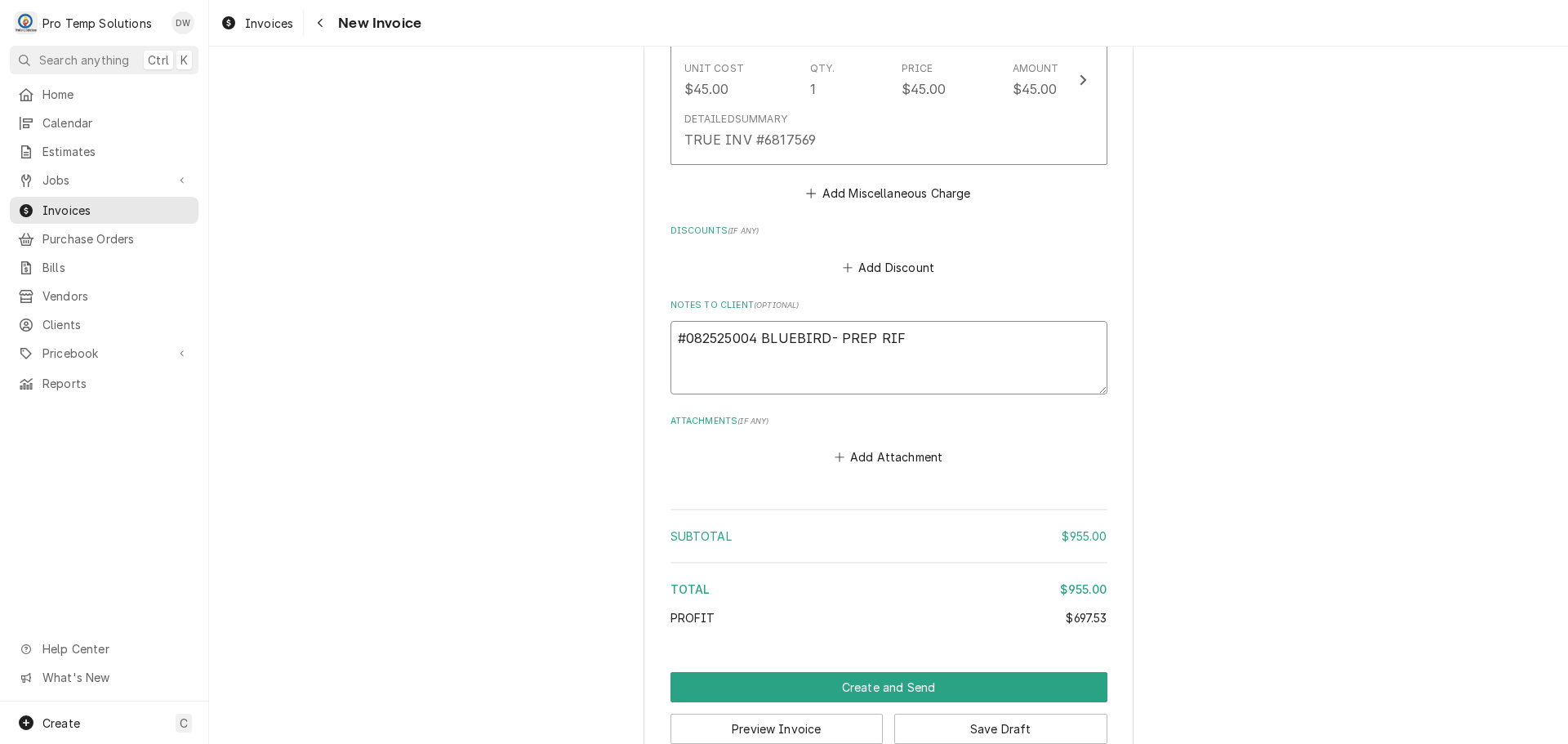
scroll to position [2411, 0]
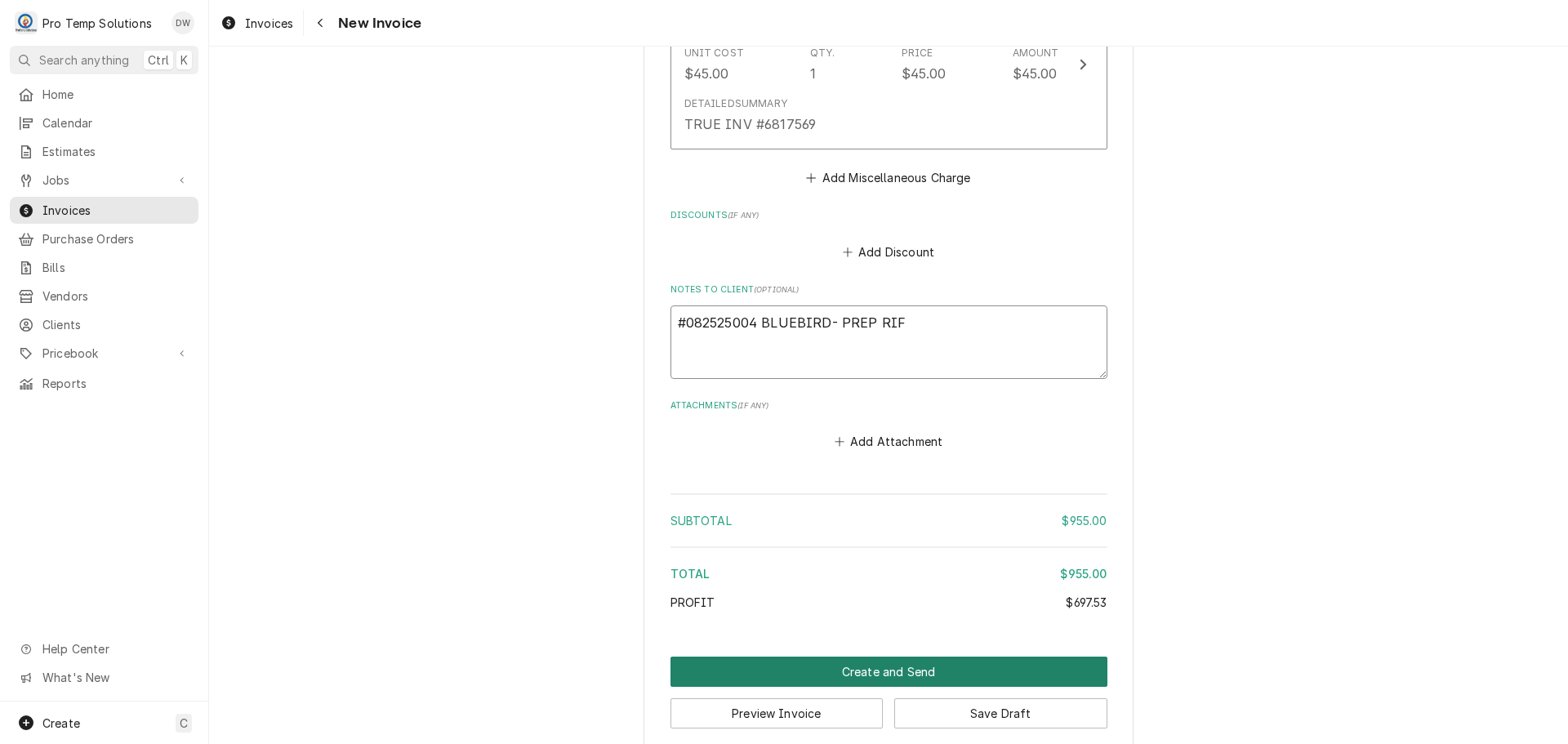
type textarea "#082525004 BLUEBIRD- PREP RIF"
click at [879, 656] on button "Create and Send" at bounding box center [889, 671] width 437 height 30
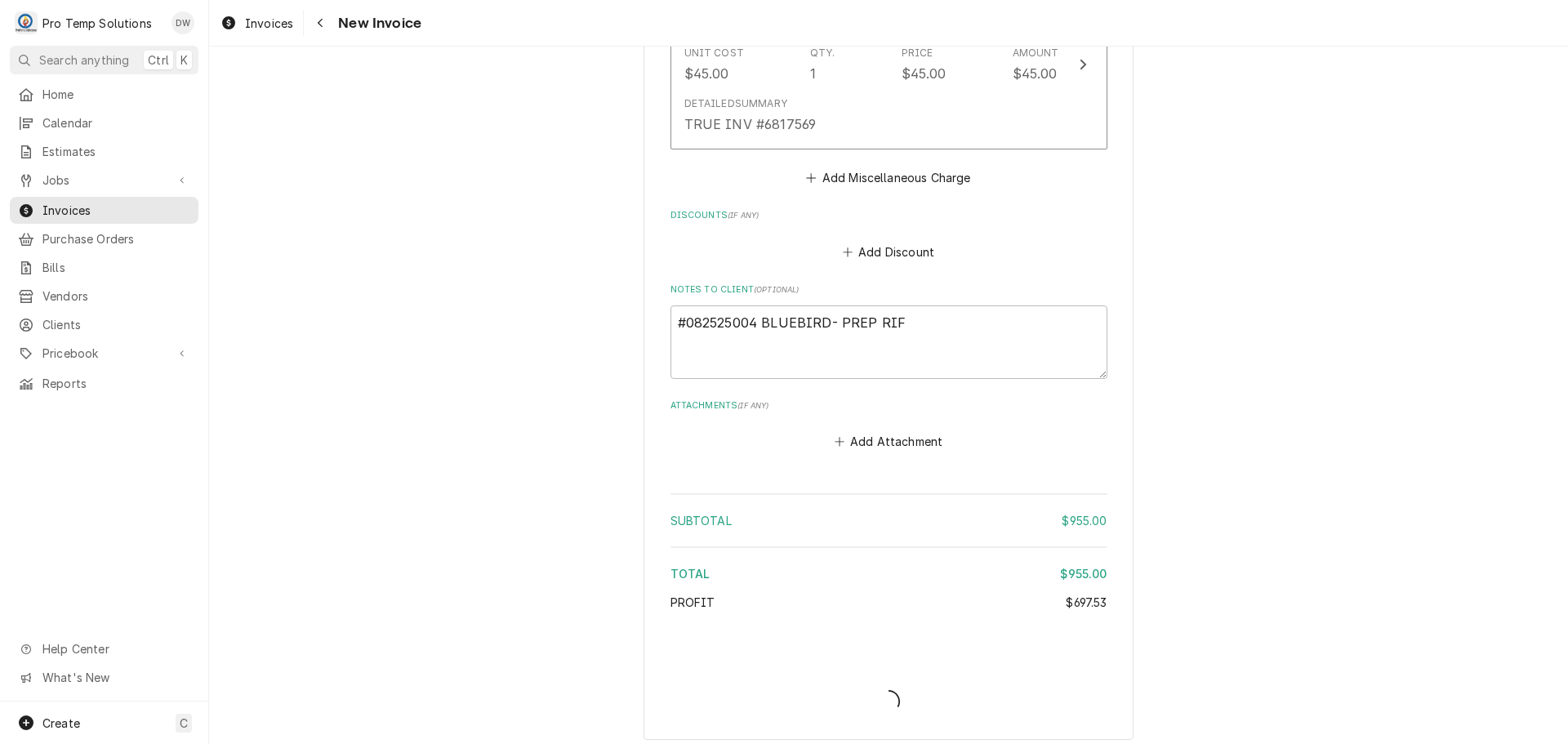
scroll to position [2401, 0]
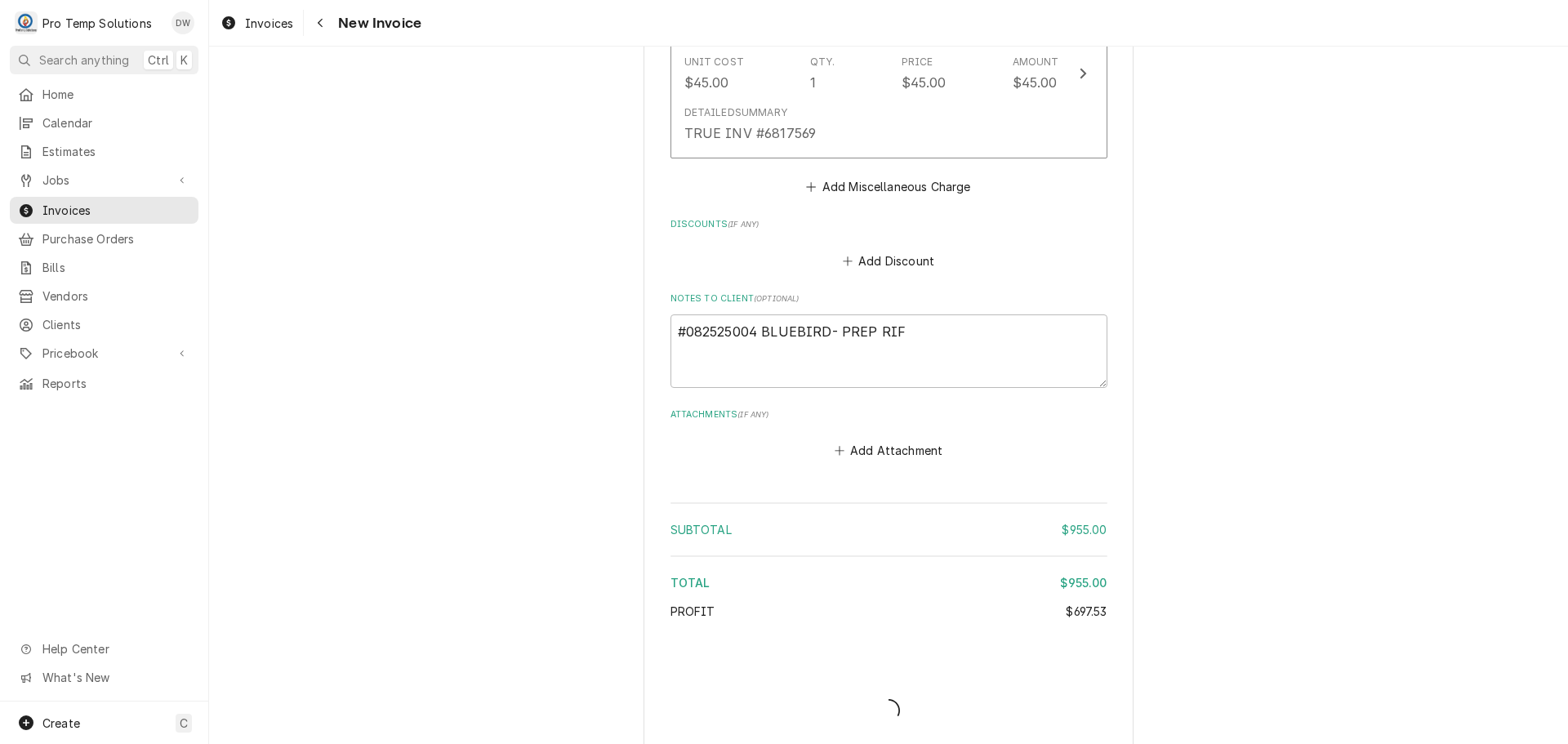
type textarea "x"
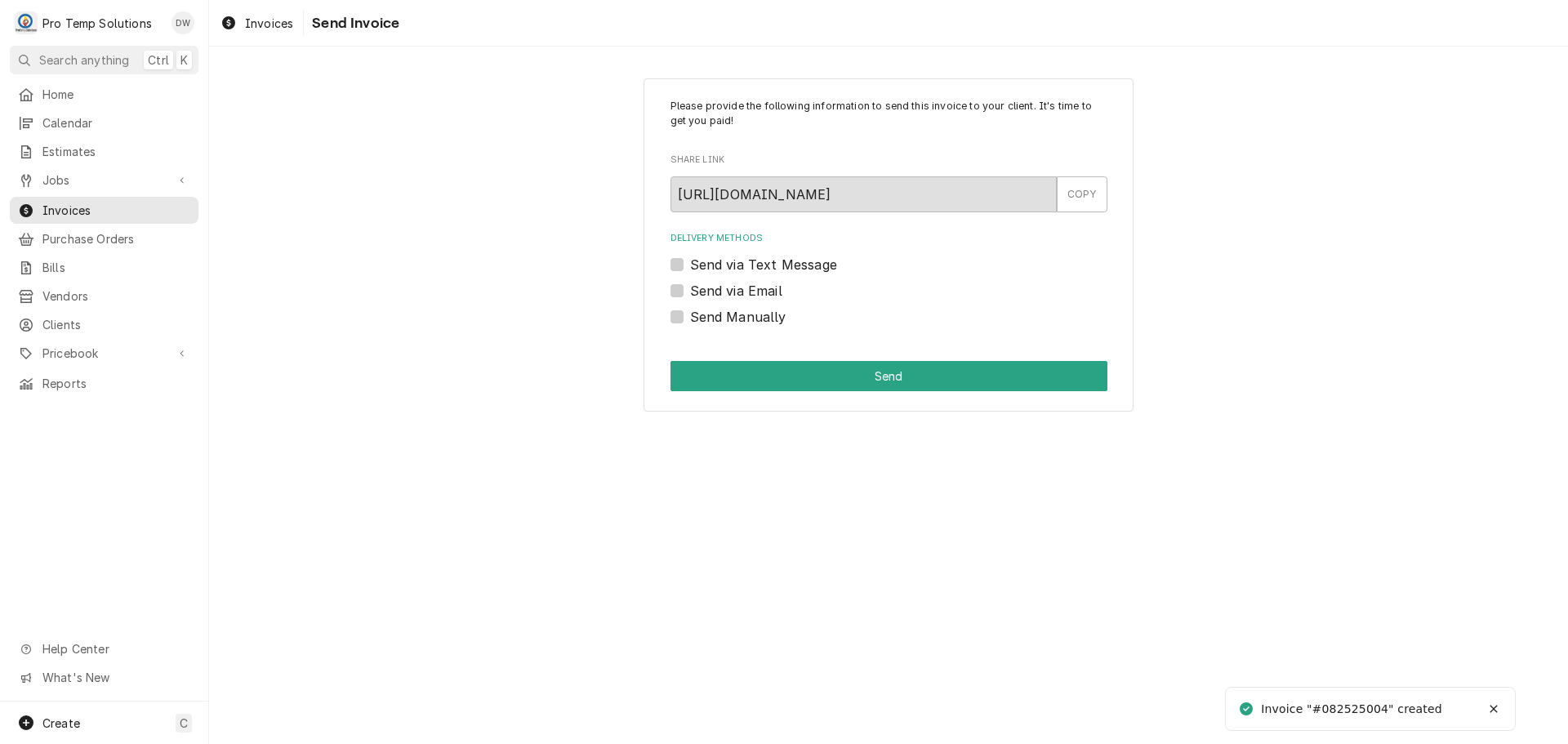
click at [690, 291] on label "Send via Email" at bounding box center [735, 291] width 92 height 20
click at [690, 291] on input "Send via Email" at bounding box center [908, 299] width 437 height 36
checkbox input "true"
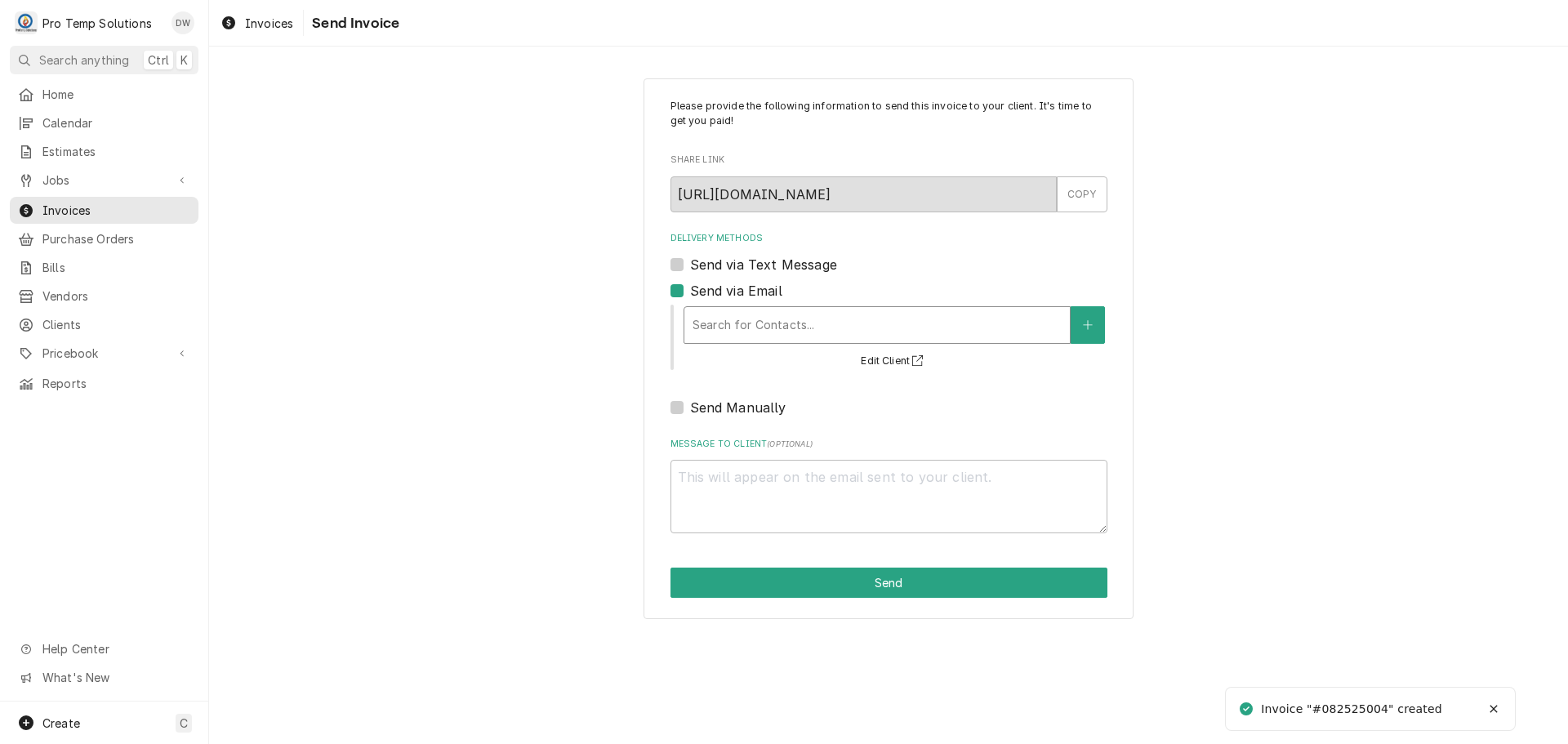
click at [812, 323] on div "Delivery Methods" at bounding box center [876, 325] width 369 height 29
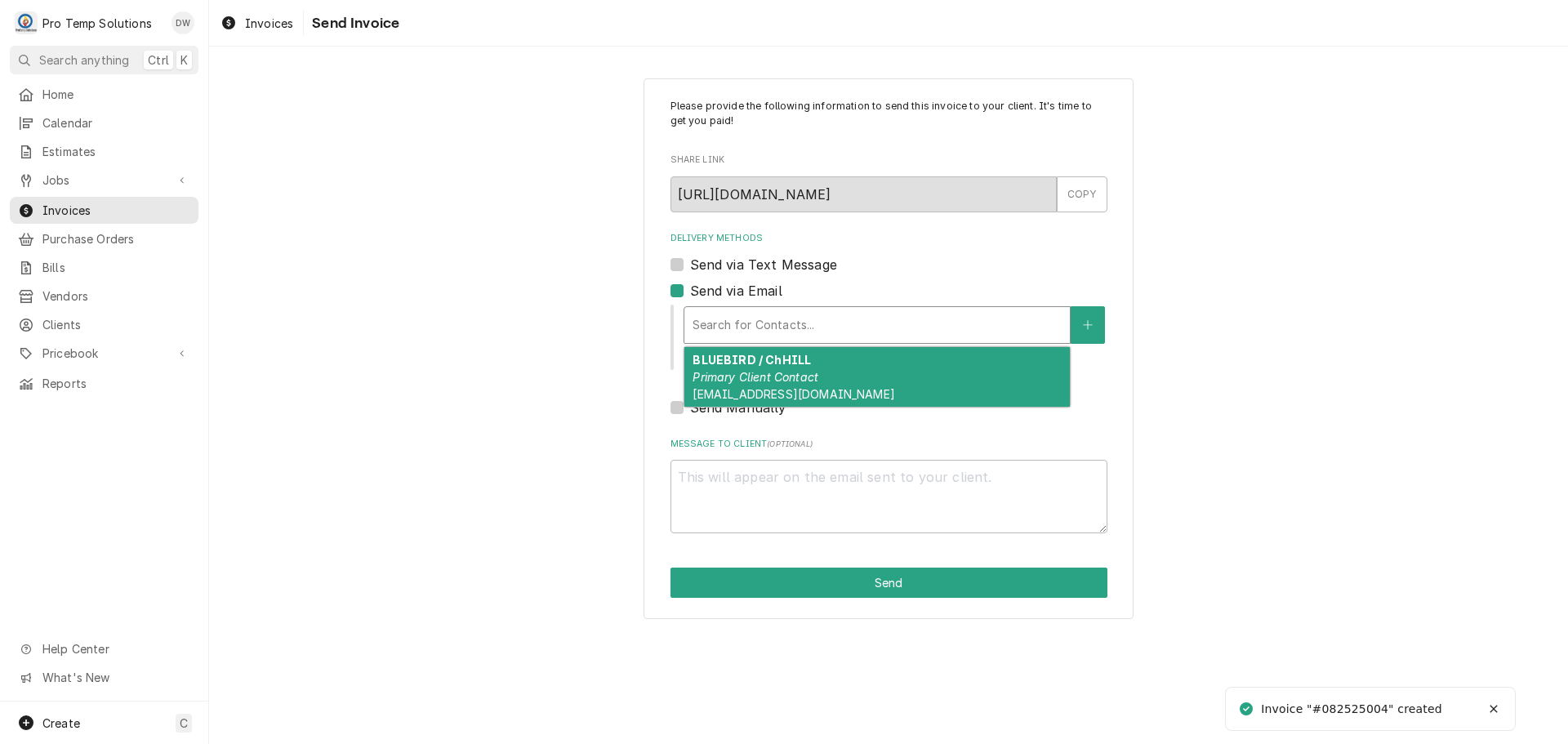
click at [778, 379] on em "Primary Client Contact" at bounding box center [755, 377] width 126 height 14
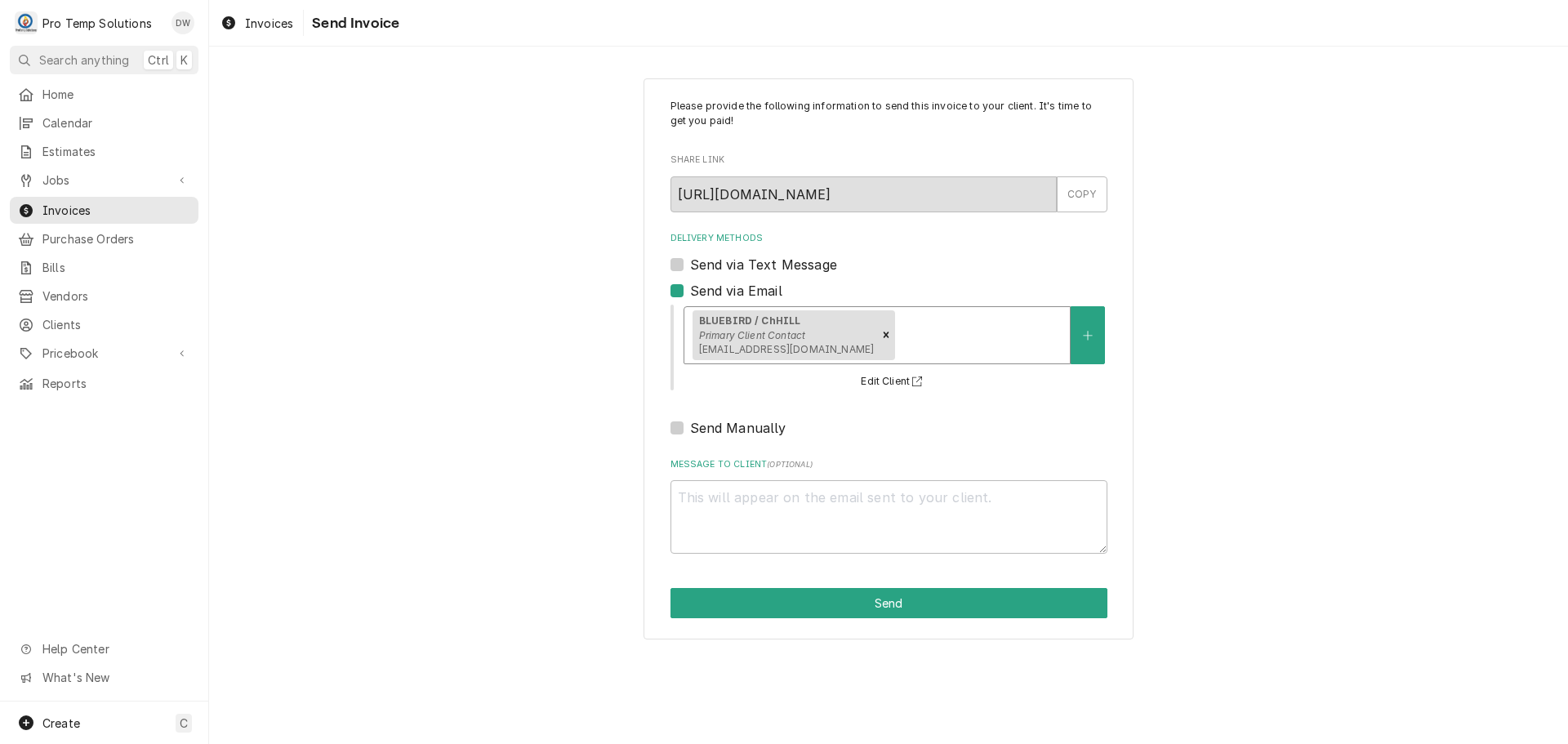
click at [741, 479] on div "Message to Client ( optional )" at bounding box center [889, 506] width 437 height 95
click at [711, 495] on textarea "Message to Client ( optional )" at bounding box center [889, 516] width 437 height 73
type textarea "x"
type textarea "#"
type textarea "x"
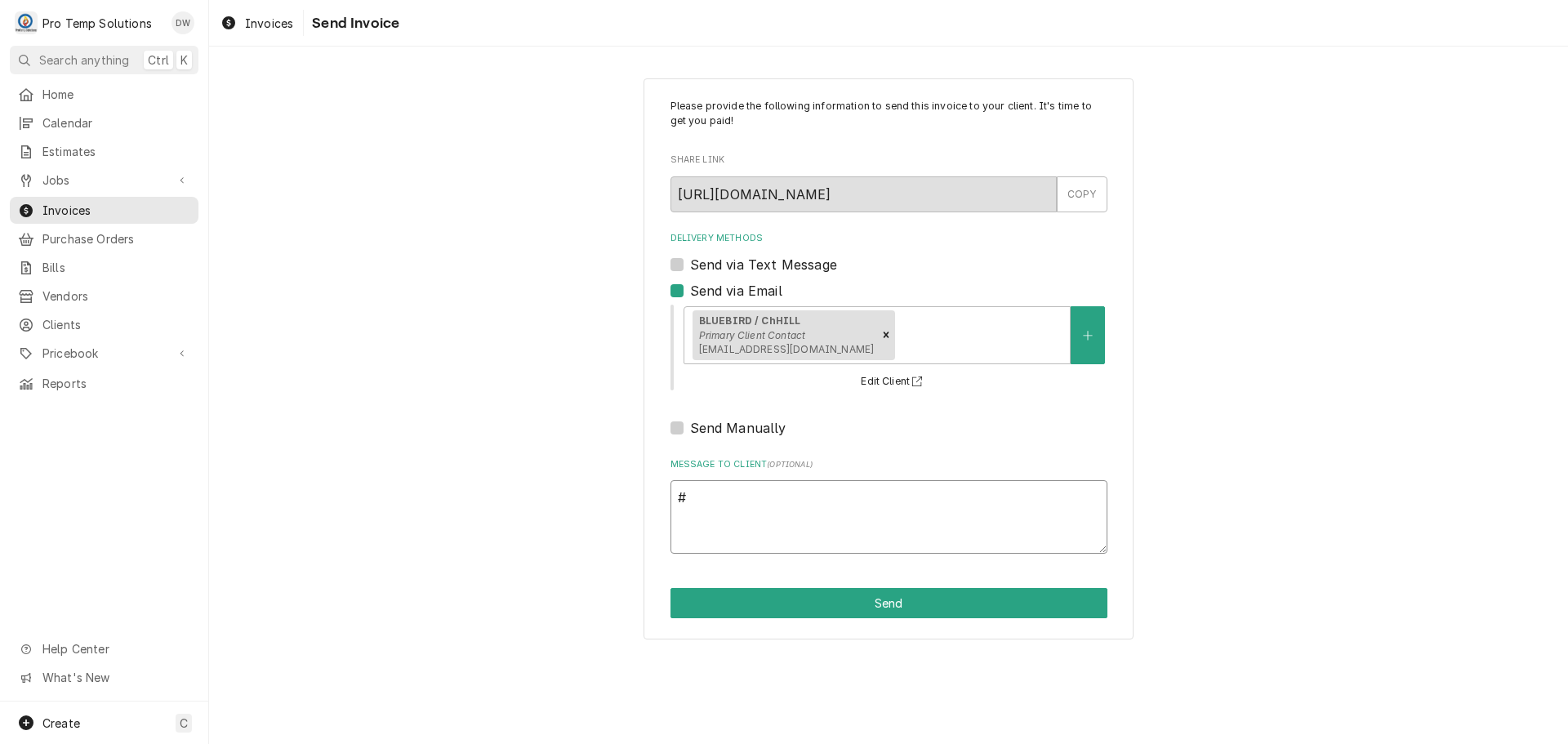
type textarea "#0"
type textarea "x"
type textarea "#08"
type textarea "x"
type textarea "#082"
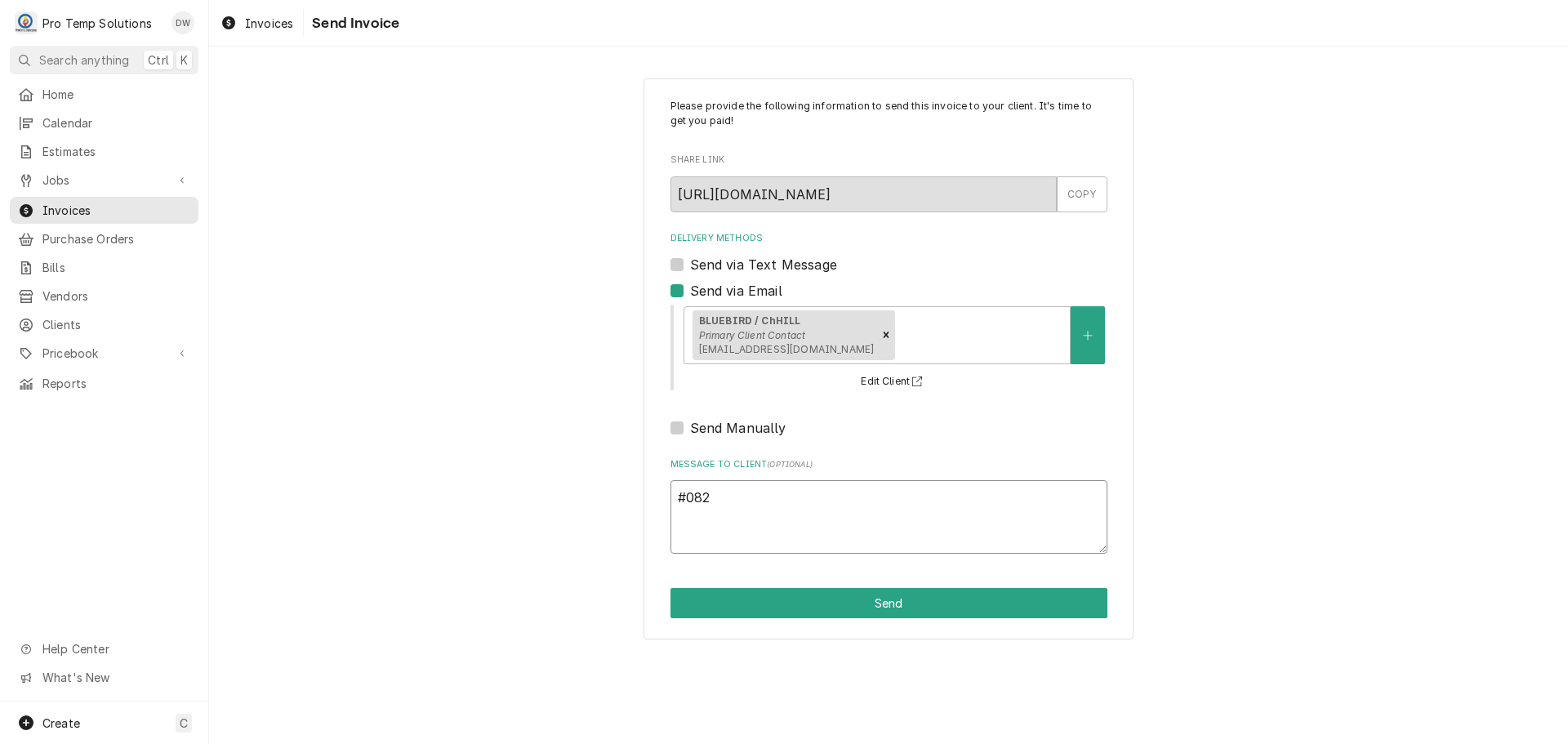
type textarea "x"
type textarea "#0825"
type textarea "x"
type textarea "#08252"
type textarea "x"
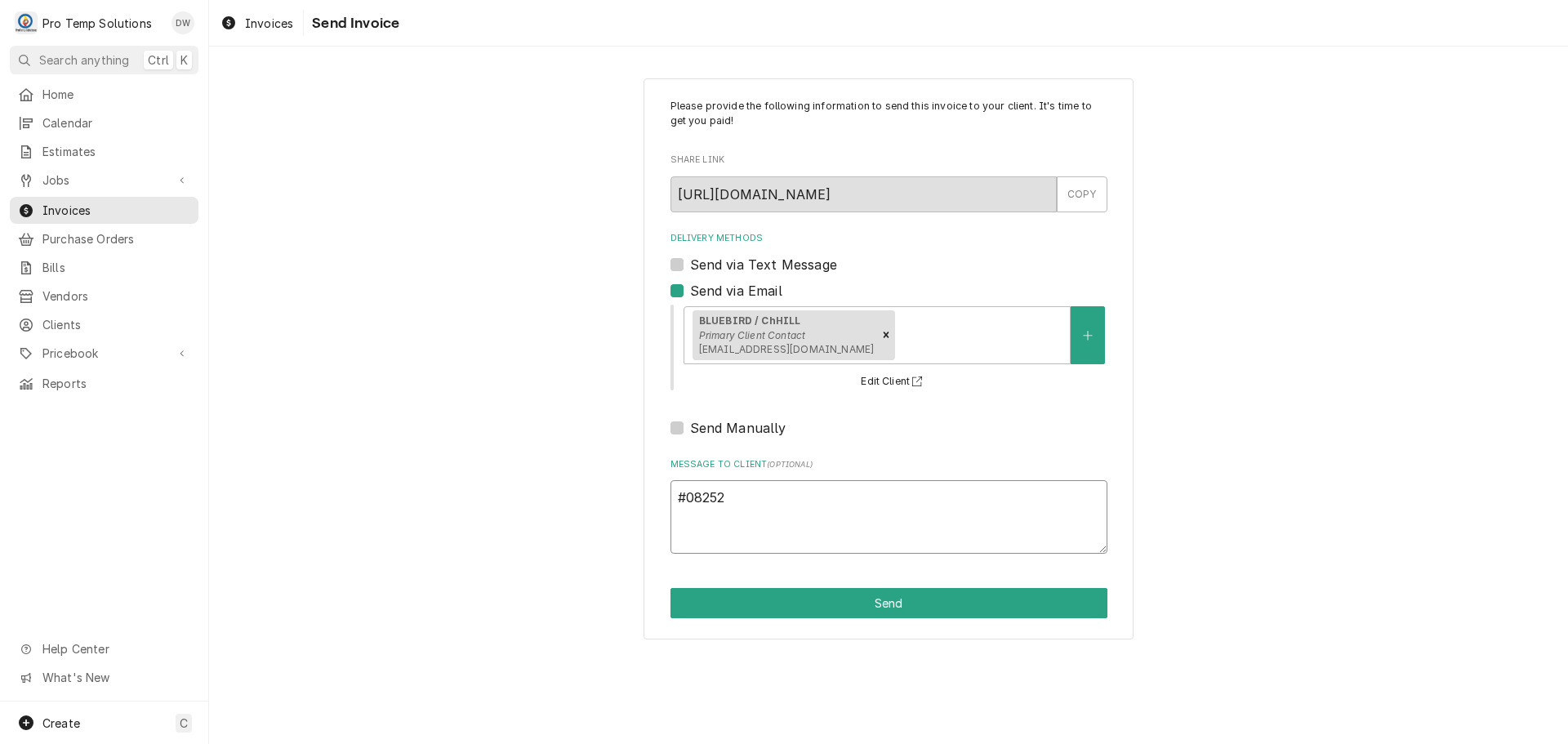
type textarea "#082525"
type textarea "x"
type textarea "#0825250"
type textarea "x"
type textarea "#08252500"
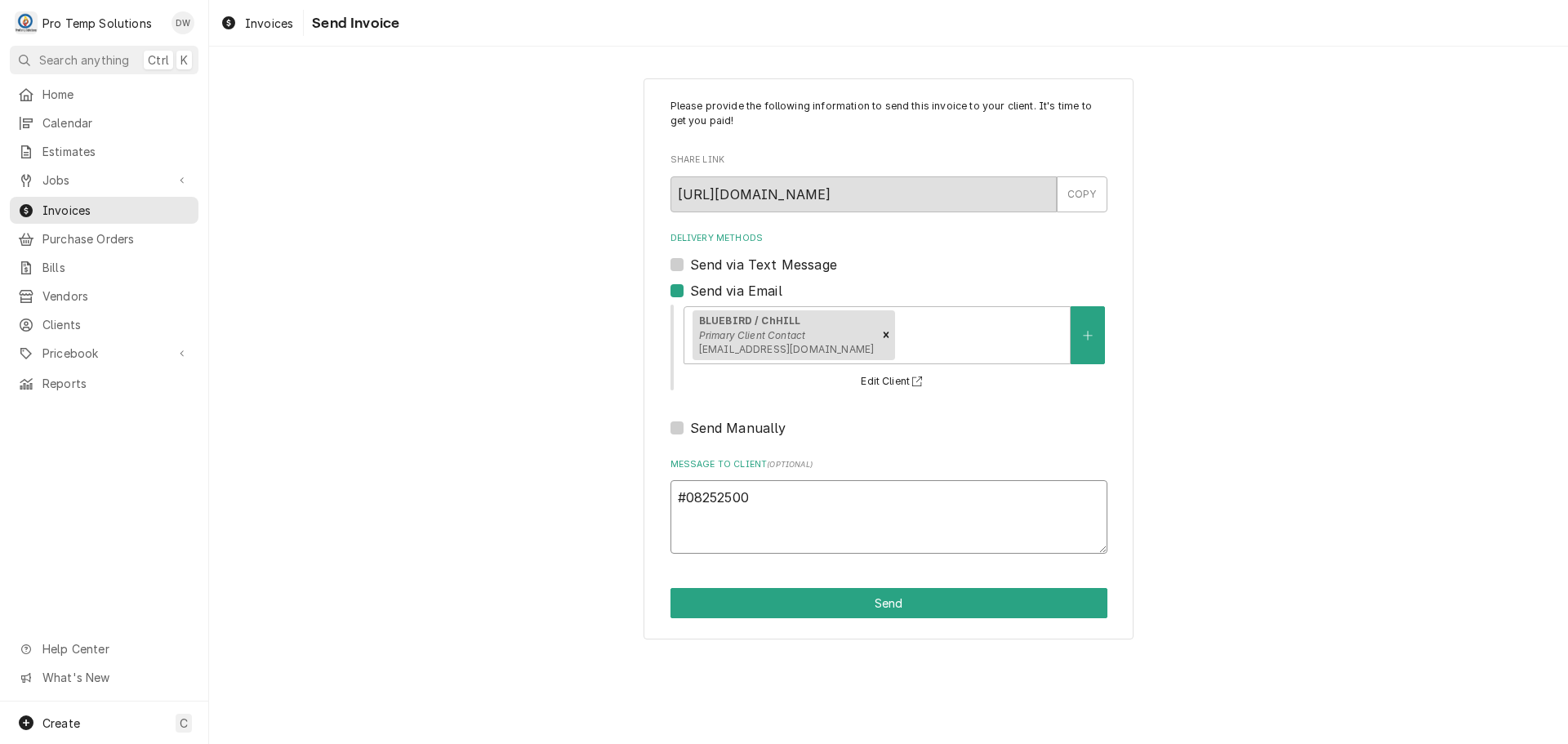
type textarea "x"
type textarea "#082525004"
type textarea "x"
type textarea "#082525004"
type textarea "x"
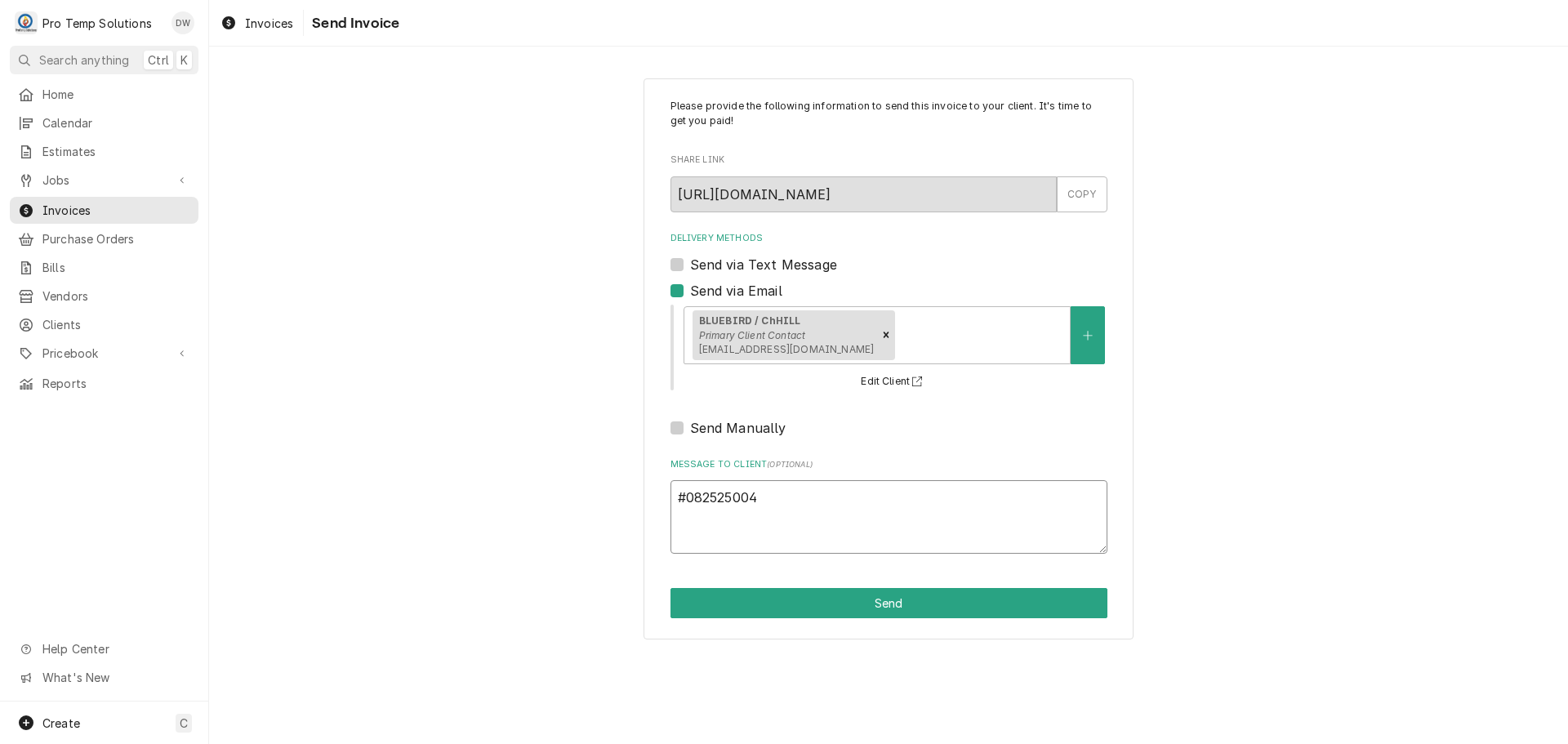
type textarea "#082525004 B"
type textarea "x"
type textarea "#082525004 BL"
type textarea "x"
type textarea "#082525004 BLU"
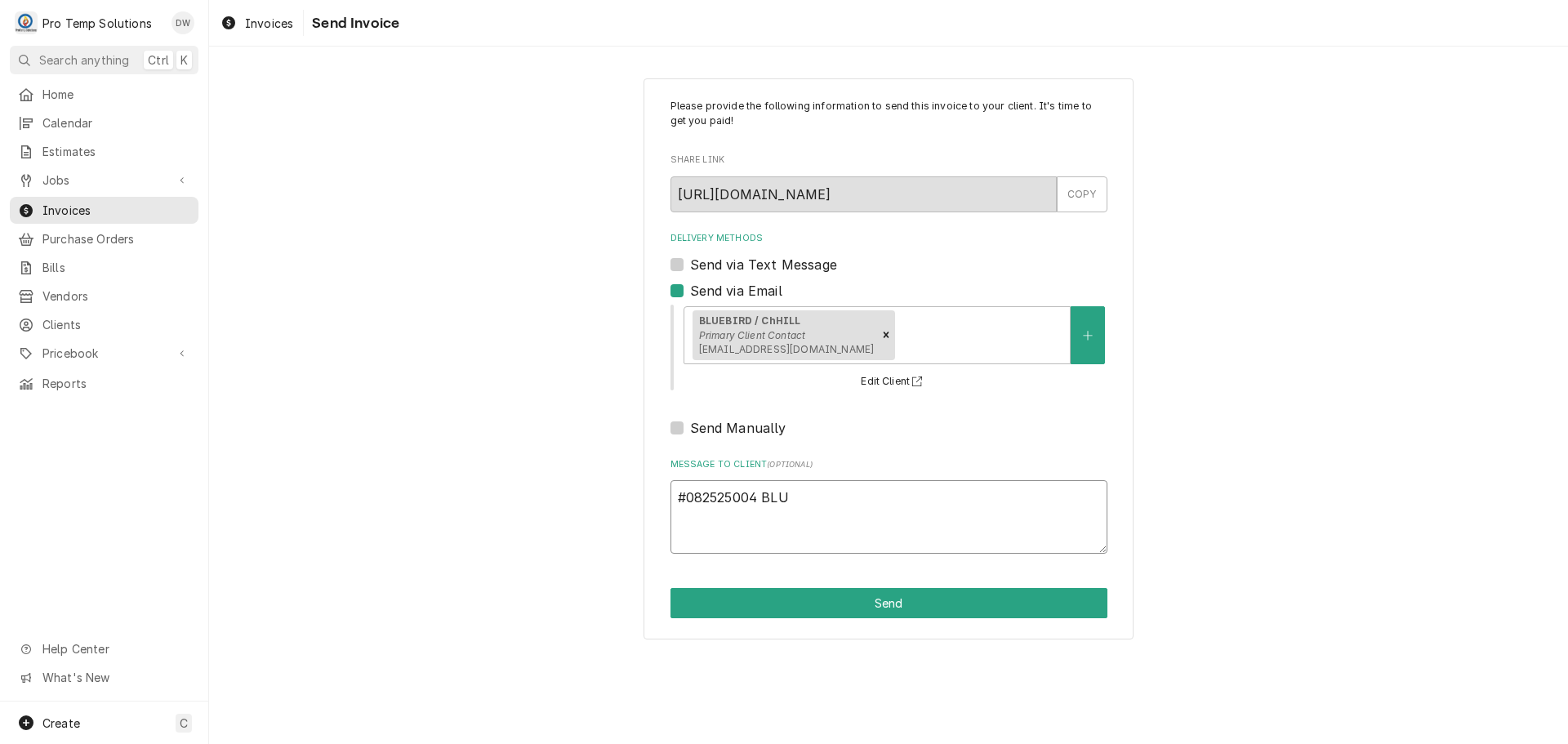
type textarea "x"
type textarea "#082525004 BLUE"
type textarea "x"
type textarea "#082525004 BLUEB"
type textarea "x"
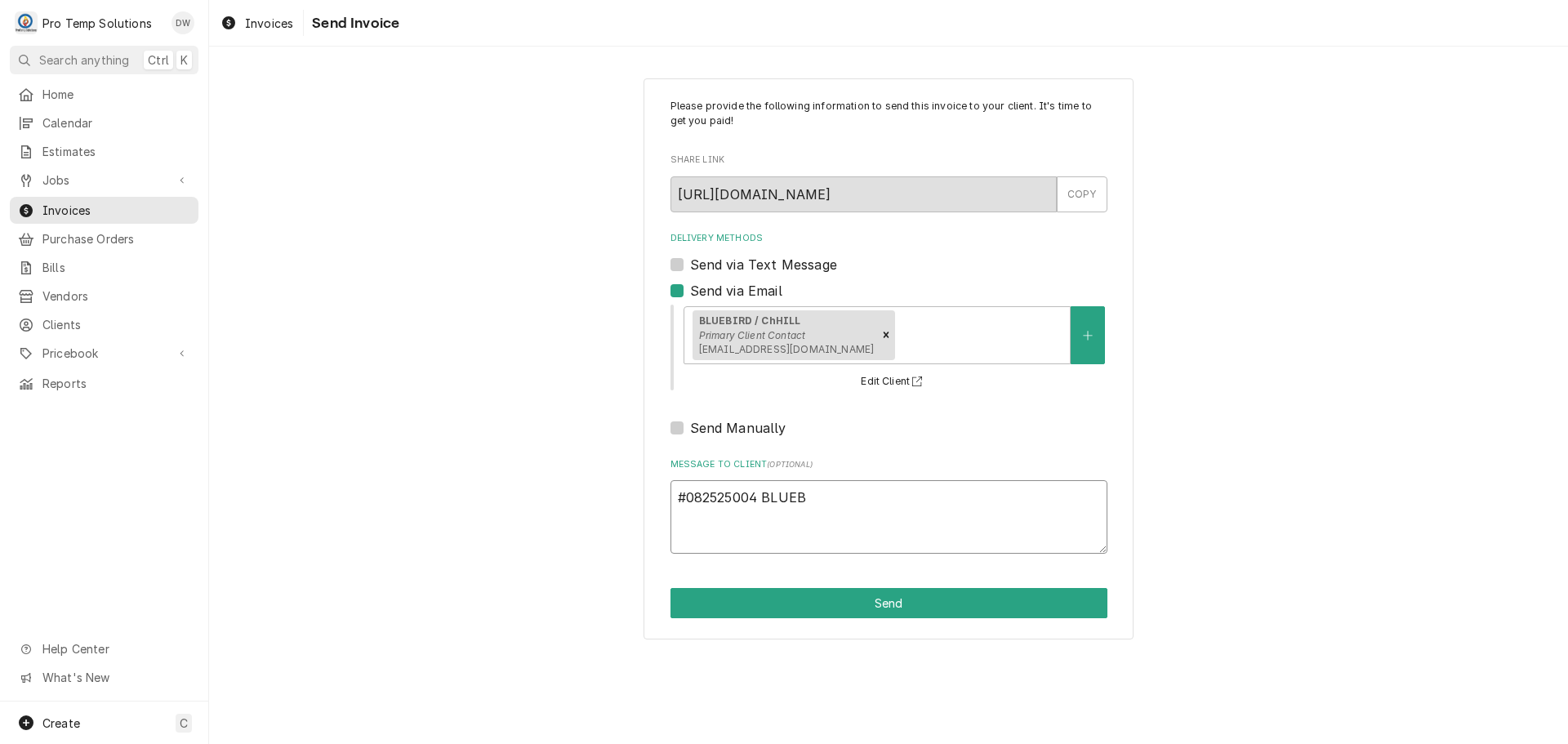
type textarea "#082525004 BLUEBI"
type textarea "x"
type textarea "#082525004 BLUEBIR"
type textarea "x"
type textarea "#082525004 BLUEBIRD"
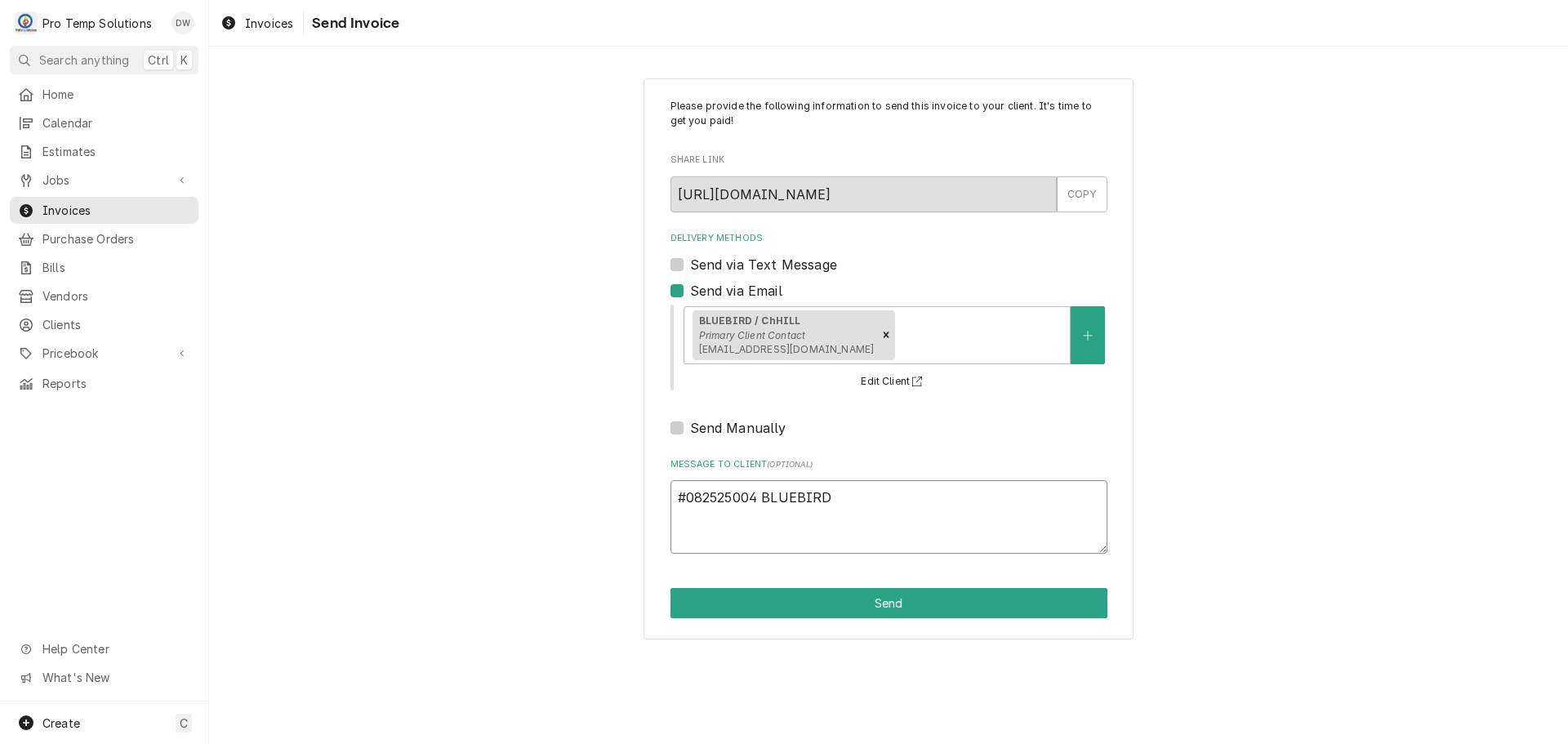
type textarea "x"
type textarea "#082525004 BLUEBIRD-"
type textarea "x"
type textarea "#082525004 BLUEBIRD-"
type textarea "x"
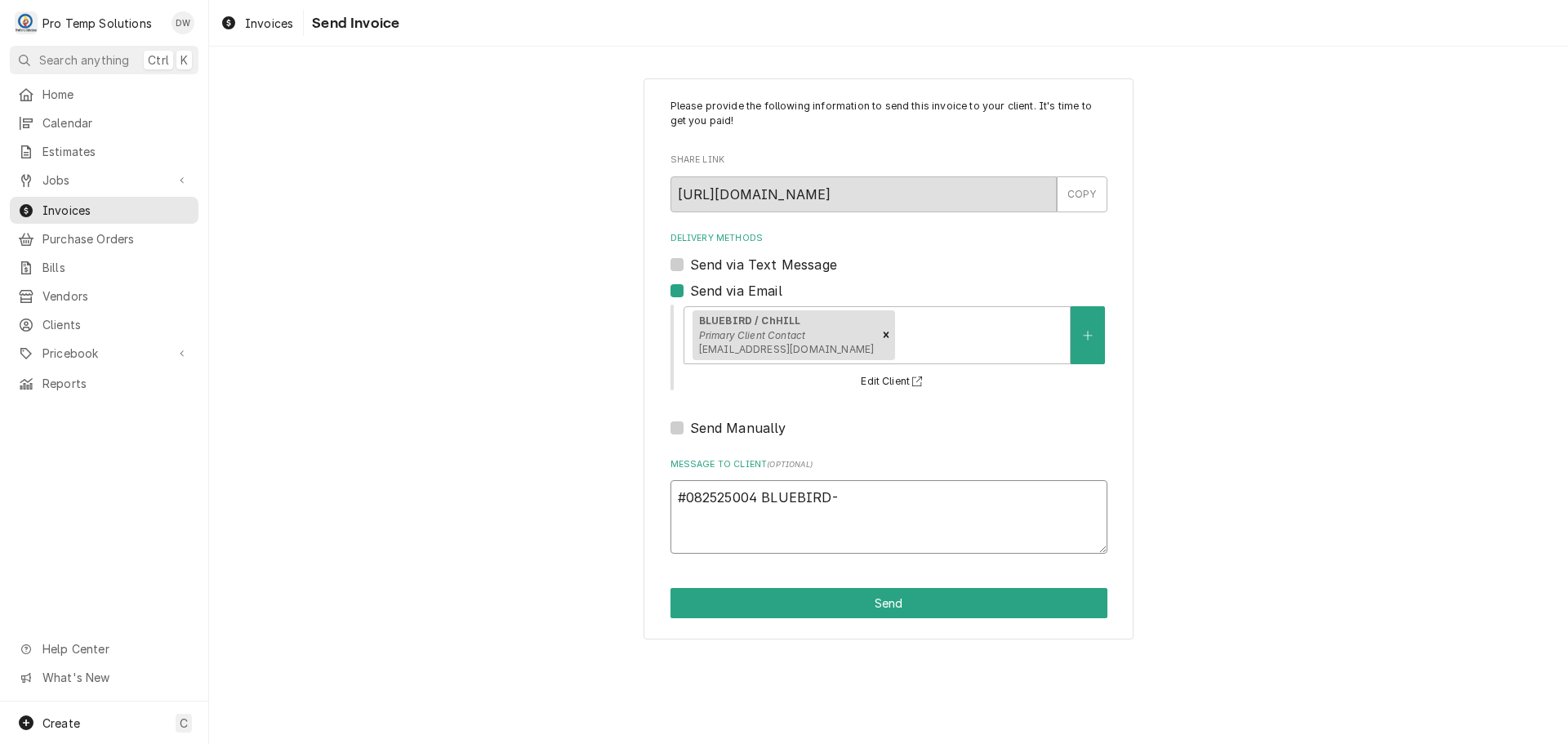
type textarea "#082525004 BLUEBIRD- R"
type textarea "x"
type textarea "#082525004 BLUEBIRD- RI"
type textarea "x"
type textarea "#082525004 BLUEBIRD- RIF"
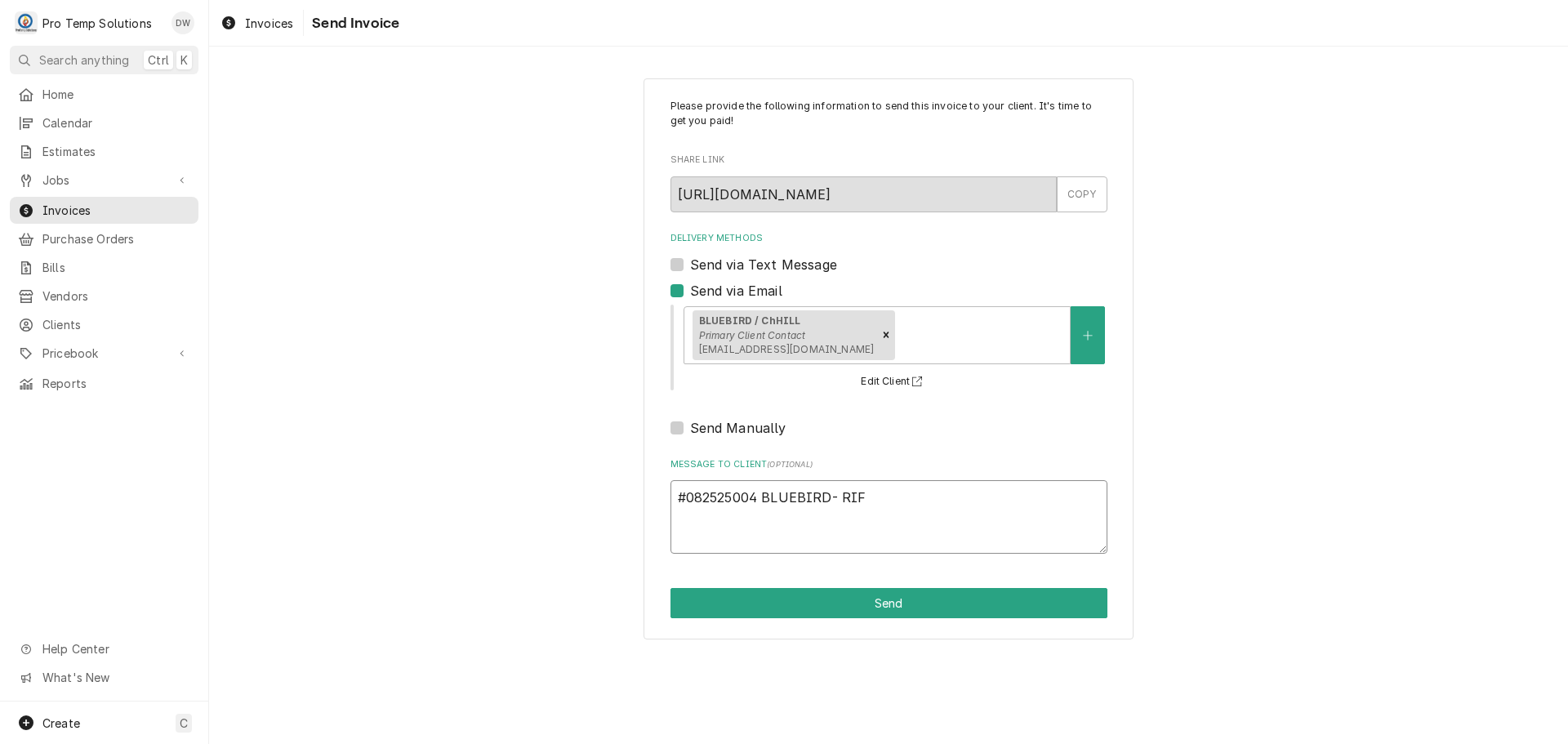
type textarea "x"
type textarea "#082525004 BLUEBIRD- RIF"
click at [887, 604] on button "Send" at bounding box center [889, 603] width 437 height 30
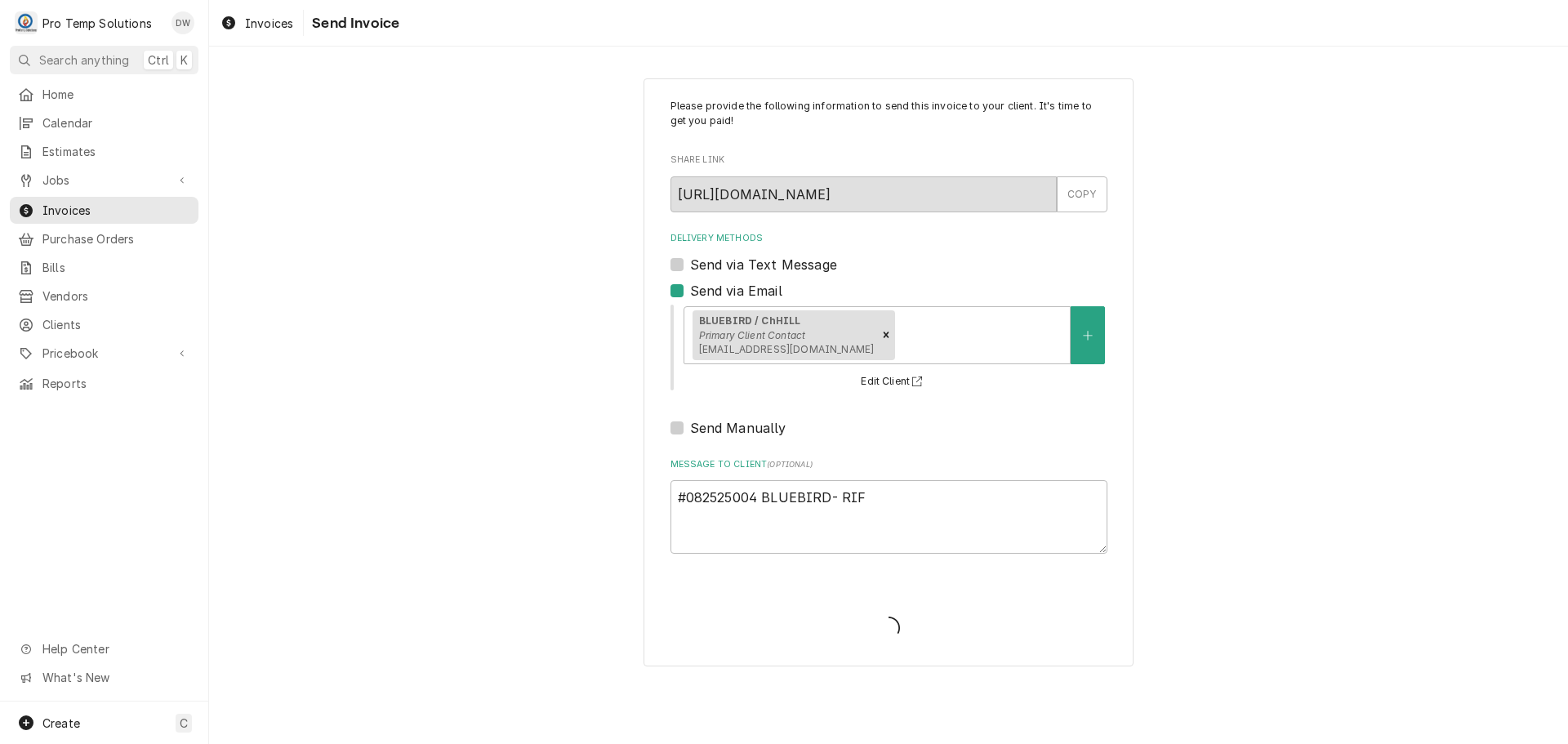
type textarea "x"
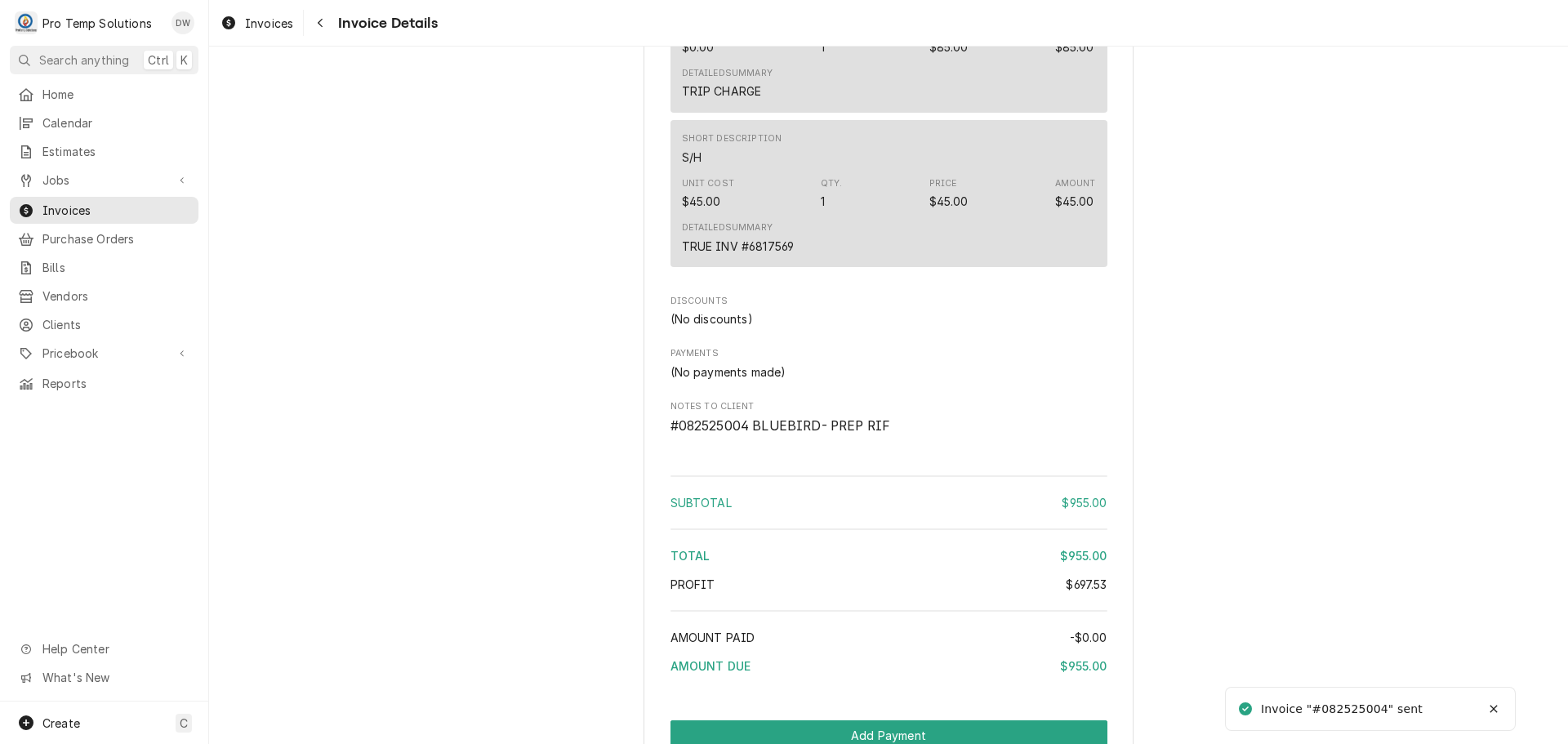
scroll to position [2140, 0]
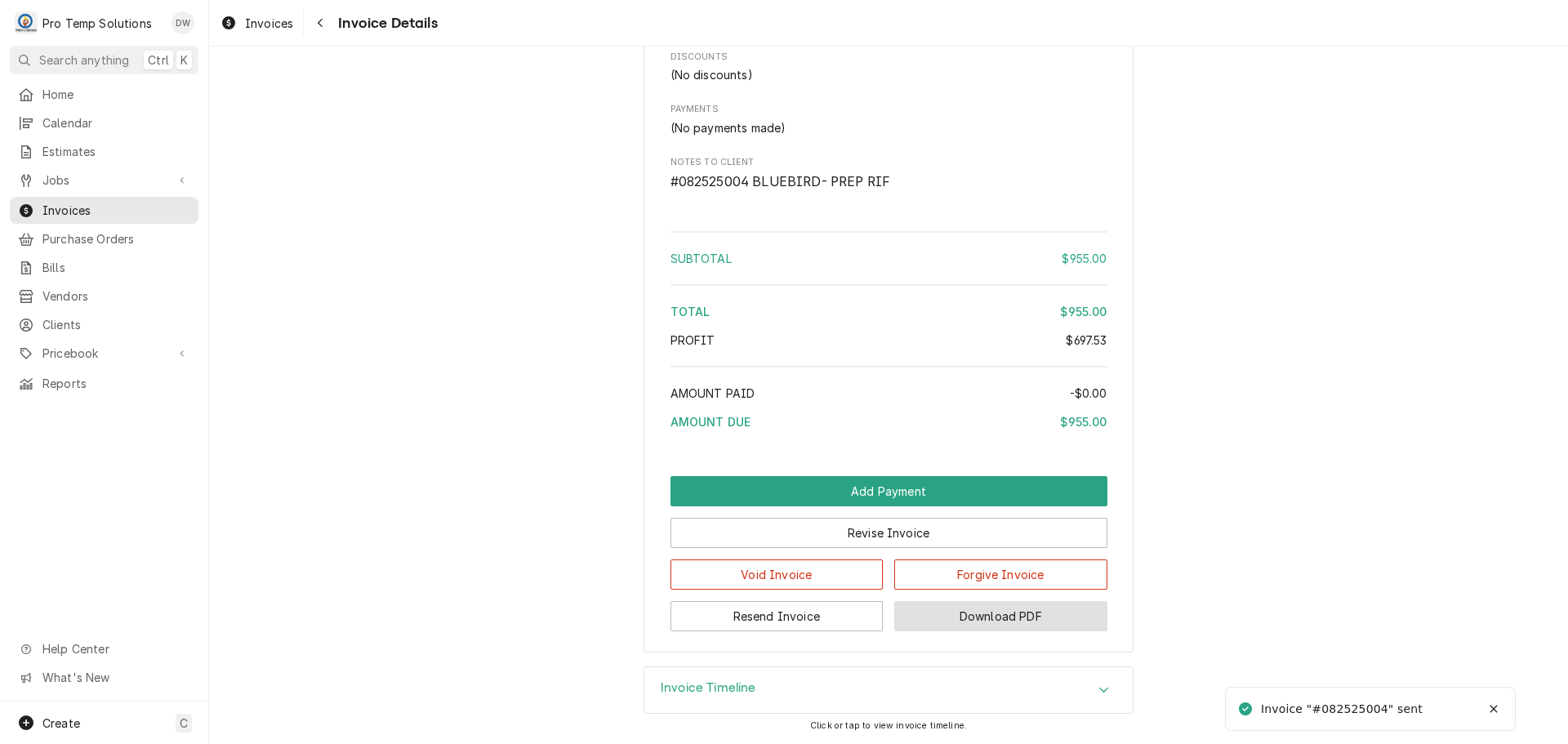
click at [981, 621] on button "Download PDF" at bounding box center [1001, 616] width 213 height 30
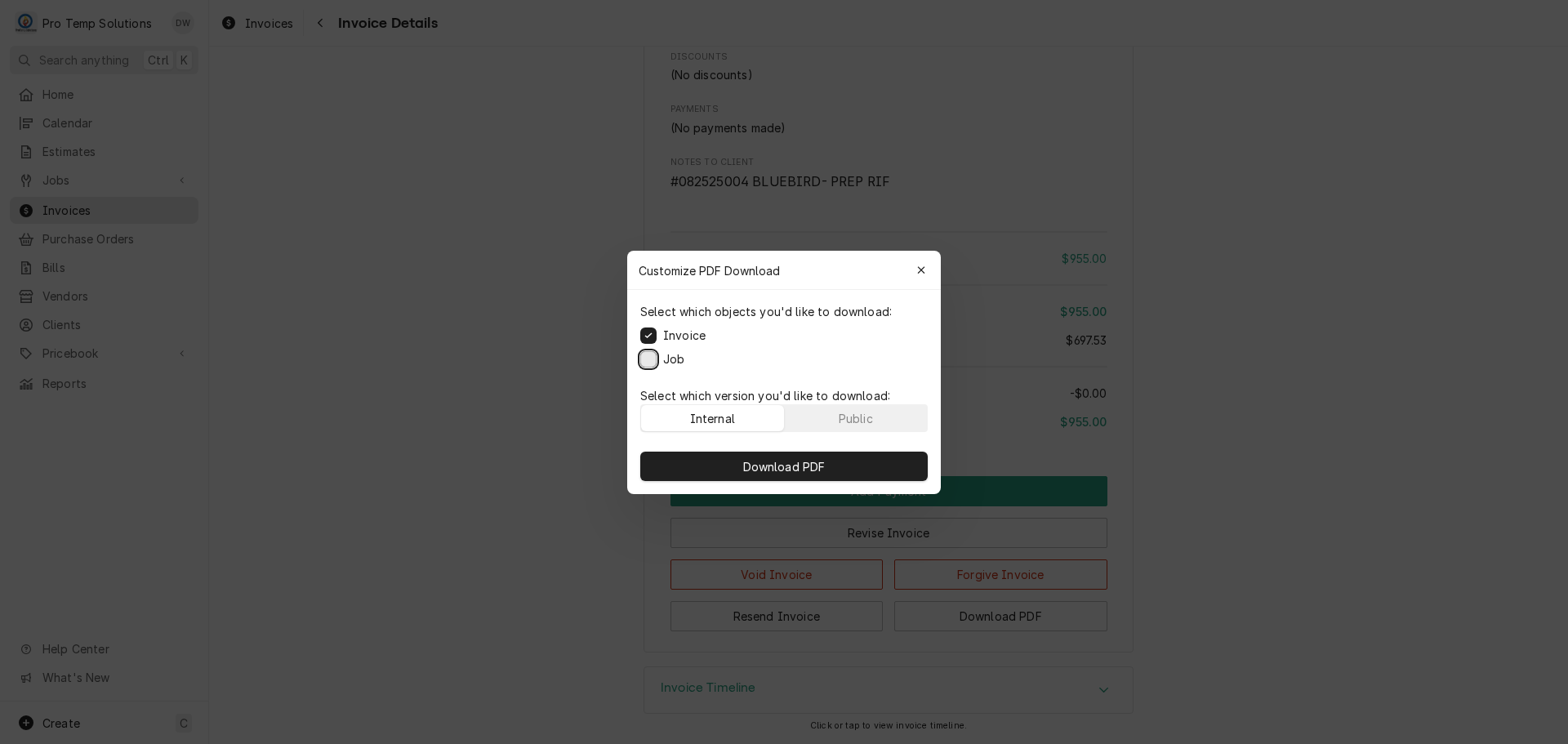
click at [642, 354] on button "Job" at bounding box center [648, 358] width 16 height 16
click at [774, 463] on span "Download PDF" at bounding box center [784, 466] width 89 height 17
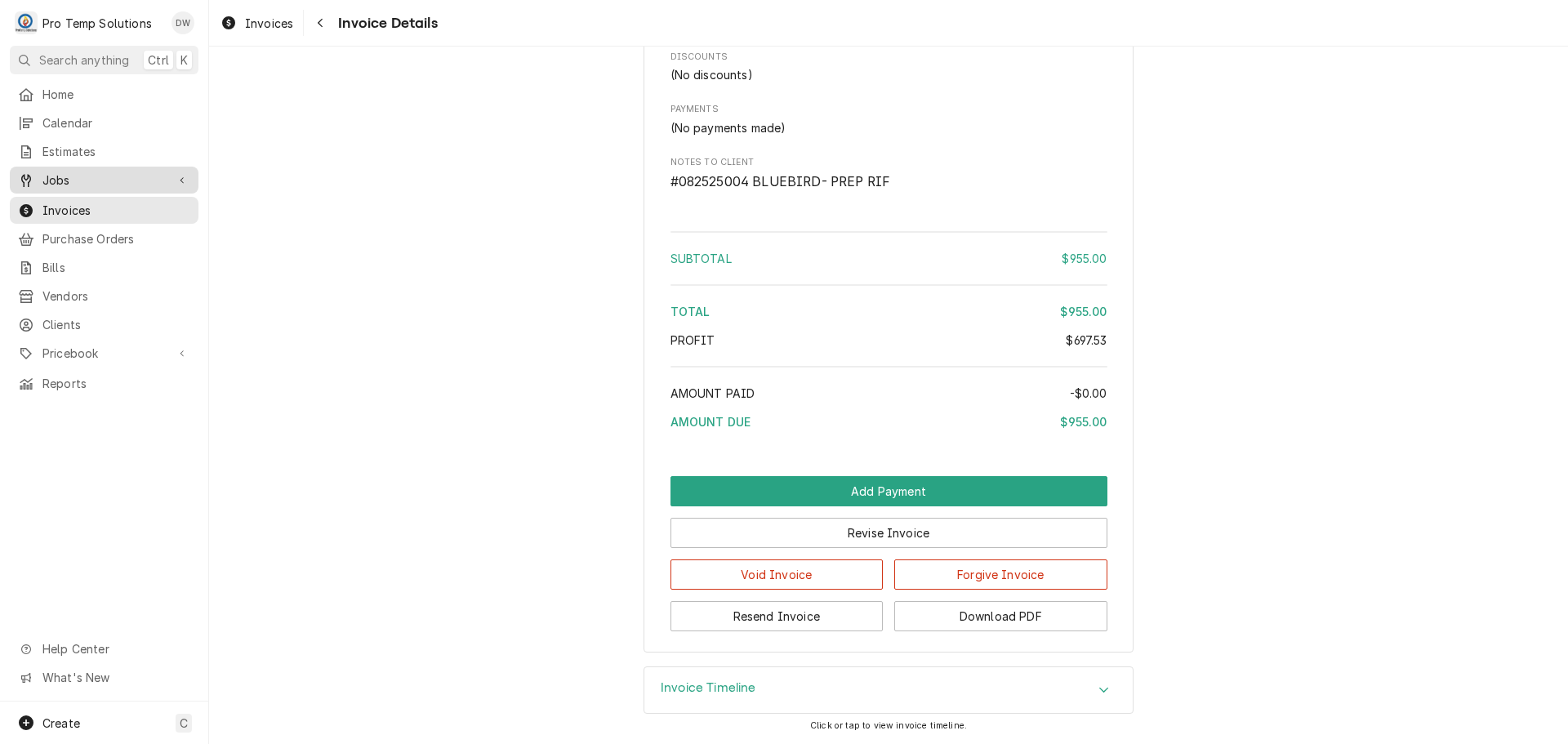
click at [64, 174] on span "Jobs" at bounding box center [103, 180] width 123 height 17
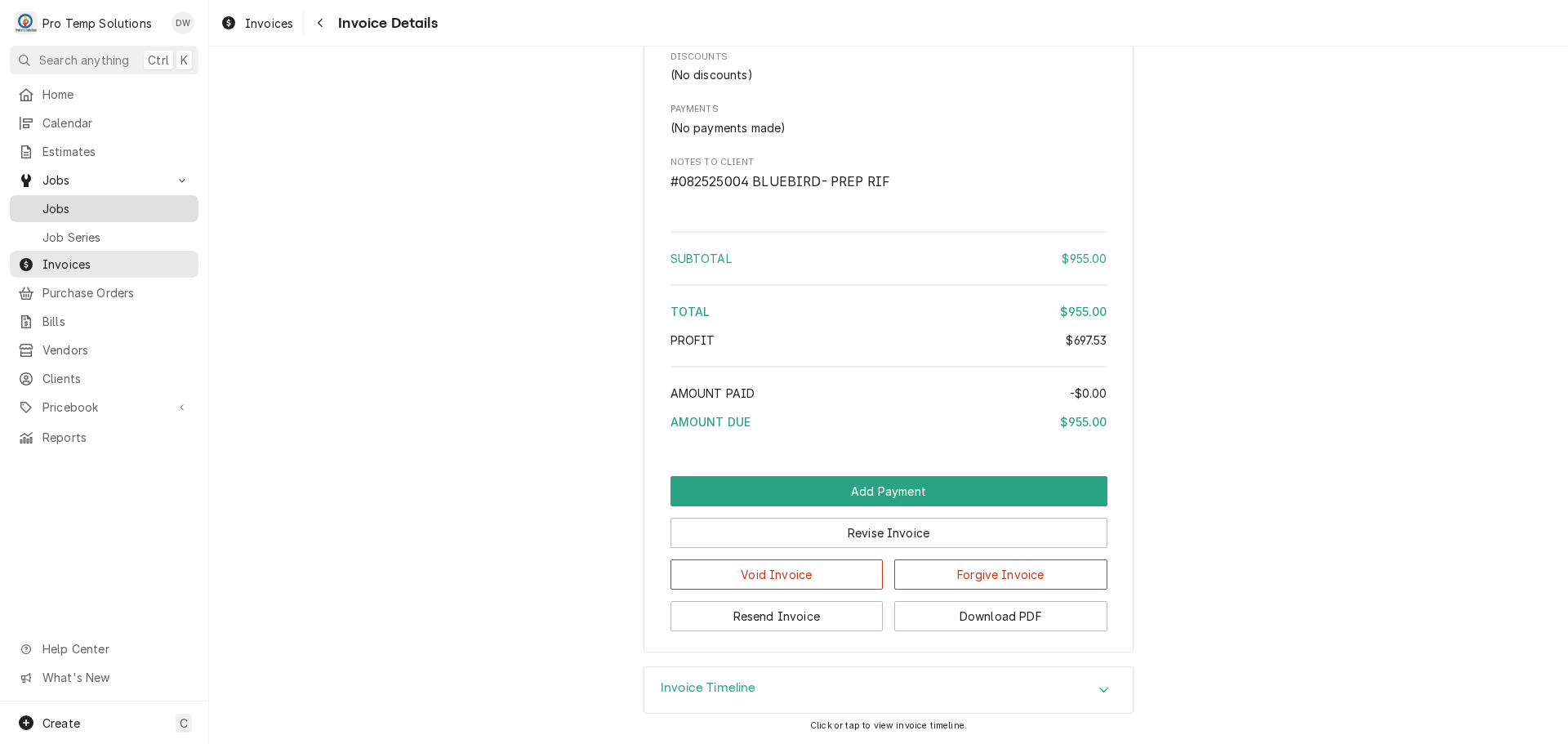
click at [58, 202] on span "Jobs" at bounding box center [116, 209] width 148 height 17
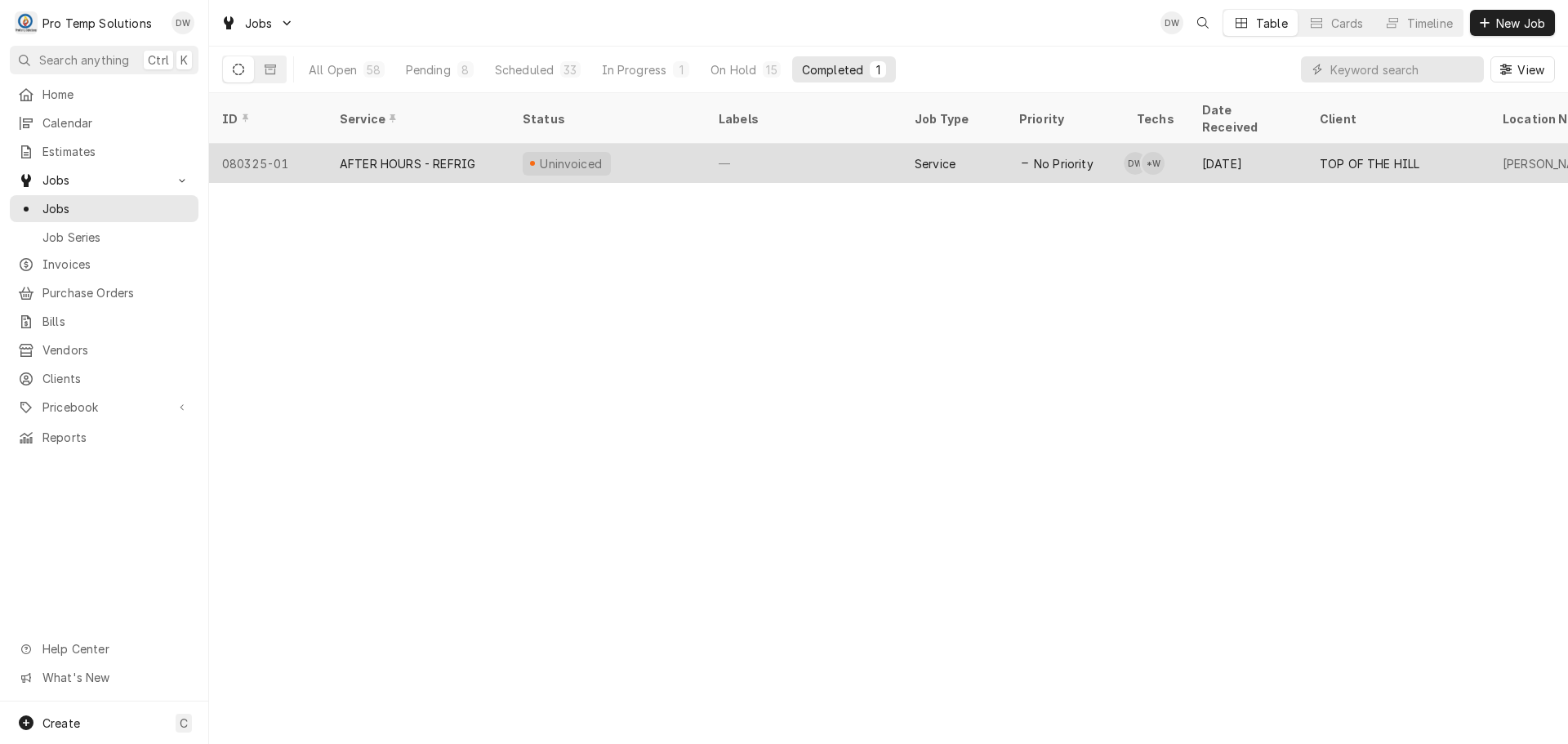
click at [850, 146] on div "—" at bounding box center [803, 163] width 196 height 40
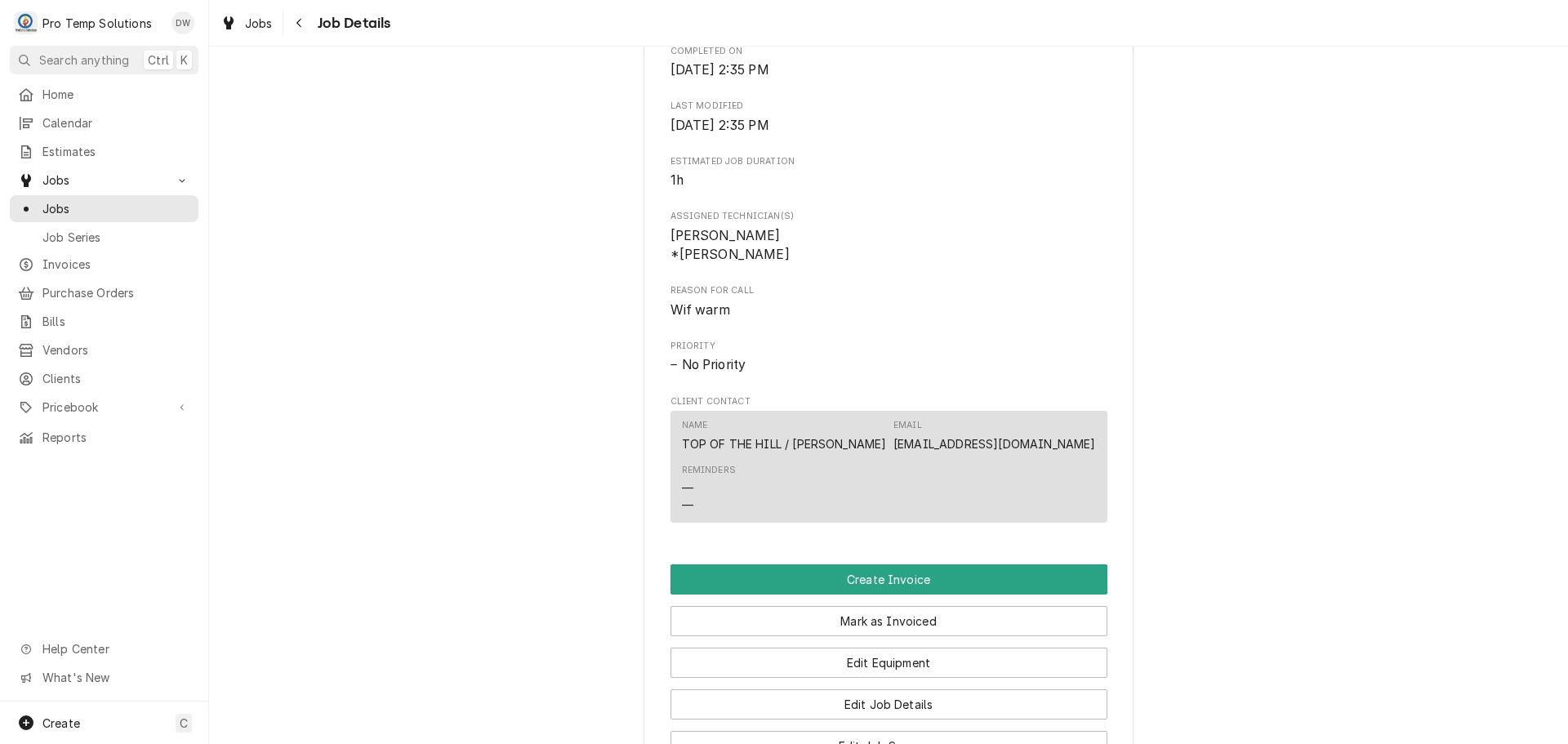
scroll to position [898, 0]
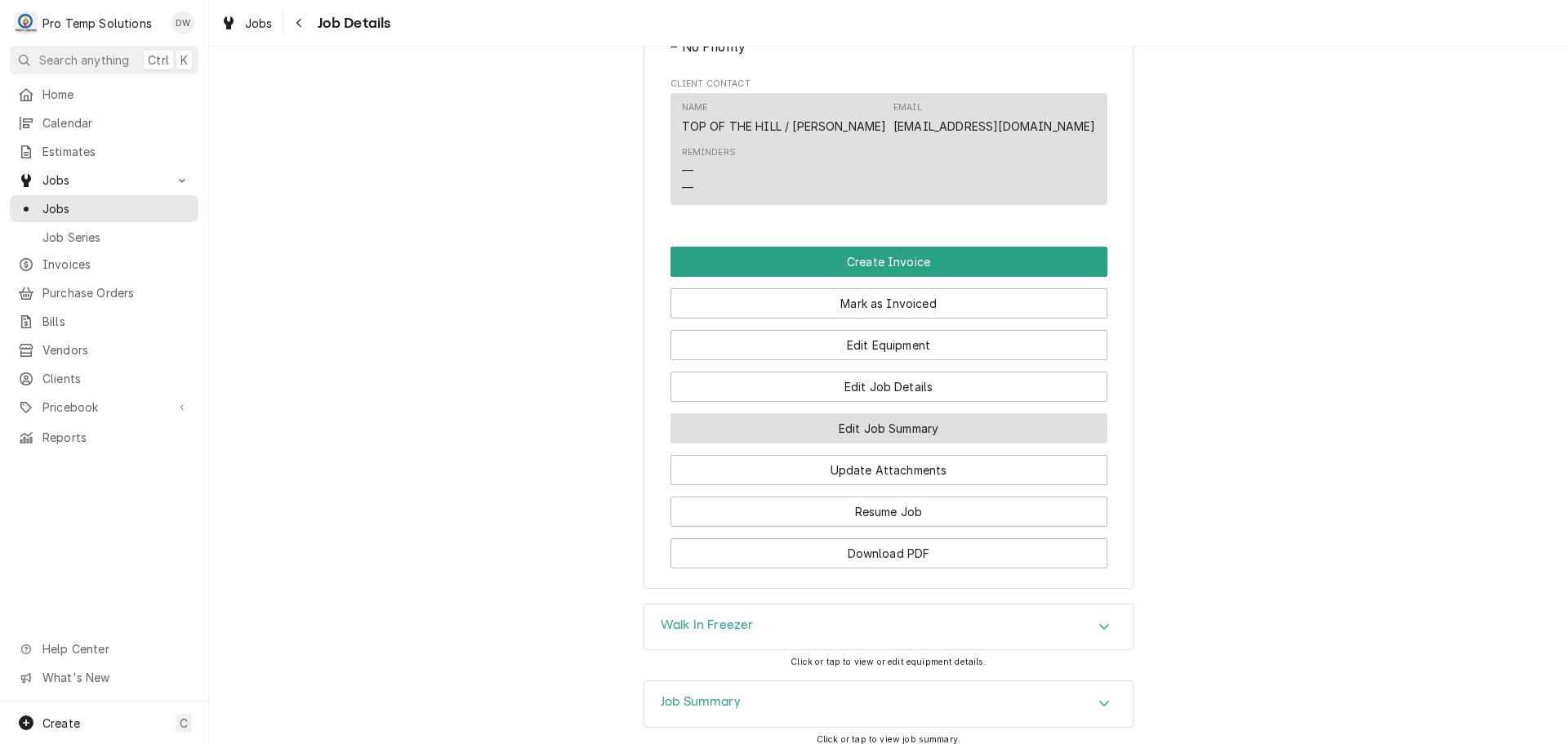
click at [873, 444] on button "Edit Job Summary" at bounding box center [889, 427] width 437 height 30
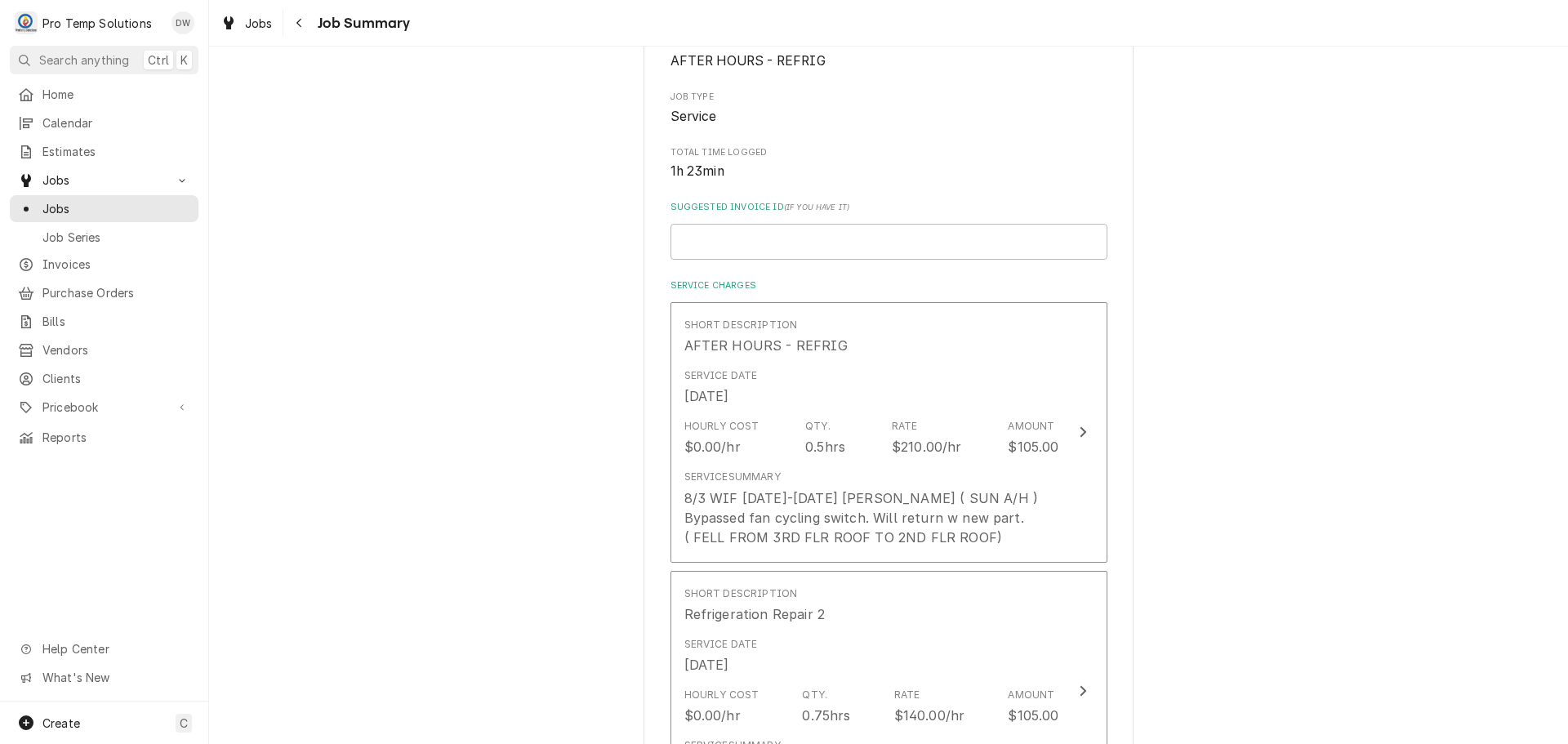
scroll to position [245, 0]
click at [845, 233] on input "Suggested Invoice ID ( if you have it )" at bounding box center [889, 240] width 437 height 36
type textarea "x"
type input "#"
type textarea "x"
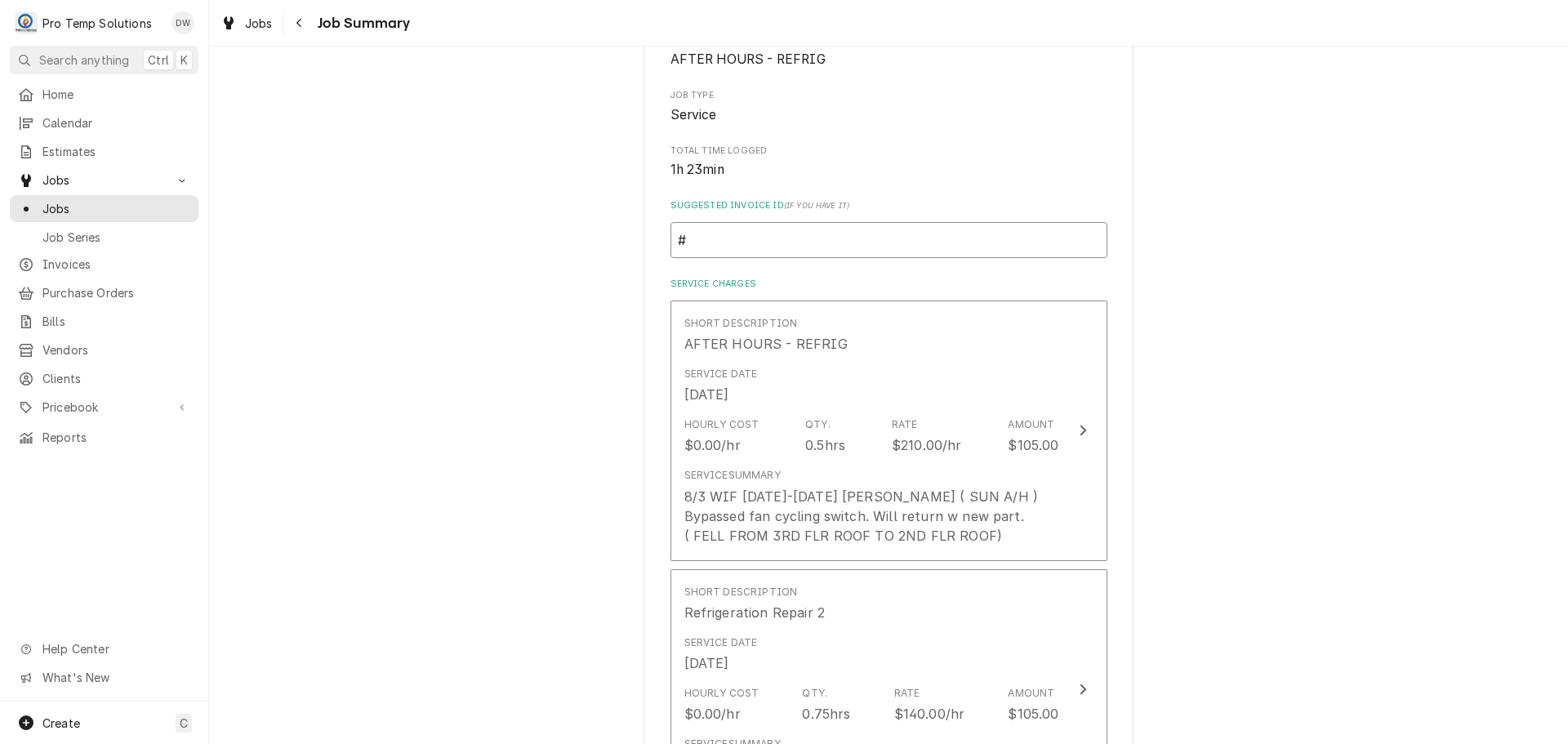
type input "#0"
type textarea "x"
type input "#08"
type textarea "x"
type input "#082"
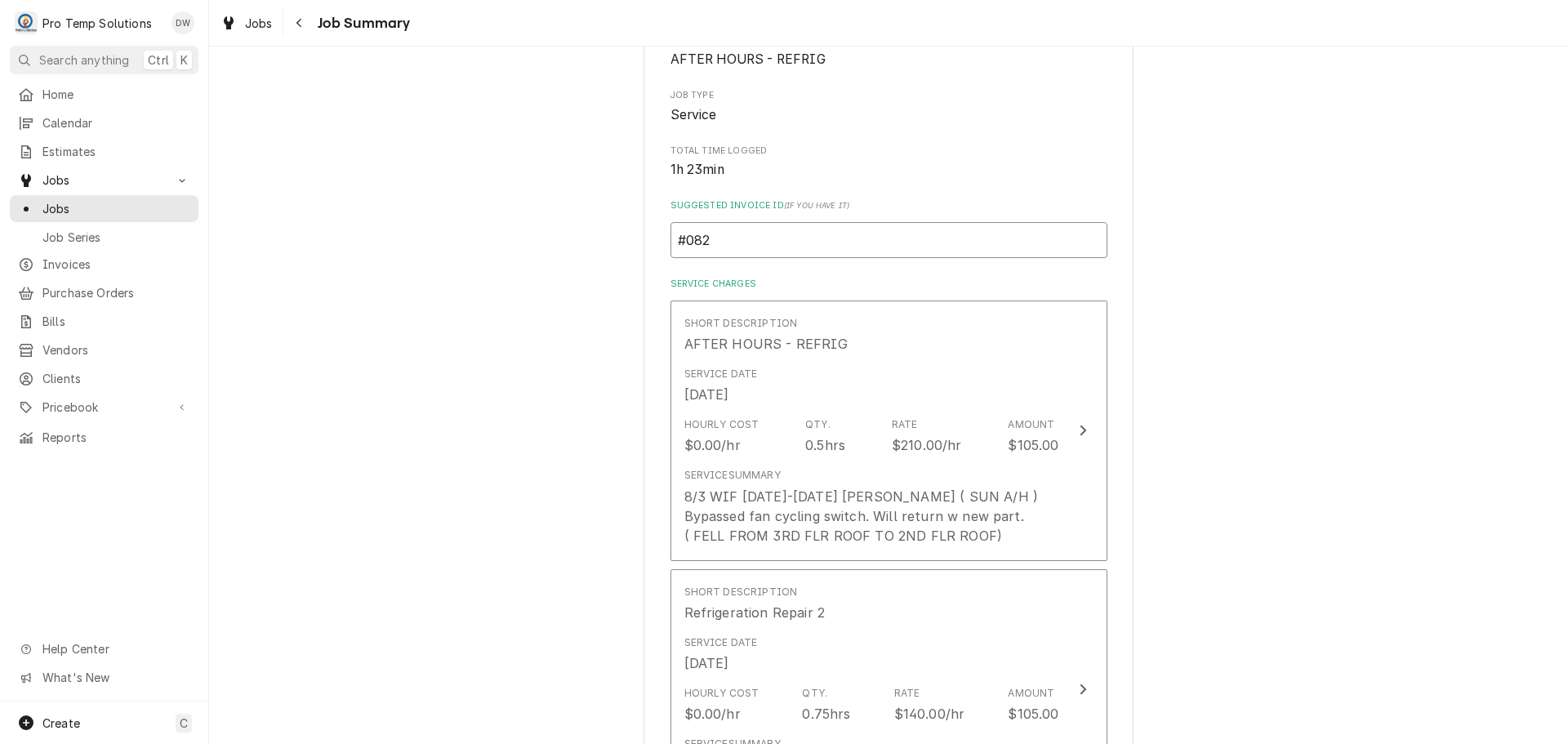
type textarea "x"
type input "#0825"
type textarea "x"
type input "#08252"
type textarea "x"
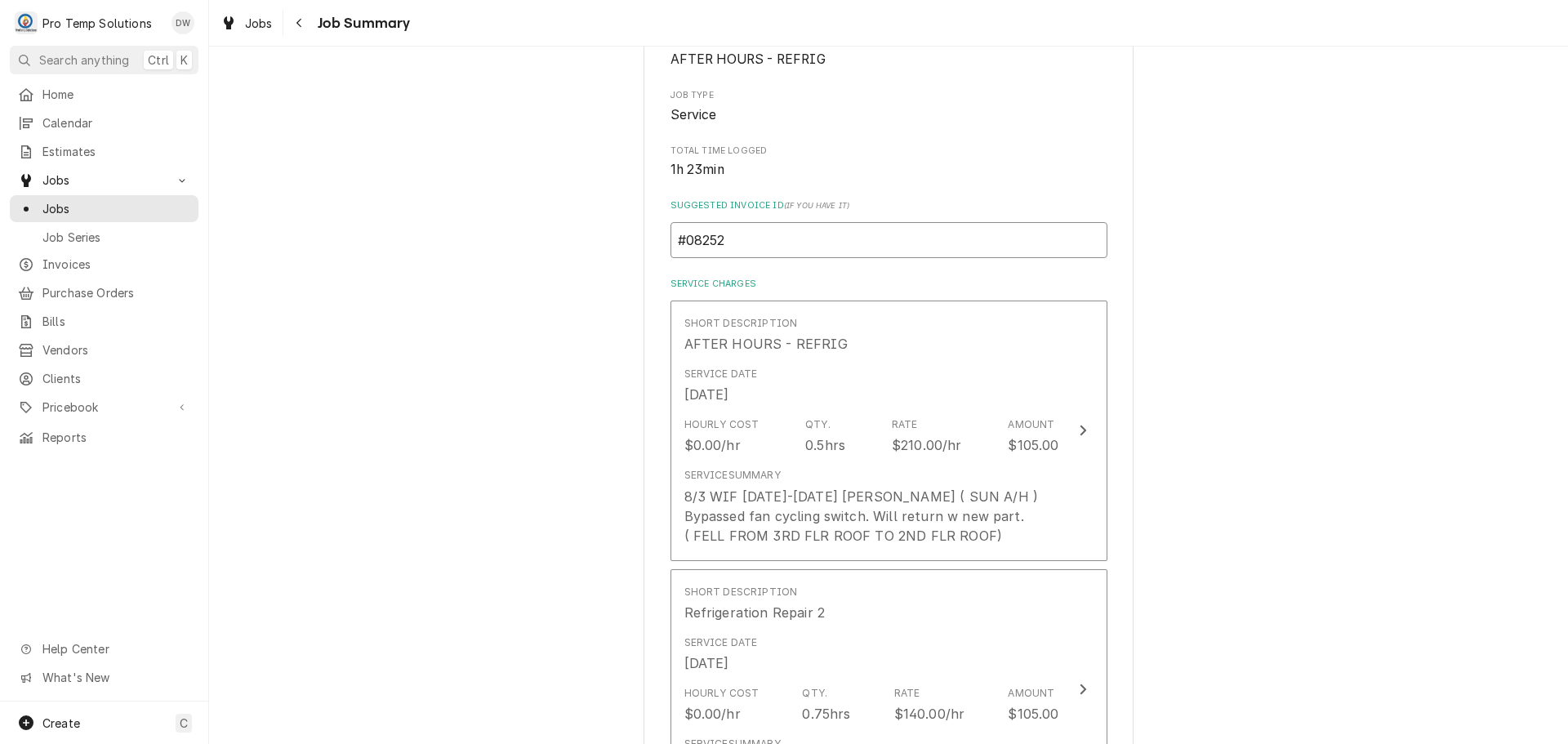
type input "#082525"
type textarea "x"
type input "#0825250"
type textarea "x"
type input "#08252500"
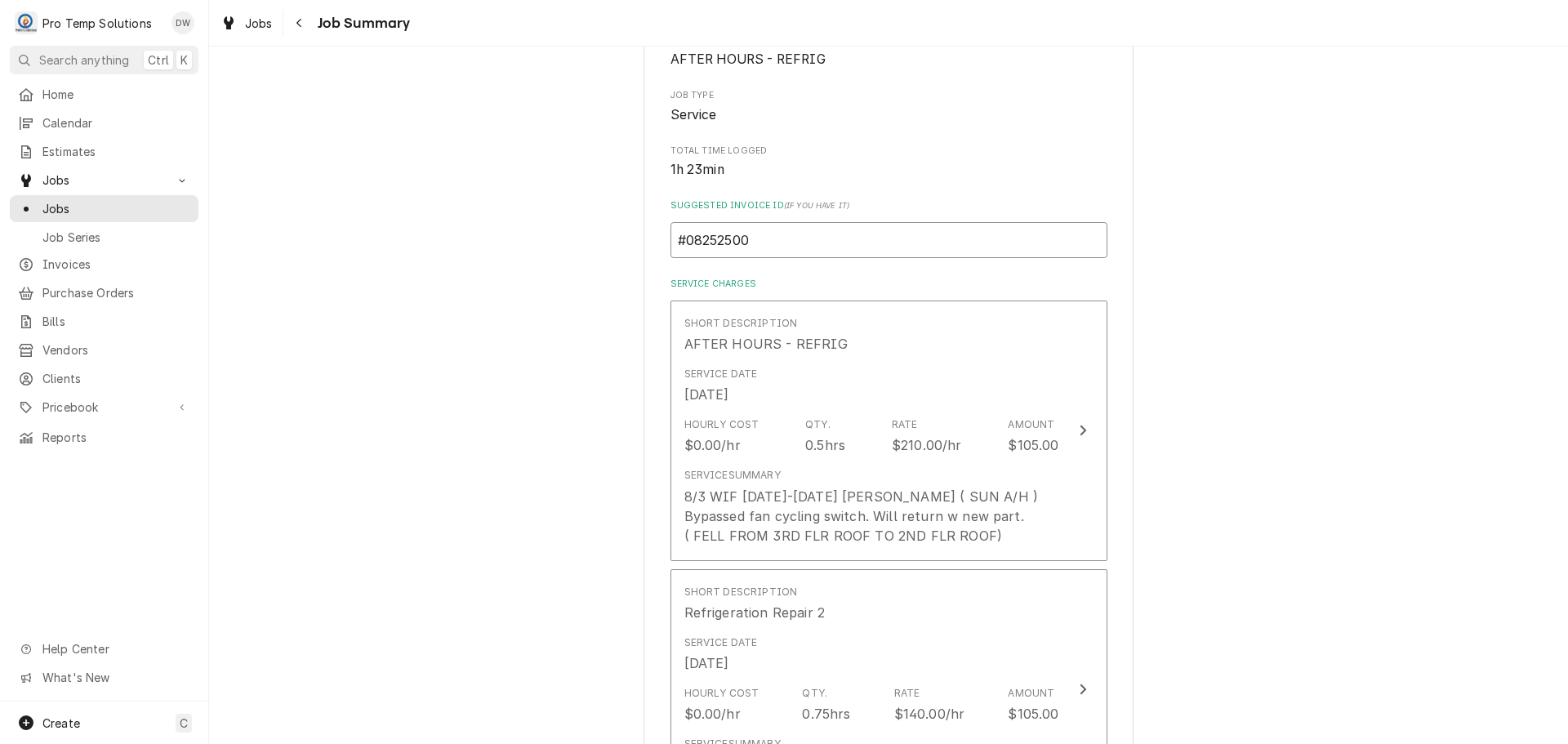
type textarea "x"
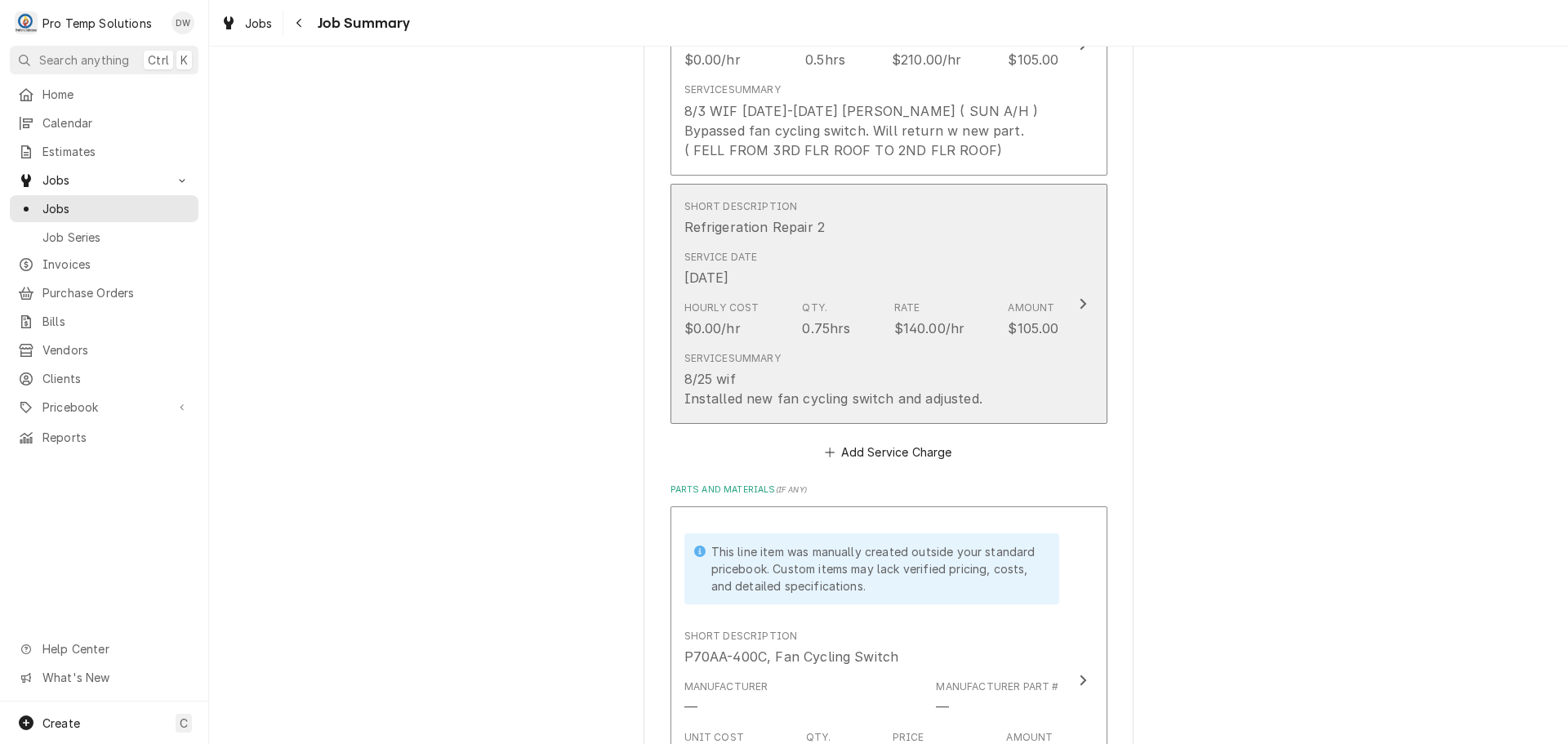
scroll to position [654, 0]
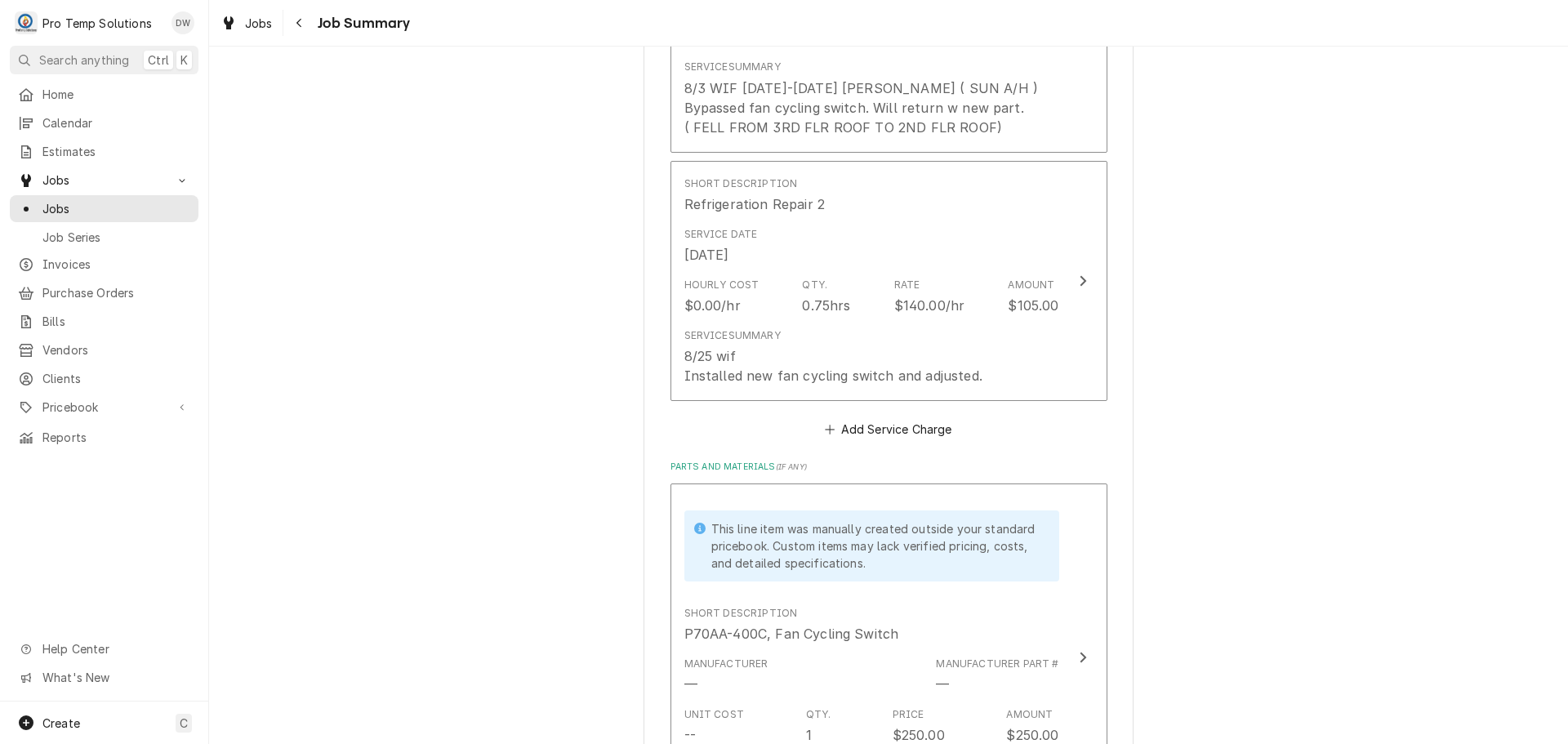
type input "#082525005"
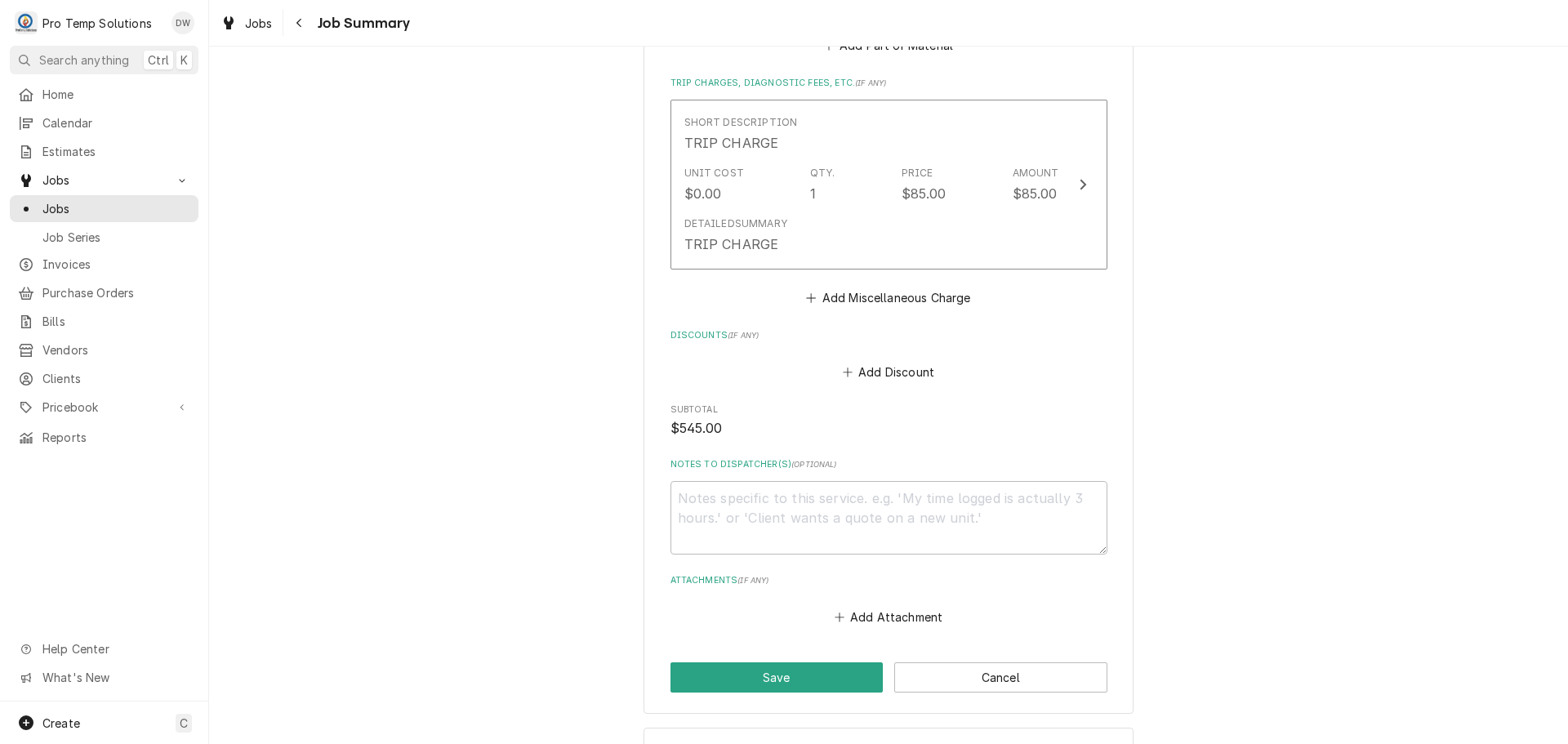
scroll to position [1605, 0]
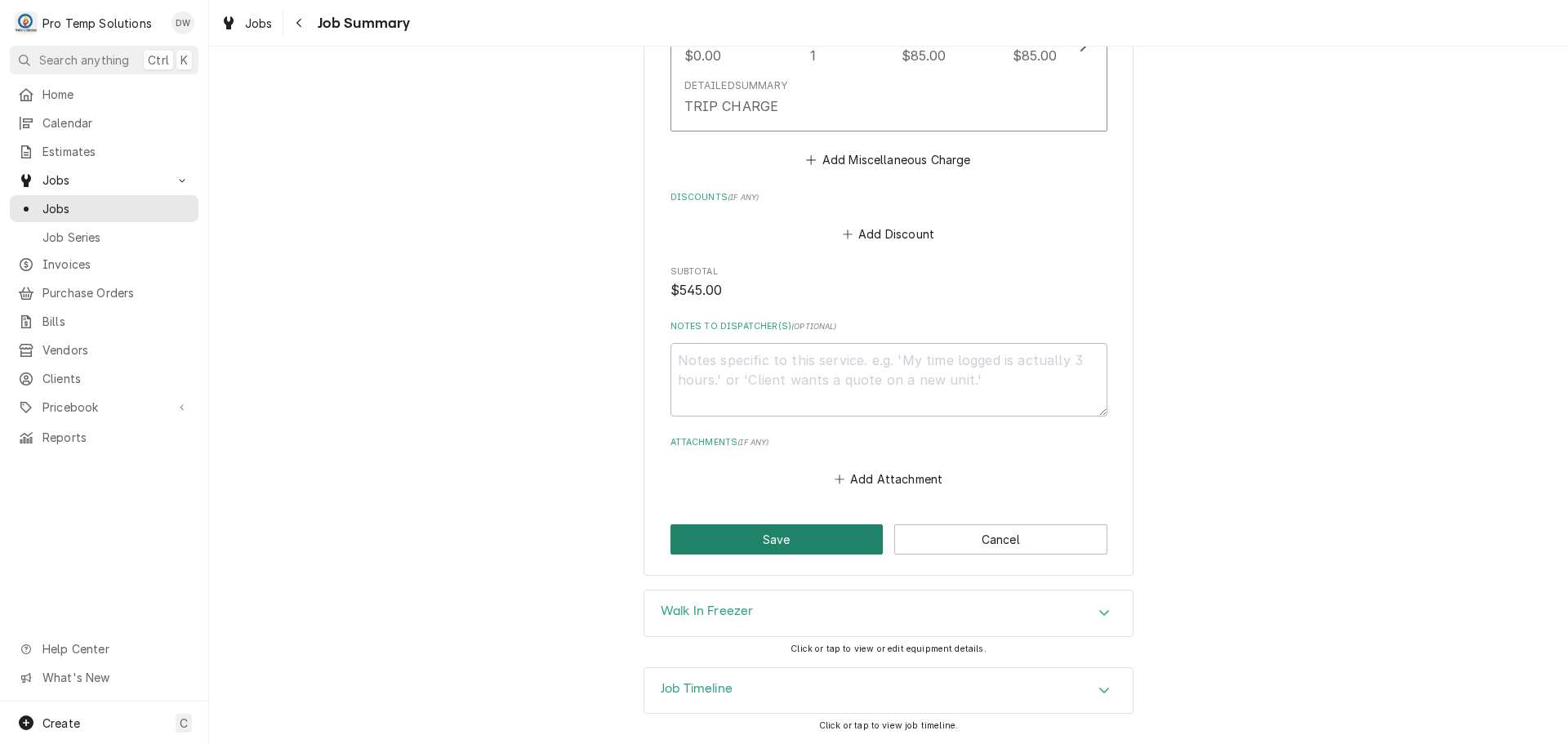
click at [773, 539] on button "Save" at bounding box center [777, 539] width 213 height 30
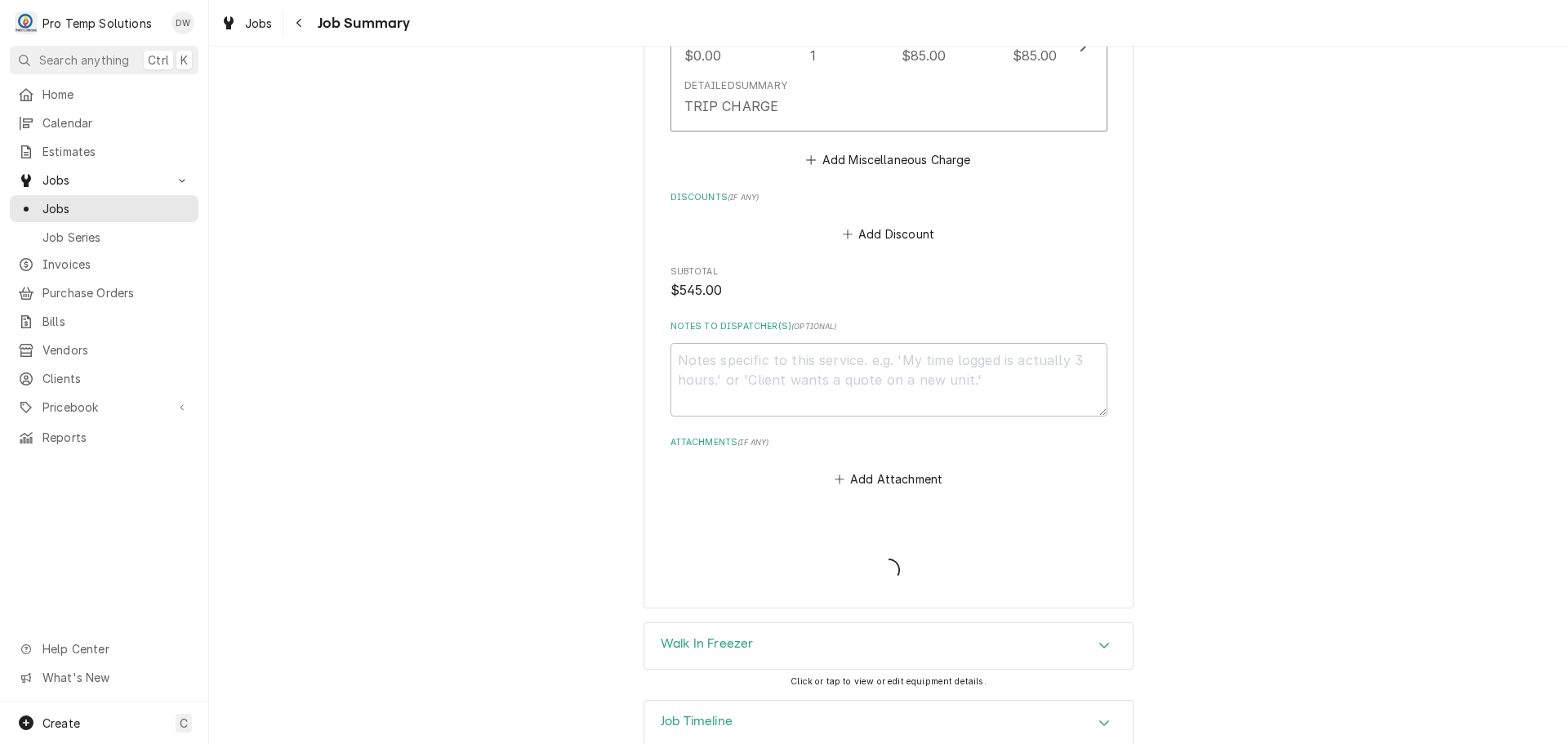
type textarea "x"
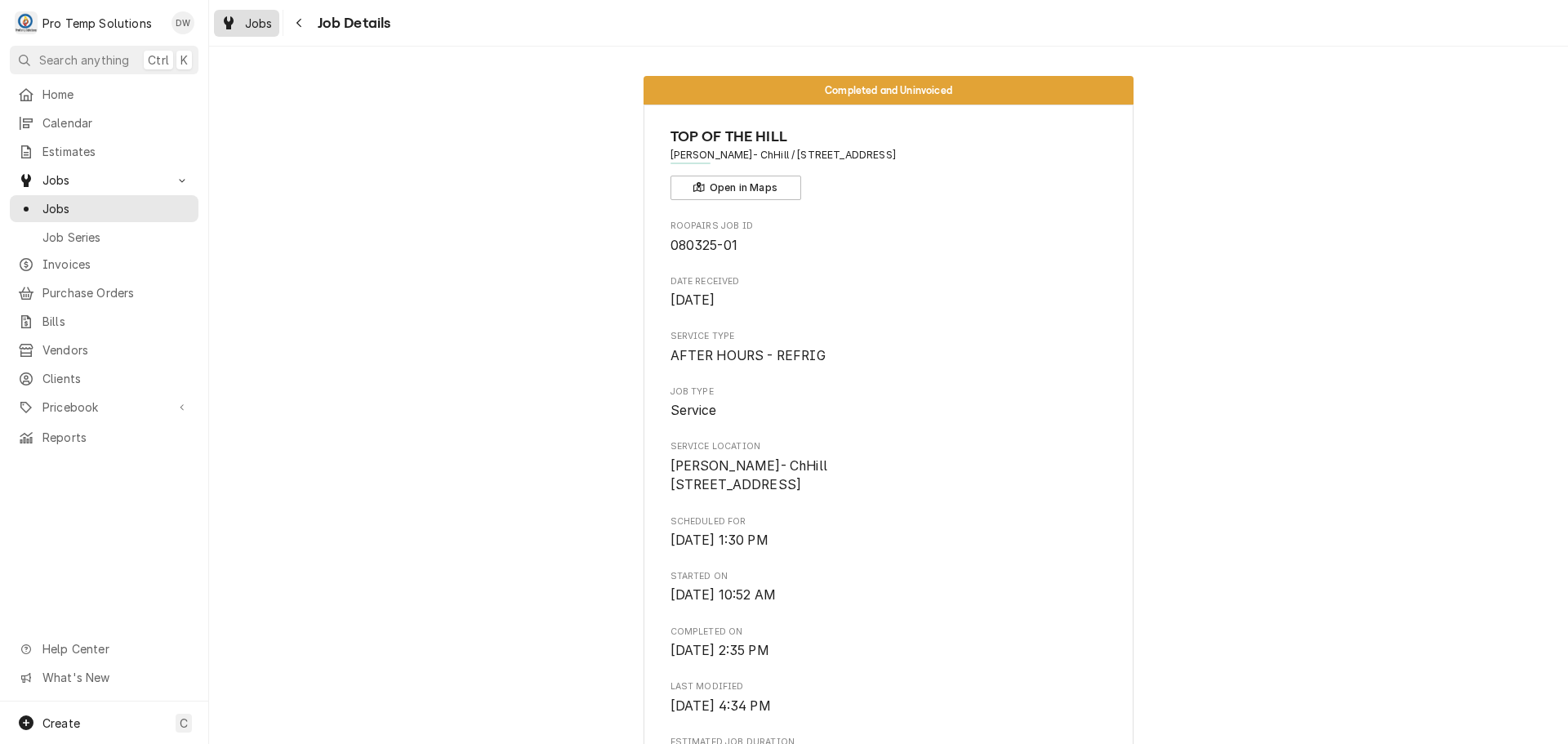
click at [254, 24] on span "Jobs" at bounding box center [259, 23] width 28 height 17
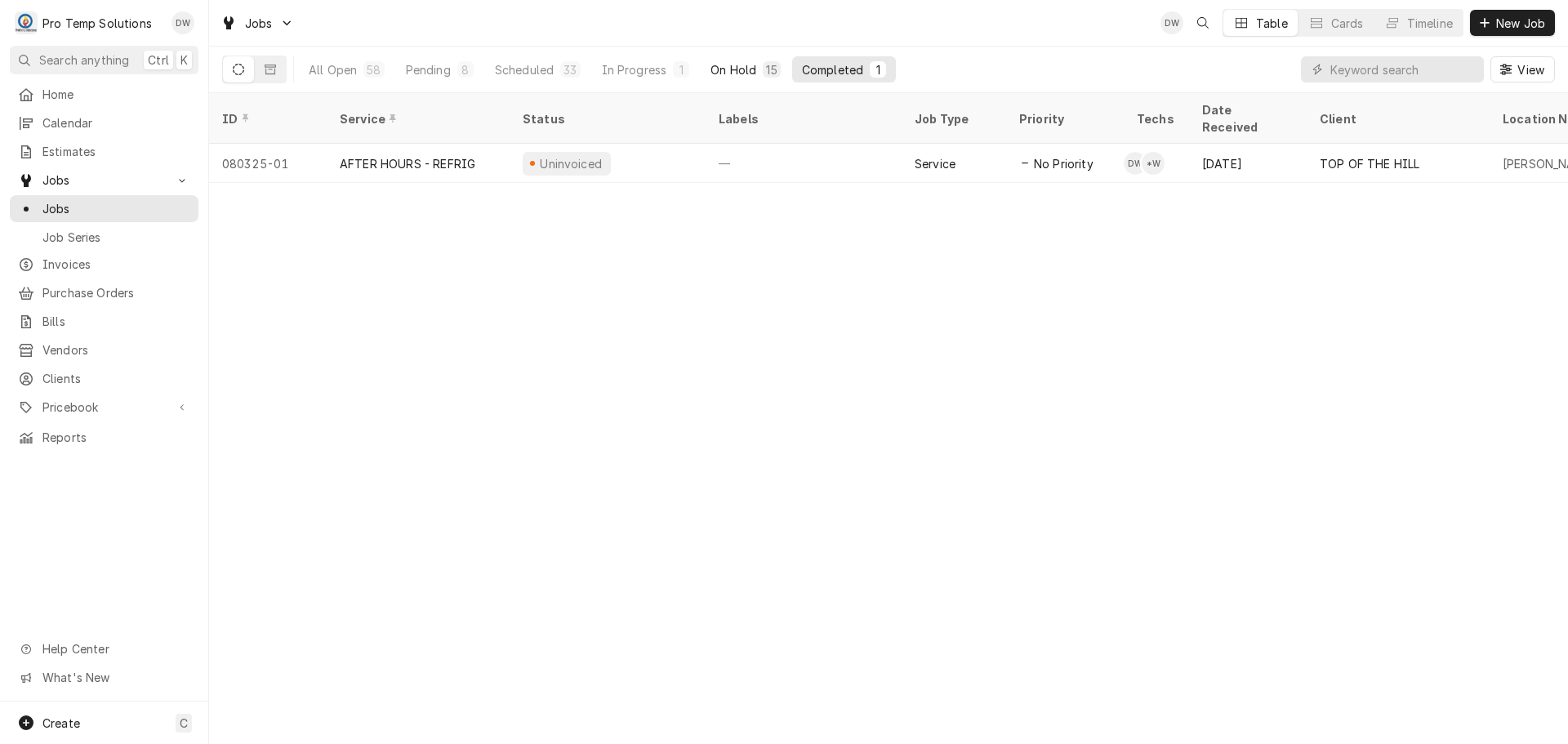
click at [734, 66] on div "On Hold" at bounding box center [733, 70] width 46 height 17
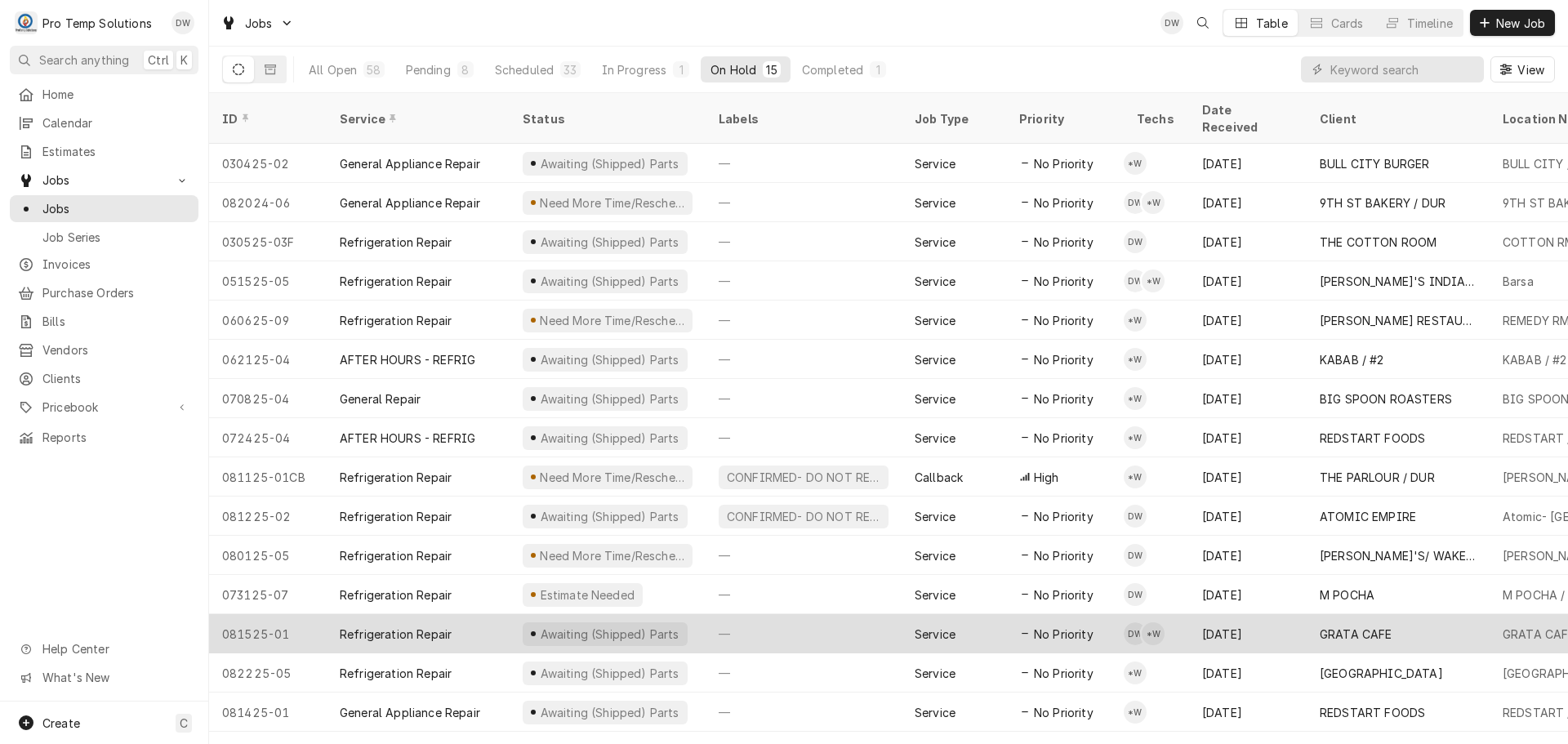
click at [824, 614] on div "—" at bounding box center [803, 634] width 196 height 40
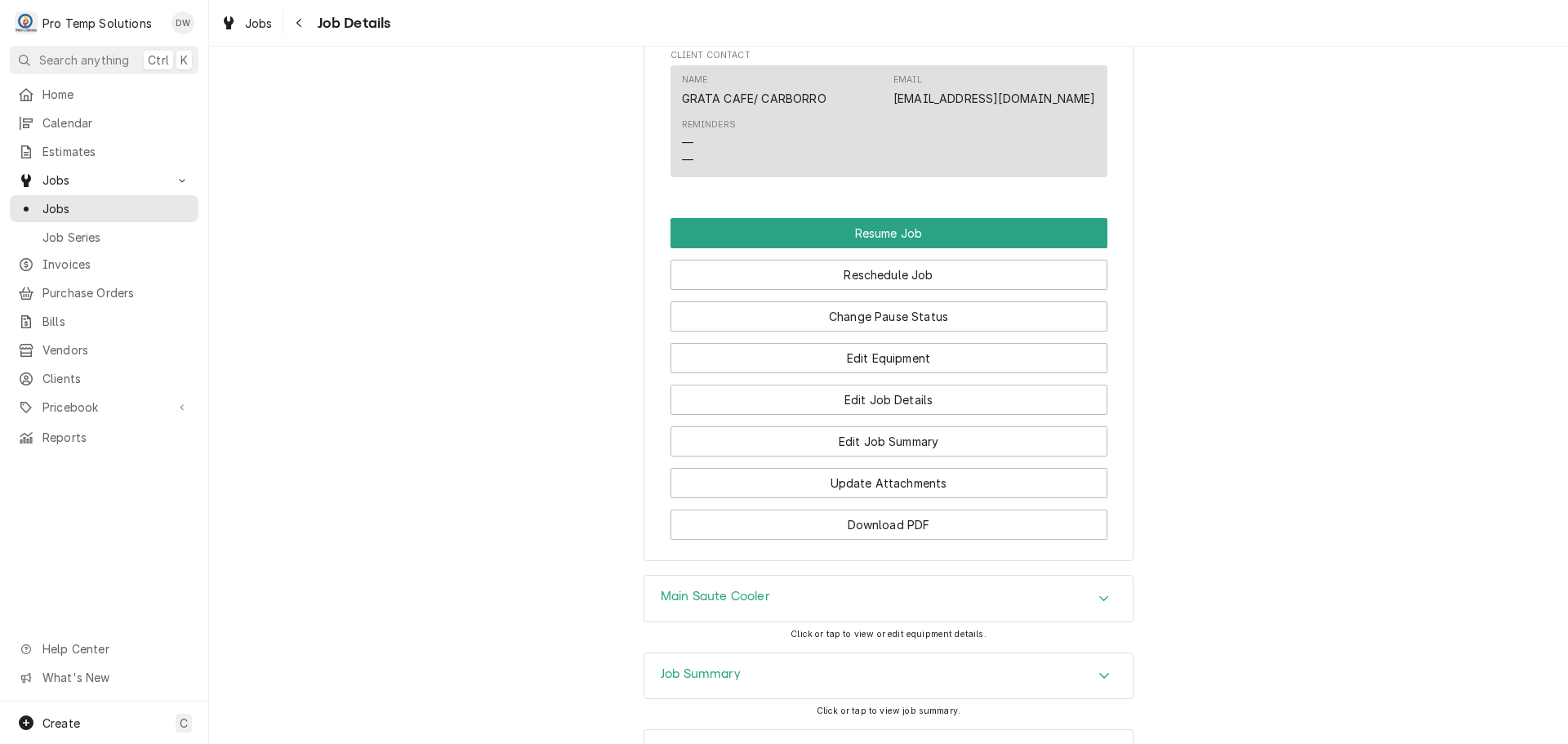
scroll to position [1143, 0]
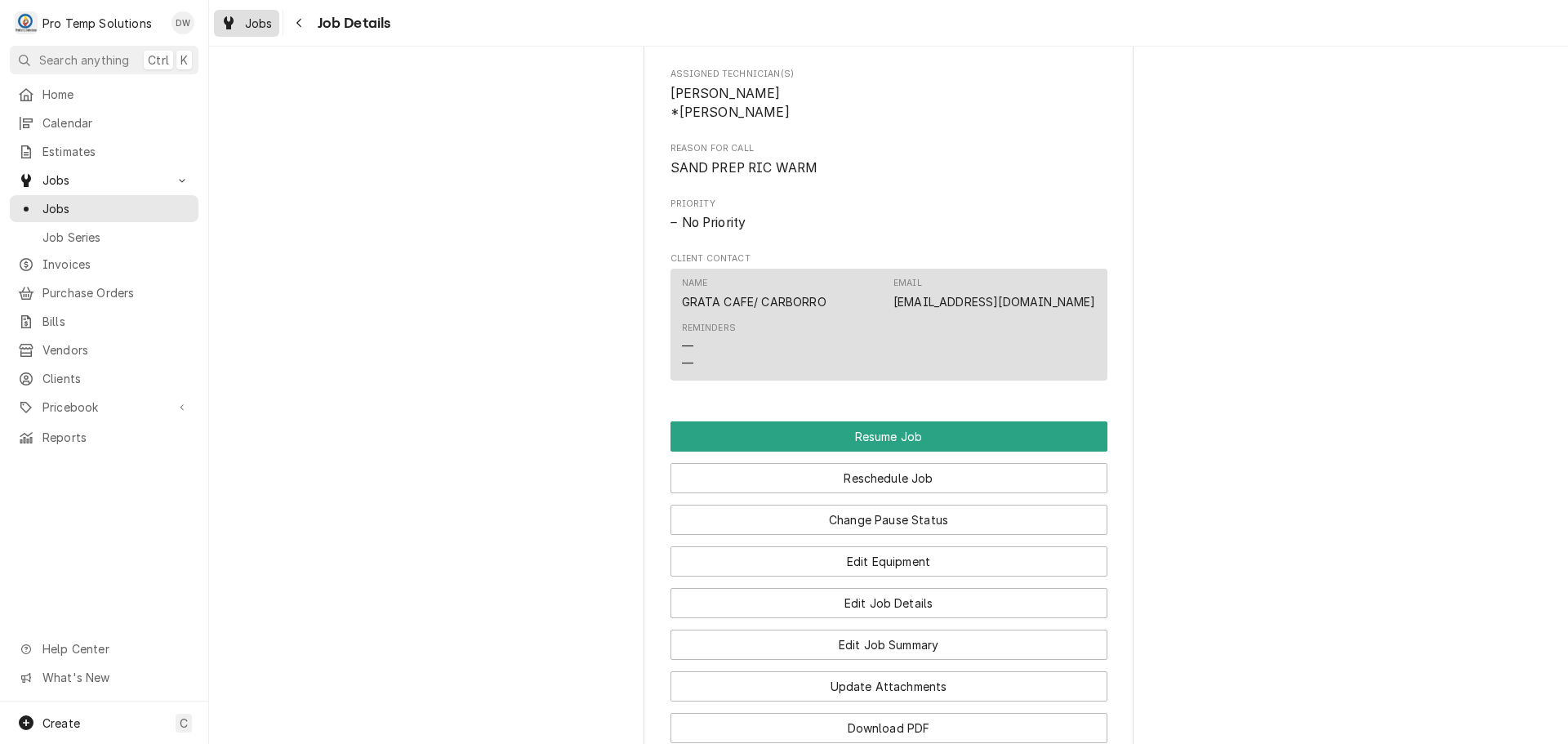
click at [248, 15] on span "Jobs" at bounding box center [259, 23] width 28 height 17
